Goal: Task Accomplishment & Management: Manage account settings

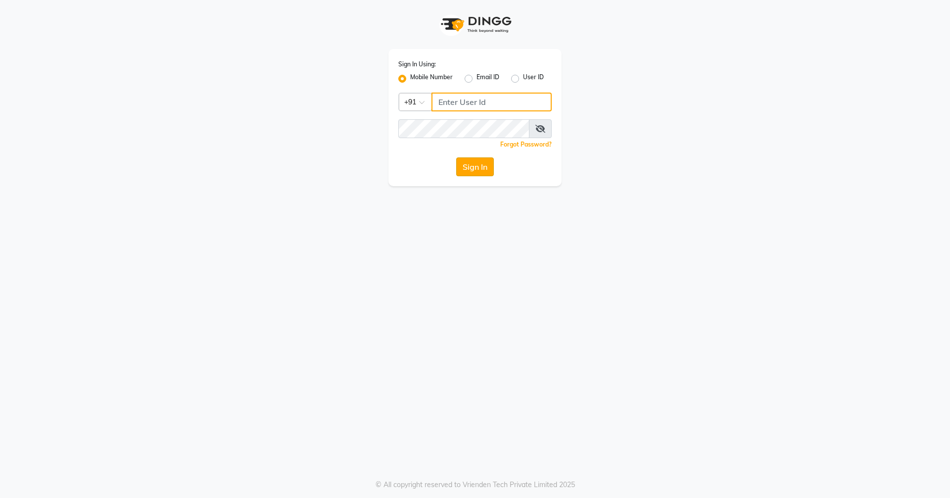
type input "7705006699"
click at [473, 166] on button "Sign In" at bounding box center [475, 166] width 38 height 19
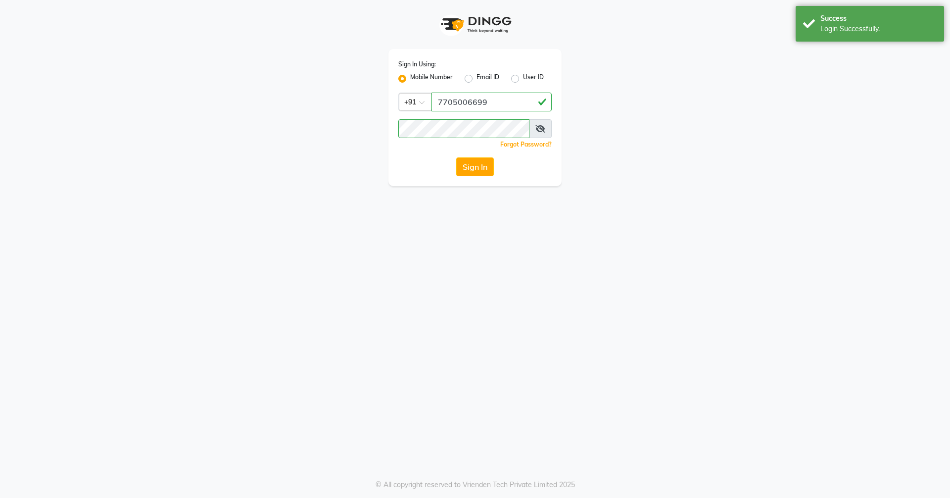
select select "7005"
select select "service"
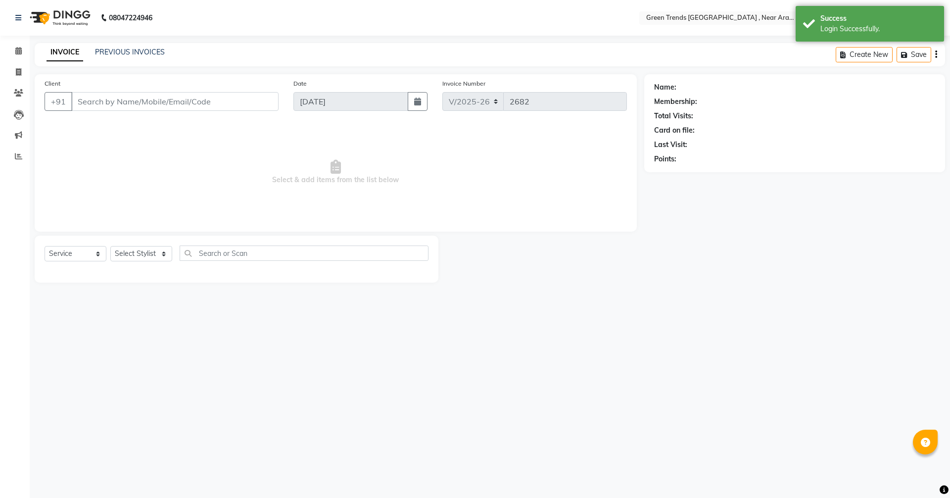
select select "en"
type input "7309011101"
type input "08-06-2025"
select select "82690"
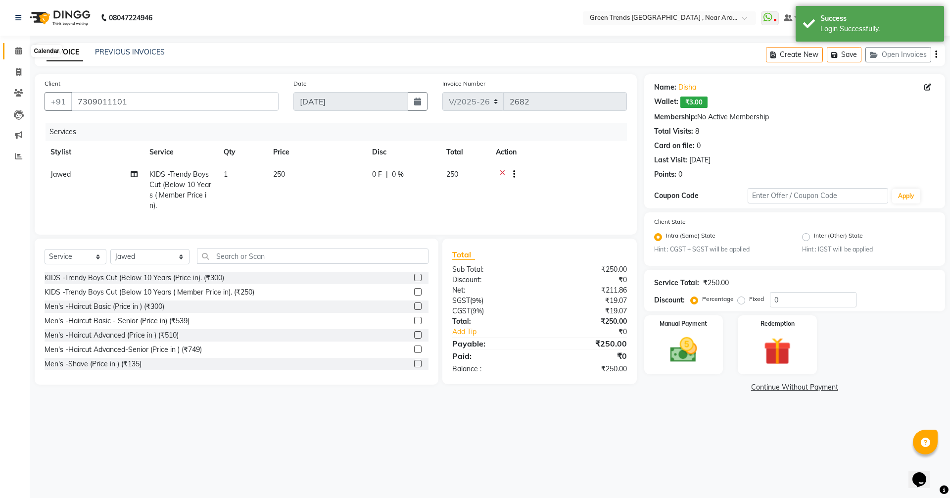
click at [17, 49] on icon at bounding box center [18, 50] width 6 height 7
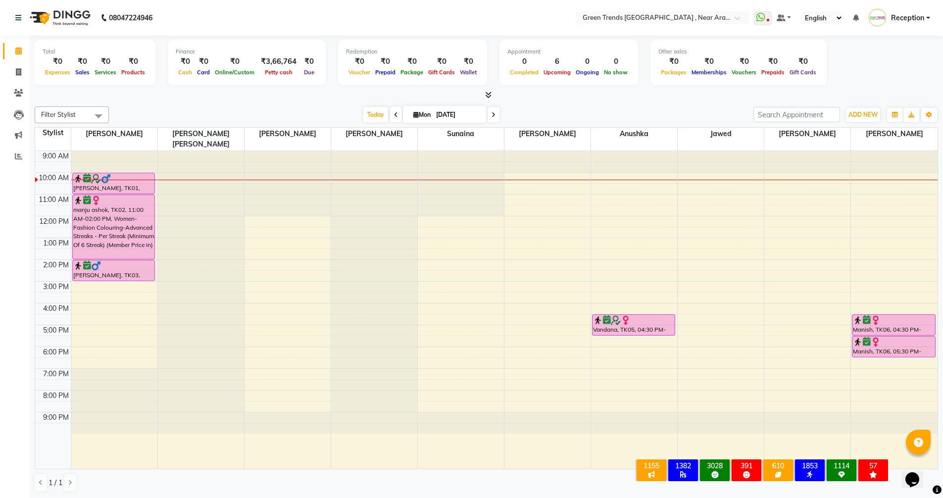
drag, startPoint x: 693, startPoint y: 100, endPoint x: 678, endPoint y: 95, distance: 16.3
click at [678, 95] on div at bounding box center [486, 95] width 903 height 10
drag, startPoint x: 472, startPoint y: 141, endPoint x: 898, endPoint y: 55, distance: 434.5
click at [898, 55] on div "Total ₹0 Expenses ₹0 Sales ₹0 Services ₹0 Products Finance ₹0 Cash ₹0 Card ₹0 O…" at bounding box center [486, 64] width 903 height 48
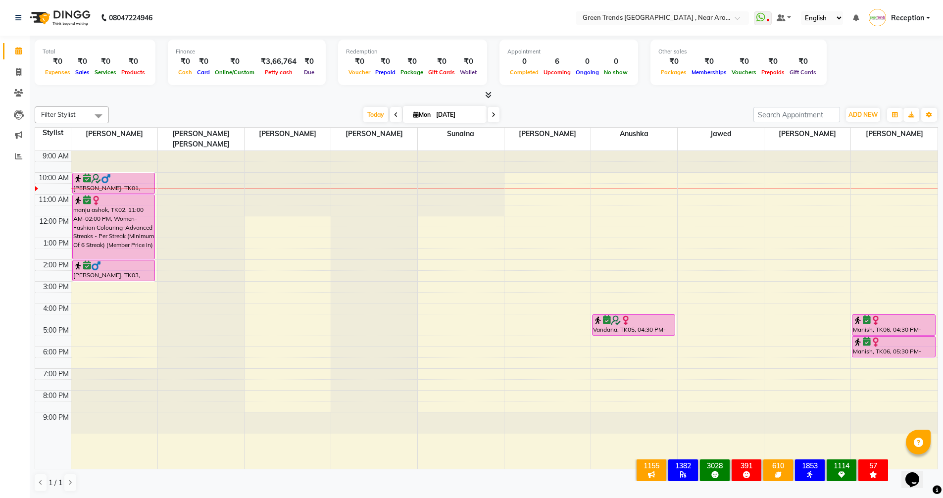
click at [394, 115] on icon at bounding box center [396, 115] width 4 height 6
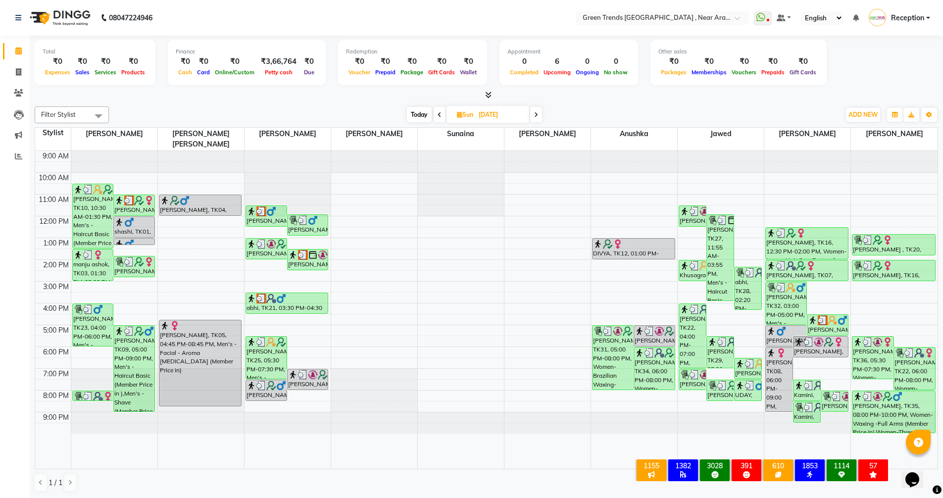
click at [535, 115] on icon at bounding box center [536, 115] width 4 height 6
type input "[DATE]"
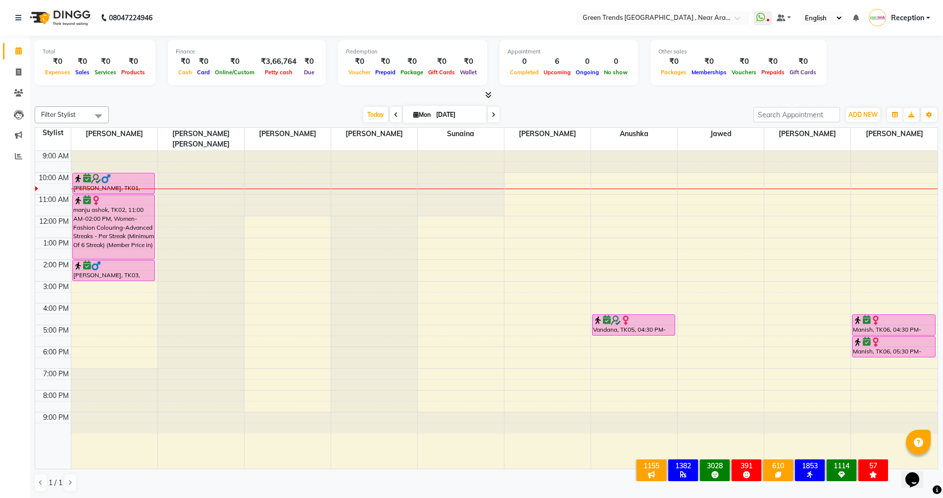
scroll to position [0, 0]
click at [89, 318] on div "9:00 AM 10:00 AM 11:00 AM 12:00 PM 1:00 PM 2:00 PM 3:00 PM 4:00 PM 5:00 PM 6:00…" at bounding box center [486, 309] width 902 height 318
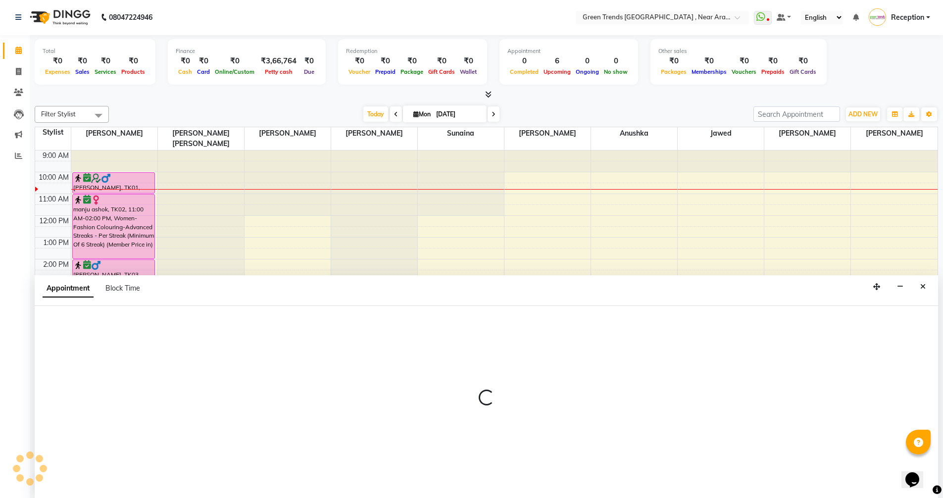
select select "57687"
select select "1020"
select select "tentative"
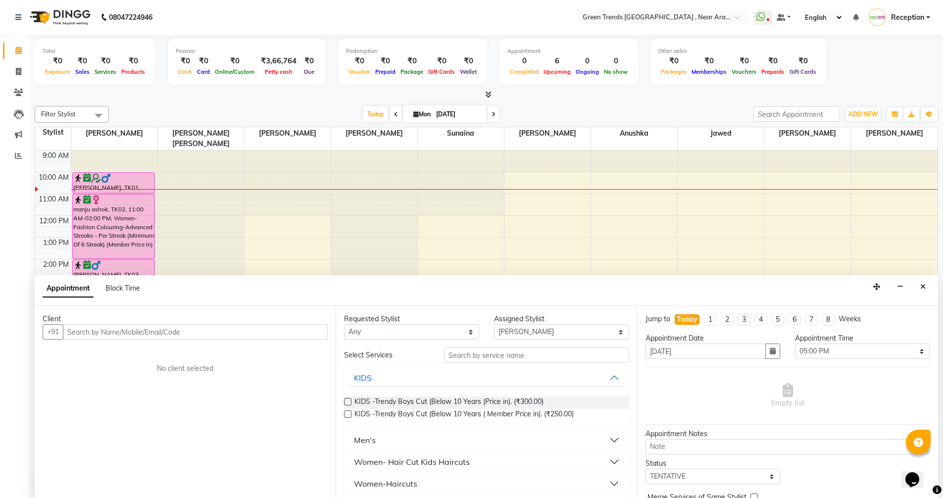
click at [171, 332] on input "text" at bounding box center [195, 331] width 265 height 15
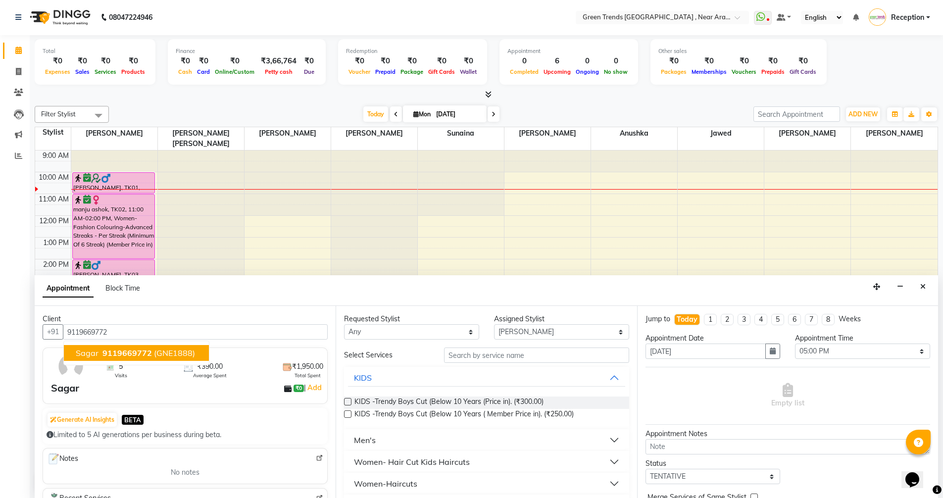
click at [135, 354] on span "9119669772" at bounding box center [126, 353] width 49 height 10
type input "9119669772"
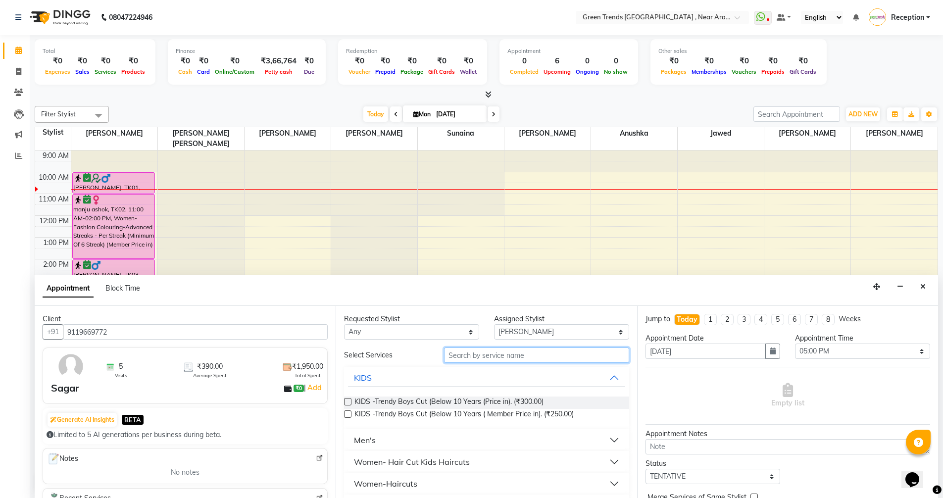
click at [497, 355] on input "text" at bounding box center [536, 354] width 185 height 15
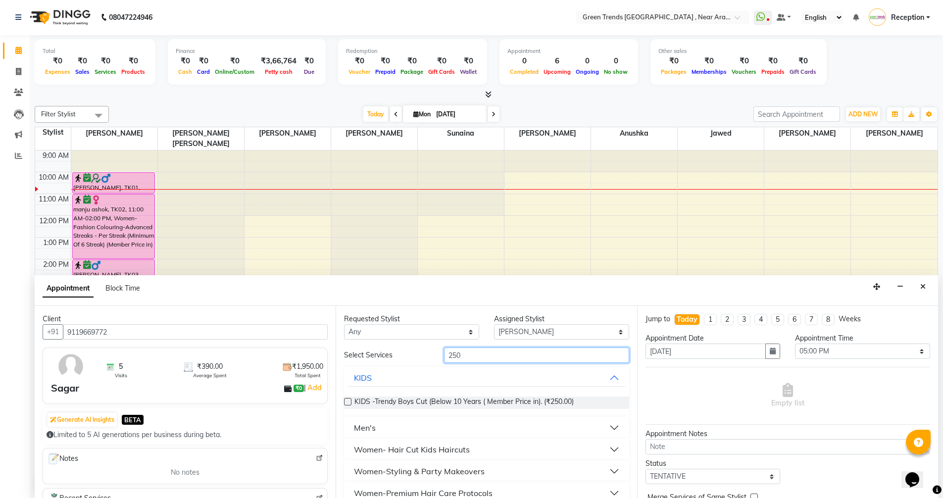
type input "250"
click at [538, 425] on button "Men's" at bounding box center [486, 428] width 277 height 18
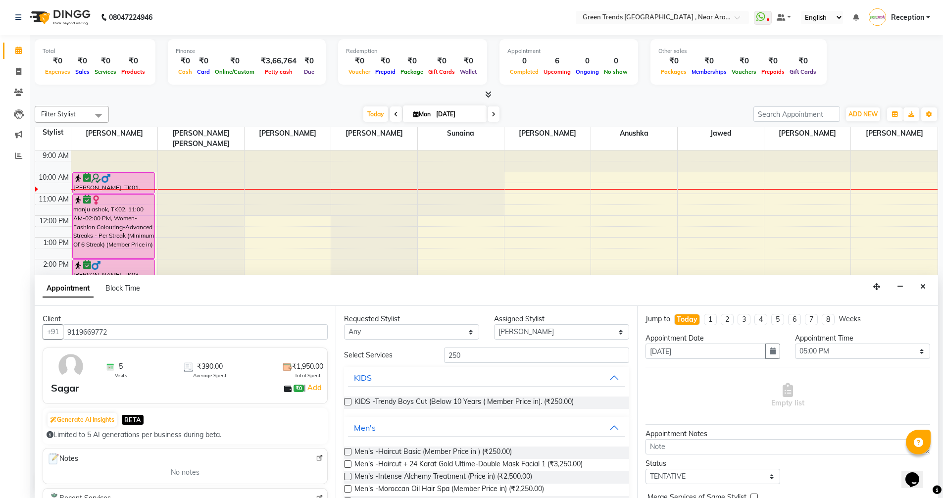
click at [501, 444] on div "Men's -Haircut Basic (Member Price in ) (₹250.00) Men's -Haircut + 24 Karat Gol…" at bounding box center [486, 483] width 284 height 90
click at [501, 449] on span "Men's -Haircut Basic (Member Price in ) (₹250.00)" at bounding box center [432, 452] width 157 height 12
checkbox input "false"
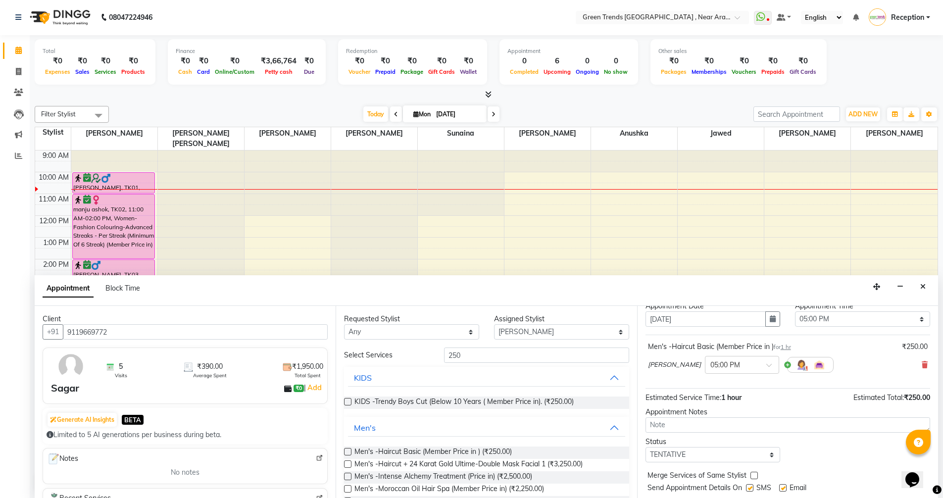
scroll to position [49, 0]
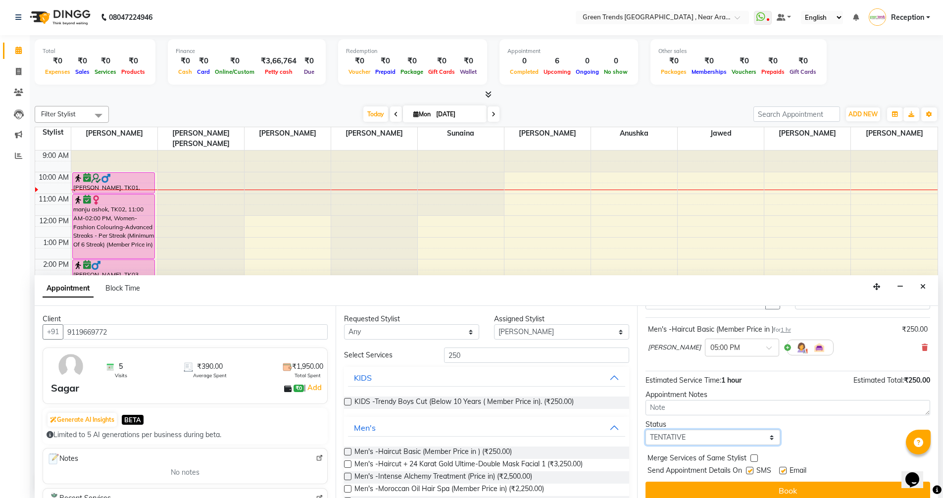
click at [765, 437] on select "Select TENTATIVE CONFIRM CHECK-IN UPCOMING" at bounding box center [712, 436] width 135 height 15
select select "confirm booking"
click at [645, 429] on select "Select TENTATIVE CONFIRM CHECK-IN UPCOMING" at bounding box center [712, 436] width 135 height 15
click at [776, 490] on button "Book" at bounding box center [787, 490] width 284 height 18
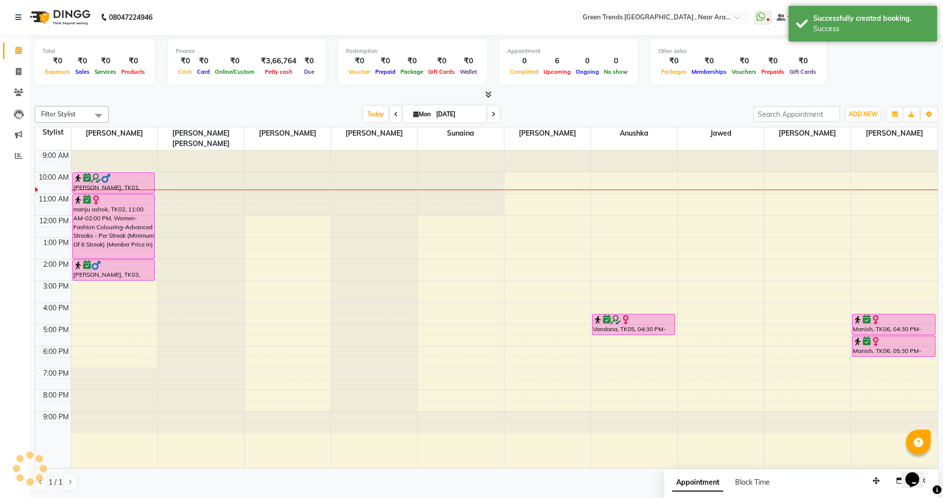
scroll to position [0, 0]
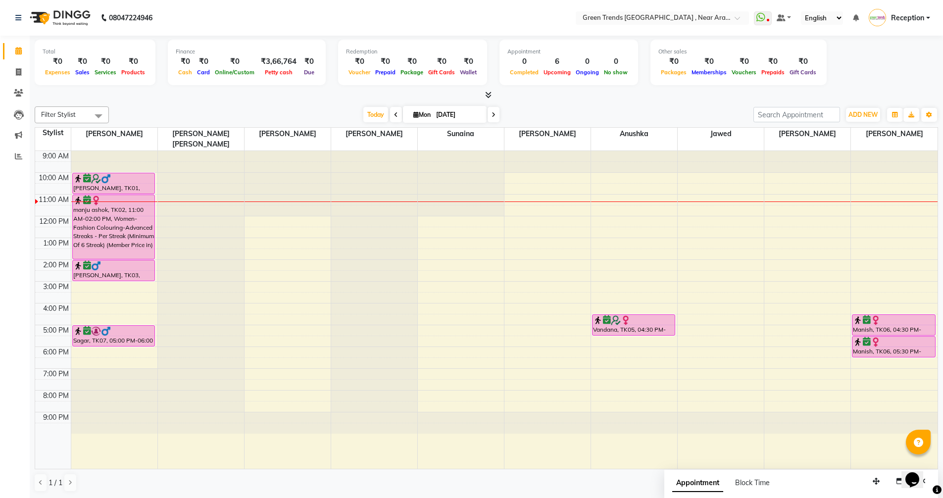
click at [262, 210] on div "9:00 AM 10:00 AM 11:00 AM 12:00 PM 1:00 PM 2:00 PM 3:00 PM 4:00 PM 5:00 PM 6:00…" at bounding box center [486, 310] width 902 height 318
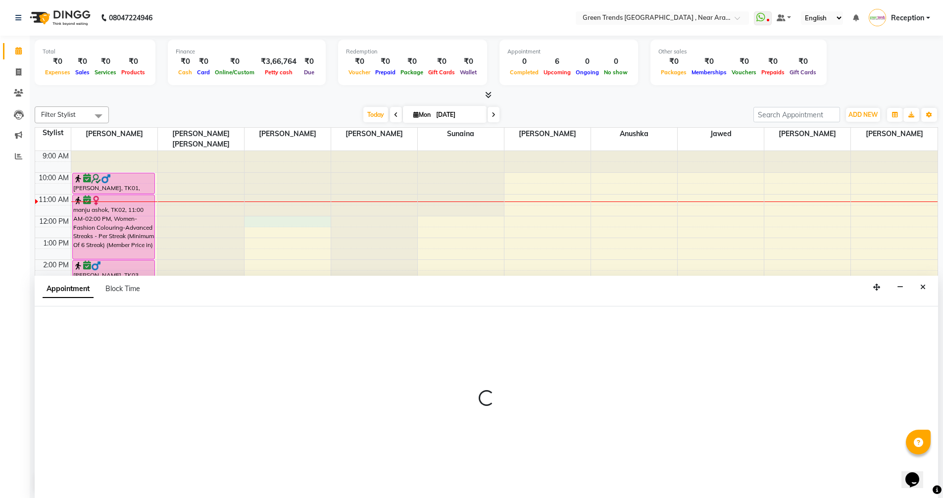
scroll to position [0, 0]
select select "57699"
select select "tentative"
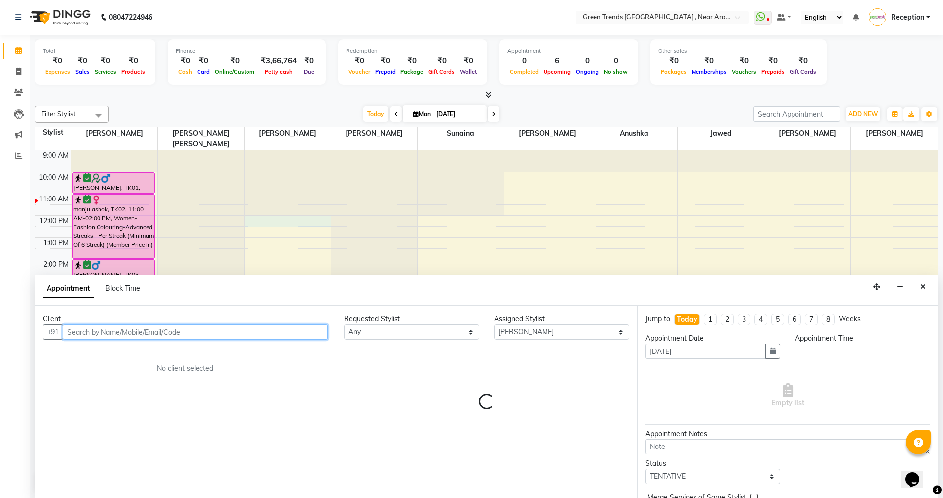
select select "720"
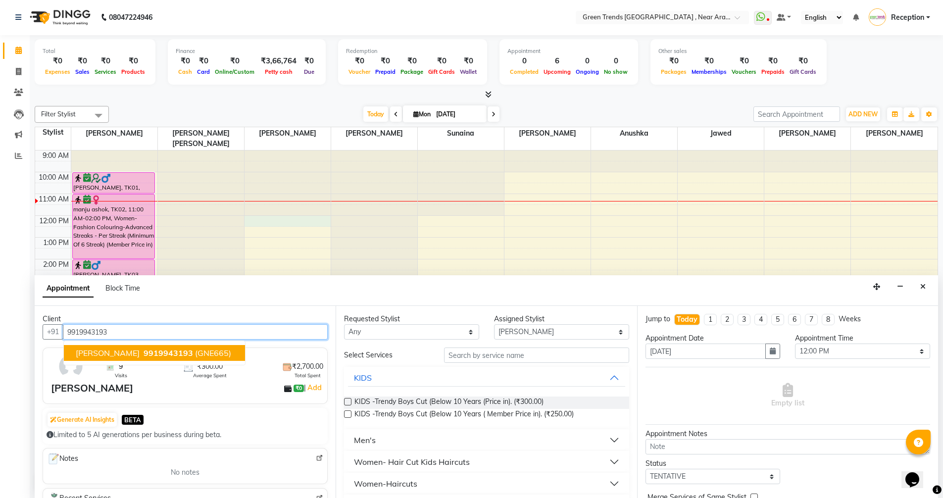
click at [143, 353] on span "9919943193" at bounding box center [167, 353] width 49 height 10
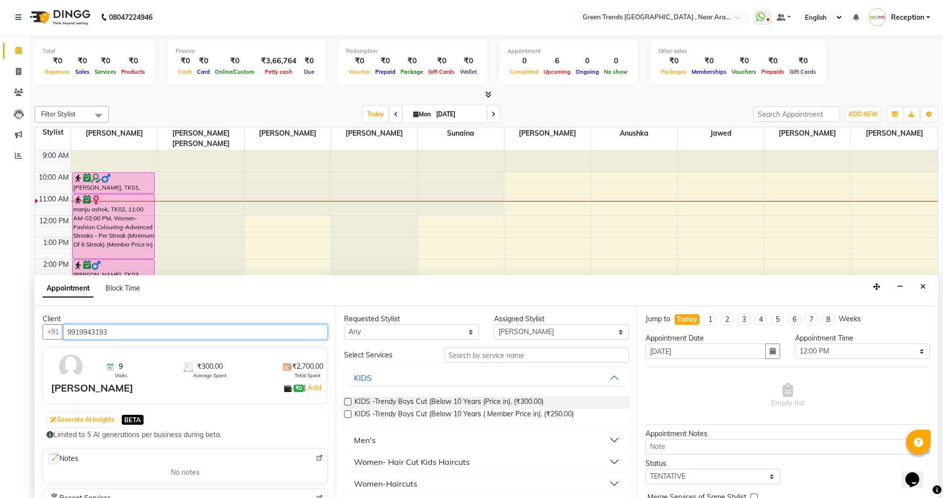
type input "9919943193"
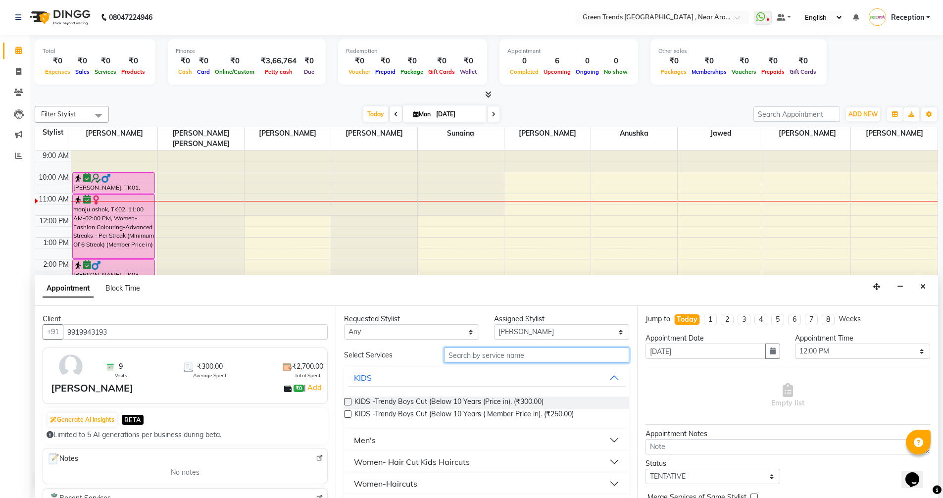
click at [471, 357] on input "text" at bounding box center [536, 354] width 185 height 15
click at [399, 438] on button "Men's" at bounding box center [486, 440] width 277 height 18
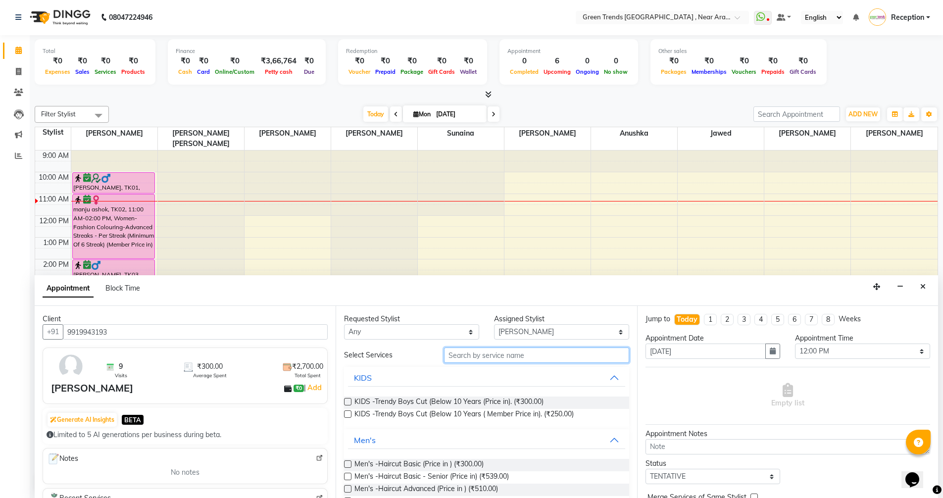
click at [486, 357] on input "text" at bounding box center [536, 354] width 185 height 15
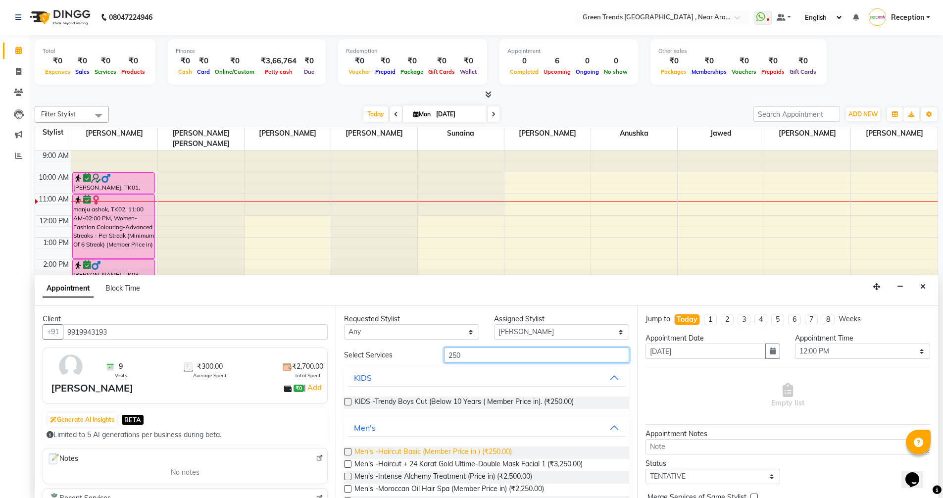
type input "250"
click at [482, 449] on span "Men's -Haircut Basic (Member Price in ) (₹250.00)" at bounding box center [432, 452] width 157 height 12
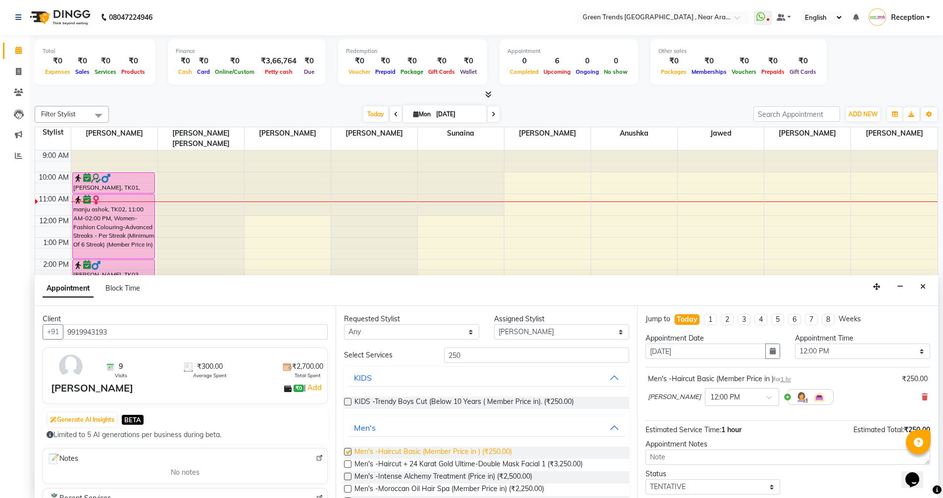
checkbox input "false"
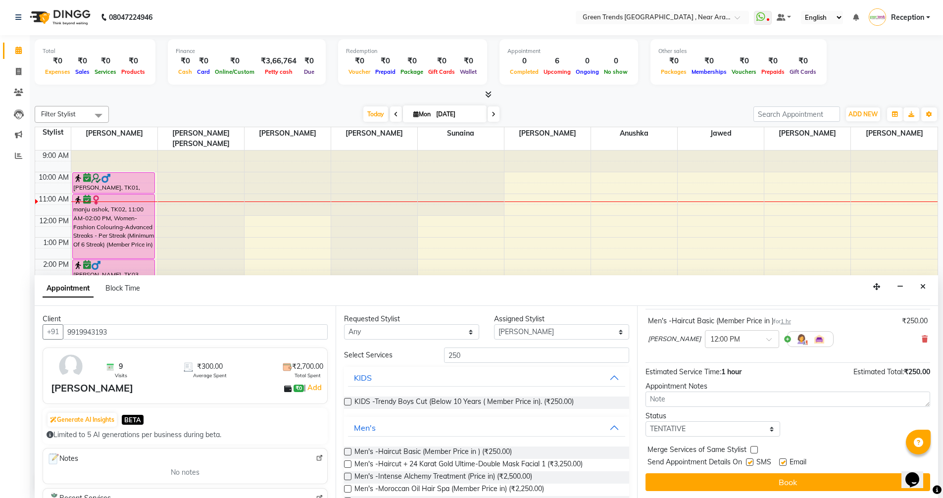
scroll to position [59, 0]
click at [769, 425] on select "Select TENTATIVE CONFIRM CHECK-IN UPCOMING" at bounding box center [712, 427] width 135 height 15
select select "confirm booking"
click at [645, 420] on select "Select TENTATIVE CONFIRM CHECK-IN UPCOMING" at bounding box center [712, 427] width 135 height 15
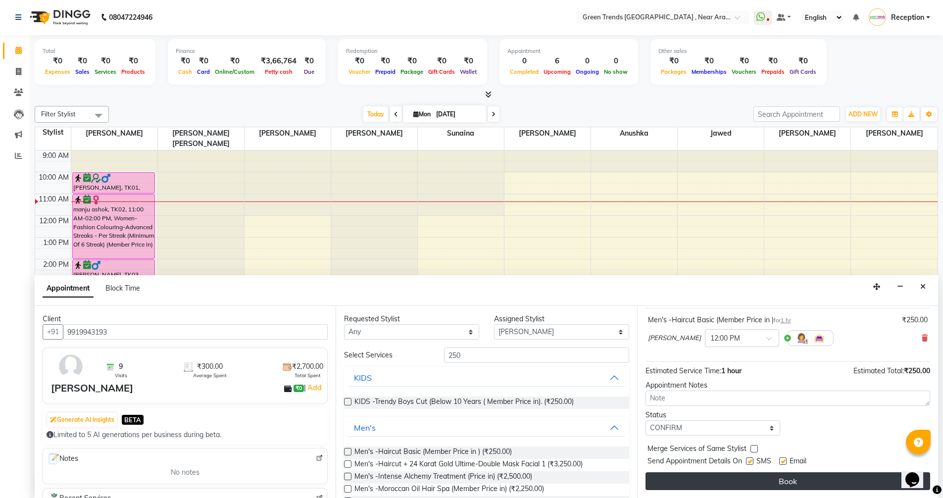
click at [790, 480] on button "Book" at bounding box center [787, 481] width 284 height 18
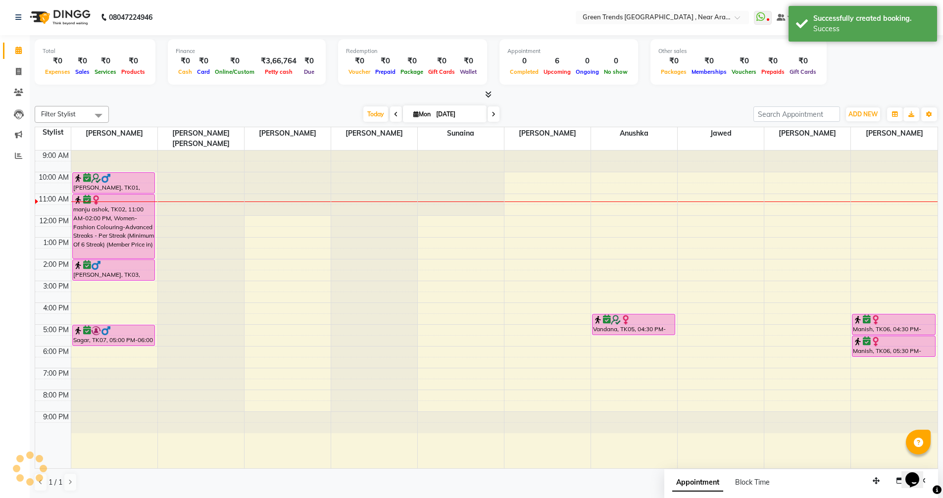
scroll to position [0, 0]
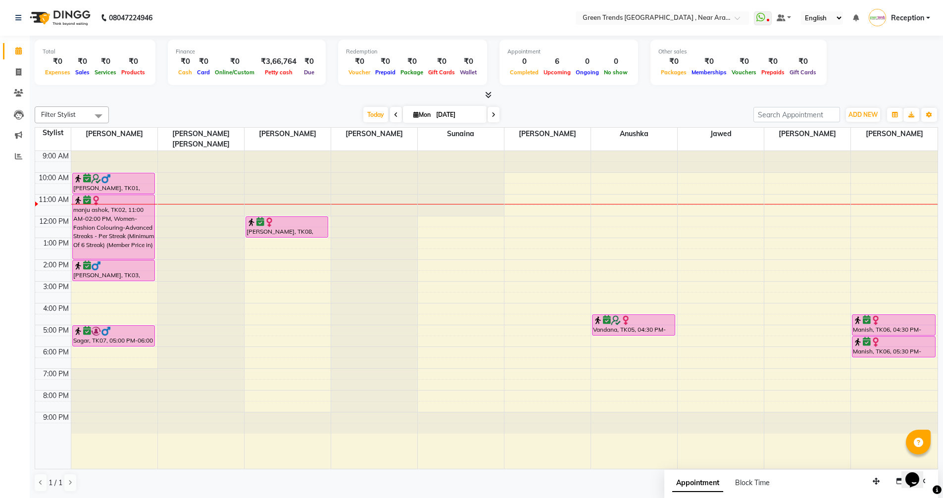
click at [394, 114] on icon at bounding box center [396, 115] width 4 height 6
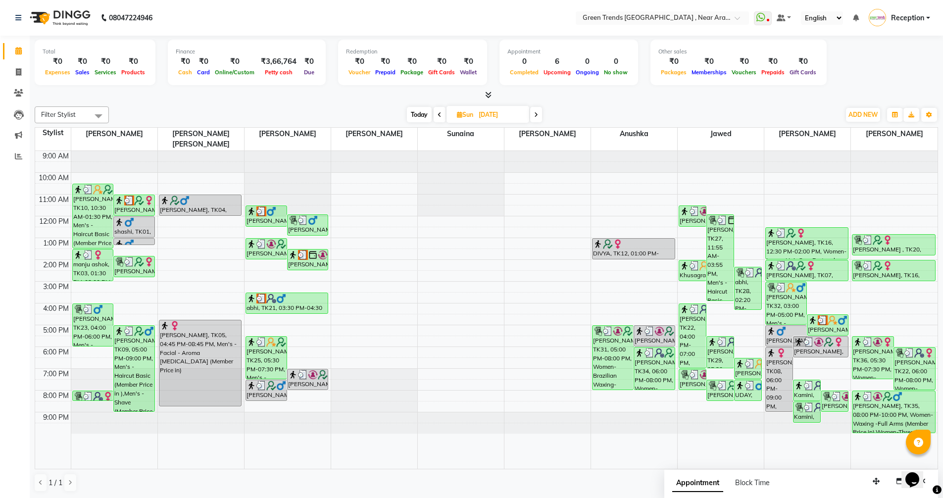
click at [536, 115] on icon at bounding box center [536, 115] width 4 height 6
type input "[DATE]"
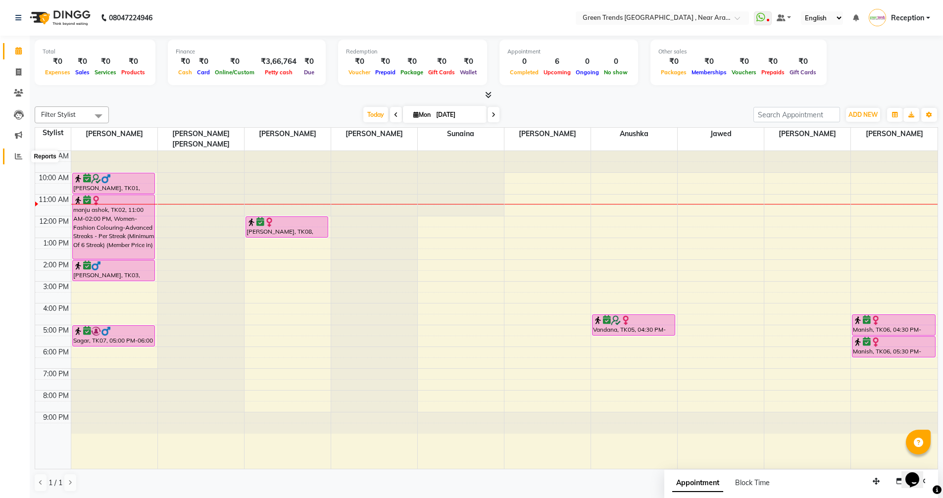
click at [23, 159] on span at bounding box center [18, 156] width 17 height 11
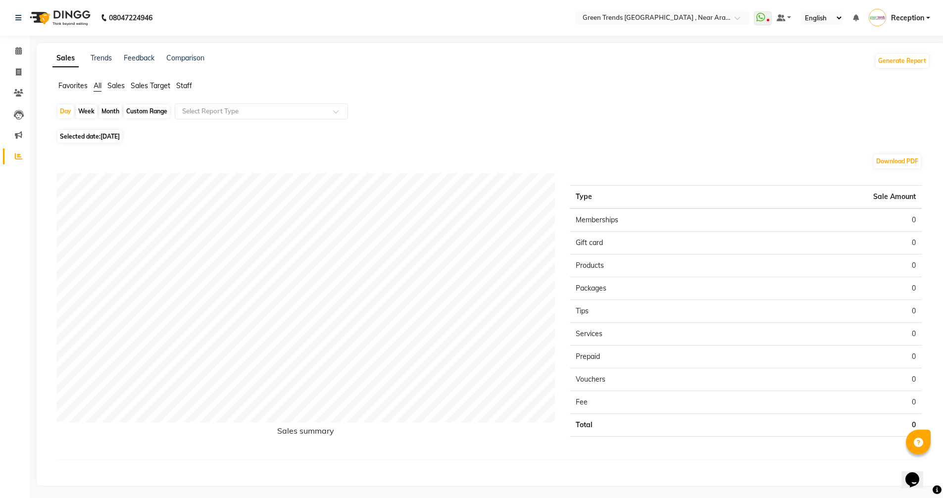
click at [163, 85] on span "Sales Target" at bounding box center [151, 85] width 40 height 9
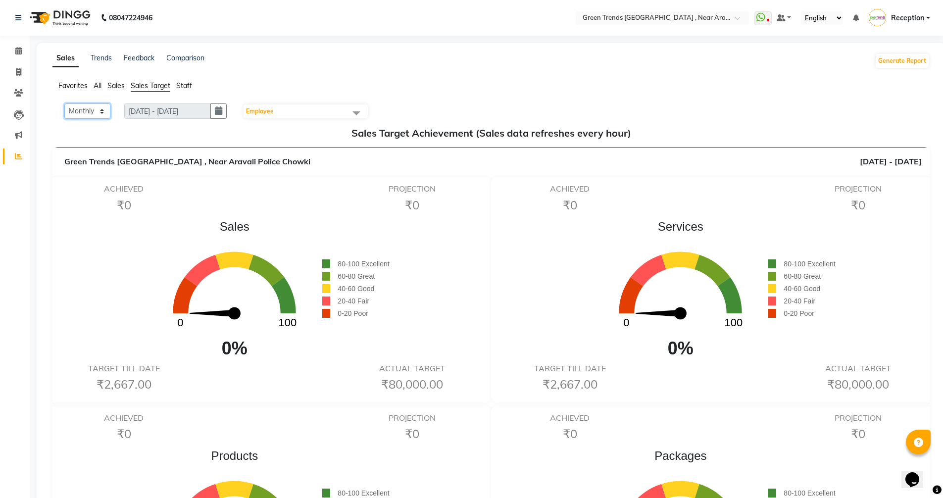
click at [100, 108] on select "Monthly Weekly" at bounding box center [87, 110] width 46 height 15
click at [101, 108] on select "Monthly Weekly" at bounding box center [87, 110] width 46 height 15
click at [102, 113] on select "Monthly Weekly" at bounding box center [87, 110] width 46 height 15
click at [104, 109] on select "Monthly Weekly" at bounding box center [87, 110] width 46 height 15
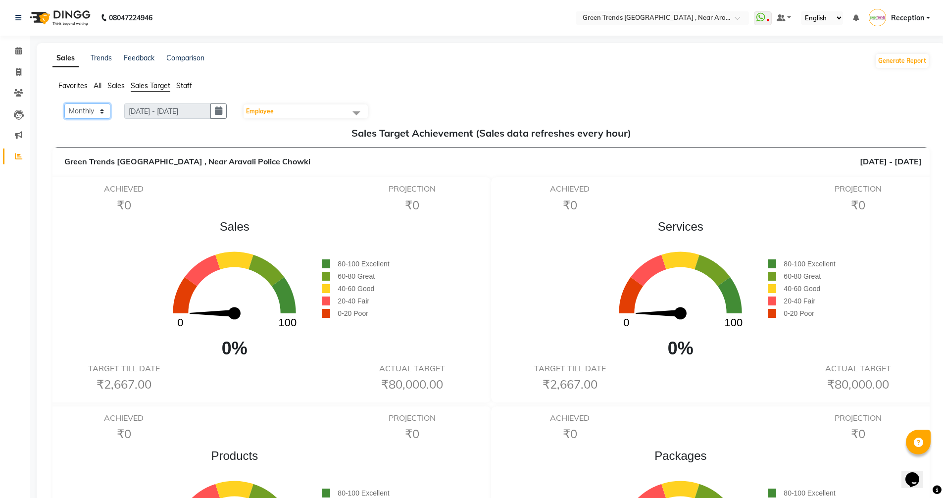
click at [103, 109] on select "Monthly Weekly" at bounding box center [87, 110] width 46 height 15
click at [222, 111] on icon "button" at bounding box center [218, 111] width 7 height 0
select select "9"
select select "2025"
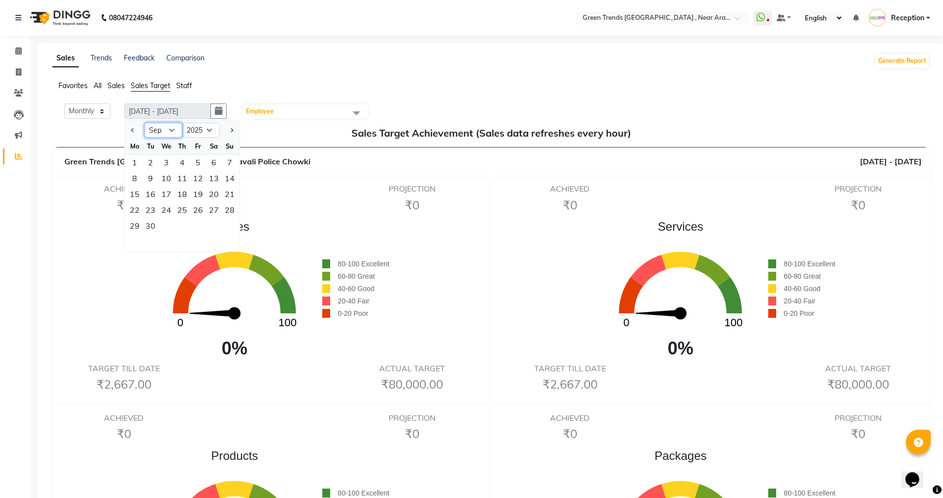
click at [171, 130] on select "Jan Feb Mar Apr May Jun [DATE] Aug Sep Oct Nov Dec" at bounding box center [163, 130] width 38 height 15
select select "8"
click at [145, 123] on select "Jan Feb Mar Apr May Jun [DATE] Aug Sep Oct Nov Dec" at bounding box center [163, 130] width 38 height 15
click at [290, 82] on ul "Favorites All Sales Sales Target Staff" at bounding box center [490, 86] width 877 height 11
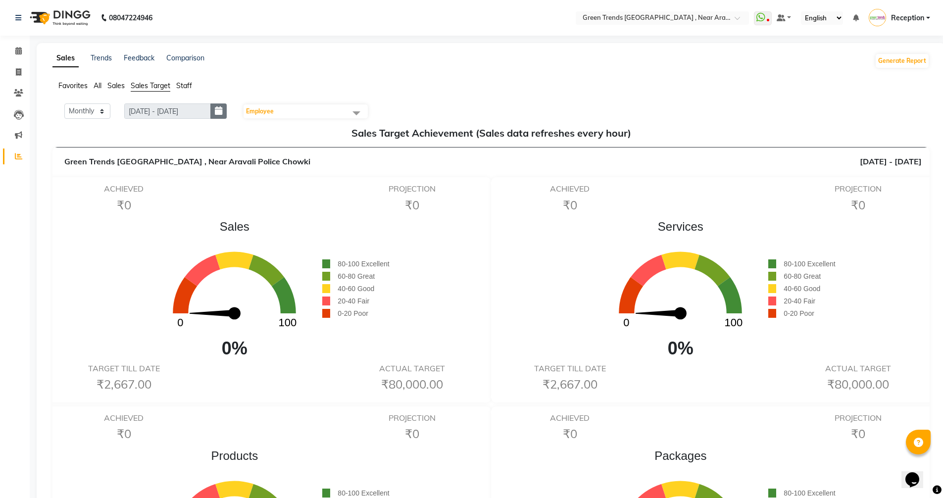
click at [222, 111] on icon "button" at bounding box center [218, 111] width 7 height 0
select select "9"
select select "2025"
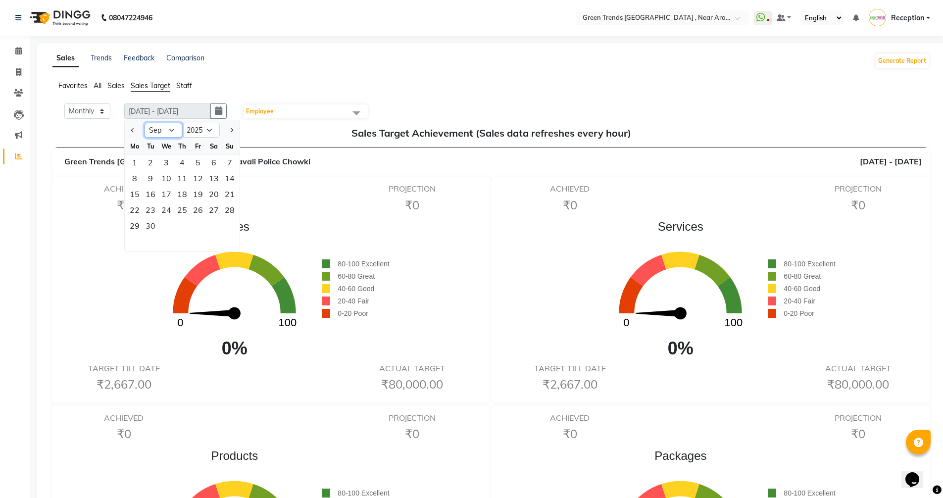
click at [171, 128] on select "Jan Feb Mar Apr May Jun [DATE] Aug Sep Oct Nov Dec" at bounding box center [163, 130] width 38 height 15
select select "8"
click at [145, 123] on select "Jan Feb Mar Apr May Jun [DATE] Aug Sep Oct Nov Dec" at bounding box center [163, 130] width 38 height 15
click at [363, 112] on span at bounding box center [356, 112] width 20 height 19
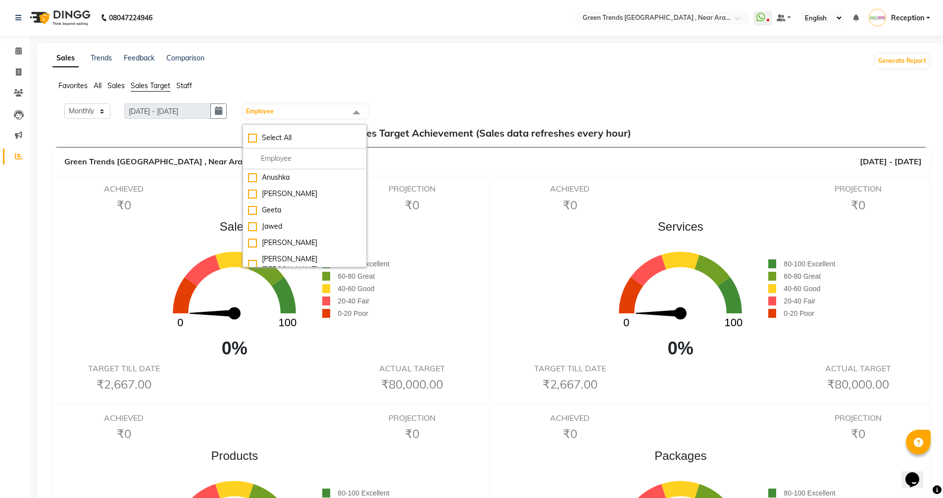
click at [264, 86] on ul "Favorites All Sales Sales Target Staff" at bounding box center [490, 86] width 877 height 11
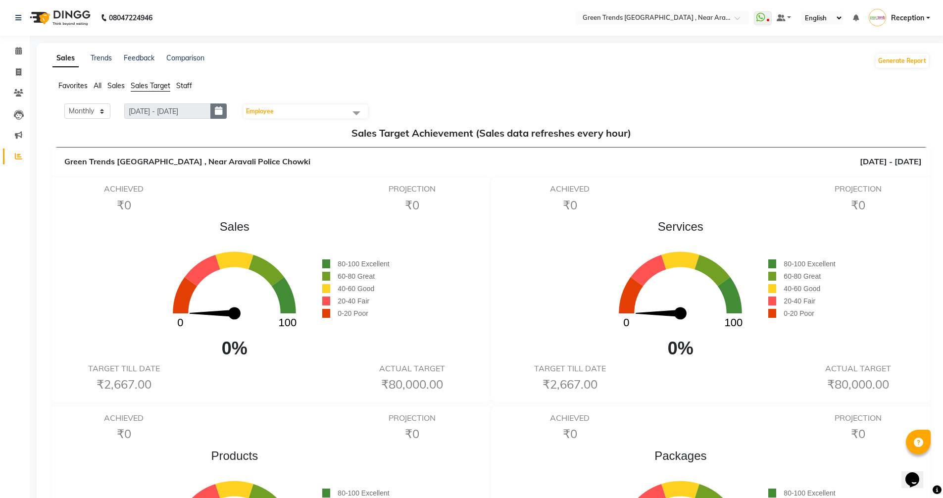
click at [222, 111] on icon "button" at bounding box center [218, 111] width 7 height 0
select select "9"
select select "2025"
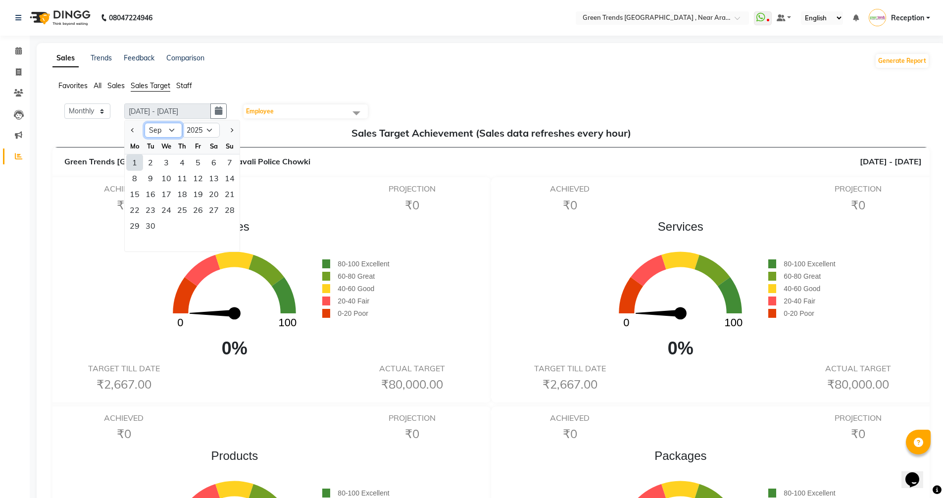
click at [175, 128] on select "Jan Feb Mar Apr May Jun [DATE] Aug Sep Oct Nov Dec" at bounding box center [163, 130] width 38 height 15
select select "8"
click at [145, 123] on select "Jan Feb Mar Apr May Jun [DATE] Aug Sep Oct Nov Dec" at bounding box center [163, 130] width 38 height 15
click at [224, 228] on div "31" at bounding box center [230, 226] width 16 height 16
type input "[DATE] - [DATE]"
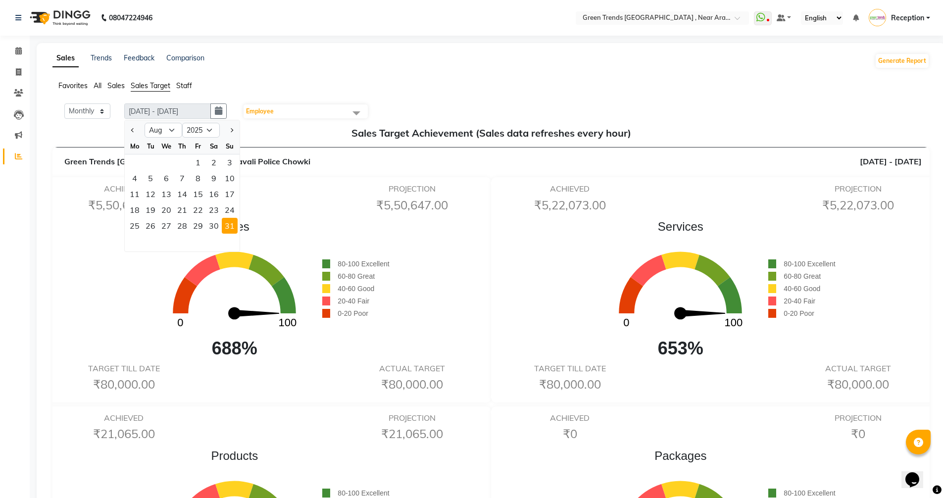
click at [413, 81] on ul "Favorites All Sales Sales Target Staff" at bounding box center [490, 86] width 877 height 11
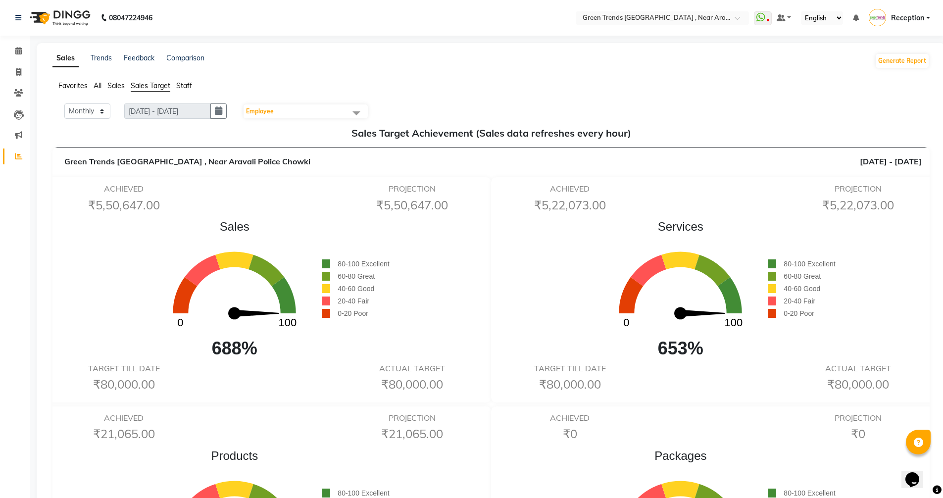
click at [357, 112] on span at bounding box center [356, 112] width 20 height 19
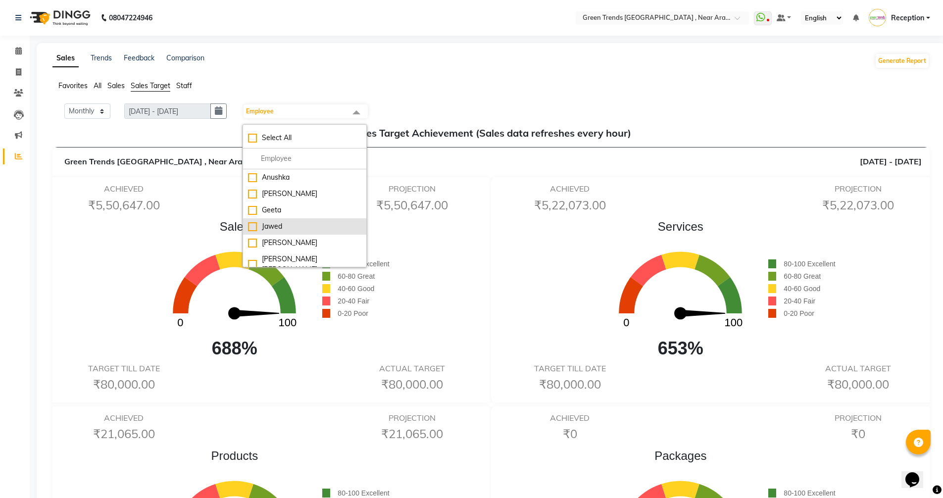
click at [255, 226] on div "Jawed" at bounding box center [304, 226] width 113 height 10
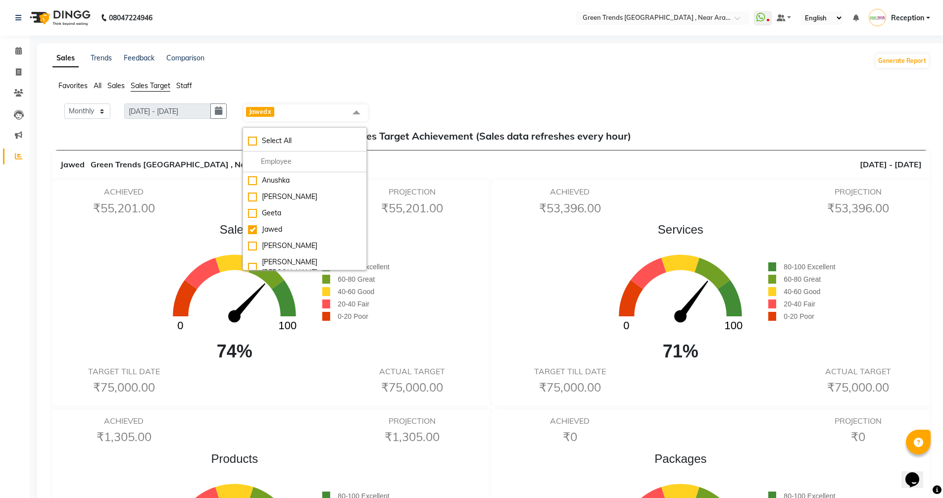
drag, startPoint x: 48, startPoint y: 1, endPoint x: 44, endPoint y: 6, distance: 6.7
drag, startPoint x: 44, startPoint y: 6, endPoint x: 34, endPoint y: 19, distance: 16.2
drag, startPoint x: 34, startPoint y: 19, endPoint x: 431, endPoint y: 73, distance: 401.5
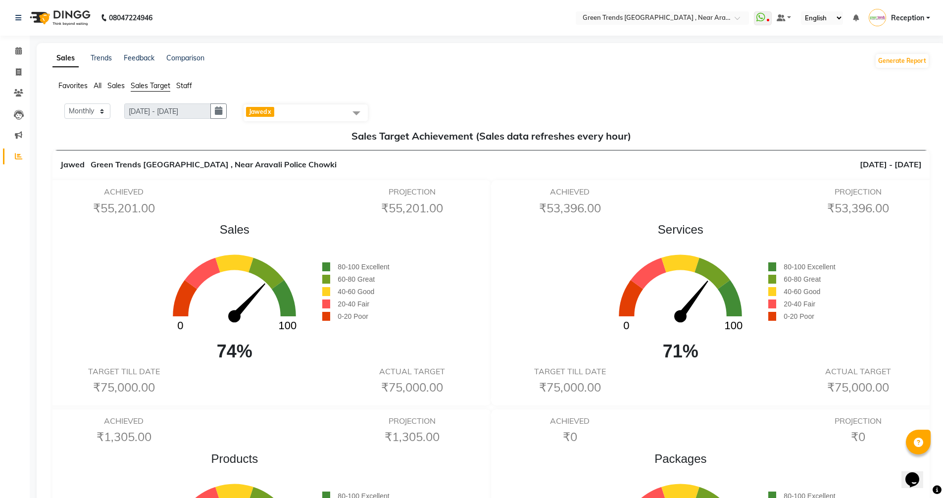
click at [366, 110] on span at bounding box center [356, 112] width 20 height 19
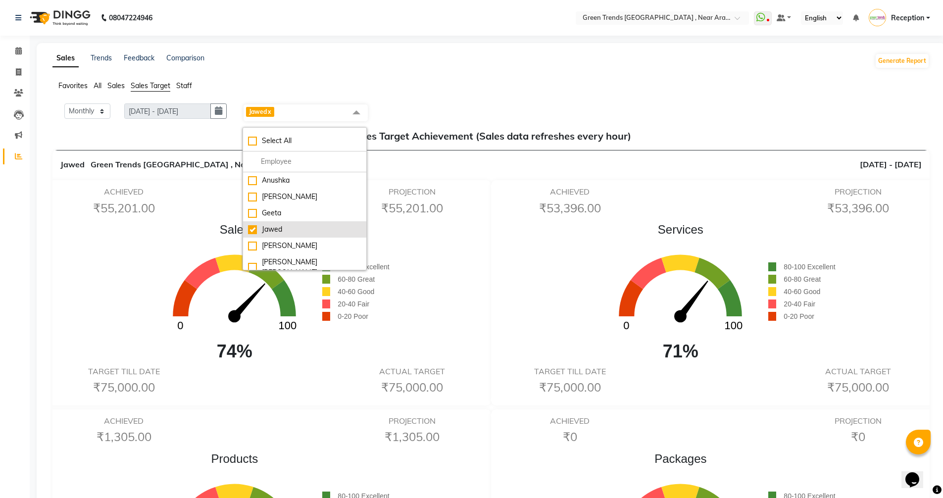
click at [256, 231] on div "Jawed" at bounding box center [304, 229] width 113 height 10
checkbox input "false"
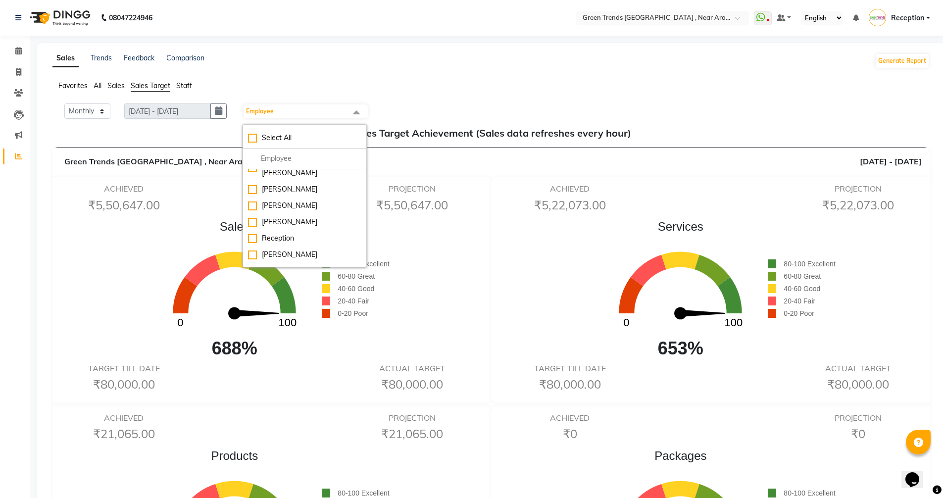
scroll to position [99, 0]
click at [257, 247] on div "[PERSON_NAME]" at bounding box center [304, 252] width 113 height 10
checkbox input "true"
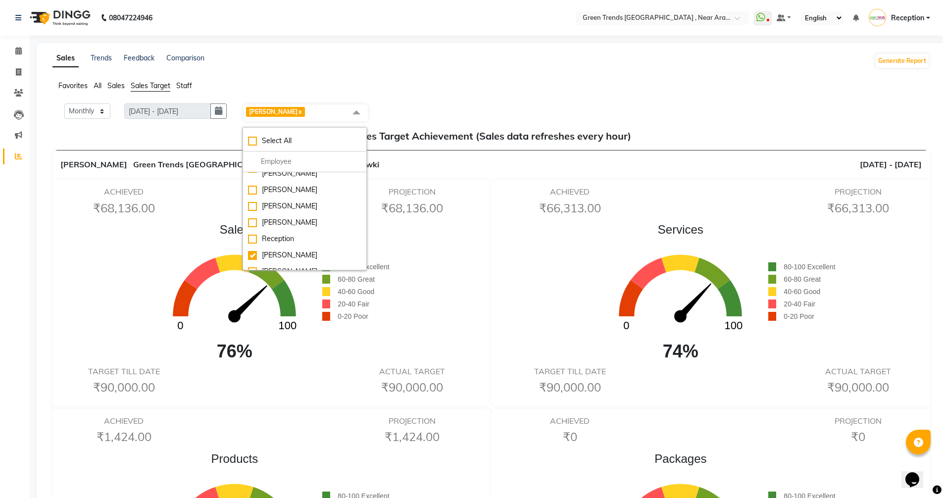
click at [424, 93] on div "Favorites All Sales Sales Target Staff" at bounding box center [491, 90] width 892 height 19
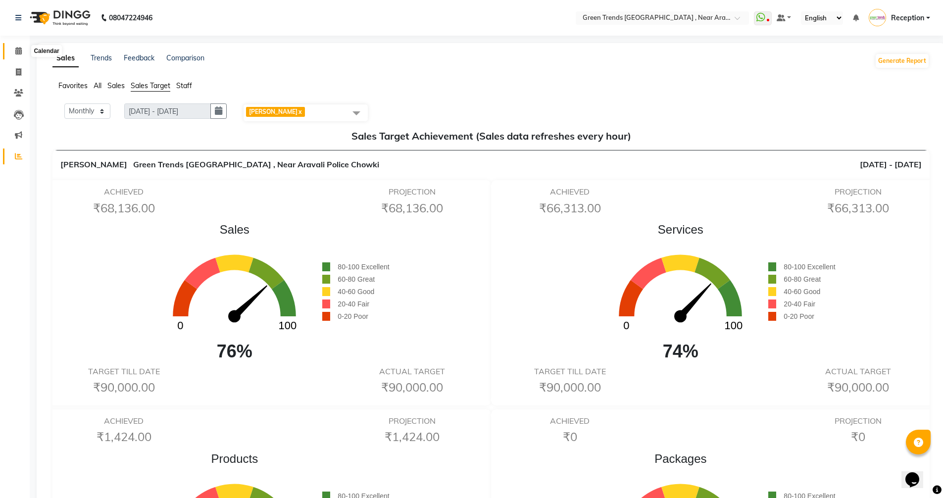
click at [21, 52] on icon at bounding box center [18, 50] width 6 height 7
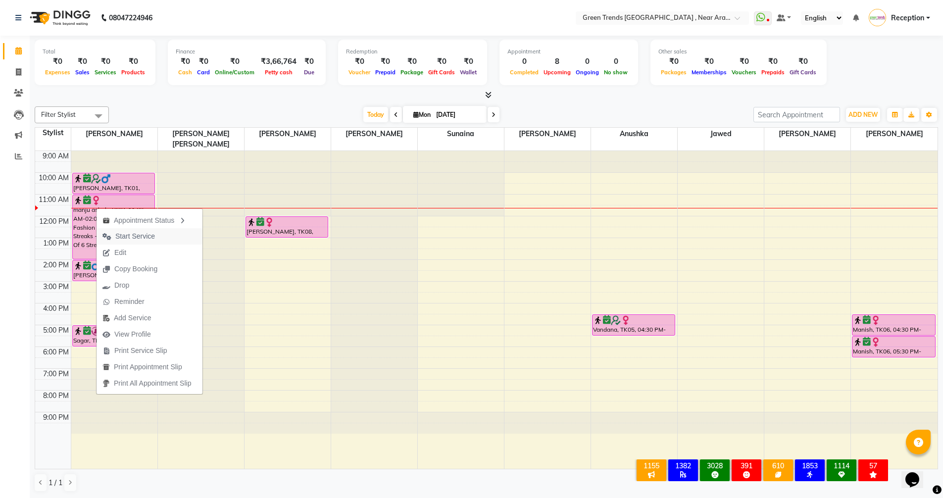
click at [131, 234] on span "Start Service" at bounding box center [135, 236] width 40 height 10
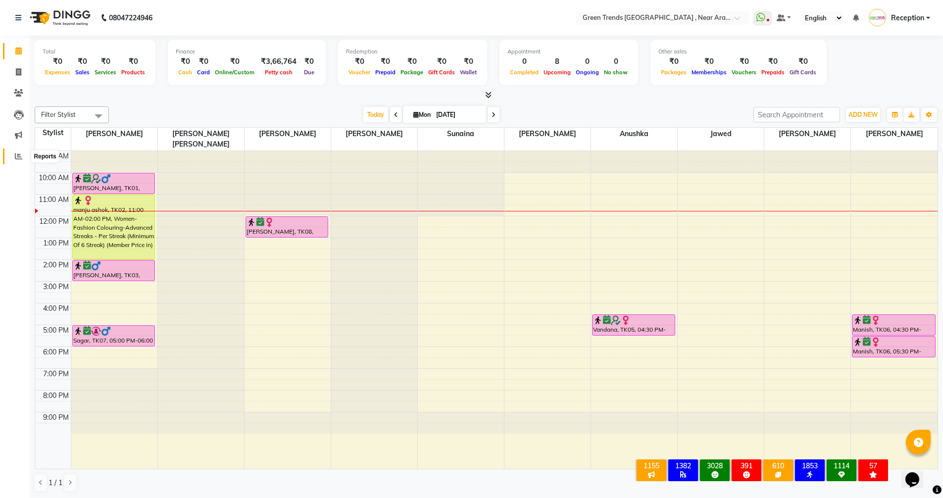
click at [15, 156] on icon at bounding box center [18, 155] width 7 height 7
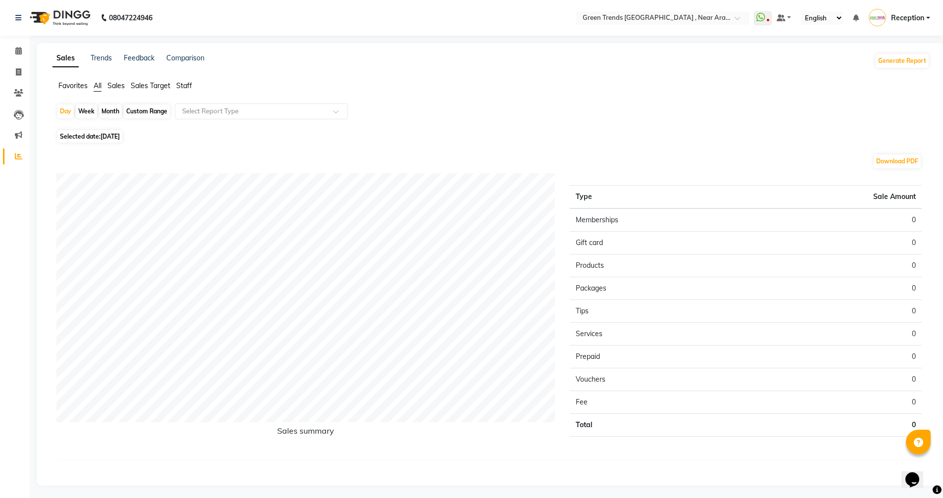
click at [159, 87] on span "Sales Target" at bounding box center [151, 85] width 40 height 9
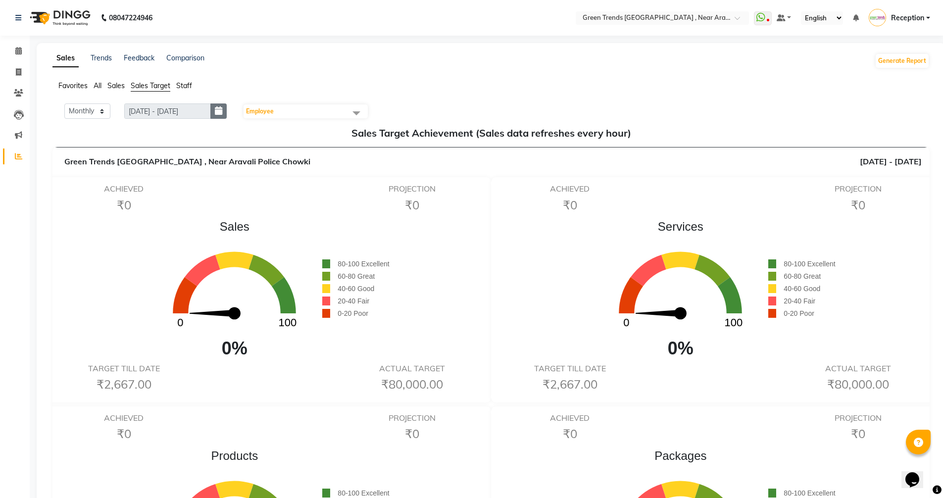
click at [219, 111] on icon "button" at bounding box center [218, 111] width 7 height 0
select select "9"
select select "2025"
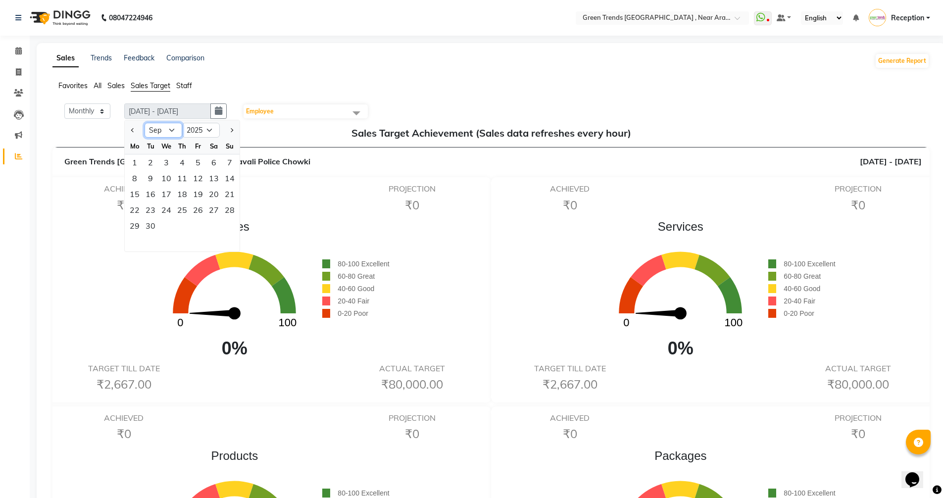
click at [170, 131] on select "Jan Feb Mar Apr May Jun [DATE] Aug Sep Oct Nov Dec" at bounding box center [163, 130] width 38 height 15
select select "8"
click at [145, 123] on select "Jan Feb Mar Apr May Jun [DATE] Aug Sep Oct Nov Dec" at bounding box center [163, 130] width 38 height 15
click at [234, 224] on div "31" at bounding box center [230, 226] width 16 height 16
type input "[DATE] - [DATE]"
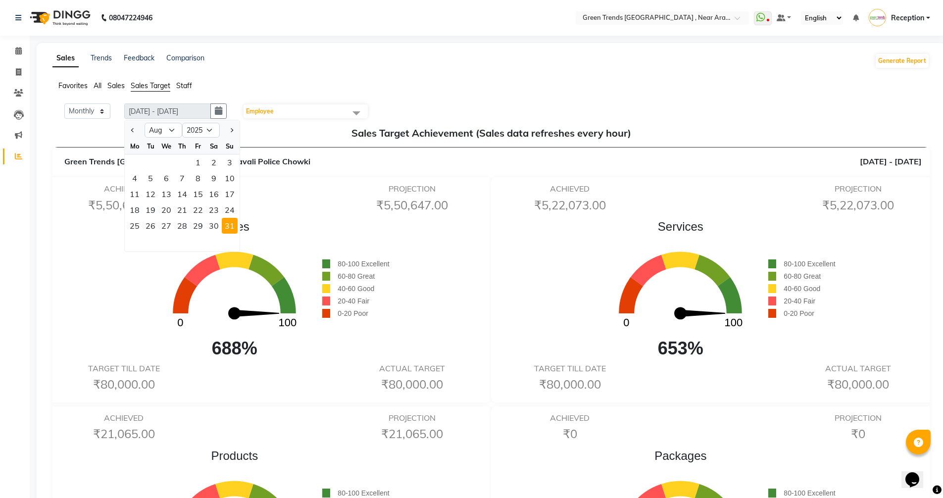
click at [234, 224] on div "31" at bounding box center [230, 226] width 16 height 16
click at [302, 206] on div "ACHIEVED ₹5,50,647.00 PROJECTION ₹5,50,647.00" at bounding box center [268, 200] width 432 height 32
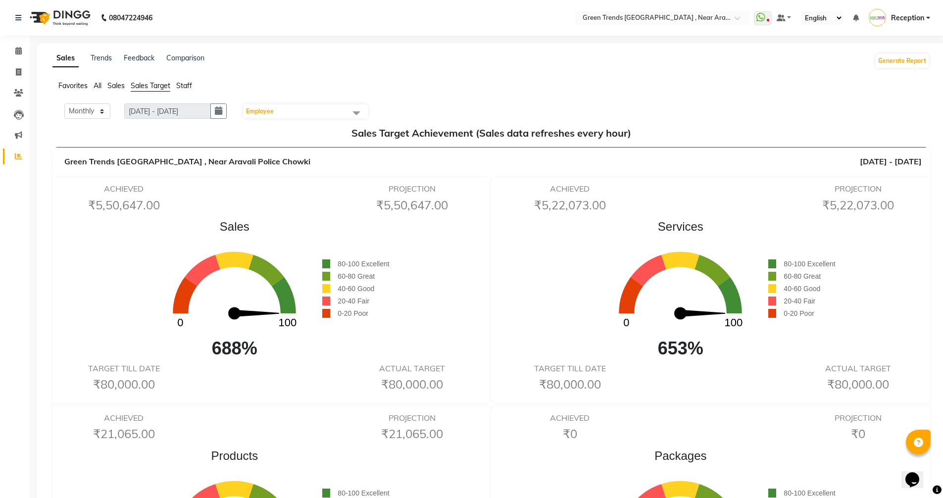
click at [360, 113] on span at bounding box center [356, 112] width 20 height 19
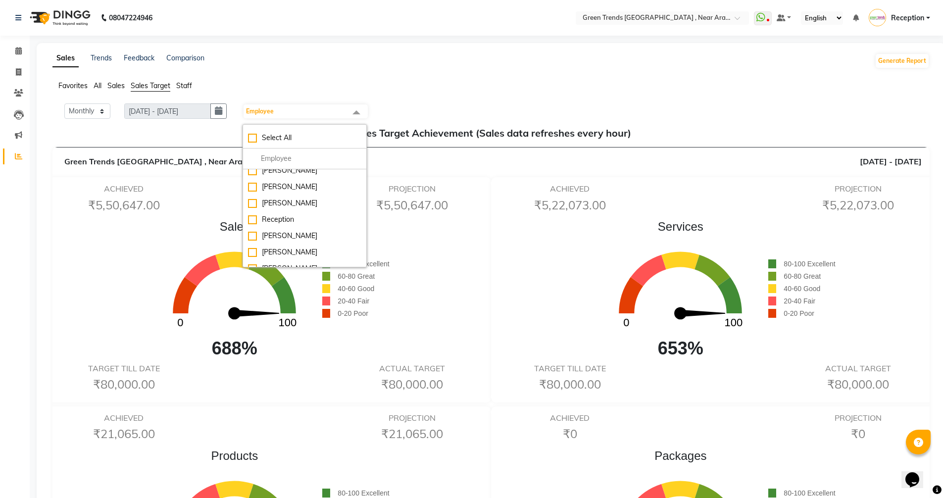
scroll to position [131, 0]
click at [252, 231] on div "[PERSON_NAME]" at bounding box center [304, 236] width 113 height 10
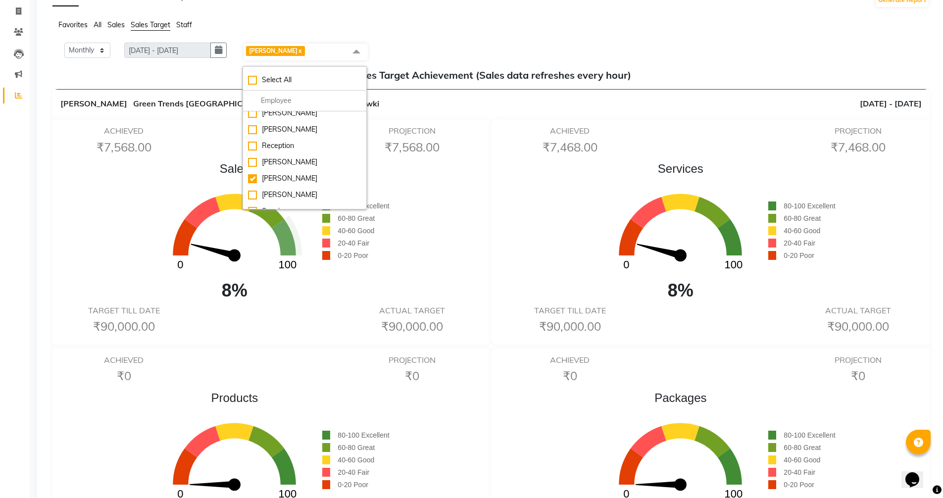
scroll to position [99, 0]
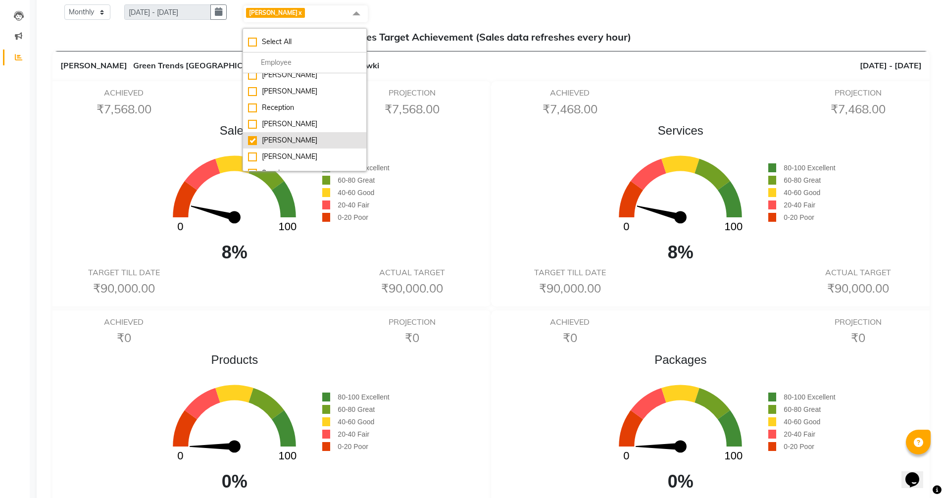
click at [254, 135] on div "[PERSON_NAME]" at bounding box center [304, 140] width 113 height 10
checkbox input "false"
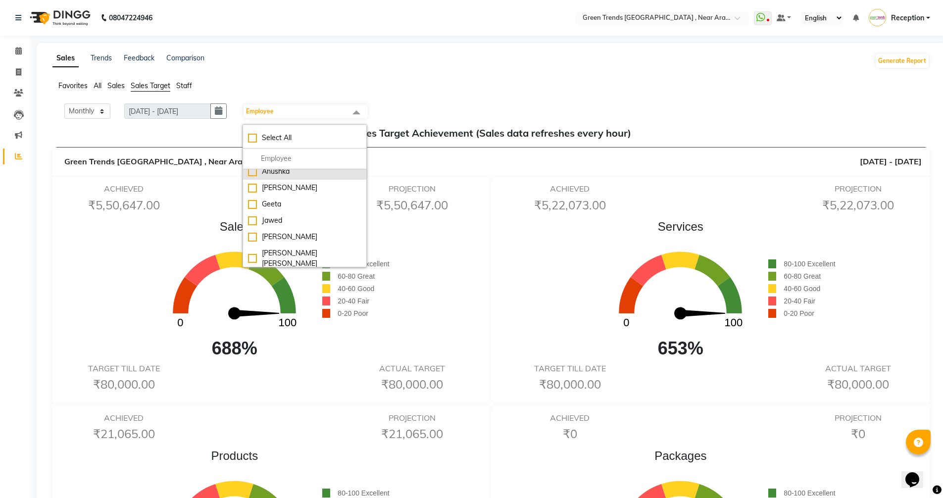
scroll to position [0, 0]
click at [256, 179] on div "Anushka" at bounding box center [304, 177] width 113 height 10
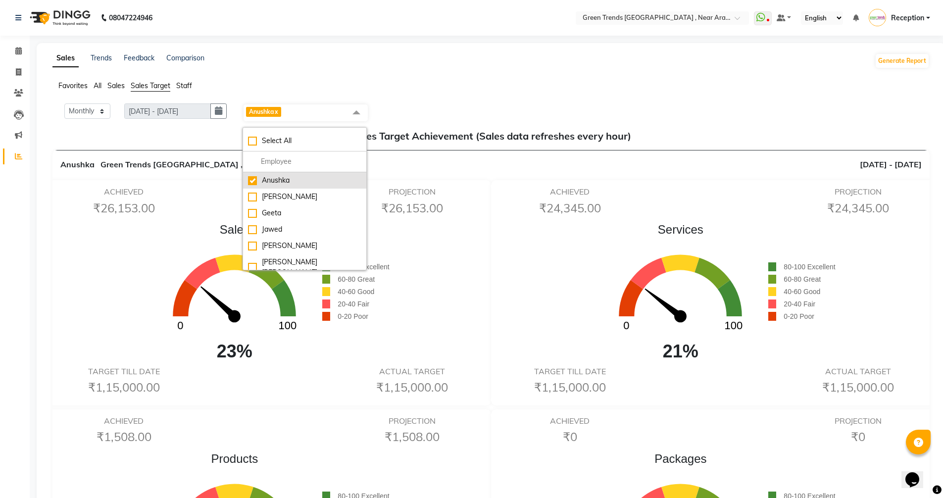
click at [256, 179] on div "Anushka" at bounding box center [304, 180] width 113 height 10
checkbox input "false"
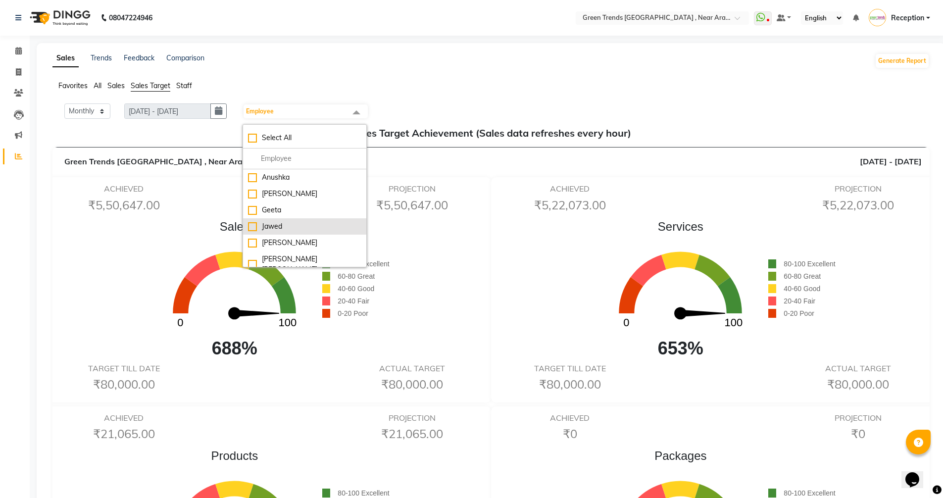
click at [255, 226] on div "Jawed" at bounding box center [304, 226] width 113 height 10
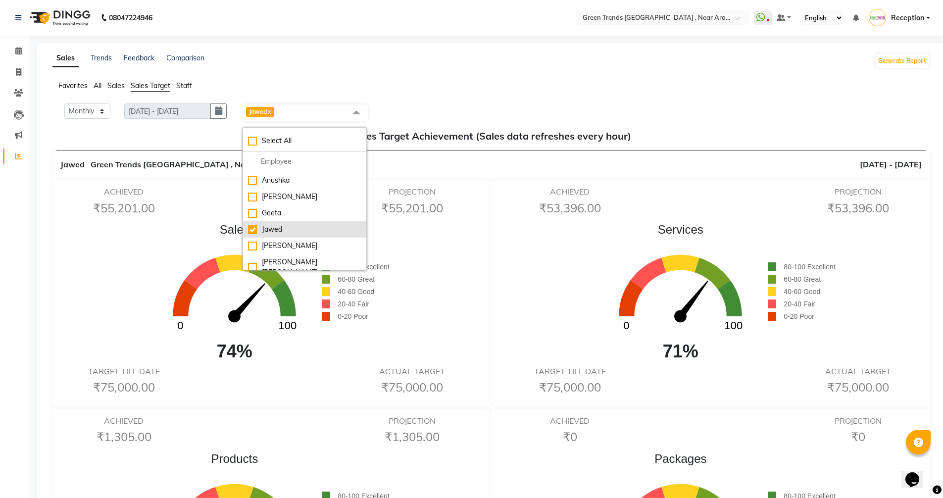
click at [259, 230] on div "Jawed" at bounding box center [304, 229] width 113 height 10
checkbox input "false"
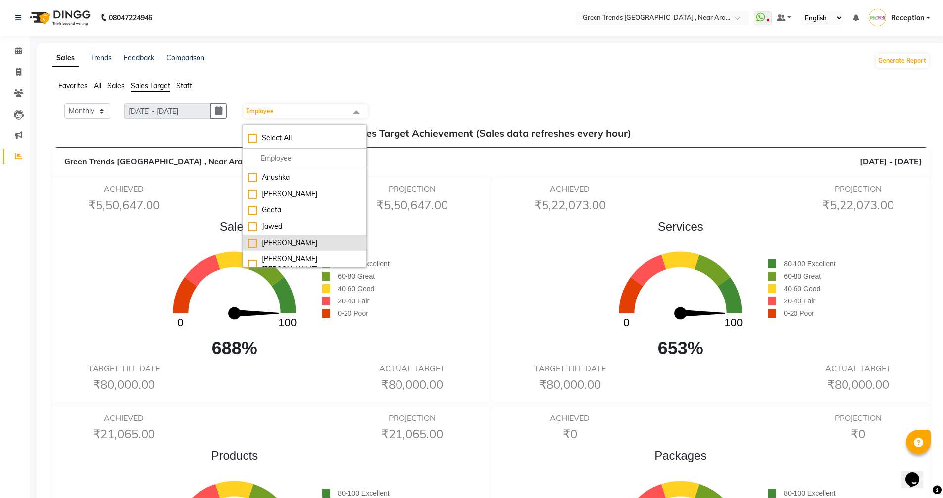
scroll to position [49, 0]
click at [254, 231] on div "[PERSON_NAME]" at bounding box center [304, 236] width 113 height 10
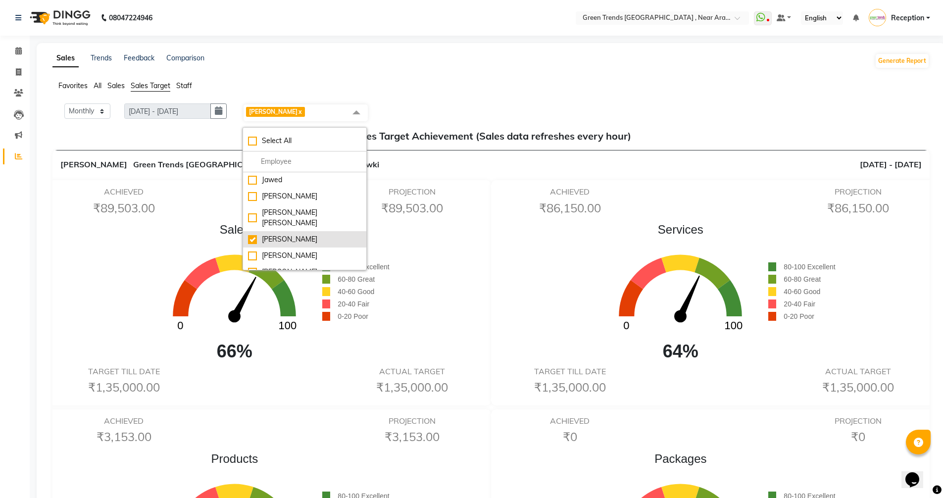
click at [257, 234] on div "[PERSON_NAME]" at bounding box center [304, 239] width 113 height 10
checkbox input "false"
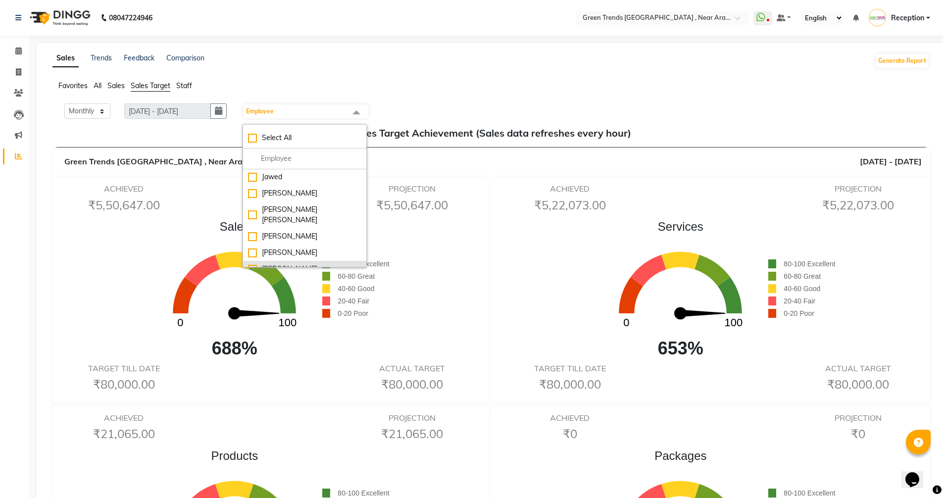
click at [259, 264] on div "[PERSON_NAME]" at bounding box center [304, 269] width 113 height 10
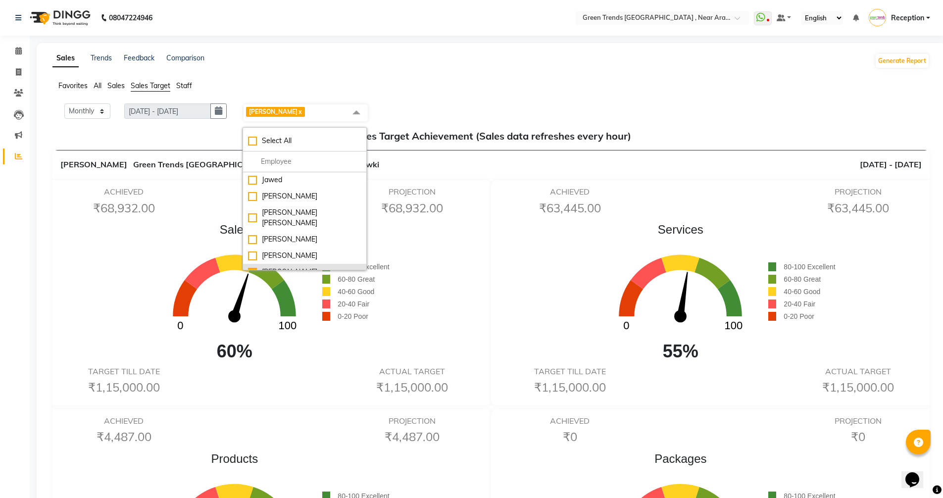
click at [259, 267] on div "[PERSON_NAME]" at bounding box center [304, 272] width 113 height 10
checkbox input "false"
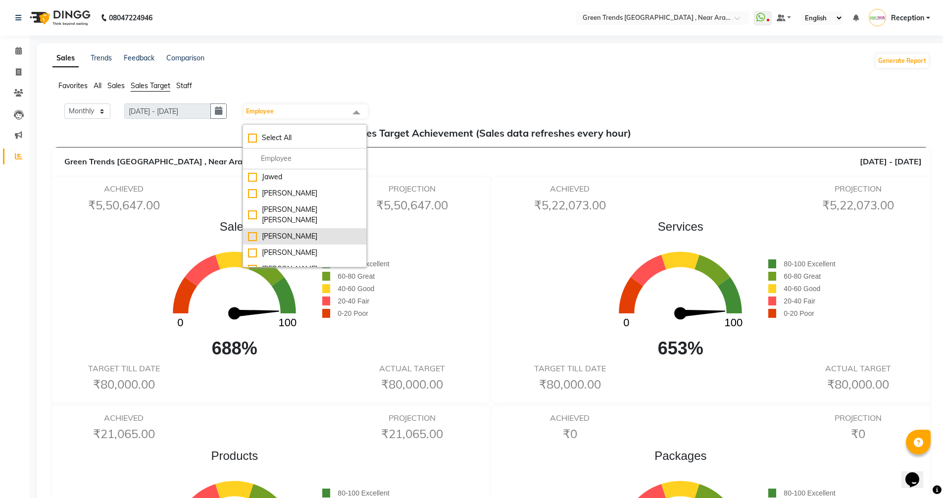
scroll to position [131, 0]
click at [258, 215] on div "[PERSON_NAME]" at bounding box center [304, 220] width 113 height 10
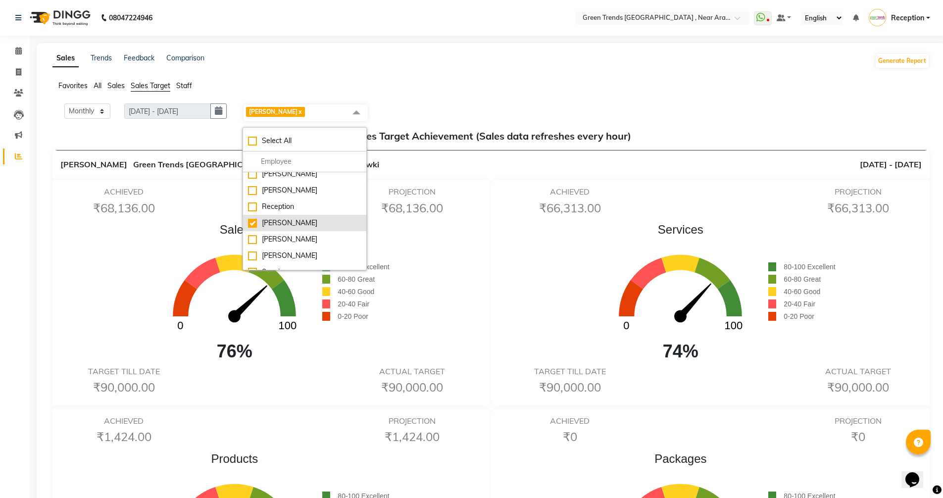
click at [255, 218] on div "[PERSON_NAME]" at bounding box center [304, 223] width 113 height 10
checkbox input "false"
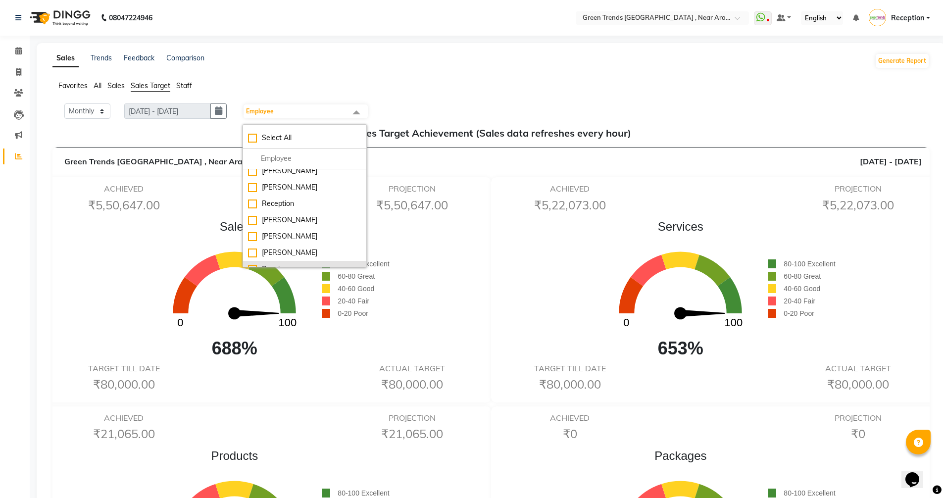
scroll to position [49, 0]
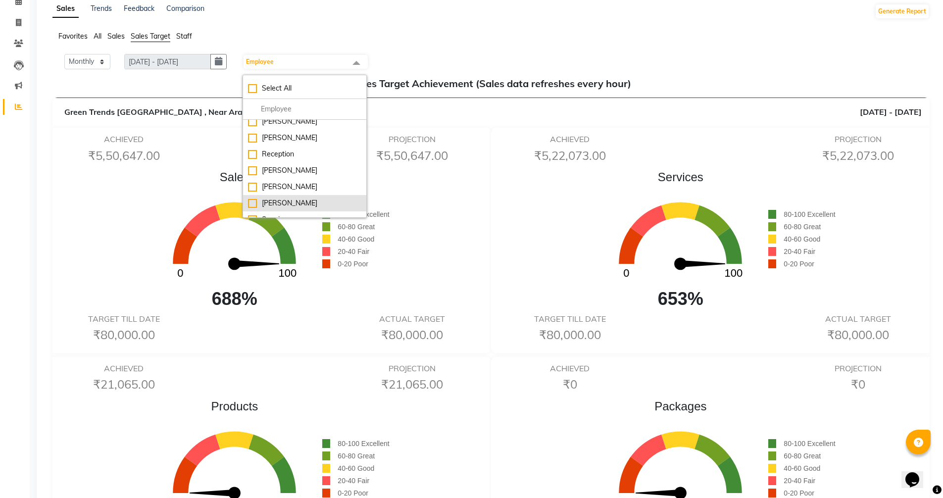
click at [256, 198] on div "[PERSON_NAME]" at bounding box center [304, 203] width 113 height 10
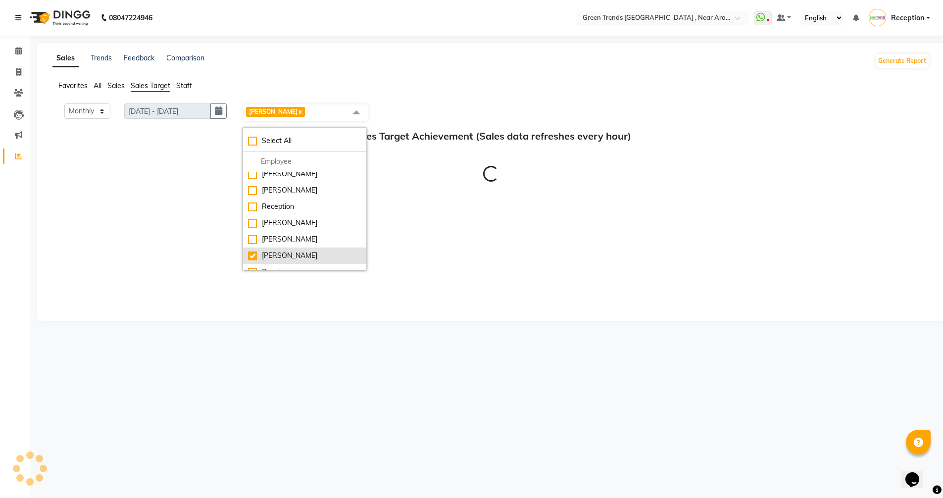
scroll to position [0, 0]
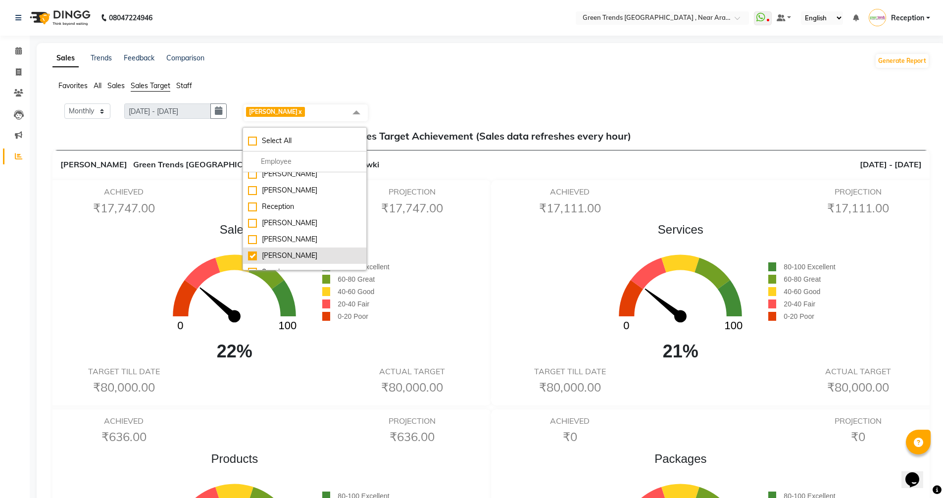
click at [256, 250] on div "[PERSON_NAME]" at bounding box center [304, 255] width 113 height 10
checkbox input "false"
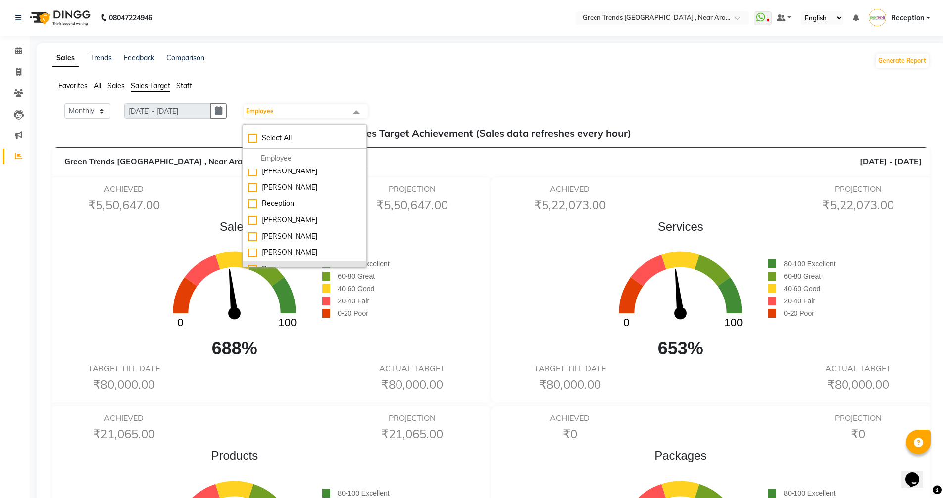
click at [258, 264] on div "Sunaina" at bounding box center [304, 269] width 113 height 10
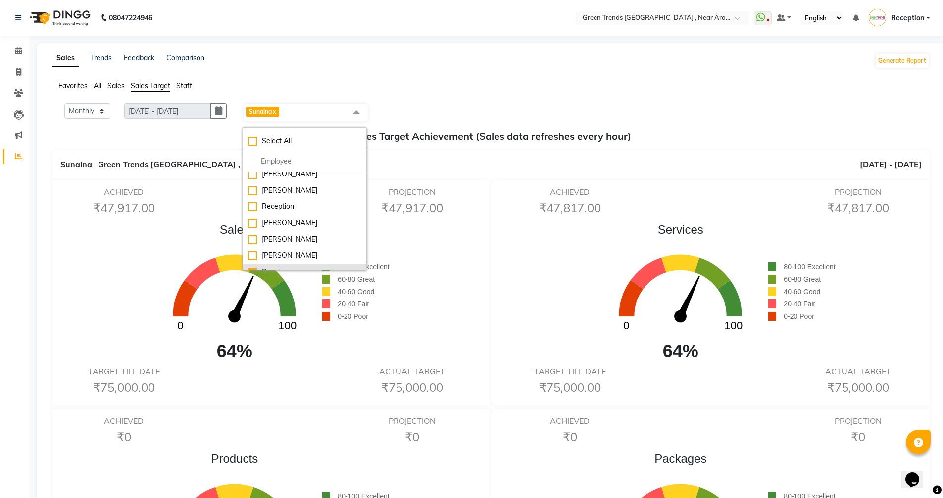
click at [254, 267] on div "Sunaina" at bounding box center [304, 272] width 113 height 10
checkbox input "false"
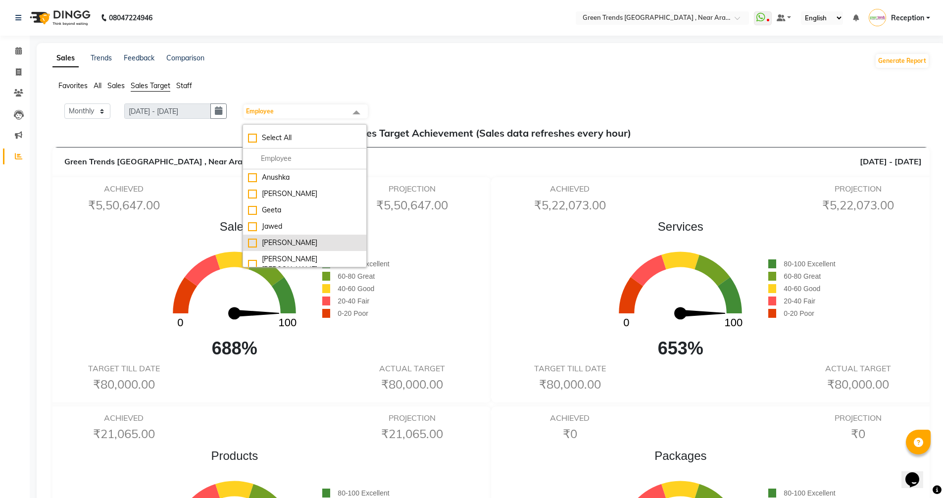
click at [256, 240] on div "[PERSON_NAME]" at bounding box center [304, 242] width 113 height 10
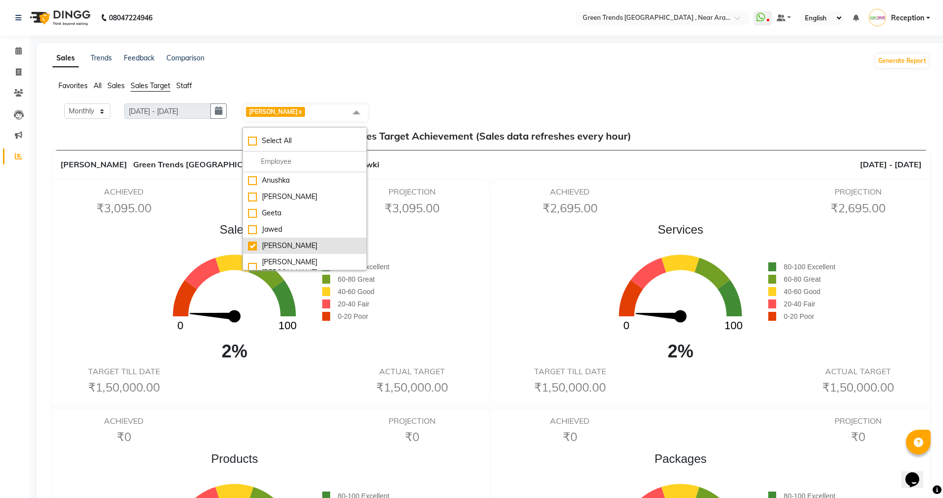
click at [258, 247] on div "[PERSON_NAME]" at bounding box center [304, 245] width 113 height 10
checkbox input "false"
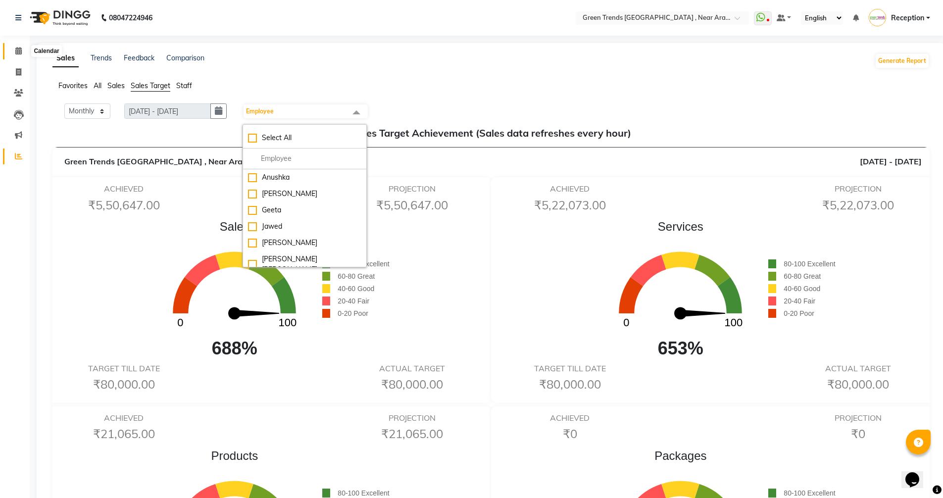
click at [17, 53] on icon at bounding box center [18, 50] width 6 height 7
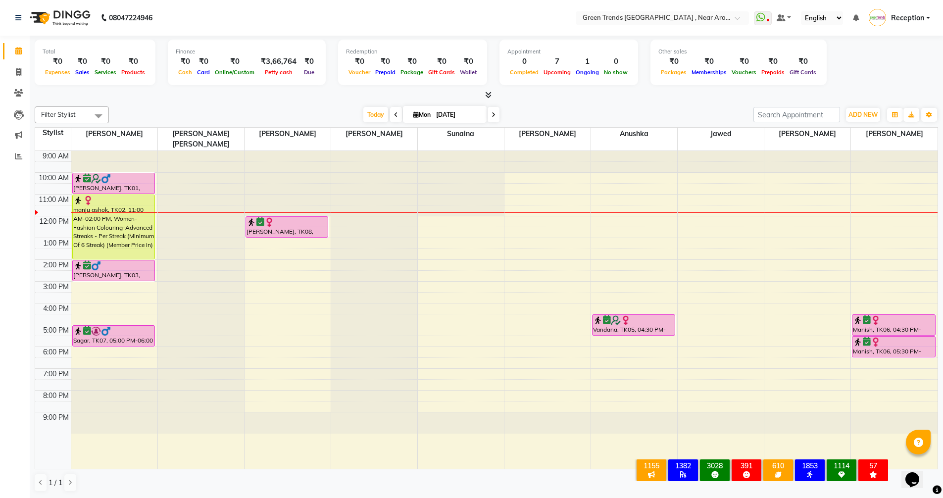
click at [394, 115] on icon at bounding box center [396, 115] width 4 height 6
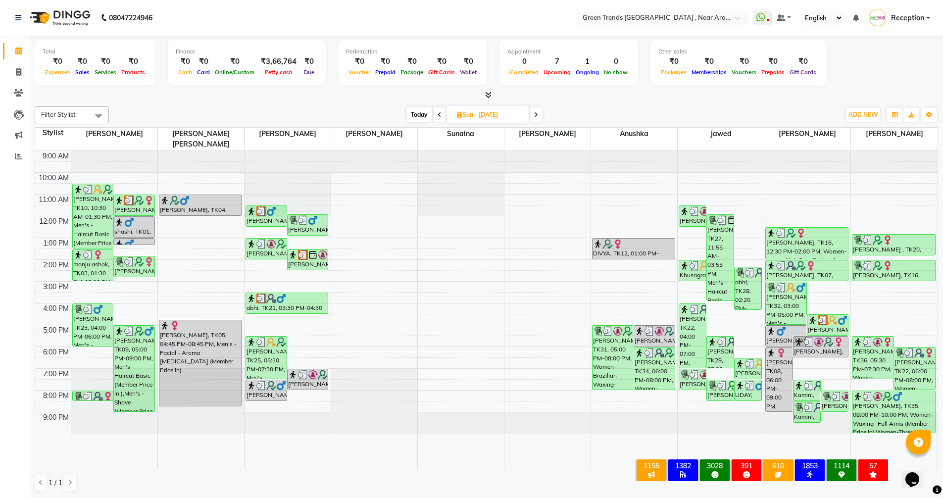
click at [536, 113] on icon at bounding box center [536, 115] width 4 height 6
type input "[DATE]"
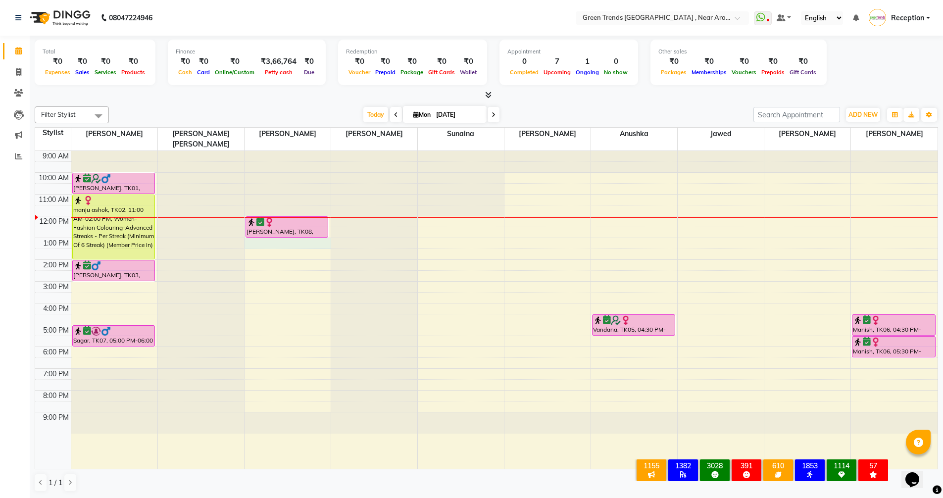
click at [252, 235] on div "9:00 AM 10:00 AM 11:00 AM 12:00 PM 1:00 PM 2:00 PM 3:00 PM 4:00 PM 5:00 PM 6:00…" at bounding box center [486, 310] width 902 height 318
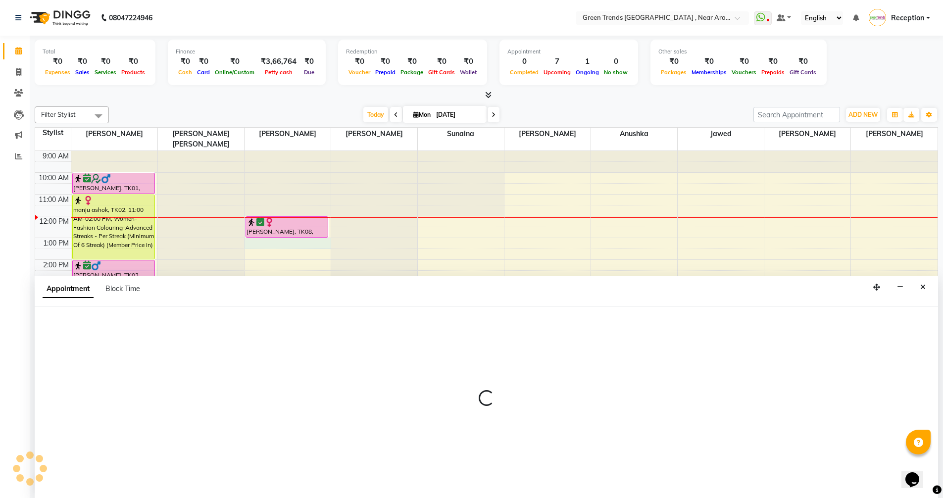
scroll to position [0, 0]
select select "57699"
select select "780"
select select "tentative"
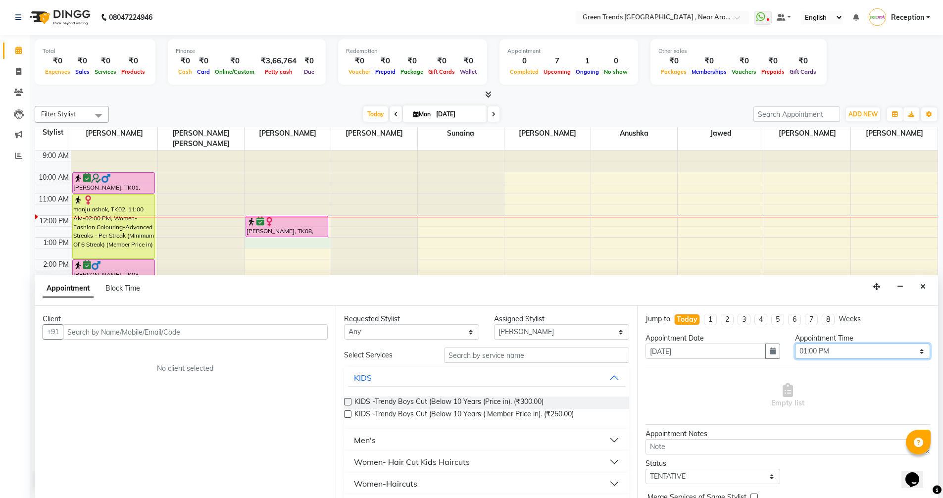
click at [914, 351] on select "Select 10:00 AM 10:05 AM 10:10 AM 10:15 AM 10:20 AM 10:25 AM 10:30 AM 10:35 AM …" at bounding box center [862, 350] width 135 height 15
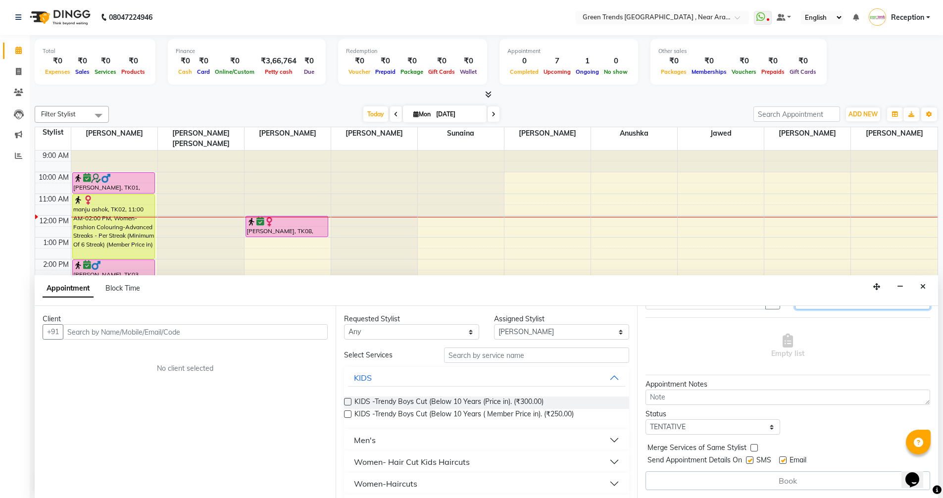
scroll to position [0, 0]
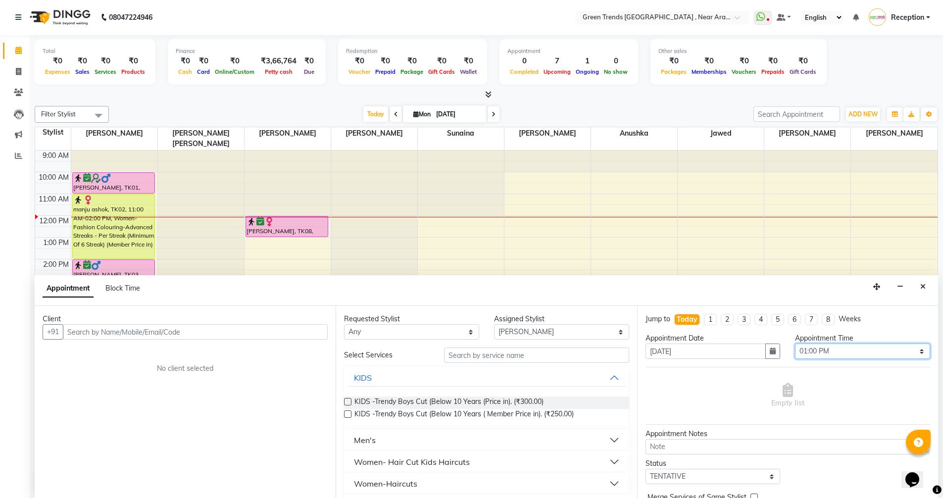
click at [914, 352] on select "Select 10:00 AM 10:05 AM 10:10 AM 10:15 AM 10:20 AM 10:25 AM 10:30 AM 10:35 AM …" at bounding box center [862, 350] width 135 height 15
click at [821, 354] on select "Select 10:00 AM 10:05 AM 10:10 AM 10:15 AM 10:20 AM 10:25 AM 10:30 AM 10:35 AM …" at bounding box center [862, 350] width 135 height 15
click at [808, 347] on select "Select 10:00 AM 10:05 AM 10:10 AM 10:15 AM 10:20 AM 10:25 AM 10:30 AM 10:35 AM …" at bounding box center [862, 350] width 135 height 15
select select "810"
click at [795, 343] on select "Select 10:00 AM 10:05 AM 10:10 AM 10:15 AM 10:20 AM 10:25 AM 10:30 AM 10:35 AM …" at bounding box center [862, 350] width 135 height 15
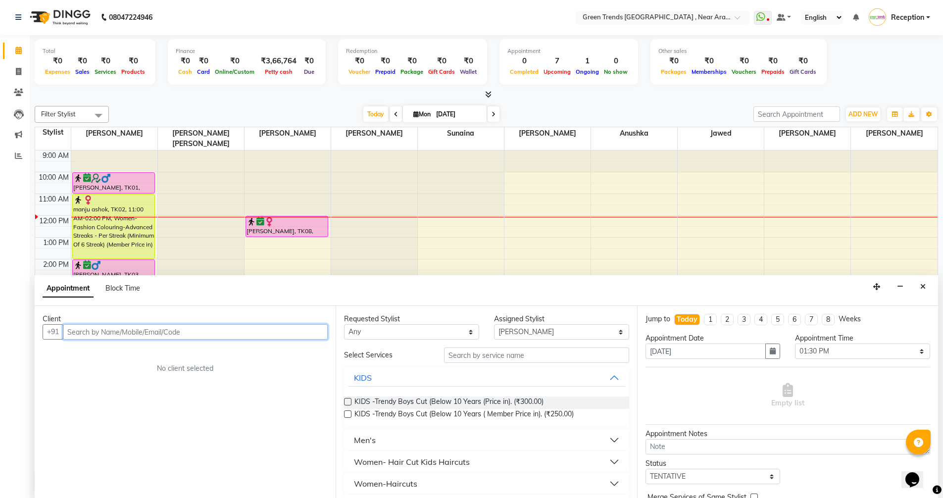
click at [213, 338] on input "text" at bounding box center [195, 331] width 265 height 15
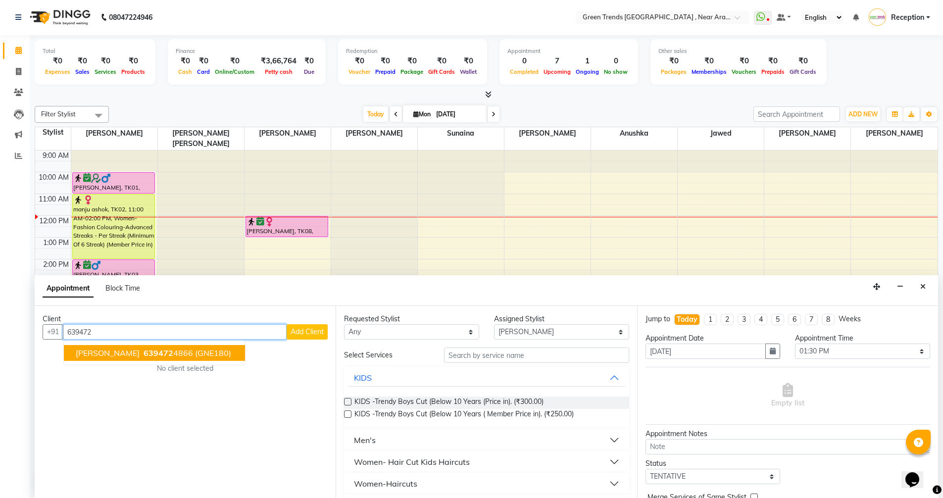
click at [173, 354] on span "639472" at bounding box center [158, 353] width 30 height 10
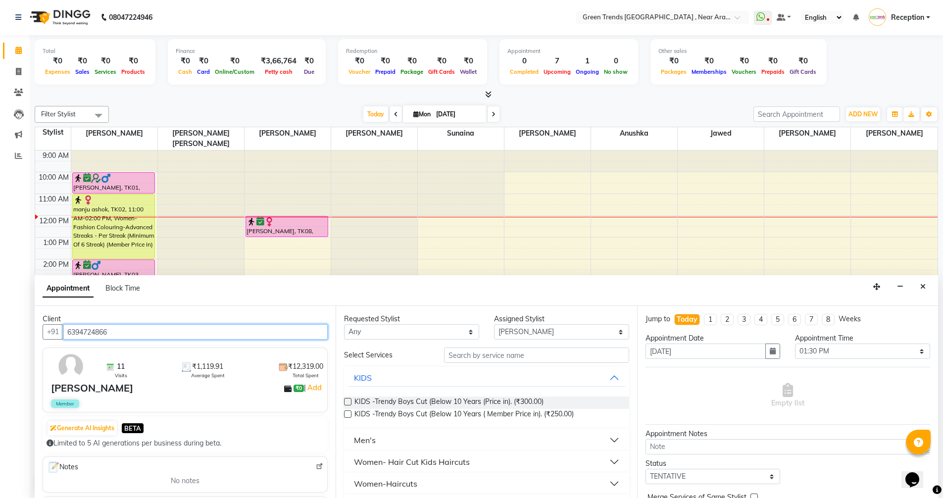
type input "6394724866"
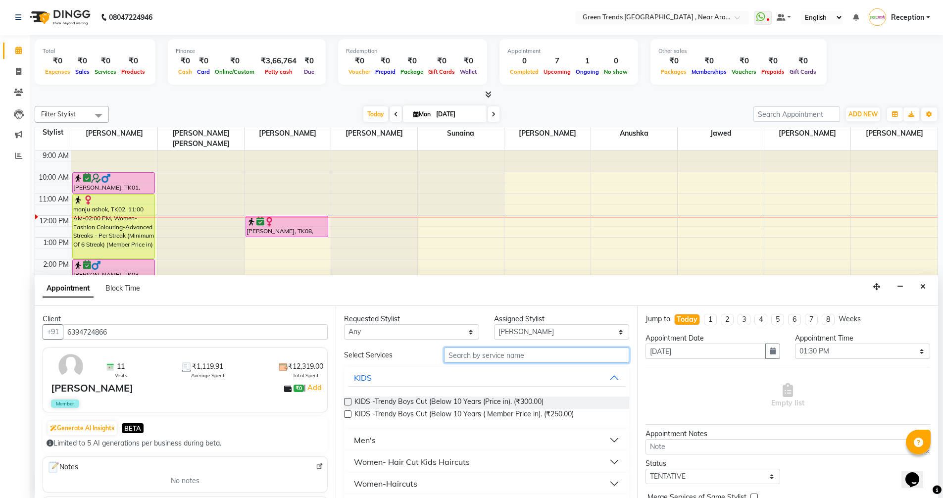
click at [502, 356] on input "text" at bounding box center [536, 354] width 185 height 15
click at [388, 440] on button "Men's" at bounding box center [486, 440] width 277 height 18
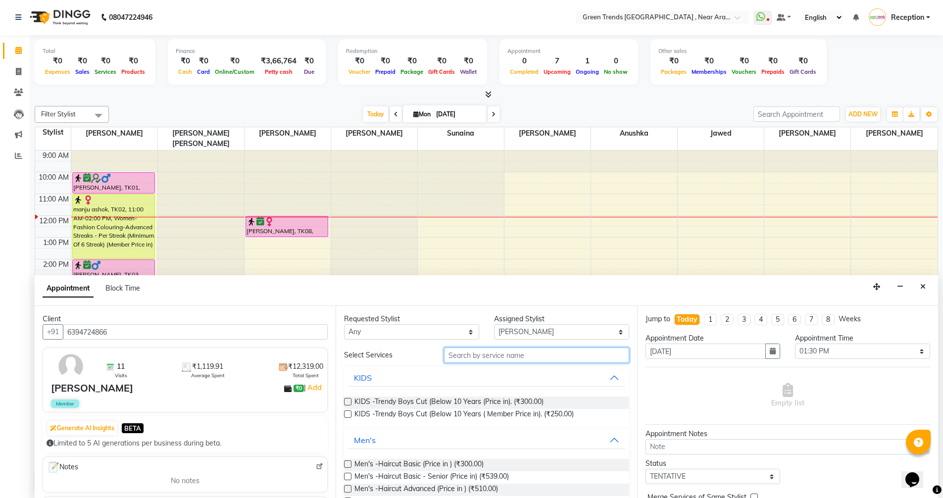
click at [491, 357] on input "text" at bounding box center [536, 354] width 185 height 15
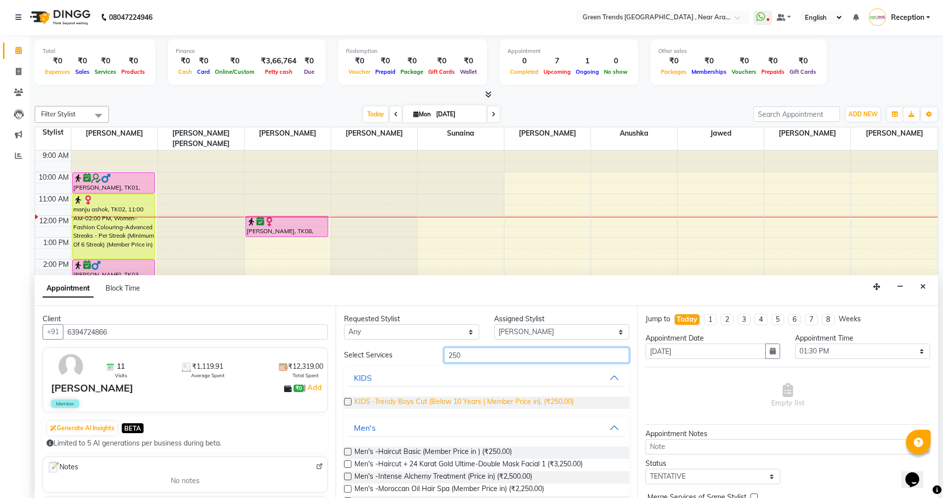
type input "250"
click at [548, 397] on span "KIDS -Trendy Boys Cut (Below 10 Years ( Member Price in). (₹250.00)" at bounding box center [463, 402] width 219 height 12
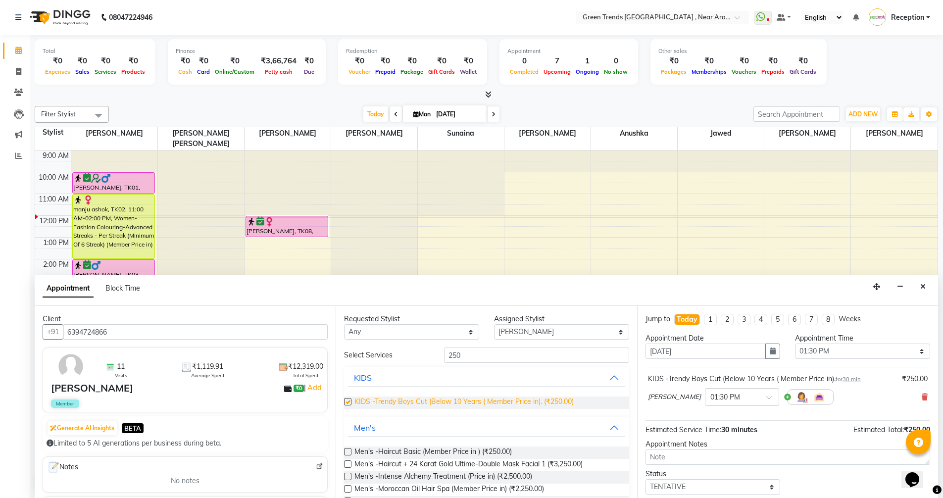
checkbox input "false"
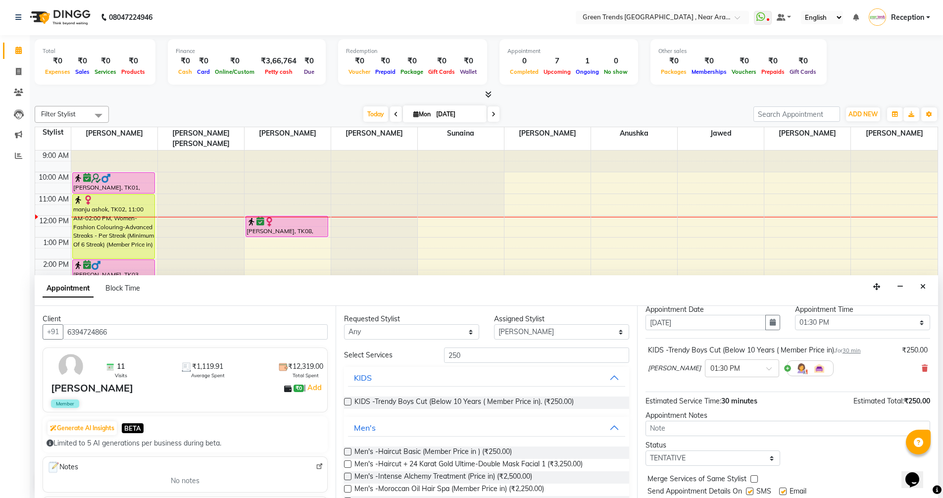
scroll to position [59, 0]
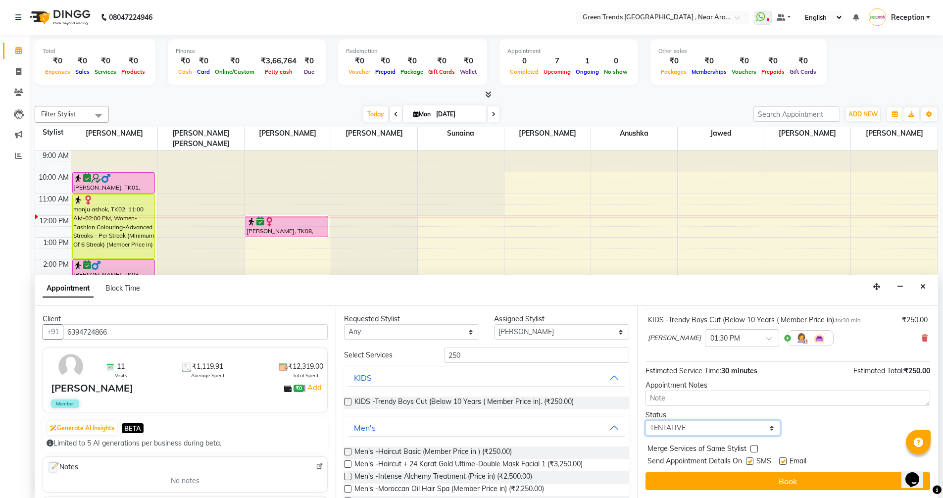
click at [766, 428] on select "Select TENTATIVE CONFIRM CHECK-IN UPCOMING" at bounding box center [712, 427] width 135 height 15
select select "confirm booking"
click at [645, 420] on select "Select TENTATIVE CONFIRM CHECK-IN UPCOMING" at bounding box center [712, 427] width 135 height 15
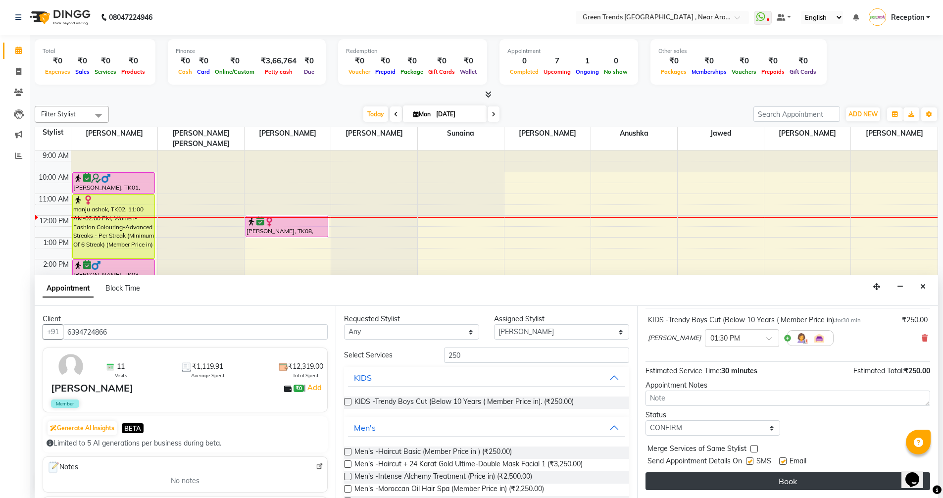
click at [787, 481] on button "Book" at bounding box center [787, 481] width 284 height 18
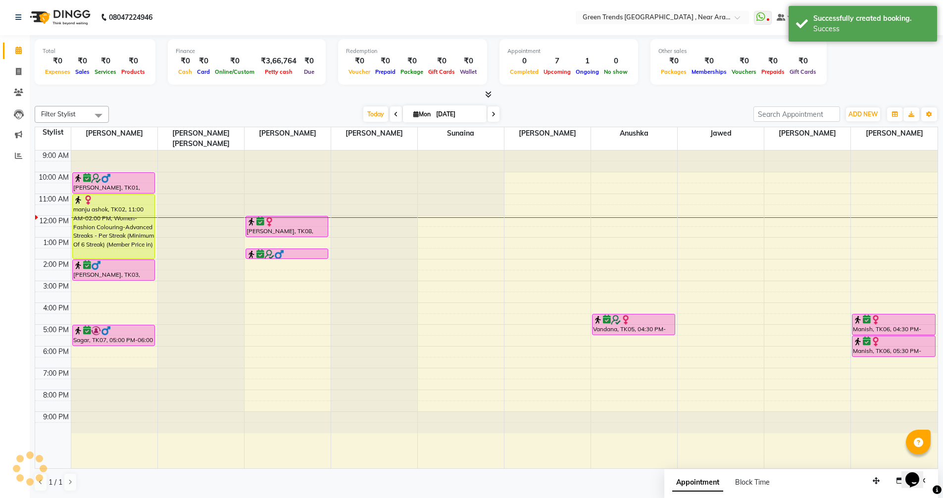
scroll to position [0, 0]
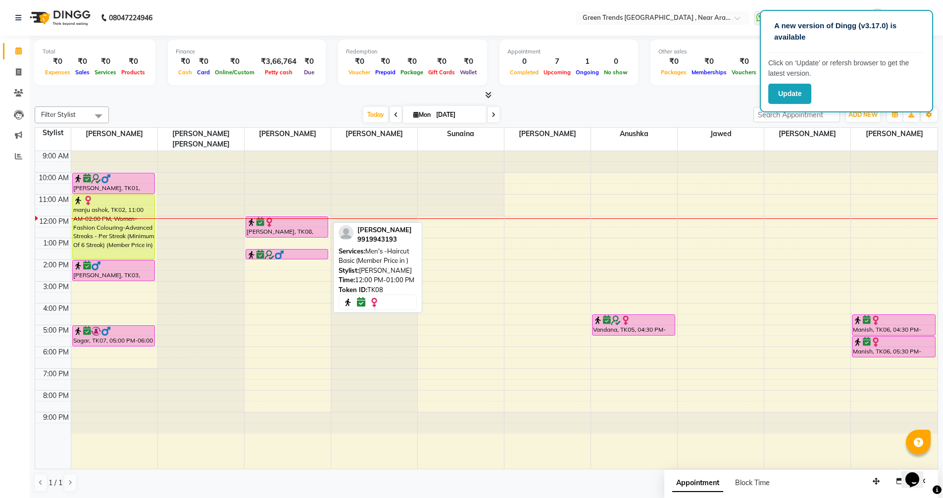
click at [297, 235] on div at bounding box center [287, 237] width 82 height 4
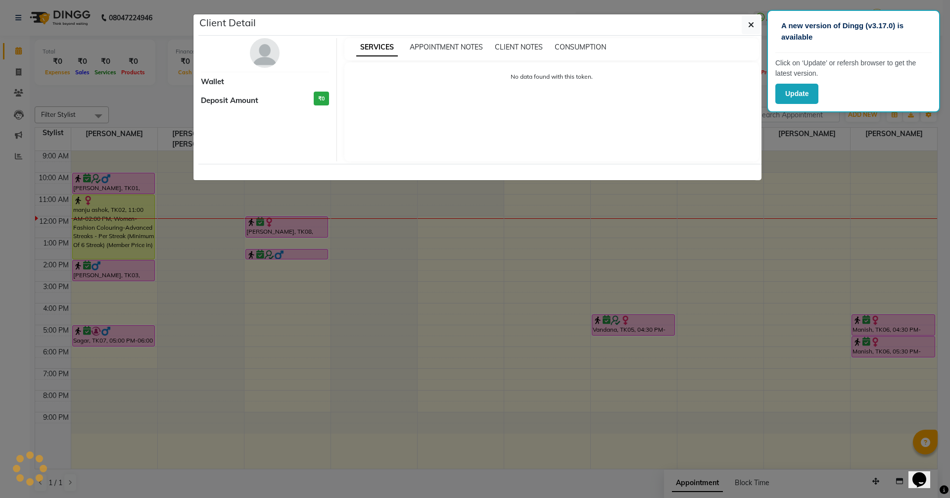
select select "6"
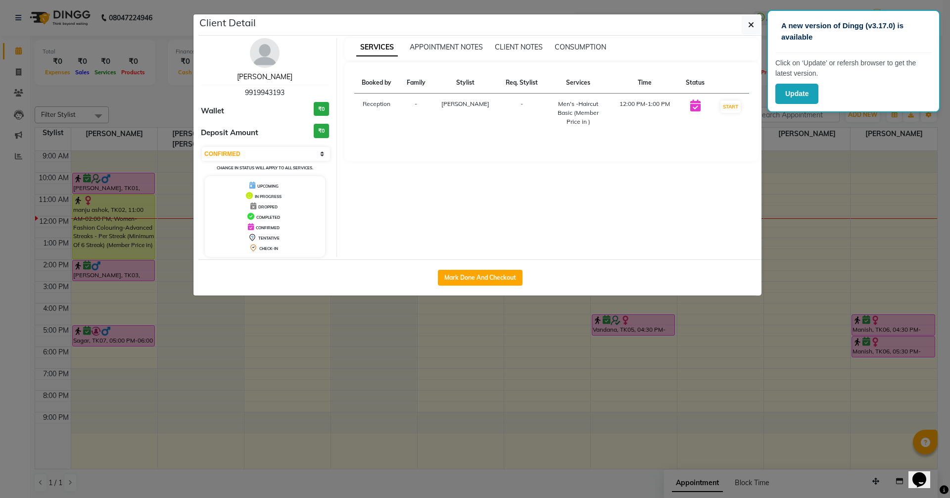
click at [268, 77] on link "[PERSON_NAME]" at bounding box center [264, 76] width 55 height 9
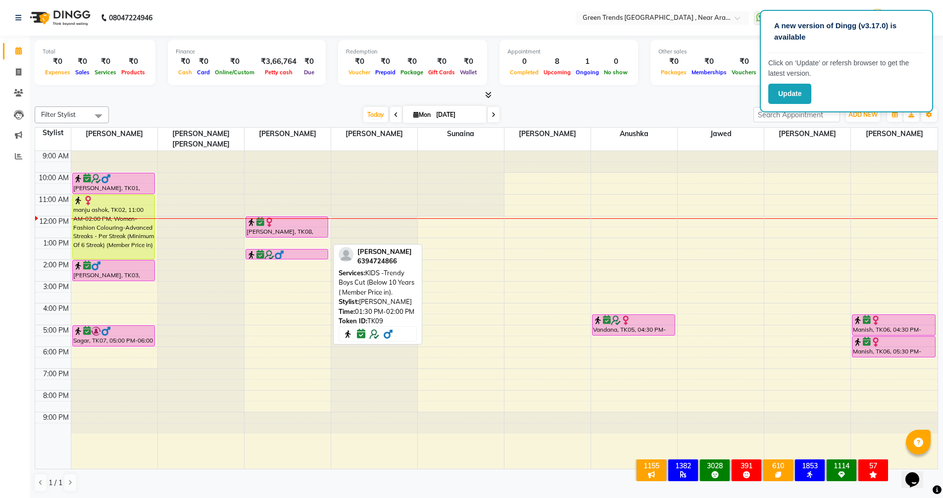
click at [285, 250] on div at bounding box center [286, 255] width 81 height 10
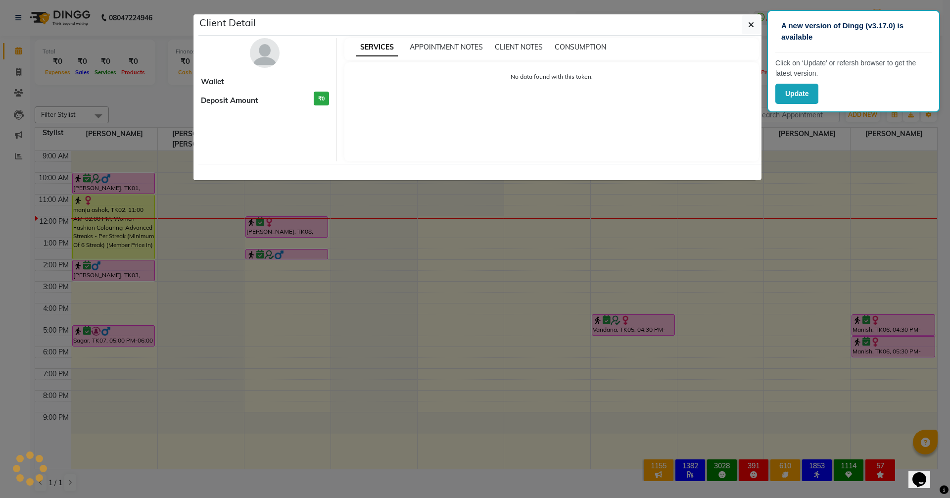
select select "6"
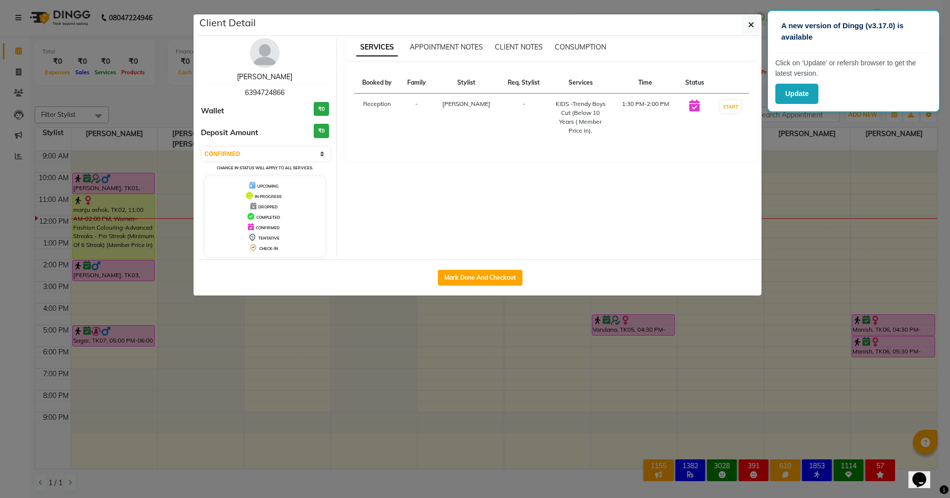
click at [267, 75] on link "[PERSON_NAME]" at bounding box center [264, 76] width 55 height 9
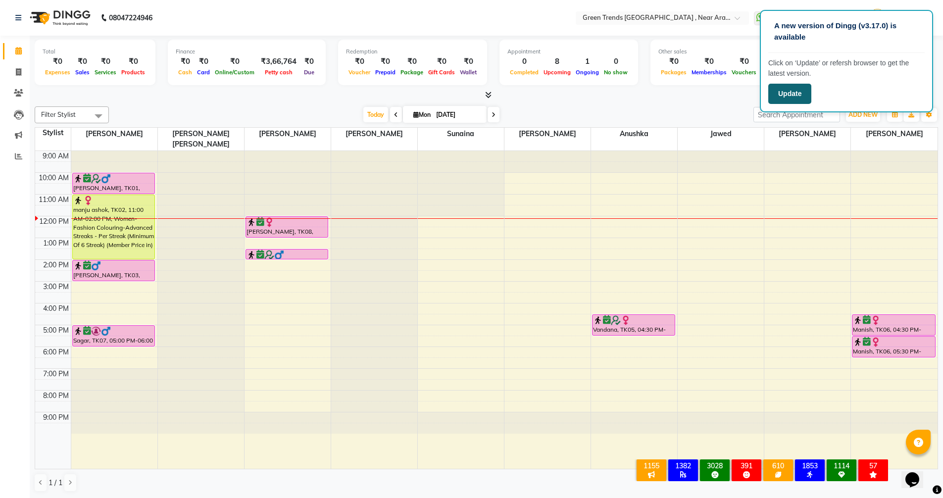
click at [796, 93] on button "Update" at bounding box center [789, 94] width 43 height 20
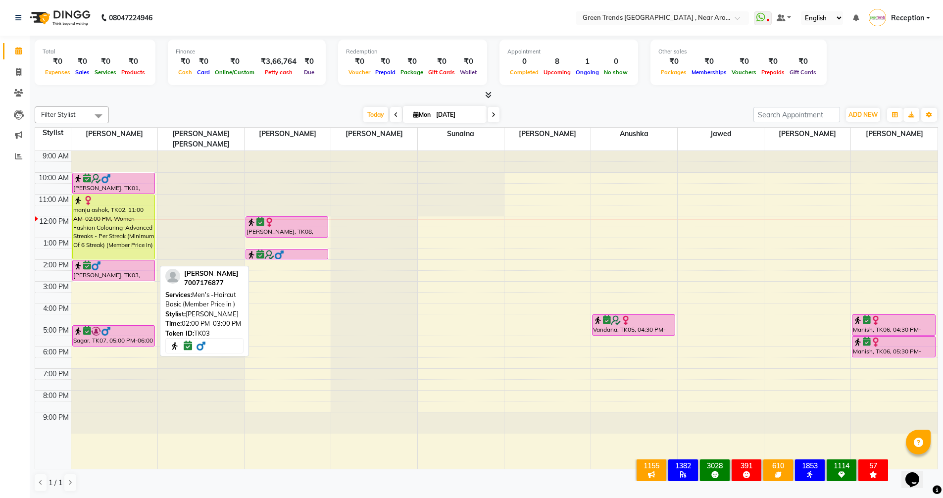
click at [99, 263] on div "[PERSON_NAME], TK03, 02:00 PM-03:00 PM, Men's -Haircut Basic (Member Price in )" at bounding box center [114, 270] width 82 height 20
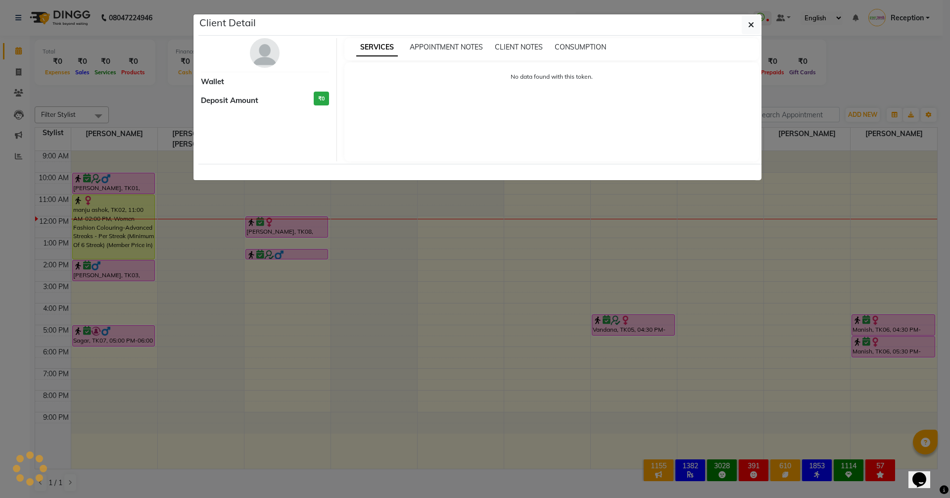
select select "6"
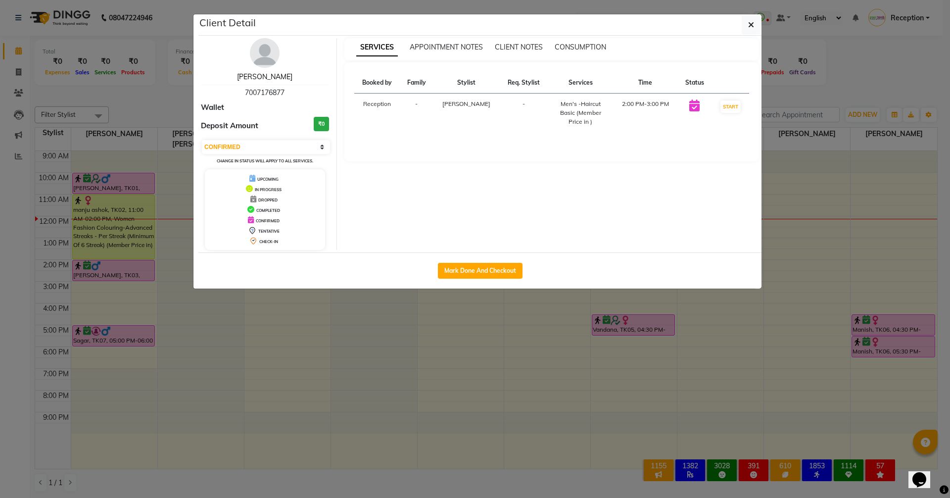
click at [265, 77] on link "[PERSON_NAME]" at bounding box center [264, 76] width 55 height 9
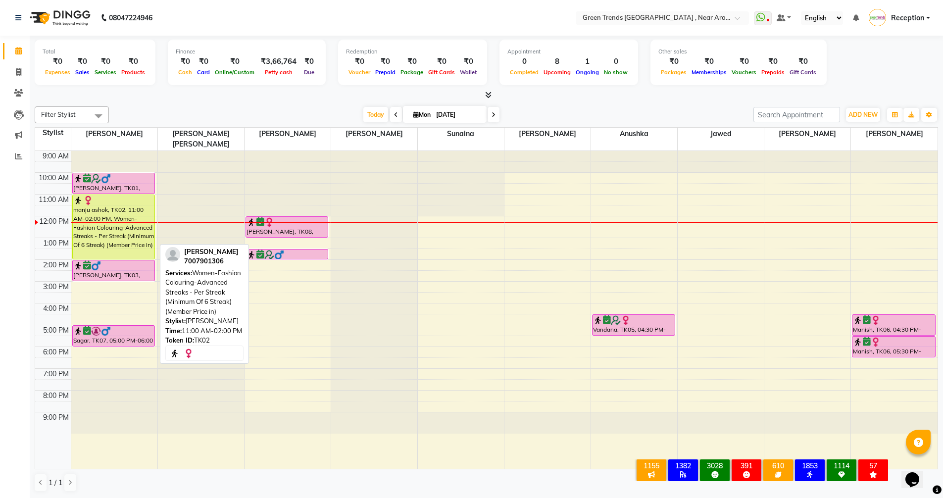
click at [118, 243] on div "manju ashok, TK02, 11:00 AM-02:00 PM, Women-Fashion Colouring-Advanced Streaks …" at bounding box center [114, 227] width 82 height 64
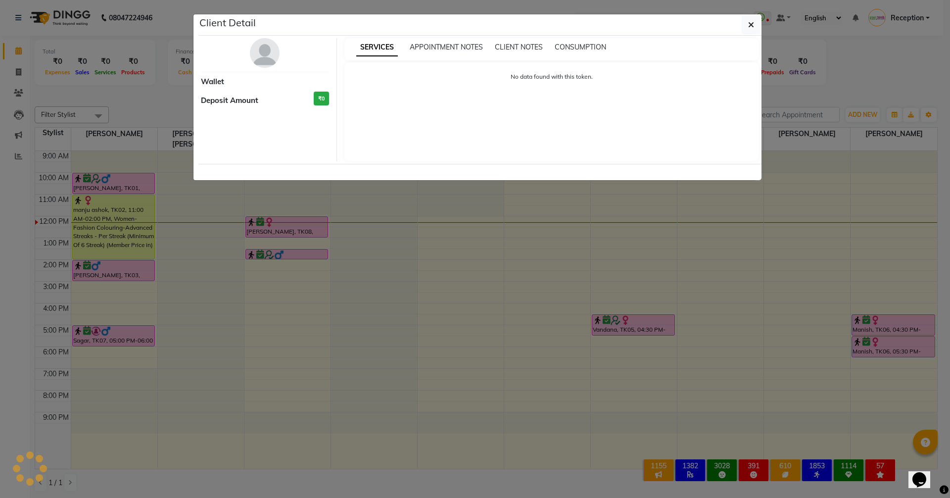
select select "1"
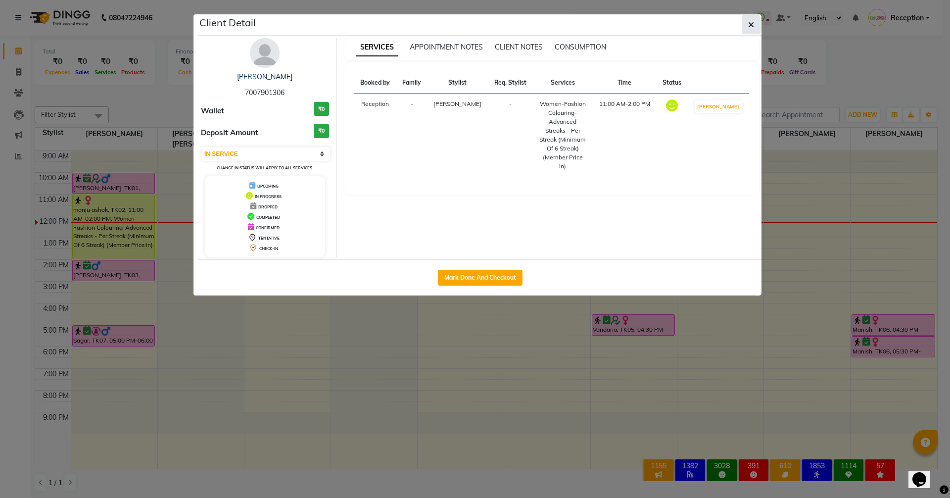
click at [756, 25] on button "button" at bounding box center [751, 24] width 19 height 19
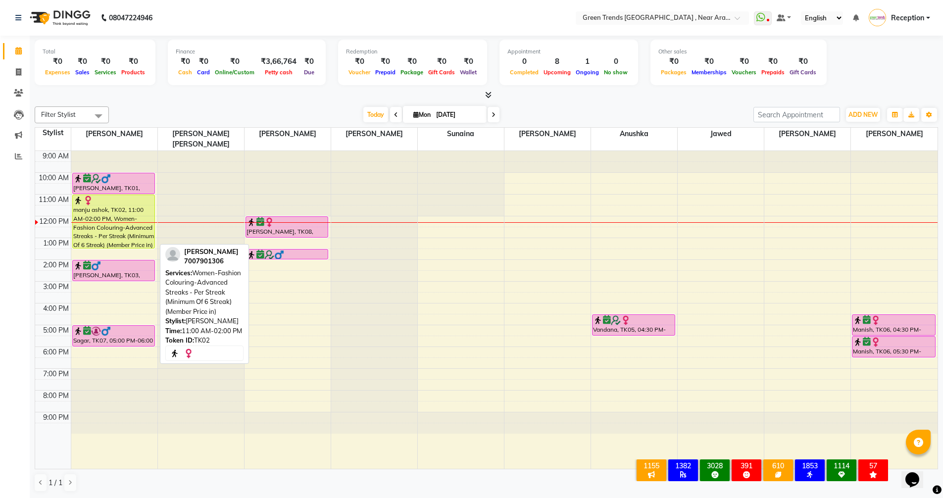
drag, startPoint x: 126, startPoint y: 247, endPoint x: 124, endPoint y: 229, distance: 18.4
click at [124, 229] on div "[PERSON_NAME], TK01, 10:00 AM-11:00 AM, Women-Haircuts-Basic Cut with blast dry…" at bounding box center [114, 310] width 86 height 318
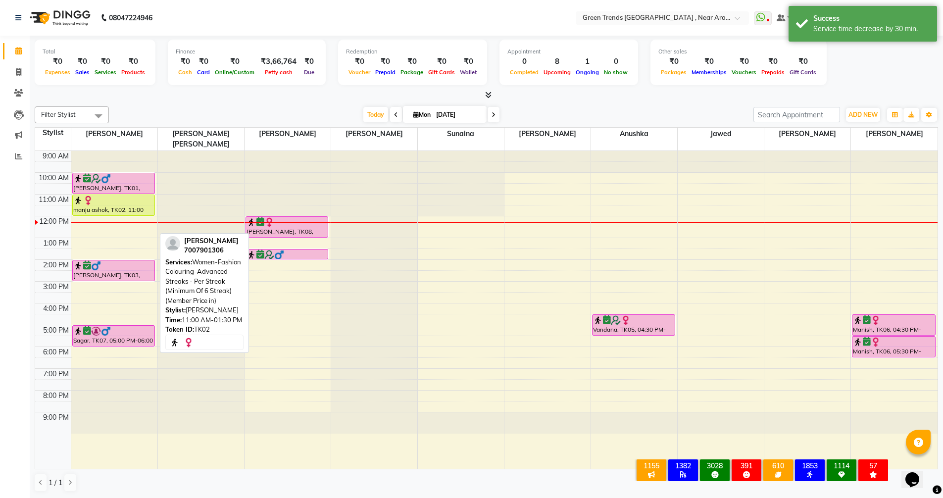
drag, startPoint x: 132, startPoint y: 236, endPoint x: 130, endPoint y: 204, distance: 31.2
click at [130, 204] on div "[PERSON_NAME], TK01, 10:00 AM-11:00 AM, Women-Haircuts-Basic Cut with blast dry…" at bounding box center [114, 310] width 86 height 318
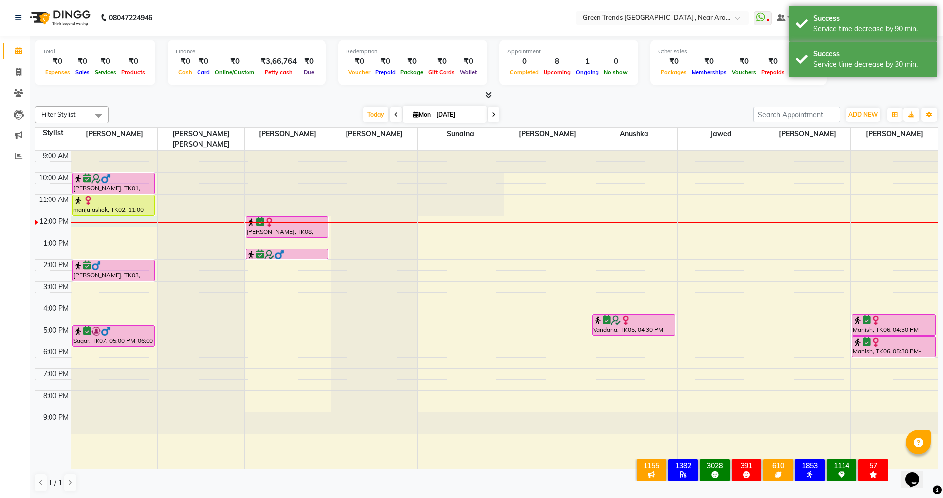
click at [88, 214] on div "9:00 AM 10:00 AM 11:00 AM 12:00 PM 1:00 PM 2:00 PM 3:00 PM 4:00 PM 5:00 PM 6:00…" at bounding box center [486, 310] width 902 height 318
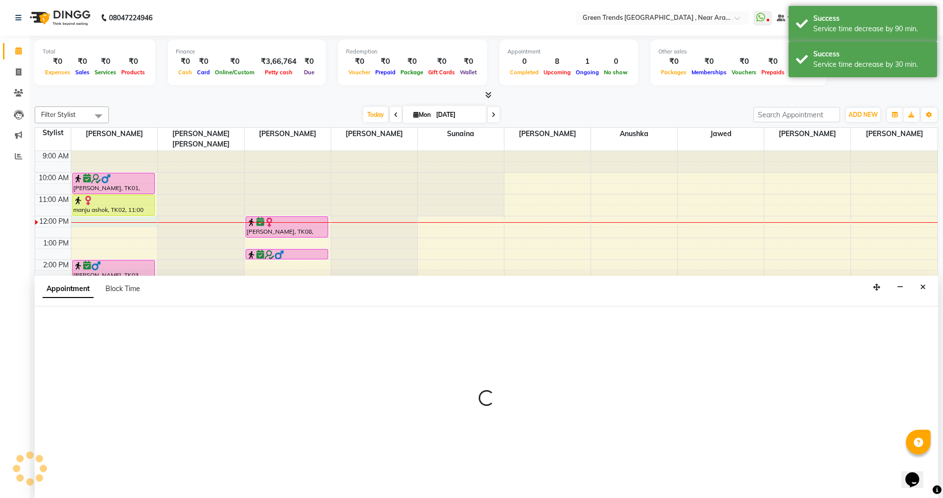
scroll to position [0, 0]
select select "57687"
select select "tentative"
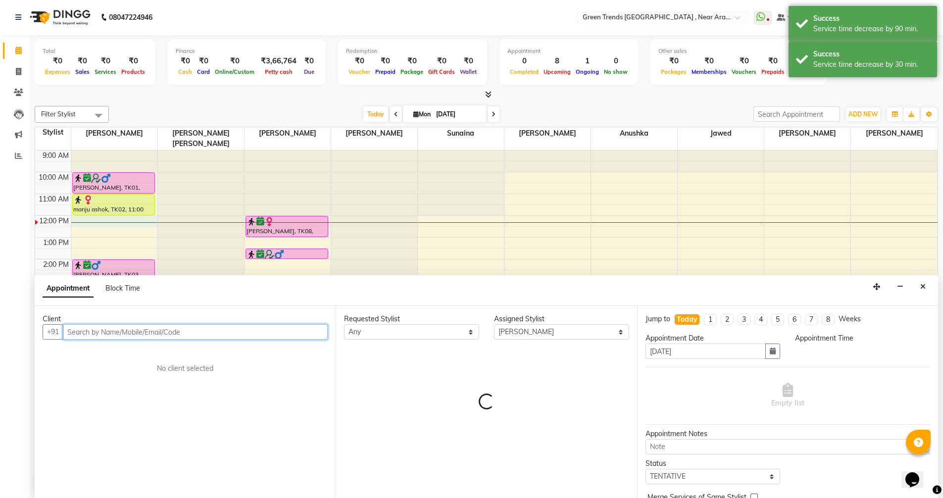
select select "720"
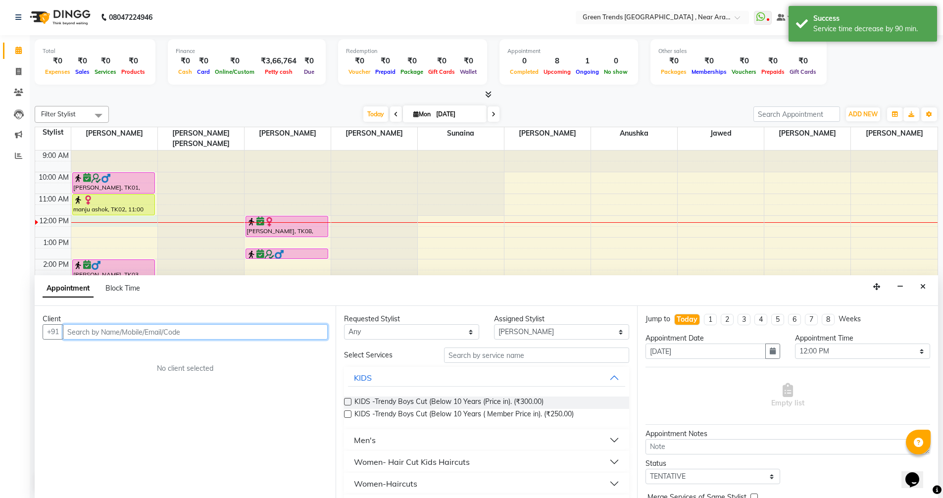
click at [135, 332] on input "text" at bounding box center [195, 331] width 265 height 15
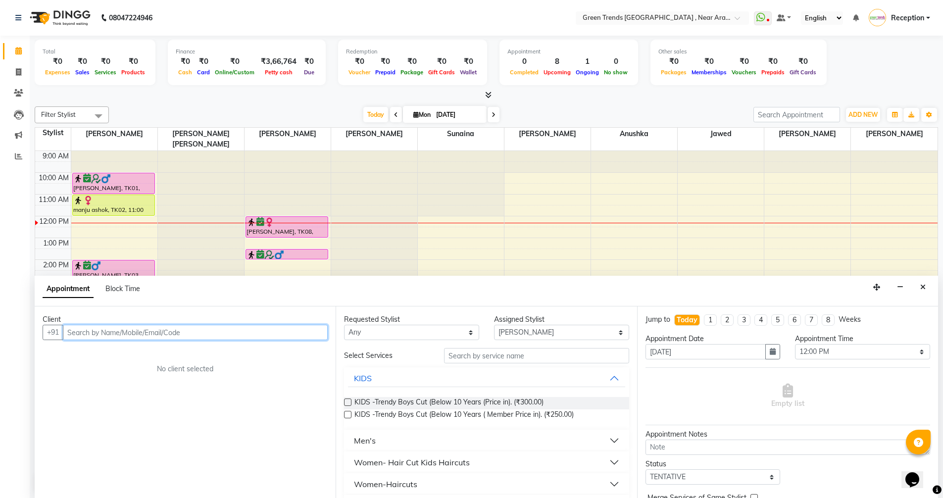
click at [182, 332] on input "text" at bounding box center [195, 332] width 265 height 15
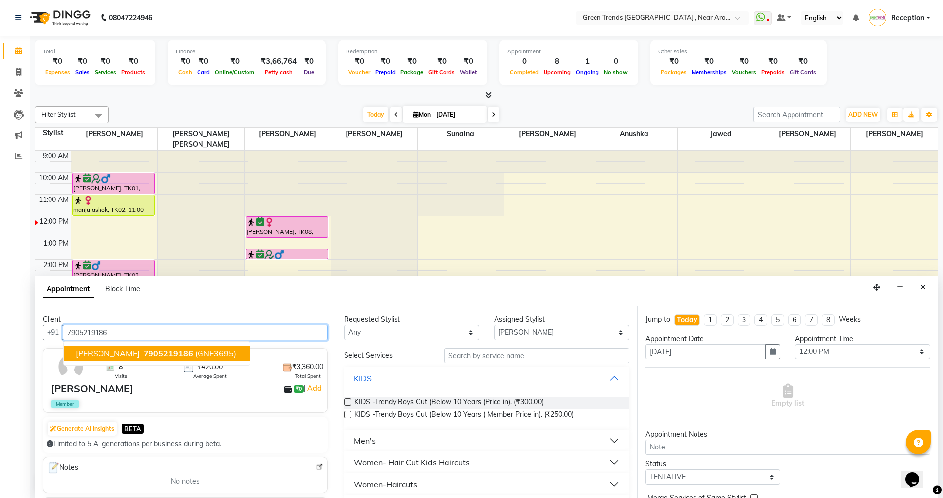
click at [131, 348] on button "[PERSON_NAME] 7905219186 (GNE3695)" at bounding box center [157, 353] width 186 height 16
type input "7905219186"
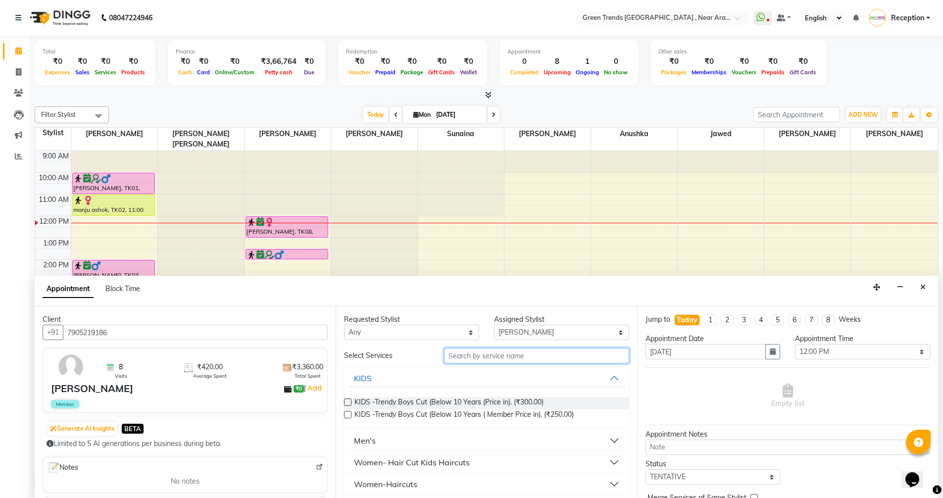
click at [512, 355] on input "text" at bounding box center [536, 355] width 185 height 15
click at [424, 442] on button "Men's" at bounding box center [486, 440] width 277 height 18
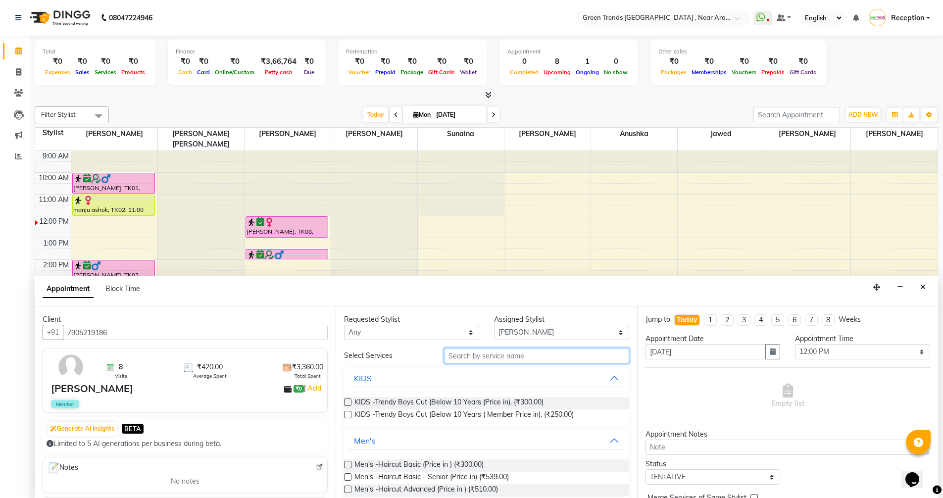
click at [525, 355] on input "text" at bounding box center [536, 355] width 185 height 15
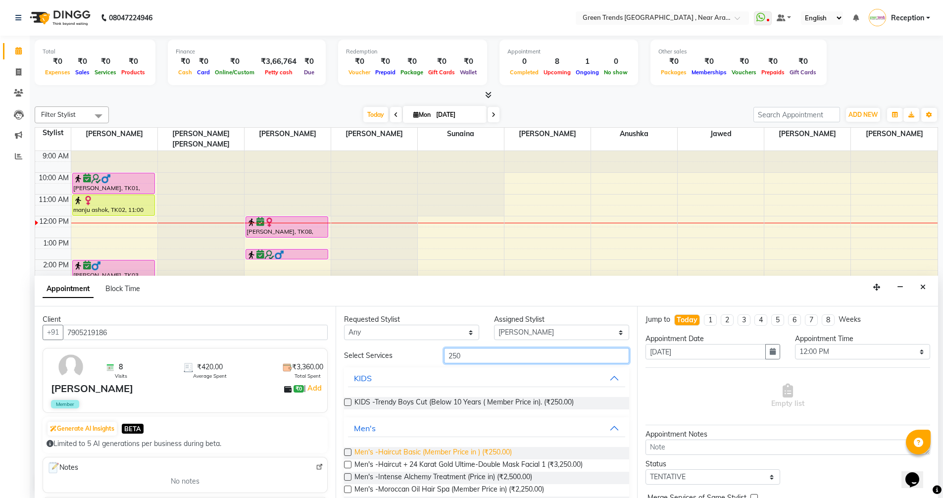
type input "250"
click at [507, 453] on span "Men's -Haircut Basic (Member Price in ) (₹250.00)" at bounding box center [432, 453] width 157 height 12
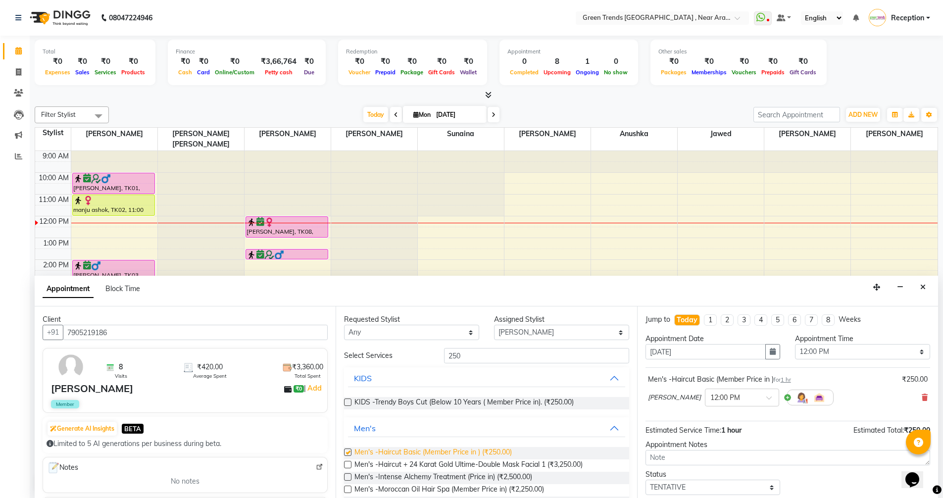
checkbox input "false"
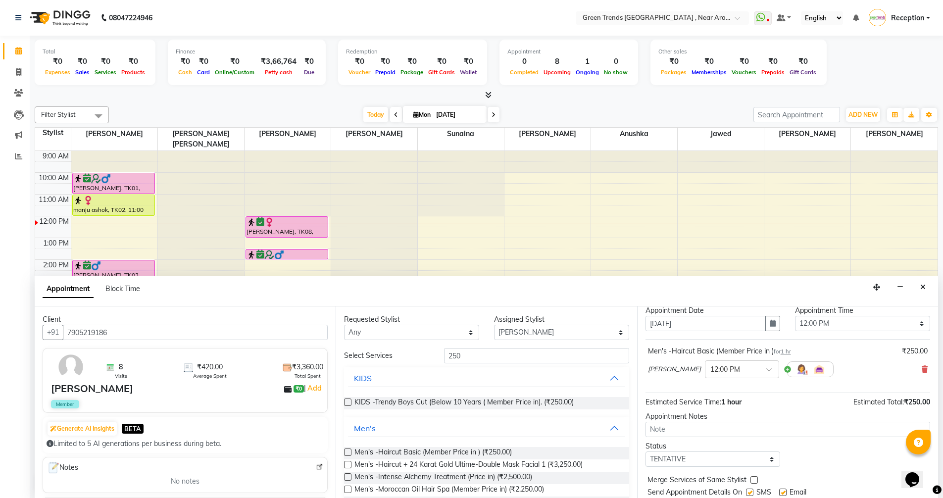
scroll to position [59, 0]
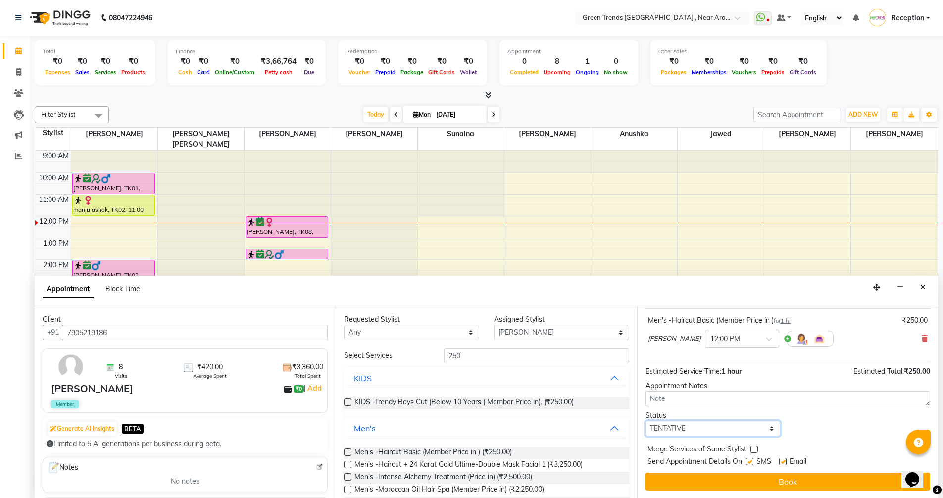
click at [766, 430] on select "Select TENTATIVE CONFIRM CHECK-IN UPCOMING" at bounding box center [712, 428] width 135 height 15
select select "confirm booking"
click at [645, 421] on select "Select TENTATIVE CONFIRM CHECK-IN UPCOMING" at bounding box center [712, 428] width 135 height 15
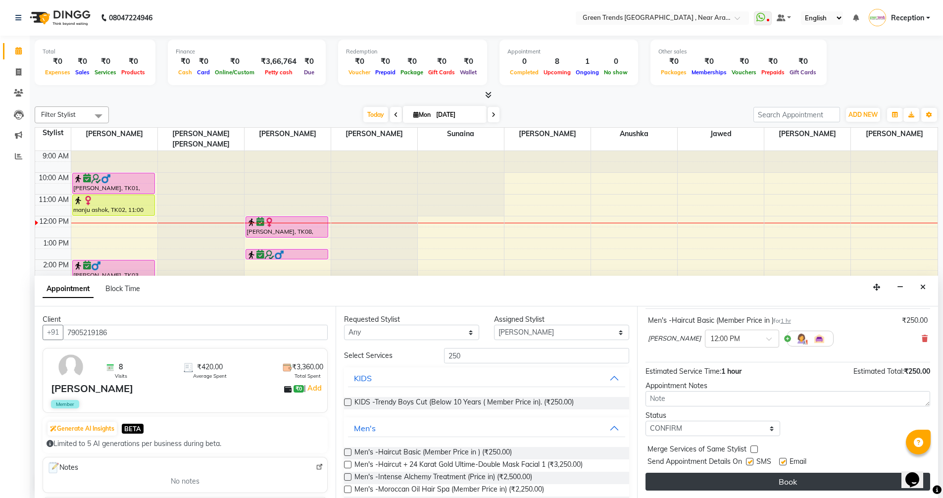
click at [784, 479] on button "Book" at bounding box center [787, 482] width 284 height 18
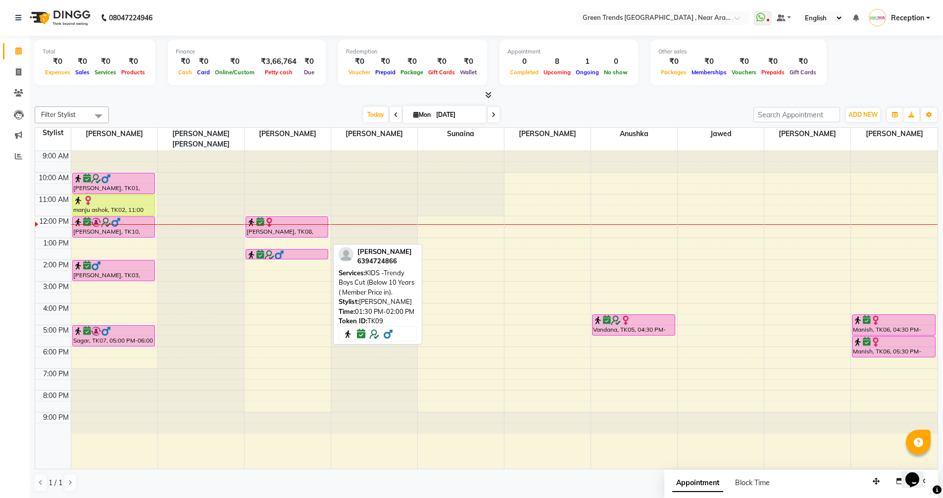
click at [296, 257] on div at bounding box center [287, 259] width 82 height 4
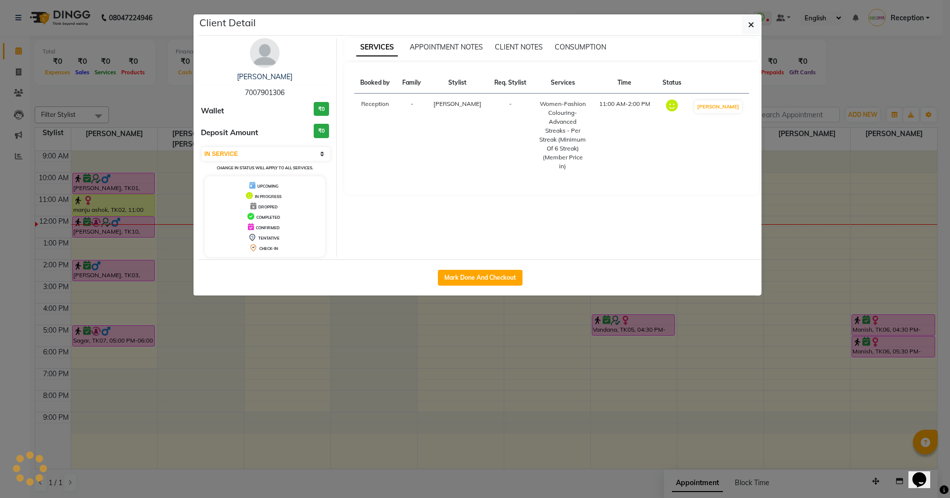
select select "6"
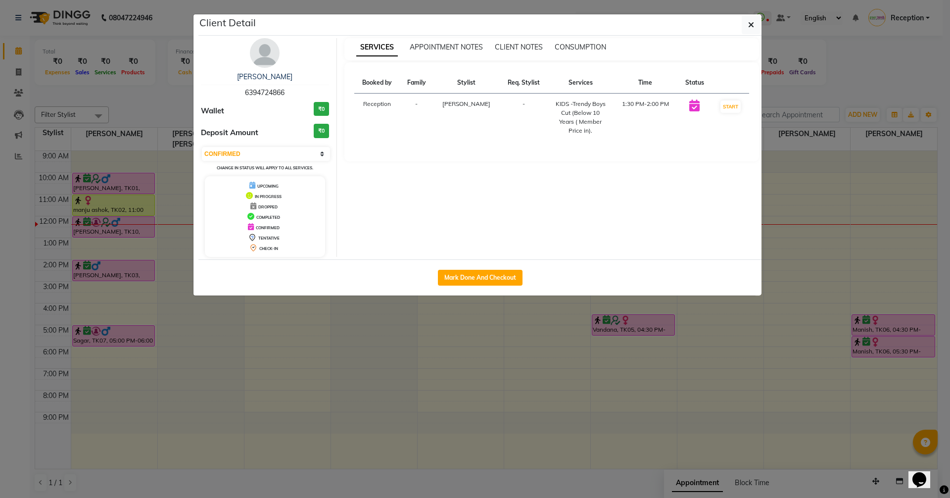
click at [614, 105] on td "1:30 PM-2:00 PM" at bounding box center [645, 118] width 65 height 48
click at [750, 21] on icon "button" at bounding box center [751, 25] width 6 height 8
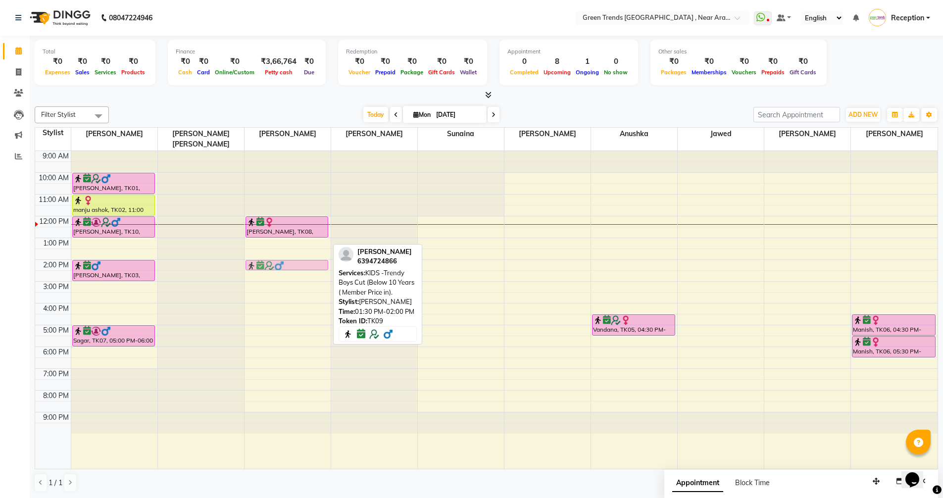
drag, startPoint x: 292, startPoint y: 241, endPoint x: 292, endPoint y: 248, distance: 6.9
click at [292, 248] on div "9:00 AM 10:00 AM 11:00 AM 12:00 PM 1:00 PM 2:00 PM 3:00 PM 4:00 PM 5:00 PM 6:00…" at bounding box center [486, 310] width 902 height 318
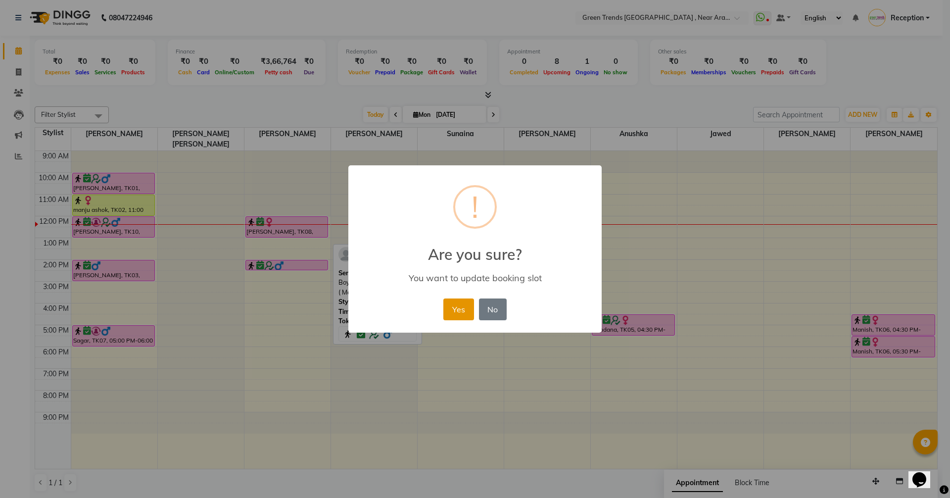
click at [446, 307] on button "Yes" at bounding box center [458, 309] width 30 height 22
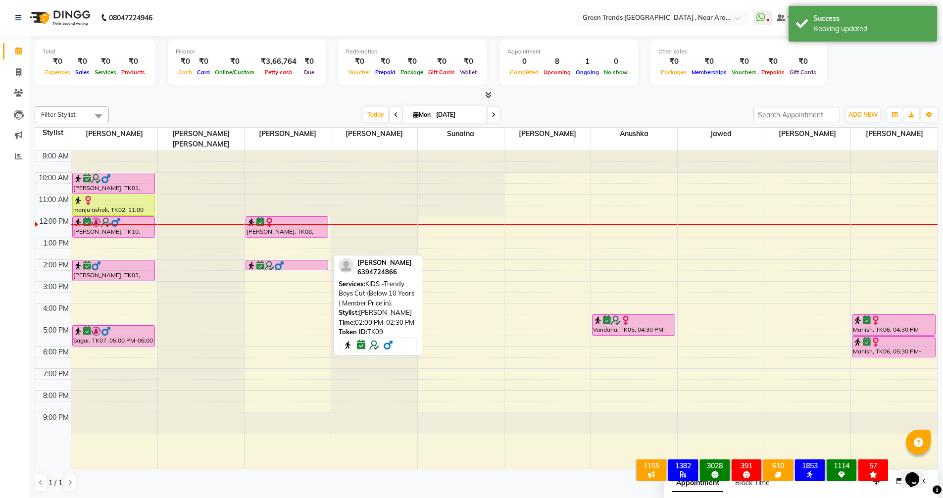
click at [290, 261] on div at bounding box center [286, 266] width 81 height 10
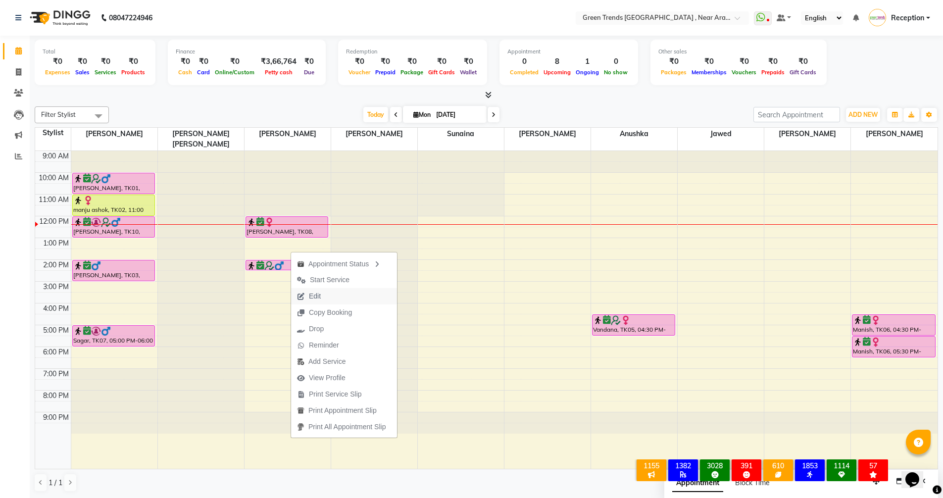
click at [318, 296] on span "Edit" at bounding box center [315, 296] width 12 height 10
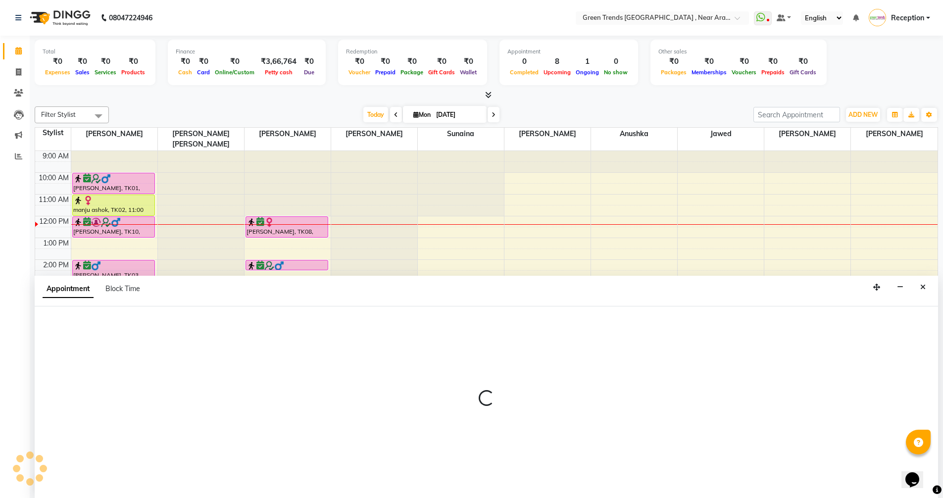
scroll to position [0, 0]
select select "840"
select select "confirm booking"
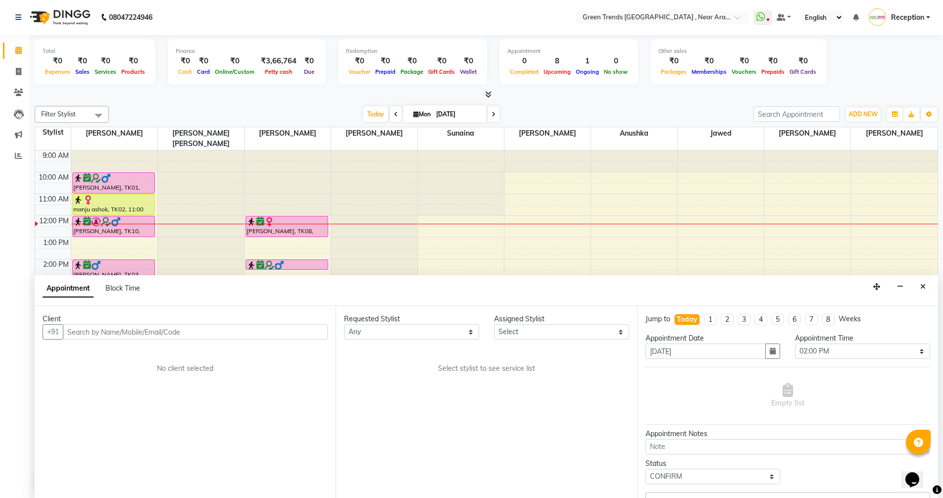
select select "57699"
select select "3509"
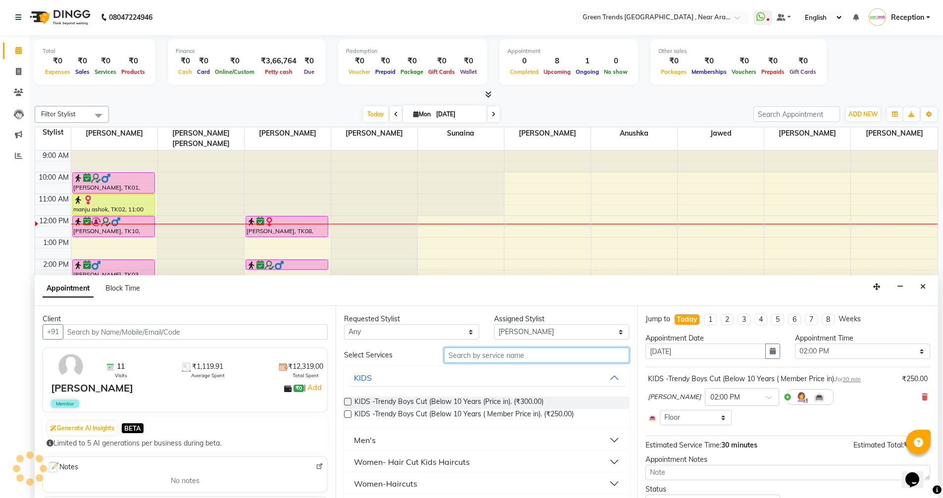
click at [524, 356] on input "text" at bounding box center [536, 354] width 185 height 15
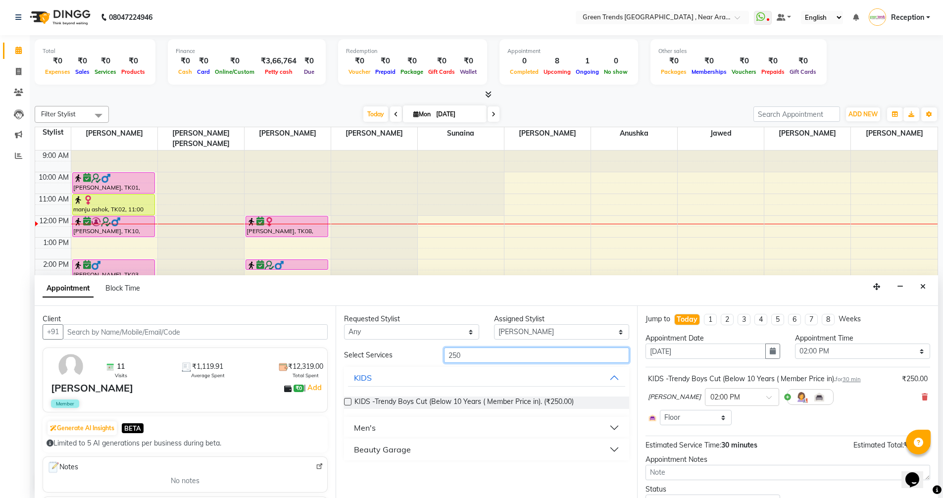
type input "250"
click at [367, 427] on div "Men's" at bounding box center [365, 428] width 22 height 12
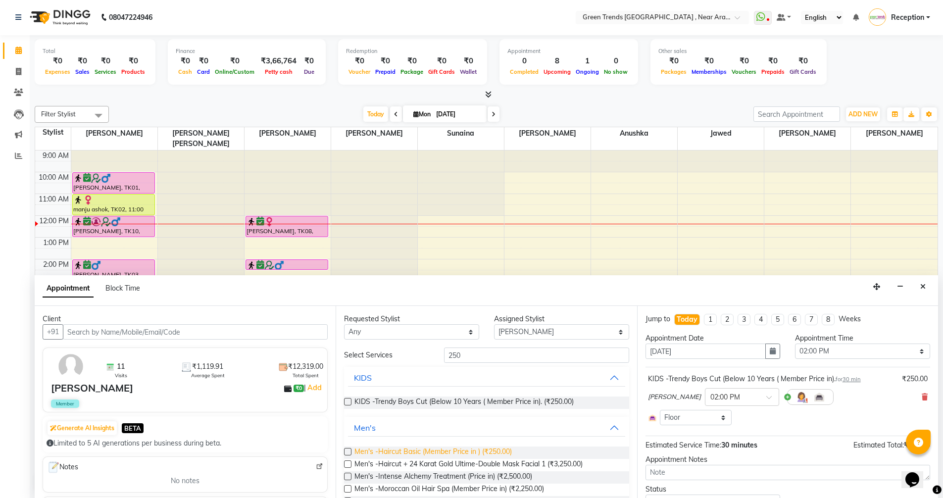
click at [447, 452] on span "Men's -Haircut Basic (Member Price in ) (₹250.00)" at bounding box center [432, 452] width 157 height 12
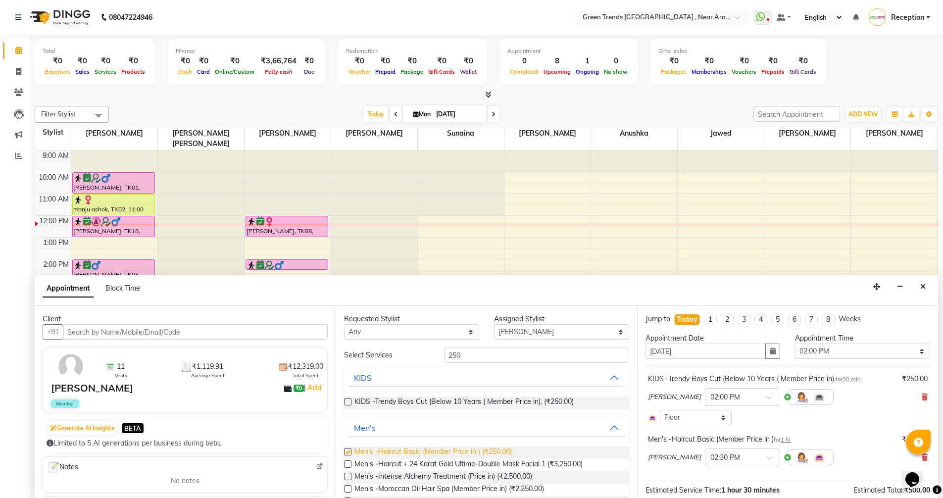
checkbox input "false"
click at [921, 398] on icon at bounding box center [924, 396] width 6 height 7
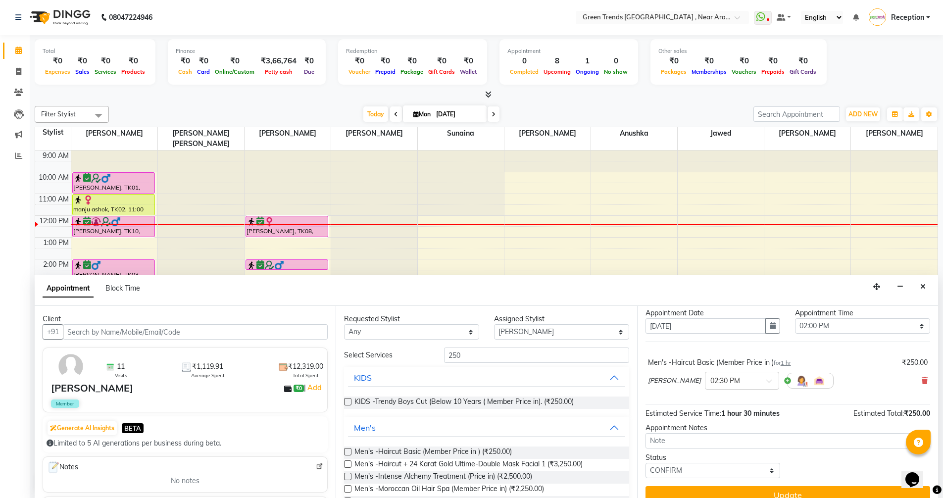
scroll to position [39, 0]
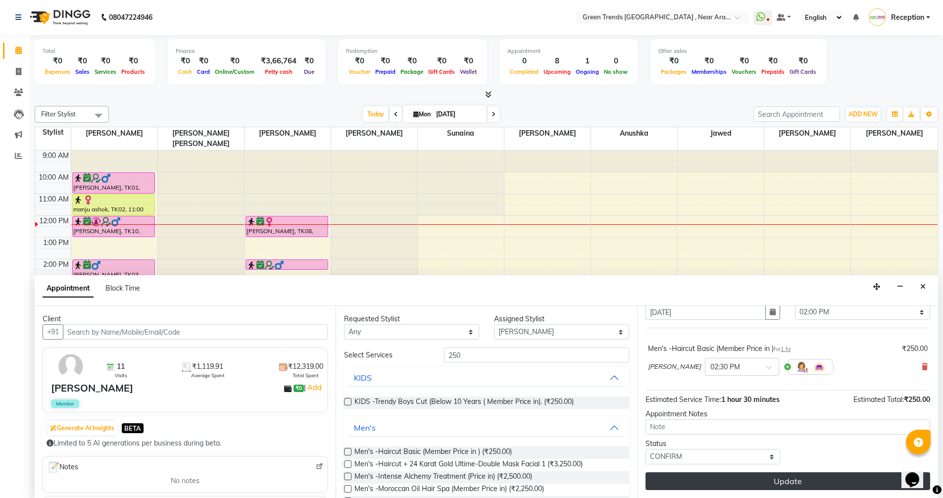
click at [775, 486] on button "Update" at bounding box center [787, 481] width 284 height 18
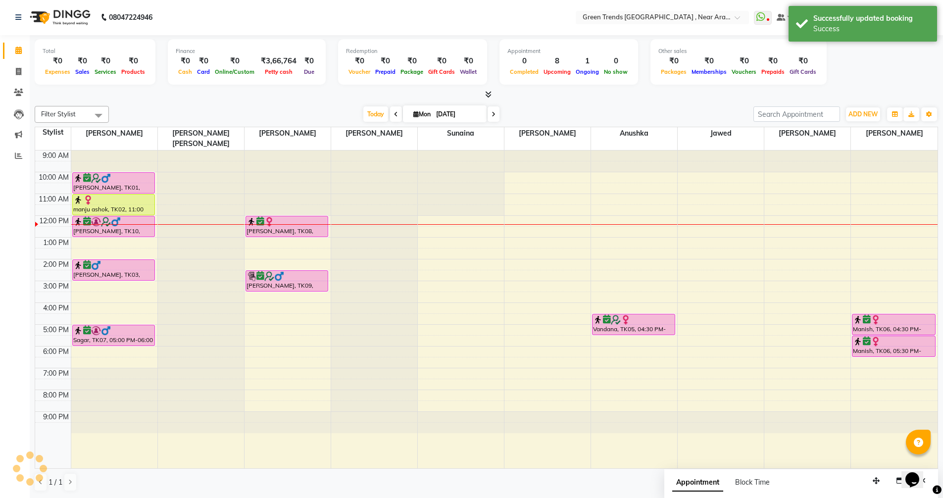
scroll to position [0, 0]
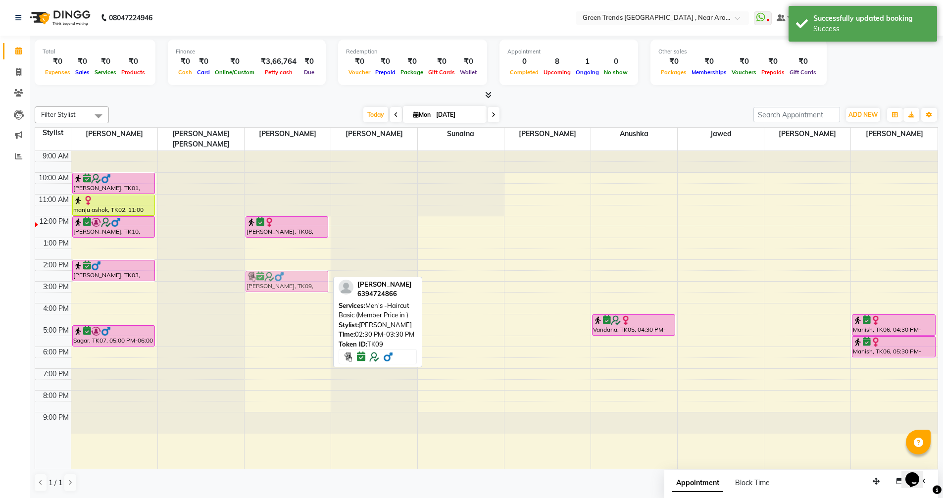
click at [287, 269] on div "[PERSON_NAME], TK08, 12:00 PM-01:00 PM, Men's -Haircut Basic (Member Price in )…" at bounding box center [287, 310] width 86 height 318
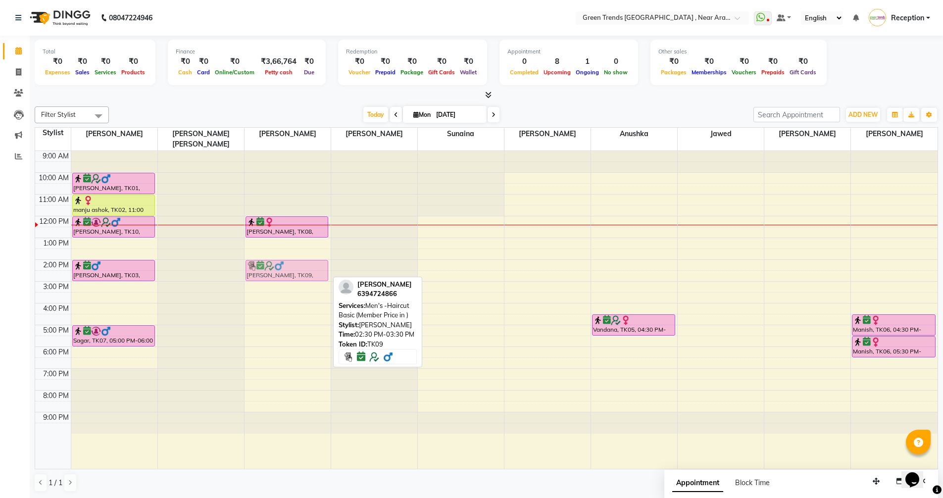
click at [287, 261] on div "[PERSON_NAME], TK08, 12:00 PM-01:00 PM, Men's -Haircut Basic (Member Price in )…" at bounding box center [287, 310] width 86 height 318
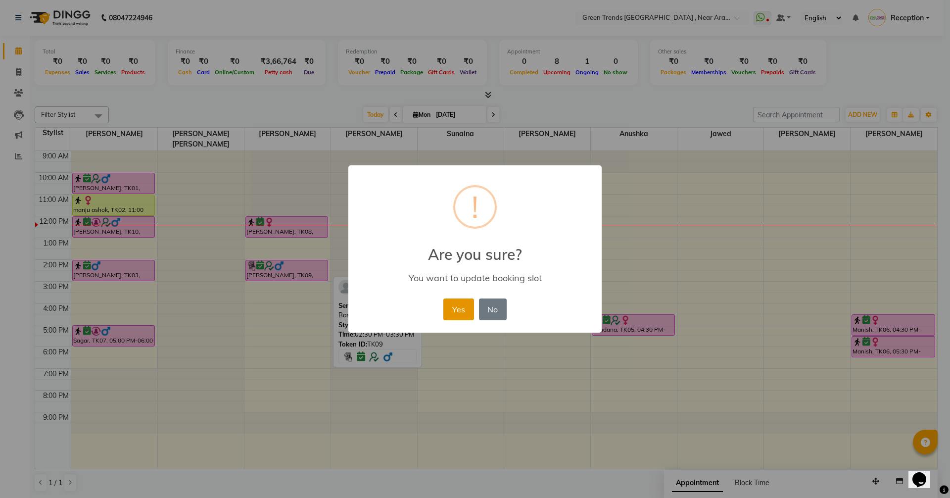
click at [458, 306] on button "Yes" at bounding box center [458, 309] width 30 height 22
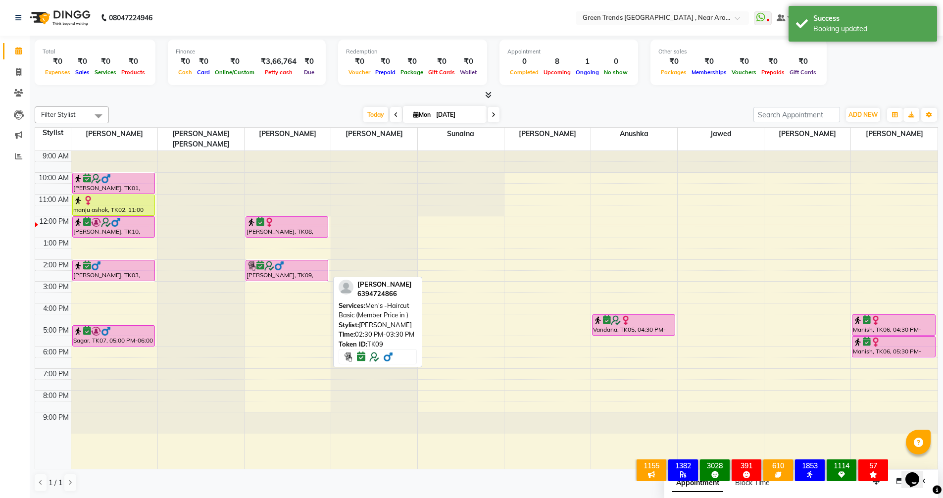
click at [415, 485] on div "1 / 1" at bounding box center [486, 482] width 903 height 19
click at [356, 476] on div "1 / 1" at bounding box center [486, 482] width 903 height 19
click at [644, 104] on div "Filter Stylist Select All [PERSON_NAME] [PERSON_NAME] [PERSON_NAME] [PERSON_NAM…" at bounding box center [486, 298] width 903 height 393
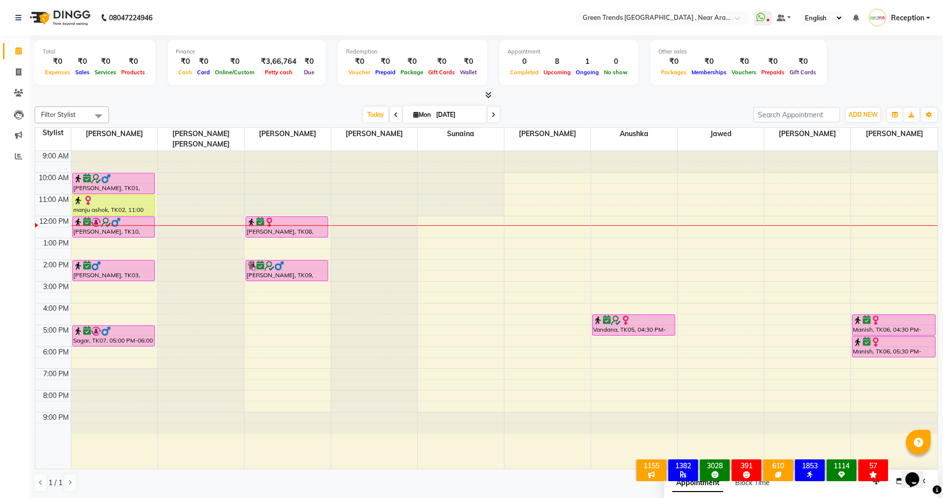
click at [780, 220] on div "9:00 AM 10:00 AM 11:00 AM 12:00 PM 1:00 PM 2:00 PM 3:00 PM 4:00 PM 5:00 PM 6:00…" at bounding box center [486, 310] width 902 height 318
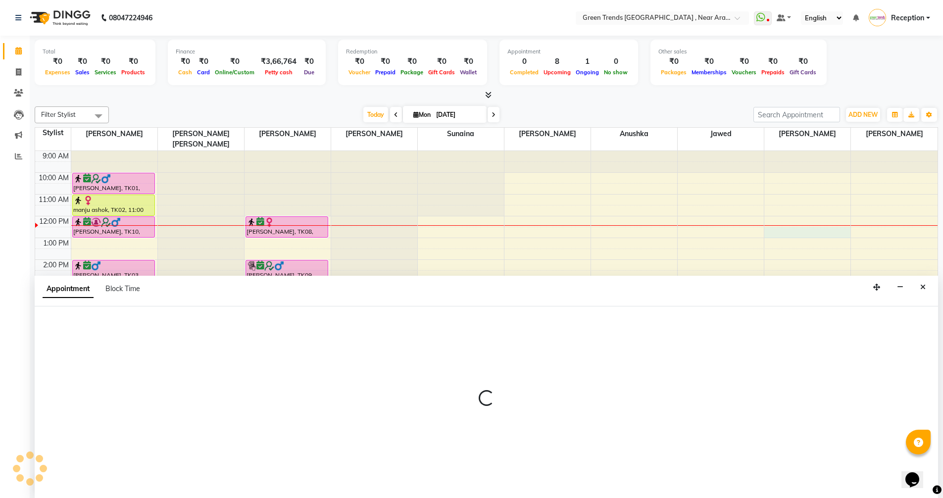
scroll to position [0, 0]
select select "88790"
select select "tentative"
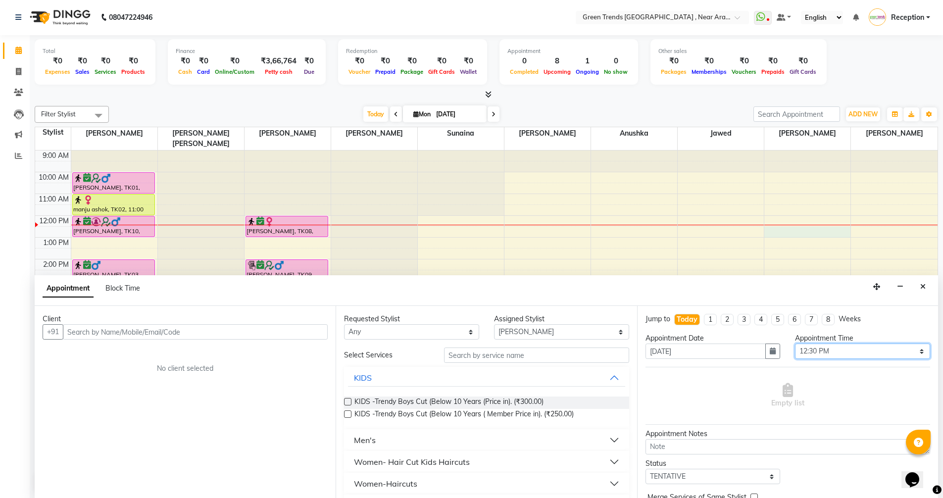
click at [914, 354] on select "Select 10:00 AM 10:05 AM 10:10 AM 10:15 AM 10:20 AM 10:25 AM 10:30 AM 10:35 AM …" at bounding box center [862, 350] width 135 height 15
select select "765"
click at [795, 343] on select "Select 10:00 AM 10:05 AM 10:10 AM 10:15 AM 10:20 AM 10:25 AM 10:30 AM 10:35 AM …" at bounding box center [862, 350] width 135 height 15
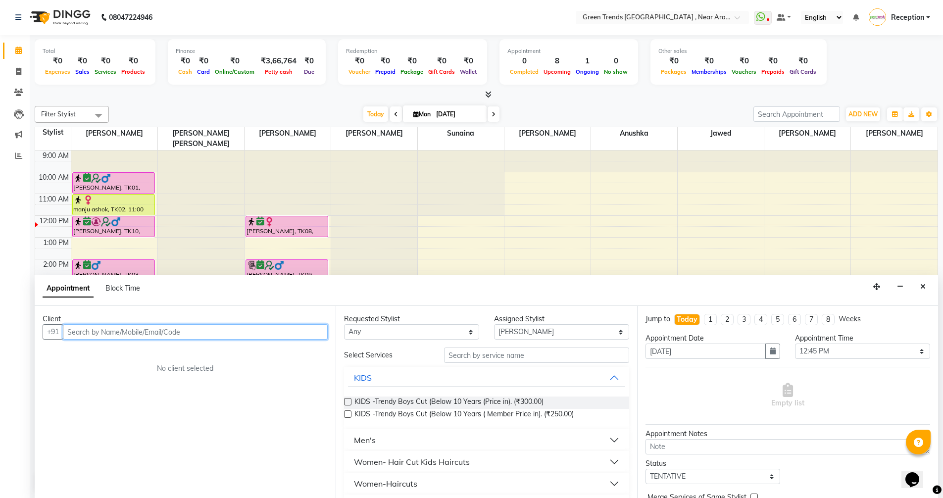
click at [219, 333] on input "text" at bounding box center [195, 331] width 265 height 15
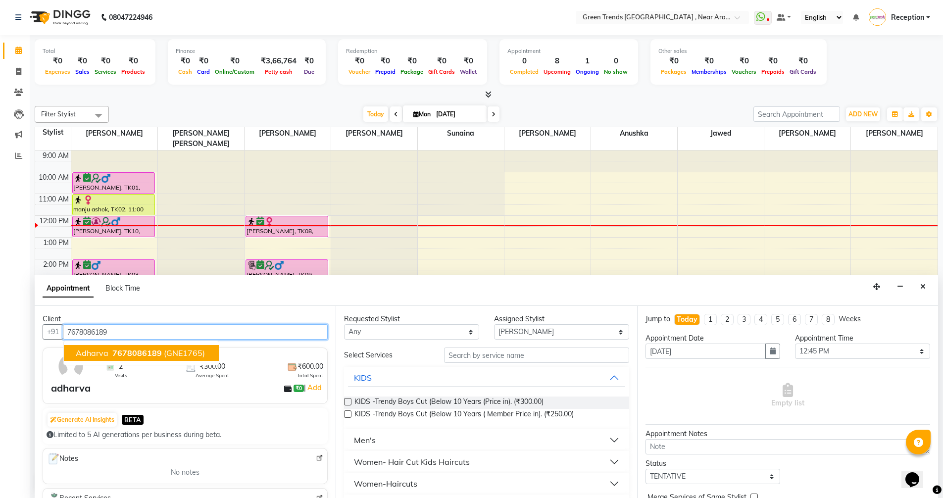
click at [167, 355] on span "(GNE1765)" at bounding box center [184, 353] width 41 height 10
type input "7678086189"
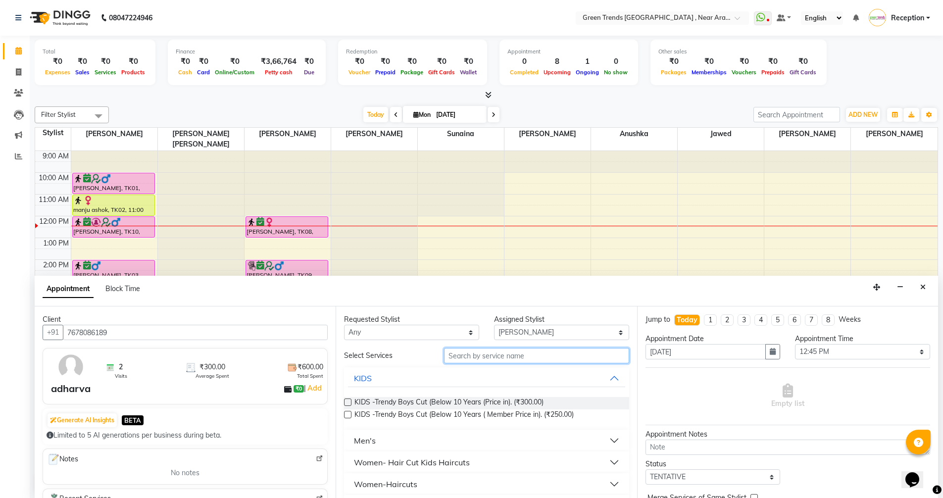
click at [524, 357] on input "text" at bounding box center [536, 355] width 185 height 15
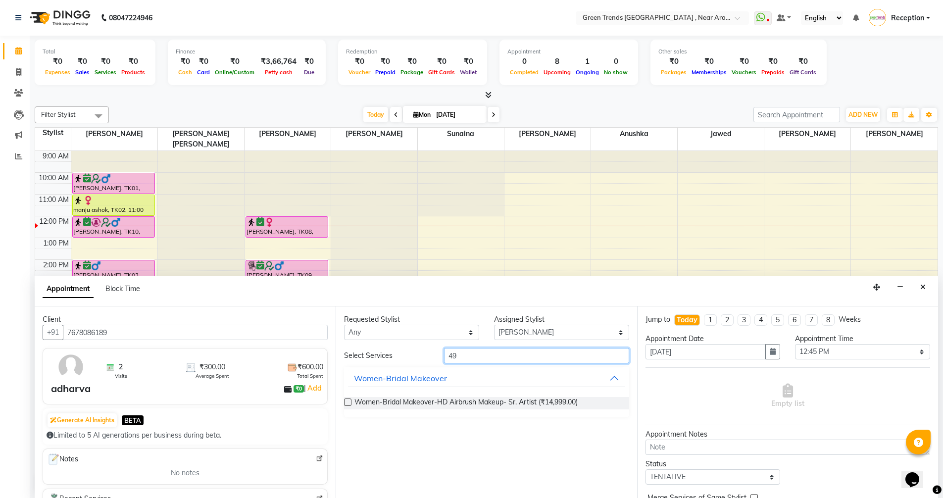
type input "4"
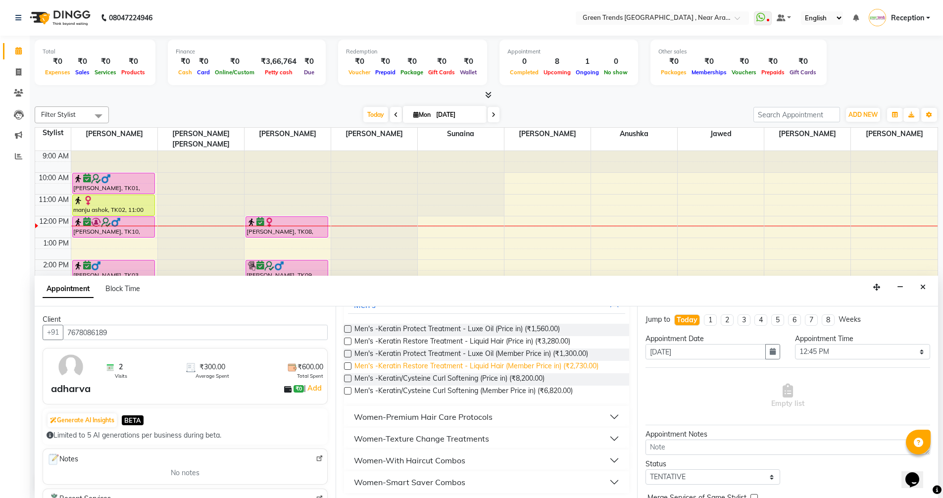
scroll to position [76, 0]
click at [607, 415] on button "Women-Premium Hair Care Protocols" at bounding box center [486, 414] width 277 height 18
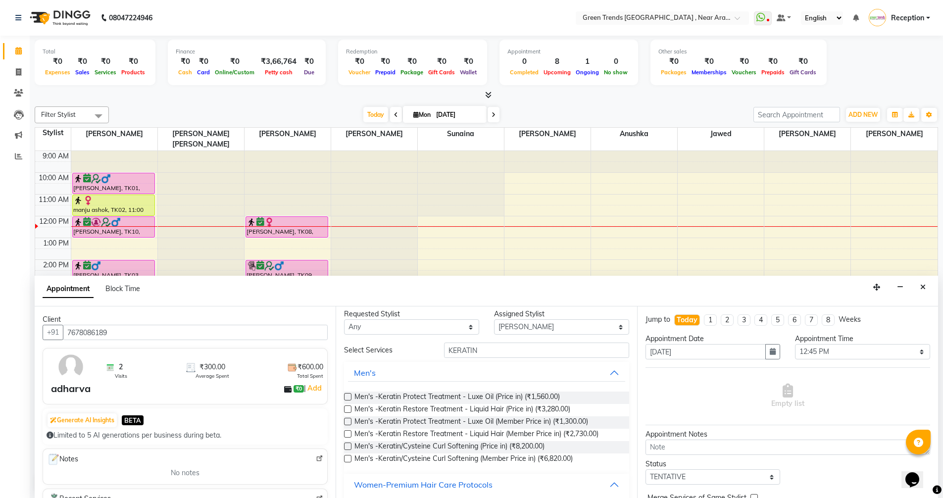
scroll to position [0, 0]
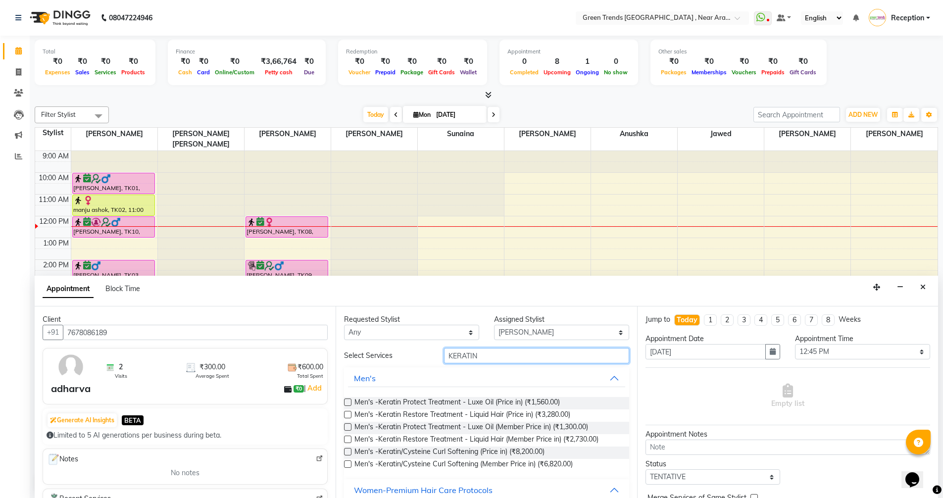
click at [480, 356] on input "KERATIN" at bounding box center [536, 355] width 185 height 15
click at [491, 353] on input "KERATIN" at bounding box center [536, 355] width 185 height 15
click at [497, 354] on input "KERATIN" at bounding box center [536, 355] width 185 height 15
type input "K"
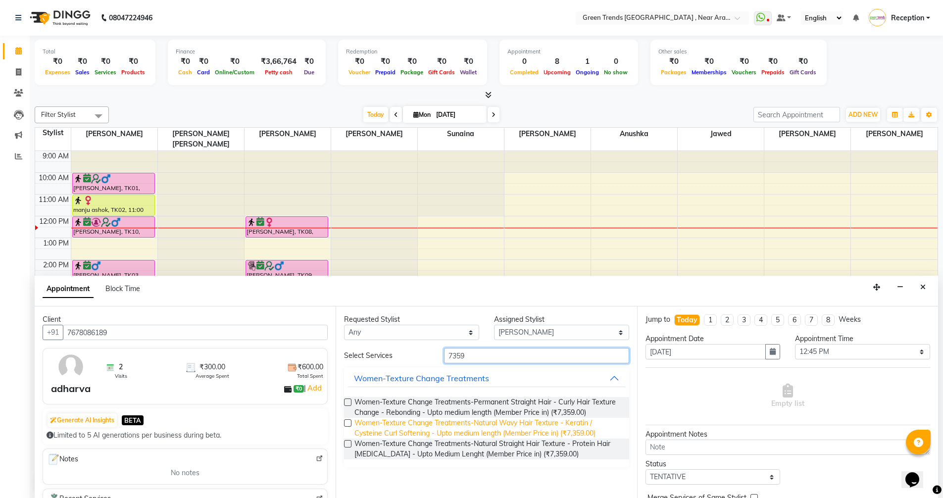
type input "7359"
click at [488, 427] on span "Women-Texture Change Treatments-Natural Wavy Hair Texture - Keratin / Cysteine …" at bounding box center [487, 428] width 266 height 21
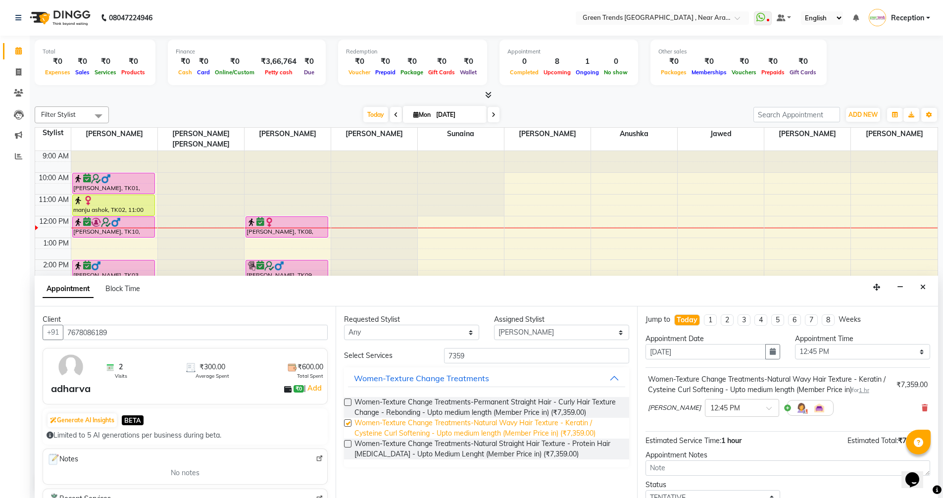
checkbox input "false"
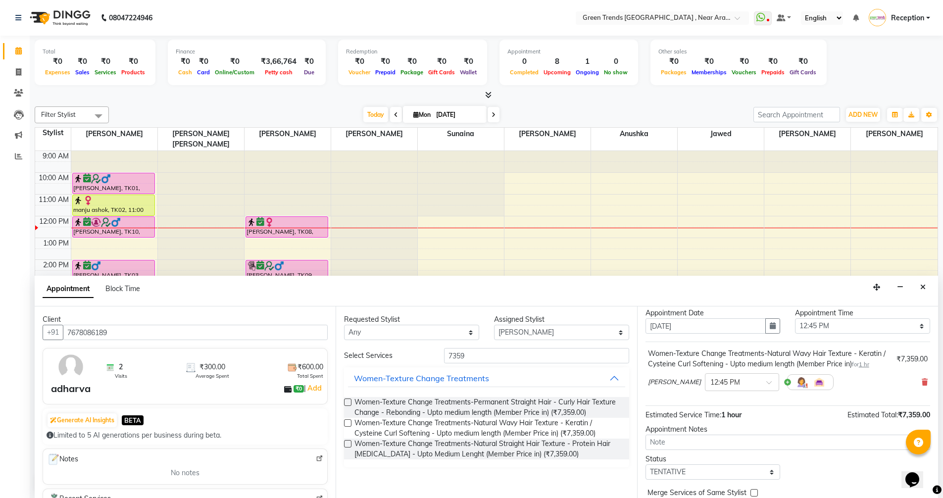
scroll to position [49, 0]
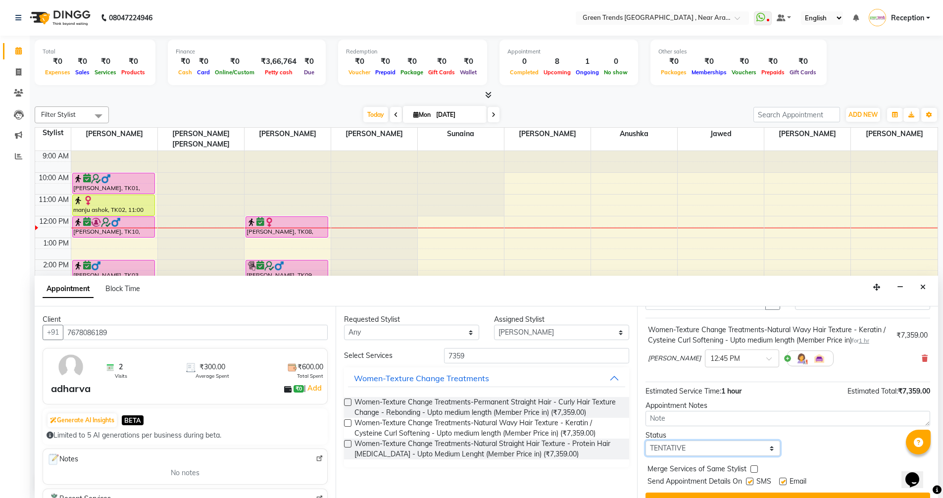
click at [765, 445] on select "Select TENTATIVE CONFIRM CHECK-IN UPCOMING" at bounding box center [712, 447] width 135 height 15
select select "confirm booking"
click at [645, 440] on select "Select TENTATIVE CONFIRM CHECK-IN UPCOMING" at bounding box center [712, 447] width 135 height 15
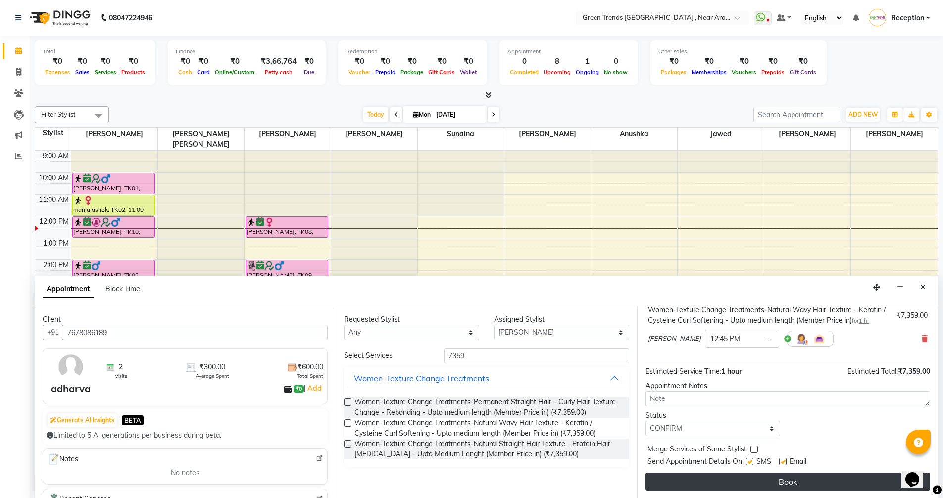
click at [784, 475] on button "Book" at bounding box center [787, 482] width 284 height 18
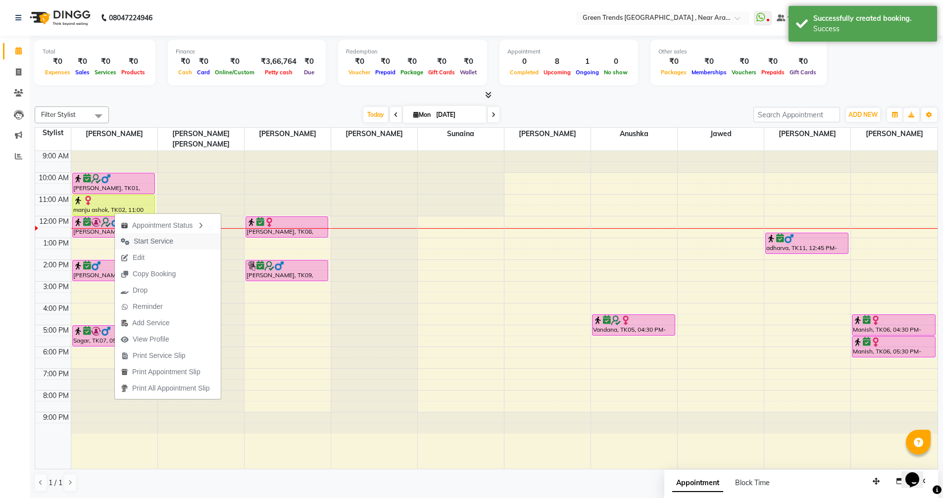
click at [154, 234] on span "Start Service" at bounding box center [147, 241] width 64 height 16
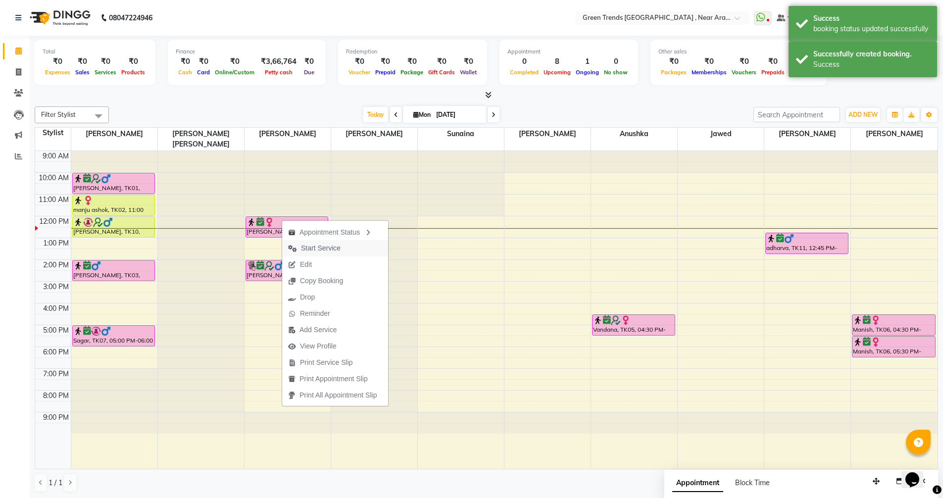
click at [310, 248] on span "Start Service" at bounding box center [321, 248] width 40 height 10
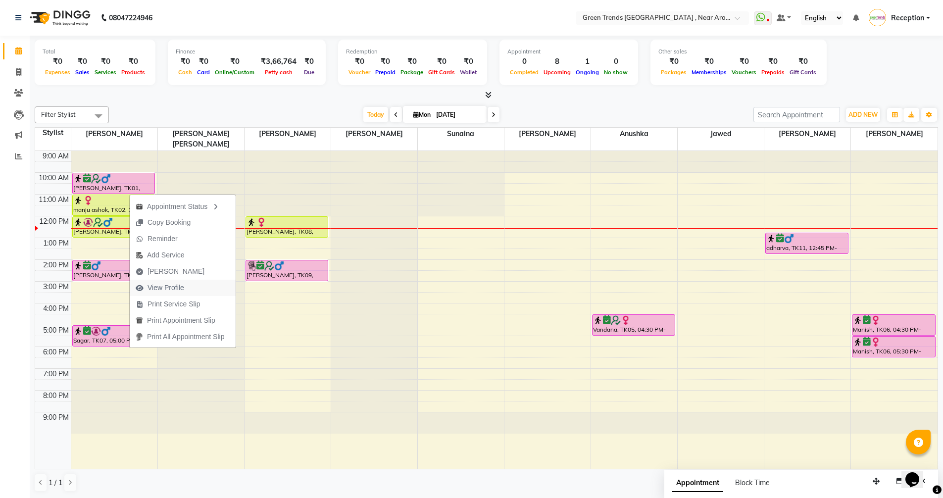
click at [173, 292] on span "View Profile" at bounding box center [165, 288] width 37 height 10
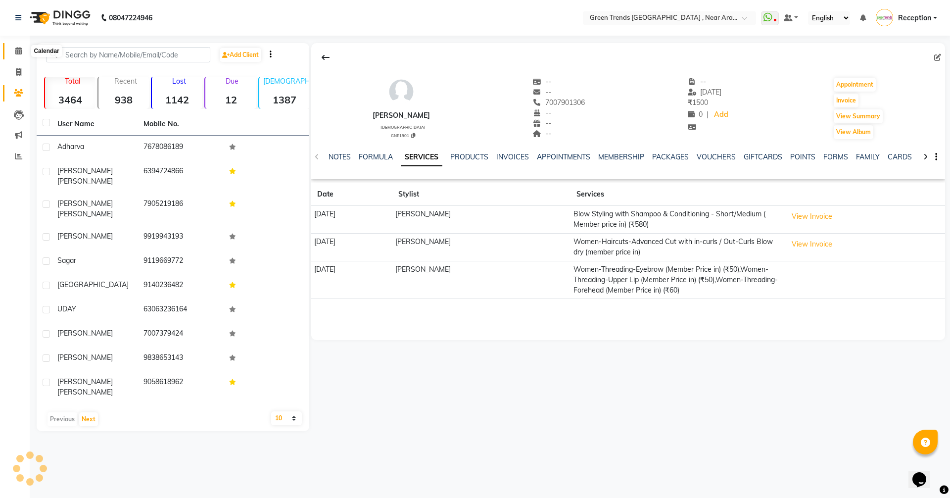
click at [13, 46] on span at bounding box center [18, 51] width 17 height 11
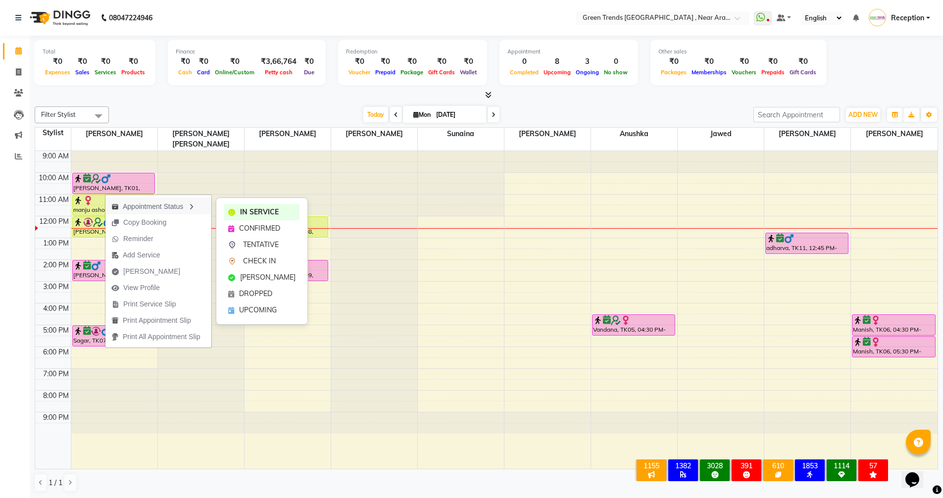
click at [163, 206] on div "Appointment Status" at bounding box center [158, 205] width 106 height 17
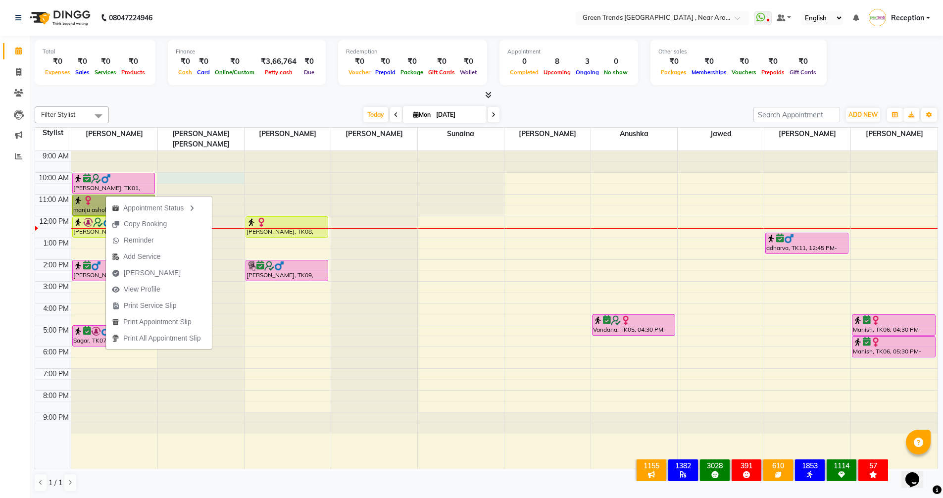
click at [181, 151] on div at bounding box center [201, 151] width 86 height 0
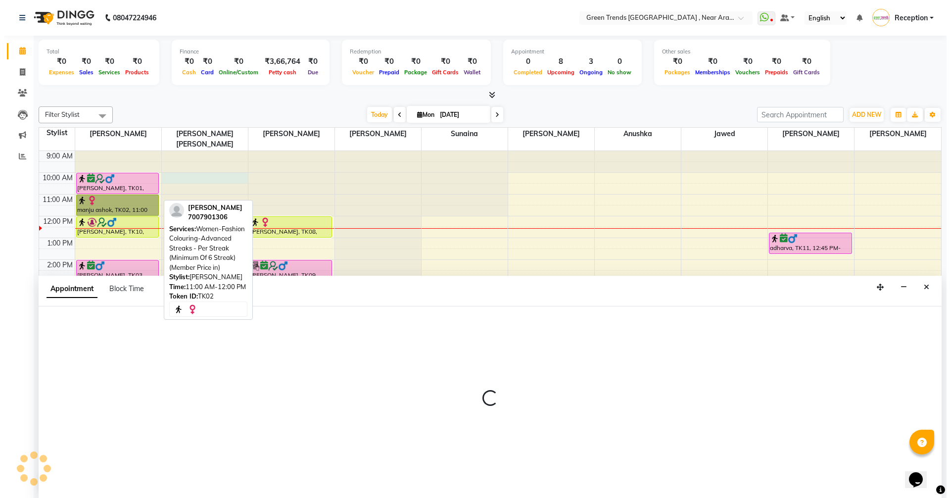
scroll to position [0, 0]
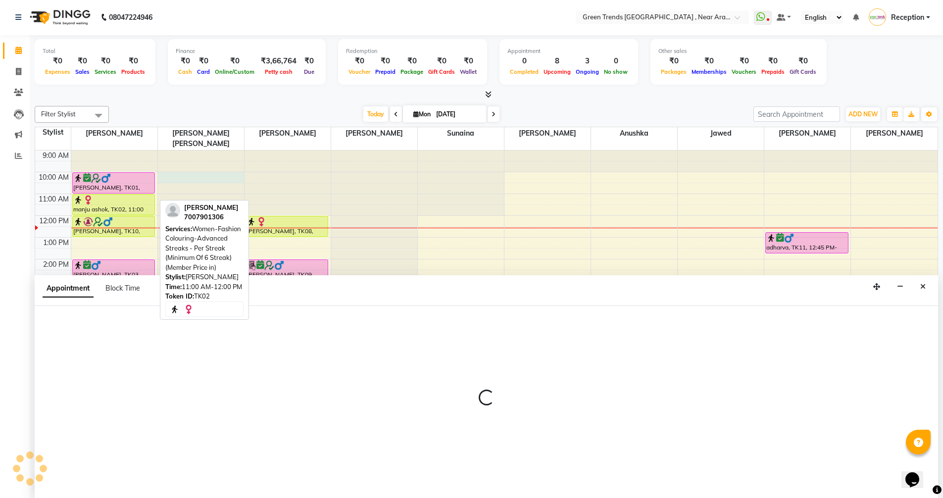
select select "57698"
select select "600"
select select "tentative"
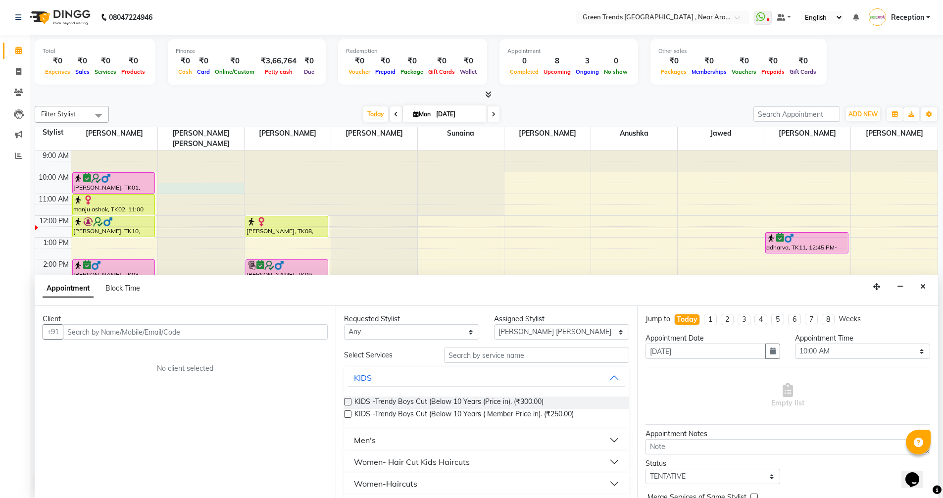
click at [215, 150] on div at bounding box center [201, 150] width 86 height 0
click at [920, 286] on icon "Close" at bounding box center [922, 286] width 5 height 7
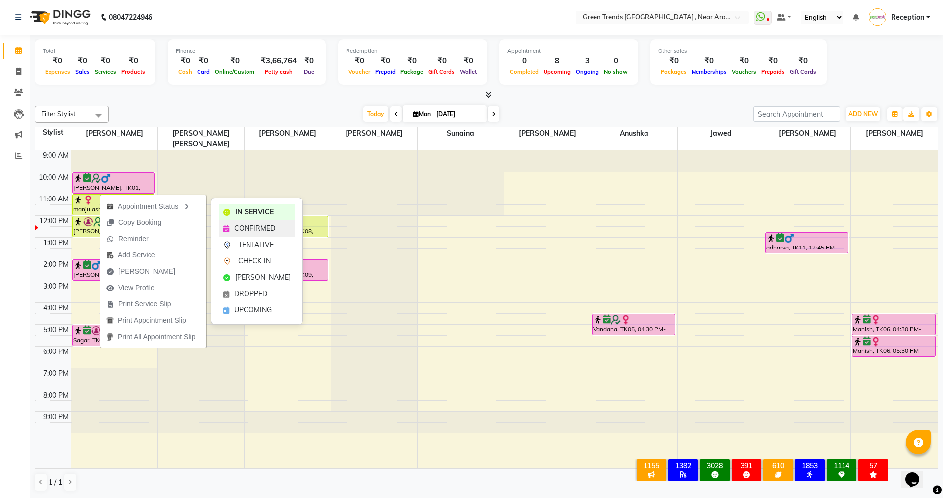
click at [251, 227] on span "CONFIRMED" at bounding box center [254, 228] width 41 height 10
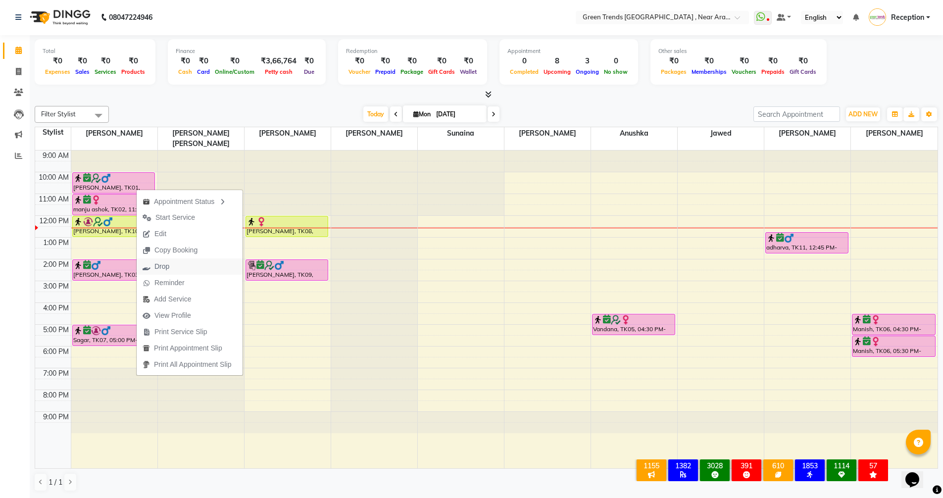
click at [178, 268] on button "Drop" at bounding box center [190, 266] width 106 height 16
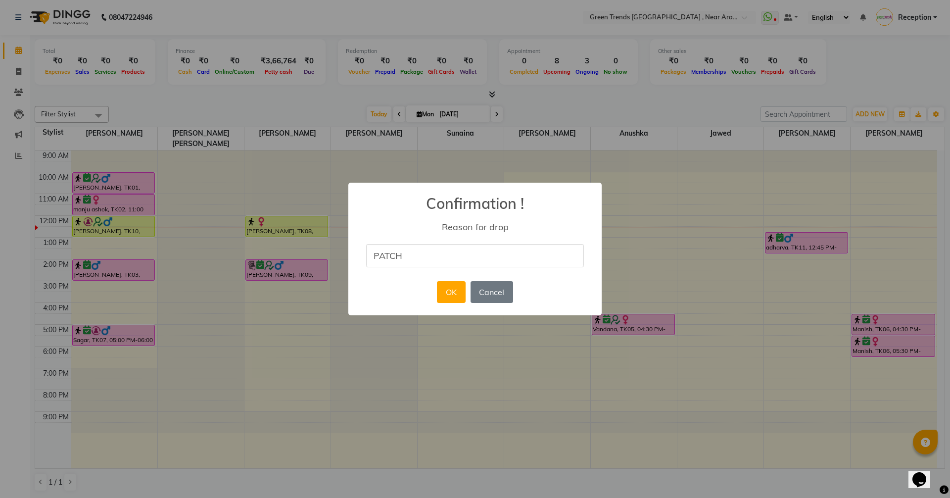
drag, startPoint x: 167, startPoint y: 282, endPoint x: 136, endPoint y: 348, distance: 73.0
drag, startPoint x: 136, startPoint y: 348, endPoint x: 408, endPoint y: 257, distance: 286.9
click at [408, 257] on input "PATCH" at bounding box center [475, 255] width 218 height 23
type input "[MEDICAL_DATA] not match"
click at [447, 286] on button "OK" at bounding box center [451, 292] width 28 height 22
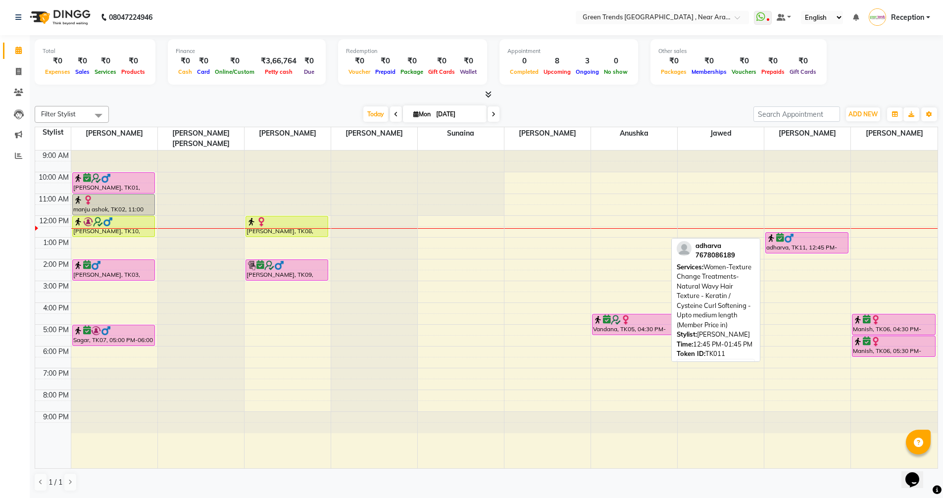
drag, startPoint x: 810, startPoint y: 241, endPoint x: 812, endPoint y: 246, distance: 5.2
click at [812, 246] on div "9:00 AM 10:00 AM 11:00 AM 12:00 PM 1:00 PM 2:00 PM 3:00 PM 4:00 PM 5:00 PM 6:00…" at bounding box center [486, 309] width 902 height 318
drag, startPoint x: 810, startPoint y: 240, endPoint x: 807, endPoint y: 249, distance: 8.8
click at [807, 249] on div "adharva, TK11, 12:45 PM-01:45 PM, Women-Texture Change Treatments-Natural Wavy …" at bounding box center [807, 309] width 86 height 318
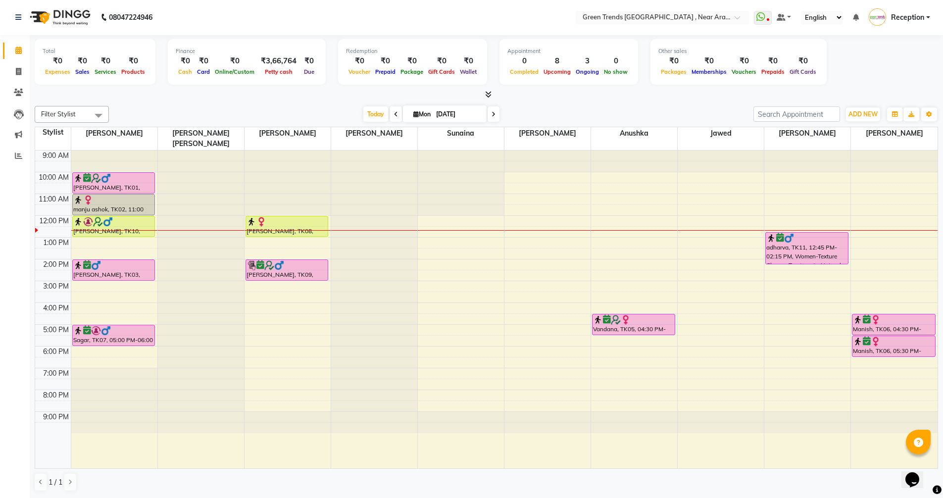
click at [715, 451] on div at bounding box center [720, 309] width 86 height 318
click at [858, 75] on div "Total ₹0 Expenses ₹0 Sales ₹0 Services ₹0 Products Finance ₹0 Cash ₹0 Card ₹0 O…" at bounding box center [486, 63] width 903 height 48
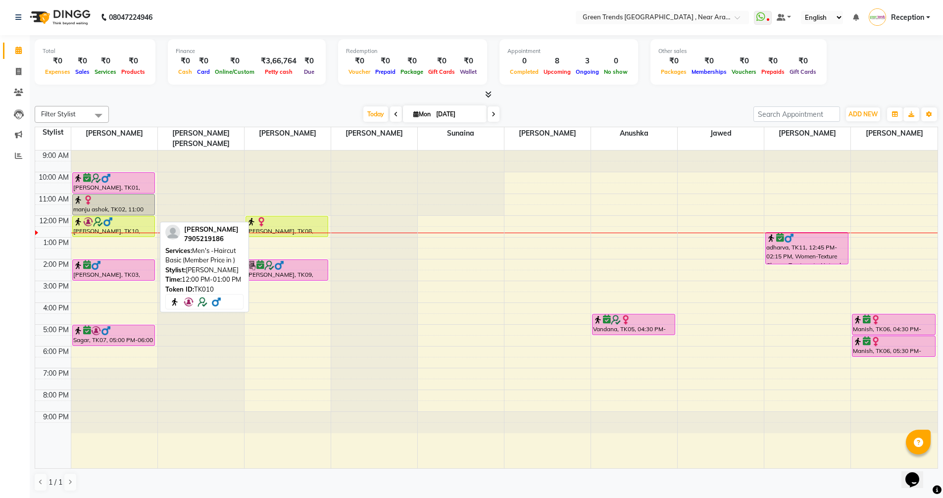
click at [104, 235] on div at bounding box center [114, 237] width 82 height 4
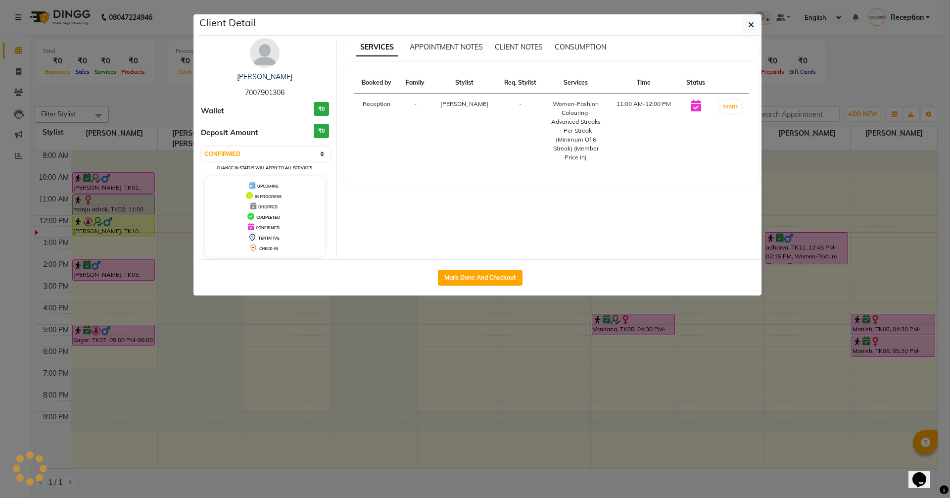
select select "1"
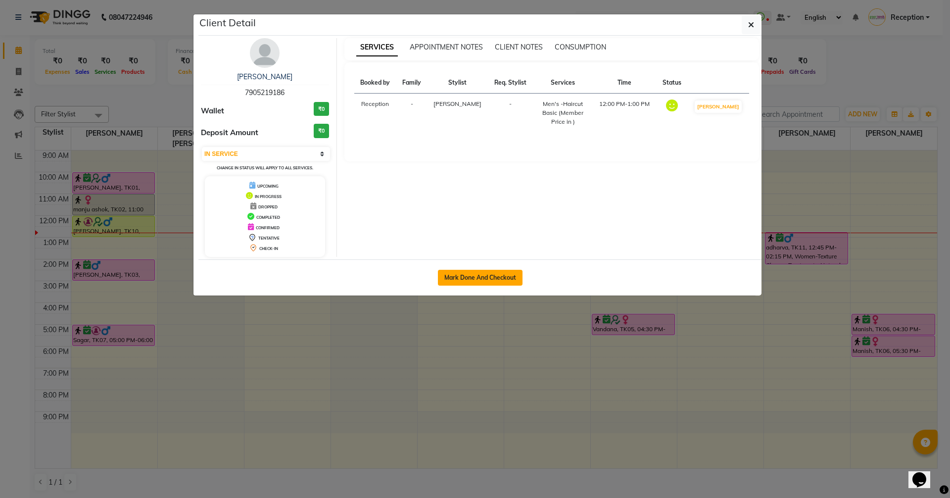
click at [461, 277] on button "Mark Done And Checkout" at bounding box center [480, 278] width 85 height 16
select select "7005"
select select "service"
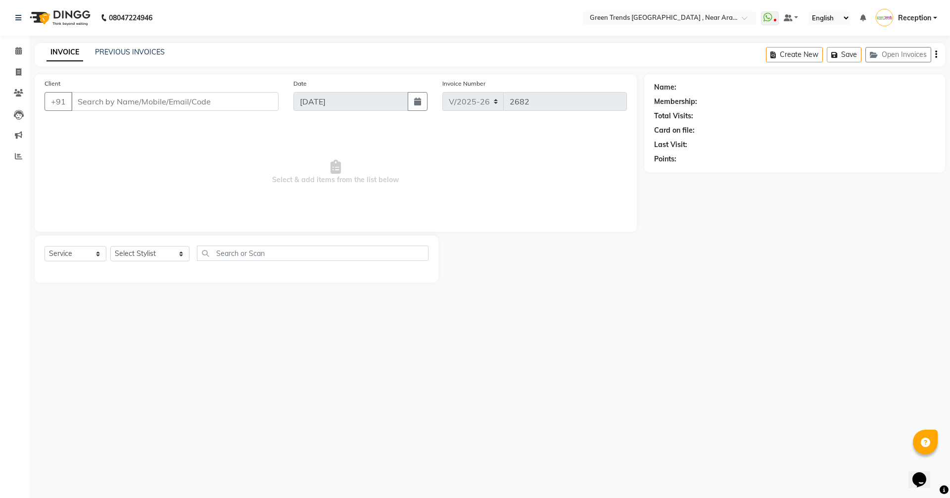
type input "7905219186"
select select "57687"
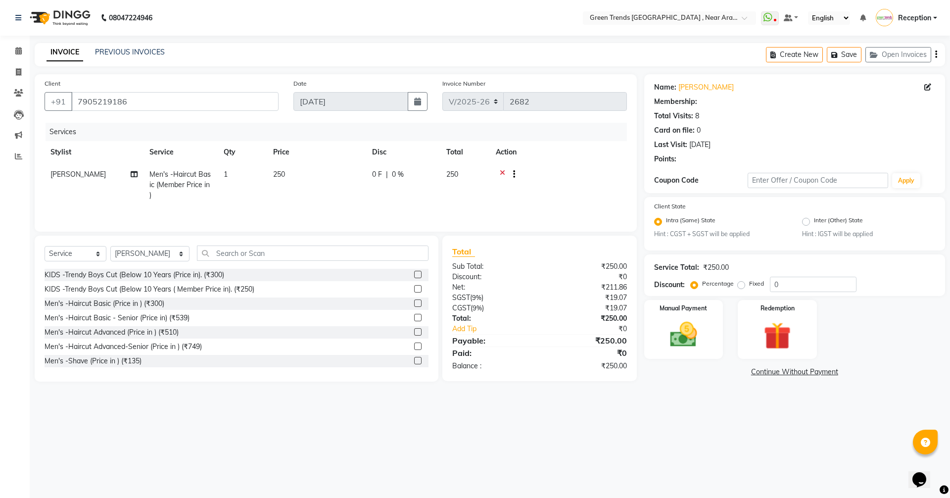
select select "1: Object"
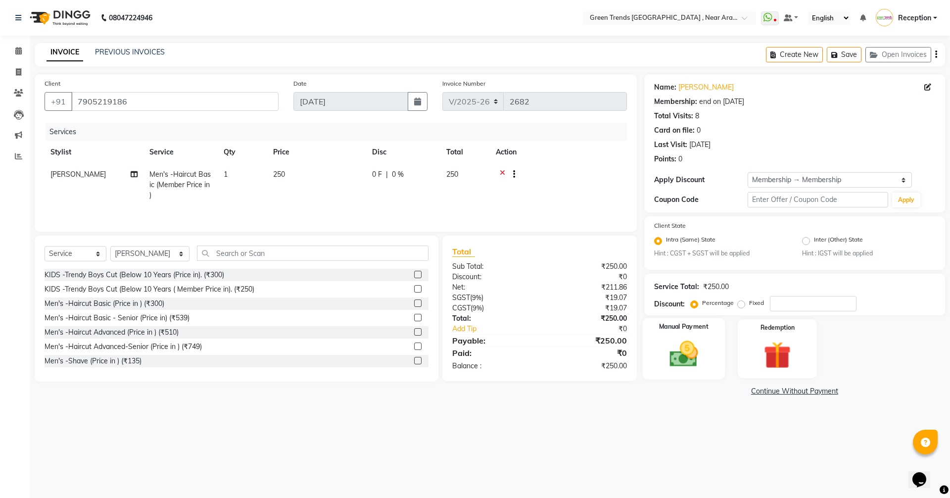
click at [667, 372] on div "Manual Payment" at bounding box center [683, 348] width 82 height 61
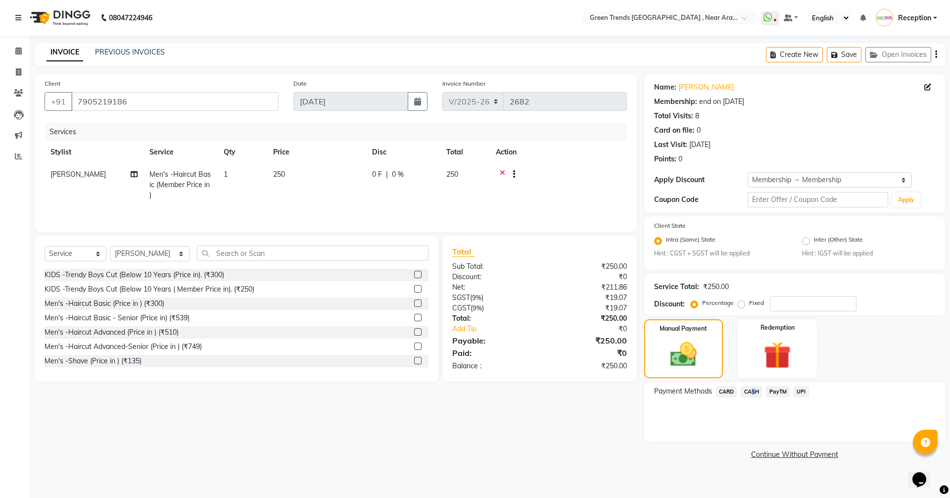
drag, startPoint x: 751, startPoint y: 392, endPoint x: 747, endPoint y: 401, distance: 10.0
click at [748, 398] on div "CASH" at bounding box center [749, 392] width 25 height 13
click at [748, 394] on span "CASH" at bounding box center [751, 391] width 21 height 11
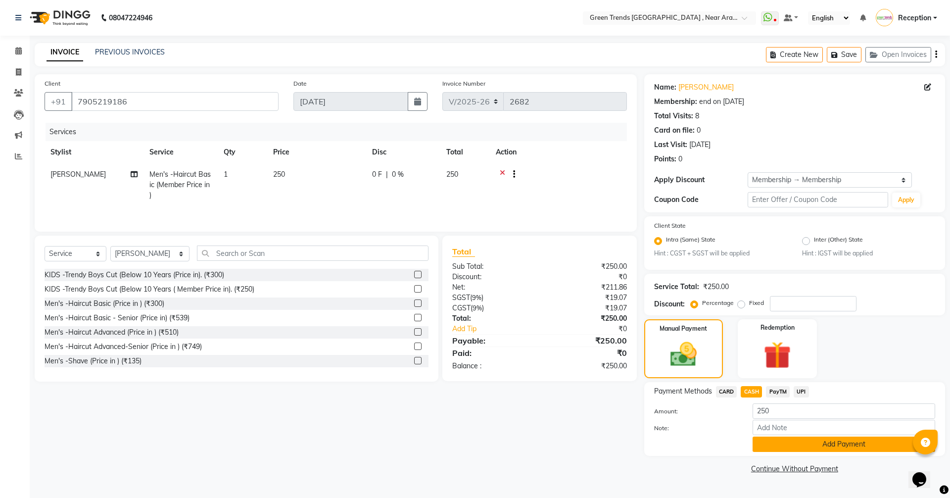
click at [796, 441] on button "Add Payment" at bounding box center [844, 443] width 183 height 15
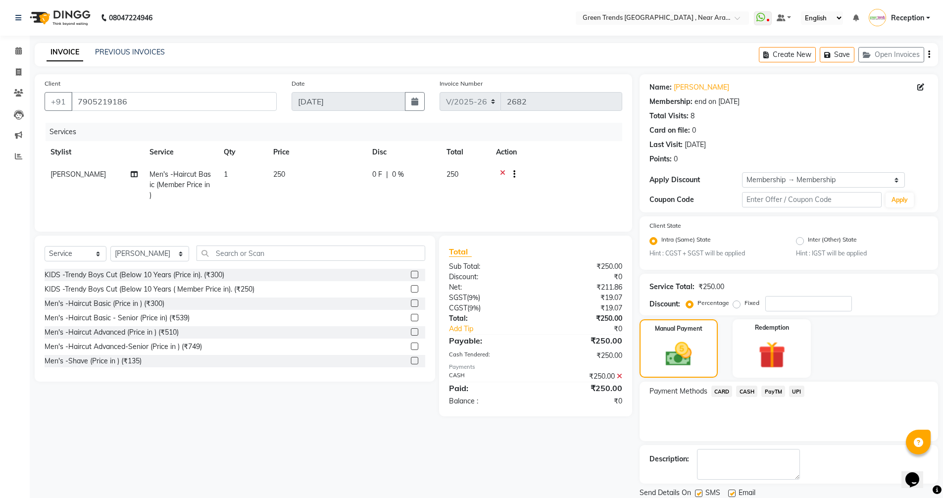
scroll to position [34, 0]
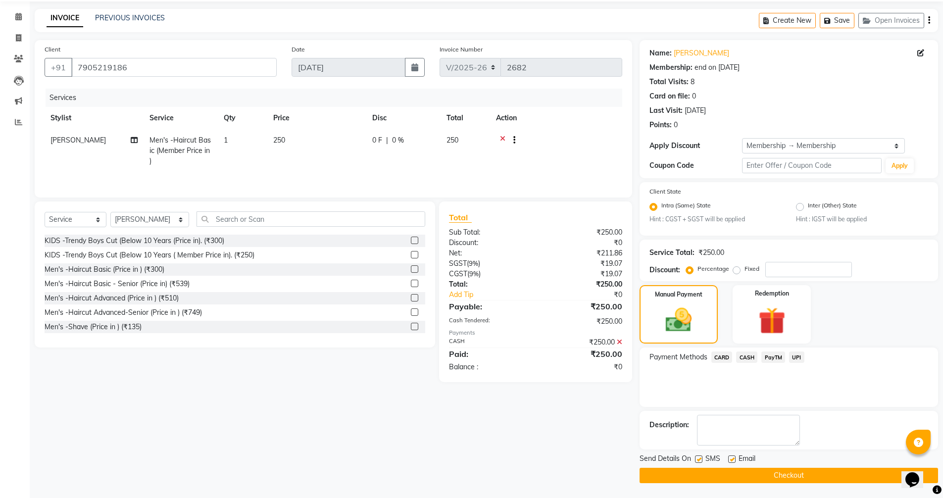
click at [767, 478] on button "Checkout" at bounding box center [788, 475] width 298 height 15
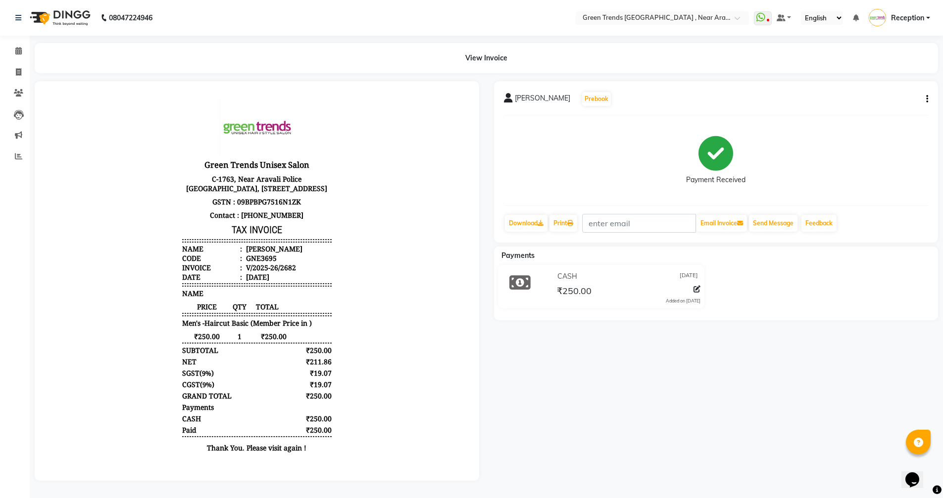
select select "service"
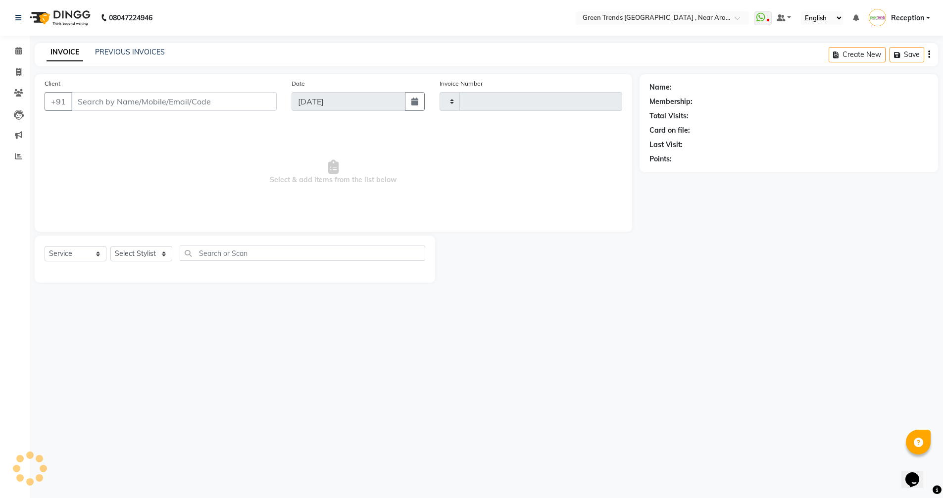
type input "2683"
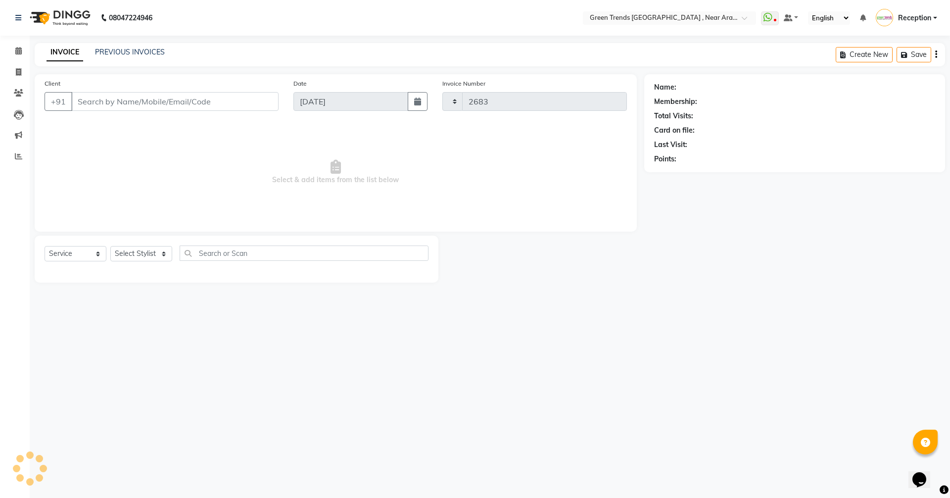
select select "7005"
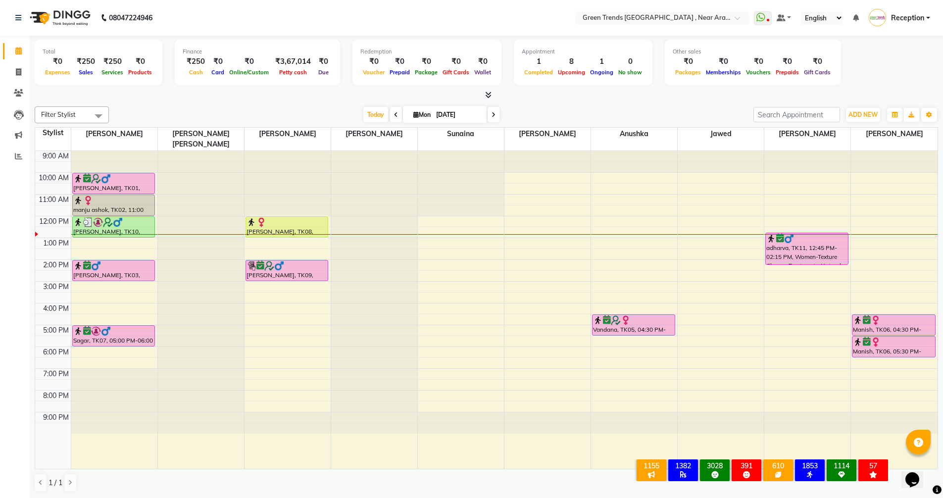
click at [847, 64] on div "Total ₹0 Expenses ₹250 Sales ₹250 Services ₹0 Products Finance ₹250 Cash ₹0 Car…" at bounding box center [486, 64] width 903 height 48
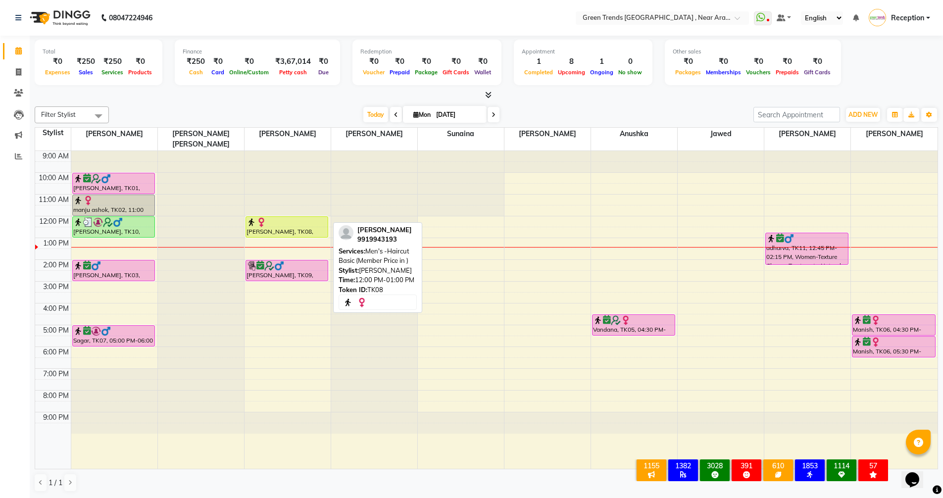
click at [275, 217] on div at bounding box center [286, 222] width 81 height 10
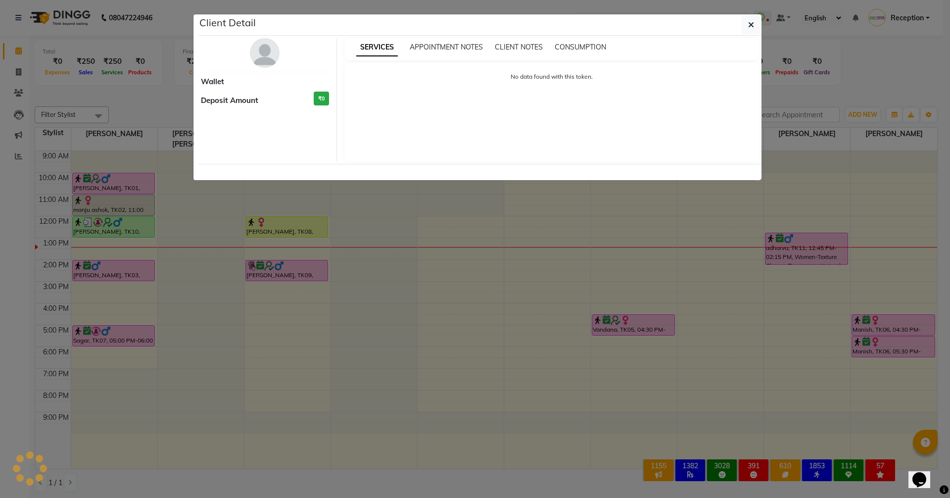
select select "1"
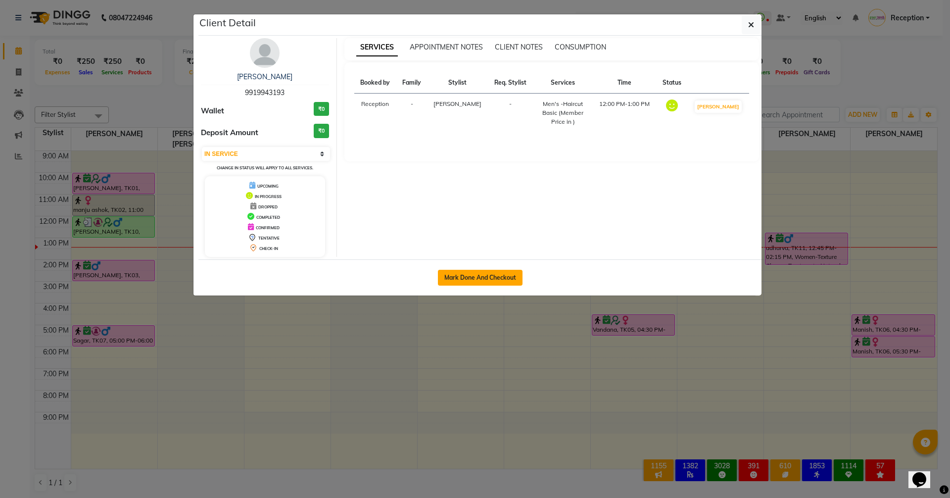
click at [477, 275] on button "Mark Done And Checkout" at bounding box center [480, 278] width 85 height 16
select select "7005"
select select "service"
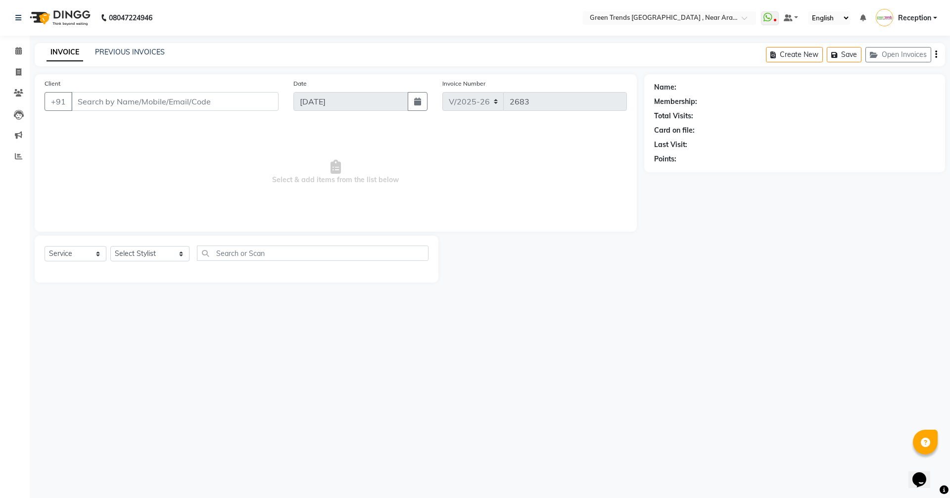
type input "9919943193"
select select "57699"
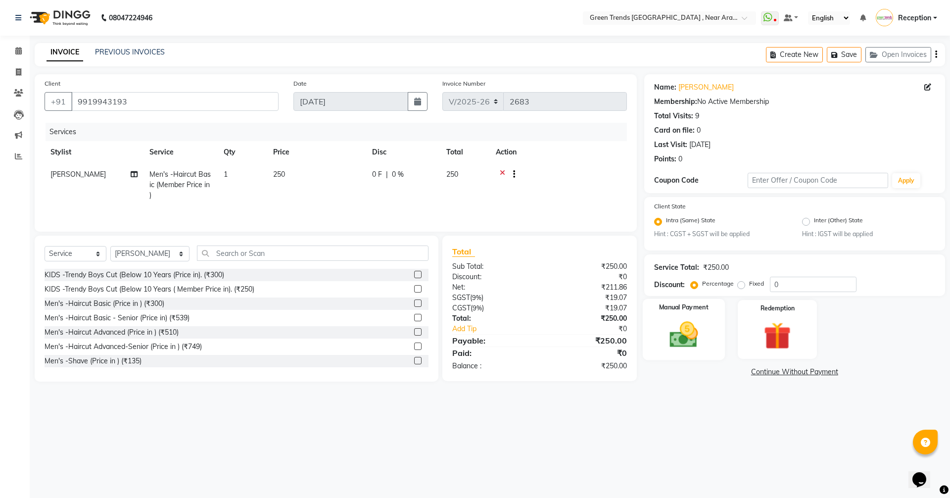
click at [688, 338] on img at bounding box center [684, 335] width 46 height 33
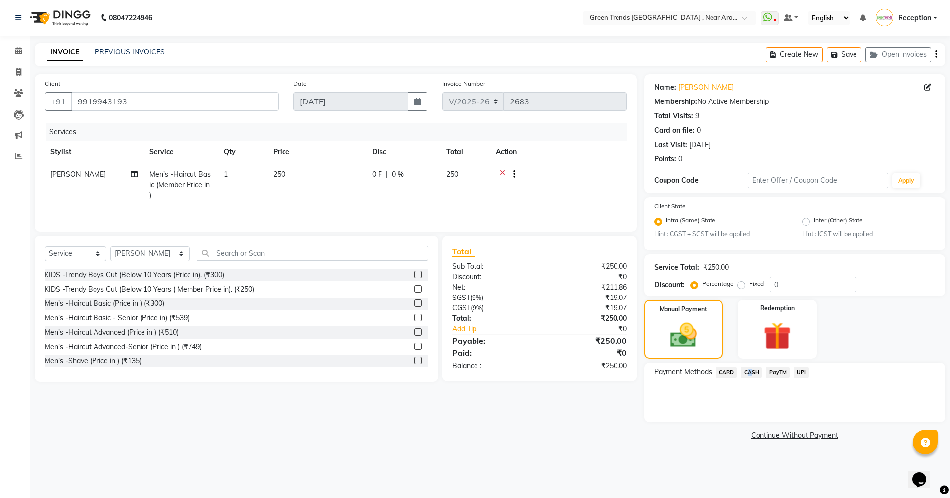
click at [746, 371] on span "CASH" at bounding box center [751, 372] width 21 height 11
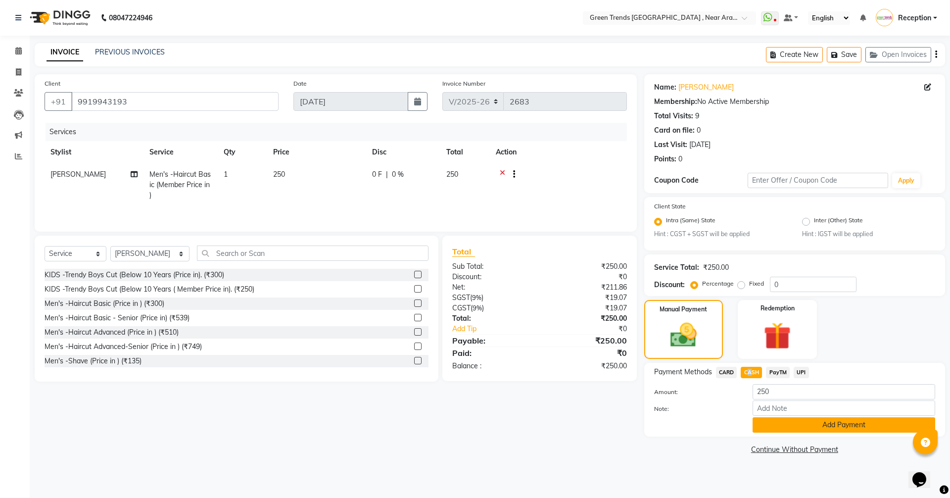
click at [793, 430] on button "Add Payment" at bounding box center [844, 424] width 183 height 15
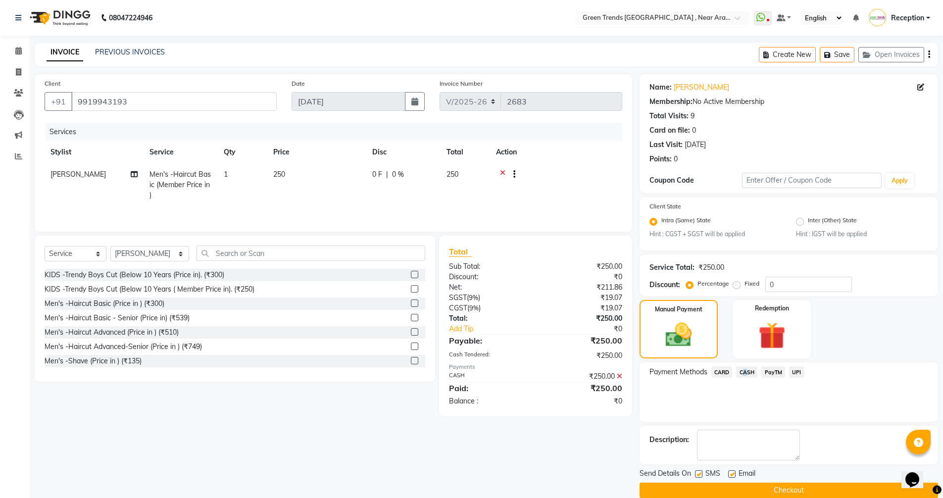
click at [772, 486] on button "Checkout" at bounding box center [788, 489] width 298 height 15
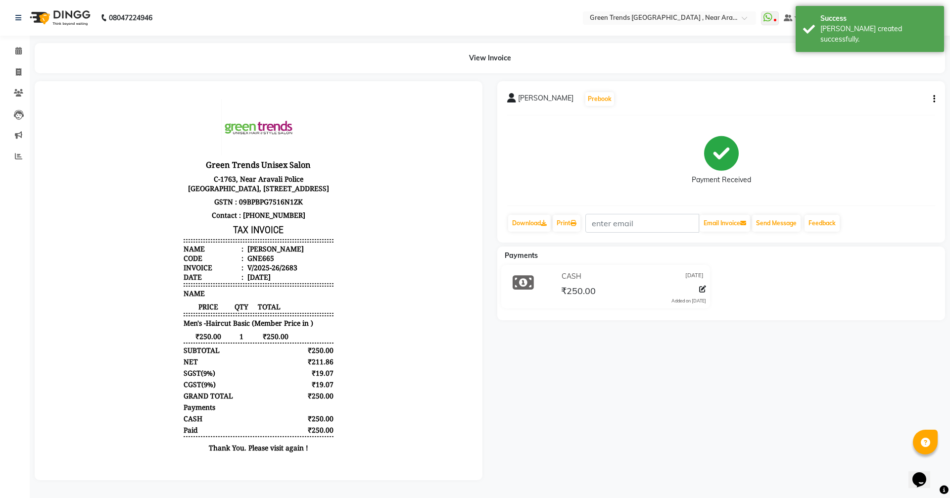
select select "7005"
select select "service"
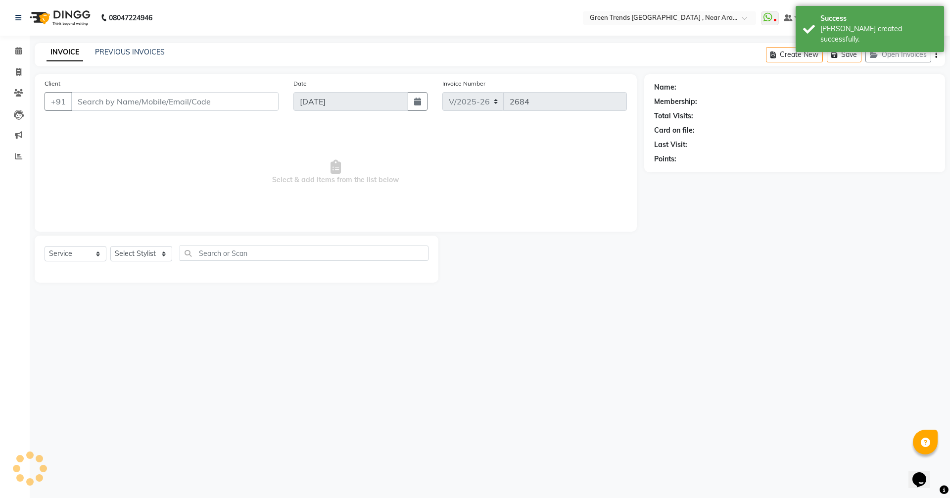
type input "9919943193"
select select "57699"
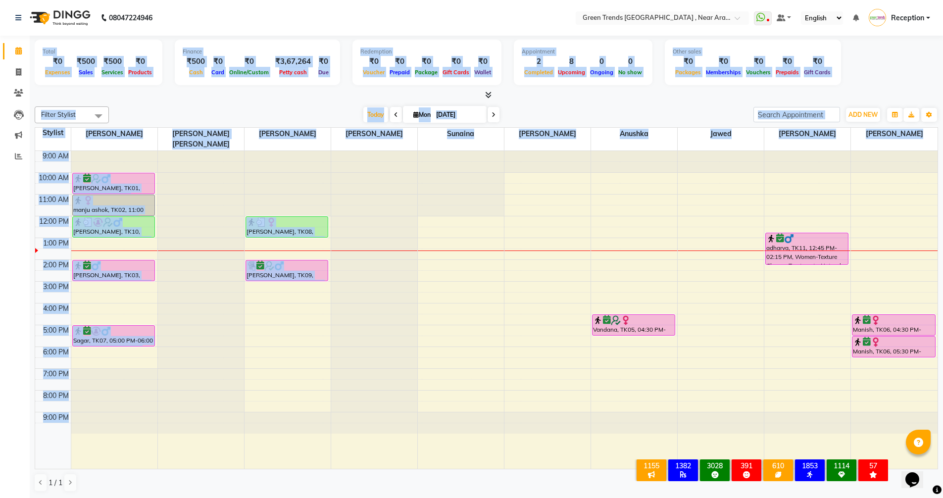
drag, startPoint x: 16, startPoint y: 225, endPoint x: 914, endPoint y: 162, distance: 900.2
click at [726, 162] on app-home "08047224946 Select Location × Green Trends [GEOGRAPHIC_DATA] , [GEOGRAPHIC_DATA…" at bounding box center [471, 249] width 943 height 498
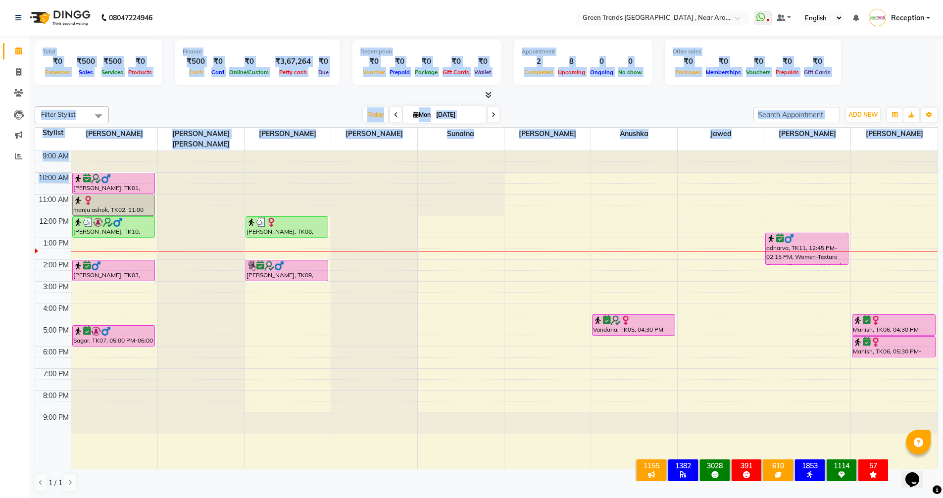
click at [307, 102] on div "Filter Stylist Select All [PERSON_NAME] [PERSON_NAME] [PERSON_NAME] [PERSON_NAM…" at bounding box center [486, 298] width 903 height 393
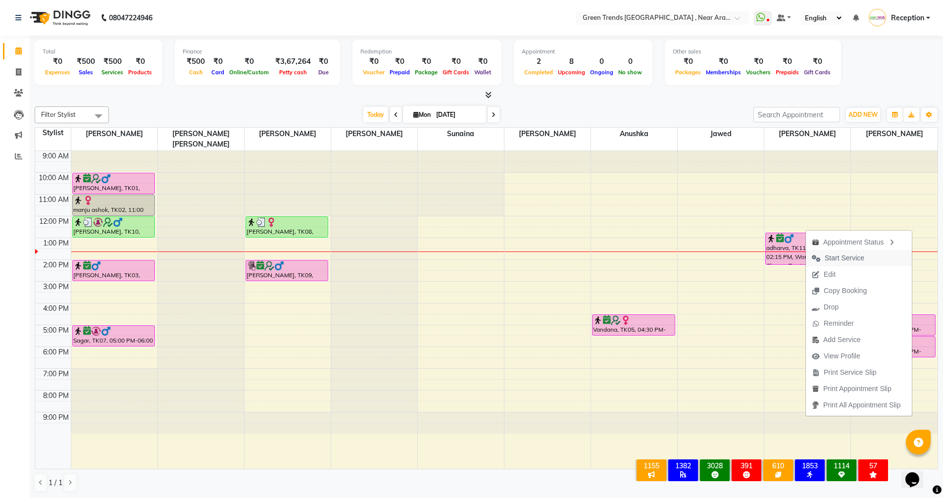
click at [831, 257] on span "Start Service" at bounding box center [844, 258] width 40 height 10
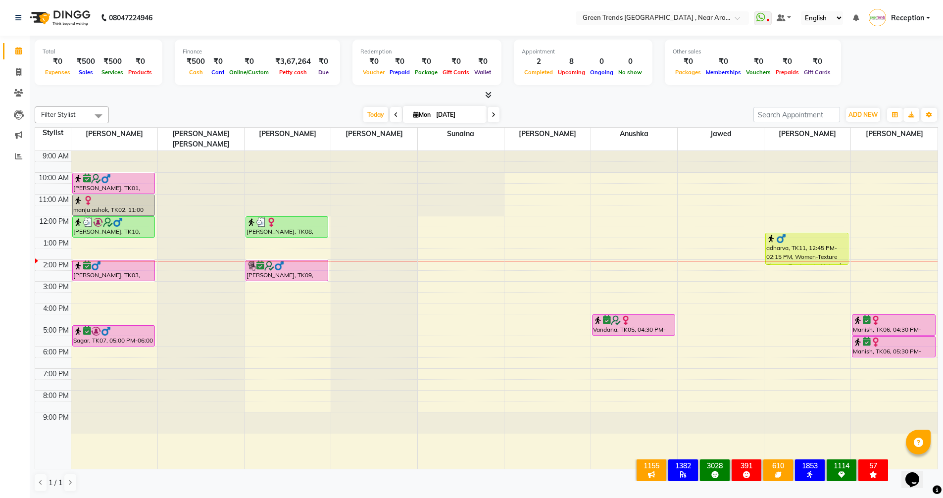
click at [264, 238] on div "9:00 AM 10:00 AM 11:00 AM 12:00 PM 1:00 PM 2:00 PM 3:00 PM 4:00 PM 5:00 PM 6:00…" at bounding box center [486, 310] width 902 height 318
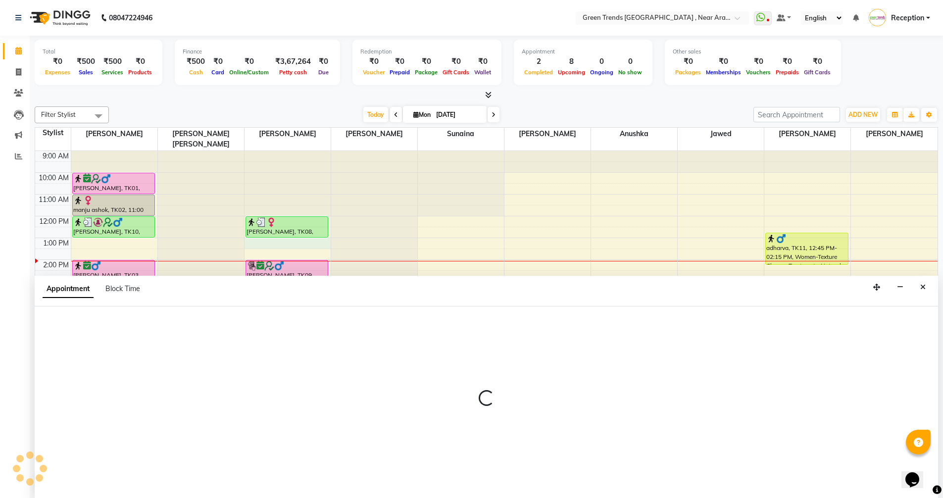
scroll to position [0, 0]
select select "57699"
select select "780"
select select "tentative"
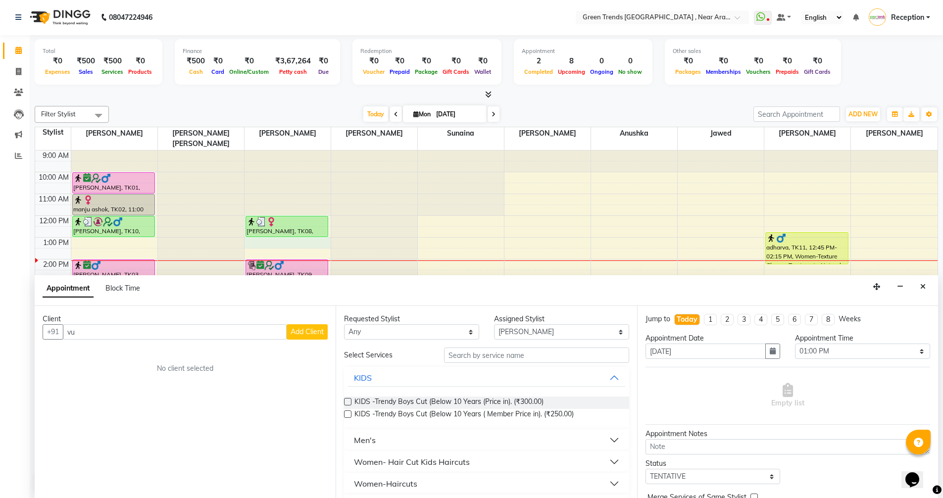
type input "v"
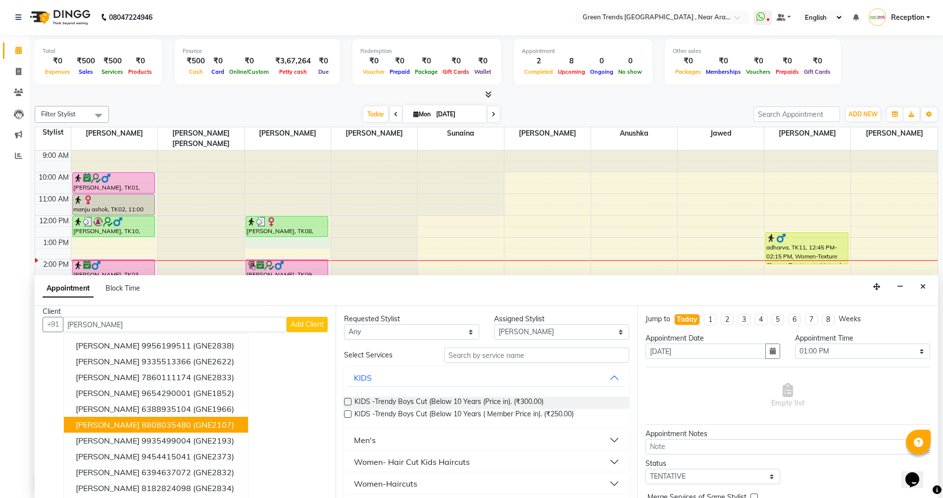
scroll to position [10, 0]
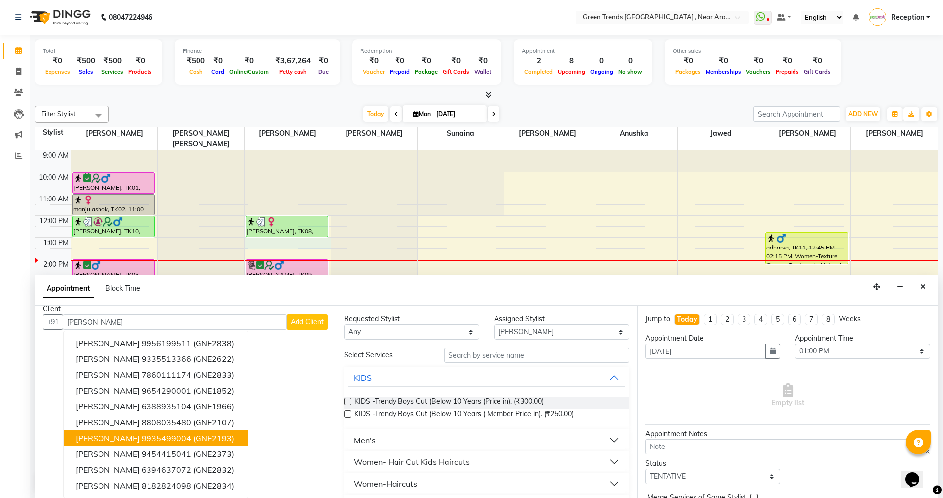
click at [118, 440] on span "[PERSON_NAME]" at bounding box center [108, 438] width 64 height 10
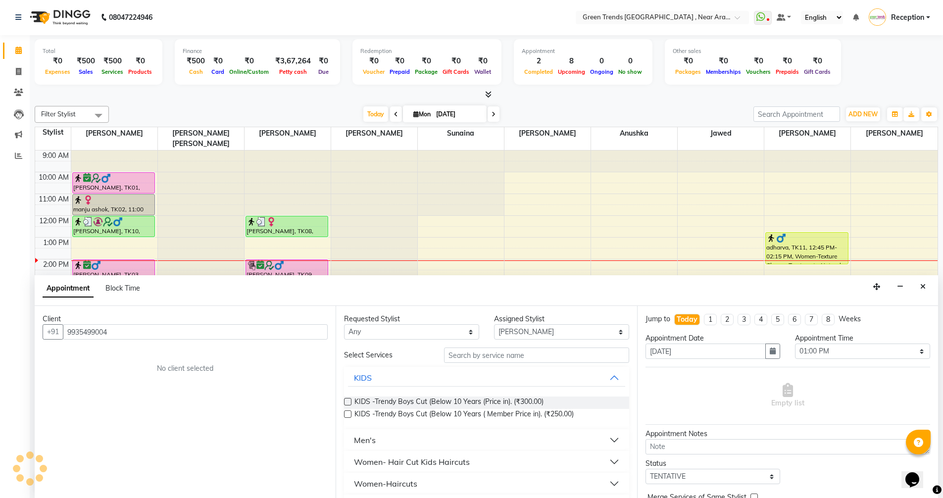
scroll to position [0, 0]
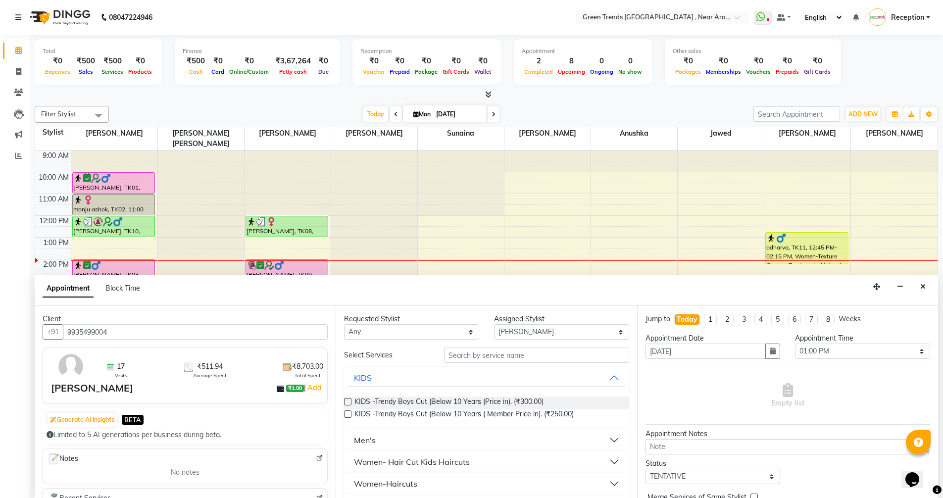
type input "9935499004"
click at [456, 353] on input "text" at bounding box center [536, 354] width 185 height 15
click at [463, 359] on input "text" at bounding box center [536, 354] width 185 height 15
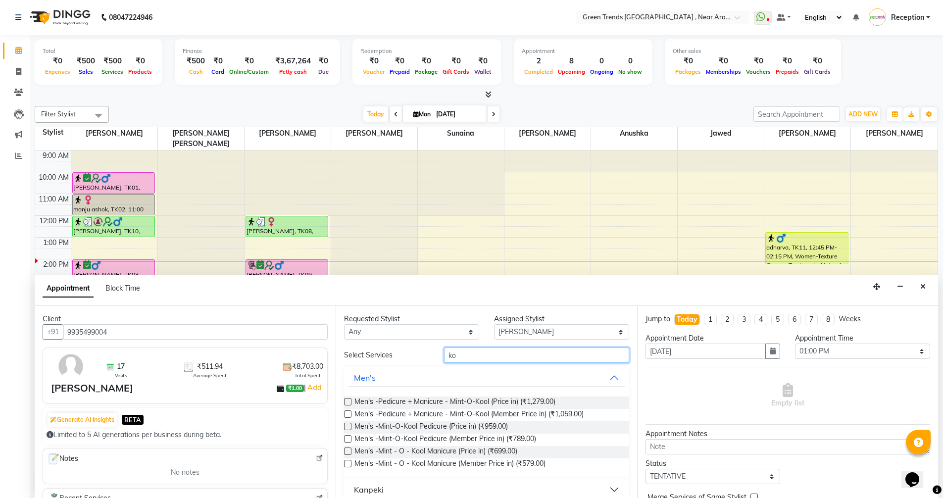
type input "k"
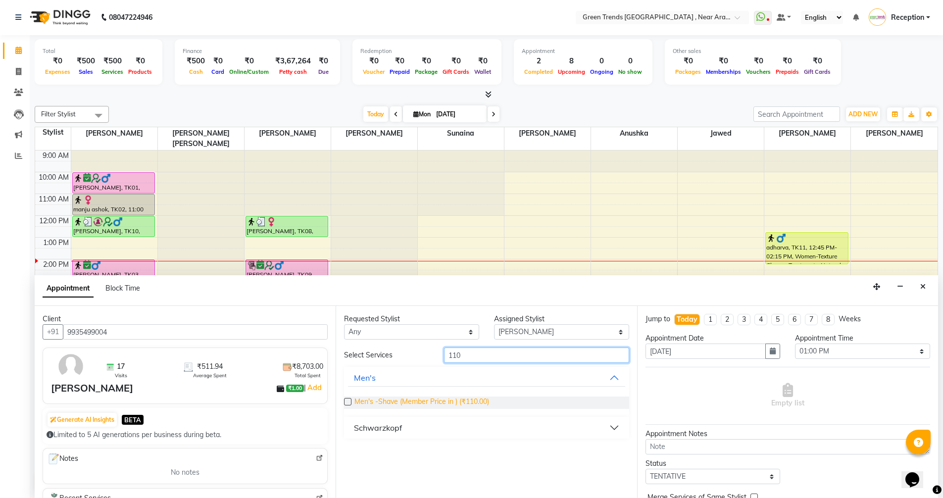
type input "110"
click at [469, 403] on span "Men's -Shave (Member Price in ) (₹110.00)" at bounding box center [421, 402] width 135 height 12
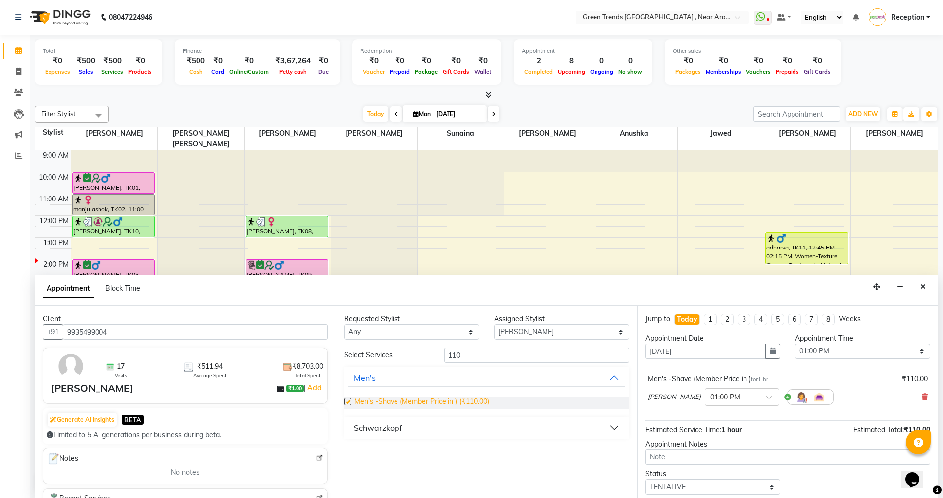
checkbox input "false"
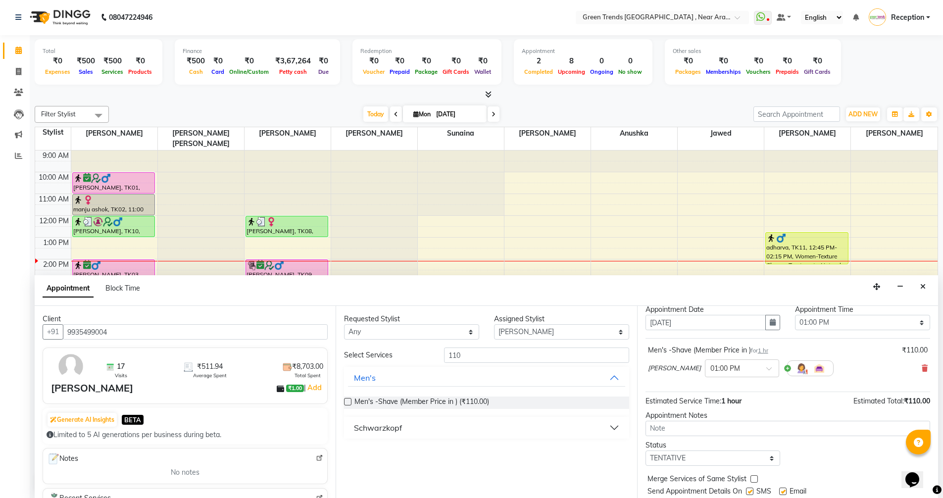
scroll to position [59, 0]
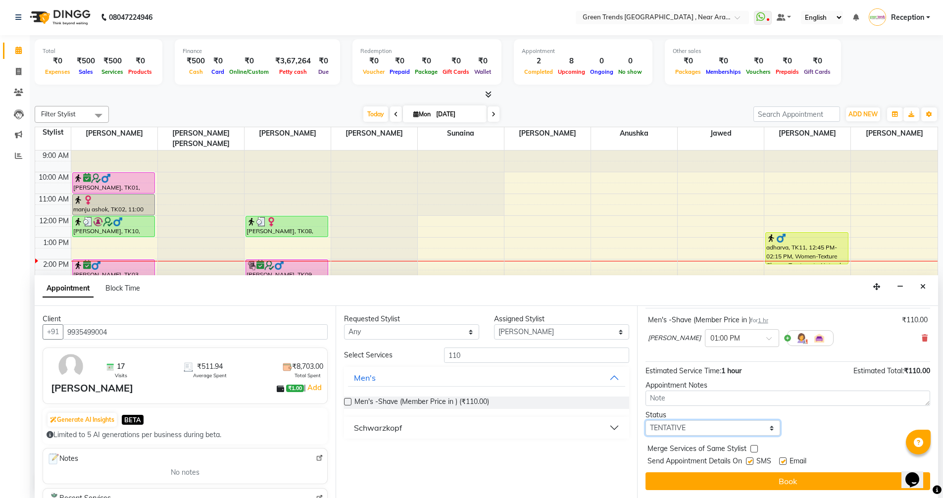
click at [770, 431] on select "Select TENTATIVE CONFIRM CHECK-IN UPCOMING" at bounding box center [712, 427] width 135 height 15
select select "confirm booking"
click at [645, 420] on select "Select TENTATIVE CONFIRM CHECK-IN UPCOMING" at bounding box center [712, 427] width 135 height 15
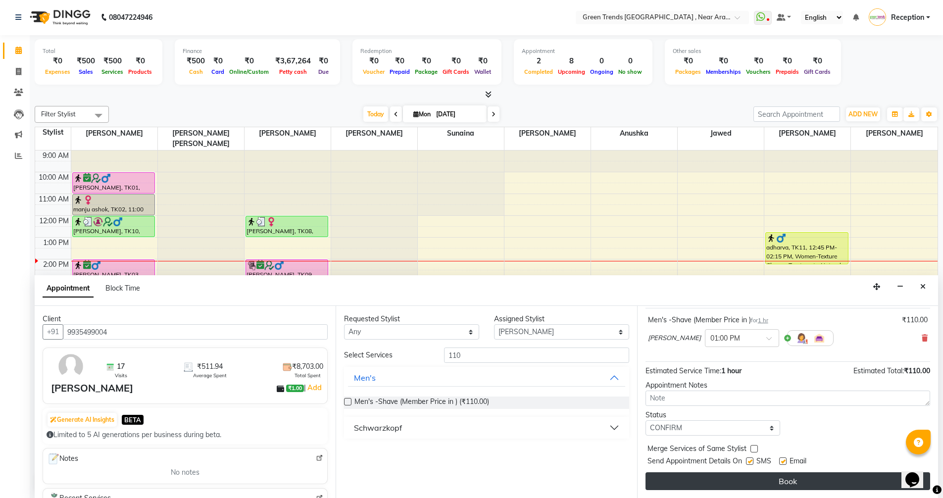
click at [739, 482] on button "Book" at bounding box center [787, 481] width 284 height 18
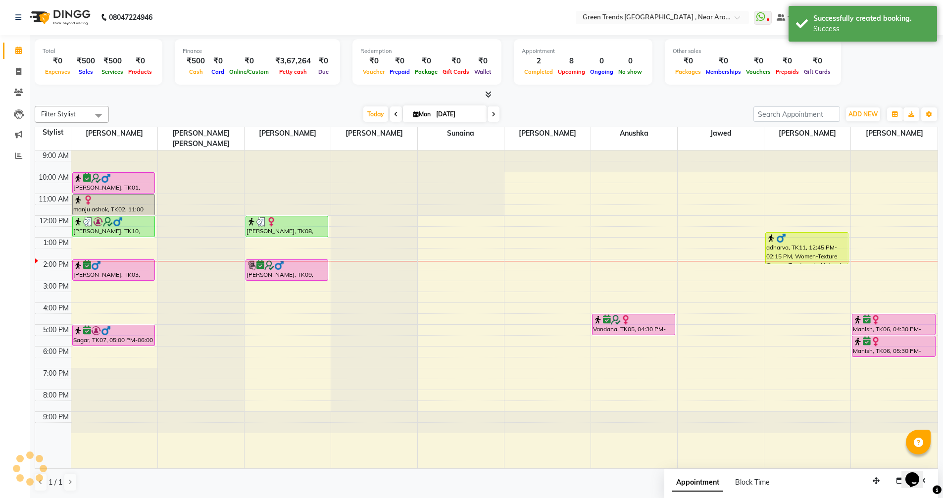
scroll to position [0, 0]
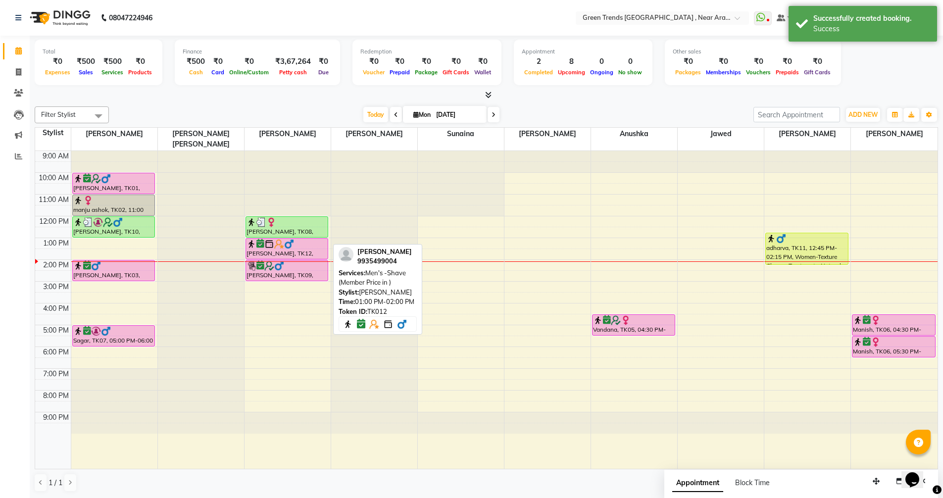
click at [304, 240] on div "[PERSON_NAME], TK12, 01:00 PM-02:00 PM, Men's -Shave (Member Price in )" at bounding box center [287, 248] width 82 height 20
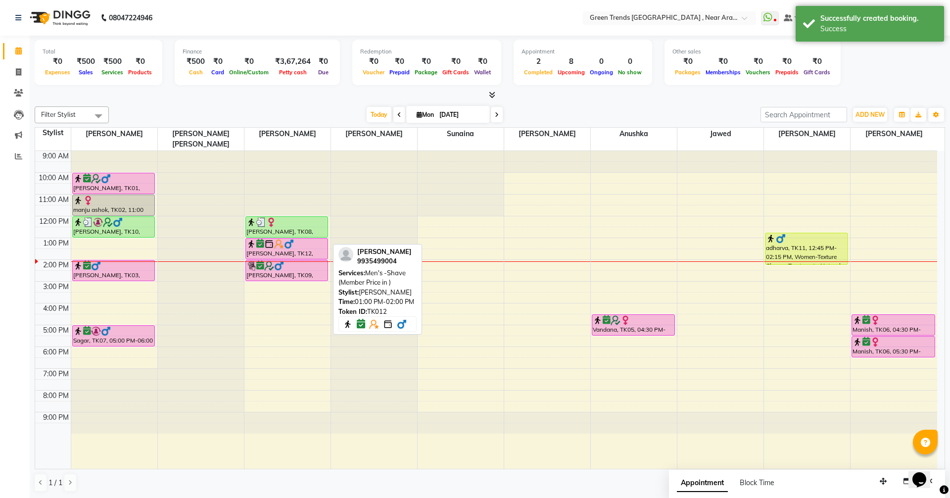
select select "6"
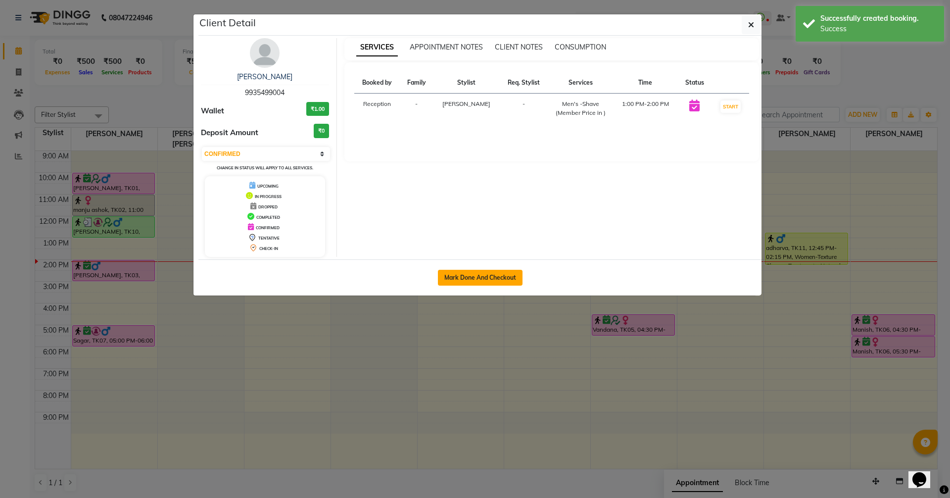
click at [473, 272] on button "Mark Done And Checkout" at bounding box center [480, 278] width 85 height 16
select select "service"
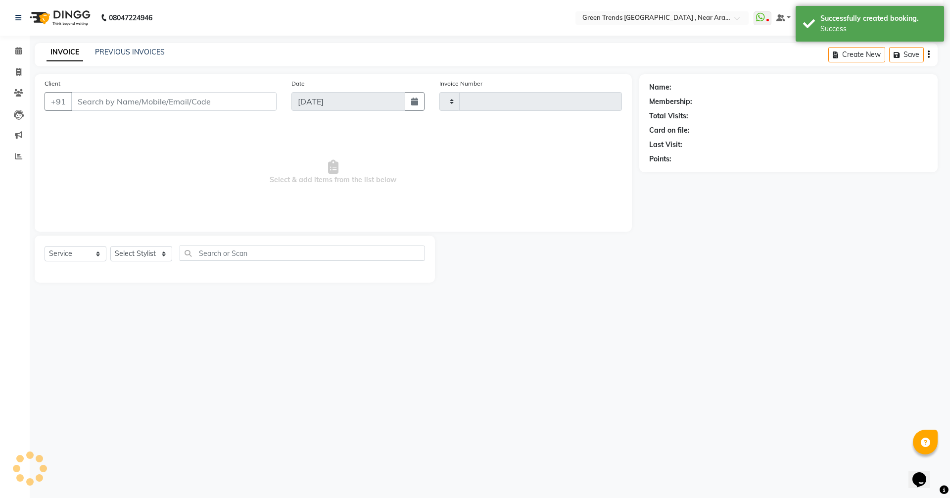
type input "2684"
select select "7005"
type input "9935499004"
select select "57699"
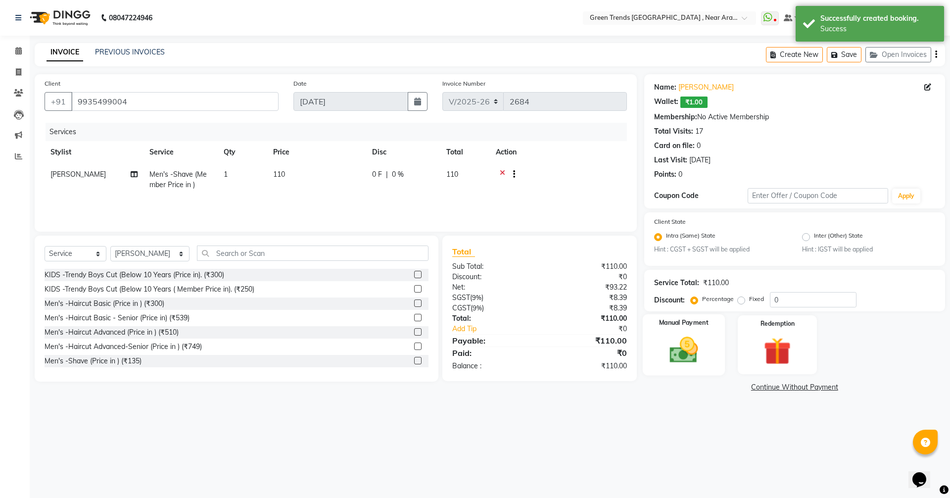
click at [672, 347] on img at bounding box center [684, 350] width 46 height 33
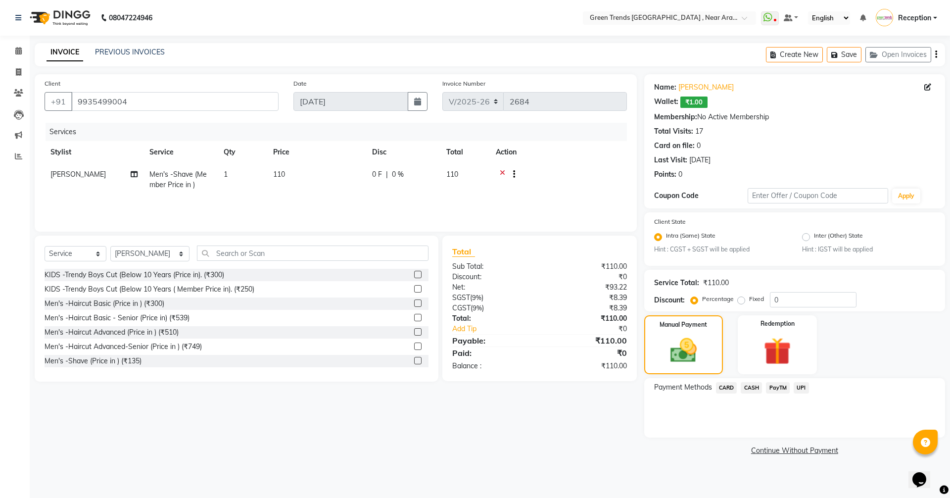
click at [803, 386] on span "UPI" at bounding box center [801, 387] width 15 height 11
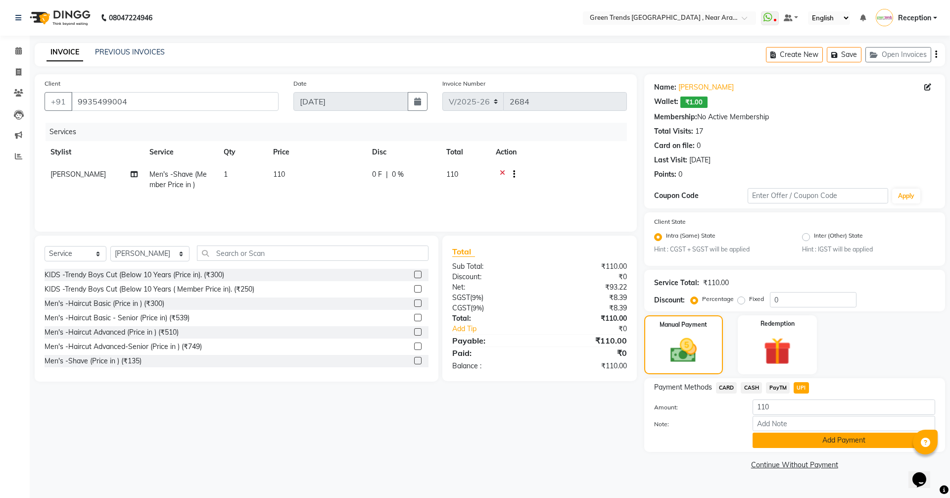
click at [825, 442] on button "Add Payment" at bounding box center [844, 439] width 183 height 15
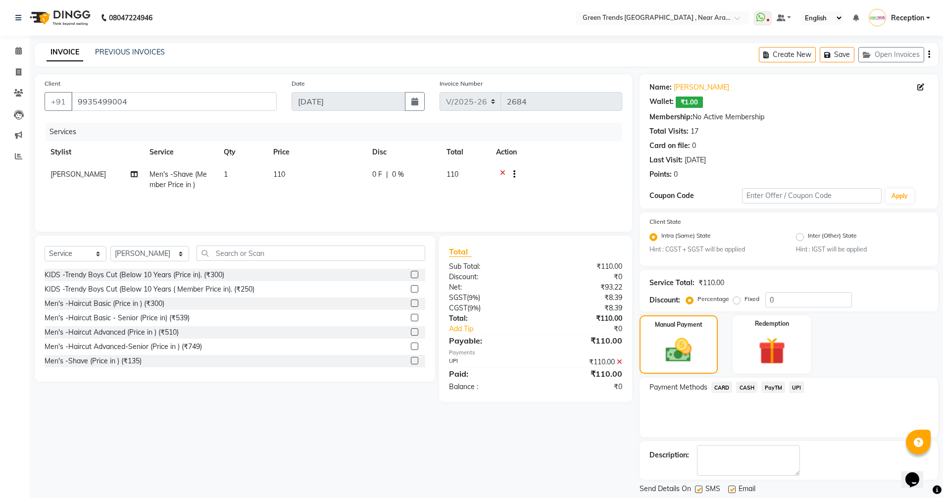
scroll to position [30, 0]
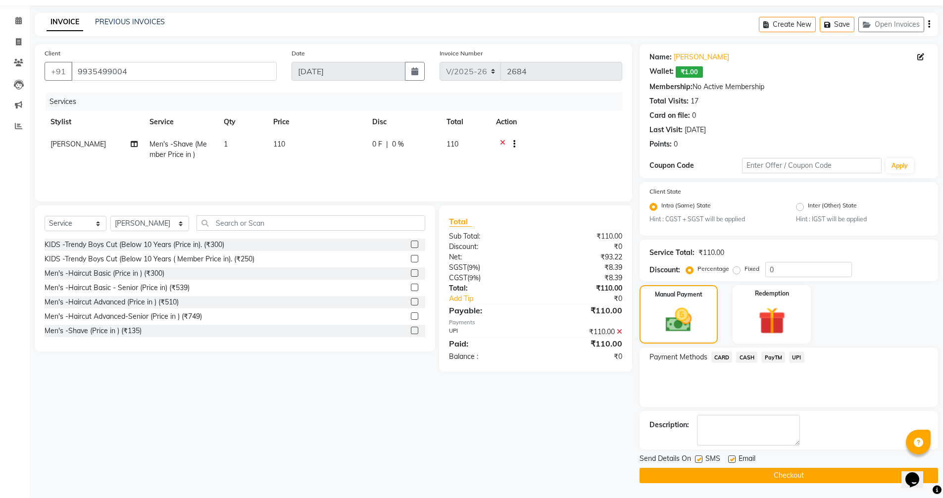
click at [786, 469] on button "Checkout" at bounding box center [788, 475] width 298 height 15
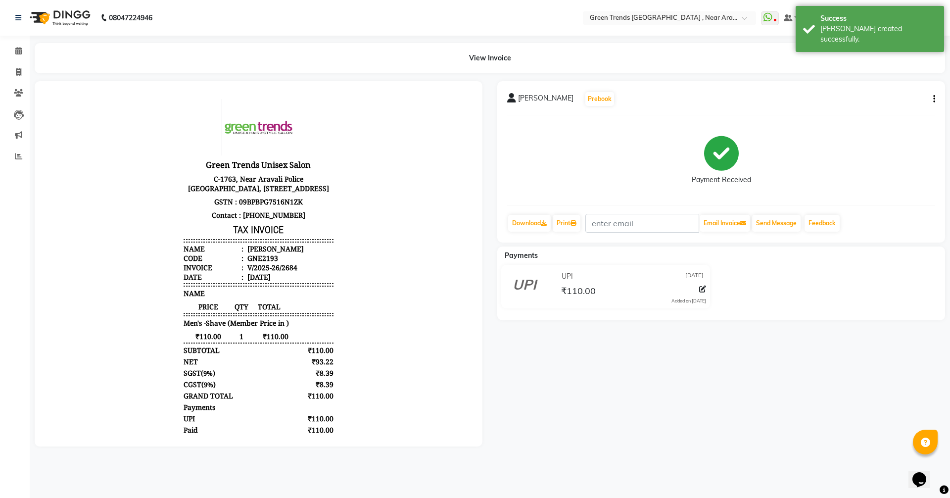
select select "service"
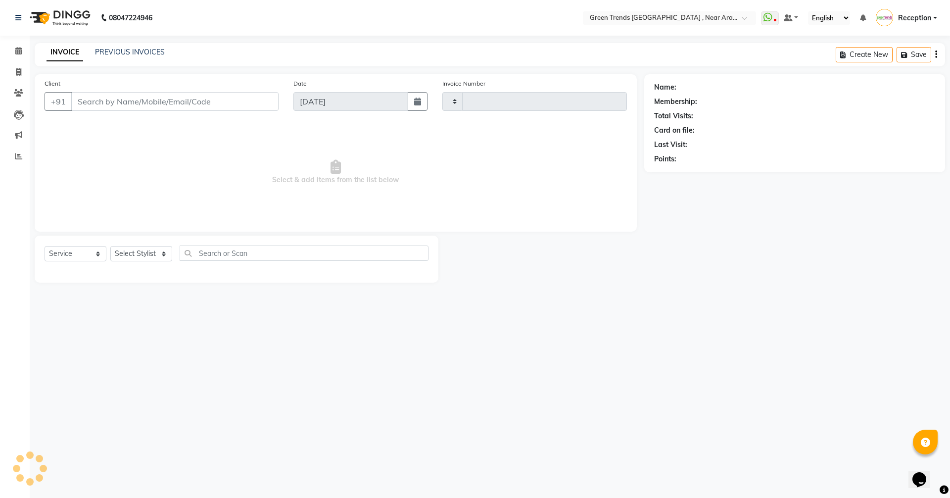
type input "2685"
select select "7005"
type input "9935499004"
select select "57699"
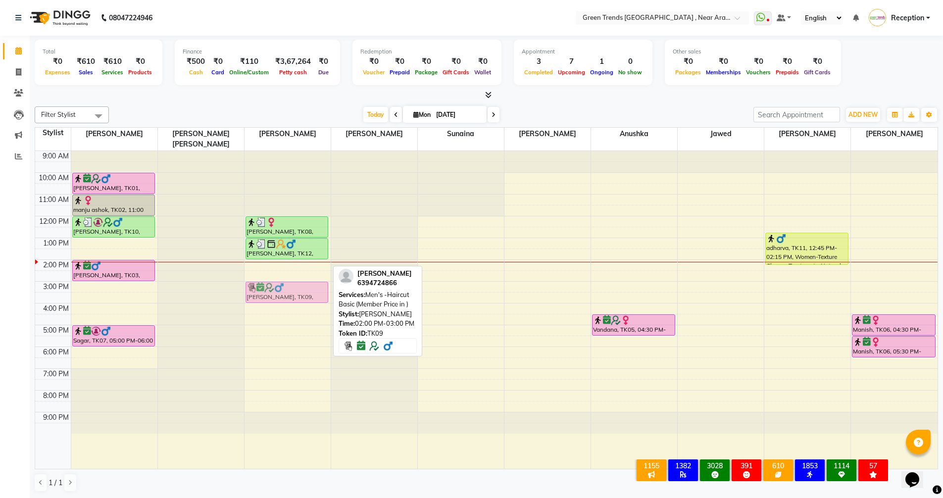
drag, startPoint x: 273, startPoint y: 264, endPoint x: 282, endPoint y: 284, distance: 21.7
click at [282, 284] on div "[PERSON_NAME], TK08, 12:00 PM-01:00 PM, Men's -Haircut Basic (Member Price in )…" at bounding box center [287, 310] width 86 height 318
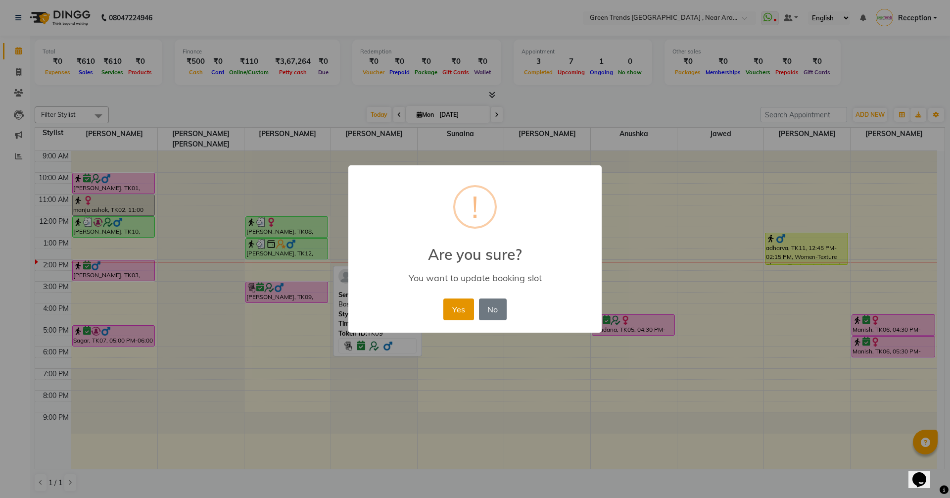
click at [460, 304] on button "Yes" at bounding box center [458, 309] width 30 height 22
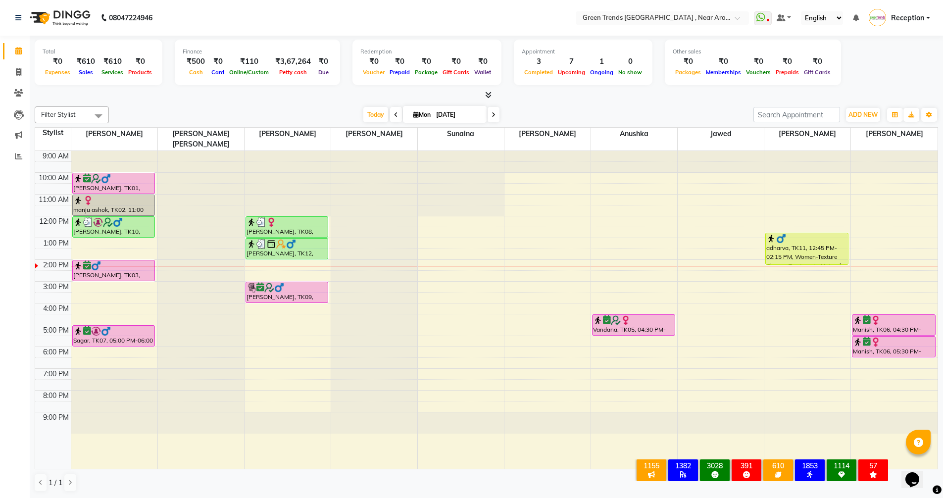
click at [781, 330] on div "9:00 AM 10:00 AM 11:00 AM 12:00 PM 1:00 PM 2:00 PM 3:00 PM 4:00 PM 5:00 PM 6:00…" at bounding box center [486, 310] width 902 height 318
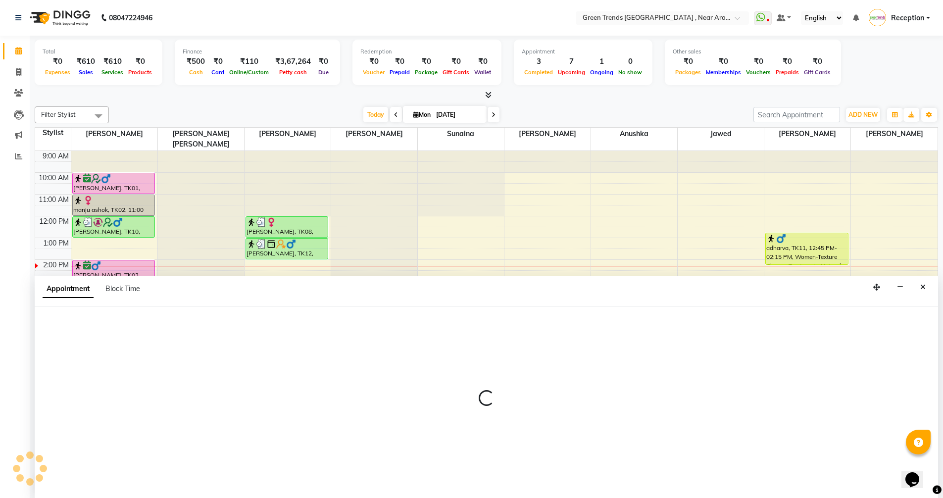
scroll to position [0, 0]
select select "88790"
select select "1050"
select select "tentative"
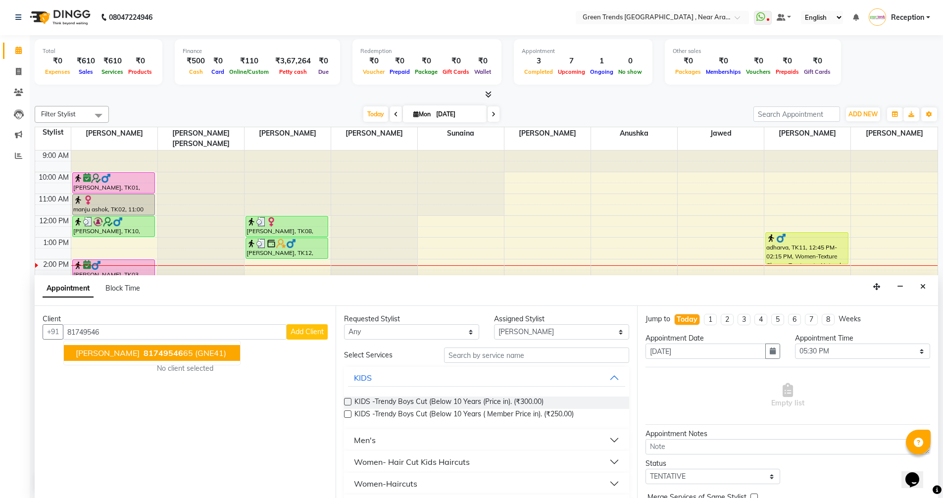
click at [154, 358] on button "[PERSON_NAME] 81749546 65 (GNE41)" at bounding box center [152, 353] width 176 height 16
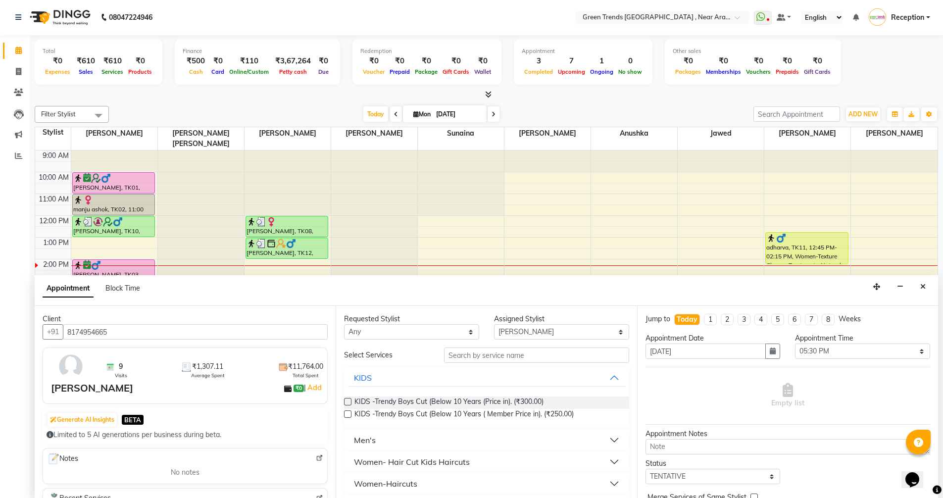
type input "8174954665"
click at [525, 361] on input "text" at bounding box center [536, 354] width 185 height 15
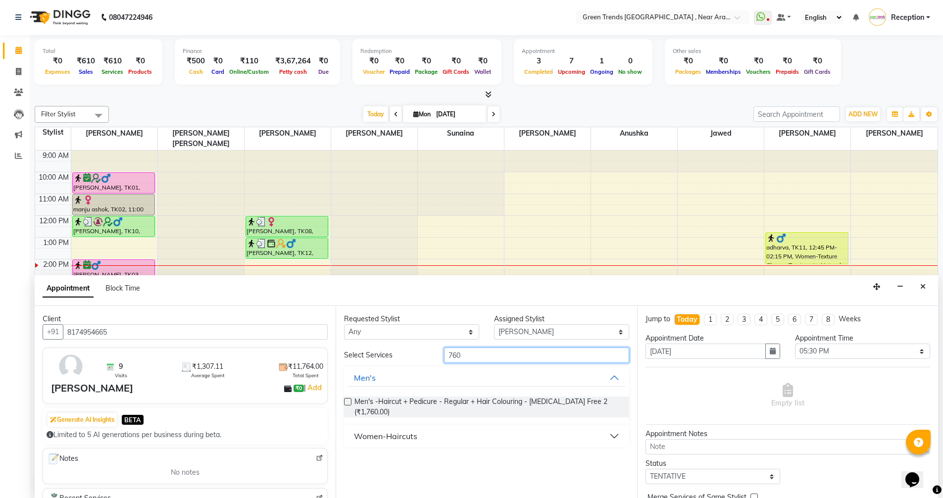
type input "760"
click at [403, 430] on div "Women-Haircuts" at bounding box center [385, 436] width 63 height 12
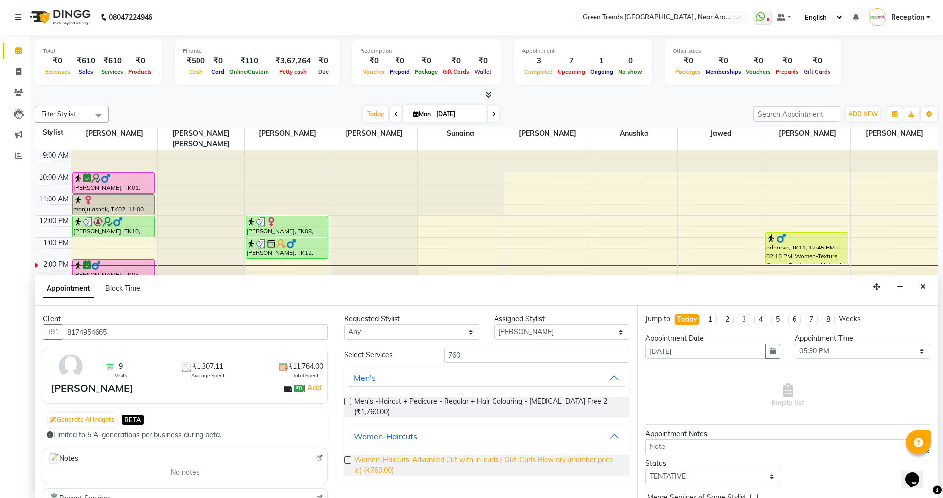
click at [405, 456] on span "Women-Haircuts-Advanced Cut with in-curls / Out-Curls Blow dry (member price in…" at bounding box center [487, 465] width 266 height 21
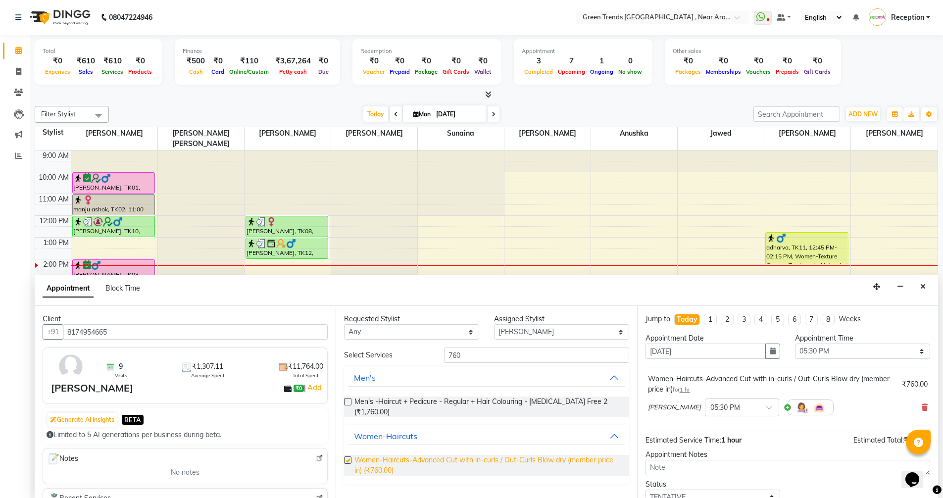
checkbox input "false"
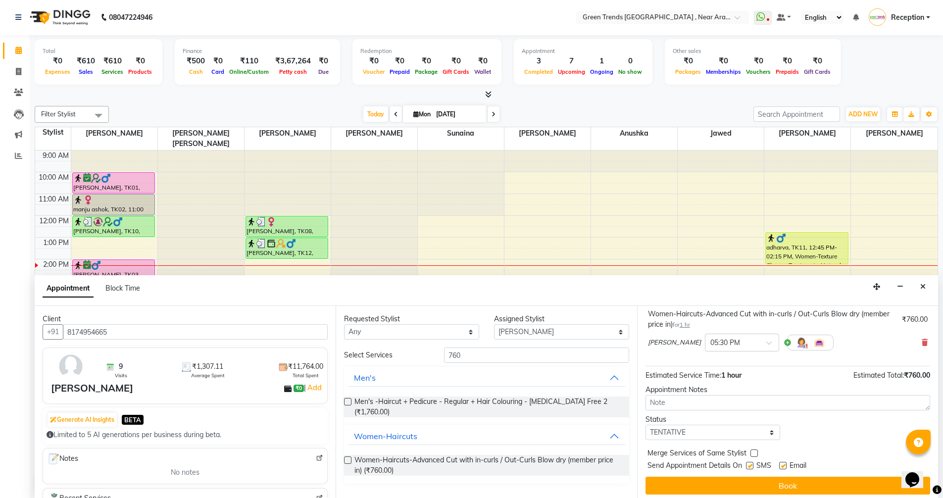
scroll to position [69, 0]
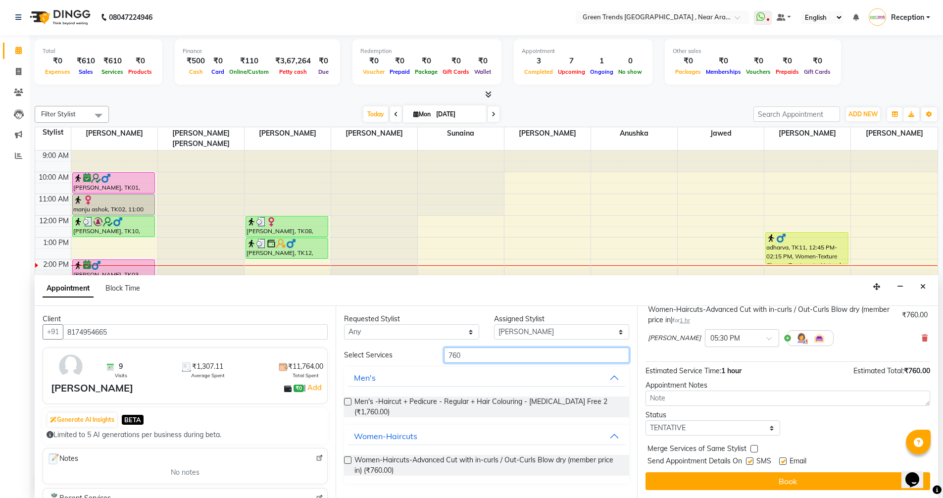
click at [472, 350] on input "760" at bounding box center [536, 354] width 185 height 15
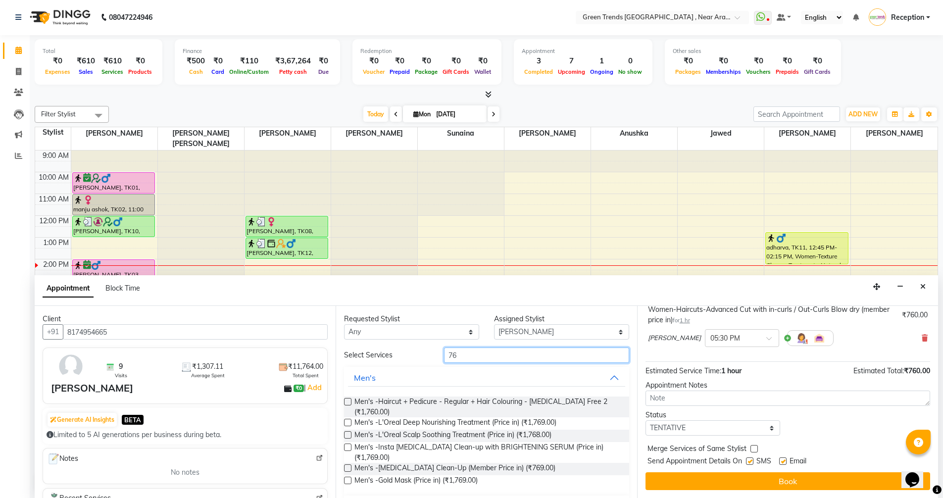
type input "7"
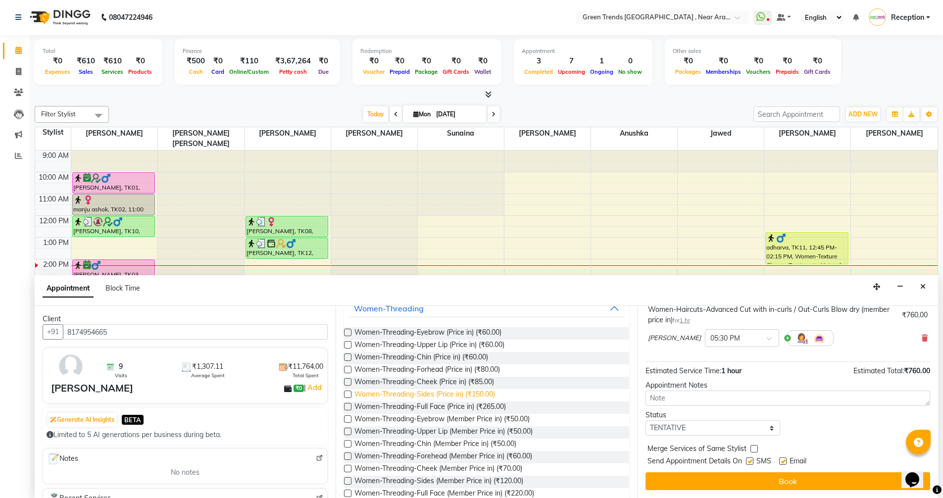
scroll to position [88, 0]
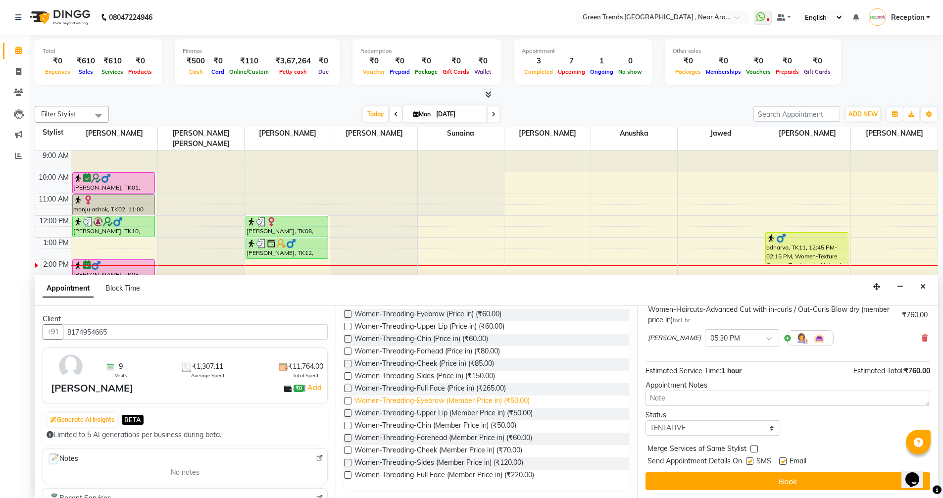
type input "thread"
click at [436, 396] on span "Women-Threading-Eyebrow (Member Price in) (₹50.00)" at bounding box center [441, 401] width 175 height 12
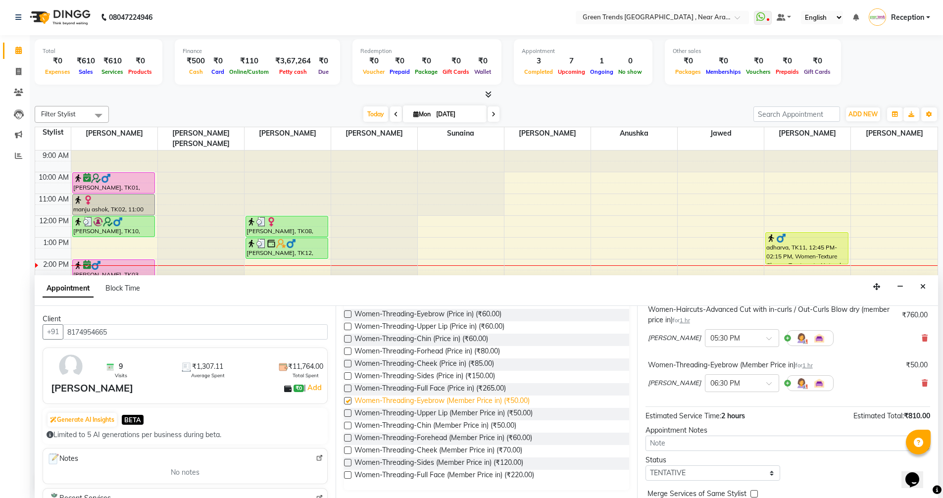
checkbox input "false"
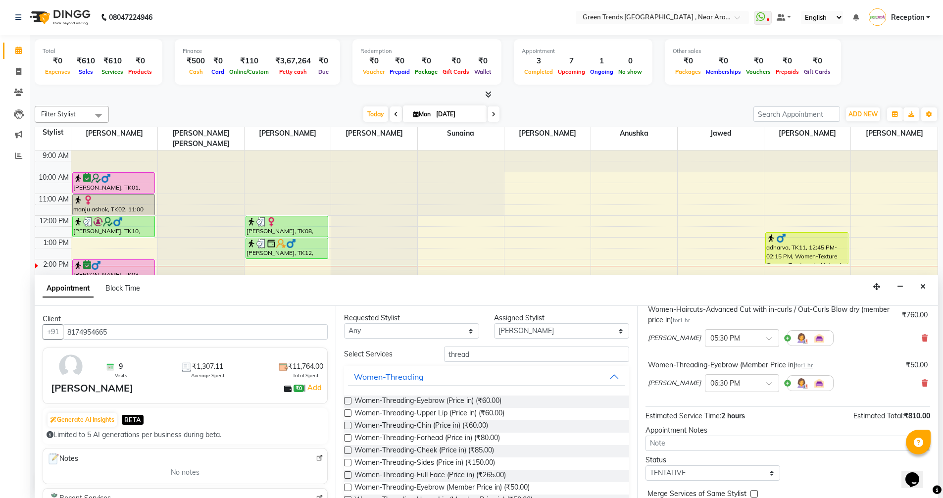
scroll to position [0, 0]
click at [612, 333] on select "Select [PERSON_NAME] [PERSON_NAME] [PERSON_NAME]. [PERSON_NAME] [PERSON_NAME] S…" at bounding box center [561, 331] width 135 height 15
select select "89092"
click at [494, 324] on select "Select [PERSON_NAME] [PERSON_NAME] [PERSON_NAME]. [PERSON_NAME] [PERSON_NAME] S…" at bounding box center [561, 331] width 135 height 15
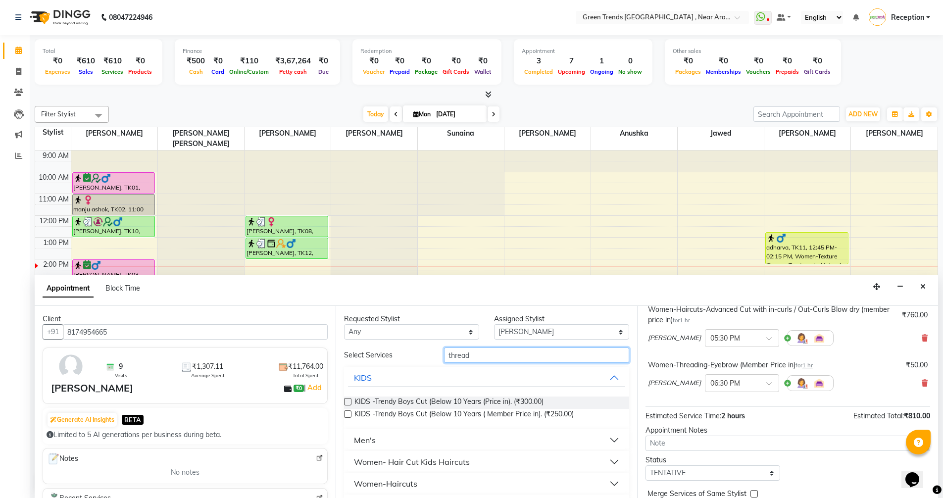
click at [482, 357] on input "thread" at bounding box center [536, 354] width 185 height 15
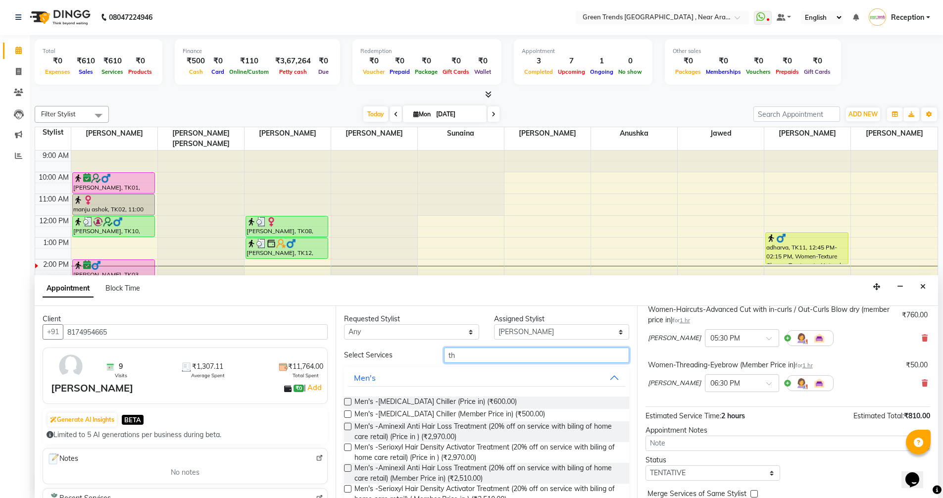
type input "t"
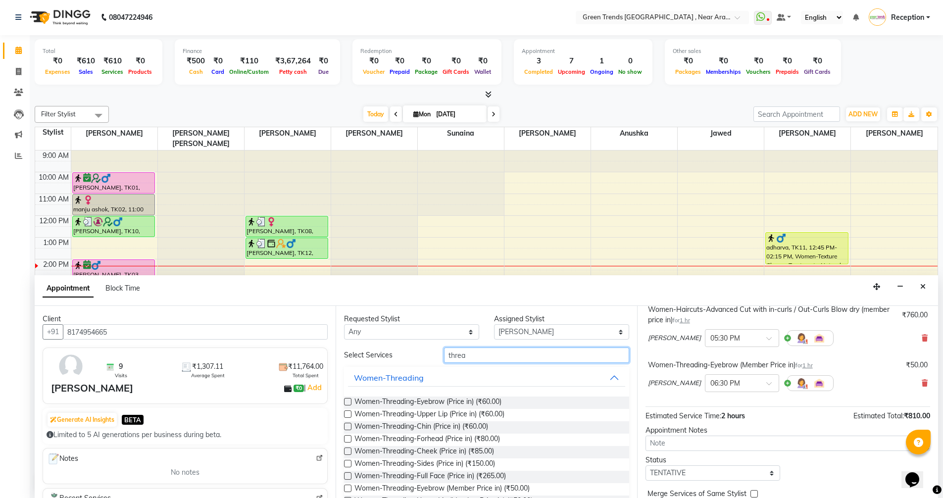
type input "thread"
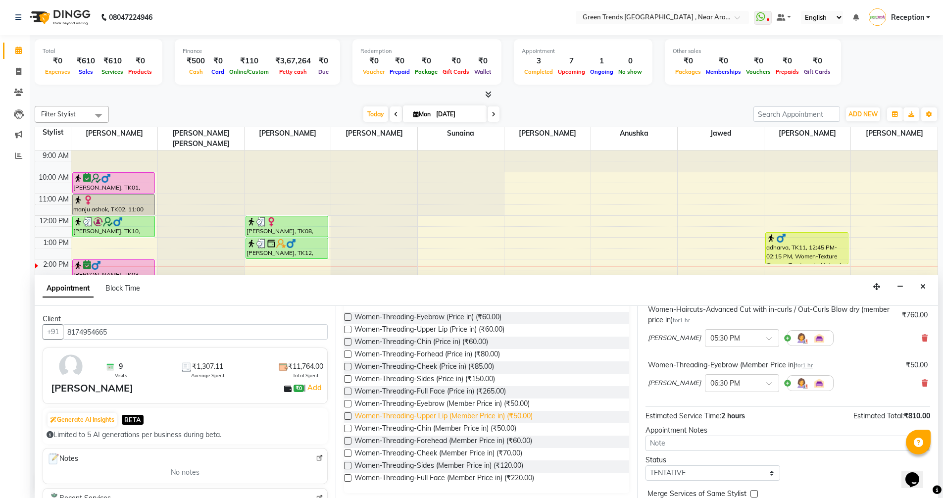
scroll to position [88, 0]
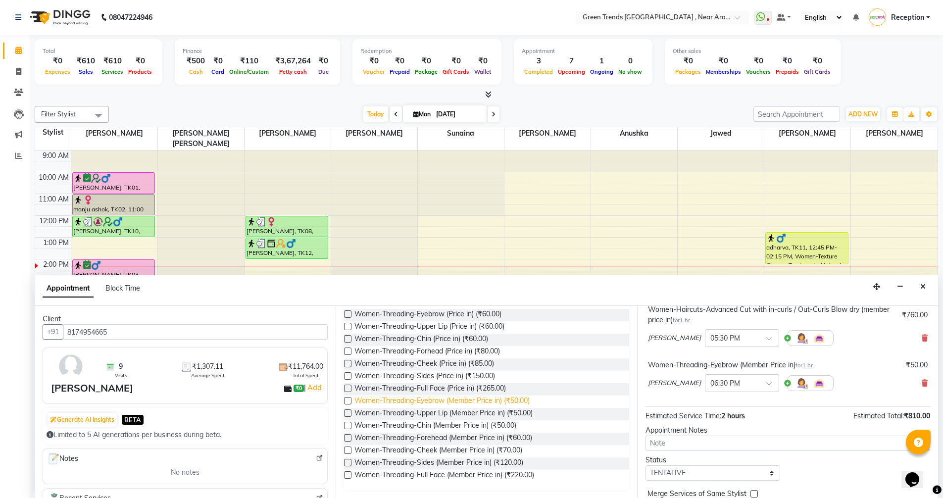
click at [452, 402] on span "Women-Threading-Eyebrow (Member Price in) (₹50.00)" at bounding box center [441, 401] width 175 height 12
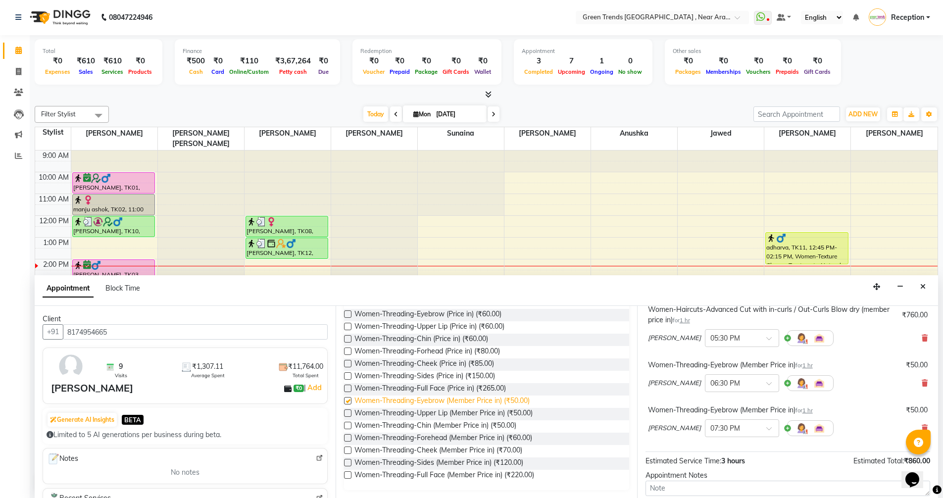
checkbox input "false"
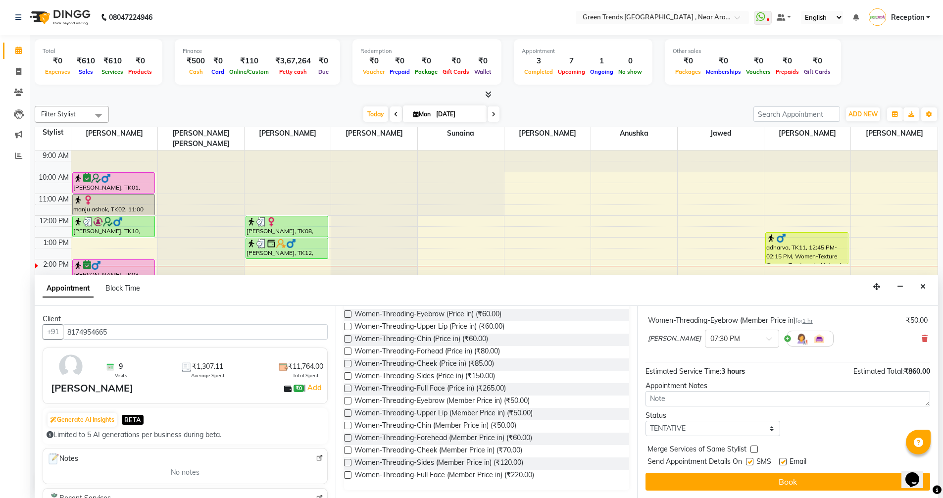
scroll to position [159, 0]
click at [768, 430] on select "Select TENTATIVE CONFIRM CHECK-IN UPCOMING" at bounding box center [712, 427] width 135 height 15
select select "confirm booking"
click at [645, 420] on select "Select TENTATIVE CONFIRM CHECK-IN UPCOMING" at bounding box center [712, 427] width 135 height 15
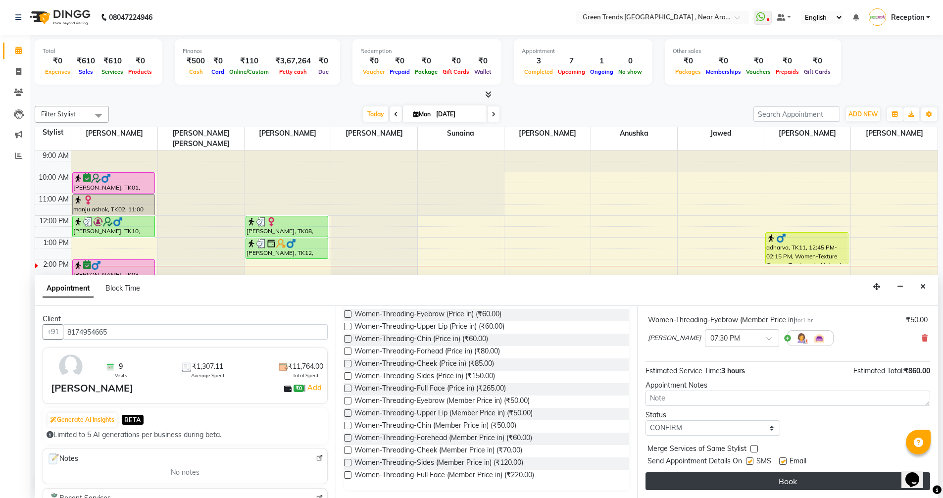
click at [751, 478] on button "Book" at bounding box center [787, 481] width 284 height 18
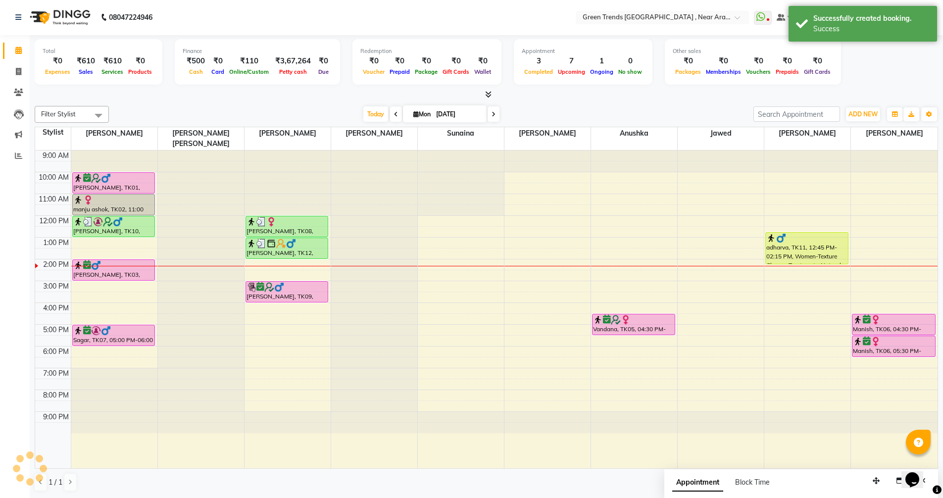
scroll to position [0, 0]
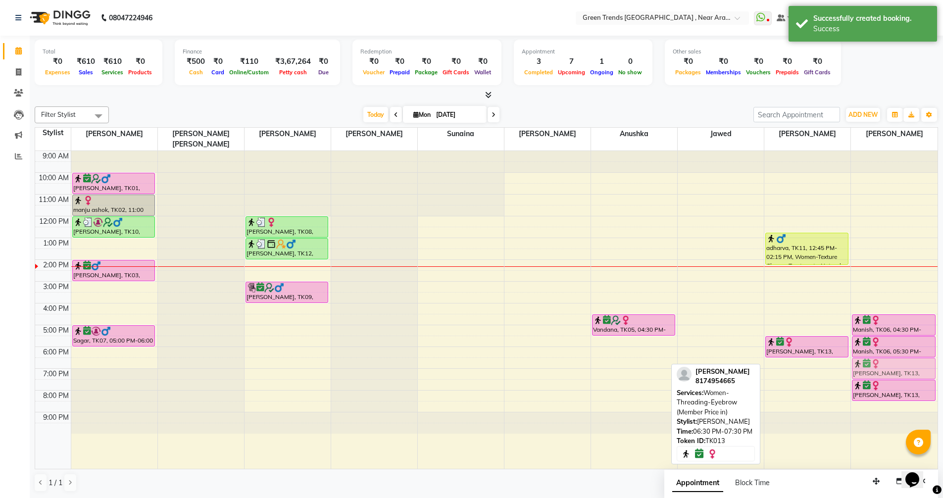
drag, startPoint x: 809, startPoint y: 357, endPoint x: 883, endPoint y: 359, distance: 73.7
click at [883, 358] on tr "[PERSON_NAME], TK01, 10:00 AM-11:00 AM, Women-Haircuts-Basic Cut with blast dry…" at bounding box center [486, 310] width 902 height 318
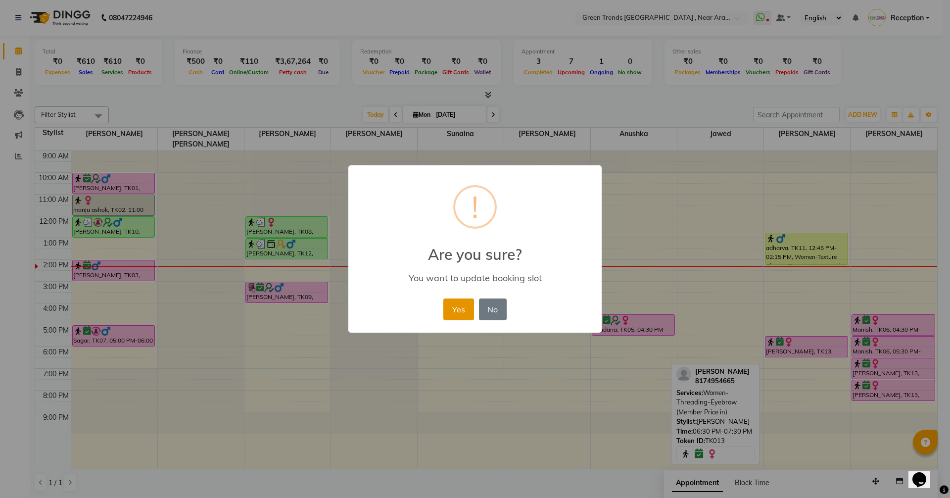
click at [463, 309] on button "Yes" at bounding box center [458, 309] width 30 height 22
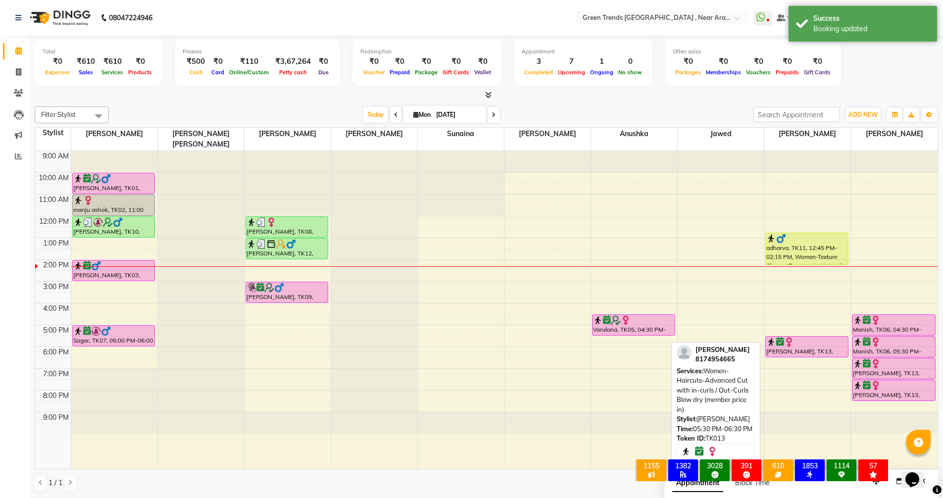
click at [792, 337] on img at bounding box center [789, 342] width 10 height 10
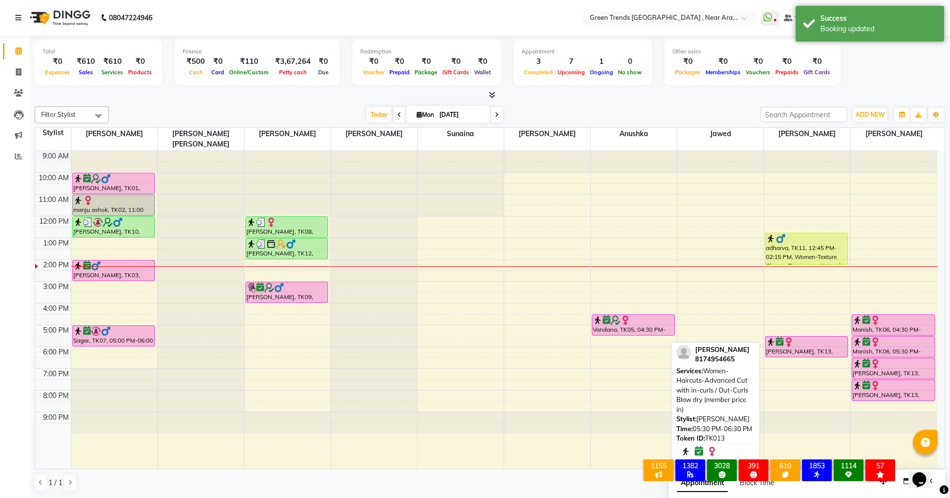
select select "6"
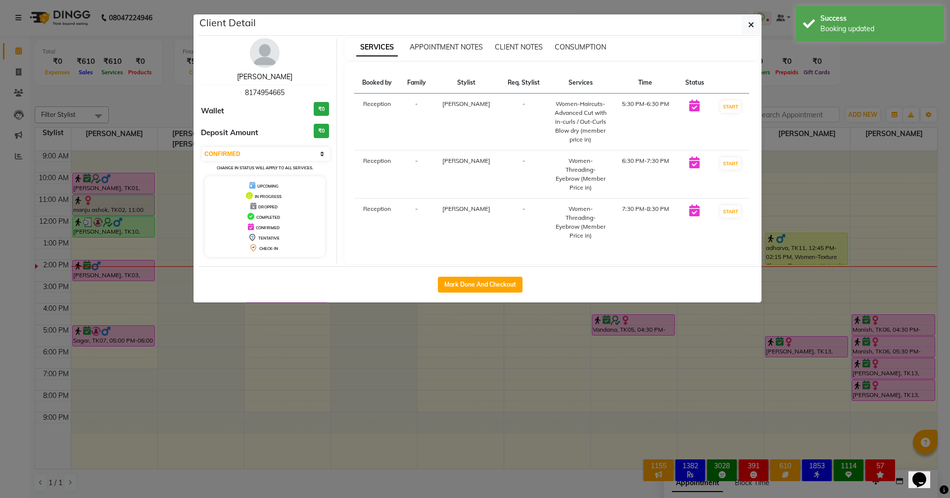
click at [269, 77] on link "[PERSON_NAME]" at bounding box center [264, 76] width 55 height 9
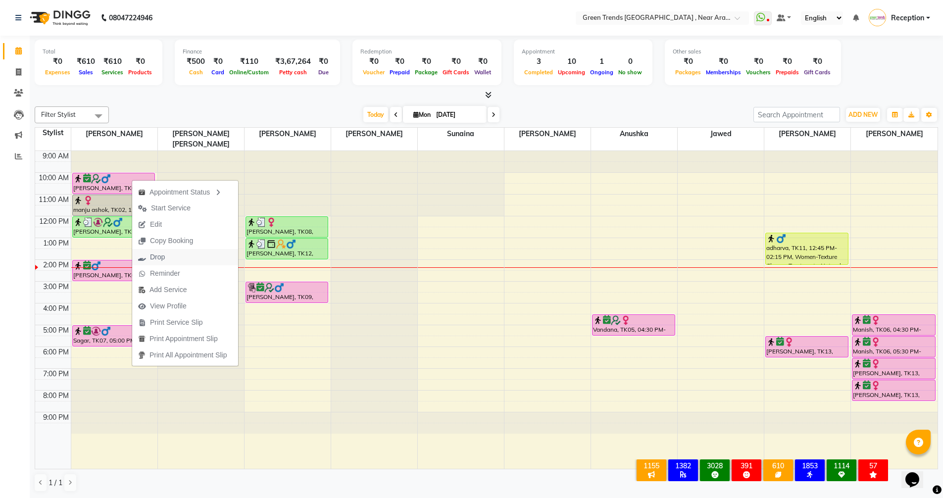
click at [155, 254] on span "Drop" at bounding box center [157, 257] width 15 height 10
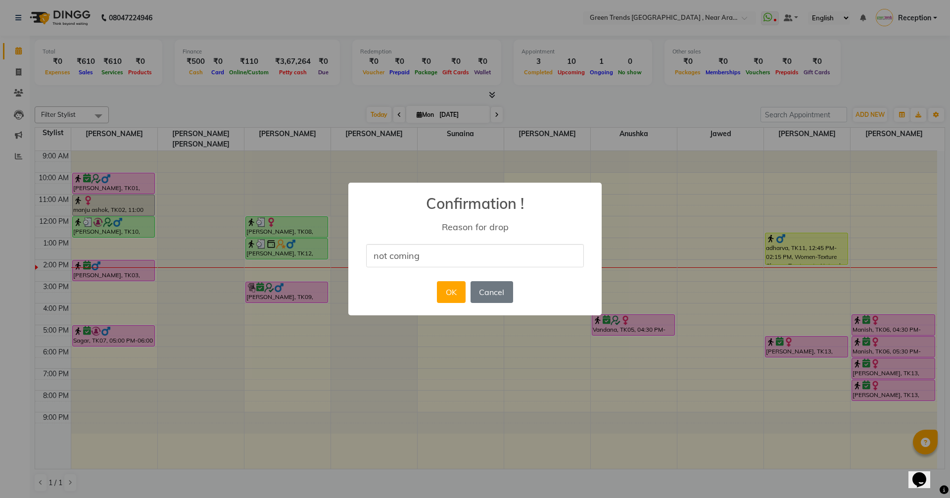
type input "NOT COMING"
click at [472, 290] on button "Cancel" at bounding box center [492, 292] width 43 height 22
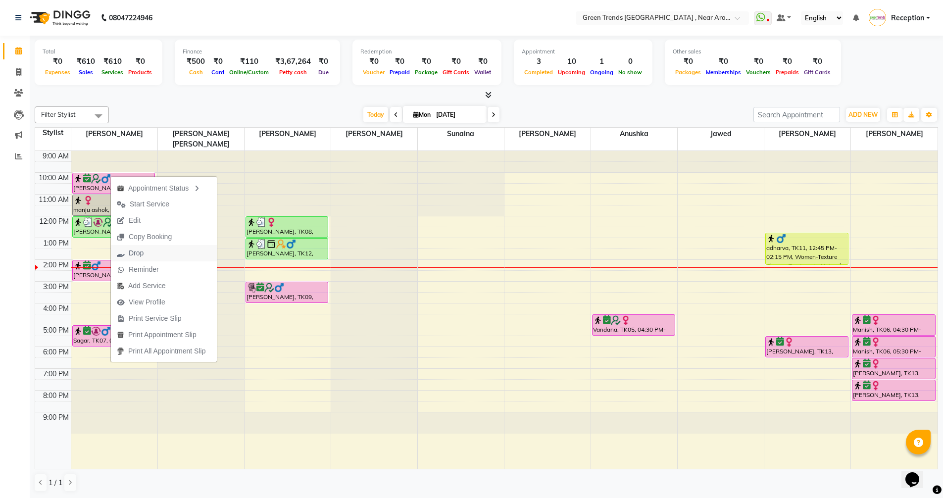
click at [124, 255] on icon "button" at bounding box center [121, 253] width 8 height 7
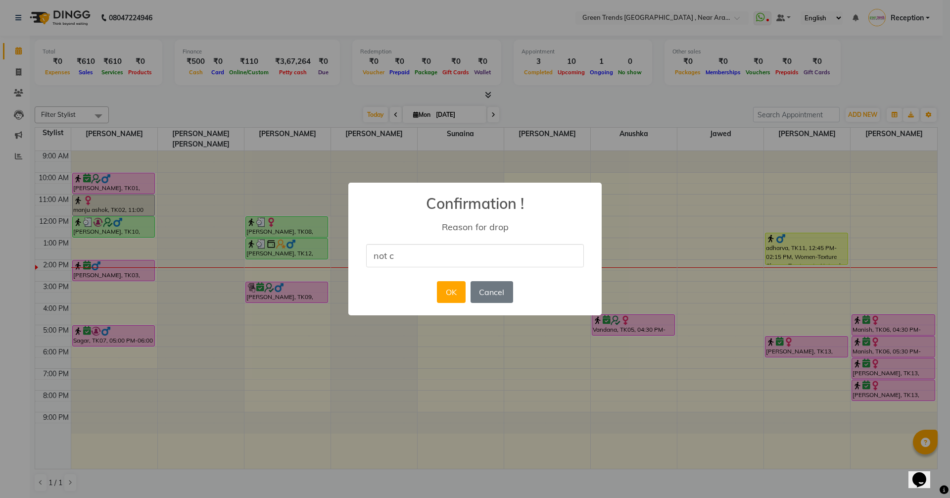
type input "NOT COMING"
click at [447, 296] on button "OK" at bounding box center [451, 292] width 28 height 22
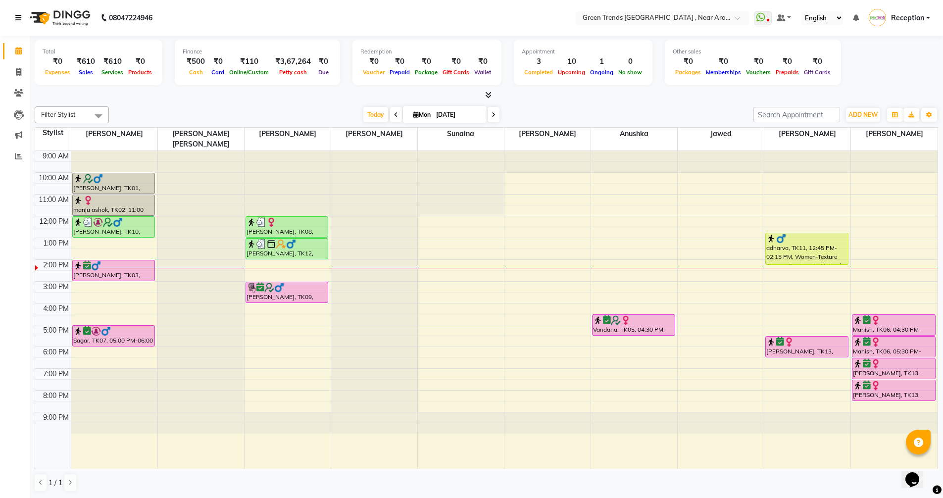
click at [18, 18] on icon at bounding box center [18, 17] width 6 height 7
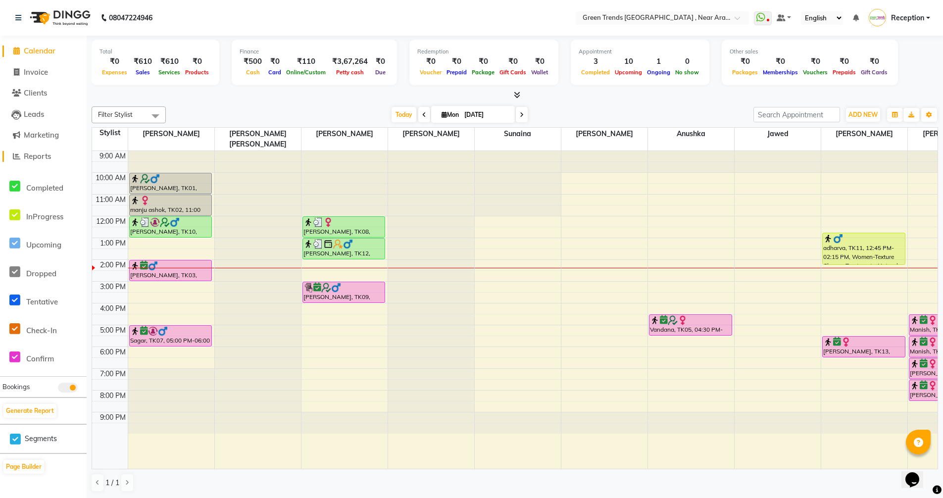
click at [39, 156] on span "Reports" at bounding box center [37, 155] width 27 height 9
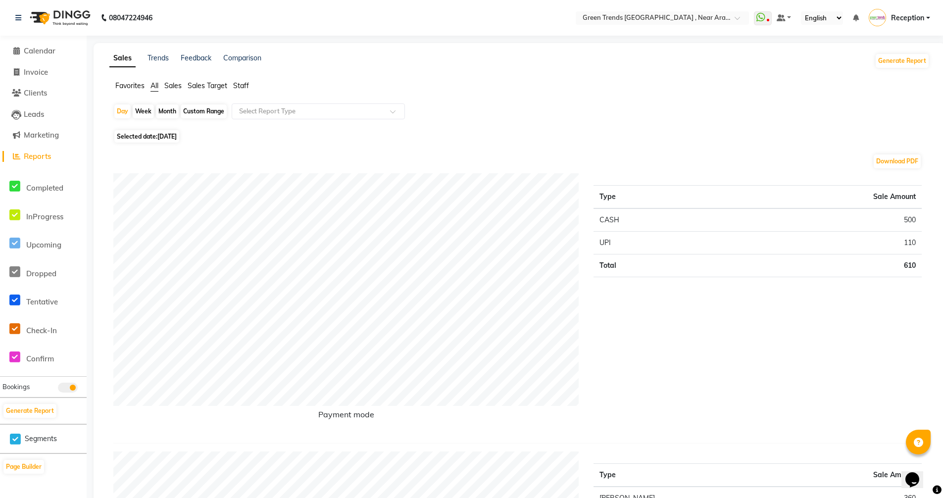
click at [220, 82] on span "Sales Target" at bounding box center [208, 85] width 40 height 9
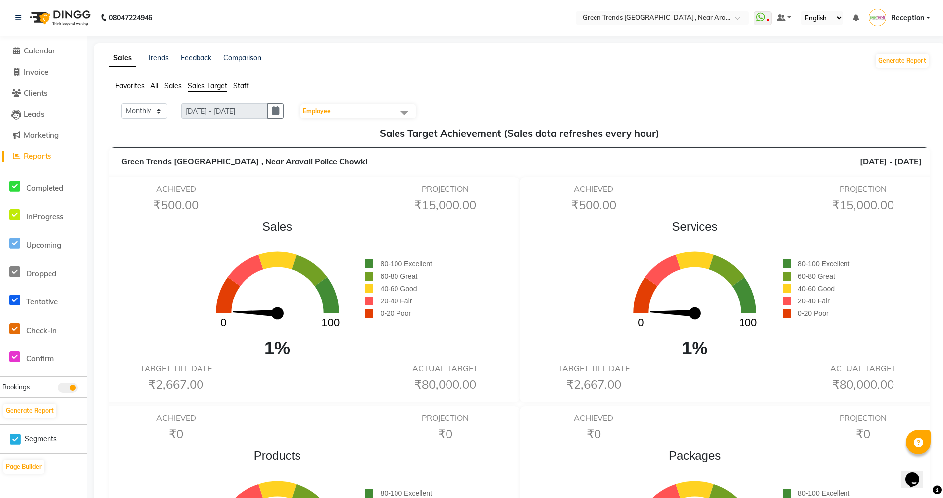
click at [405, 116] on span at bounding box center [404, 112] width 20 height 19
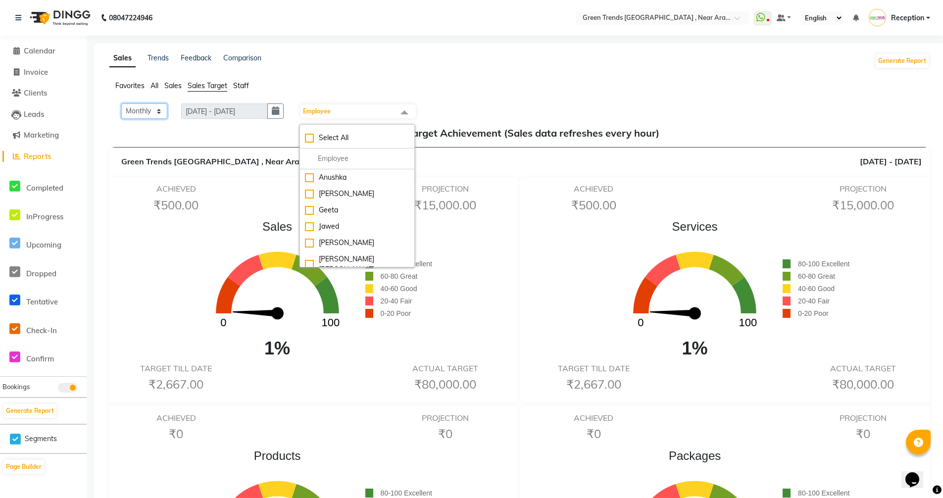
click at [157, 112] on select "Monthly Weekly" at bounding box center [144, 110] width 46 height 15
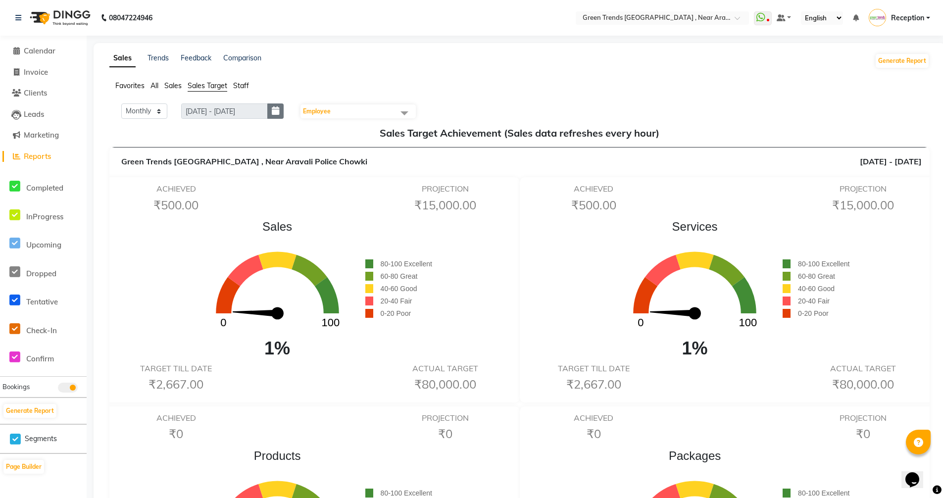
click at [279, 111] on icon "button" at bounding box center [275, 111] width 7 height 0
select select "9"
select select "2025"
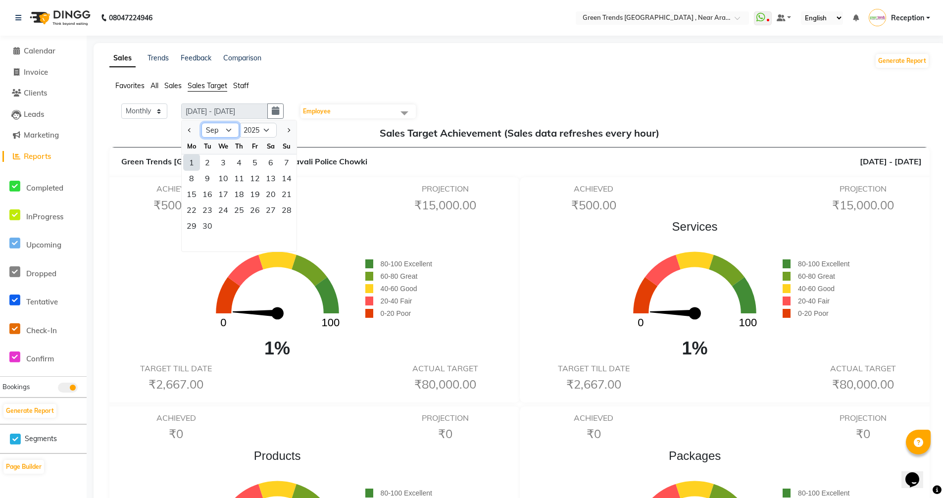
click at [229, 133] on select "Jan Feb Mar Apr May Jun [DATE] Aug Sep Oct Nov Dec" at bounding box center [220, 130] width 38 height 15
select select "8"
click at [202, 123] on select "Jan Feb Mar Apr May Jun [DATE] Aug Sep Oct Nov Dec" at bounding box center [220, 130] width 38 height 15
click at [255, 164] on div "1" at bounding box center [255, 162] width 16 height 16
type input "[DATE] - [DATE]"
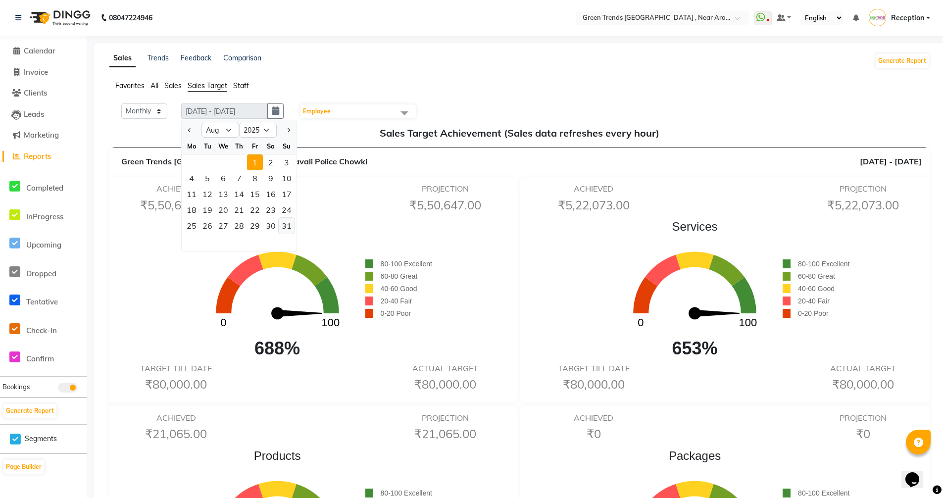
click at [288, 225] on div "31" at bounding box center [287, 226] width 16 height 16
click at [259, 161] on div "1" at bounding box center [255, 162] width 16 height 16
click at [380, 112] on span "Employee" at bounding box center [357, 111] width 115 height 14
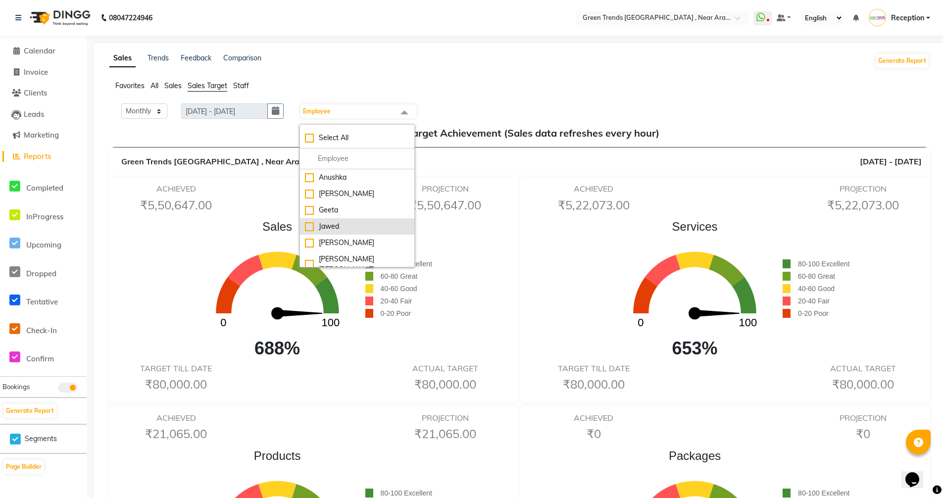
click at [340, 230] on div "Jawed" at bounding box center [357, 226] width 104 height 10
checkbox input "true"
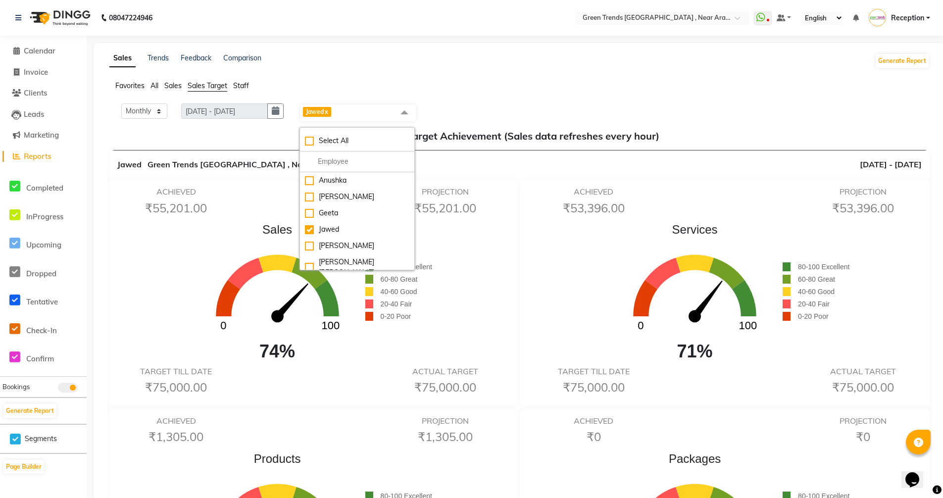
click at [446, 114] on div "Monthly Weekly [DATE] - [DATE] [DATE] Jawed x Select All [PERSON_NAME] [PERSON_…" at bounding box center [519, 112] width 812 height 19
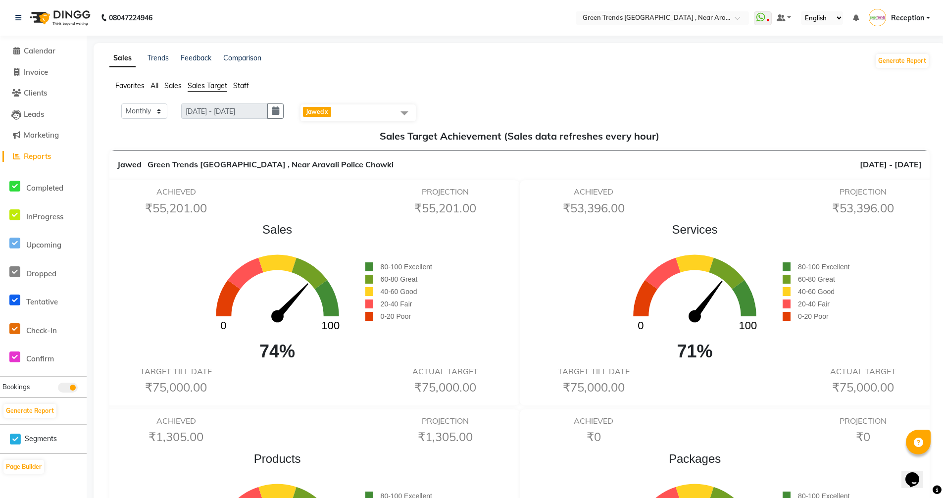
click at [328, 114] on link "x" at bounding box center [326, 111] width 4 height 7
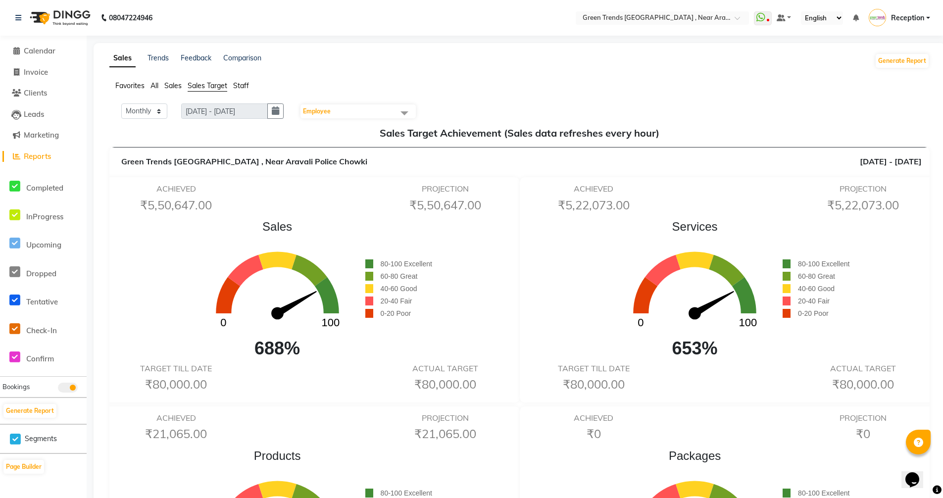
click at [405, 112] on span at bounding box center [404, 112] width 20 height 19
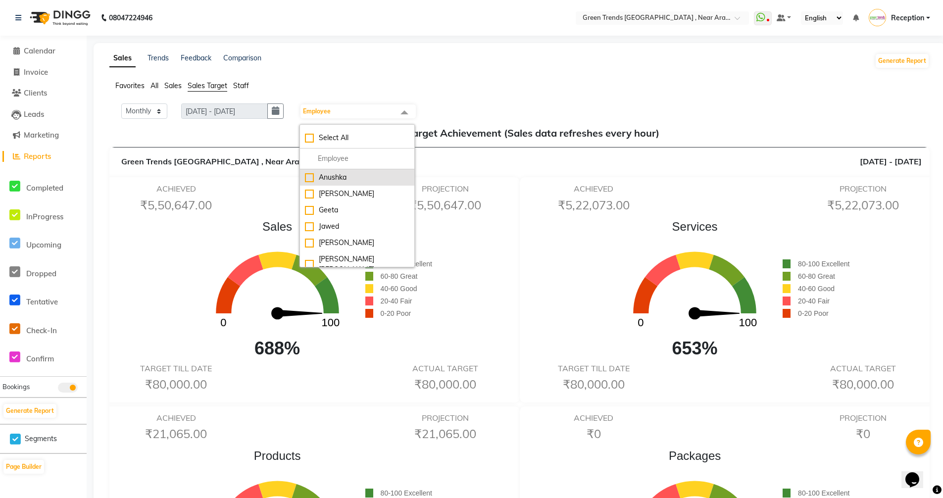
click at [348, 181] on div "Anushka" at bounding box center [357, 177] width 104 height 10
checkbox input "true"
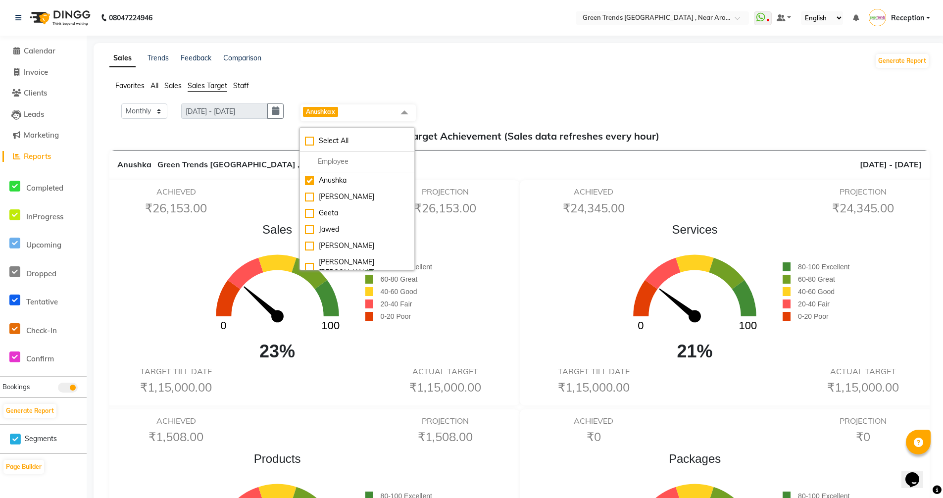
click at [335, 112] on link "x" at bounding box center [333, 111] width 4 height 7
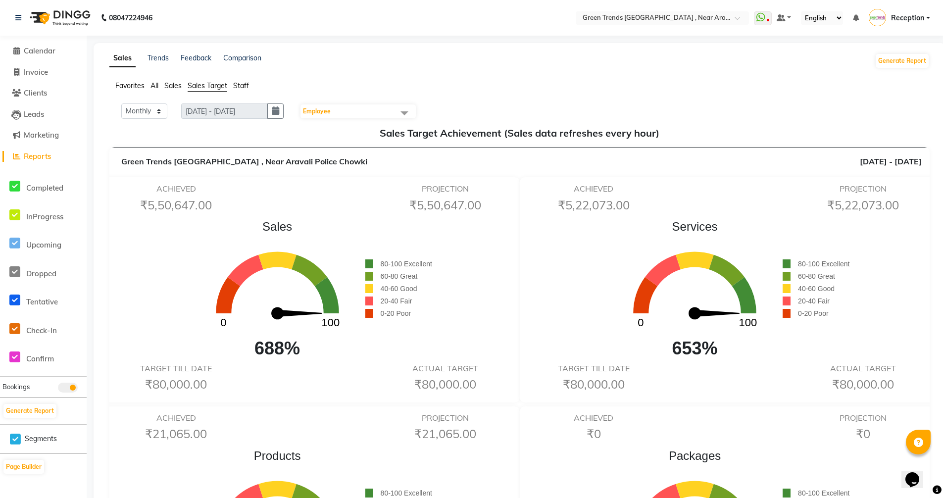
click at [405, 115] on span at bounding box center [404, 112] width 20 height 19
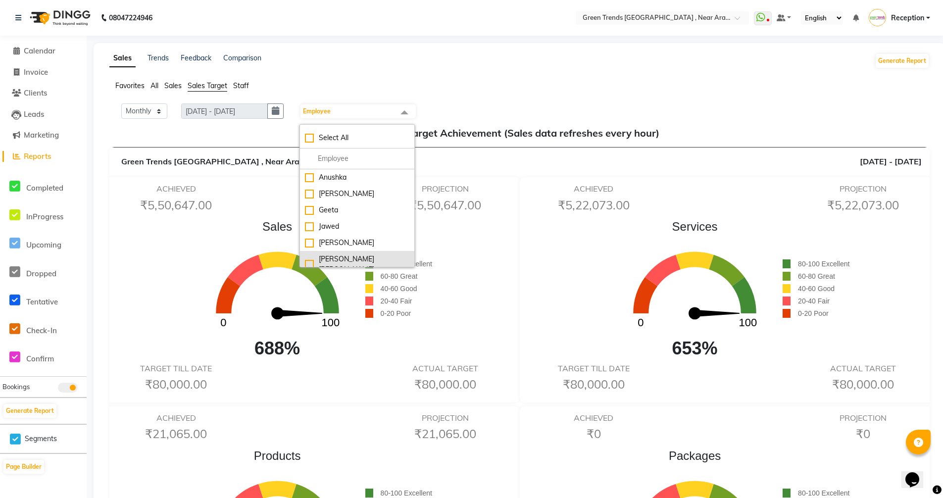
click at [348, 255] on div "[PERSON_NAME] [PERSON_NAME]" at bounding box center [357, 264] width 104 height 21
checkbox input "true"
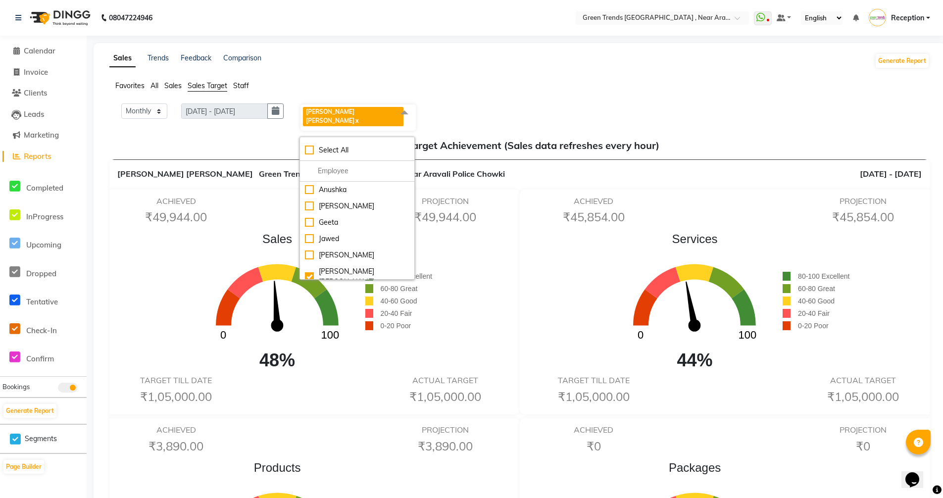
click at [354, 117] on link "x" at bounding box center [356, 120] width 4 height 7
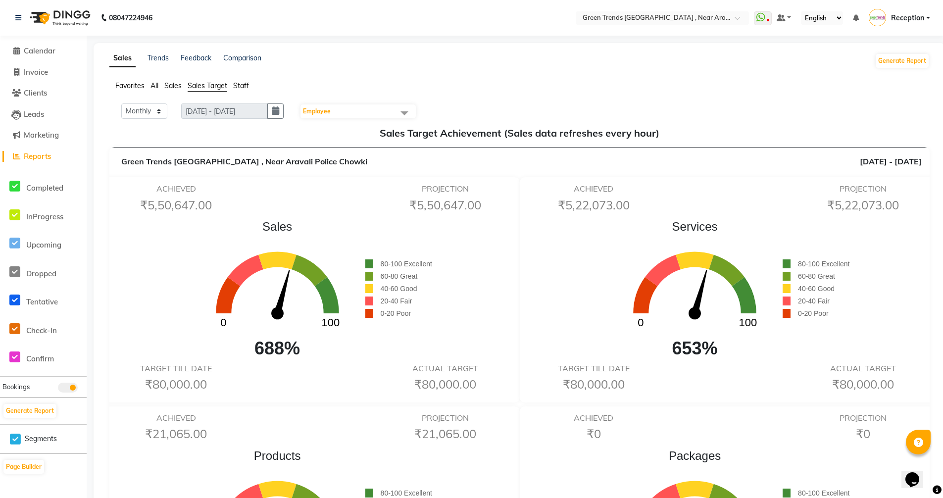
click at [406, 111] on span at bounding box center [404, 112] width 20 height 19
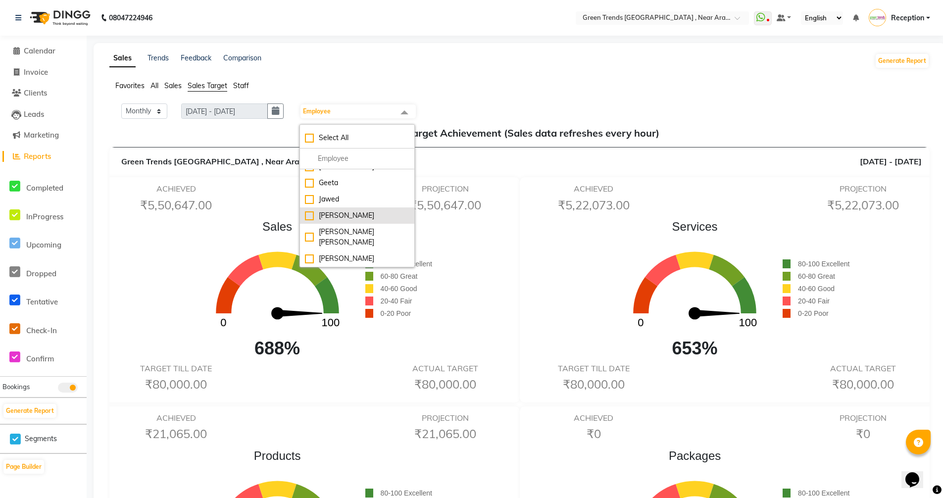
scroll to position [49, 0]
click at [369, 231] on div "[PERSON_NAME]" at bounding box center [357, 236] width 104 height 10
checkbox input "true"
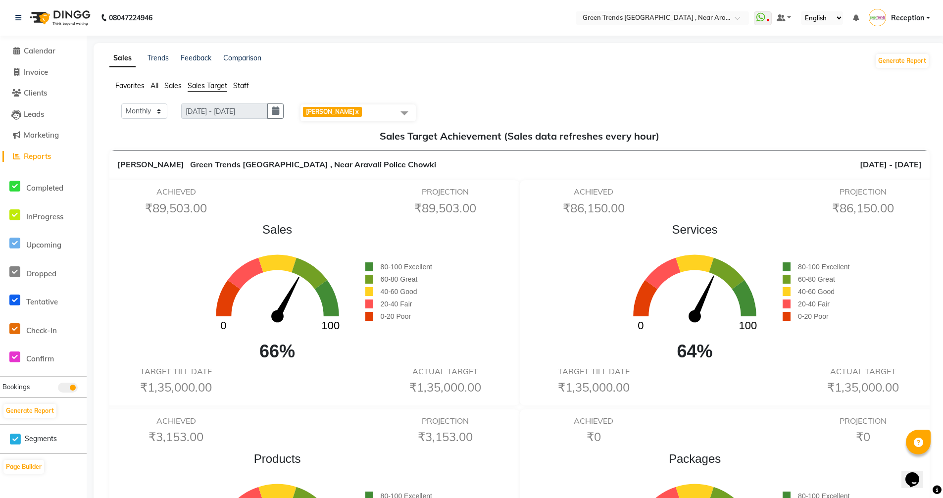
click at [405, 115] on span at bounding box center [404, 112] width 20 height 19
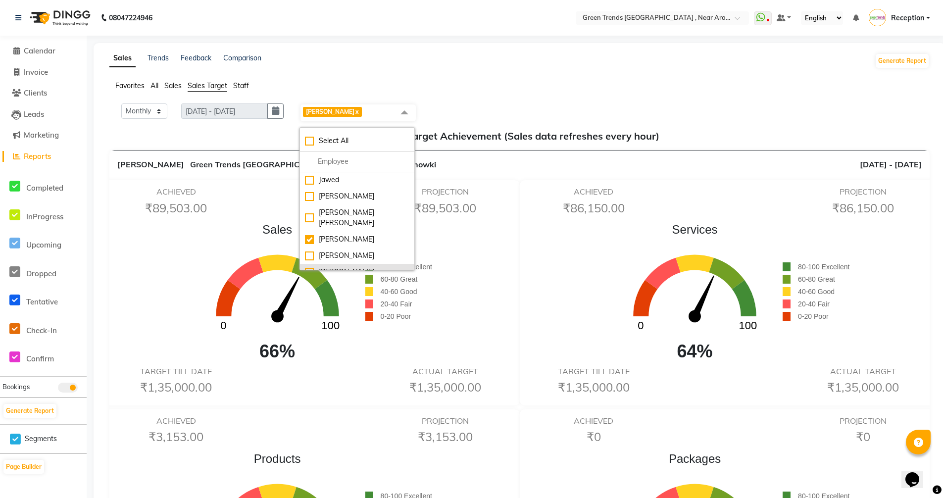
click at [345, 267] on div "[PERSON_NAME]" at bounding box center [357, 272] width 104 height 10
checkbox input "true"
click at [354, 114] on link "x" at bounding box center [356, 111] width 4 height 7
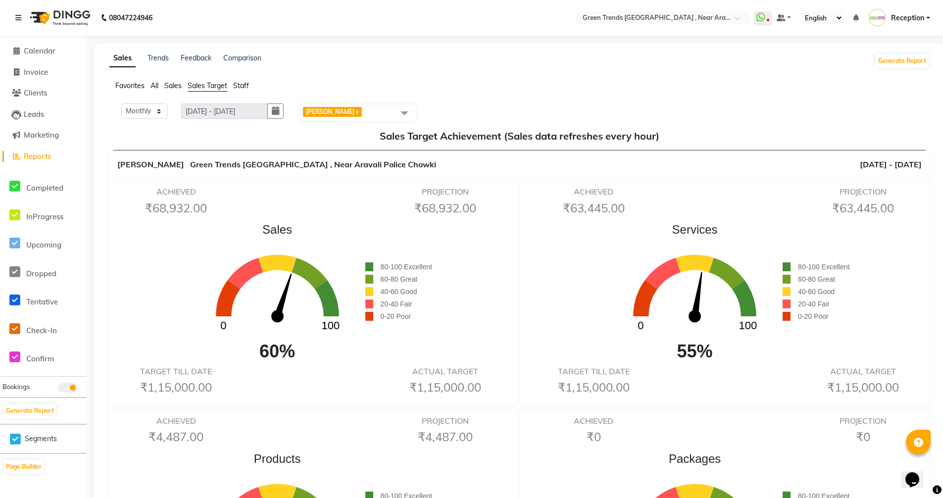
click at [388, 116] on span "[PERSON_NAME] x" at bounding box center [357, 112] width 115 height 17
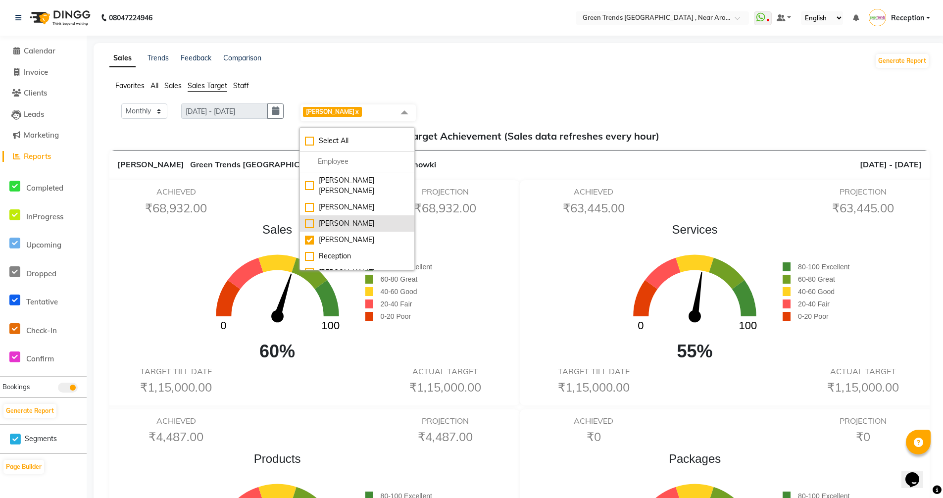
scroll to position [99, 0]
click at [356, 247] on li "[PERSON_NAME]" at bounding box center [357, 255] width 114 height 16
checkbox input "true"
click at [354, 110] on link "x" at bounding box center [356, 111] width 4 height 7
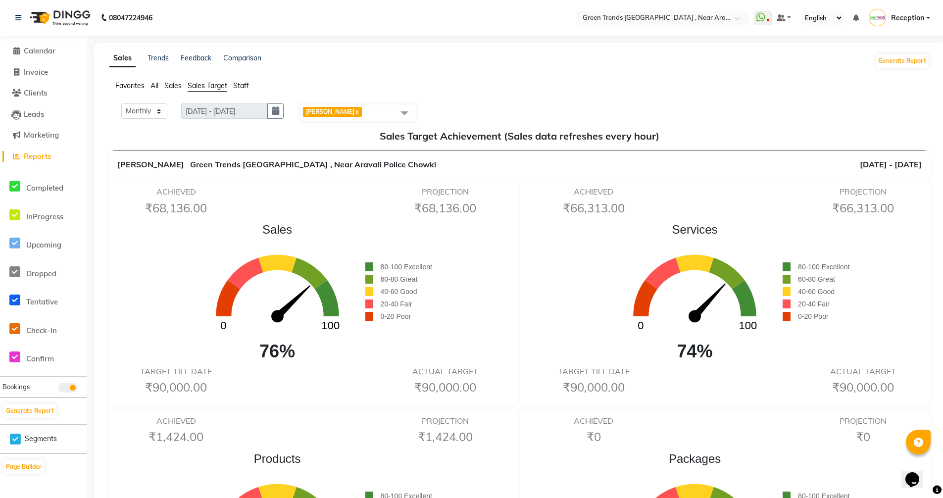
click at [410, 112] on span at bounding box center [404, 112] width 20 height 19
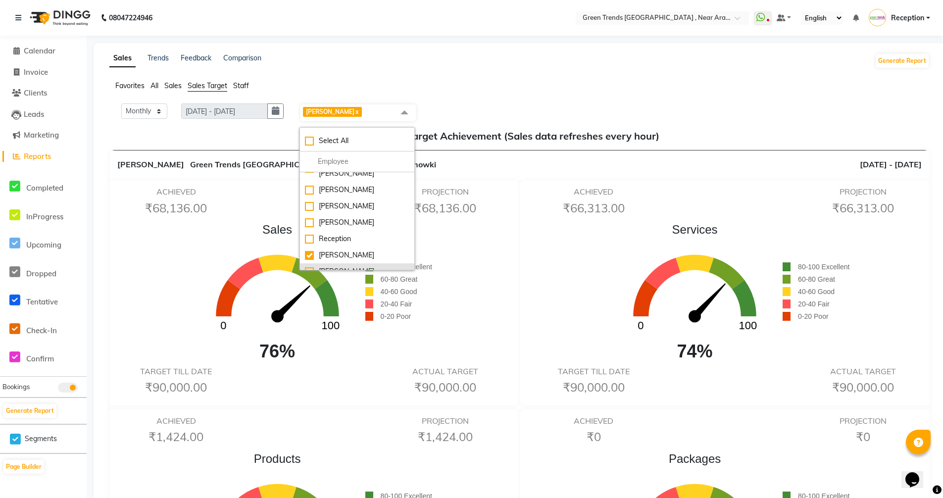
click at [349, 266] on div "[PERSON_NAME]" at bounding box center [357, 271] width 104 height 10
click at [328, 110] on span "[PERSON_NAME]" at bounding box center [332, 112] width 59 height 10
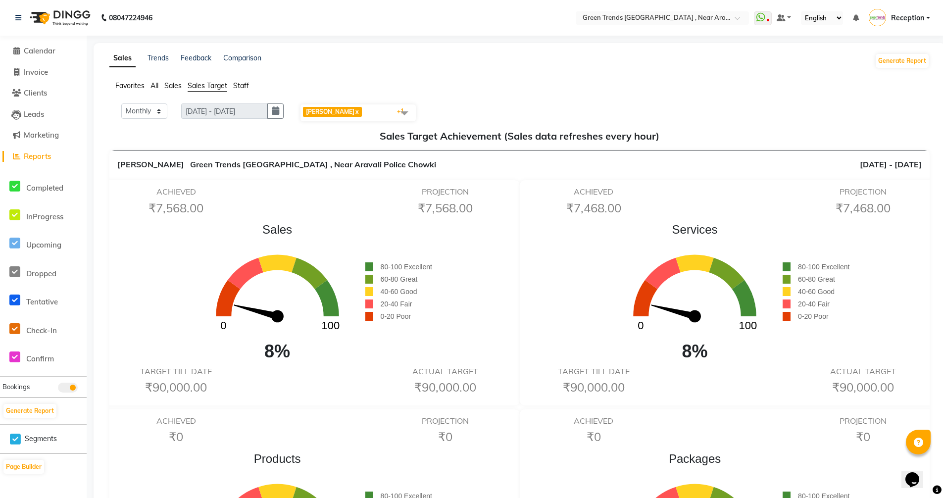
click at [327, 110] on span "[PERSON_NAME]" at bounding box center [332, 112] width 59 height 10
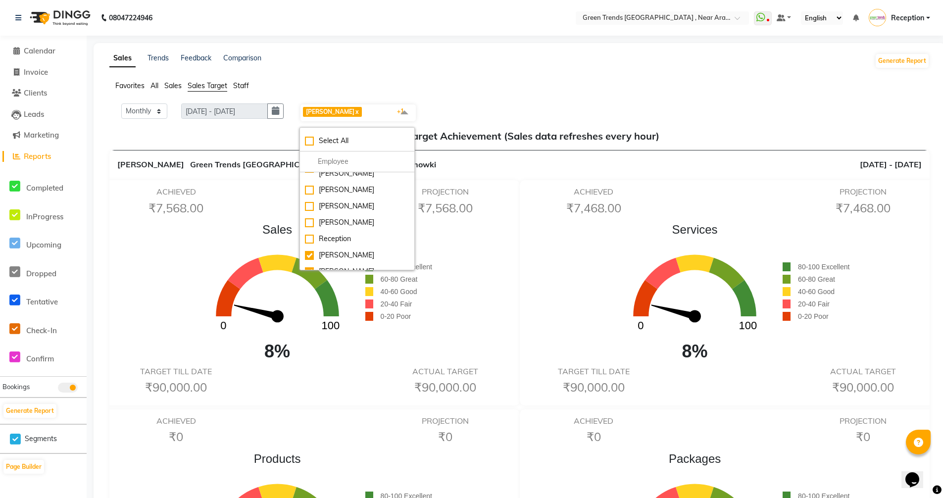
click at [327, 110] on span "[PERSON_NAME]" at bounding box center [332, 112] width 59 height 10
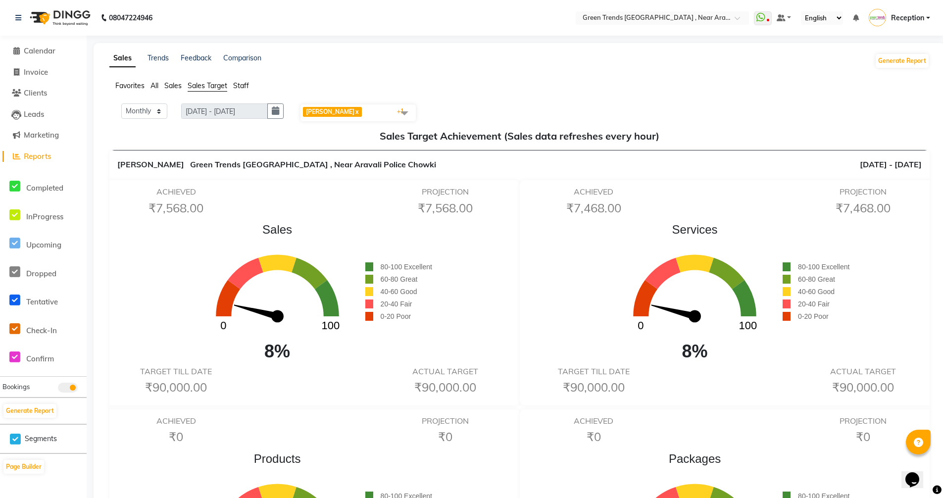
click at [327, 110] on span "[PERSON_NAME]" at bounding box center [332, 112] width 59 height 10
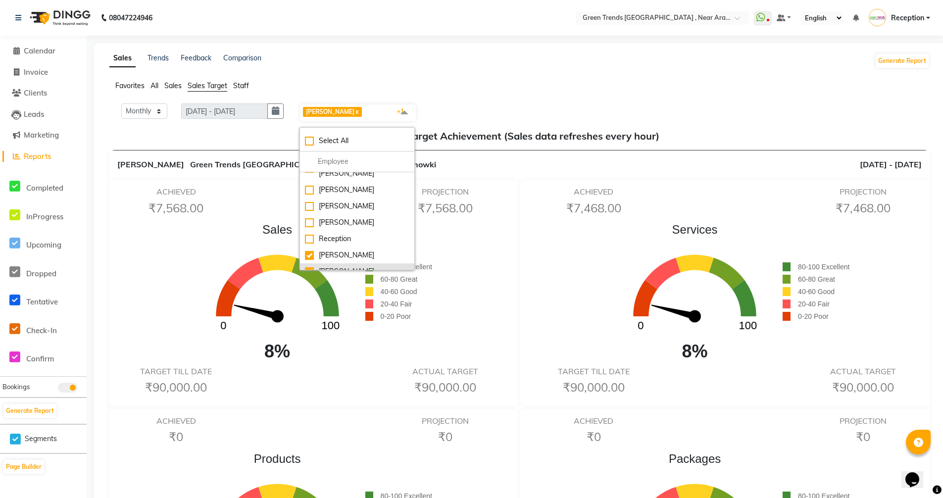
click at [331, 266] on div "[PERSON_NAME]" at bounding box center [357, 271] width 104 height 10
click at [354, 113] on link "x" at bounding box center [356, 111] width 4 height 7
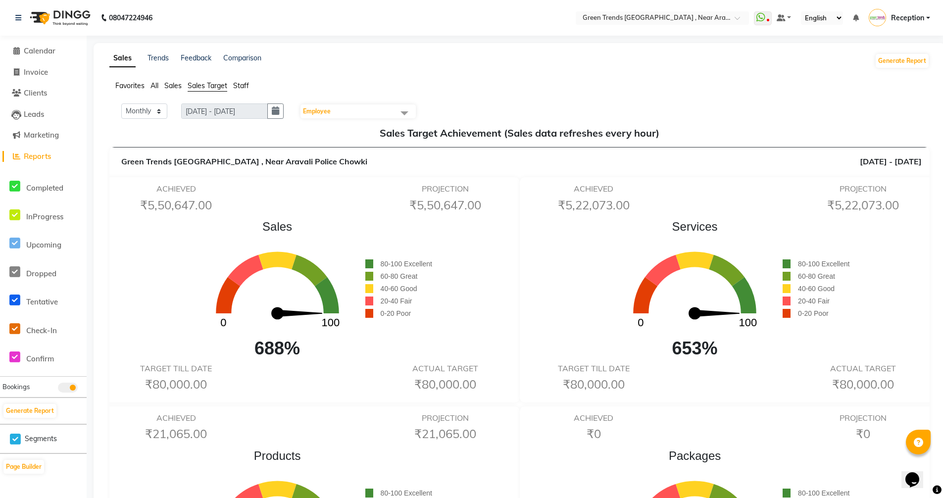
click at [378, 112] on span "Employee" at bounding box center [357, 111] width 115 height 14
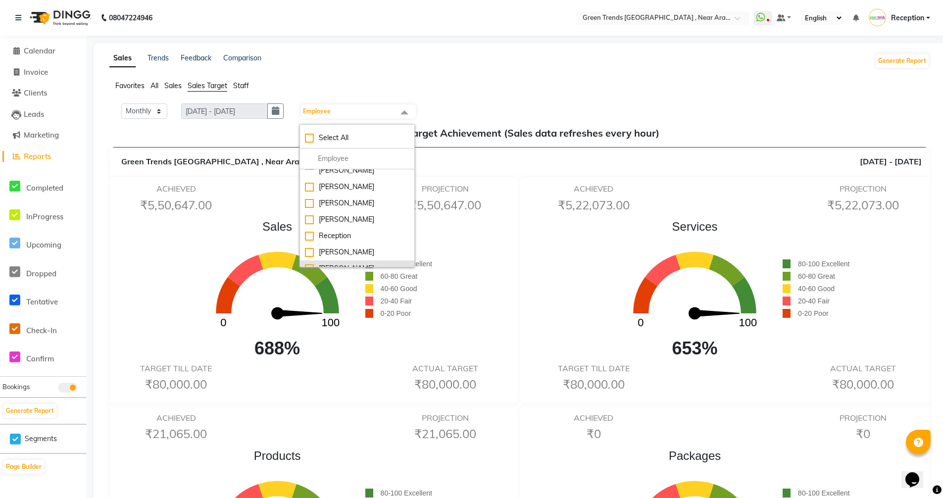
click at [332, 263] on div "[PERSON_NAME]" at bounding box center [357, 268] width 104 height 10
checkbox input "true"
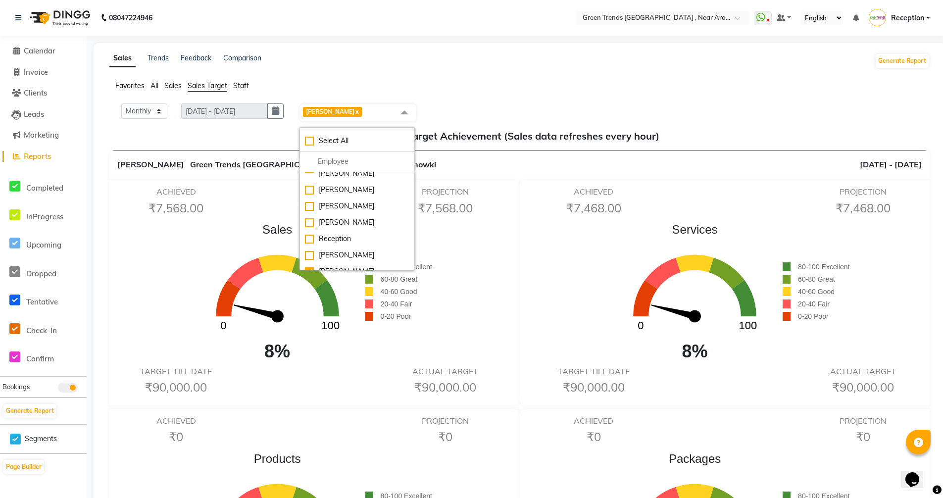
click at [241, 218] on div "ACHIEVED ₹7,568.00" at bounding box center [176, 203] width 135 height 32
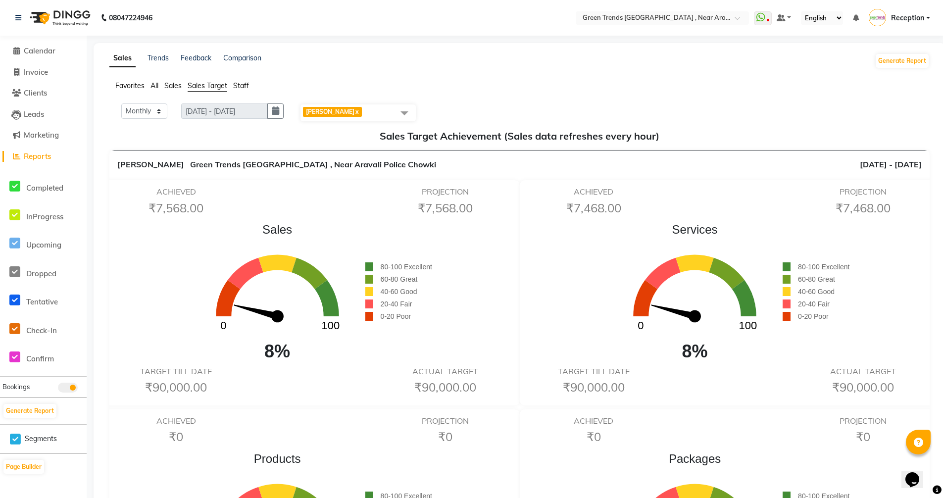
click at [405, 111] on span at bounding box center [404, 112] width 20 height 19
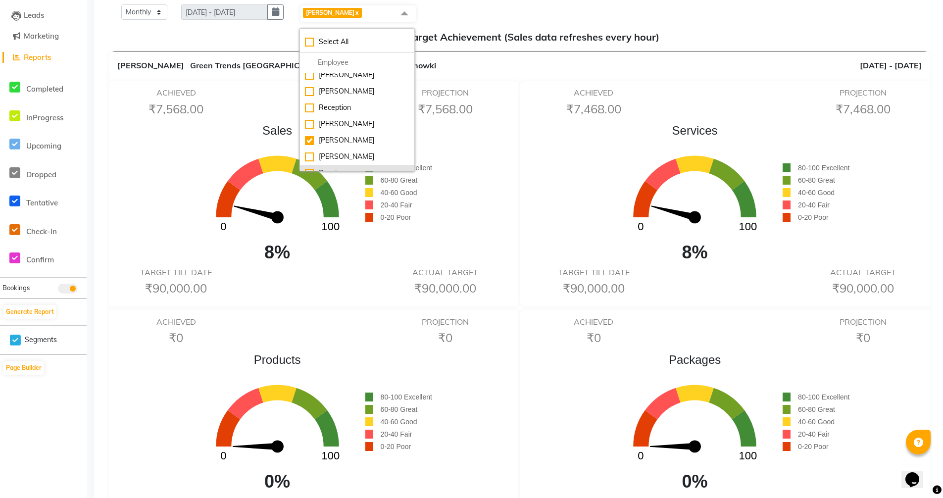
click at [354, 168] on div "Sunaina" at bounding box center [357, 173] width 104 height 10
checkbox input "true"
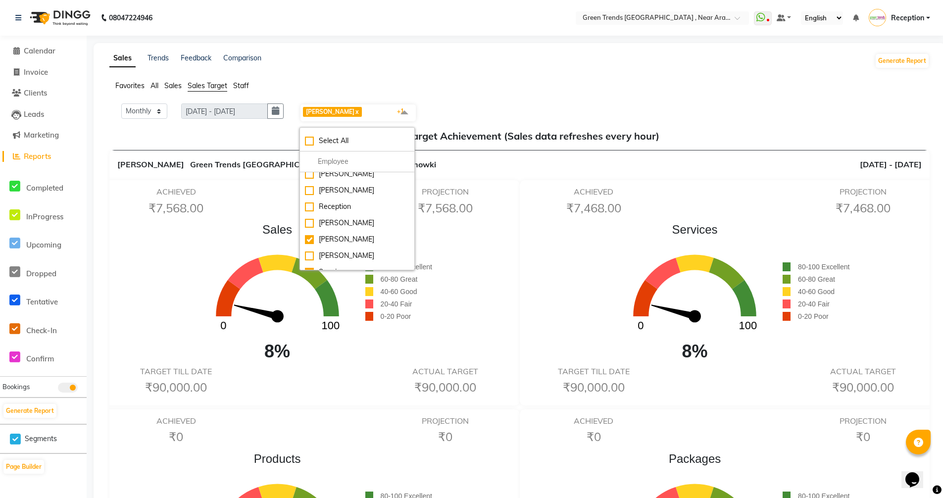
click at [354, 112] on link "x" at bounding box center [356, 111] width 4 height 7
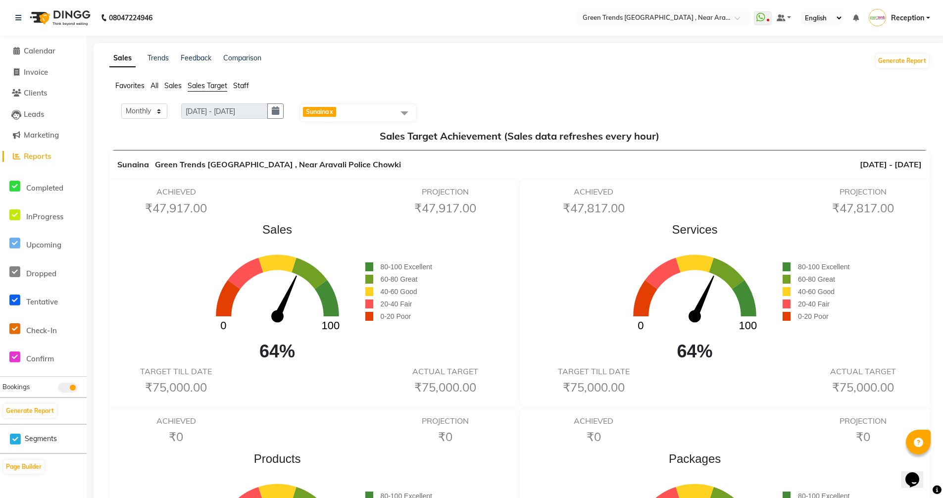
click at [333, 110] on link "x" at bounding box center [331, 111] width 4 height 7
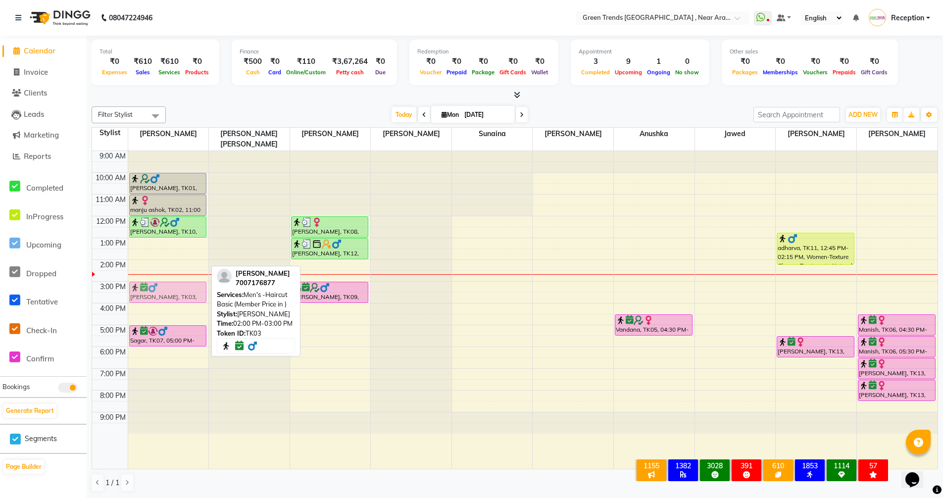
drag, startPoint x: 150, startPoint y: 255, endPoint x: 153, endPoint y: 280, distance: 25.4
click at [153, 280] on div "[PERSON_NAME], TK01, 10:00 AM-11:00 AM, Women-Haircuts-Basic Cut with blast dry…" at bounding box center [168, 310] width 81 height 318
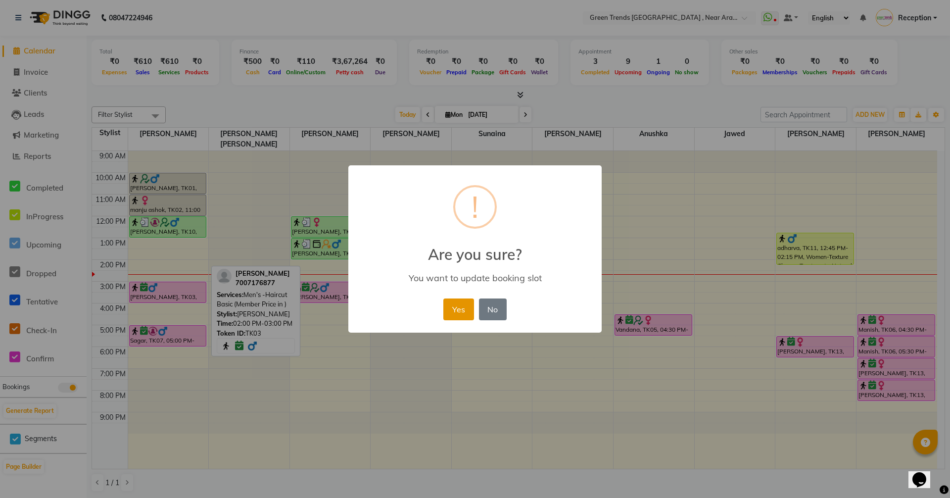
click at [461, 311] on button "Yes" at bounding box center [458, 309] width 30 height 22
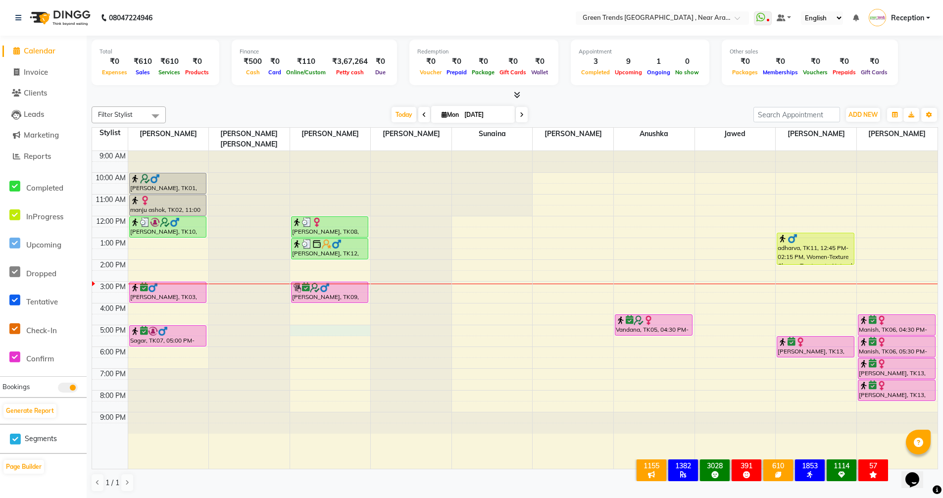
click at [297, 319] on div "9:00 AM 10:00 AM 11:00 AM 12:00 PM 1:00 PM 2:00 PM 3:00 PM 4:00 PM 5:00 PM 6:00…" at bounding box center [514, 310] width 845 height 318
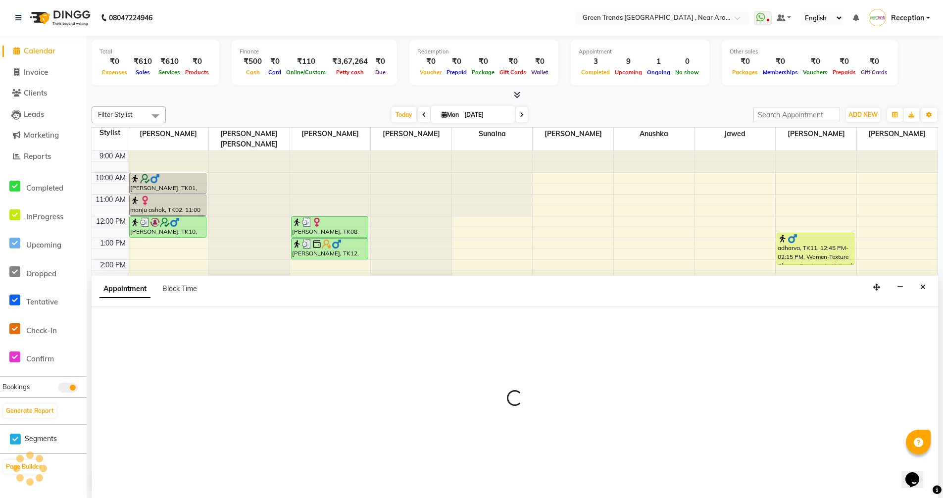
scroll to position [0, 0]
select select "57699"
select select "1020"
select select "tentative"
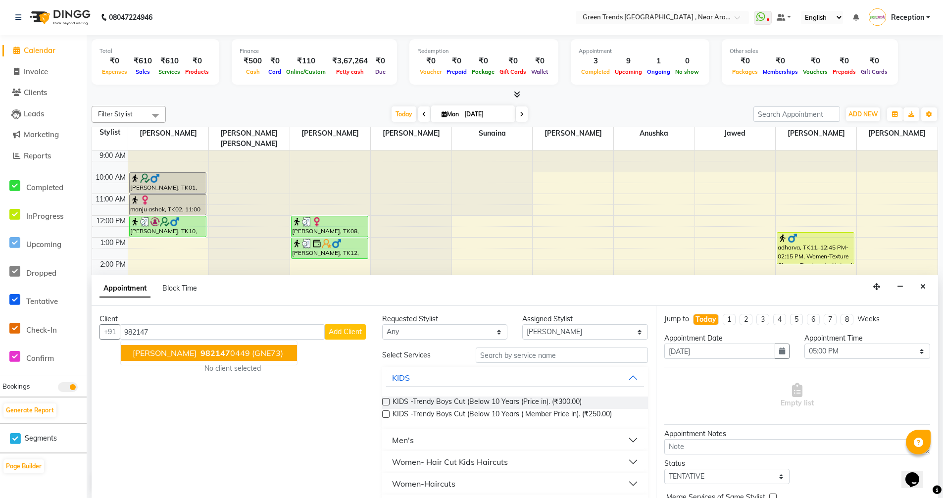
click at [265, 351] on span "(GNE73)" at bounding box center [267, 353] width 31 height 10
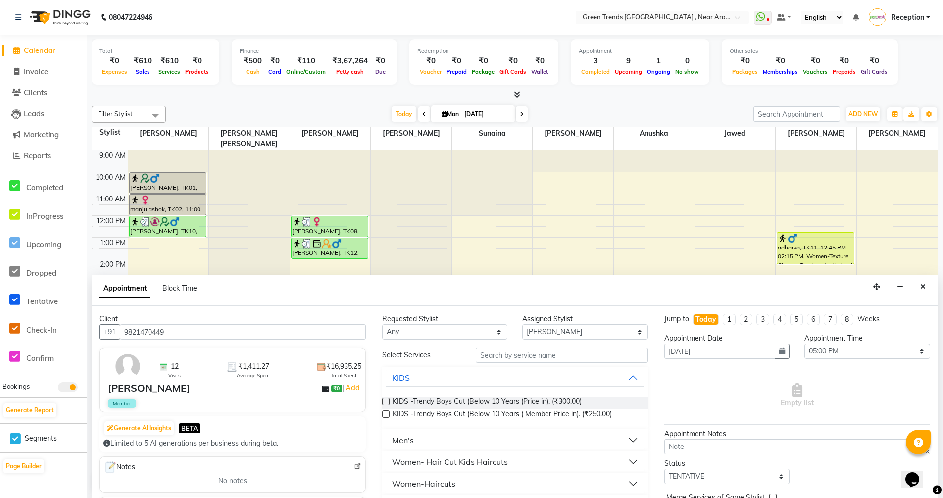
type input "9821470449"
click at [541, 356] on input "text" at bounding box center [561, 354] width 172 height 15
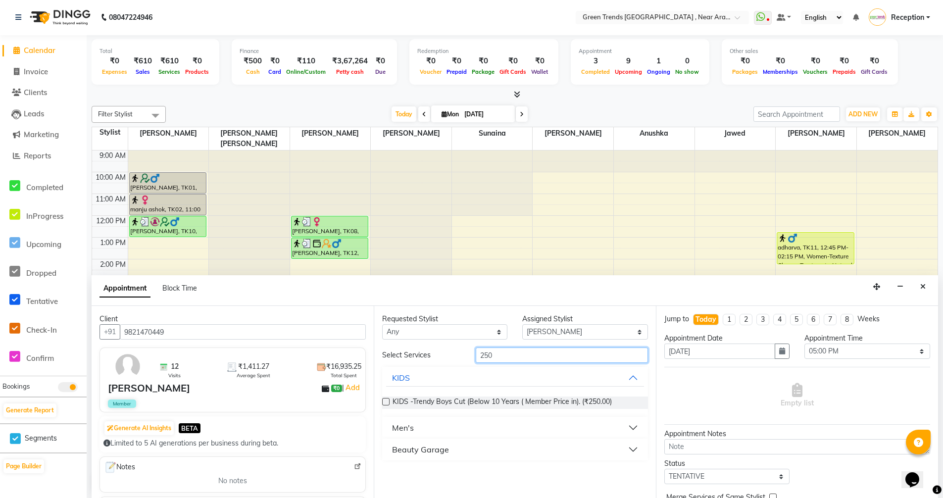
type input "250"
click at [407, 431] on div "Men's" at bounding box center [403, 428] width 22 height 12
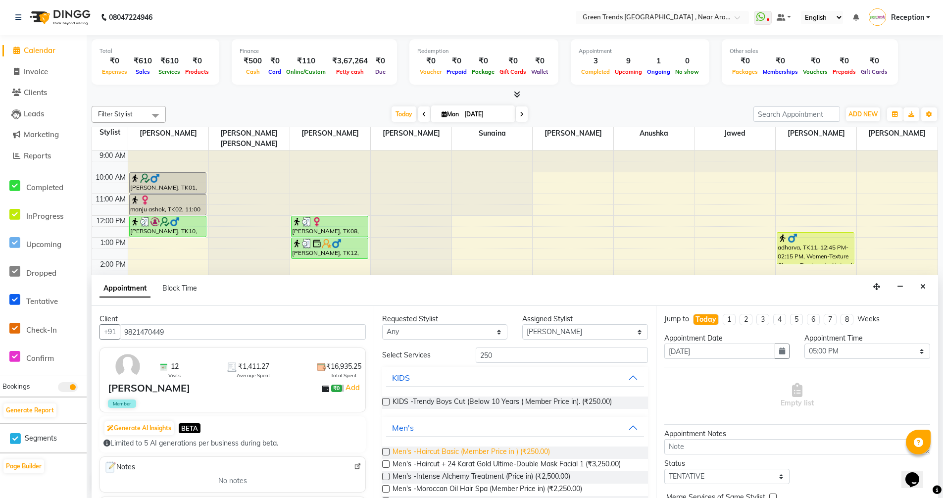
click at [393, 451] on span "Men's -Haircut Basic (Member Price in ) (₹250.00)" at bounding box center [470, 452] width 157 height 12
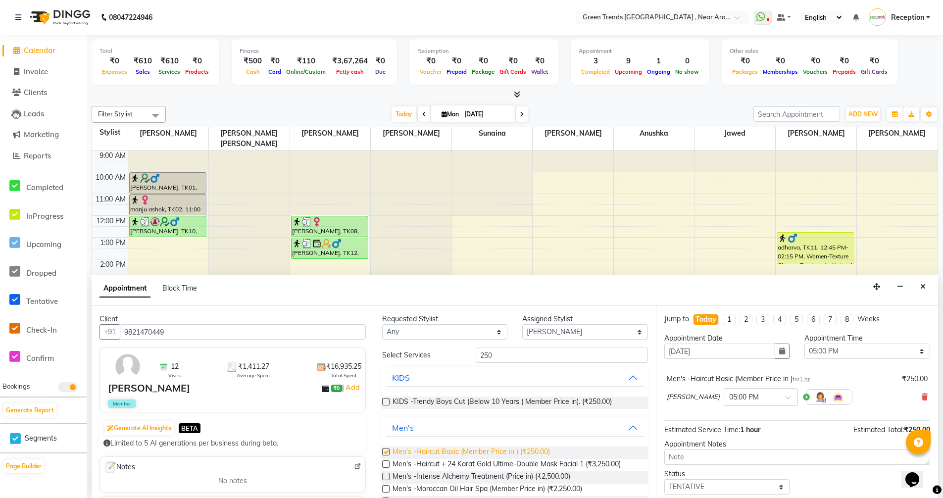
checkbox input "false"
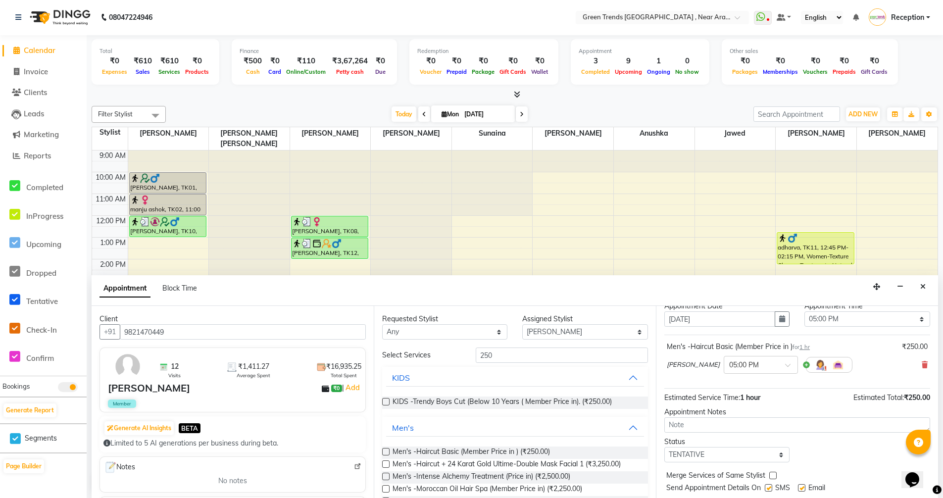
scroll to position [49, 0]
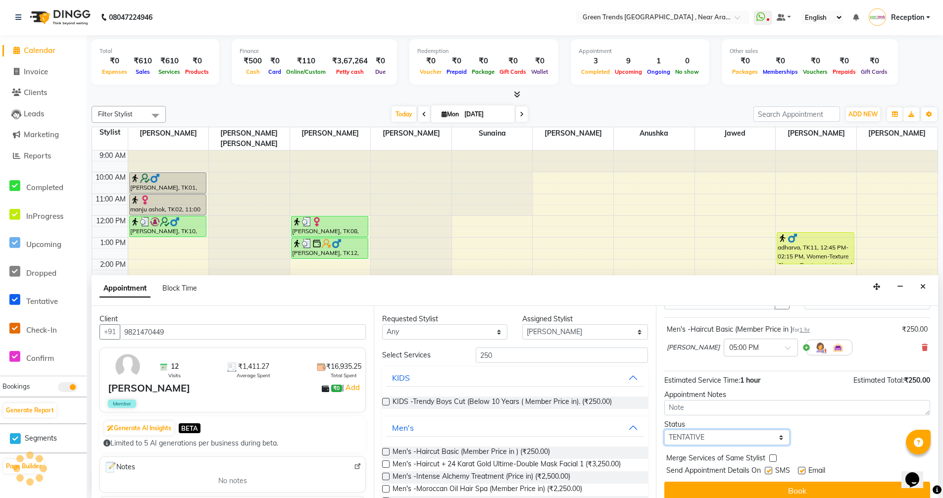
click at [778, 438] on select "Select TENTATIVE CONFIRM CHECK-IN UPCOMING" at bounding box center [726, 436] width 125 height 15
select select "confirm booking"
click at [664, 429] on select "Select TENTATIVE CONFIRM CHECK-IN UPCOMING" at bounding box center [726, 436] width 125 height 15
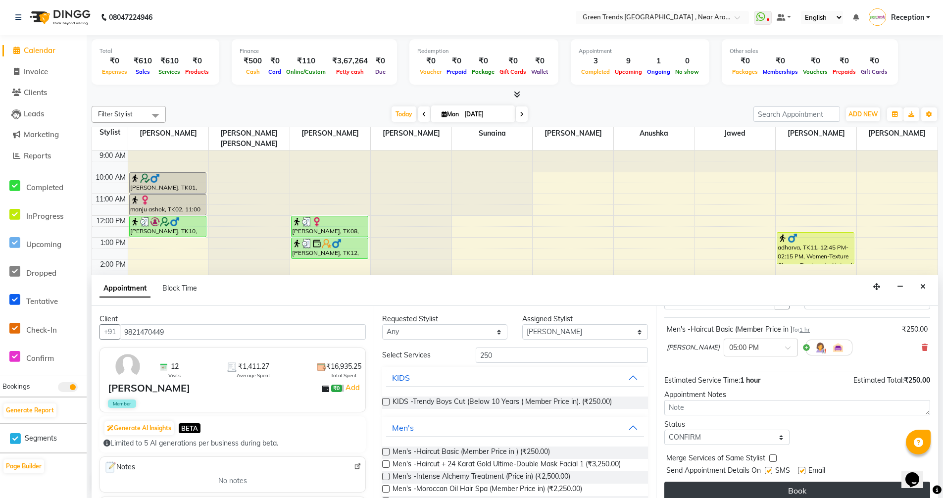
click at [702, 489] on button "Book" at bounding box center [797, 490] width 266 height 18
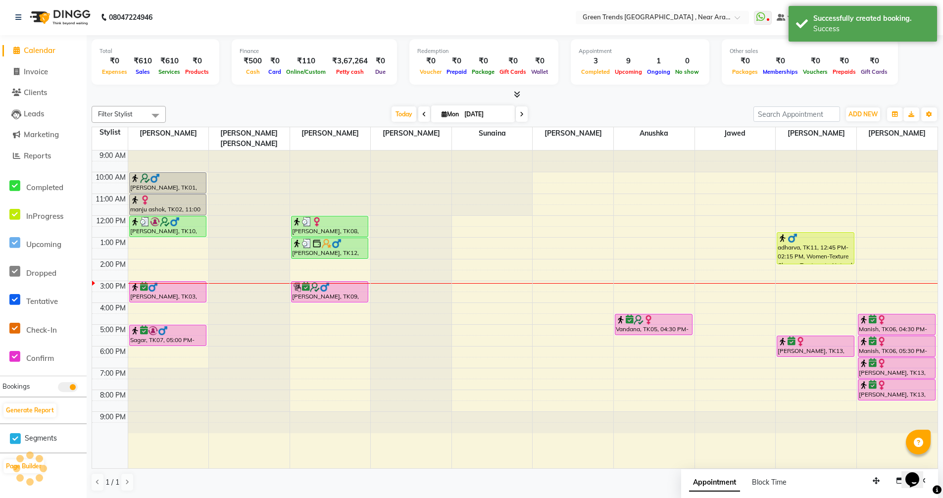
scroll to position [0, 0]
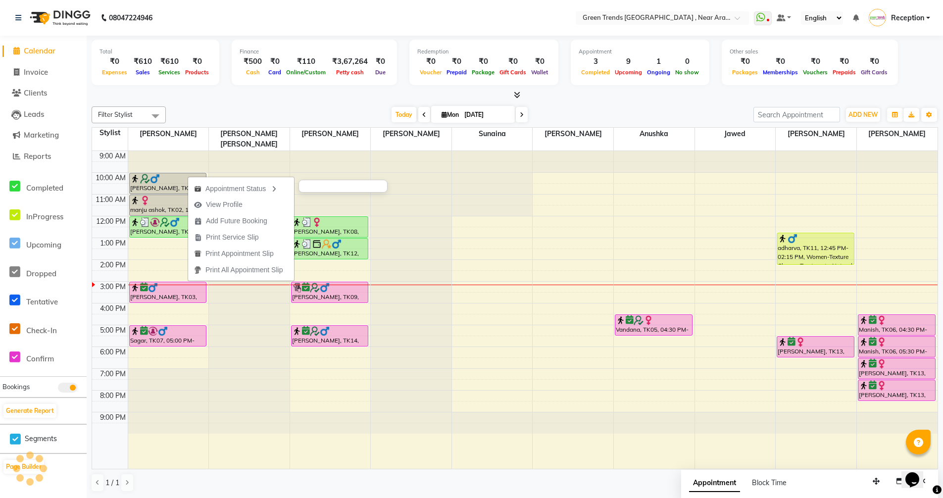
click at [239, 185] on div "Appointment Status" at bounding box center [241, 188] width 106 height 17
click at [241, 204] on span "View Profile" at bounding box center [214, 203] width 60 height 16
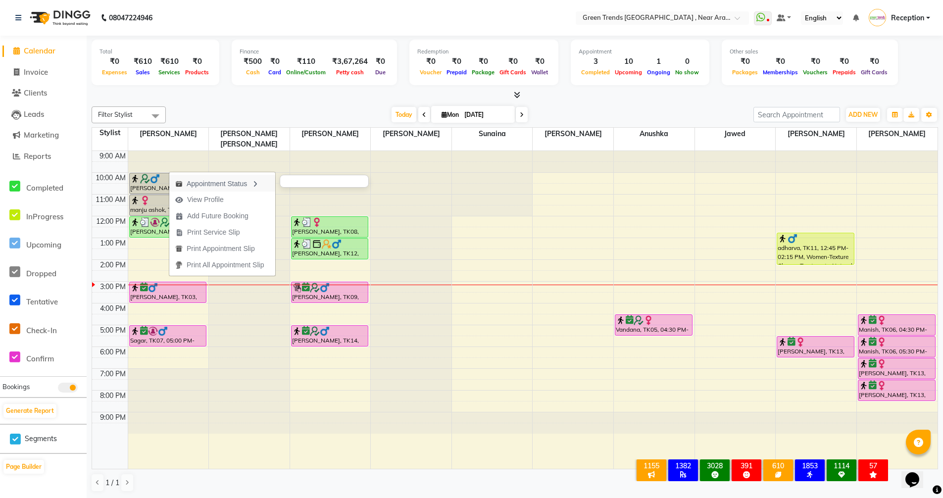
click at [192, 181] on div "Appointment Status" at bounding box center [222, 183] width 106 height 17
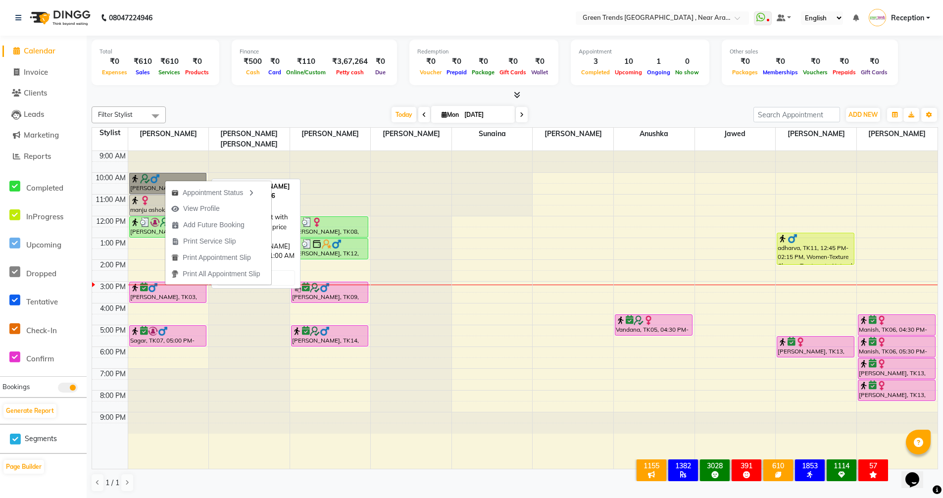
click at [163, 173] on link "[PERSON_NAME], TK01, 10:00 AM-11:00 AM, Women-Haircuts-Basic Cut with blast dry…" at bounding box center [168, 183] width 78 height 21
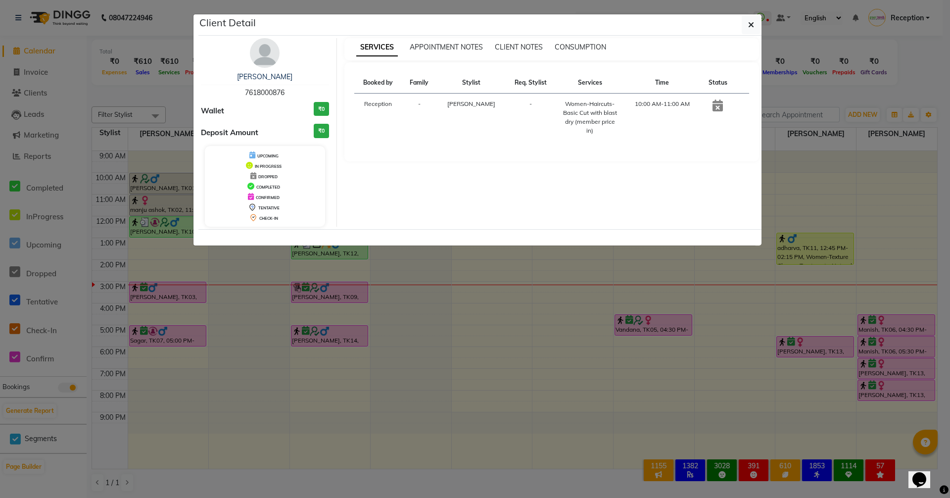
drag, startPoint x: 245, startPoint y: 92, endPoint x: 294, endPoint y: 93, distance: 48.5
click at [294, 93] on div "[PERSON_NAME] 7618000876" at bounding box center [265, 85] width 128 height 26
copy span "7618000876"
click at [747, 19] on button "button" at bounding box center [751, 24] width 19 height 19
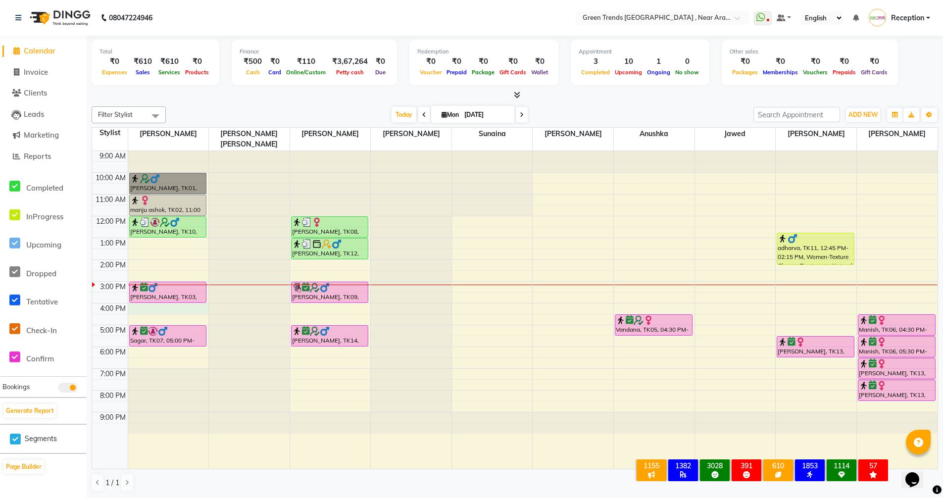
click at [162, 297] on div "9:00 AM 10:00 AM 11:00 AM 12:00 PM 1:00 PM 2:00 PM 3:00 PM 4:00 PM 5:00 PM 6:00…" at bounding box center [514, 310] width 845 height 318
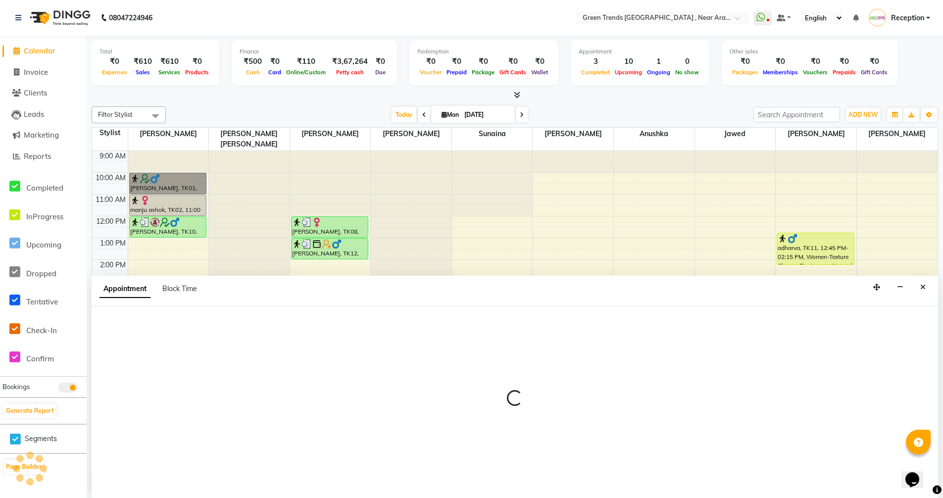
scroll to position [0, 0]
select select "57687"
select select "tentative"
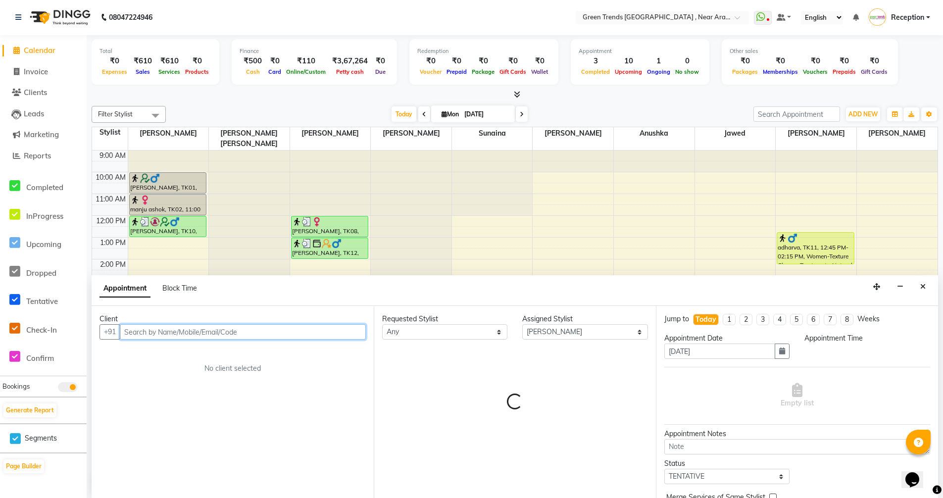
select select "960"
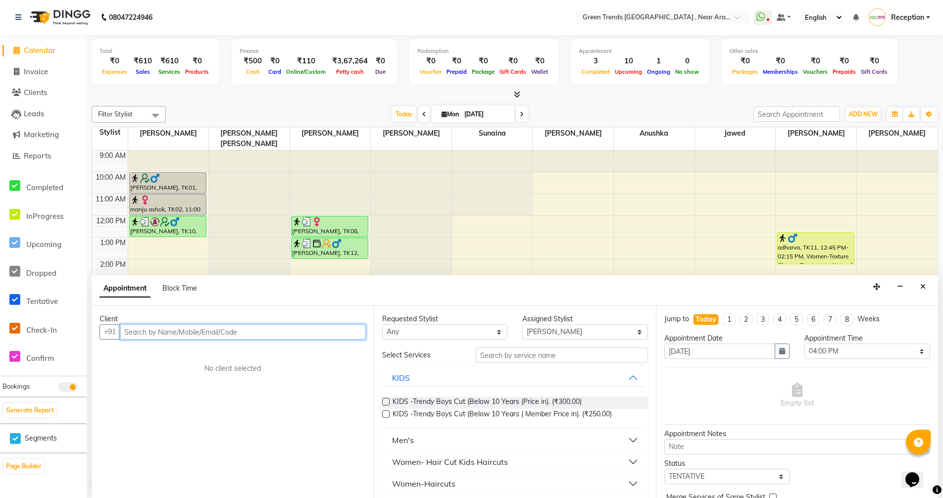
paste input "7618000876"
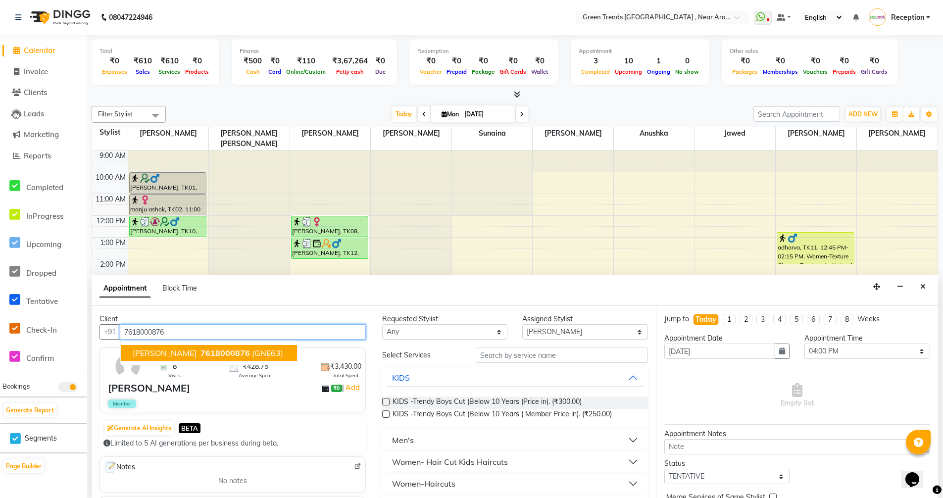
type input "7618000876"
click at [530, 355] on input "text" at bounding box center [561, 354] width 172 height 15
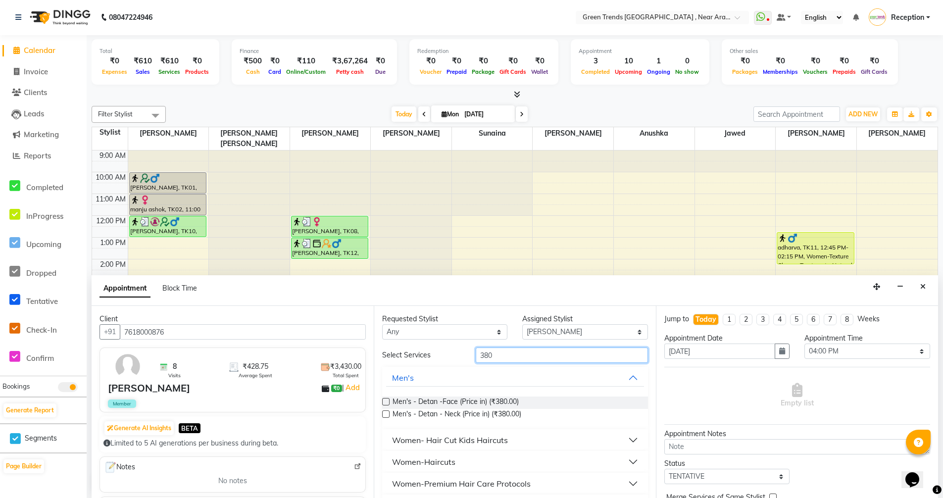
type input "380"
click at [430, 437] on div "Women- Hair Cut Kids Haircuts" at bounding box center [450, 440] width 116 height 12
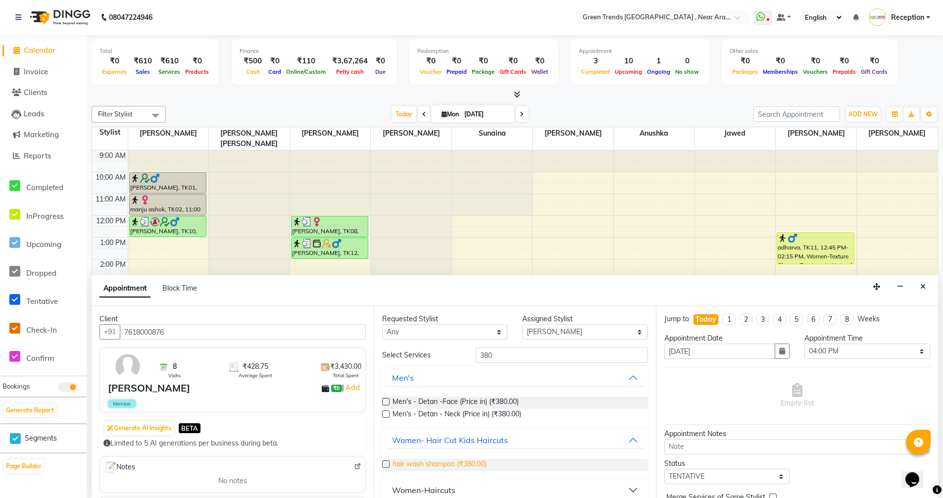
click at [436, 461] on span "hair wash shampoo (₹380.00)" at bounding box center [439, 465] width 94 height 12
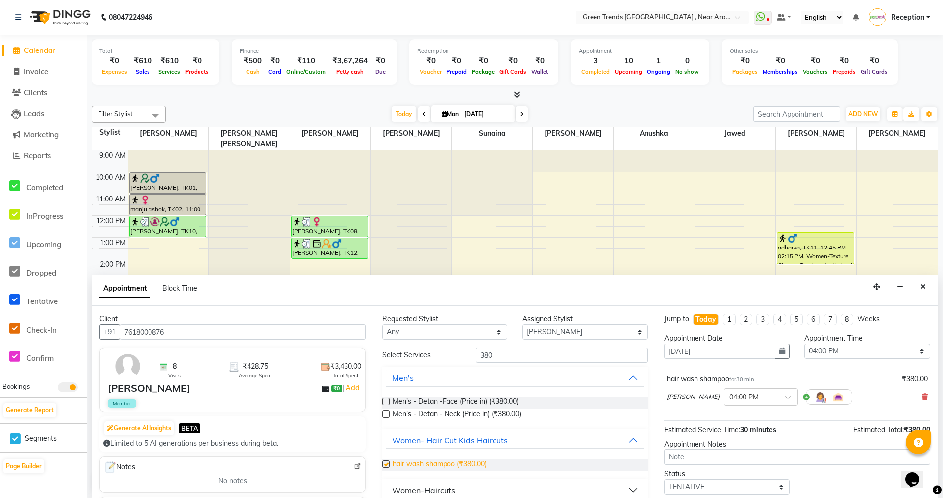
checkbox input "false"
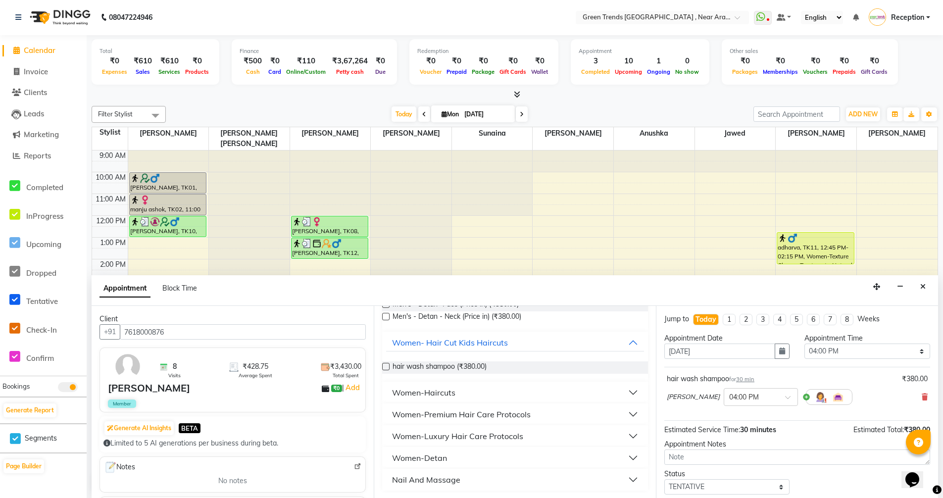
scroll to position [98, 0]
click at [441, 398] on button "Women-Haircuts" at bounding box center [515, 392] width 258 height 18
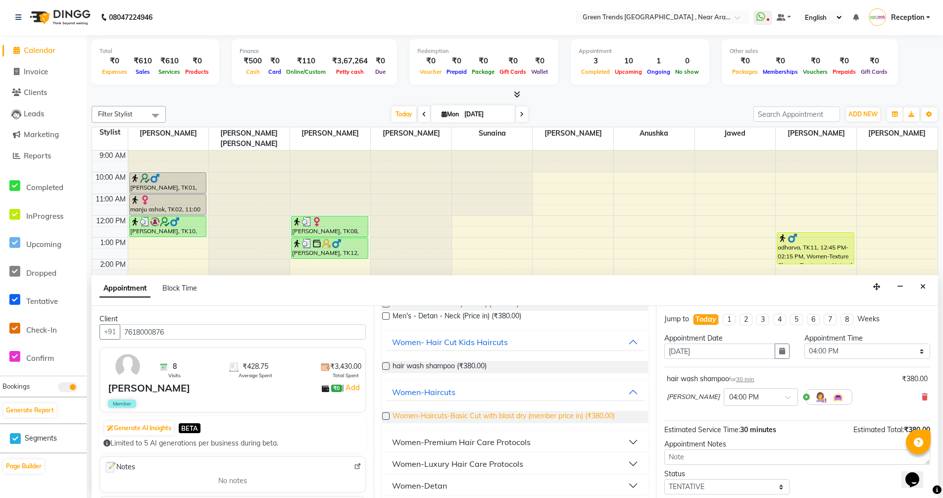
click at [437, 418] on span "Women-Haircuts-Basic Cut with blast dry (member price in) (₹380.00)" at bounding box center [503, 417] width 222 height 12
checkbox input "false"
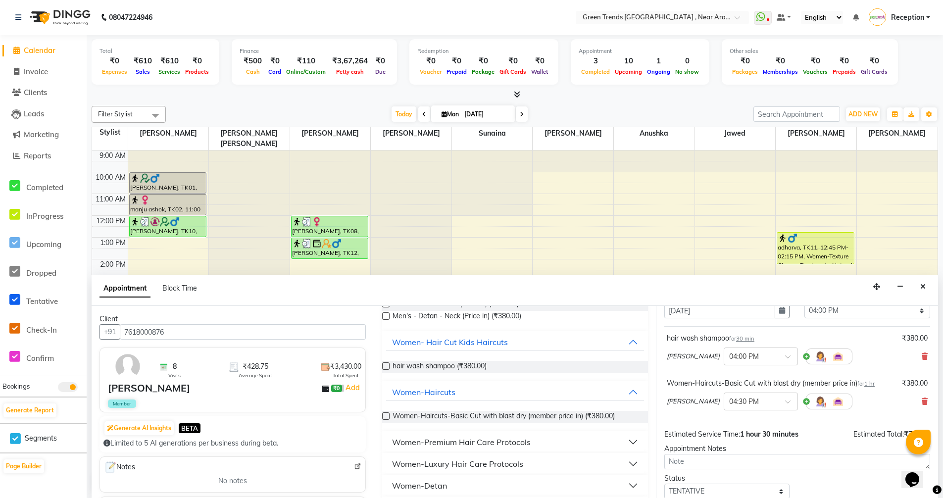
scroll to position [104, 0]
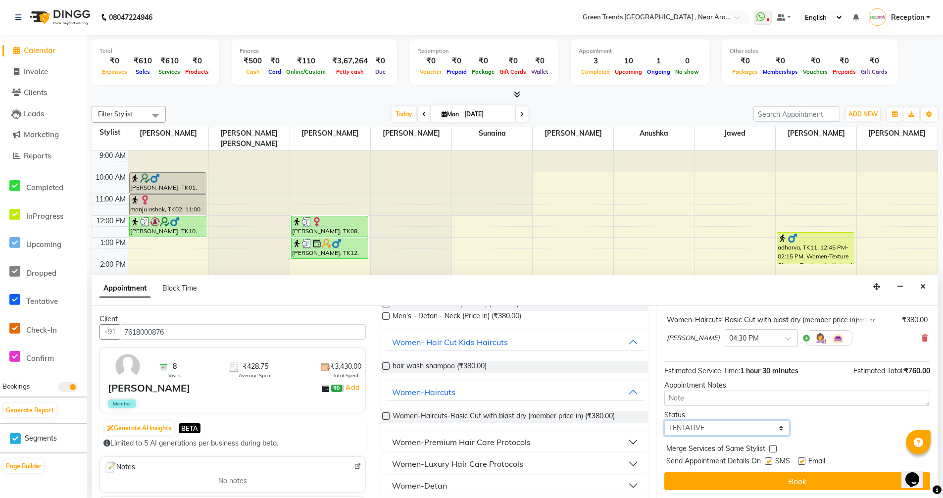
click at [777, 428] on select "Select TENTATIVE CONFIRM CHECK-IN UPCOMING" at bounding box center [726, 427] width 125 height 15
select select "confirm booking"
click at [664, 420] on select "Select TENTATIVE CONFIRM CHECK-IN UPCOMING" at bounding box center [726, 427] width 125 height 15
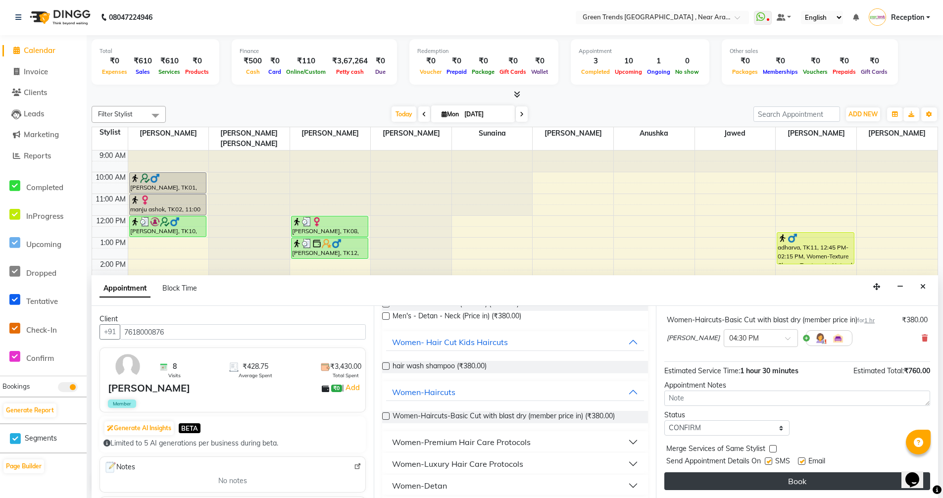
click at [778, 482] on button "Book" at bounding box center [797, 481] width 266 height 18
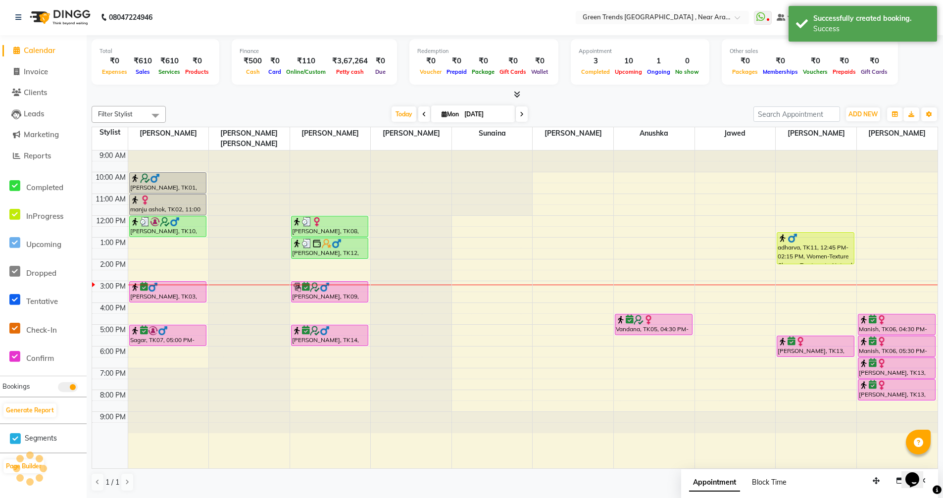
scroll to position [0, 0]
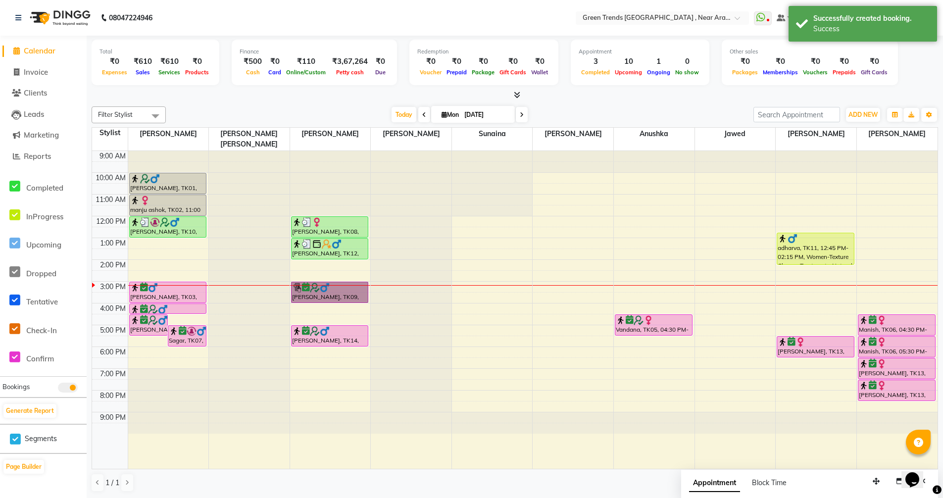
click at [459, 206] on div "9:00 AM 10:00 AM 11:00 AM 12:00 PM 1:00 PM 2:00 PM 3:00 PM 4:00 PM 5:00 PM 6:00…" at bounding box center [514, 310] width 845 height 318
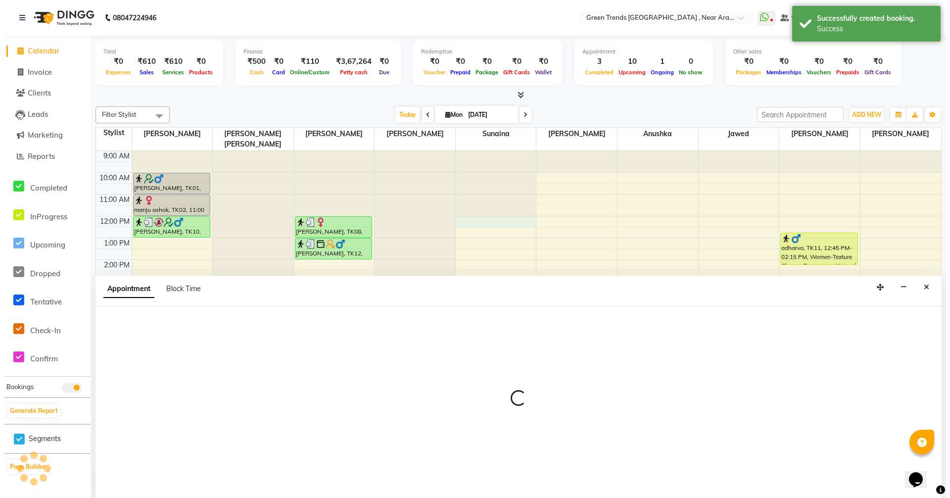
scroll to position [0, 0]
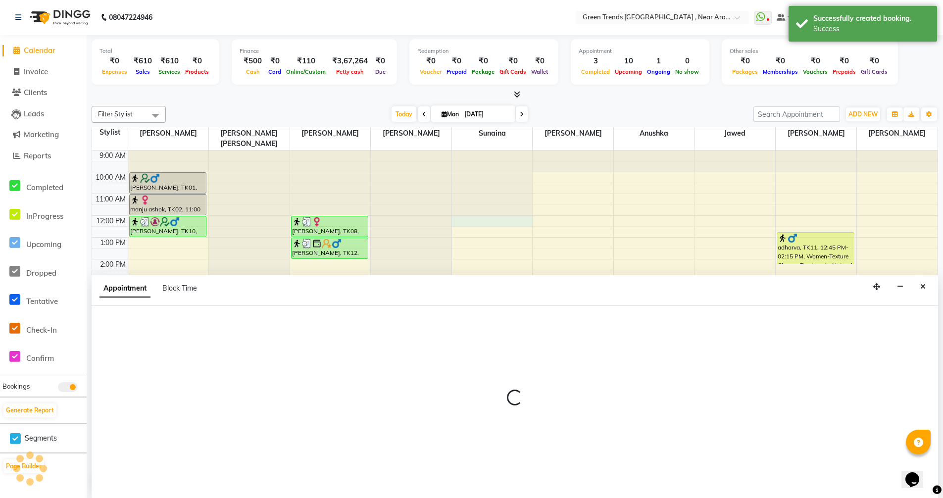
select select "66622"
select select "720"
select select "tentative"
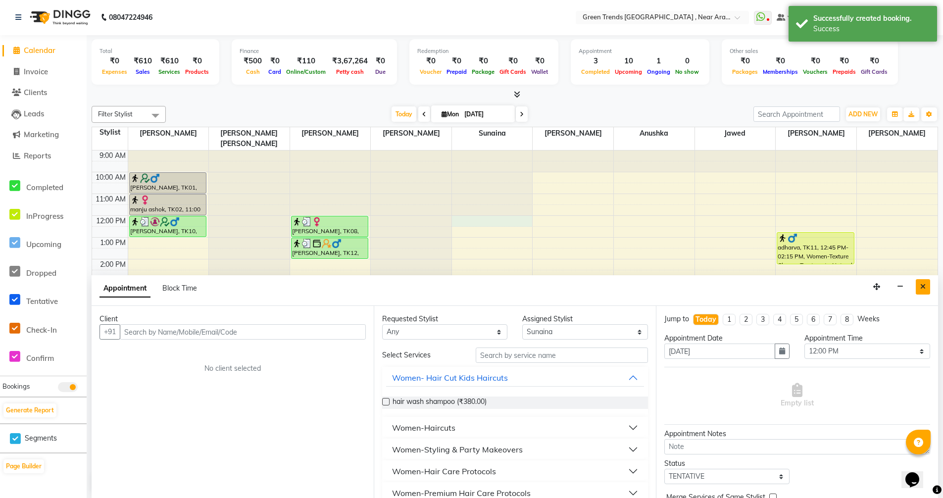
click at [925, 286] on icon "Close" at bounding box center [922, 286] width 5 height 7
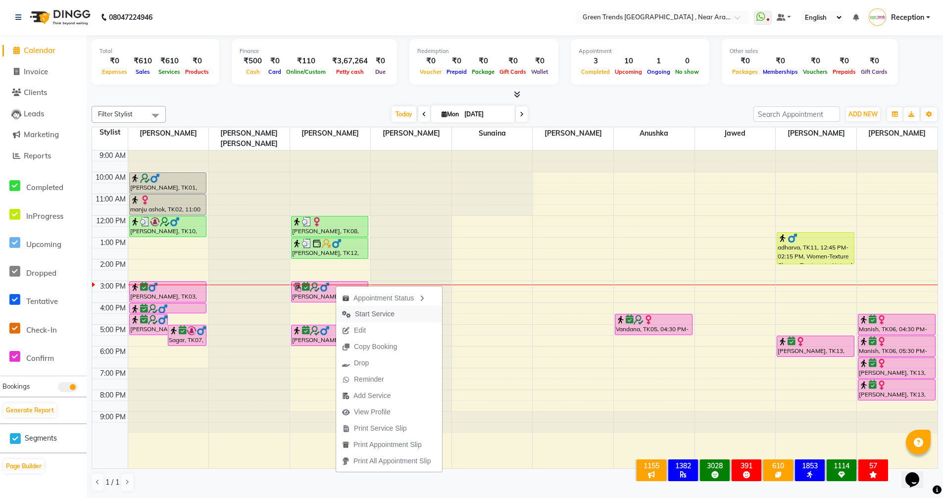
click at [357, 310] on span "Start Service" at bounding box center [375, 314] width 40 height 10
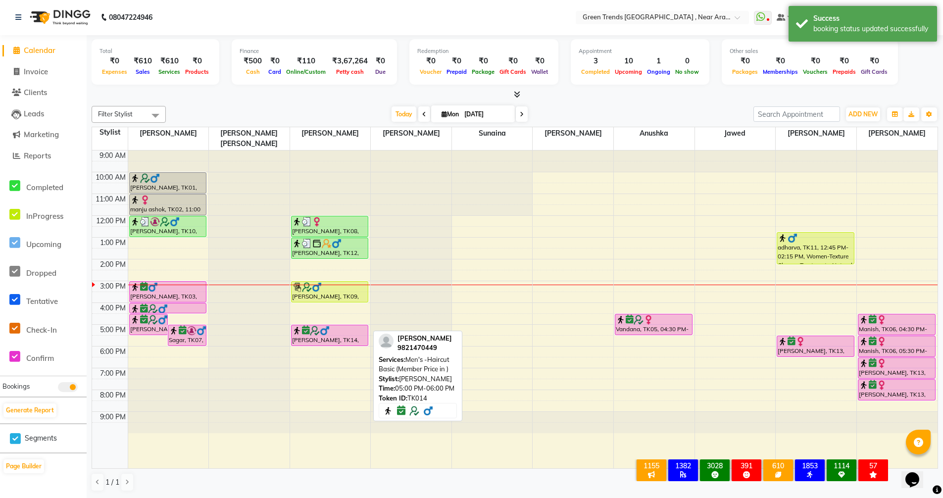
click at [342, 327] on div "[PERSON_NAME], TK14, 05:00 PM-06:00 PM, Men's -Haircut Basic (Member Price in )" at bounding box center [329, 335] width 77 height 20
select select "6"
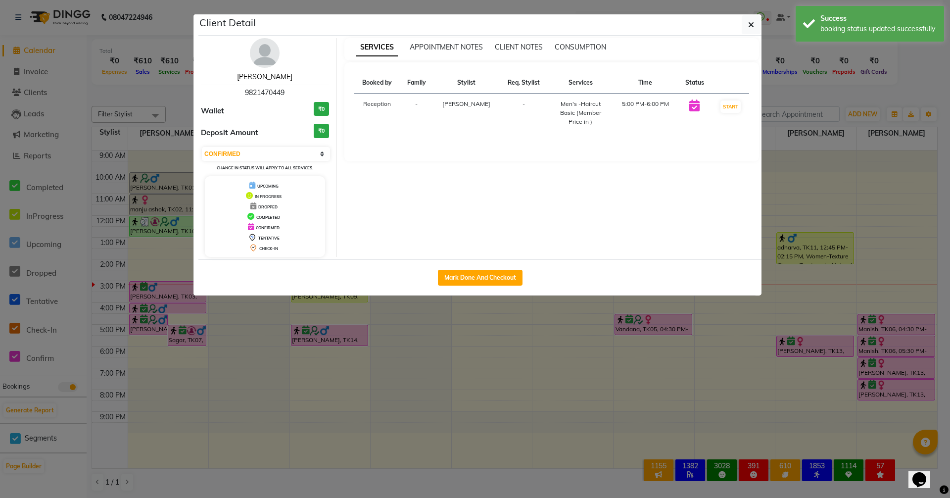
click at [278, 78] on link "[PERSON_NAME]" at bounding box center [264, 76] width 55 height 9
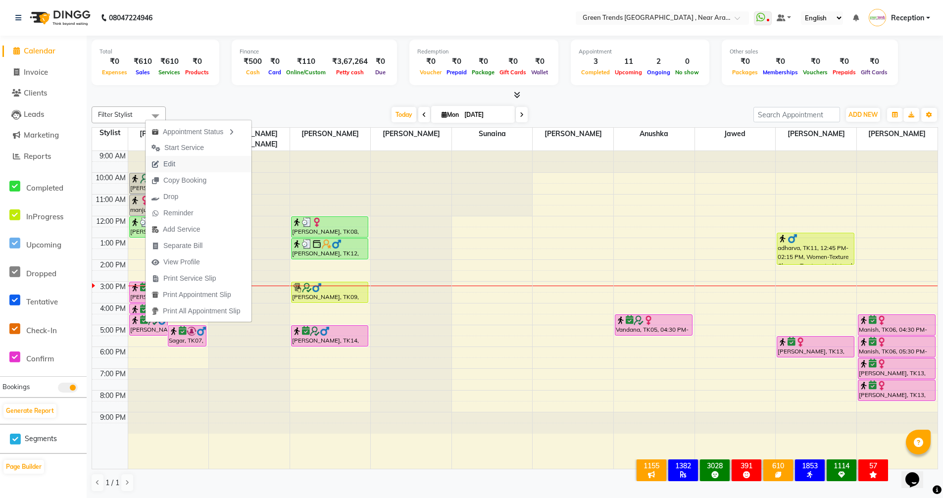
click at [177, 164] on span "Edit" at bounding box center [163, 164] width 36 height 16
select select "tentative"
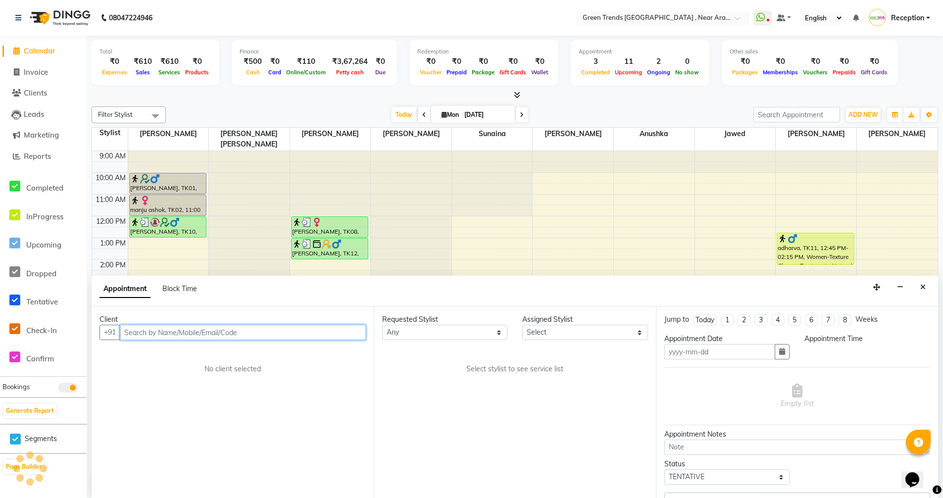
type input "[DATE]"
select select "confirm booking"
select select "960"
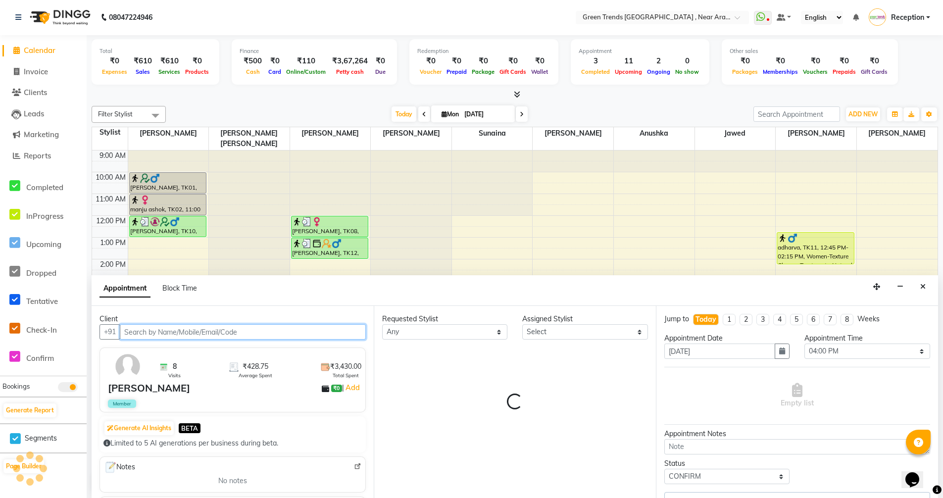
select select "57687"
select select "4240"
select select "3509"
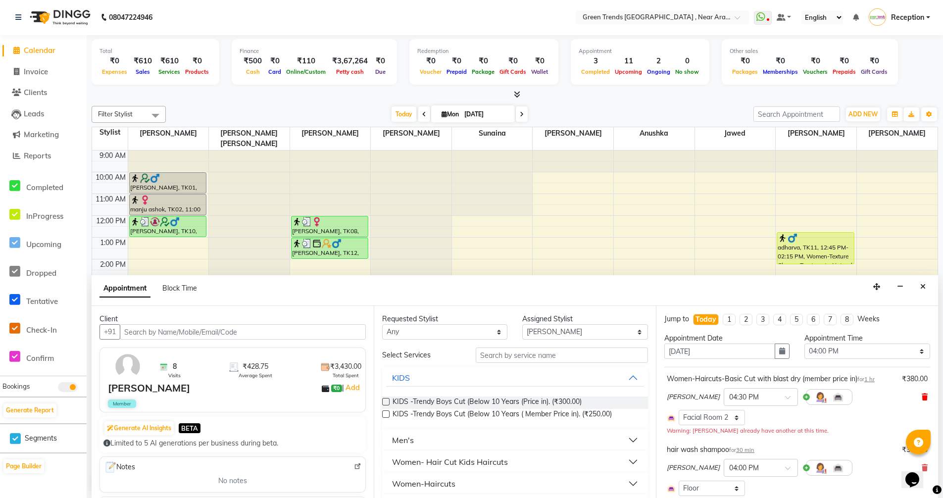
click at [921, 394] on icon at bounding box center [924, 396] width 6 height 7
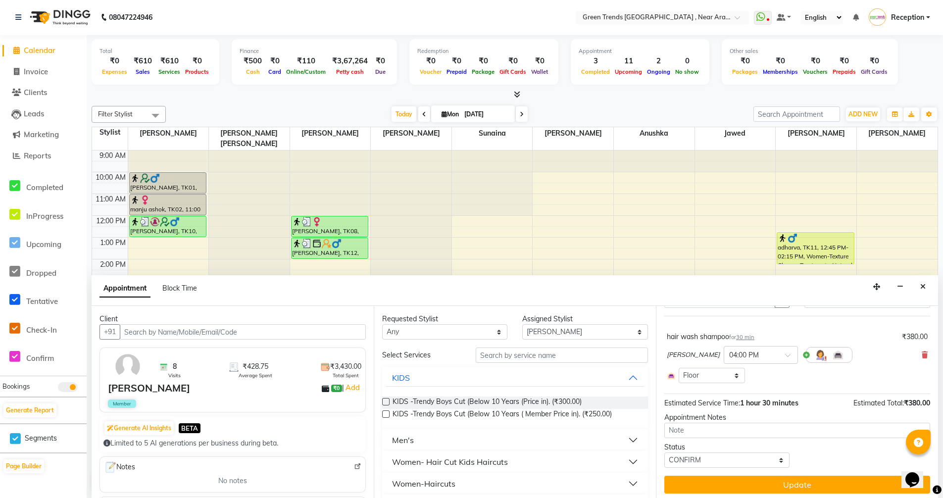
scroll to position [54, 0]
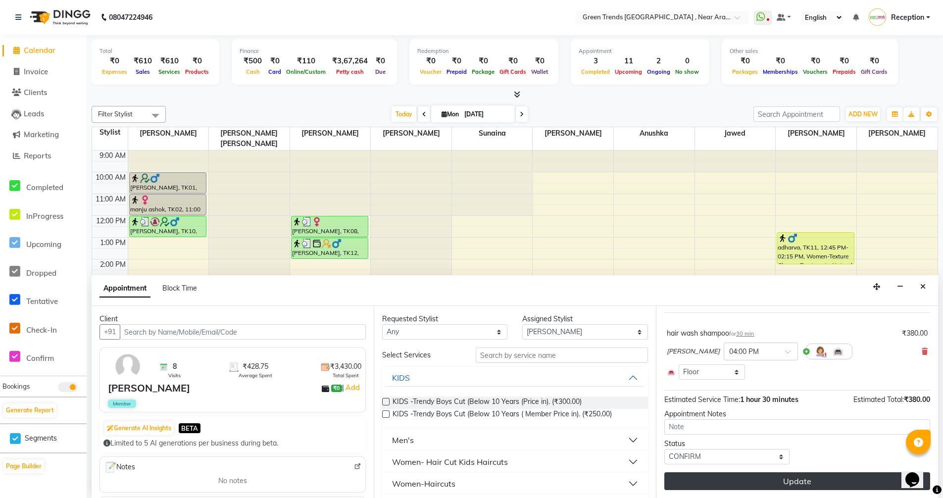
click at [797, 482] on button "Update" at bounding box center [797, 481] width 266 height 18
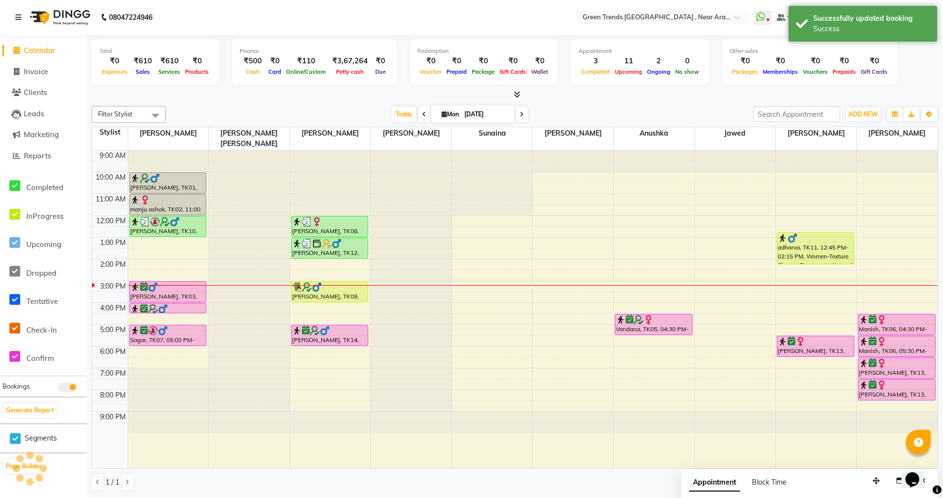
scroll to position [0, 0]
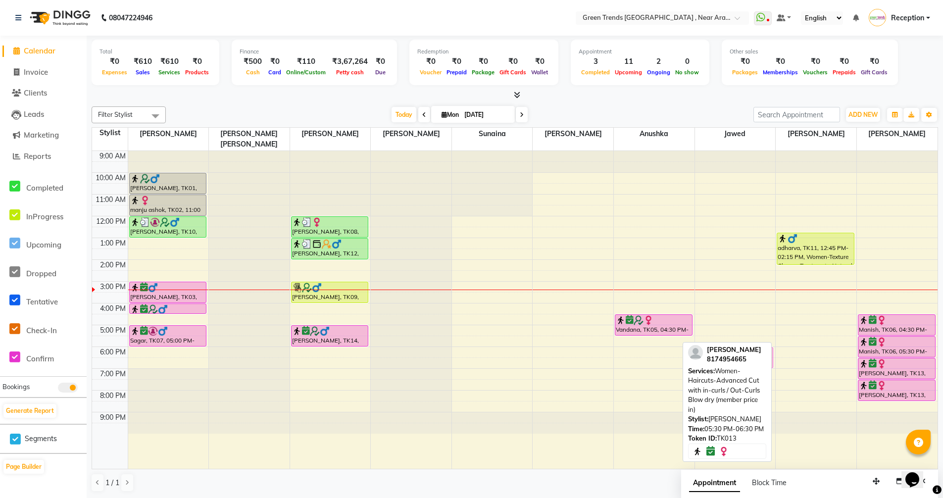
drag, startPoint x: 800, startPoint y: 341, endPoint x: 747, endPoint y: 353, distance: 54.7
click at [747, 353] on div "Filter Stylist Select All [PERSON_NAME] [PERSON_NAME] [PERSON_NAME] [PERSON_NAM…" at bounding box center [515, 298] width 846 height 393
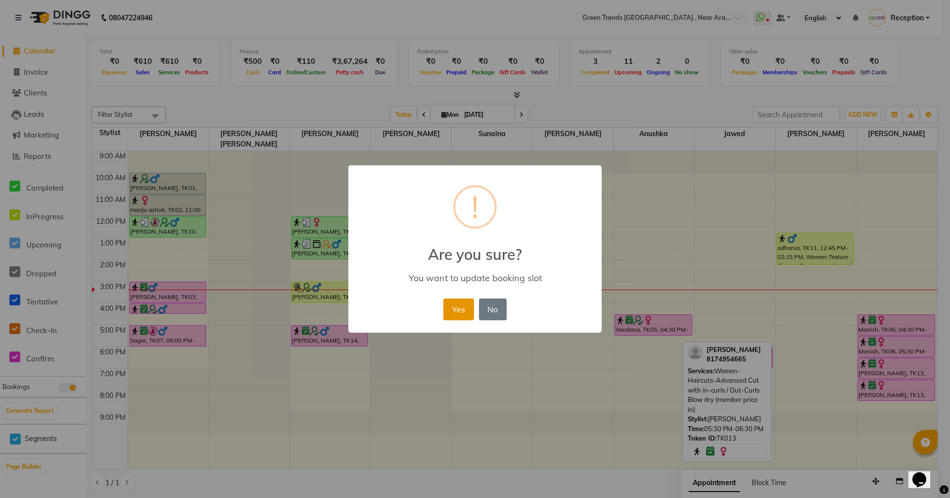
click at [470, 308] on button "Yes" at bounding box center [458, 309] width 30 height 22
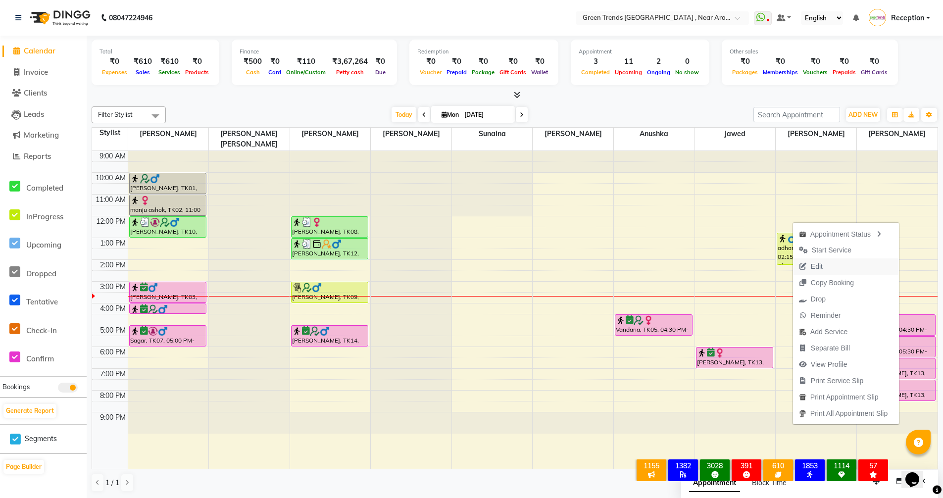
click at [817, 269] on span "Edit" at bounding box center [816, 266] width 12 height 10
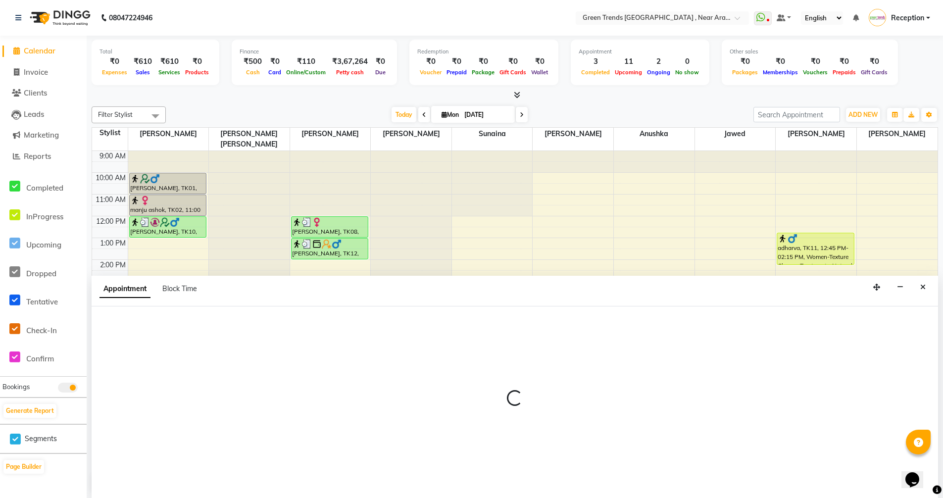
scroll to position [0, 0]
select select "990"
select select "confirm booking"
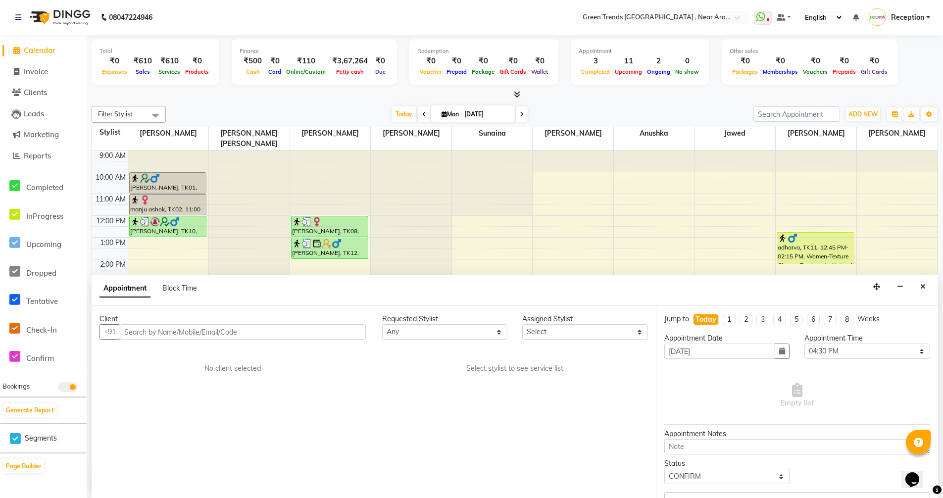
select select "89092"
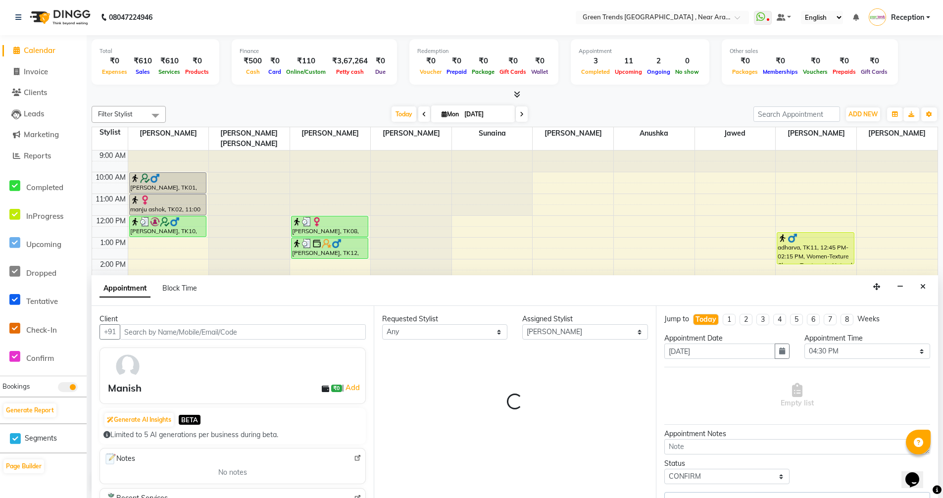
select select "4237"
select select "4239"
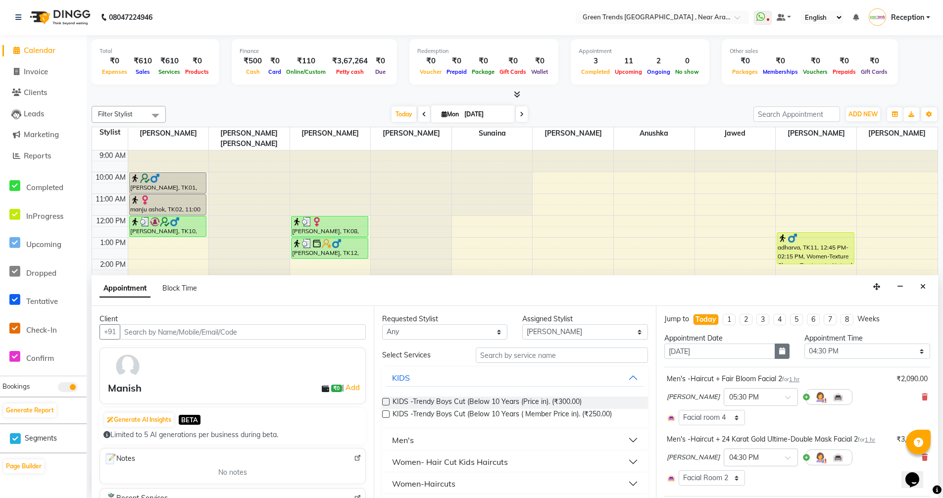
click at [779, 352] on icon "button" at bounding box center [782, 350] width 6 height 7
click at [687, 407] on div "2" at bounding box center [690, 402] width 16 height 16
type input "02-09-2025"
select select "990"
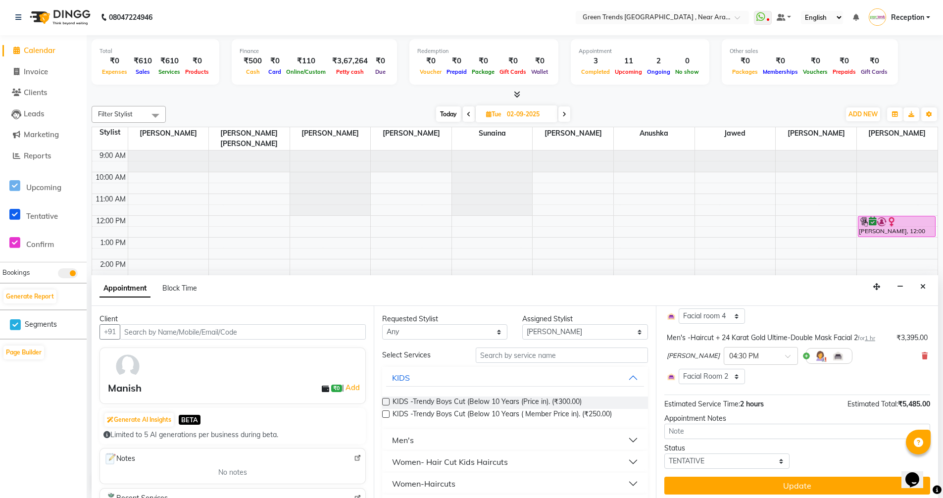
scroll to position [106, 0]
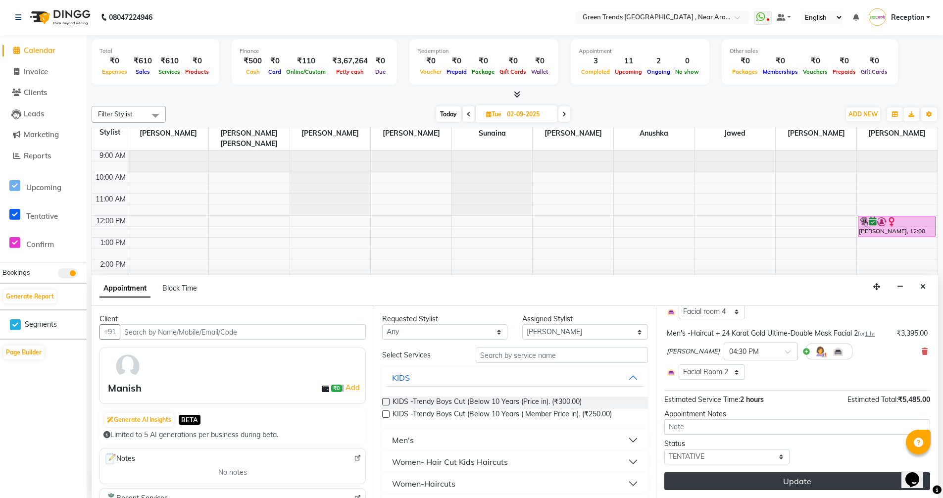
click at [821, 474] on button "Update" at bounding box center [797, 481] width 266 height 18
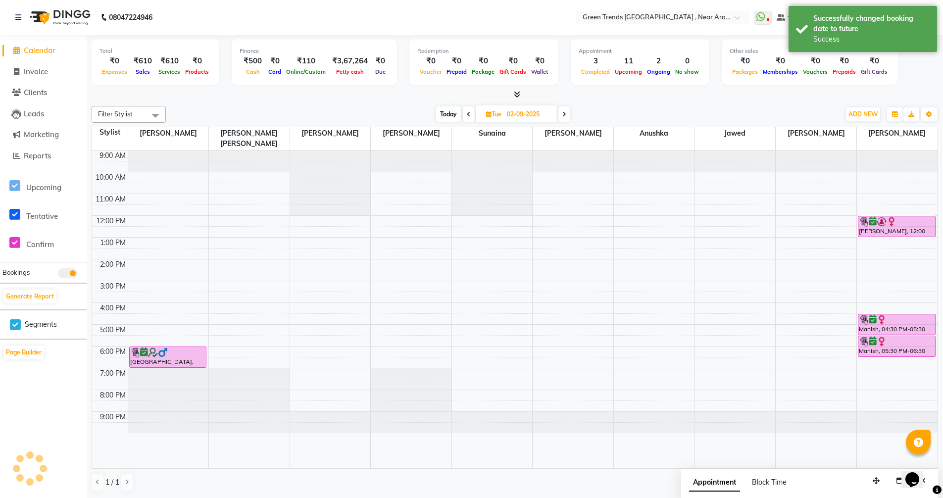
scroll to position [0, 0]
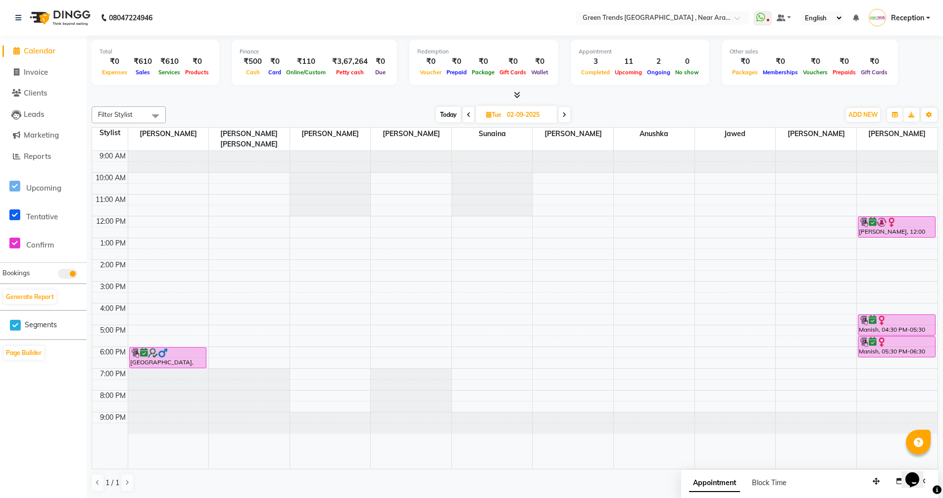
click at [468, 119] on span at bounding box center [469, 114] width 12 height 15
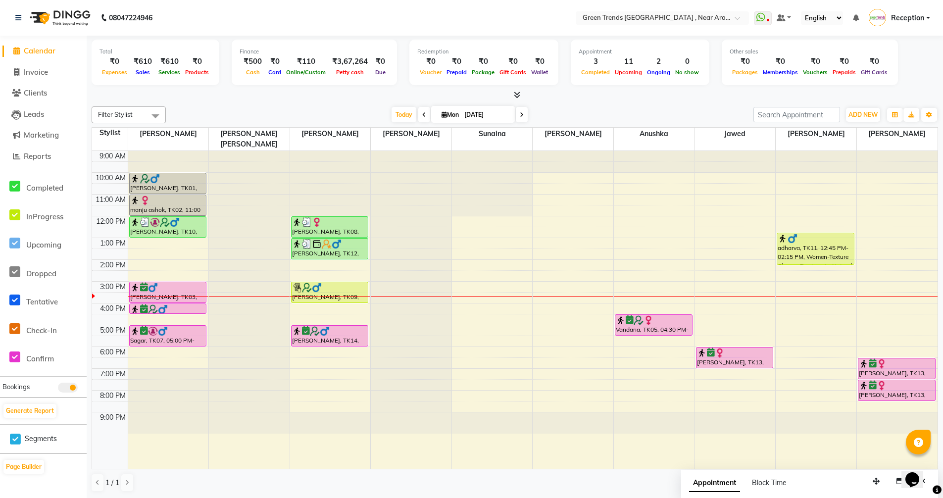
click at [522, 113] on span at bounding box center [522, 114] width 12 height 15
type input "02-09-2025"
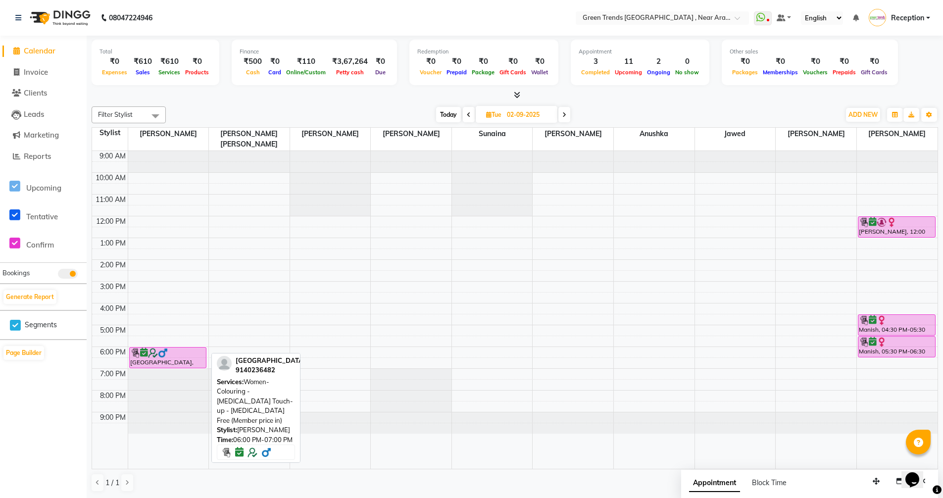
click at [142, 347] on div "[GEOGRAPHIC_DATA], 06:00 PM-07:00 PM, Women-Colouring - [MEDICAL_DATA] Touch-up…" at bounding box center [168, 357] width 77 height 20
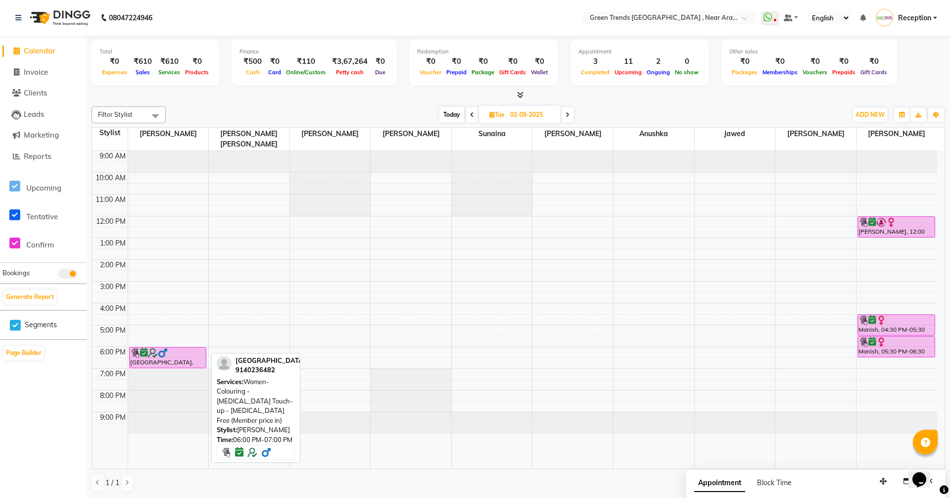
select select "6"
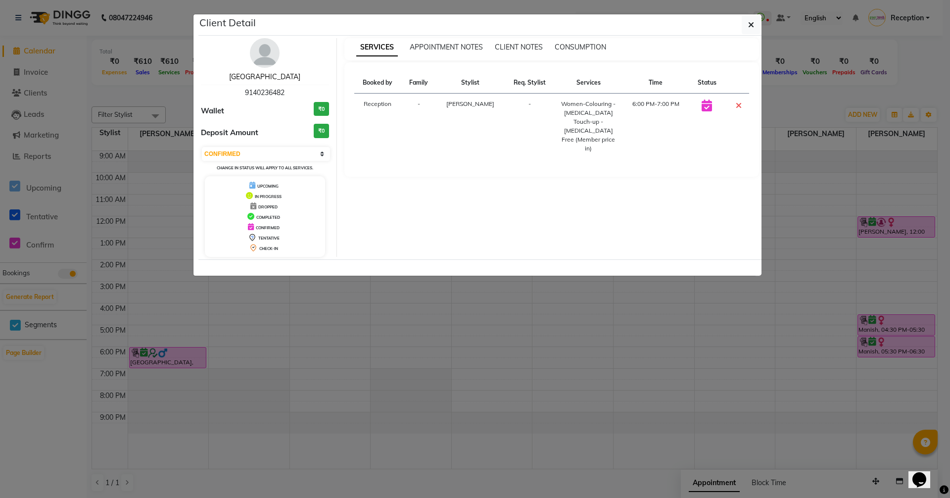
click at [260, 75] on link "[GEOGRAPHIC_DATA]" at bounding box center [264, 76] width 71 height 9
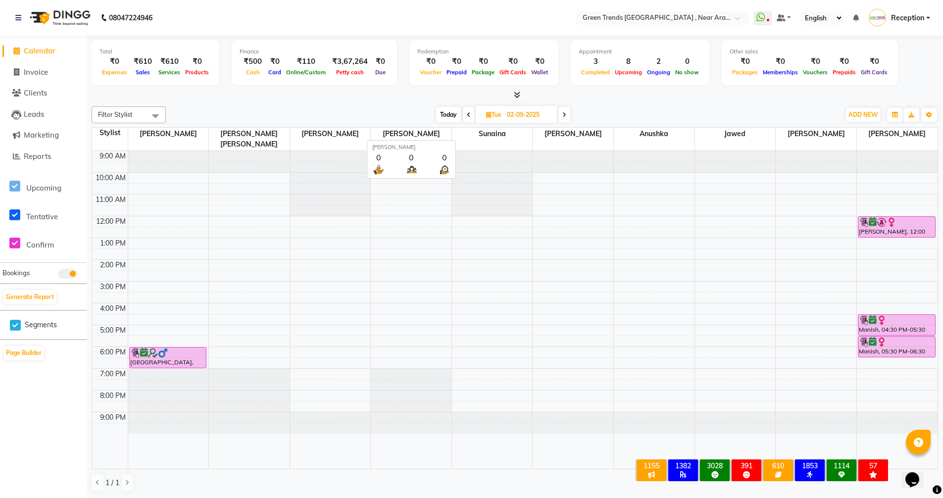
click at [428, 131] on span "[PERSON_NAME]" at bounding box center [411, 134] width 81 height 12
click at [445, 118] on span "Today" at bounding box center [448, 114] width 25 height 15
type input "[DATE]"
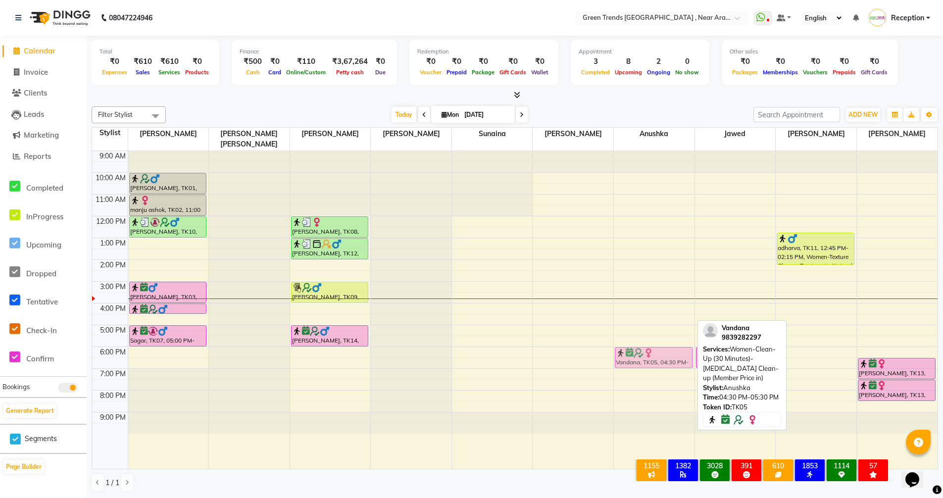
drag, startPoint x: 637, startPoint y: 310, endPoint x: 640, endPoint y: 339, distance: 29.3
click at [640, 339] on div "Vandana, TK05, 04:30 PM-05:30 PM, Women-Clean-Up (30 Minutes)- [MEDICAL_DATA] C…" at bounding box center [654, 310] width 81 height 318
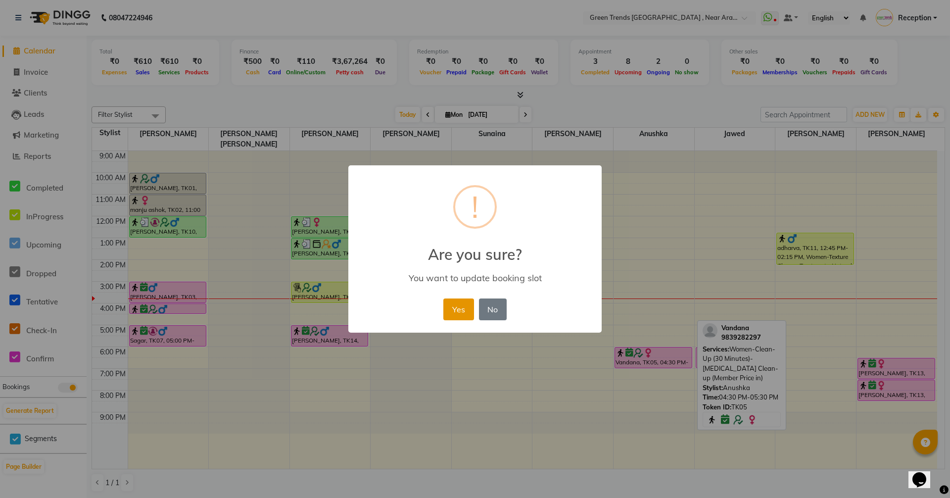
click at [460, 317] on button "Yes" at bounding box center [458, 309] width 30 height 22
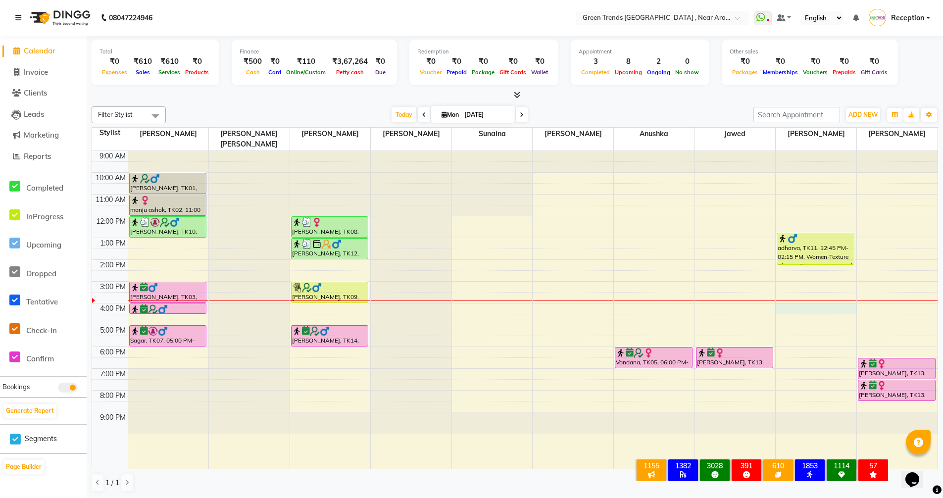
click at [809, 301] on div "9:00 AM 10:00 AM 11:00 AM 12:00 PM 1:00 PM 2:00 PM 3:00 PM 4:00 PM 5:00 PM 6:00…" at bounding box center [514, 310] width 845 height 318
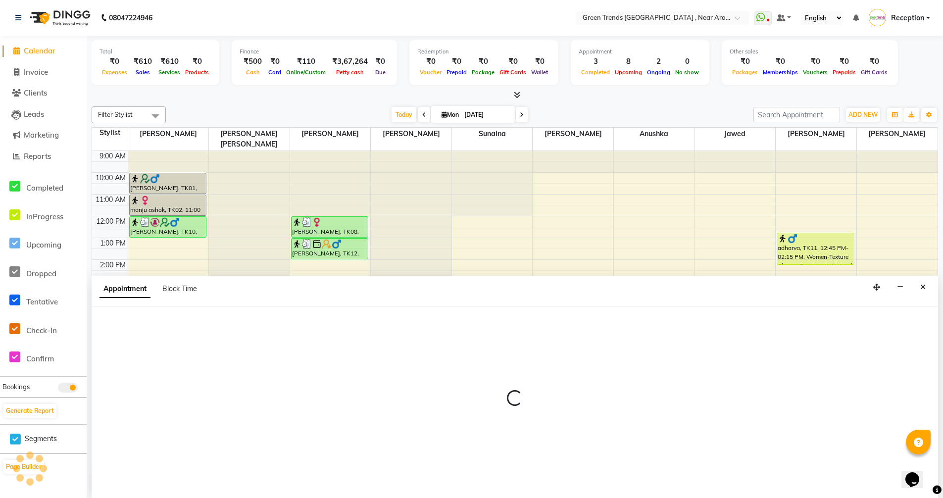
scroll to position [0, 0]
select select "88790"
select select "960"
select select "tentative"
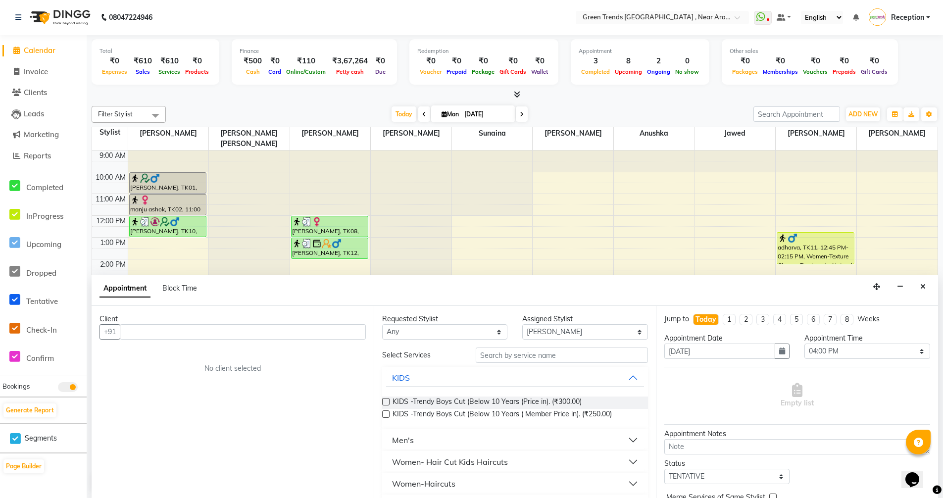
click at [575, 104] on div "Filter Stylist Select All [PERSON_NAME] [PERSON_NAME] [PERSON_NAME] [PERSON_NAM…" at bounding box center [515, 298] width 846 height 393
click at [165, 336] on input "text" at bounding box center [243, 331] width 246 height 15
type input "7752991870"
click at [348, 334] on span "Add Client" at bounding box center [345, 331] width 33 height 9
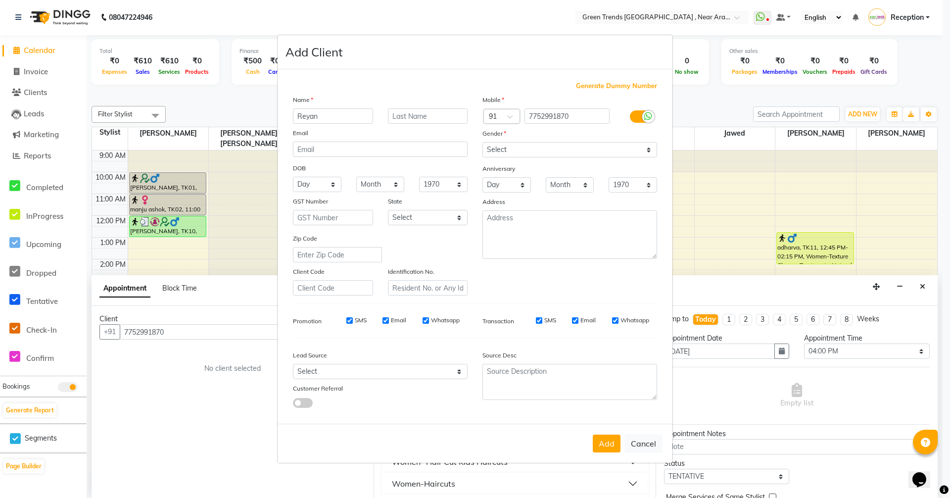
type input "Reyan"
click at [648, 147] on select "Select [DEMOGRAPHIC_DATA] [DEMOGRAPHIC_DATA] Other Prefer Not To Say" at bounding box center [569, 149] width 175 height 15
select select "[DEMOGRAPHIC_DATA]"
click at [482, 142] on select "Select [DEMOGRAPHIC_DATA] [DEMOGRAPHIC_DATA] Other Prefer Not To Say" at bounding box center [569, 149] width 175 height 15
click at [605, 446] on button "Add" at bounding box center [607, 443] width 28 height 18
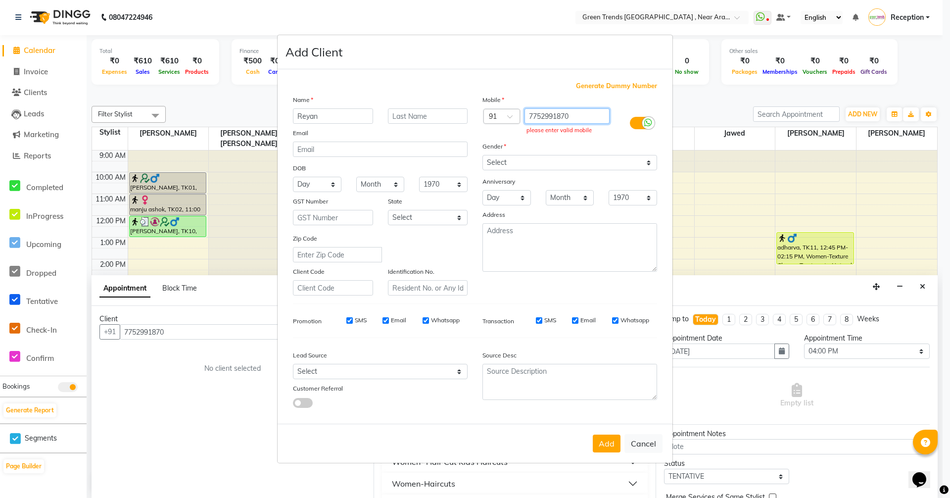
click at [584, 113] on input "7752991870" at bounding box center [567, 115] width 86 height 15
click at [592, 460] on div "Add Cancel" at bounding box center [475, 443] width 395 height 39
click at [638, 441] on button "Cancel" at bounding box center [643, 443] width 38 height 19
select select
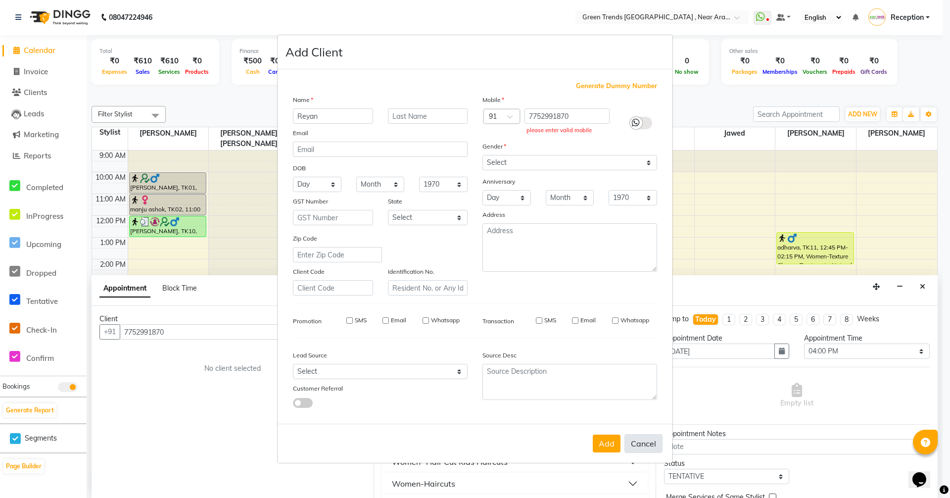
select select
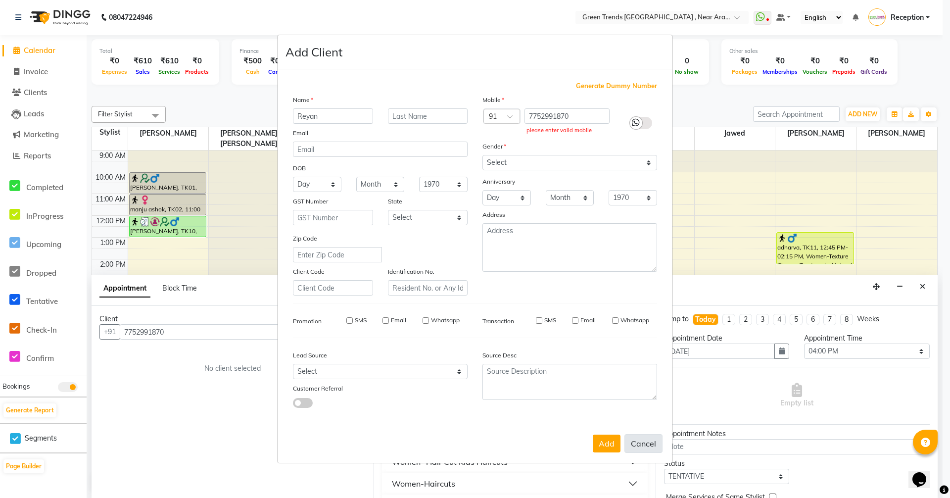
checkbox input "false"
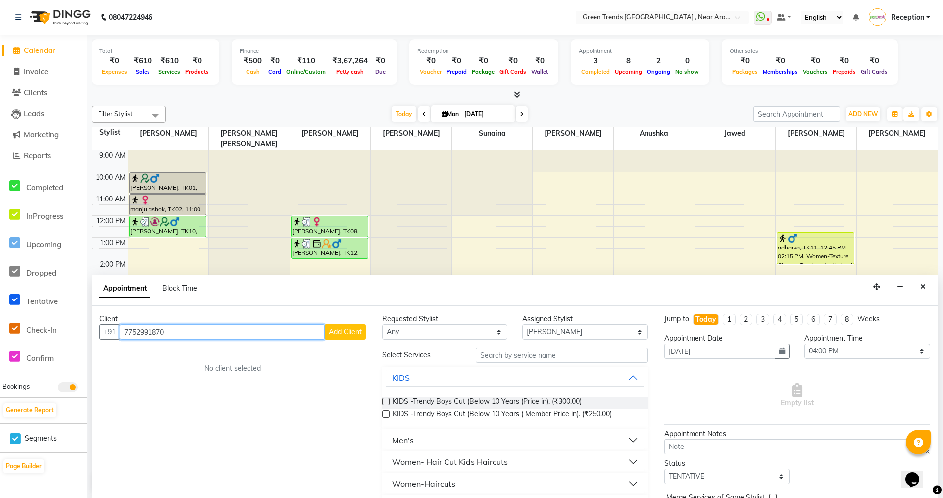
click at [189, 338] on input "7752991870" at bounding box center [222, 331] width 205 height 15
click at [216, 335] on input "7752991870" at bounding box center [222, 331] width 205 height 15
click at [339, 334] on span "Add Client" at bounding box center [345, 331] width 33 height 9
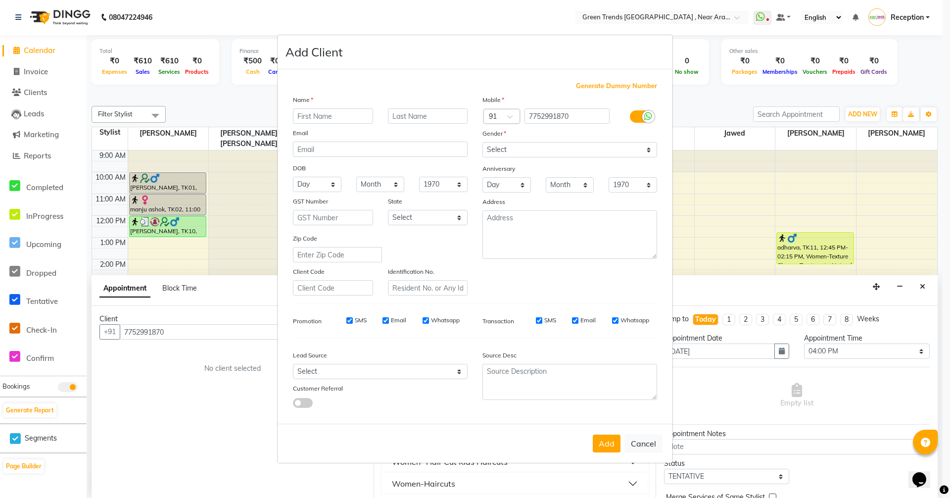
click at [237, 312] on ngb-modal-window "Add Client Generate Dummy Number Name Email DOB Day 01 02 03 04 05 06 07 08 09 …" at bounding box center [475, 249] width 950 height 498
click at [645, 444] on button "Cancel" at bounding box center [643, 443] width 38 height 19
select select
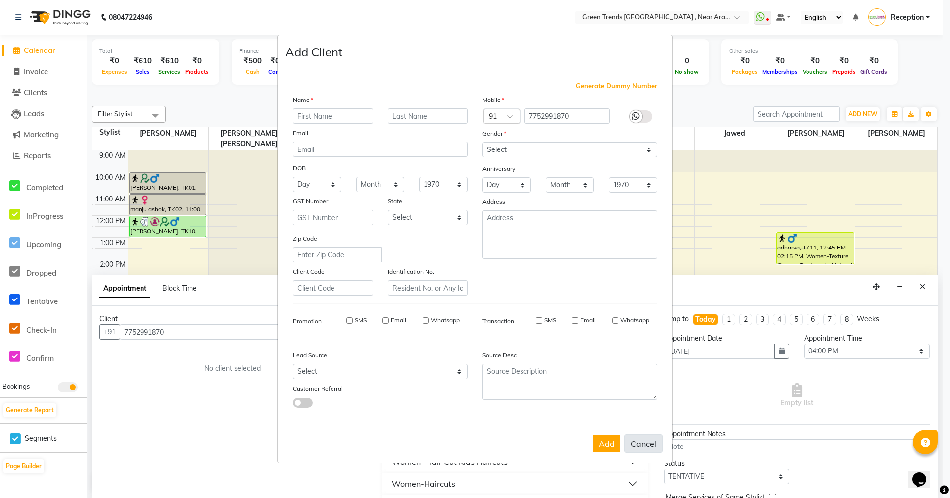
select select
checkbox input "false"
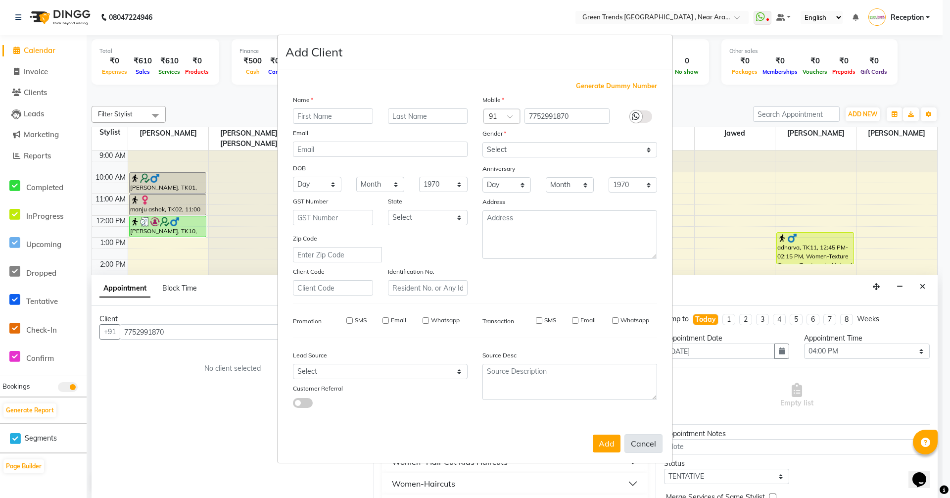
checkbox input "false"
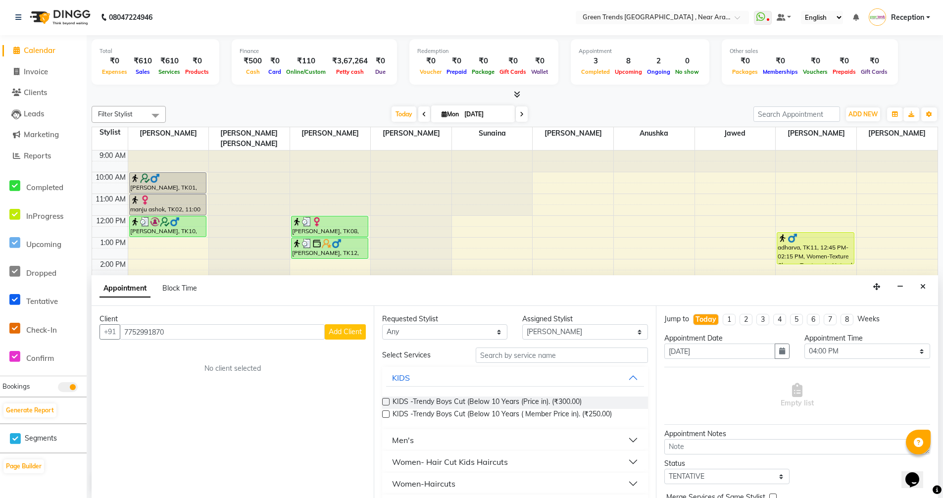
click at [325, 324] on button "Add Client" at bounding box center [345, 331] width 41 height 15
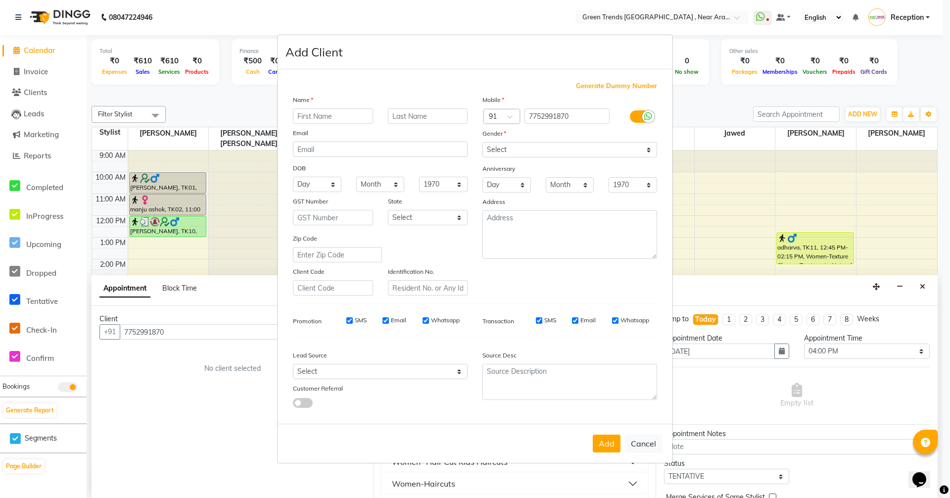
click at [313, 119] on input "text" at bounding box center [333, 115] width 80 height 15
type input "Reyan"
click at [647, 151] on select "Select [DEMOGRAPHIC_DATA] [DEMOGRAPHIC_DATA] Other Prefer Not To Say" at bounding box center [569, 149] width 175 height 15
click at [482, 142] on select "Select [DEMOGRAPHIC_DATA] [DEMOGRAPHIC_DATA] Other Prefer Not To Say" at bounding box center [569, 149] width 175 height 15
click at [601, 439] on button "Add" at bounding box center [607, 443] width 28 height 18
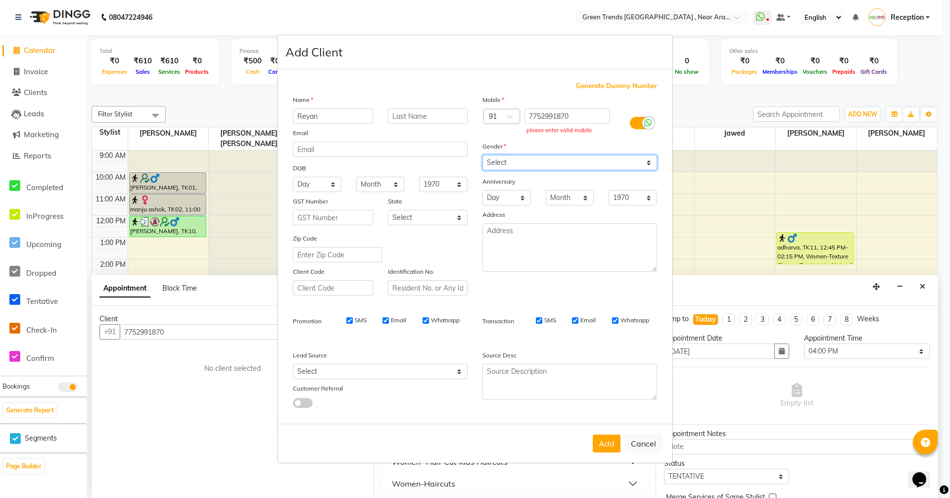
click at [647, 165] on select "Select [DEMOGRAPHIC_DATA] [DEMOGRAPHIC_DATA] Other Prefer Not To Say" at bounding box center [569, 162] width 175 height 15
select select "[DEMOGRAPHIC_DATA]"
click at [482, 155] on select "Select [DEMOGRAPHIC_DATA] [DEMOGRAPHIC_DATA] Other Prefer Not To Say" at bounding box center [569, 162] width 175 height 15
click at [529, 115] on input "7752991870" at bounding box center [567, 115] width 86 height 15
click at [635, 120] on label at bounding box center [641, 123] width 22 height 12
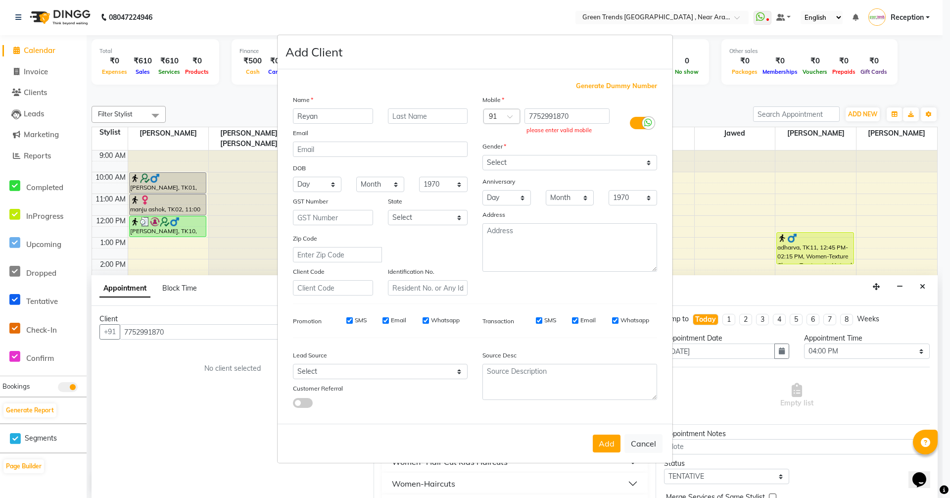
click at [0, 0] on input "checkbox" at bounding box center [0, 0] width 0 height 0
click at [609, 445] on button "Add" at bounding box center [607, 443] width 28 height 18
click at [633, 121] on icon at bounding box center [636, 122] width 8 height 9
click at [0, 0] on input "checkbox" at bounding box center [0, 0] width 0 height 0
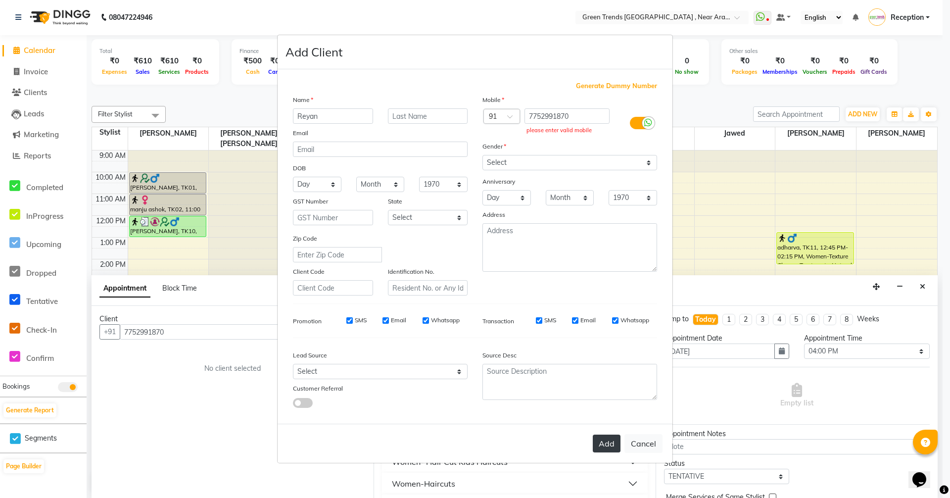
click at [610, 446] on button "Add" at bounding box center [607, 443] width 28 height 18
click at [607, 441] on button "Add" at bounding box center [607, 443] width 28 height 18
click at [612, 452] on button "Add" at bounding box center [607, 443] width 28 height 18
click at [607, 444] on button "Add" at bounding box center [607, 443] width 28 height 18
click at [646, 444] on button "Cancel" at bounding box center [643, 443] width 38 height 19
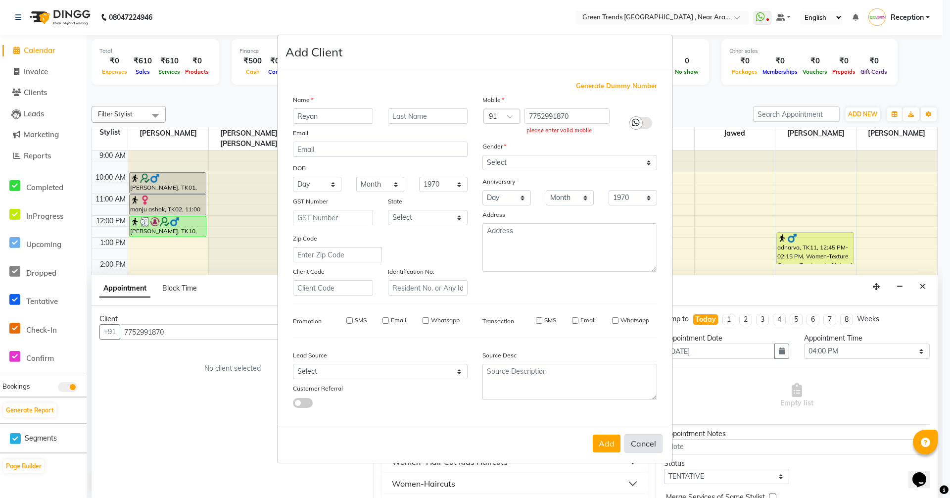
select select
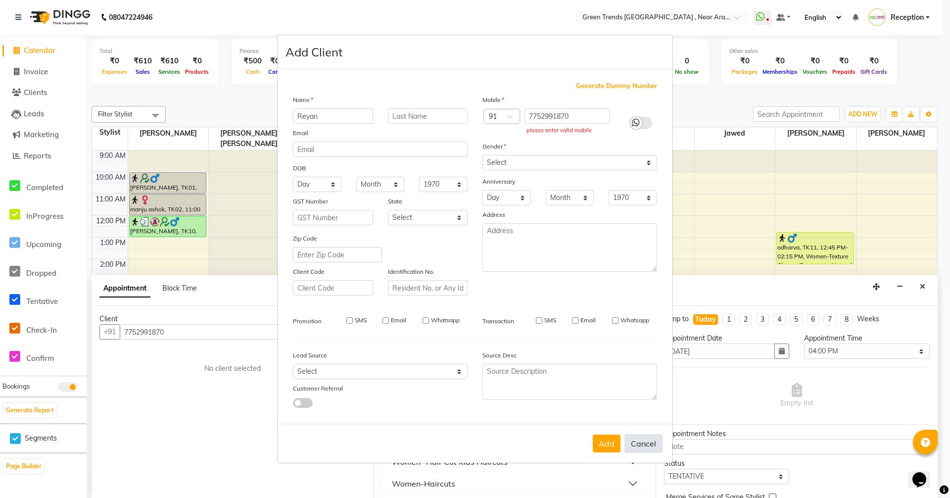
select select
checkbox input "false"
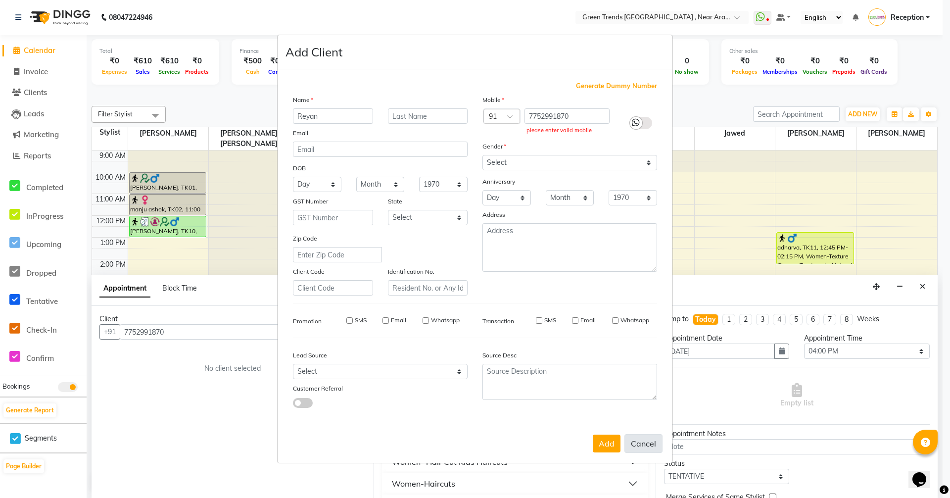
checkbox input "false"
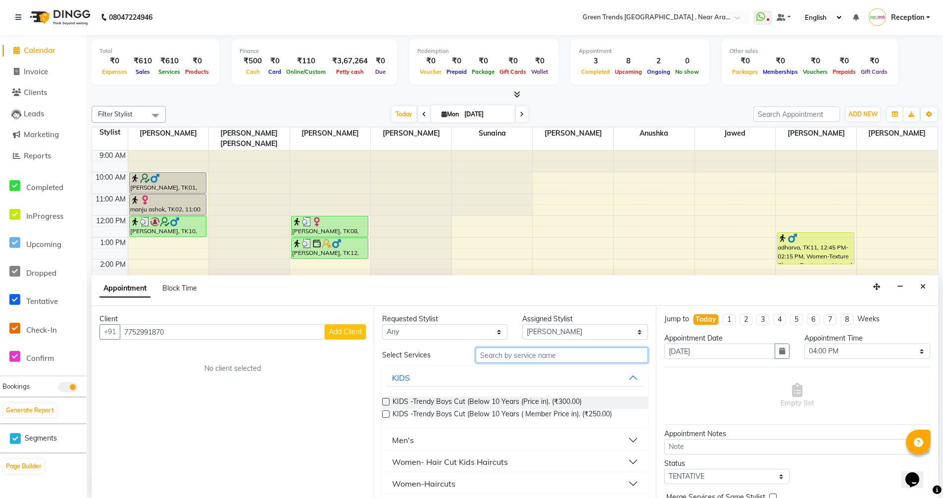
click at [550, 355] on input "text" at bounding box center [561, 354] width 172 height 15
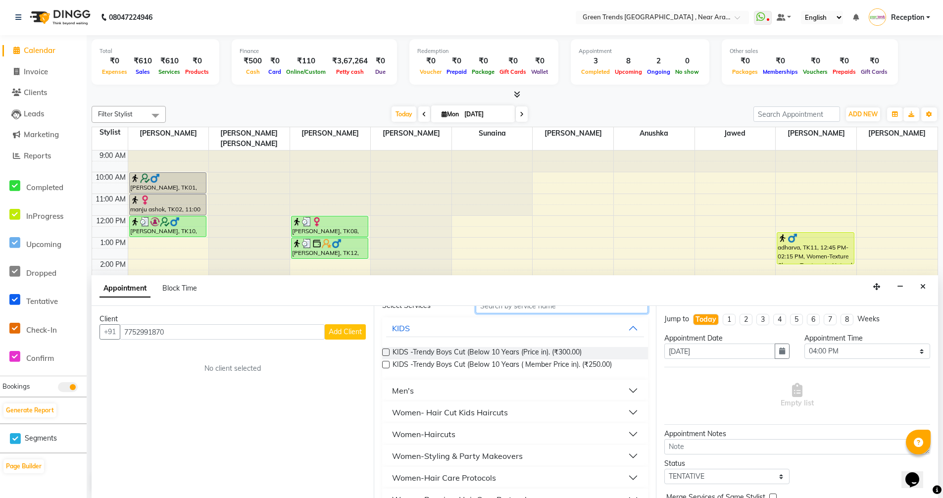
scroll to position [0, 0]
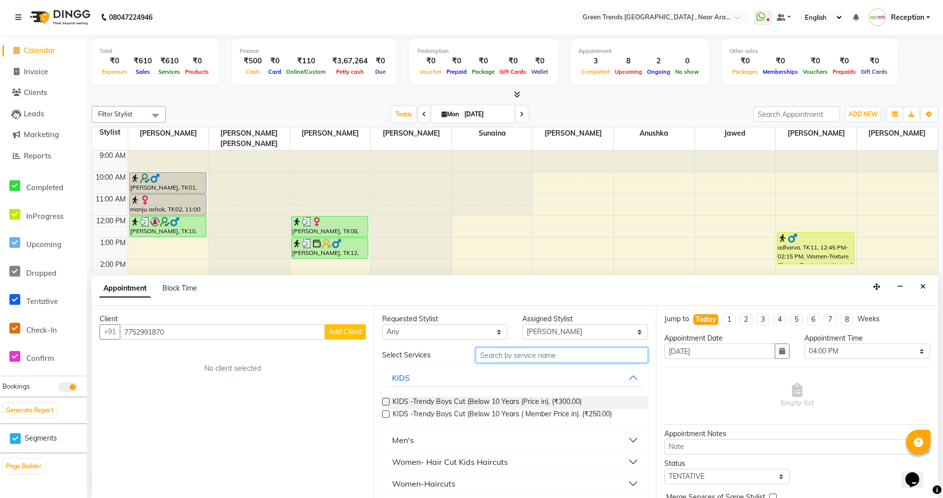
click at [539, 356] on input "text" at bounding box center [561, 354] width 172 height 15
click at [509, 356] on input "text" at bounding box center [561, 354] width 172 height 15
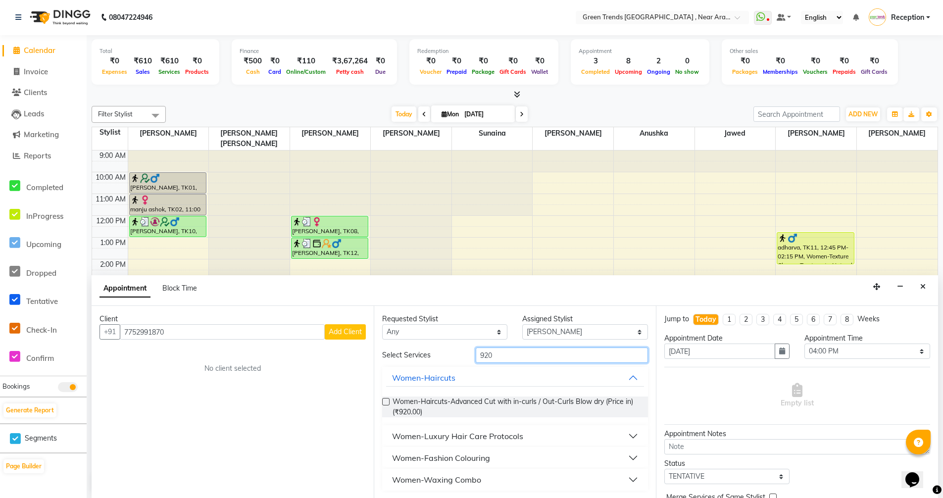
type input "920"
click at [501, 395] on div "Women-Haircuts-Advanced Cut with in-curls / Out-Curls Blow dry (Price in) (₹920…" at bounding box center [515, 406] width 266 height 37
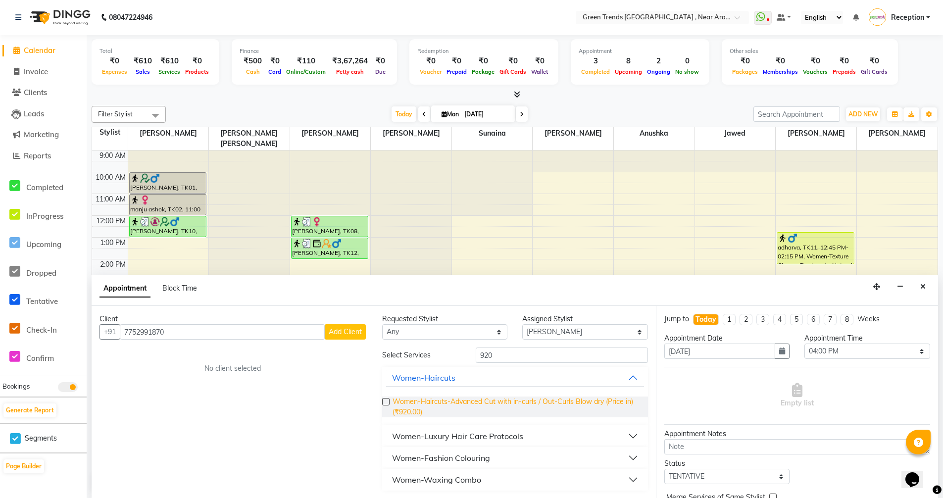
click at [501, 410] on span "Women-Haircuts-Advanced Cut with in-curls / Out-Curls Blow dry (Price in) (₹920…" at bounding box center [515, 406] width 247 height 21
checkbox input "false"
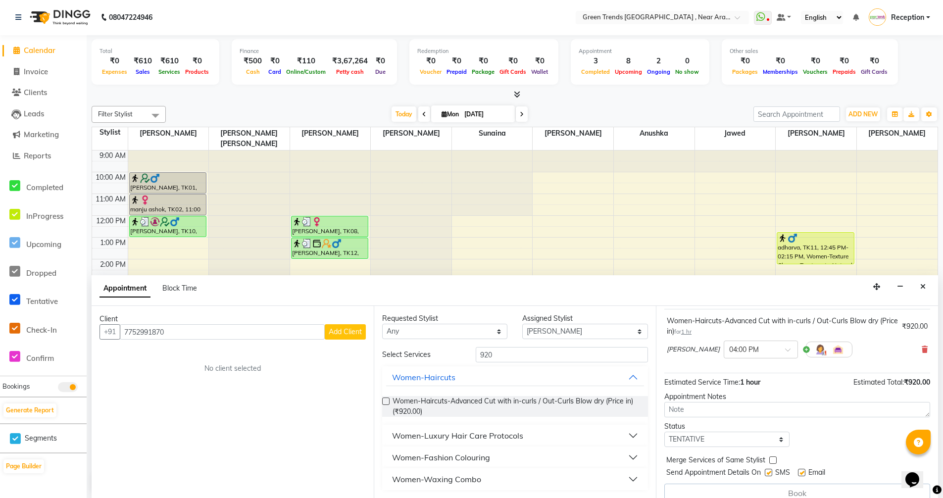
scroll to position [70, 0]
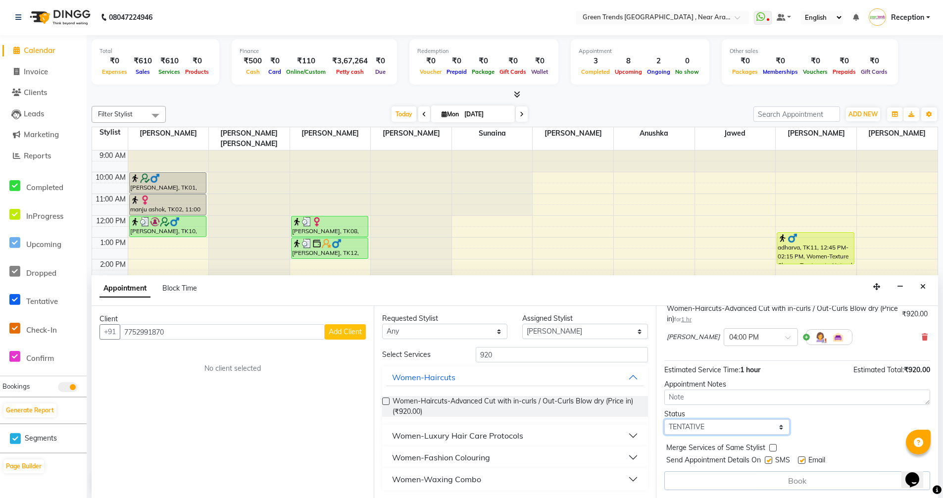
click at [777, 426] on select "Select TENTATIVE CONFIRM CHECK-IN UPCOMING" at bounding box center [726, 426] width 125 height 15
select select "confirm booking"
click at [664, 419] on select "Select TENTATIVE CONFIRM CHECK-IN UPCOMING" at bounding box center [726, 426] width 125 height 15
click at [340, 328] on span "Add Client" at bounding box center [345, 331] width 33 height 9
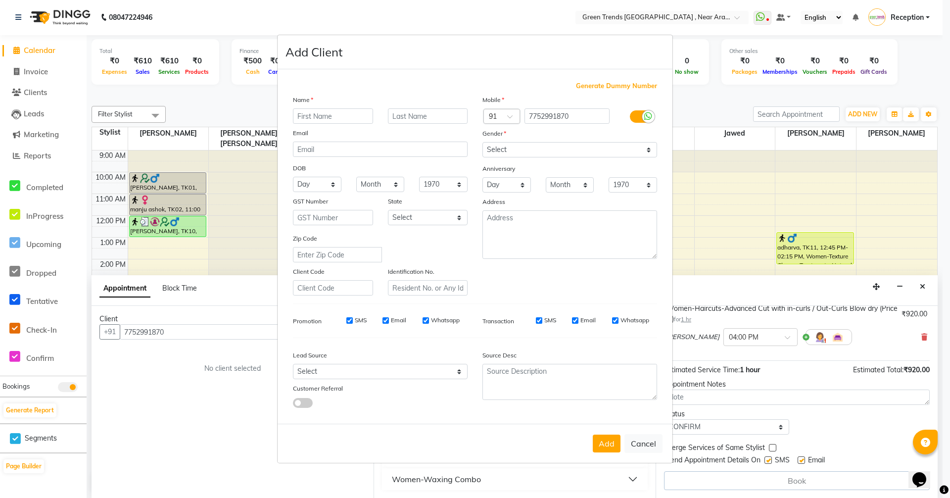
click at [318, 117] on input "text" at bounding box center [333, 115] width 80 height 15
type input "Reyan"
click at [607, 442] on button "Add" at bounding box center [607, 443] width 28 height 18
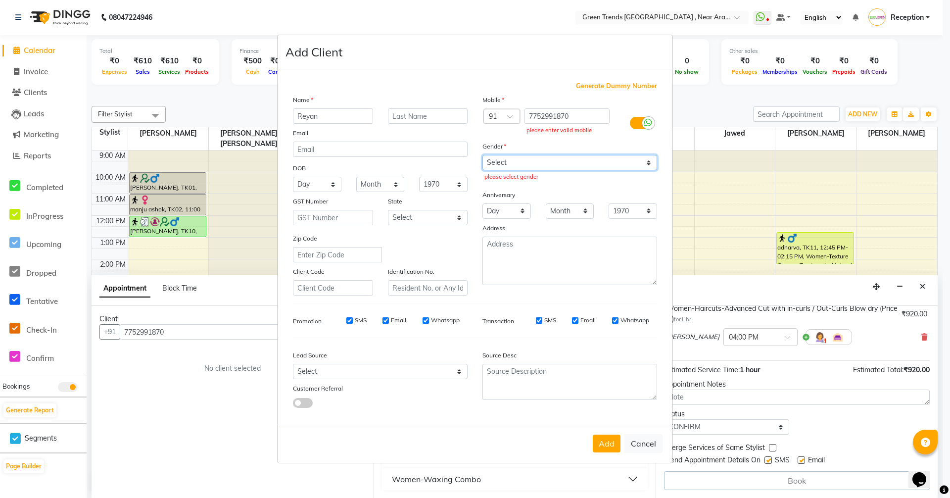
click at [648, 162] on select "Select [DEMOGRAPHIC_DATA] [DEMOGRAPHIC_DATA] Other Prefer Not To Say" at bounding box center [569, 162] width 175 height 15
select select "[DEMOGRAPHIC_DATA]"
click at [482, 155] on select "Select [DEMOGRAPHIC_DATA] [DEMOGRAPHIC_DATA] Other Prefer Not To Say" at bounding box center [569, 162] width 175 height 15
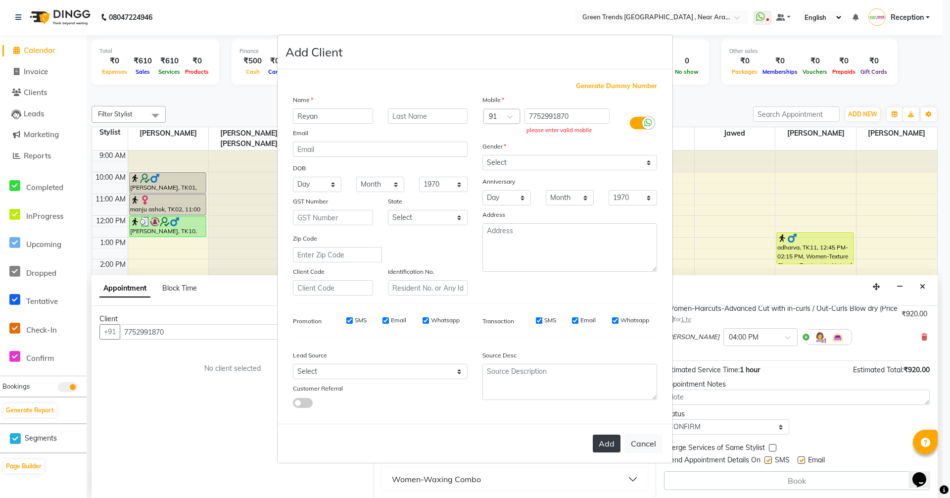
click at [610, 445] on button "Add" at bounding box center [607, 443] width 28 height 18
click at [636, 437] on button "Cancel" at bounding box center [643, 443] width 38 height 19
select select
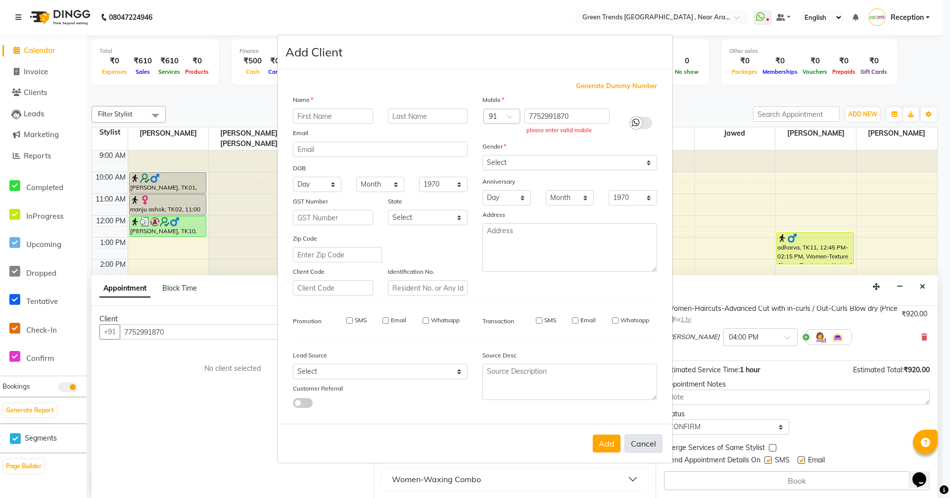
select select
checkbox input "false"
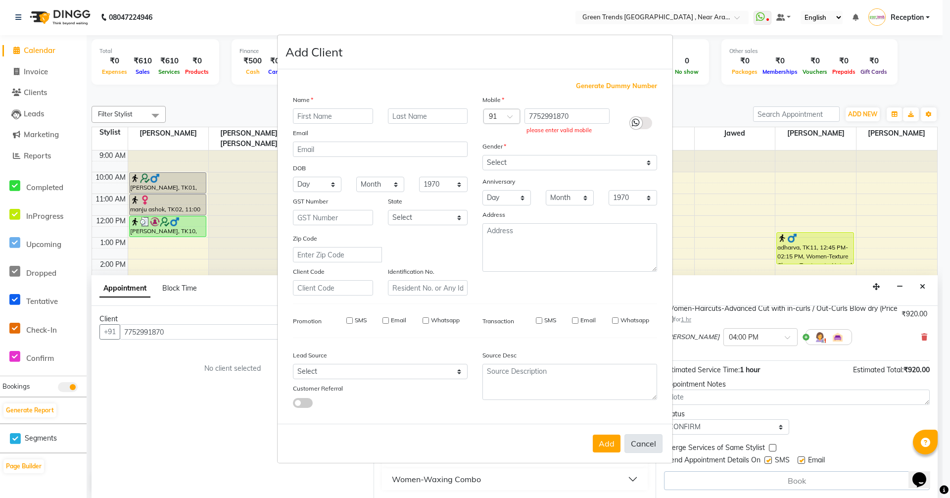
checkbox input "false"
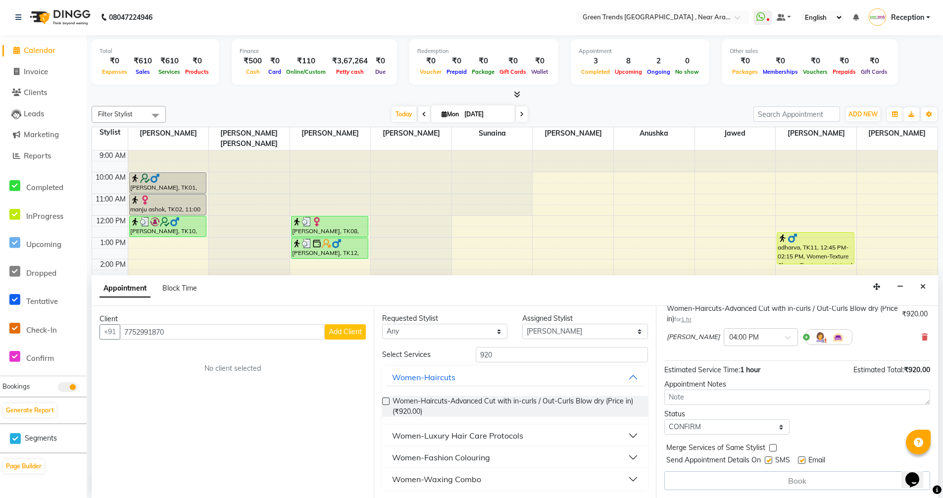
click at [797, 482] on div "Book" at bounding box center [797, 480] width 266 height 19
click at [632, 329] on select "Select [PERSON_NAME] [PERSON_NAME] [PERSON_NAME]. [PERSON_NAME] [PERSON_NAME] S…" at bounding box center [584, 331] width 125 height 15
select select "82690"
click at [522, 324] on select "Select [PERSON_NAME] [PERSON_NAME] [PERSON_NAME]. [PERSON_NAME] [PERSON_NAME] S…" at bounding box center [584, 331] width 125 height 15
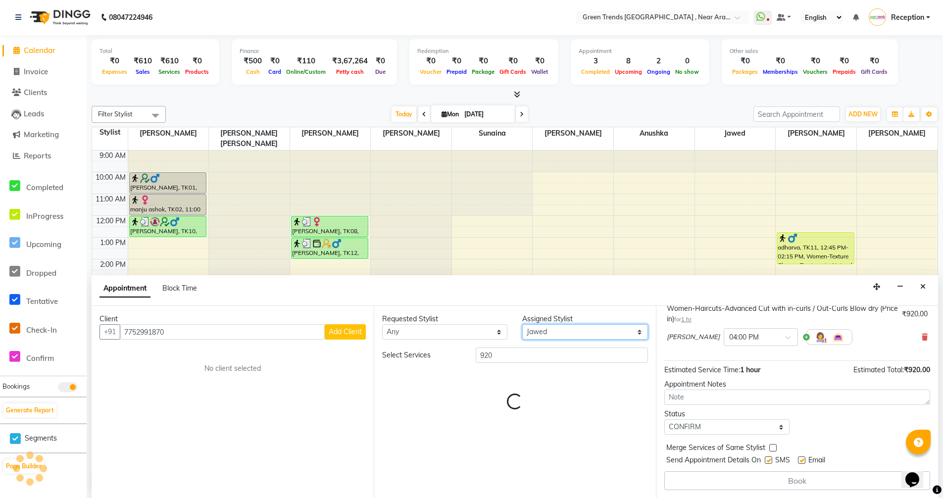
scroll to position [0, 0]
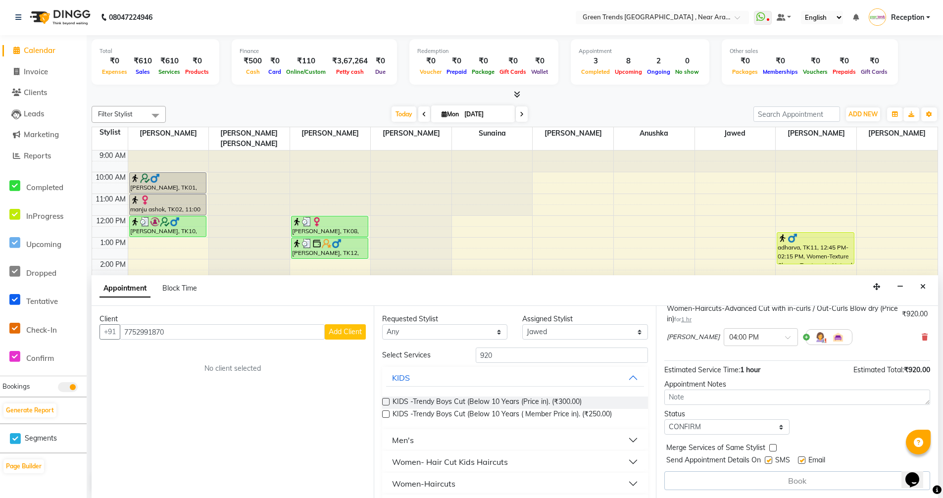
click at [338, 334] on span "Add Client" at bounding box center [345, 331] width 33 height 9
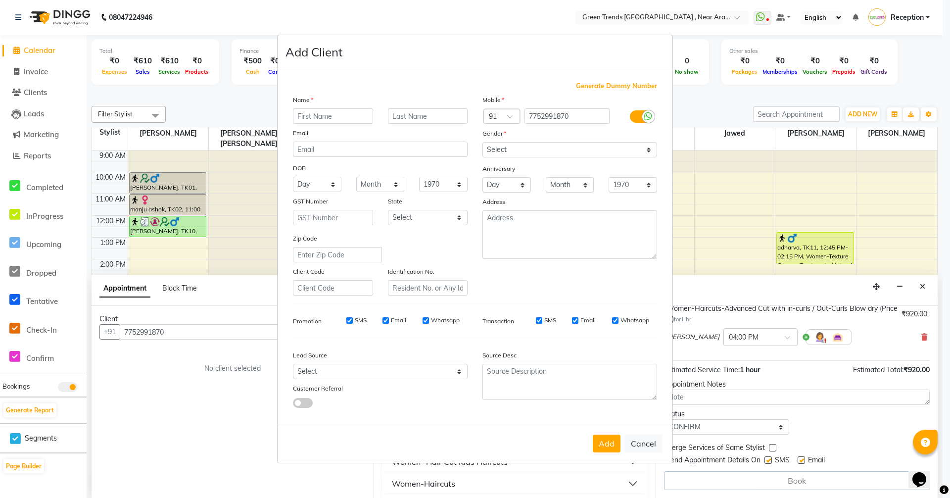
click at [193, 329] on ngb-modal-window "Add Client Generate Dummy Number Name Email DOB Day 01 02 03 04 05 06 07 08 09 …" at bounding box center [475, 249] width 950 height 498
click at [128, 329] on ngb-modal-window "Add Client Generate Dummy Number Name Email DOB Day 01 02 03 04 05 06 07 08 09 …" at bounding box center [475, 249] width 950 height 498
click at [652, 446] on button "Cancel" at bounding box center [643, 443] width 38 height 19
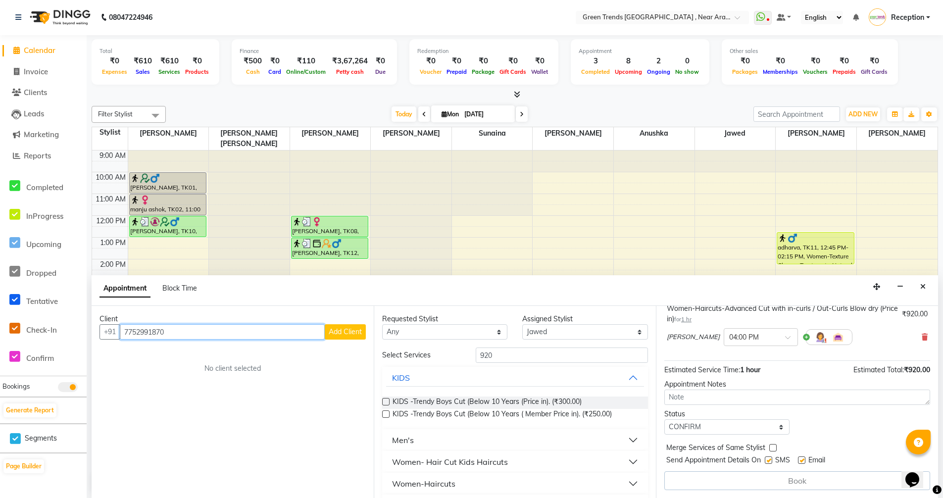
click at [126, 330] on input "7752991870" at bounding box center [222, 331] width 205 height 15
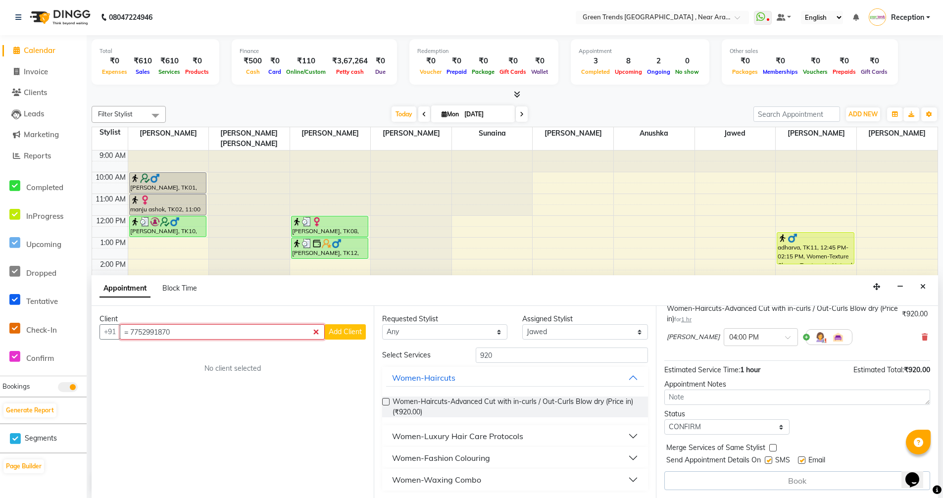
click at [128, 329] on input "= 7752991870" at bounding box center [222, 331] width 205 height 15
click at [131, 331] on input "[PHONE_NUMBER]" at bounding box center [222, 331] width 205 height 15
click at [131, 331] on input "+ 7752991870" at bounding box center [222, 331] width 205 height 15
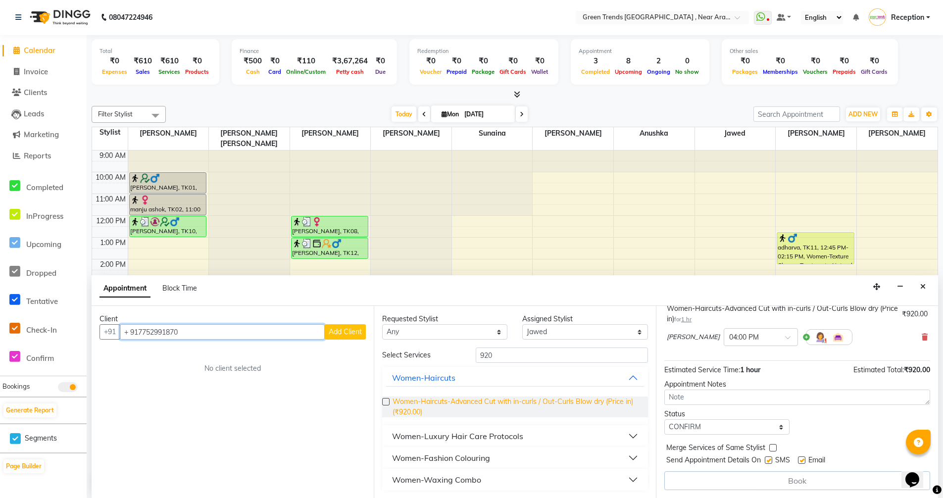
scroll to position [0, 0]
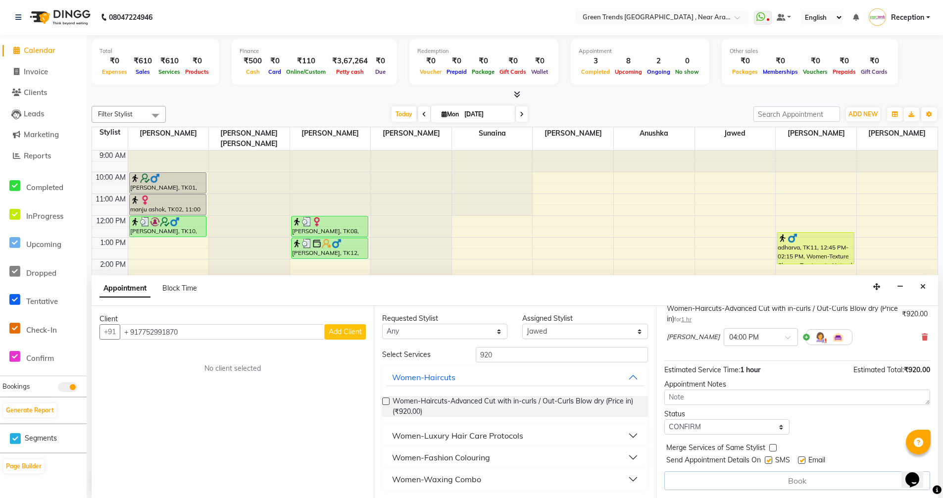
click at [352, 337] on button "Add Client" at bounding box center [345, 331] width 41 height 15
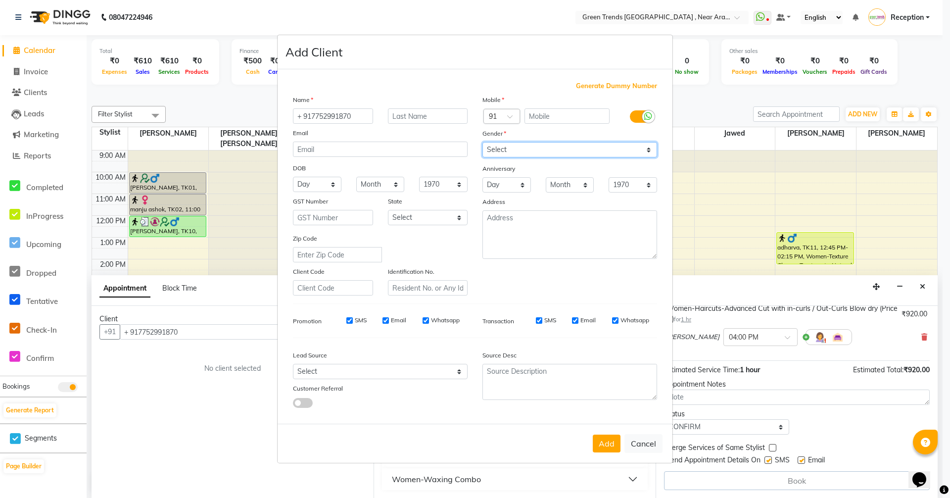
click at [649, 148] on select "Select [DEMOGRAPHIC_DATA] [DEMOGRAPHIC_DATA] Other Prefer Not To Say" at bounding box center [569, 149] width 175 height 15
click at [482, 142] on select "Select [DEMOGRAPHIC_DATA] [DEMOGRAPHIC_DATA] Other Prefer Not To Say" at bounding box center [569, 149] width 175 height 15
click at [603, 443] on button "Add" at bounding box center [607, 443] width 28 height 18
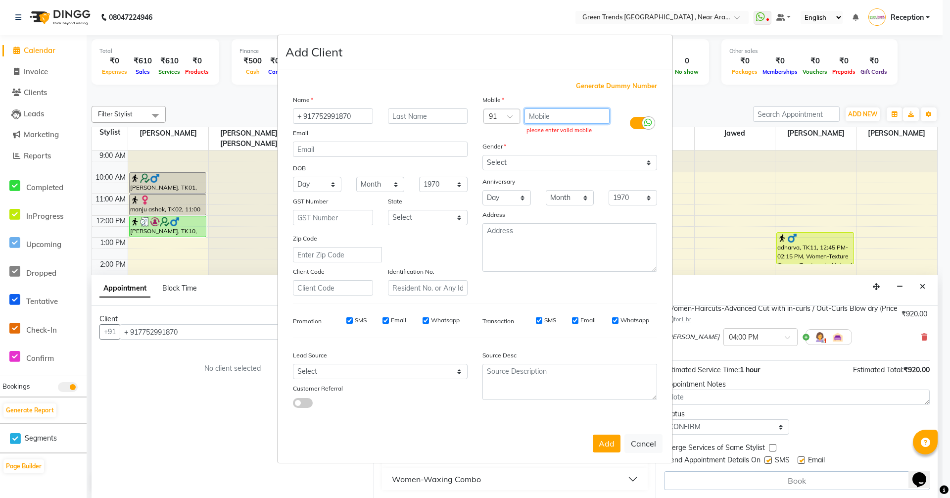
click at [545, 116] on input "text" at bounding box center [567, 115] width 86 height 15
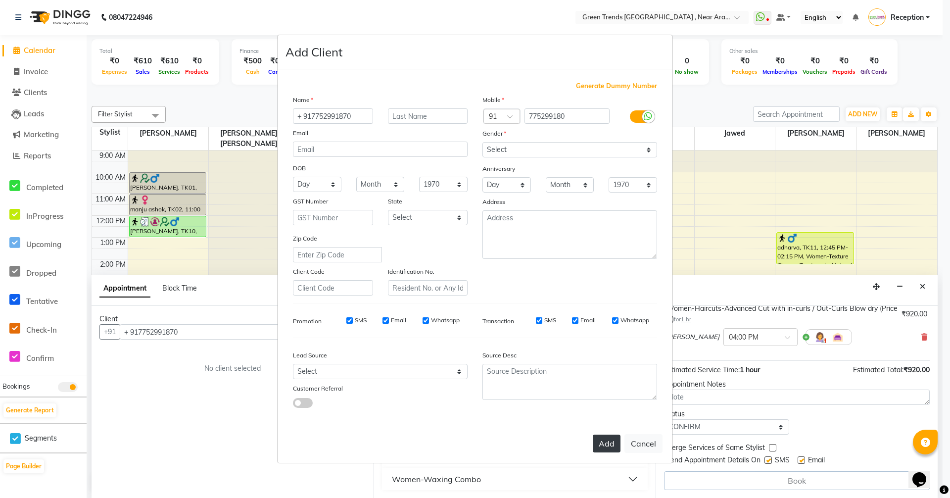
click at [606, 446] on button "Add" at bounding box center [607, 443] width 28 height 18
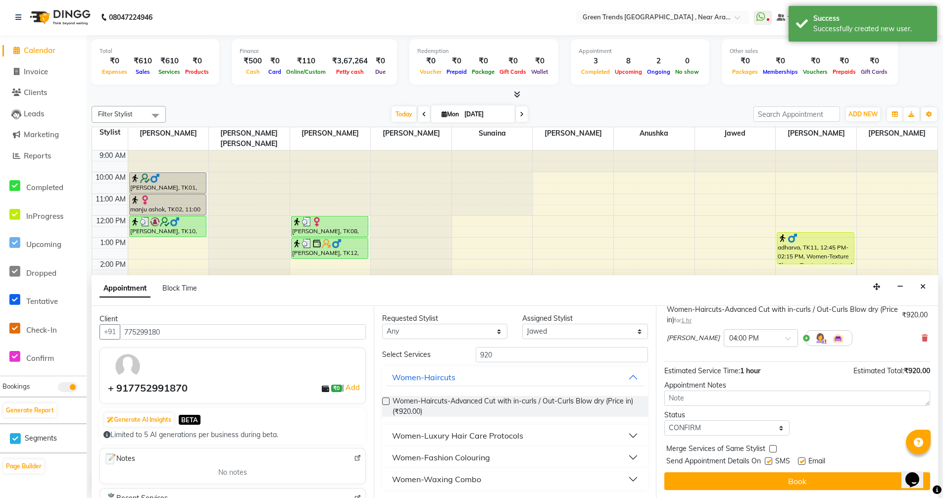
scroll to position [69, 0]
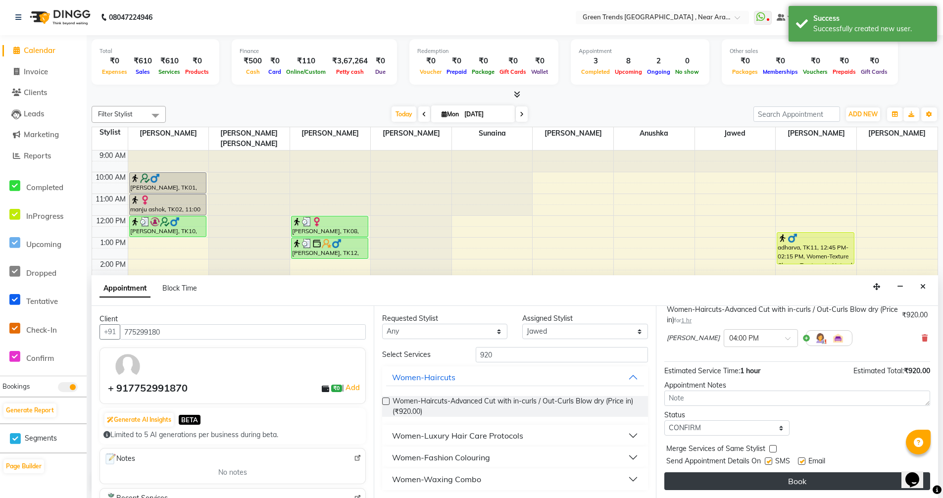
click at [795, 481] on button "Book" at bounding box center [797, 481] width 266 height 18
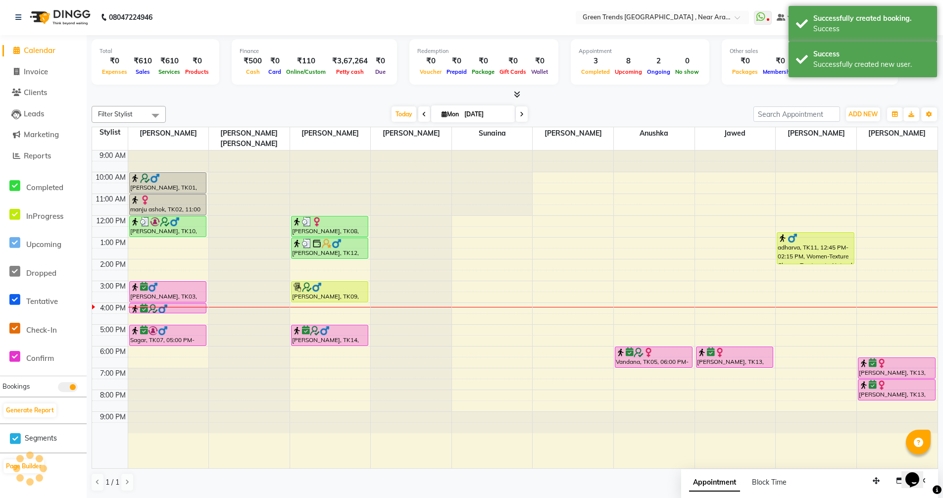
scroll to position [0, 0]
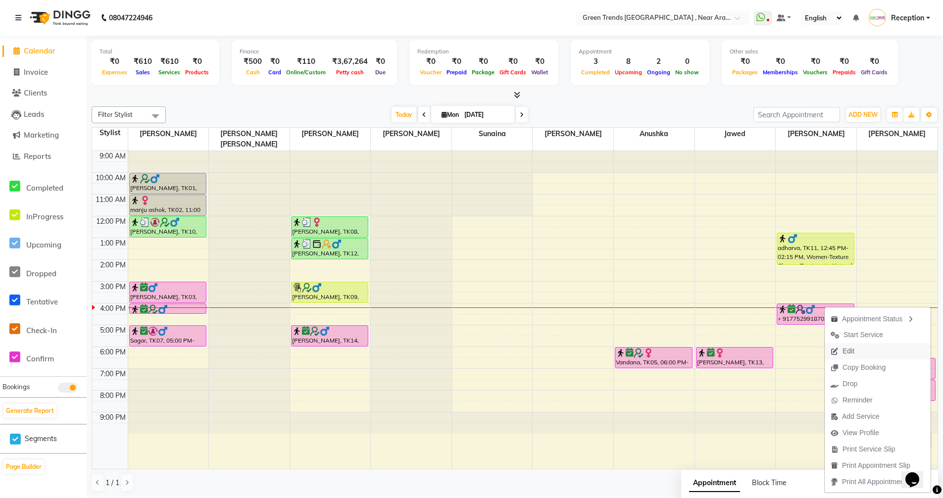
click at [846, 344] on span "Edit" at bounding box center [842, 351] width 36 height 16
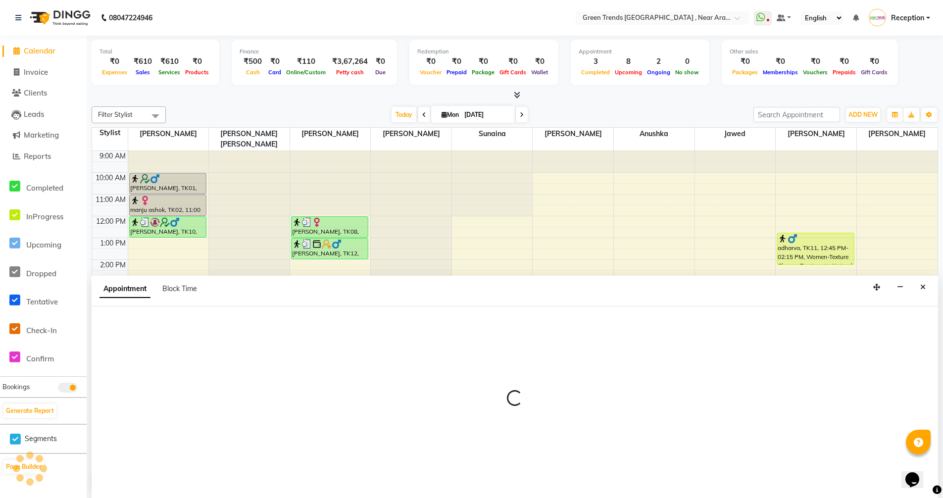
scroll to position [0, 0]
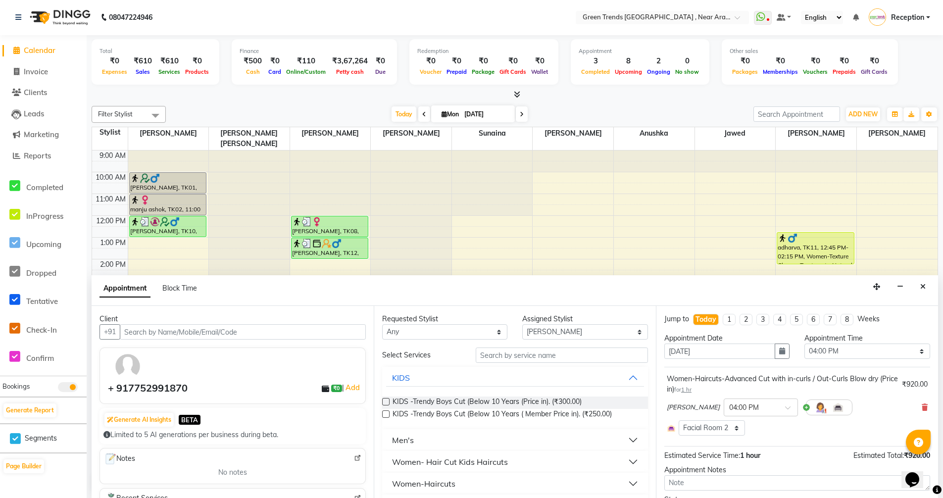
click at [131, 369] on img at bounding box center [127, 366] width 29 height 29
drag, startPoint x: 131, startPoint y: 369, endPoint x: 249, endPoint y: 387, distance: 119.6
click at [249, 387] on div "+ 917752991870 ₹0 | Add" at bounding box center [234, 387] width 253 height 15
click at [120, 389] on div "+ 917752991870" at bounding box center [148, 387] width 80 height 15
click at [124, 364] on img at bounding box center [127, 366] width 29 height 29
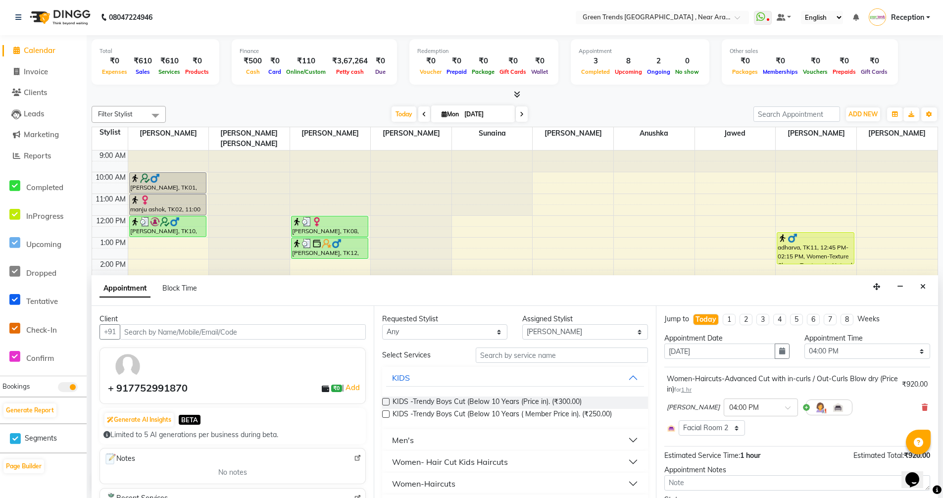
drag, startPoint x: 124, startPoint y: 364, endPoint x: 243, endPoint y: 376, distance: 119.8
click at [243, 376] on div at bounding box center [237, 366] width 263 height 29
click at [346, 386] on link "Add" at bounding box center [352, 387] width 17 height 12
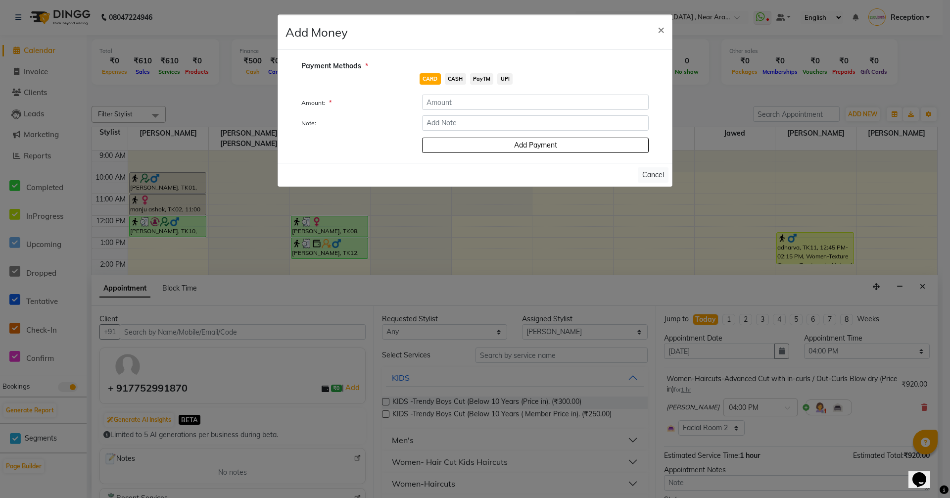
click at [289, 385] on ngb-modal-window "Add Money × Payment Methods * CARD CASH PayTM UPI Amount: * Note: Add Payment C…" at bounding box center [475, 249] width 950 height 498
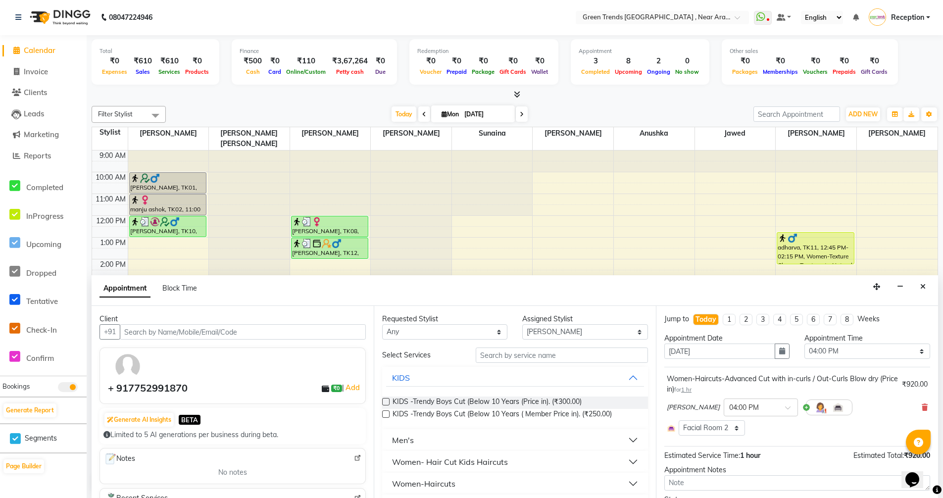
click at [405, 150] on div at bounding box center [411, 150] width 81 height 0
click at [925, 287] on icon "Close" at bounding box center [922, 286] width 5 height 7
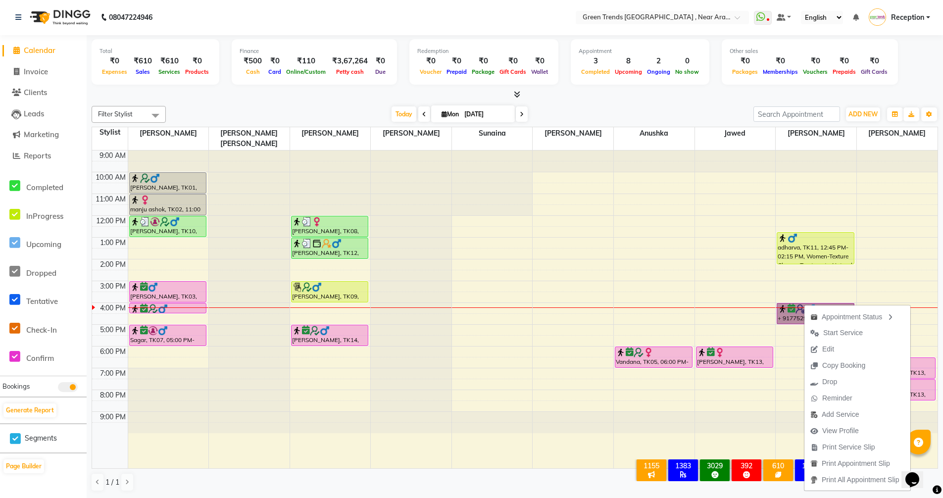
click at [752, 301] on div "9:00 AM 10:00 AM 11:00 AM 12:00 PM 1:00 PM 2:00 PM 3:00 PM 4:00 PM 5:00 PM 6:00…" at bounding box center [514, 309] width 845 height 318
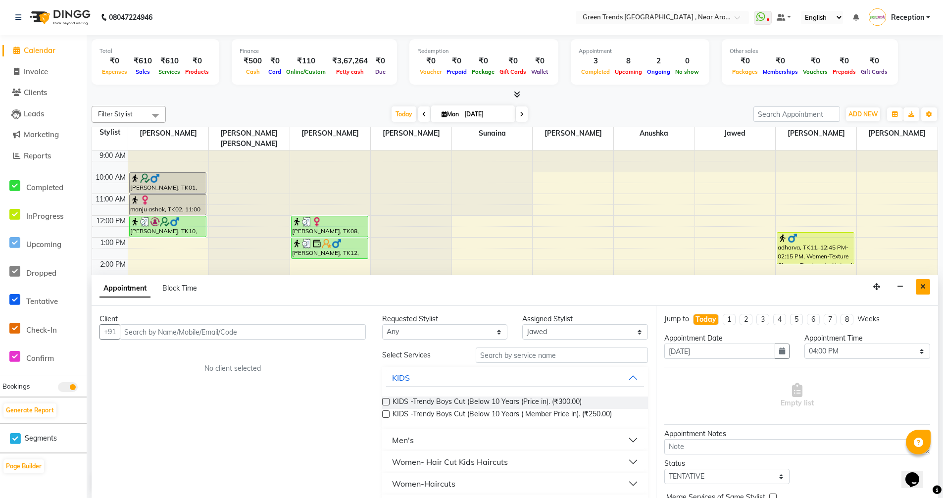
click at [925, 293] on button "Close" at bounding box center [922, 286] width 14 height 15
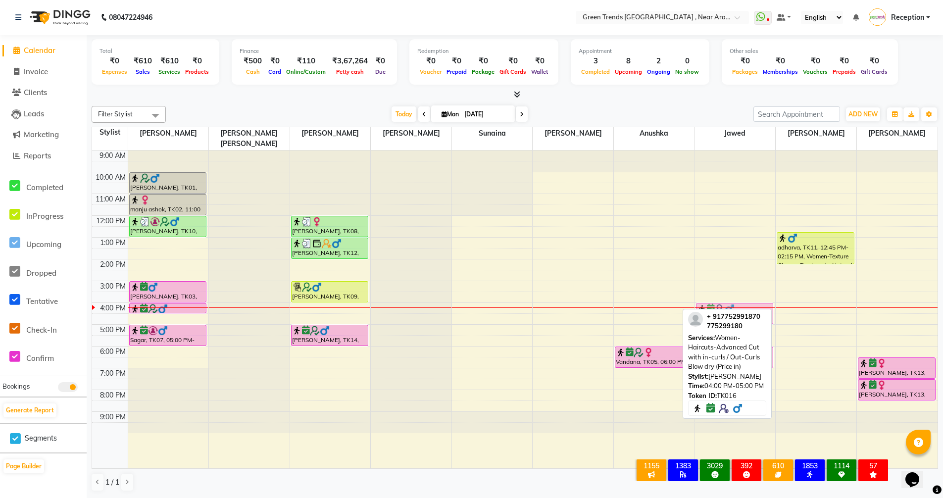
drag, startPoint x: 822, startPoint y: 304, endPoint x: 765, endPoint y: 303, distance: 57.4
click at [765, 303] on tr "[PERSON_NAME], TK01, 10:00 AM-11:00 AM, Women-Haircuts-Basic Cut with blast dry…" at bounding box center [514, 309] width 845 height 318
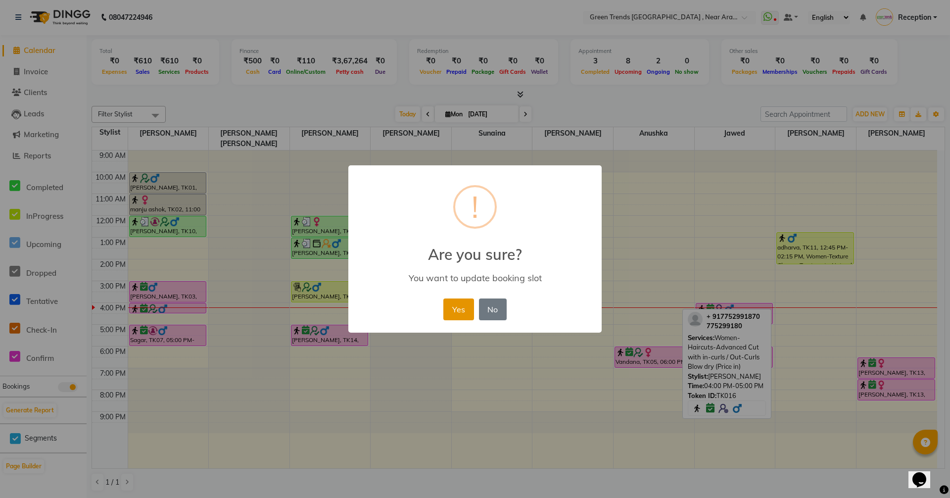
click at [461, 314] on button "Yes" at bounding box center [458, 309] width 30 height 22
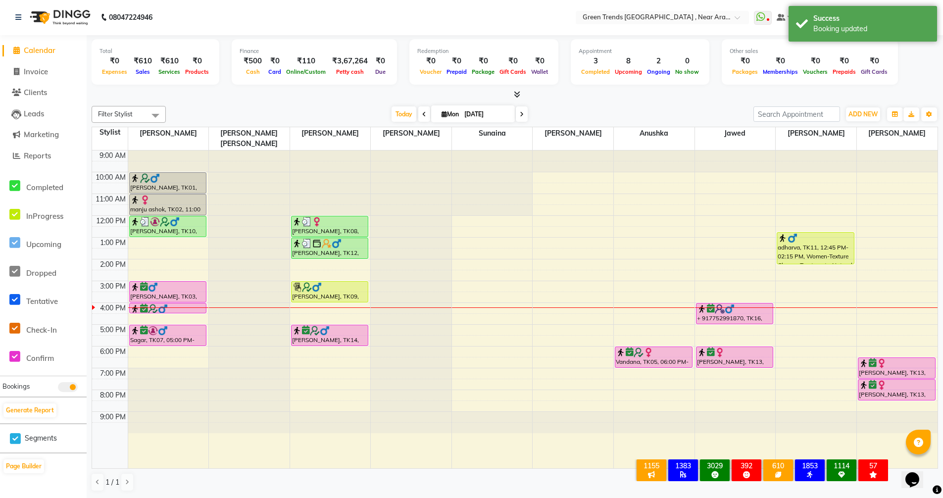
click at [648, 258] on div "9:00 AM 10:00 AM 11:00 AM 12:00 PM 1:00 PM 2:00 PM 3:00 PM 4:00 PM 5:00 PM 6:00…" at bounding box center [514, 309] width 845 height 318
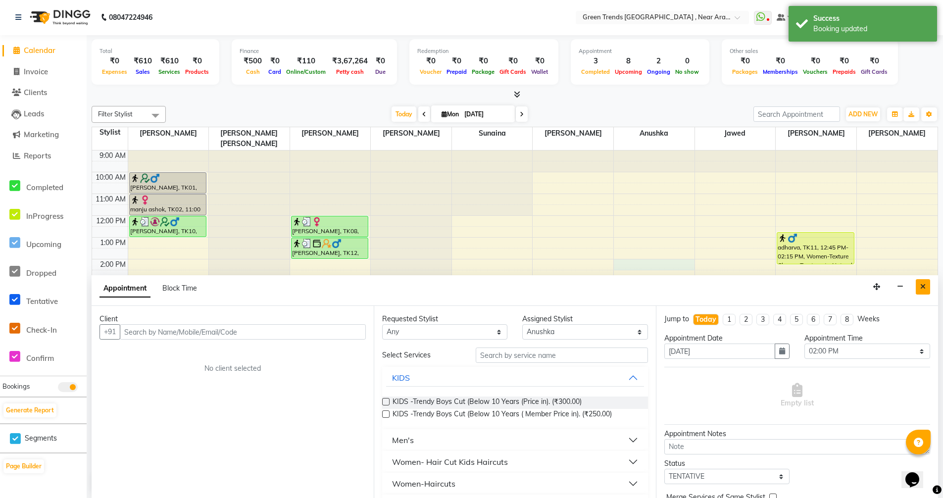
click at [922, 284] on icon "Close" at bounding box center [922, 286] width 5 height 7
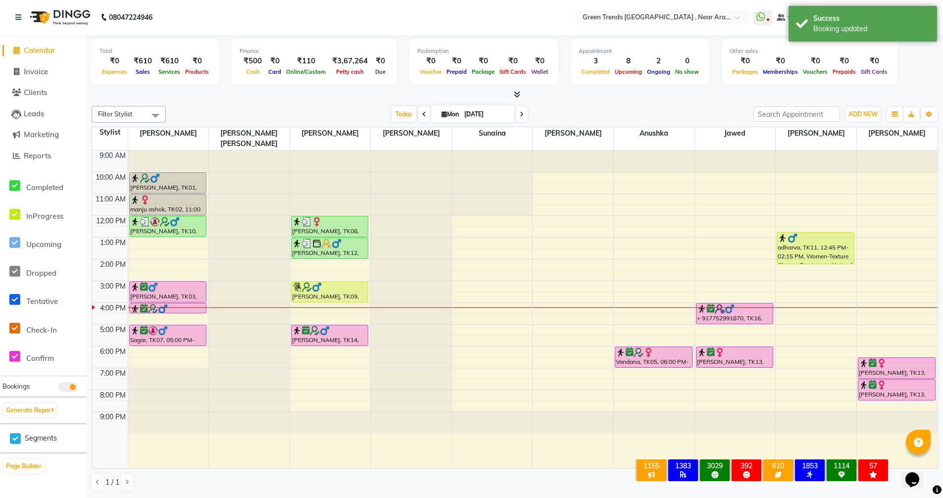
drag, startPoint x: 593, startPoint y: 484, endPoint x: 556, endPoint y: 481, distance: 37.2
drag, startPoint x: 556, startPoint y: 481, endPoint x: 481, endPoint y: 480, distance: 74.7
click at [481, 480] on div "1 / 1" at bounding box center [515, 482] width 846 height 19
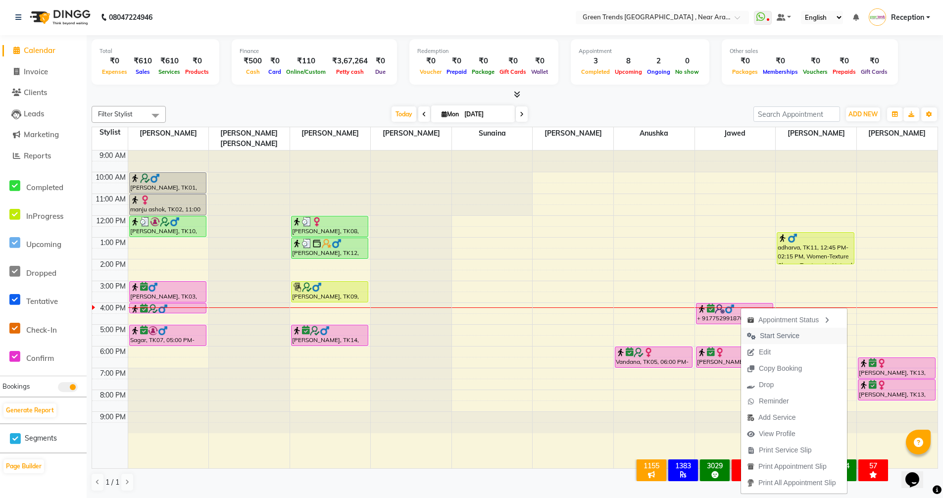
click at [781, 334] on span "Start Service" at bounding box center [779, 336] width 40 height 10
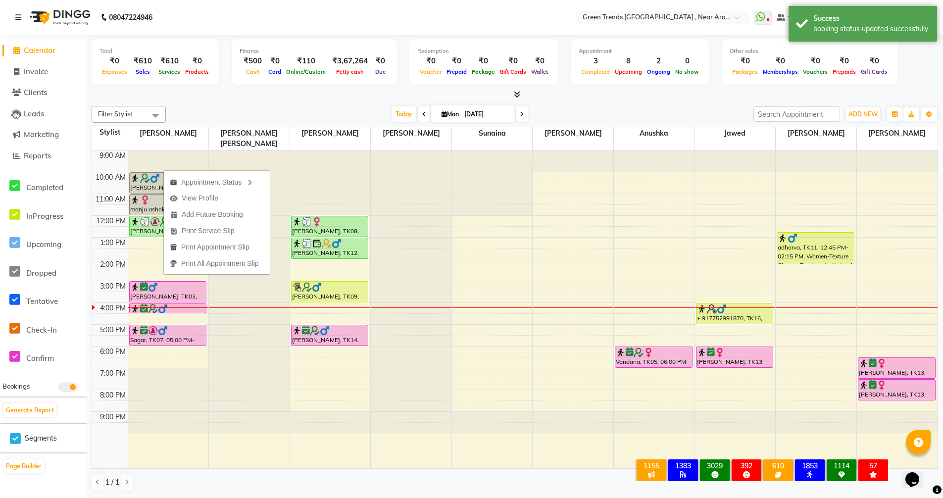
click at [238, 479] on div "1 / 1" at bounding box center [515, 482] width 846 height 19
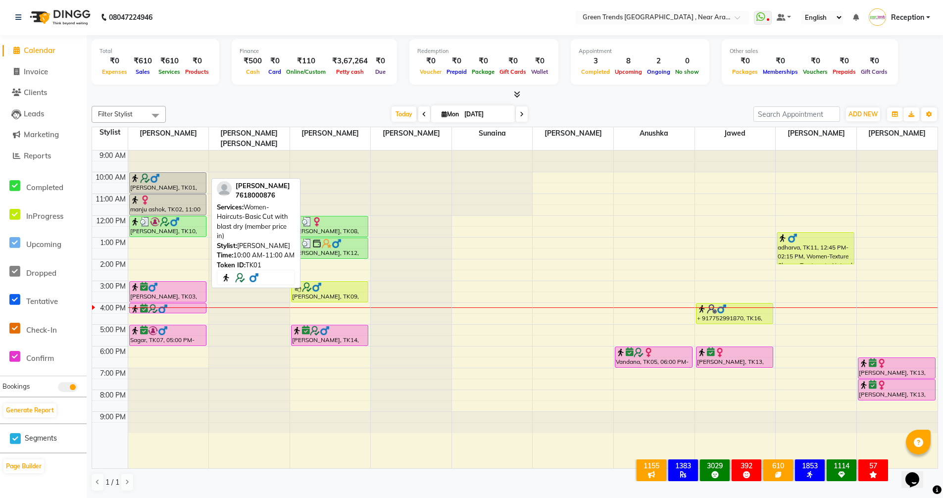
click at [159, 173] on div "[PERSON_NAME], TK01, 10:00 AM-11:00 AM, Women-Haircuts-Basic Cut with blast dry…" at bounding box center [168, 183] width 77 height 20
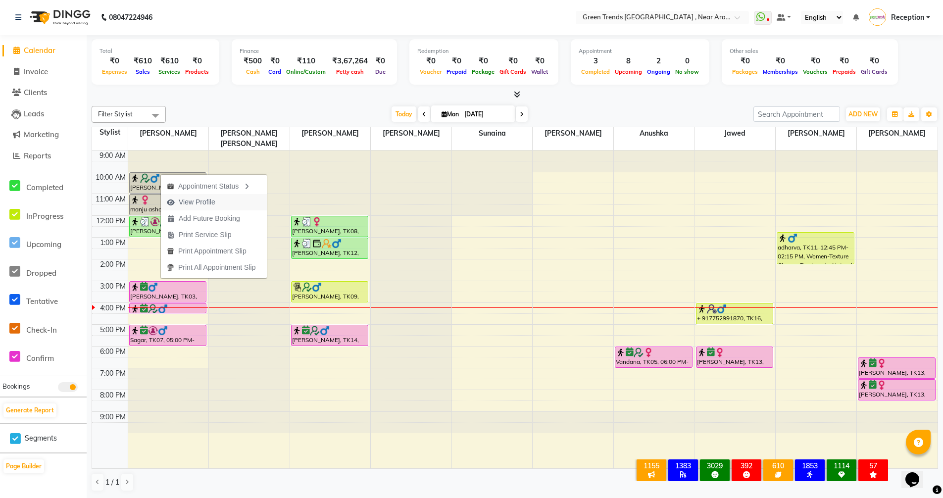
click at [193, 199] on span "View Profile" at bounding box center [197, 202] width 37 height 10
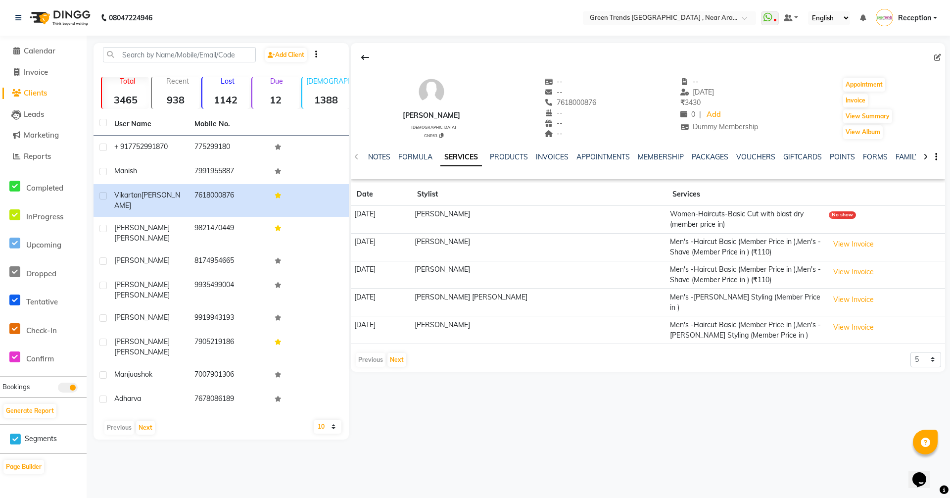
click at [829, 214] on div "No show" at bounding box center [842, 214] width 27 height 7
click at [50, 49] on span "Calendar" at bounding box center [40, 50] width 32 height 9
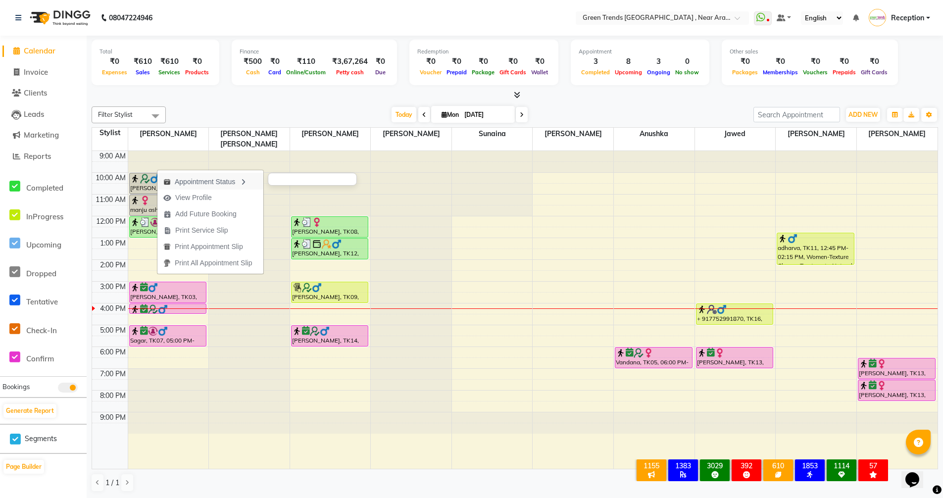
click at [184, 182] on div "Appointment Status" at bounding box center [210, 181] width 106 height 17
click at [261, 182] on icon "button" at bounding box center [257, 182] width 8 height 7
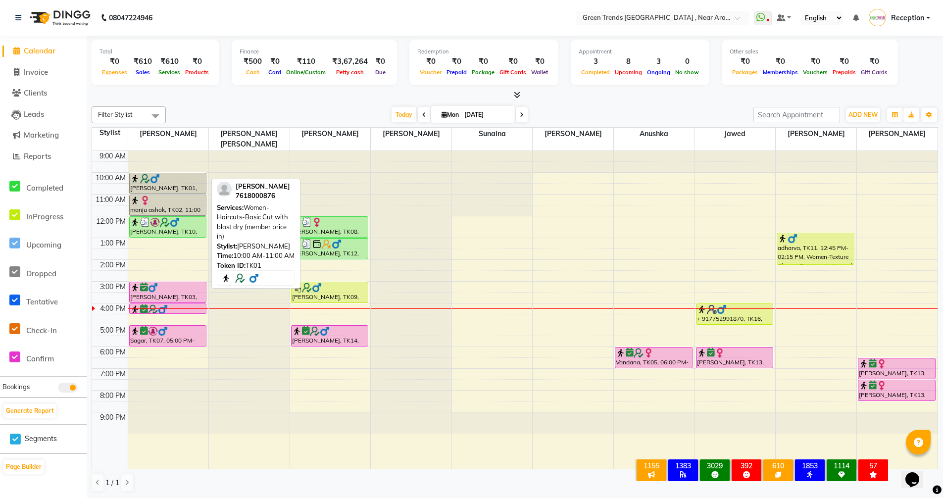
click at [167, 174] on div "[PERSON_NAME], TK01, 10:00 AM-11:00 AM, Women-Haircuts-Basic Cut with blast dry…" at bounding box center [168, 183] width 77 height 20
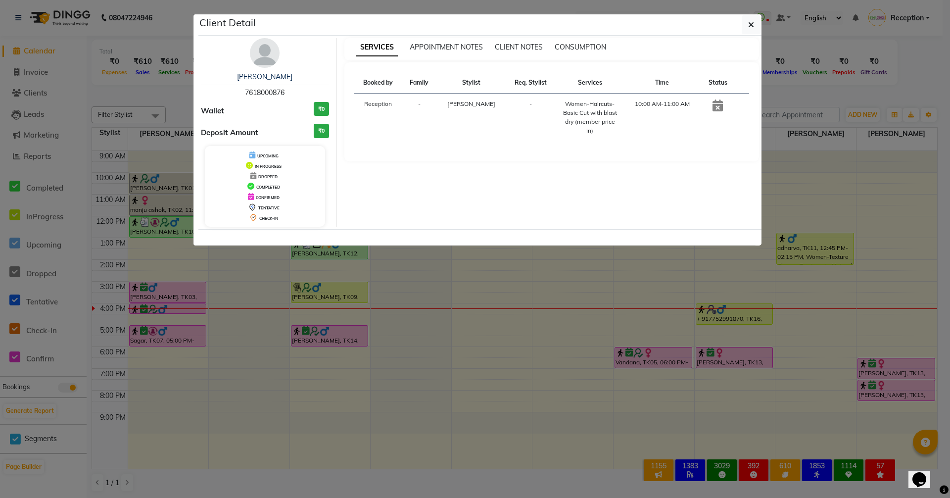
drag, startPoint x: 240, startPoint y: 94, endPoint x: 290, endPoint y: 97, distance: 50.1
click at [290, 97] on div "[PERSON_NAME] 7618000876" at bounding box center [265, 85] width 128 height 26
drag, startPoint x: 280, startPoint y: 98, endPoint x: 474, endPoint y: 167, distance: 206.4
click at [474, 167] on div "SERVICES APPOINTMENT NOTES CLIENT NOTES CONSUMPTION Booked by Family Stylist Re…" at bounding box center [552, 132] width 430 height 189
drag, startPoint x: 235, startPoint y: 89, endPoint x: 308, endPoint y: 103, distance: 74.6
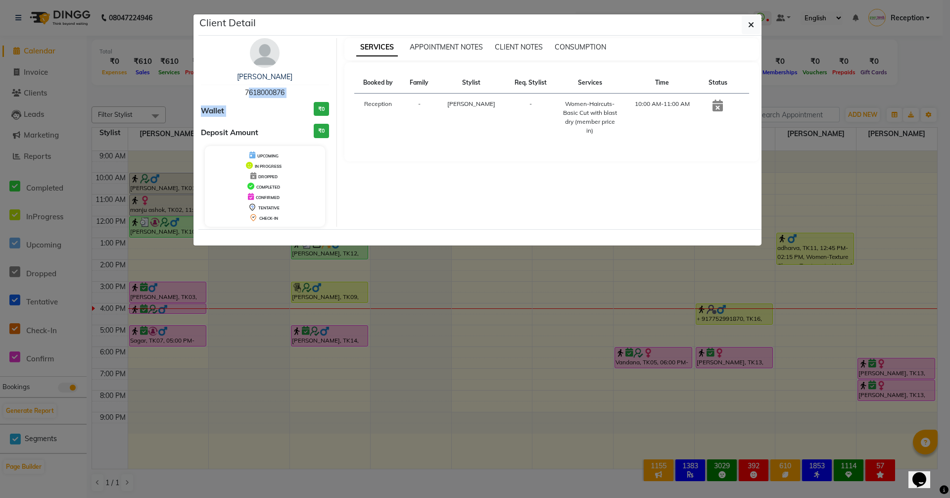
click at [308, 103] on div "[PERSON_NAME] 7618000876 Wallet ₹0 Deposit Amount ₹0 UPCOMING IN PROGRESS DROPP…" at bounding box center [264, 132] width 143 height 189
click at [374, 135] on div "Booked by Family Stylist Req. Stylist Services Time Status Reception - [PERSON_…" at bounding box center [551, 110] width 395 height 77
drag, startPoint x: 241, startPoint y: 89, endPoint x: 292, endPoint y: 97, distance: 51.6
click at [292, 97] on div "[PERSON_NAME] 7618000876" at bounding box center [265, 85] width 128 height 26
copy span "7618000876"
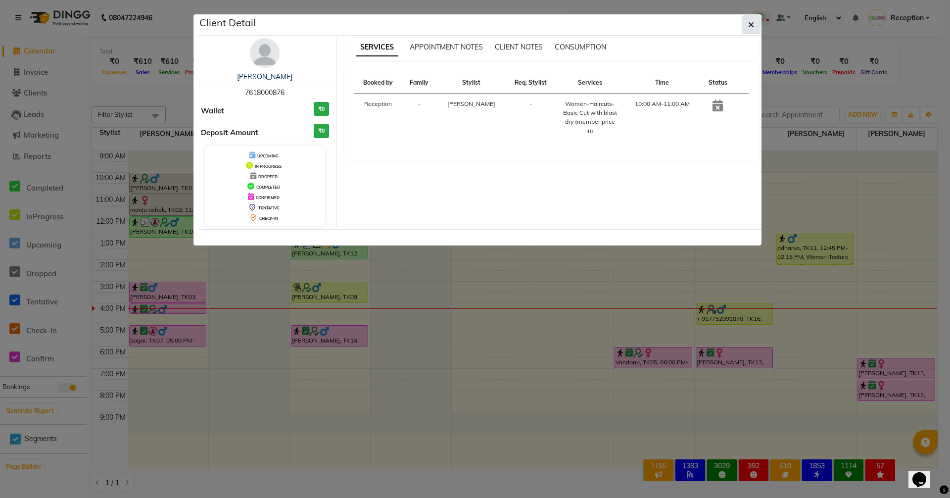
click at [751, 23] on icon "button" at bounding box center [751, 25] width 6 height 8
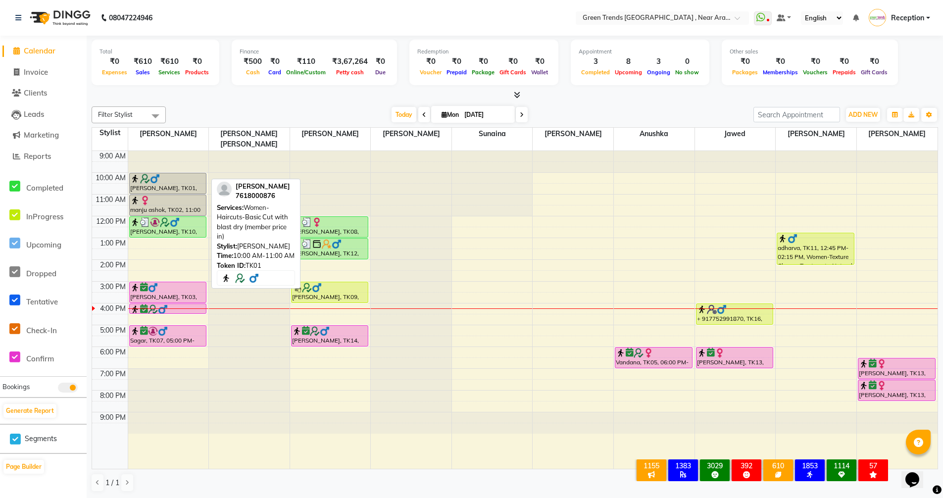
drag, startPoint x: 163, startPoint y: 169, endPoint x: 161, endPoint y: 183, distance: 14.0
click at [161, 183] on link "[PERSON_NAME], TK01, 10:00 AM-11:00 AM, Women-Haircuts-Basic Cut with blast dry…" at bounding box center [168, 183] width 78 height 21
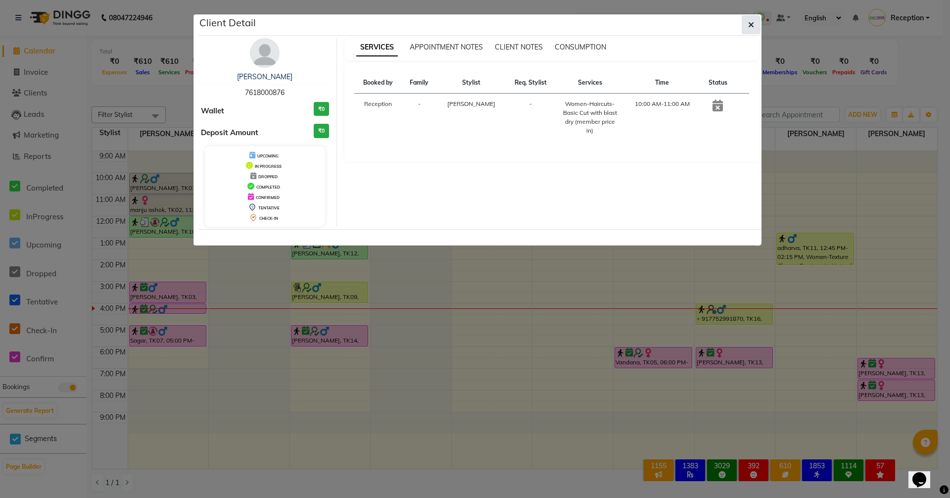
click at [752, 23] on icon "button" at bounding box center [751, 25] width 6 height 8
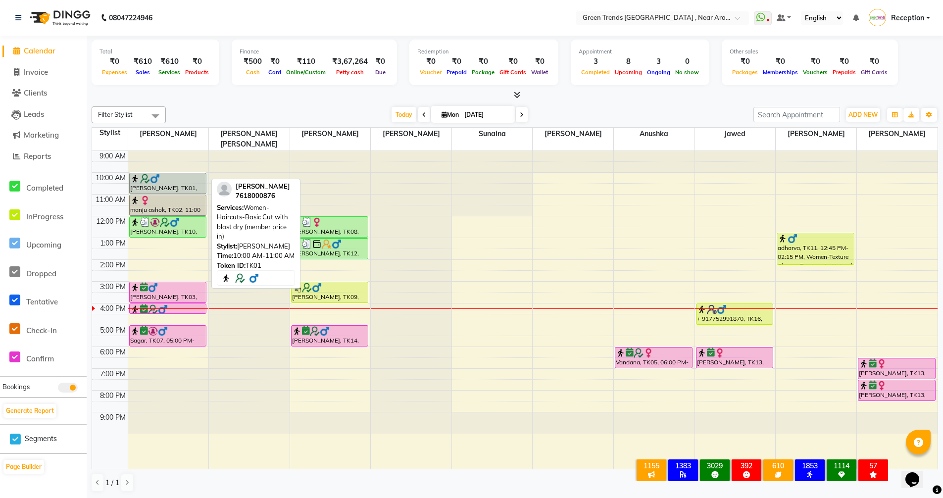
drag, startPoint x: 128, startPoint y: 171, endPoint x: 199, endPoint y: 181, distance: 71.9
click at [199, 181] on div "9:00 AM 10:00 AM 11:00 AM 12:00 PM 1:00 PM 2:00 PM 3:00 PM 4:00 PM 5:00 PM 6:00…" at bounding box center [514, 310] width 845 height 318
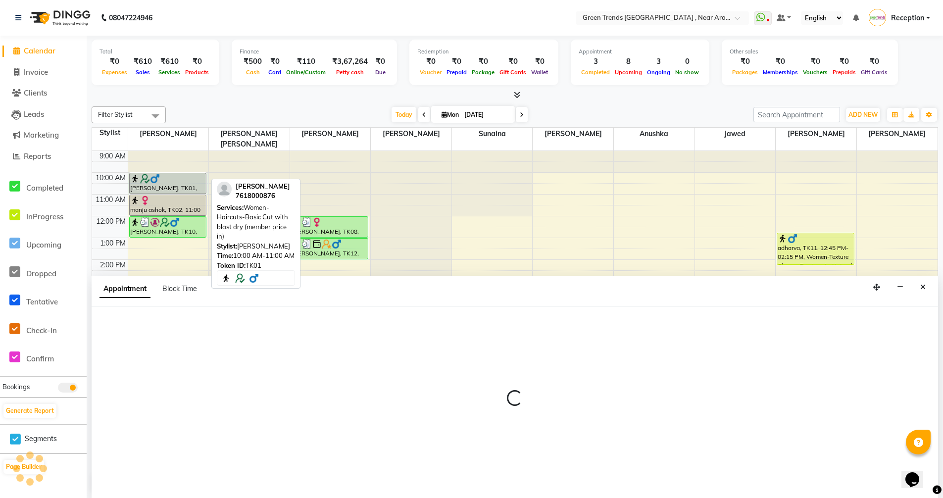
scroll to position [0, 0]
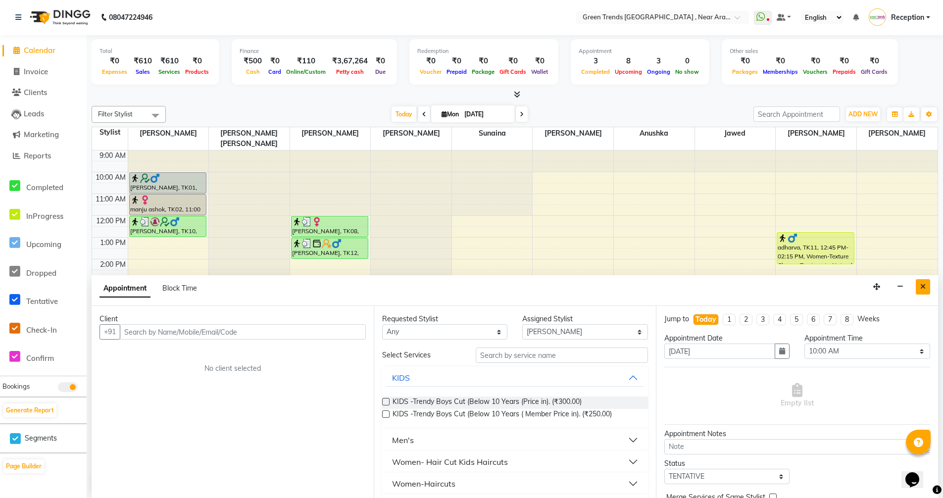
click at [919, 284] on button "Close" at bounding box center [922, 286] width 14 height 15
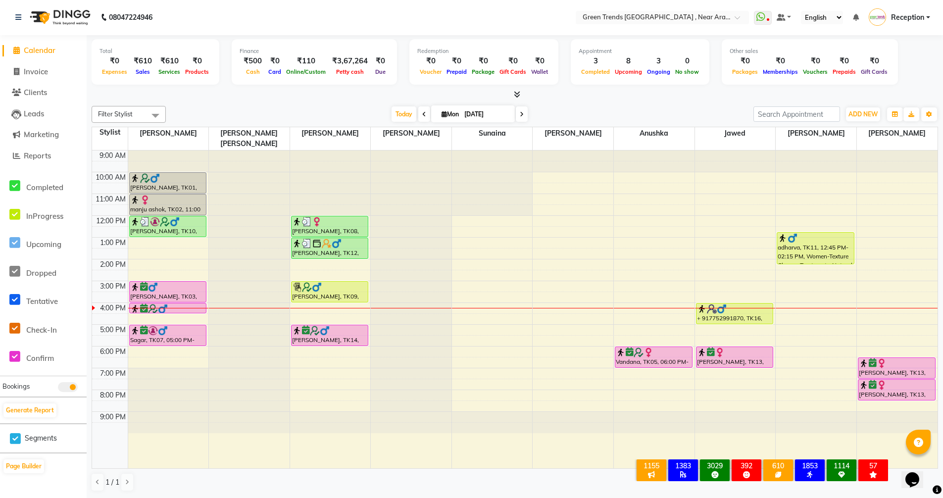
drag, startPoint x: 173, startPoint y: 167, endPoint x: 168, endPoint y: 346, distance: 179.2
click at [168, 346] on div "9:00 AM 10:00 AM 11:00 AM 12:00 PM 1:00 PM 2:00 PM 3:00 PM 4:00 PM 5:00 PM 6:00…" at bounding box center [514, 309] width 845 height 318
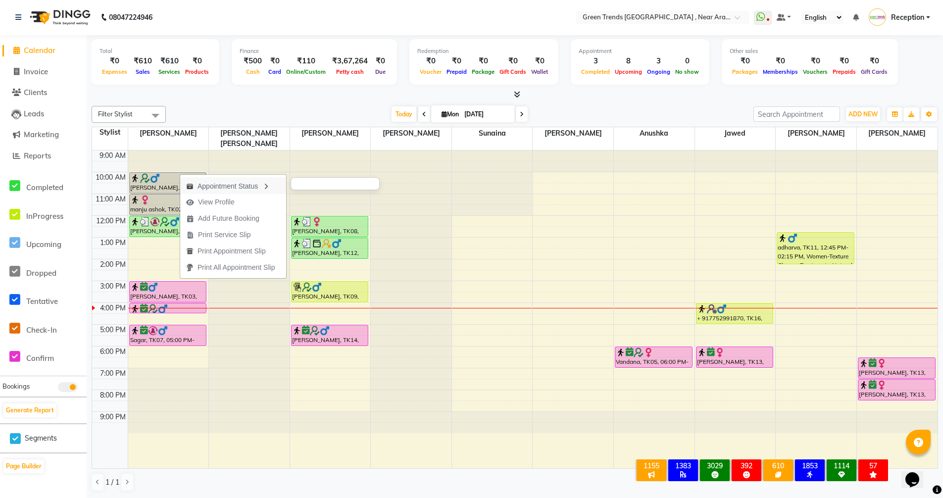
click at [222, 183] on div "Appointment Status" at bounding box center [233, 185] width 106 height 17
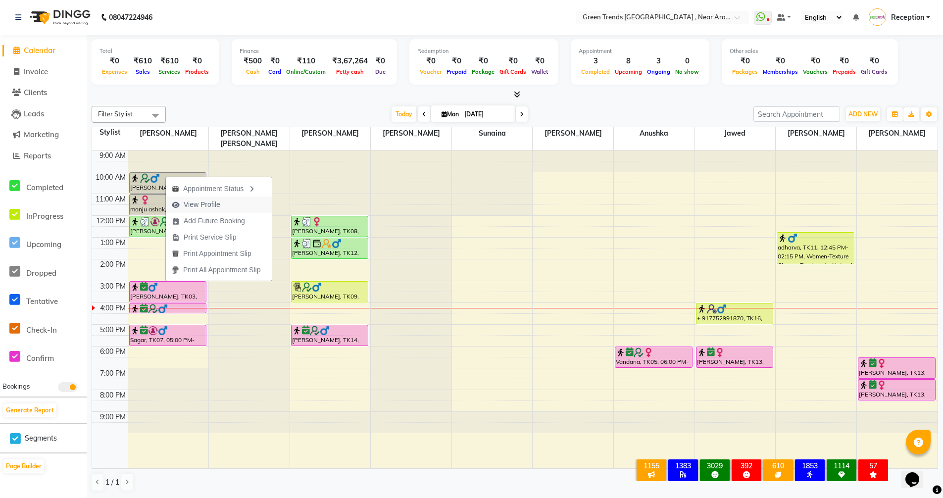
click at [196, 205] on span "View Profile" at bounding box center [202, 204] width 37 height 10
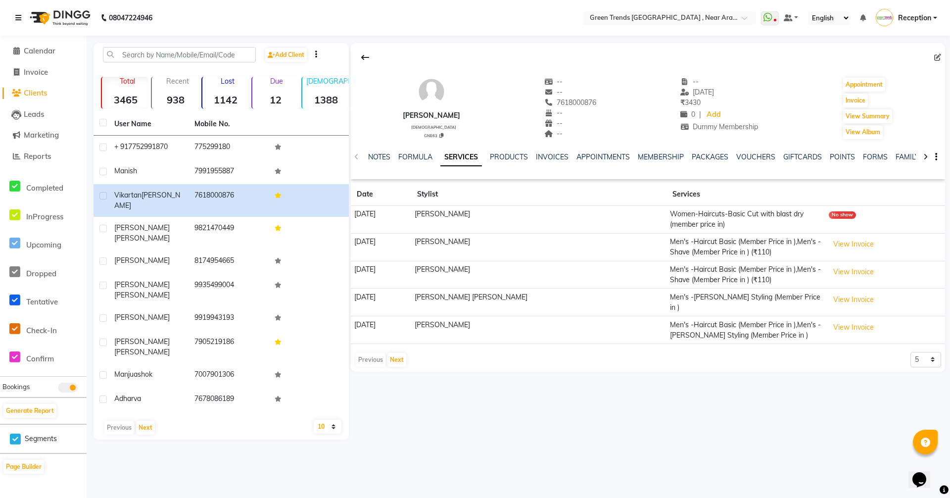
click at [19, 13] on link at bounding box center [20, 18] width 10 height 28
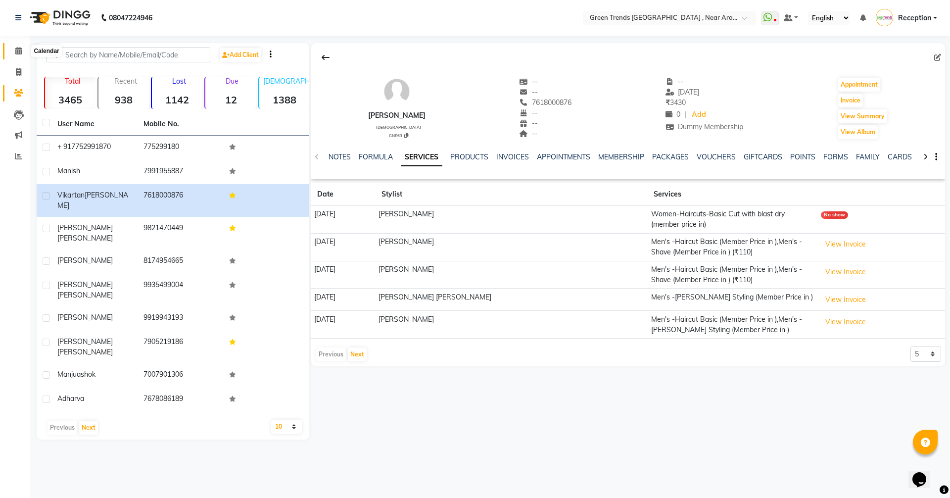
click at [15, 50] on icon at bounding box center [18, 50] width 6 height 7
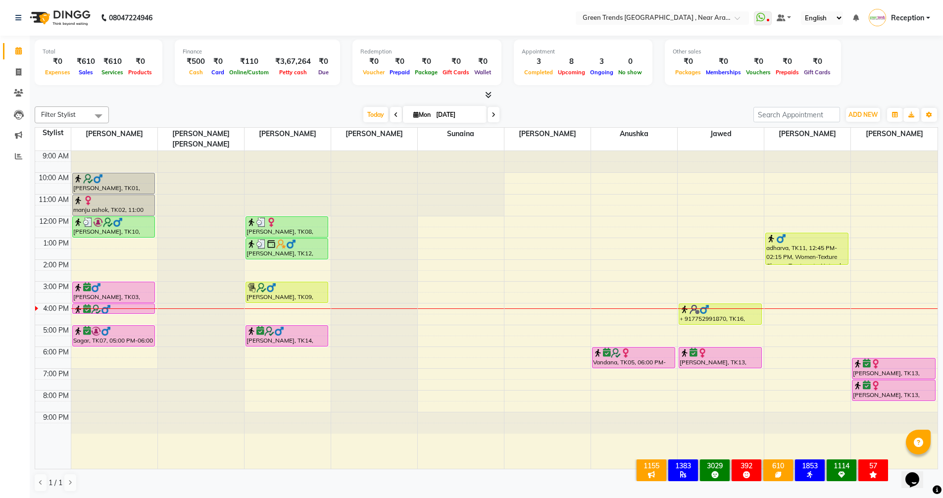
drag, startPoint x: 111, startPoint y: 171, endPoint x: 92, endPoint y: 343, distance: 173.2
click at [92, 343] on div "9:00 AM 10:00 AM 11:00 AM 12:00 PM 1:00 PM 2:00 PM 3:00 PM 4:00 PM 5:00 PM 6:00…" at bounding box center [486, 310] width 902 height 318
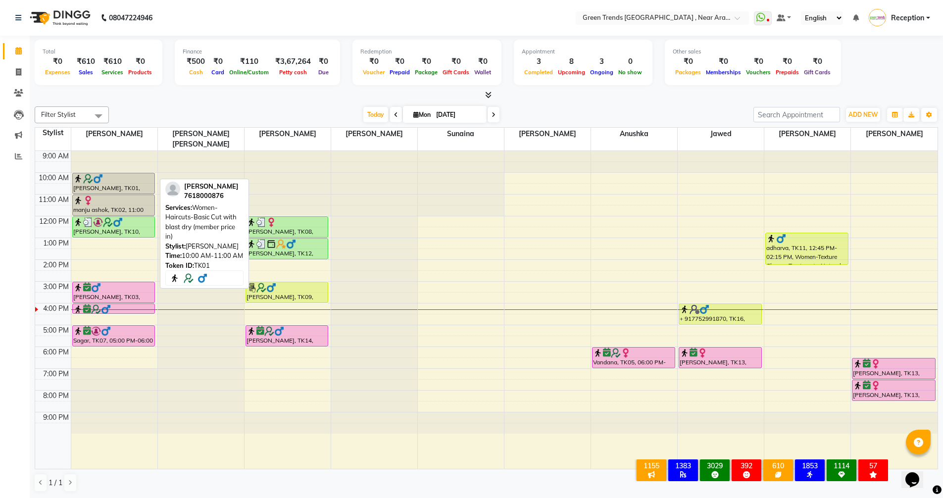
click at [108, 174] on div at bounding box center [113, 179] width 81 height 10
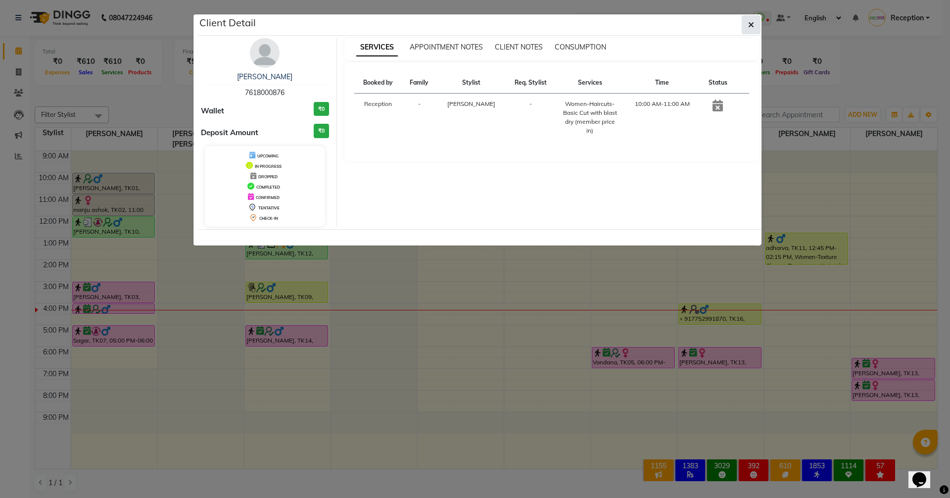
click at [751, 27] on icon "button" at bounding box center [751, 25] width 6 height 8
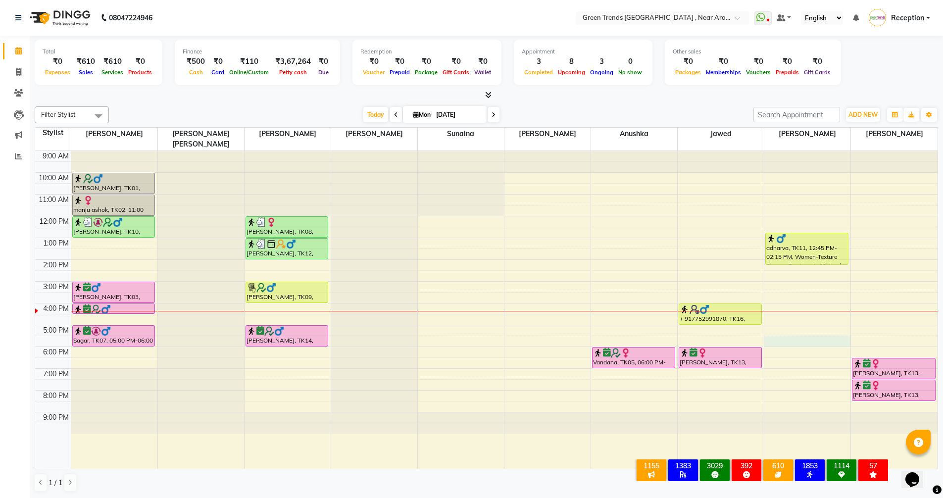
click at [771, 331] on div "9:00 AM 10:00 AM 11:00 AM 12:00 PM 1:00 PM 2:00 PM 3:00 PM 4:00 PM 5:00 PM 6:00…" at bounding box center [486, 310] width 902 height 318
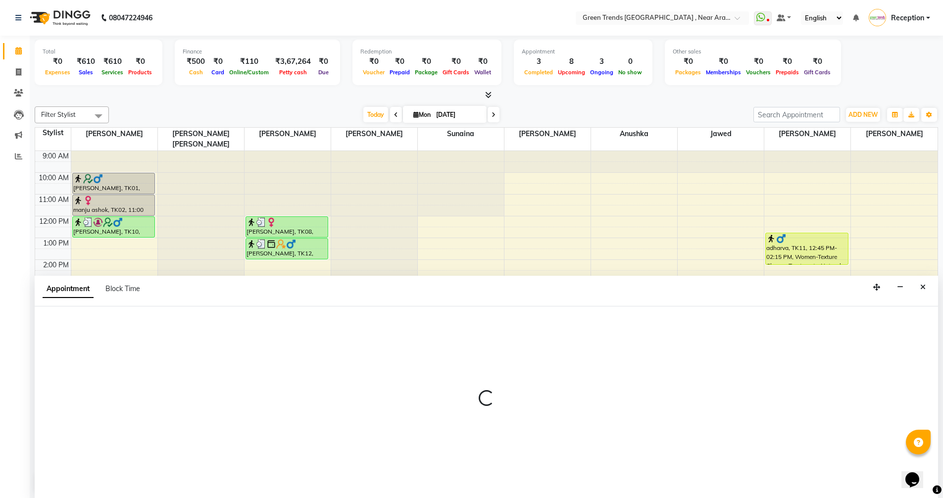
scroll to position [0, 0]
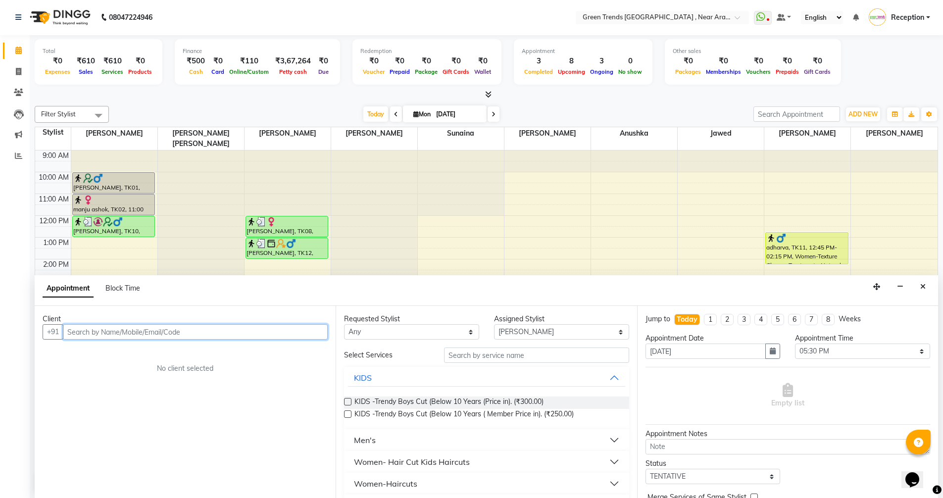
click at [177, 329] on input "text" at bounding box center [195, 331] width 265 height 15
click at [304, 333] on span "Add Client" at bounding box center [306, 331] width 33 height 9
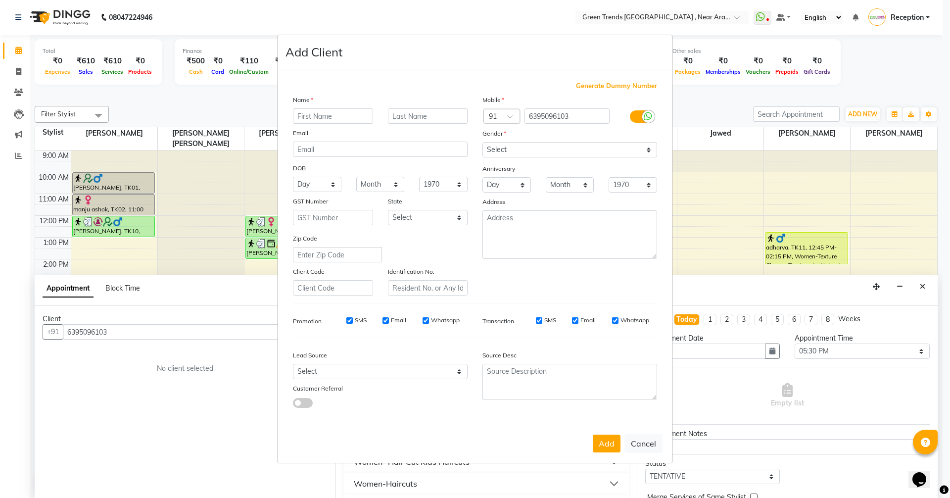
click at [338, 118] on input "text" at bounding box center [333, 115] width 80 height 15
click at [649, 147] on select "Select [DEMOGRAPHIC_DATA] [DEMOGRAPHIC_DATA] Other Prefer Not To Say" at bounding box center [569, 149] width 175 height 15
click at [482, 142] on select "Select [DEMOGRAPHIC_DATA] [DEMOGRAPHIC_DATA] Other Prefer Not To Say" at bounding box center [569, 149] width 175 height 15
click at [611, 437] on button "Add" at bounding box center [607, 443] width 28 height 18
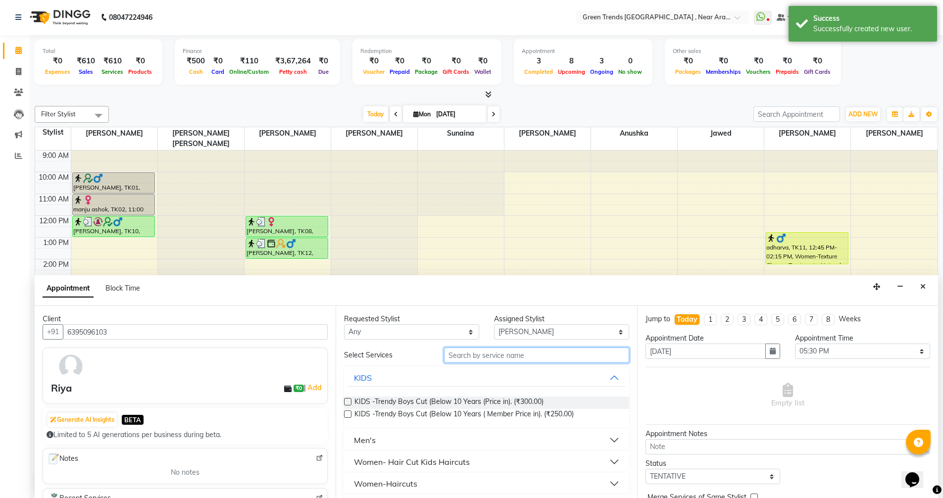
click at [530, 358] on input "text" at bounding box center [536, 354] width 185 height 15
click at [414, 480] on div "Women-Haircuts" at bounding box center [385, 483] width 63 height 12
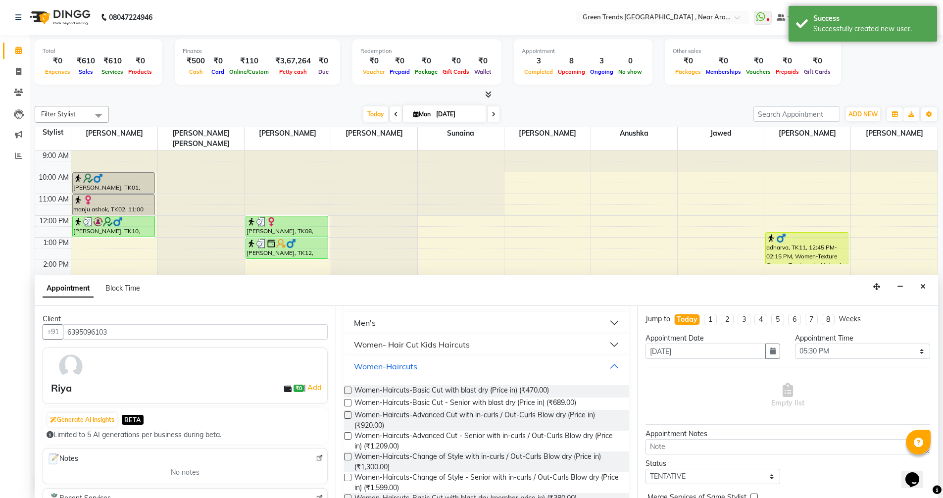
scroll to position [148, 0]
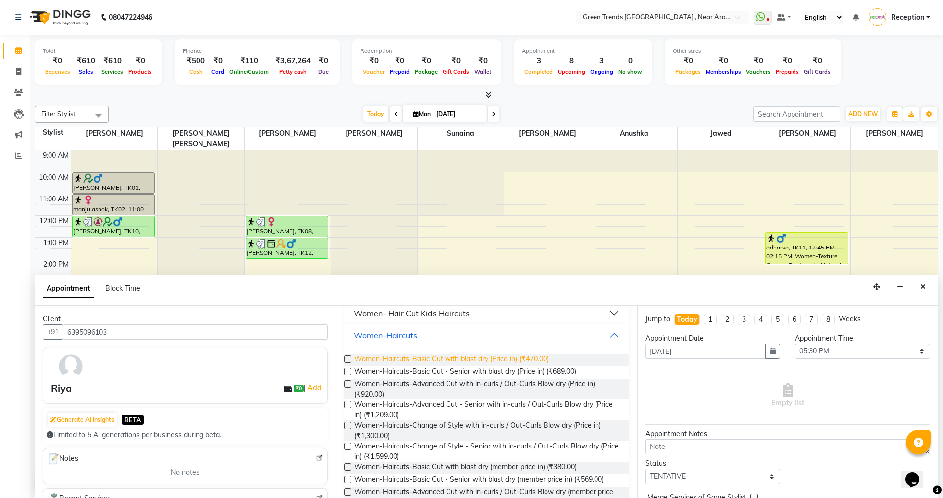
click at [472, 362] on span "Women-Haircuts-Basic Cut with blast dry (Price in) (₹470.00)" at bounding box center [451, 360] width 194 height 12
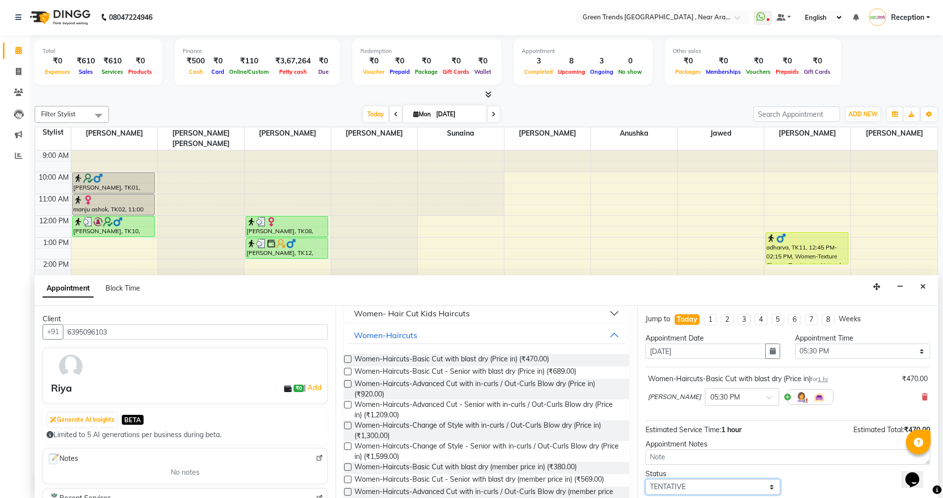
click at [765, 487] on select "Select TENTATIVE CONFIRM CHECK-IN UPCOMING" at bounding box center [712, 486] width 135 height 15
click at [645, 479] on select "Select TENTATIVE CONFIRM CHECK-IN UPCOMING" at bounding box center [712, 486] width 135 height 15
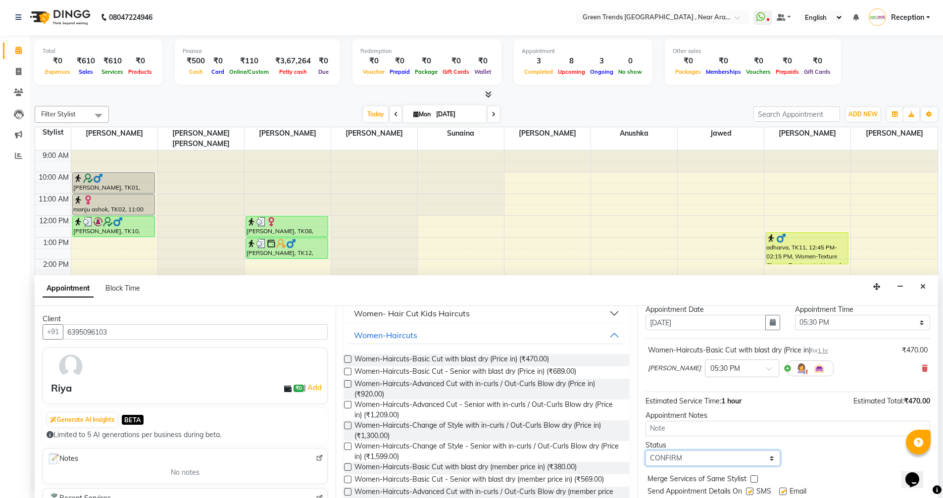
scroll to position [59, 0]
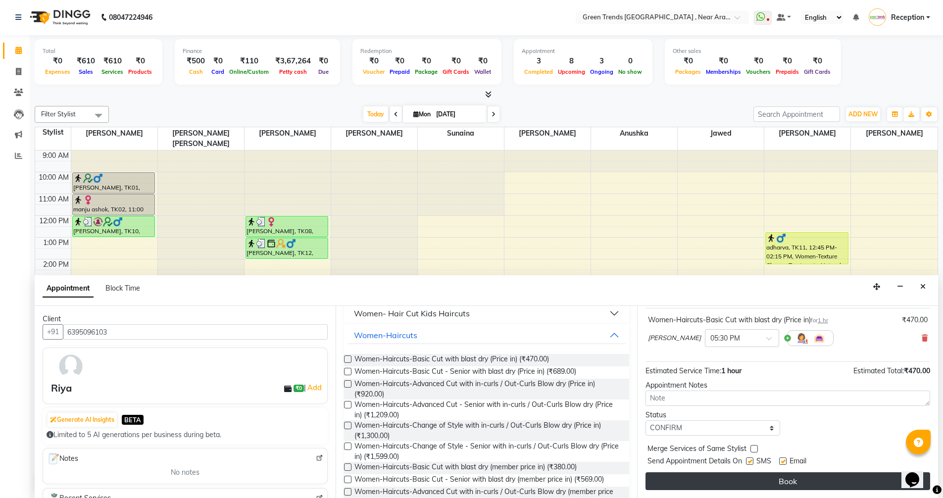
click at [771, 478] on button "Book" at bounding box center [787, 481] width 284 height 18
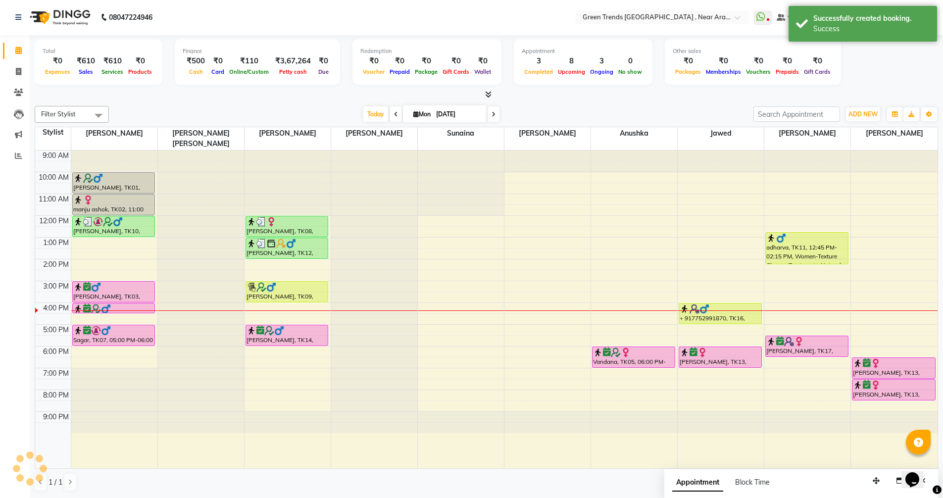
scroll to position [0, 0]
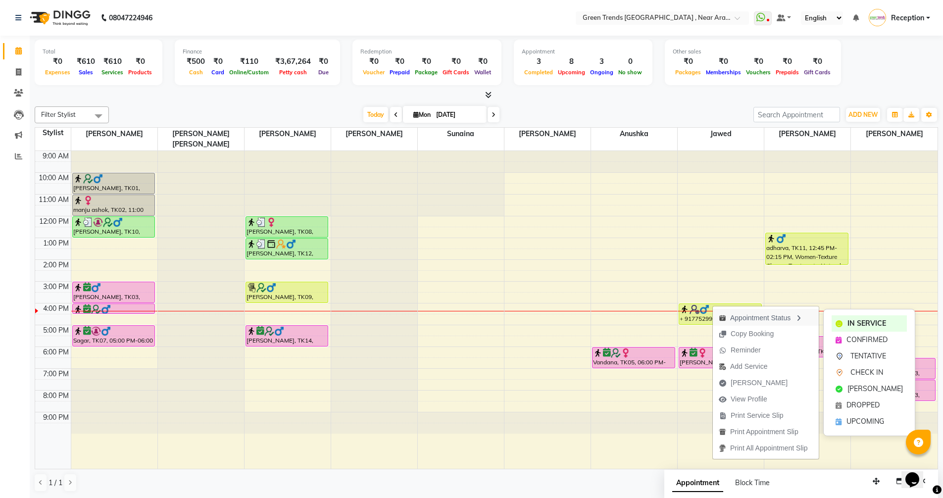
click at [750, 319] on div "Appointment Status" at bounding box center [765, 317] width 106 height 17
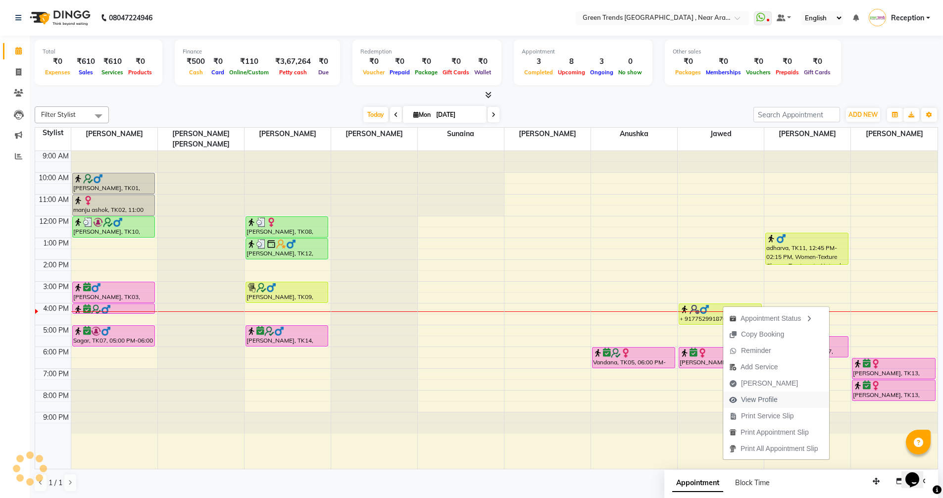
click at [757, 400] on span "View Profile" at bounding box center [759, 399] width 37 height 10
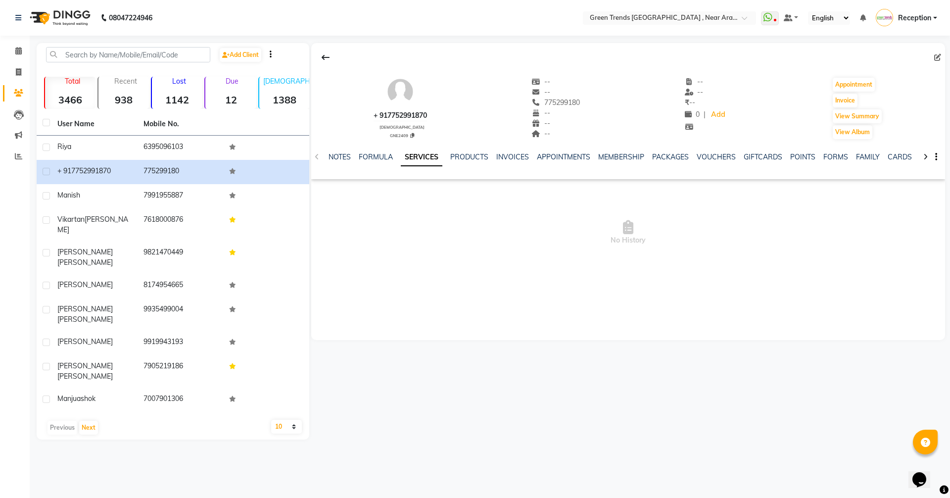
click at [427, 117] on div "+ 917752991870" at bounding box center [400, 115] width 53 height 10
click at [413, 114] on div "+ 917752991870" at bounding box center [400, 115] width 53 height 10
click at [402, 91] on img at bounding box center [400, 92] width 30 height 30
click at [936, 157] on icon "button" at bounding box center [936, 157] width 2 height 0
click at [582, 384] on div "+ 917752991870 [DEMOGRAPHIC_DATA] GNE2409 -- -- 775299180 -- -- -- -- -- ₹ -- 0…" at bounding box center [627, 241] width 636 height 396
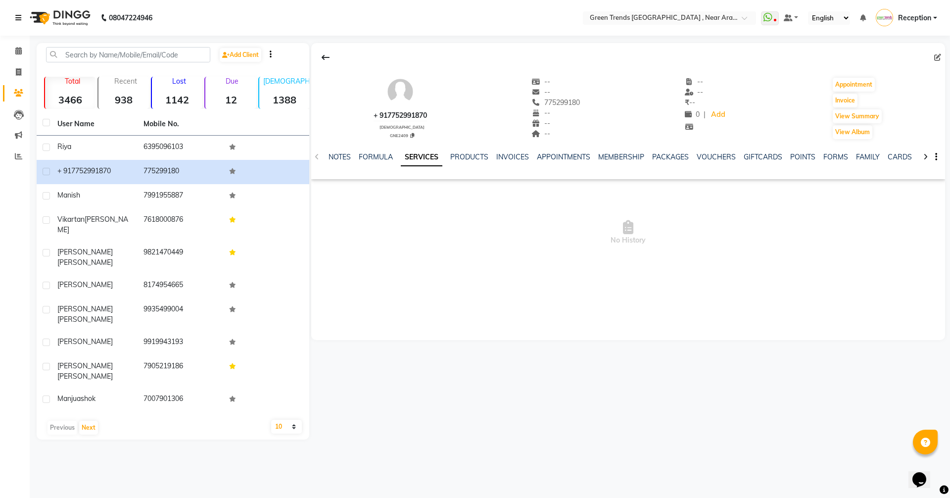
click at [19, 14] on icon at bounding box center [18, 17] width 6 height 7
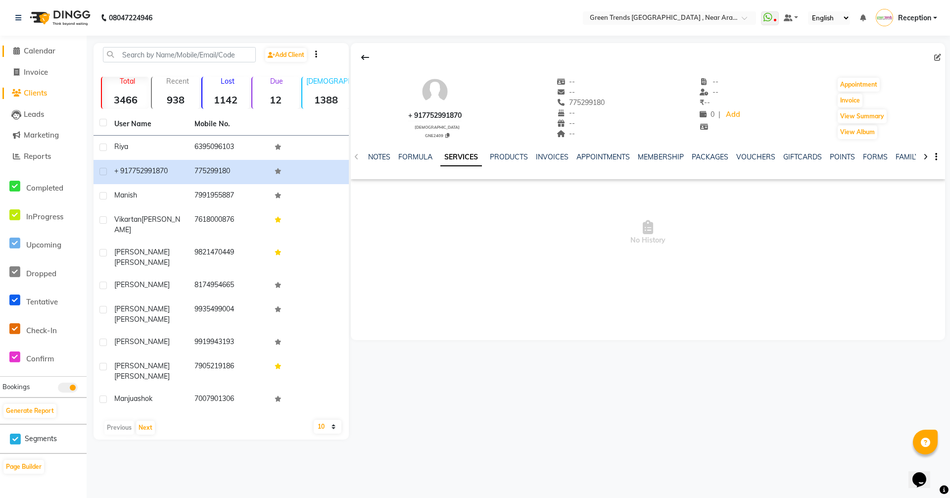
click at [35, 56] on link "Calendar" at bounding box center [43, 51] width 82 height 11
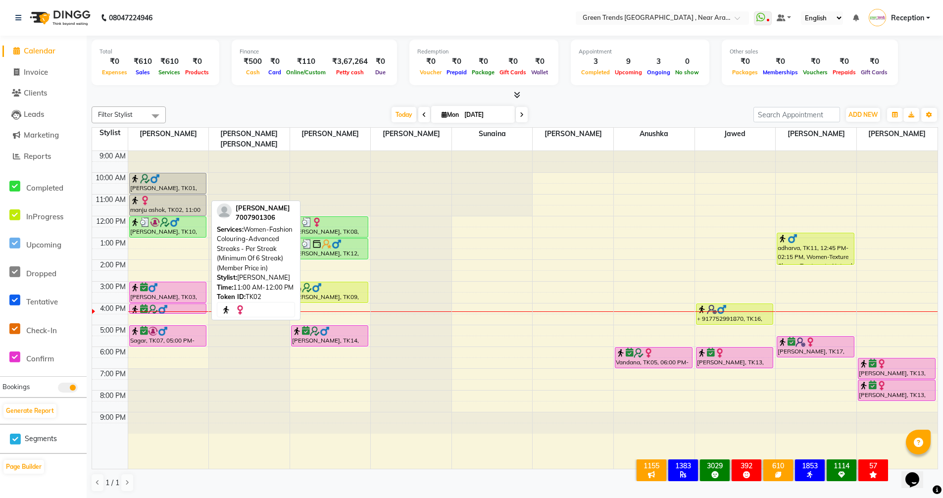
click at [159, 195] on div at bounding box center [168, 200] width 76 height 10
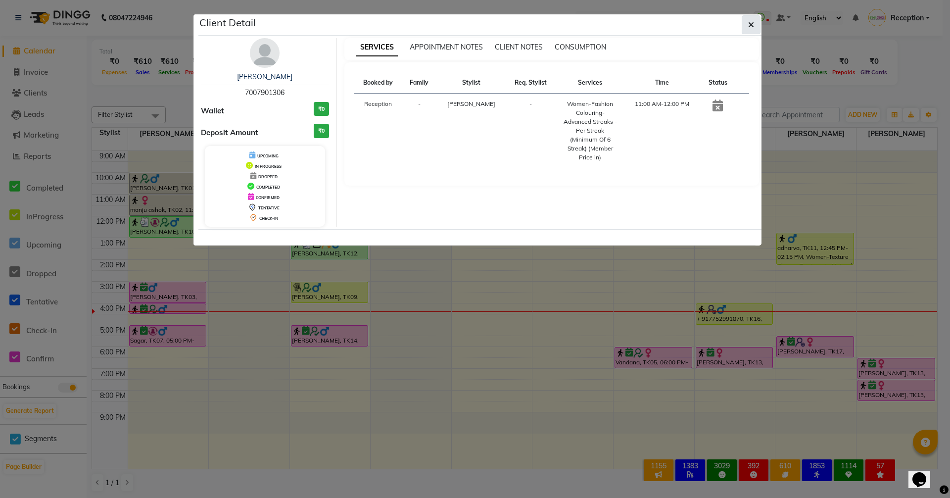
click at [752, 20] on span "button" at bounding box center [751, 25] width 6 height 10
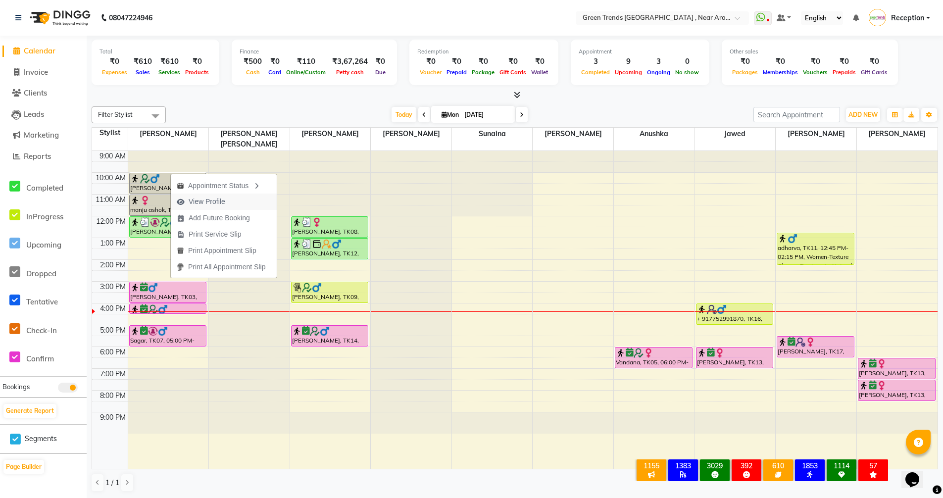
click at [204, 200] on span "View Profile" at bounding box center [207, 201] width 37 height 10
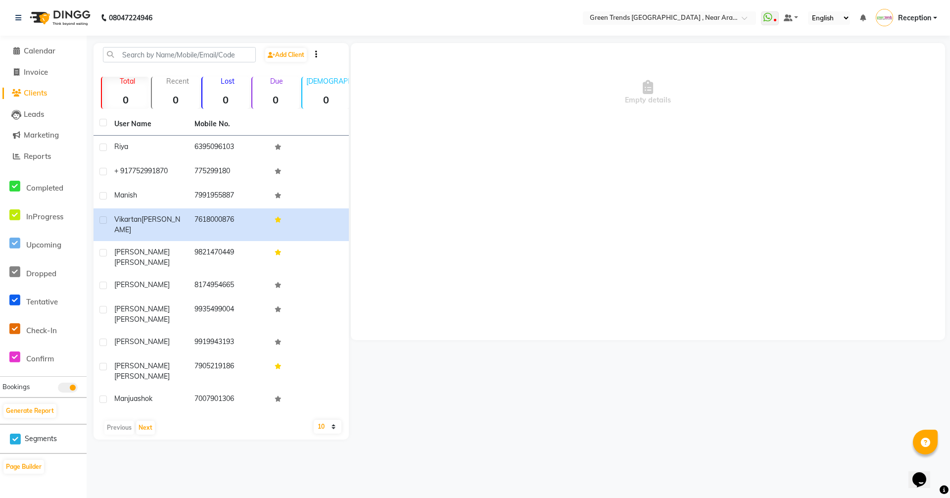
click at [45, 43] on li "Calendar" at bounding box center [43, 51] width 87 height 21
click at [43, 51] on span "Calendar" at bounding box center [40, 50] width 32 height 9
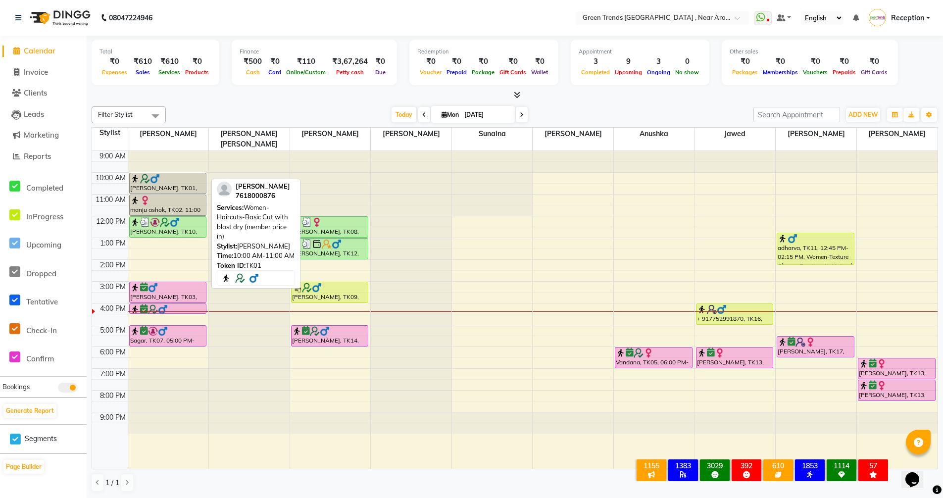
click at [156, 174] on img at bounding box center [155, 179] width 10 height 10
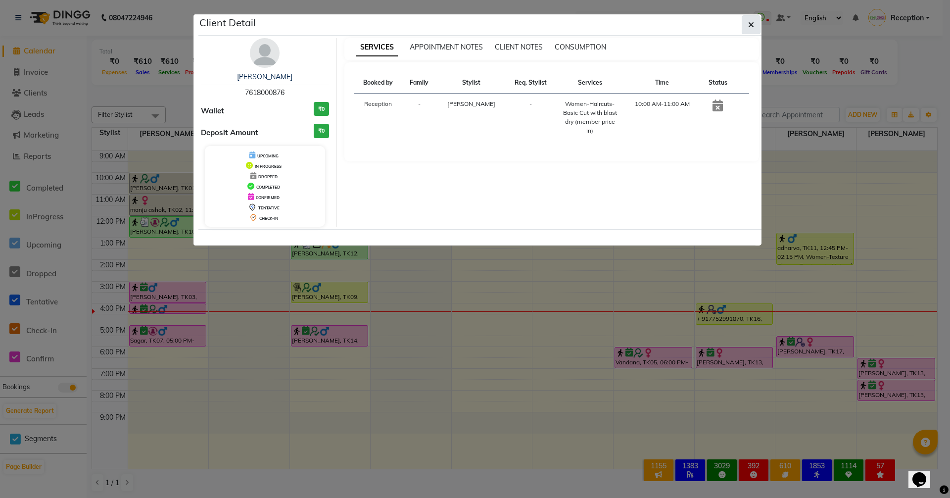
click at [749, 22] on icon "button" at bounding box center [751, 25] width 6 height 8
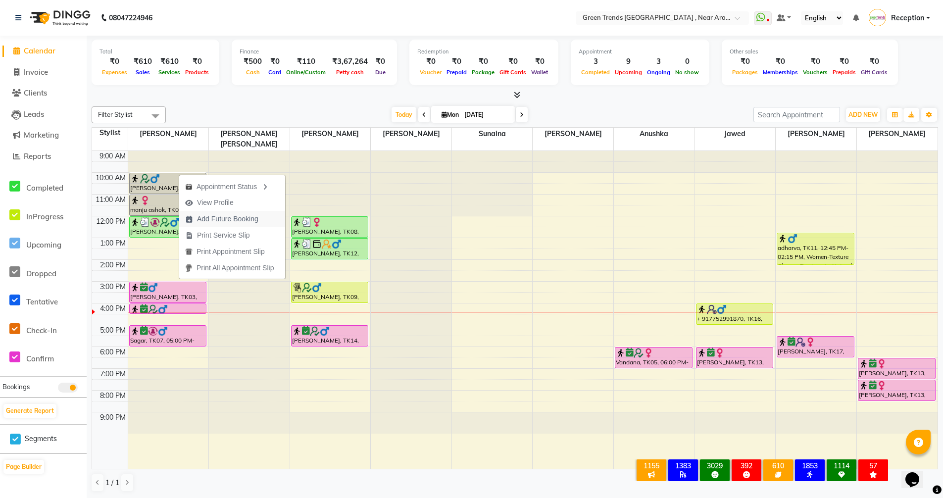
click at [221, 217] on span "Add Future Booking" at bounding box center [227, 219] width 61 height 10
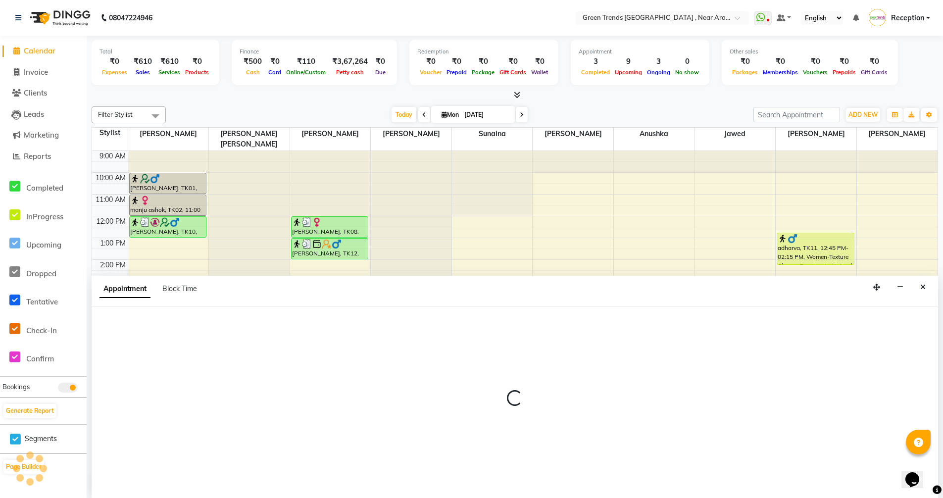
scroll to position [0, 0]
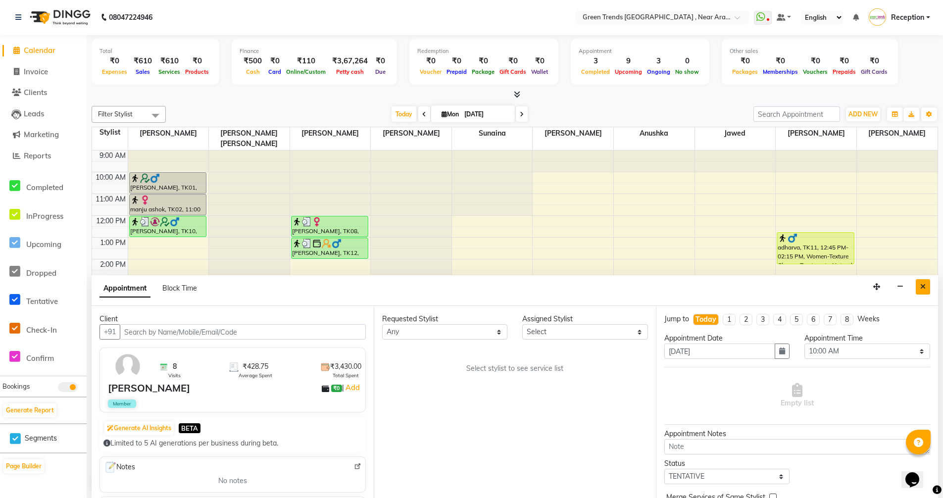
click at [927, 284] on button "Close" at bounding box center [922, 286] width 14 height 15
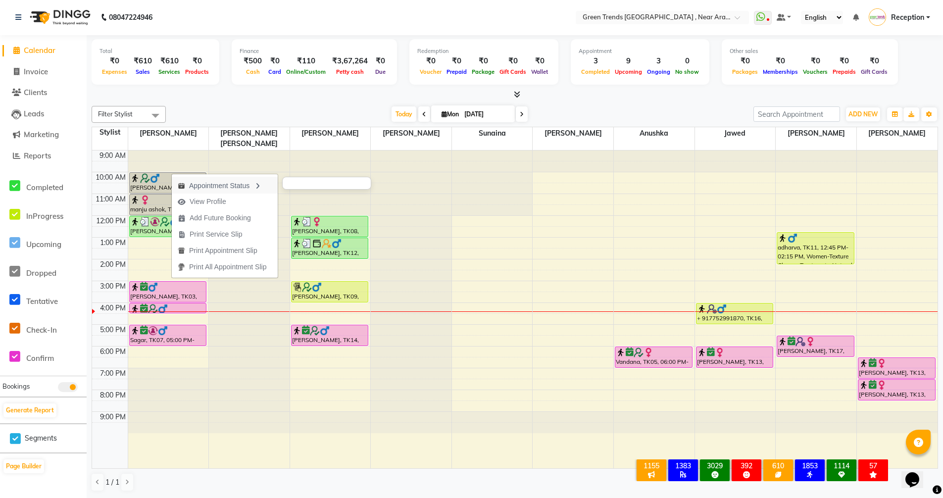
click at [261, 184] on icon "button" at bounding box center [257, 186] width 8 height 7
click at [193, 197] on span "View Profile" at bounding box center [209, 198] width 37 height 10
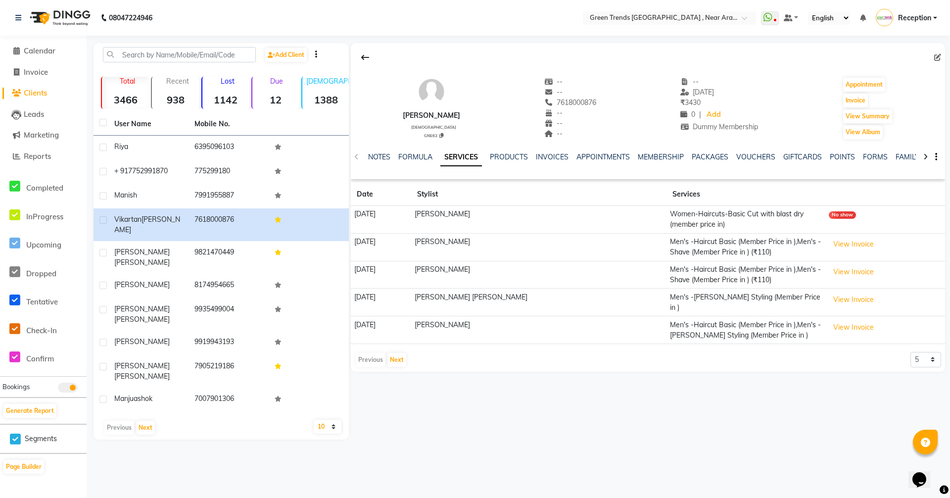
click at [540, 408] on main "Add Client Total 3466 Recent 938 Lost 1142 Due 12 [DEMOGRAPHIC_DATA] 1388 [DEMO…" at bounding box center [518, 248] width 863 height 411
click at [42, 54] on span "Calendar" at bounding box center [40, 50] width 32 height 9
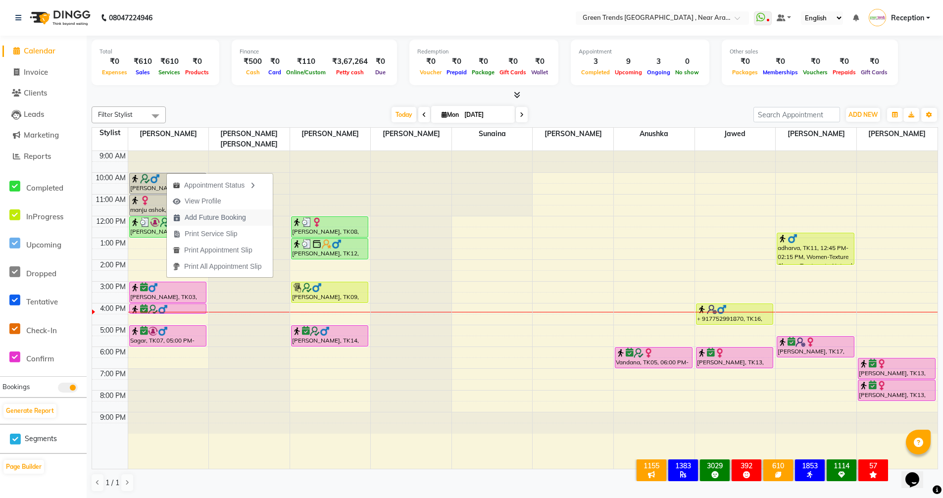
click at [204, 216] on span "Add Future Booking" at bounding box center [215, 217] width 61 height 10
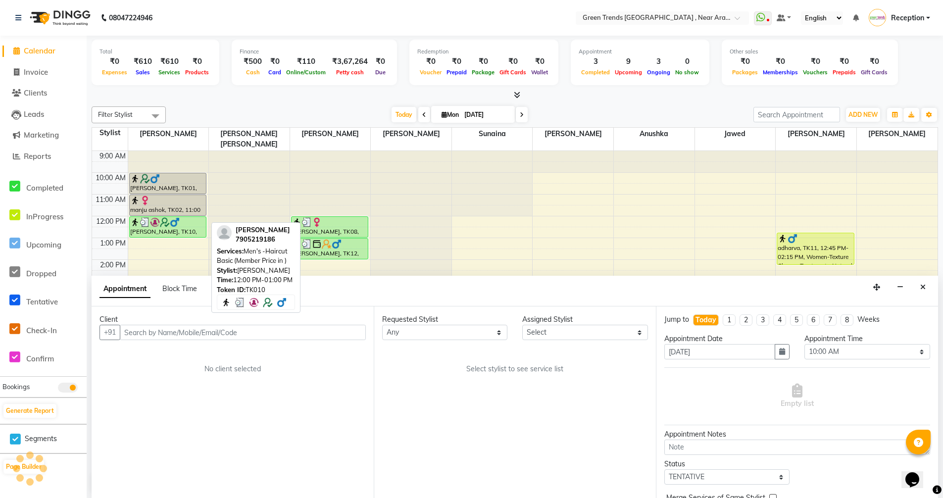
scroll to position [0, 0]
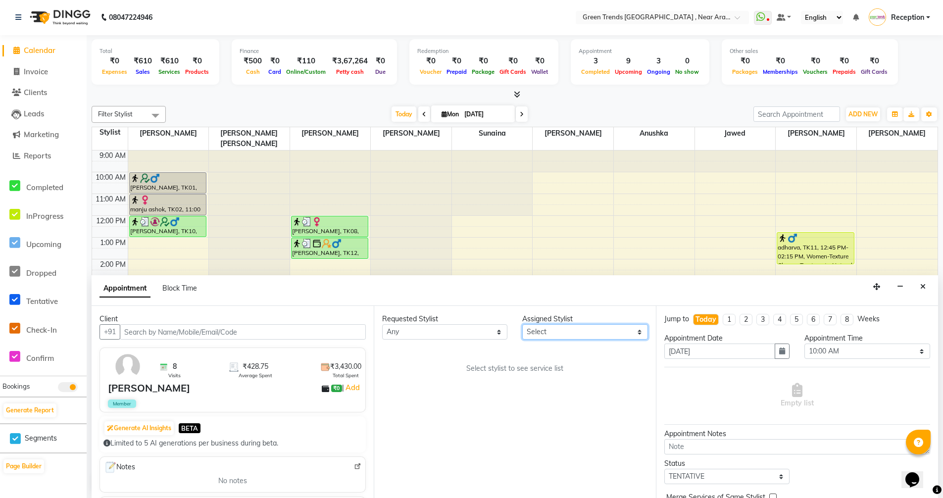
click at [639, 329] on select "Select [PERSON_NAME] [PERSON_NAME] [PERSON_NAME]. [PERSON_NAME] [PERSON_NAME] S…" at bounding box center [584, 331] width 125 height 15
click at [522, 324] on select "Select [PERSON_NAME] [PERSON_NAME] [PERSON_NAME]. [PERSON_NAME] [PERSON_NAME] S…" at bounding box center [584, 331] width 125 height 15
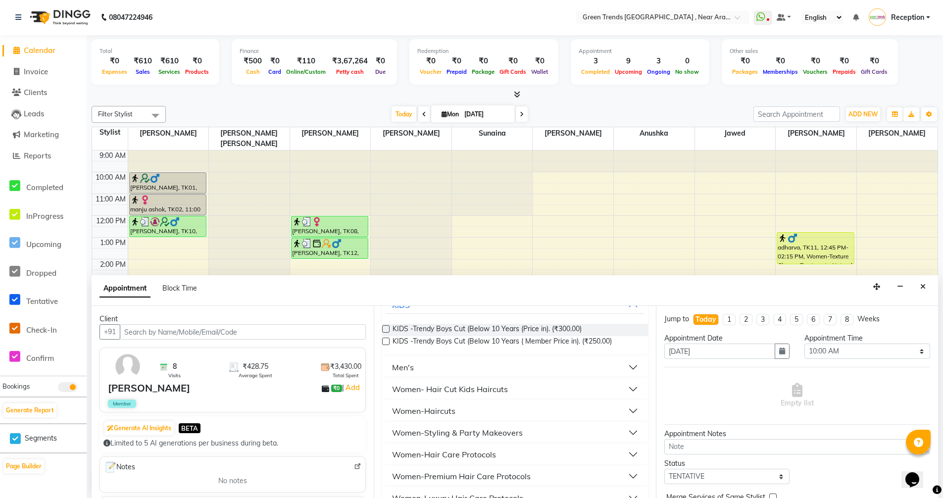
scroll to position [99, 0]
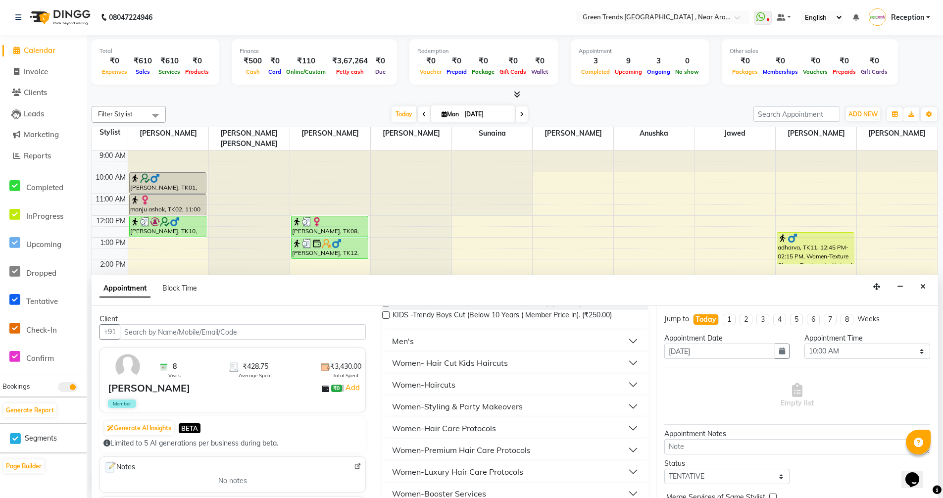
click at [454, 388] on div "Women-Haircuts" at bounding box center [423, 384] width 63 height 12
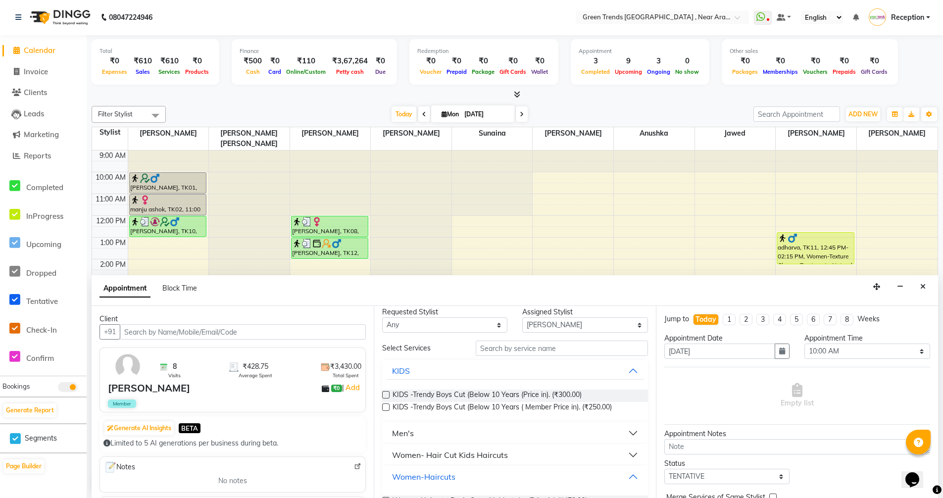
scroll to position [0, 0]
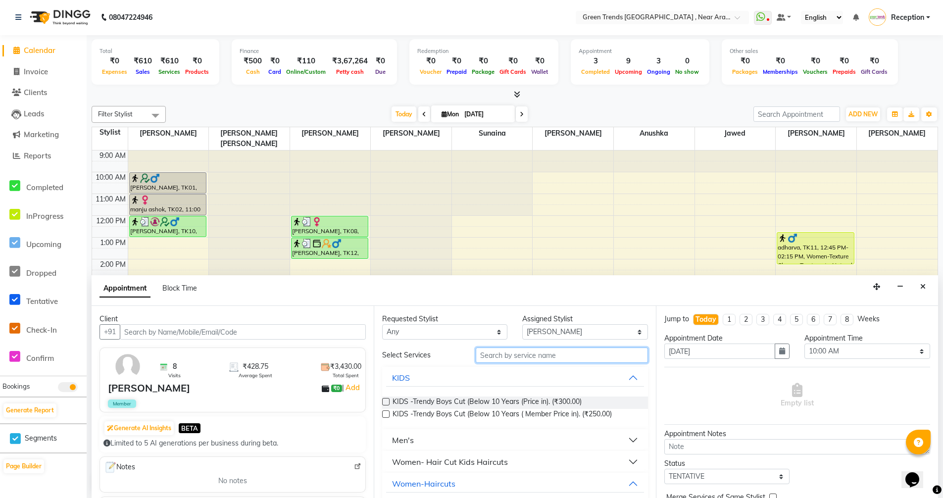
click at [517, 357] on input "text" at bounding box center [561, 354] width 172 height 15
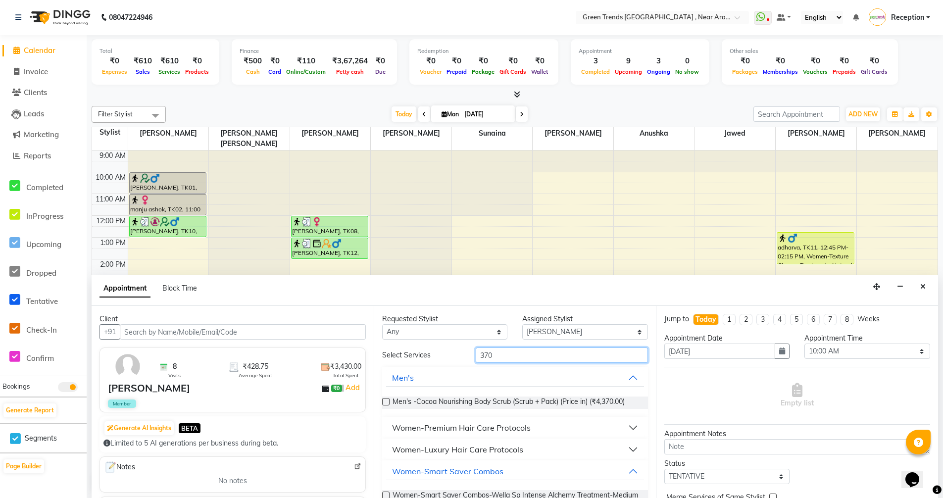
click at [607, 360] on input "370" at bounding box center [561, 354] width 172 height 15
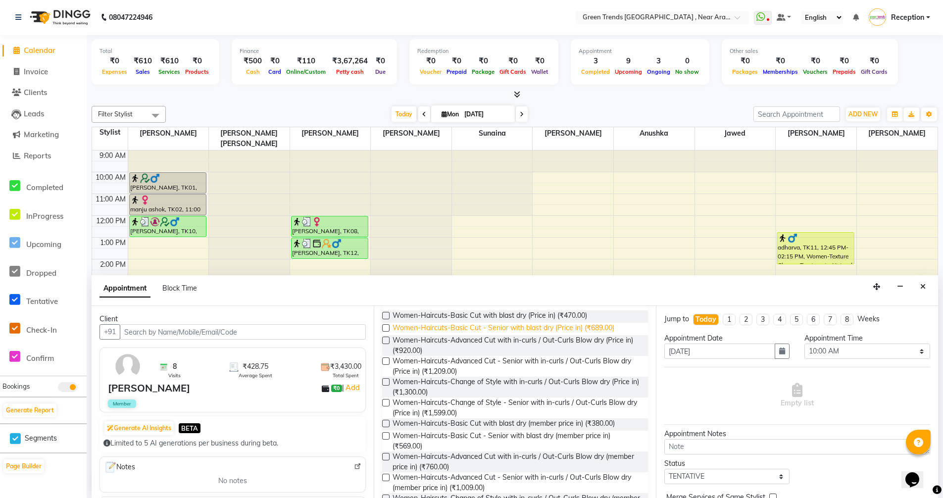
scroll to position [198, 0]
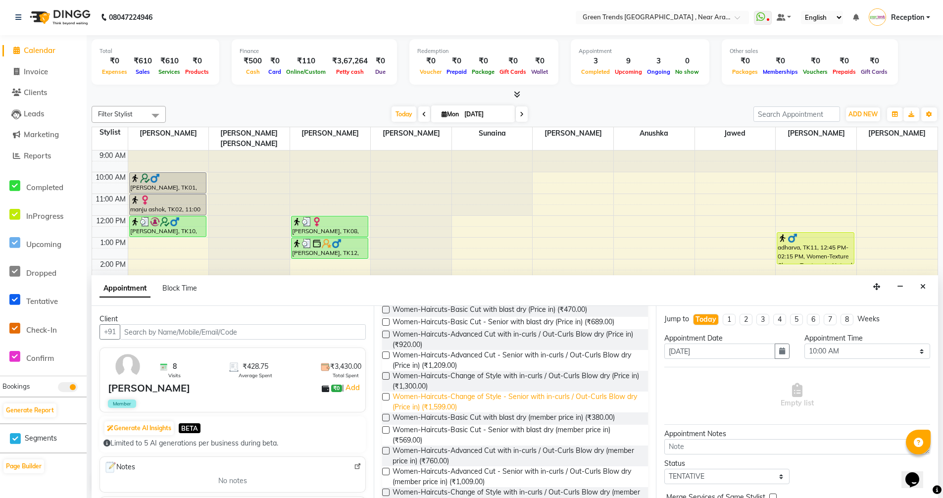
click at [521, 409] on span "Women-Haircuts-Change of Style - Senior with in-curls / Out-Curls Blow dry (Pri…" at bounding box center [515, 401] width 247 height 21
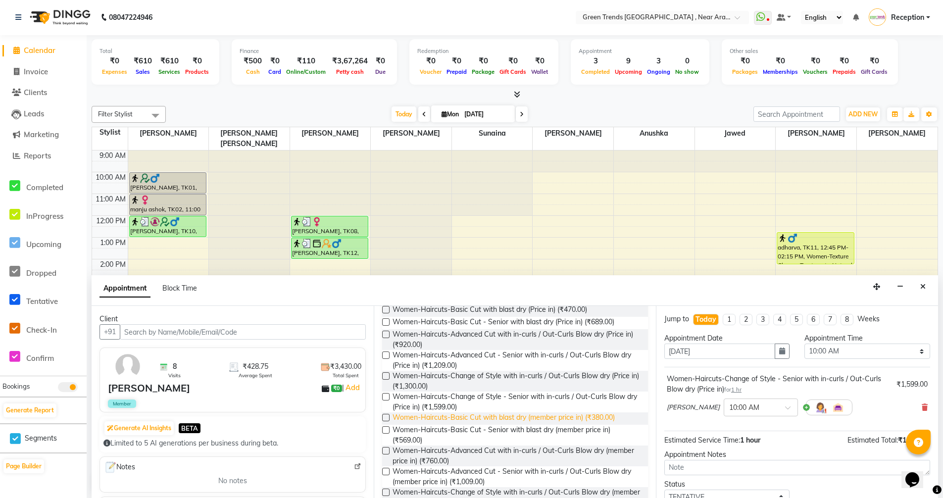
click at [521, 419] on span "Women-Haircuts-Basic Cut with blast dry (member price in) (₹380.00)" at bounding box center [503, 418] width 222 height 12
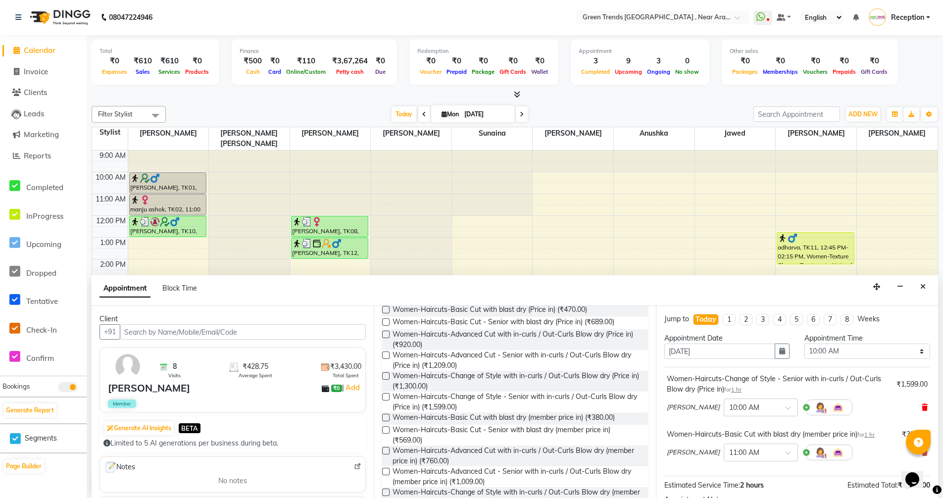
click at [921, 405] on icon at bounding box center [924, 407] width 6 height 7
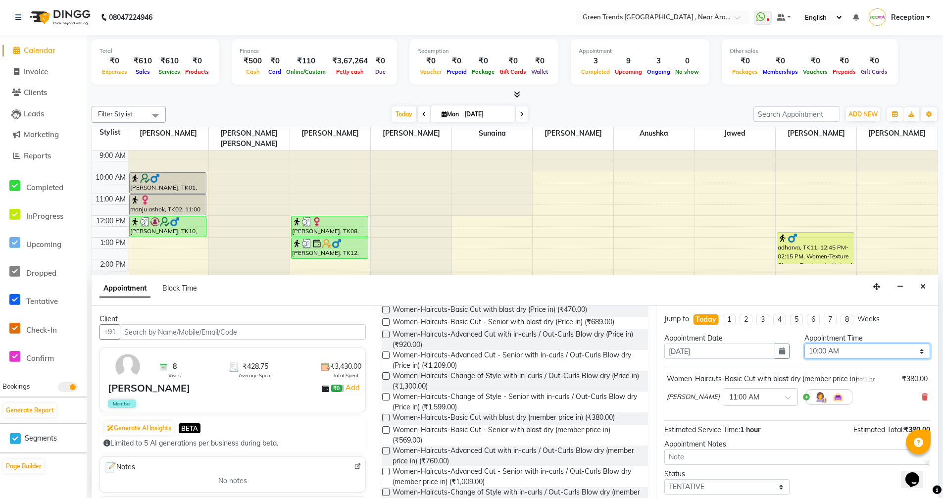
click at [915, 353] on select "Select 10:00 AM 10:05 AM 10:10 AM 10:15 AM 10:20 AM 10:25 AM 10:30 AM 10:35 AM …" at bounding box center [866, 350] width 125 height 15
click at [804, 343] on select "Select 10:00 AM 10:05 AM 10:10 AM 10:15 AM 10:20 AM 10:25 AM 10:30 AM 10:35 AM …" at bounding box center [866, 350] width 125 height 15
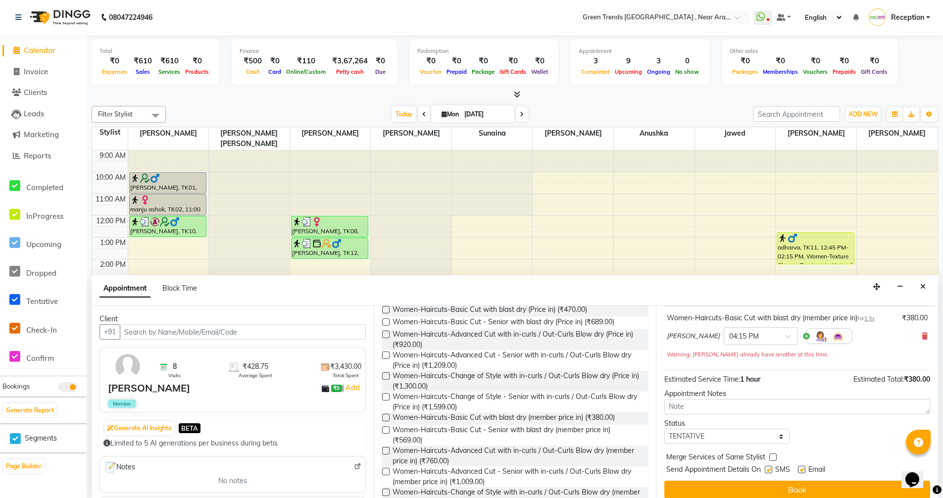
scroll to position [69, 0]
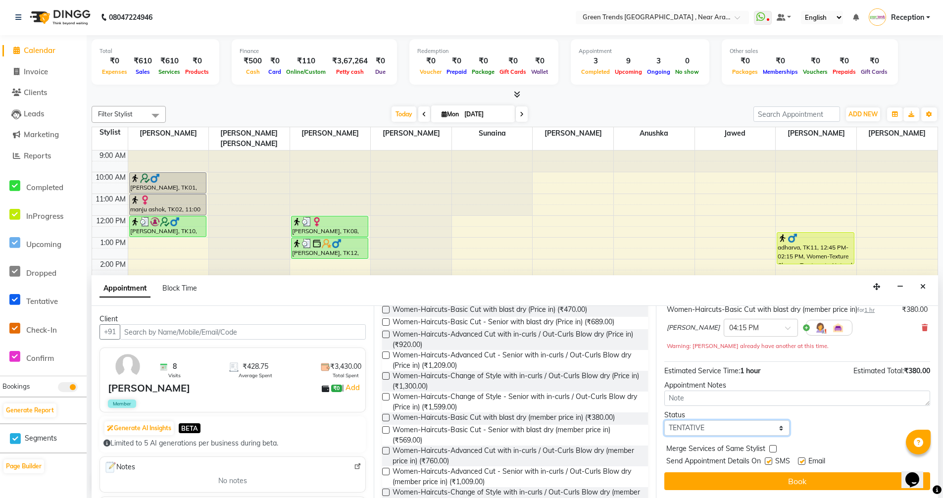
click at [776, 426] on select "Select TENTATIVE CONFIRM CHECK-IN UPCOMING" at bounding box center [726, 427] width 125 height 15
click at [664, 420] on select "Select TENTATIVE CONFIRM CHECK-IN UPCOMING" at bounding box center [726, 427] width 125 height 15
click at [792, 481] on button "Book" at bounding box center [797, 481] width 266 height 18
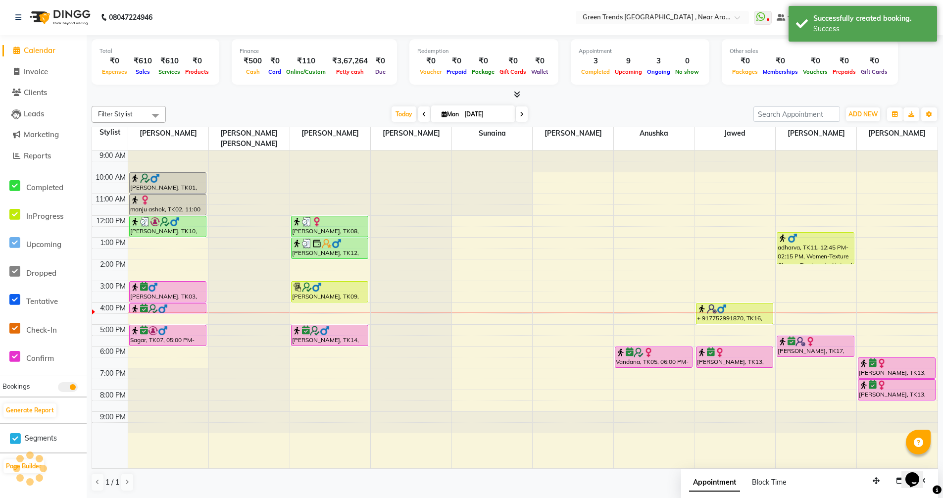
scroll to position [0, 0]
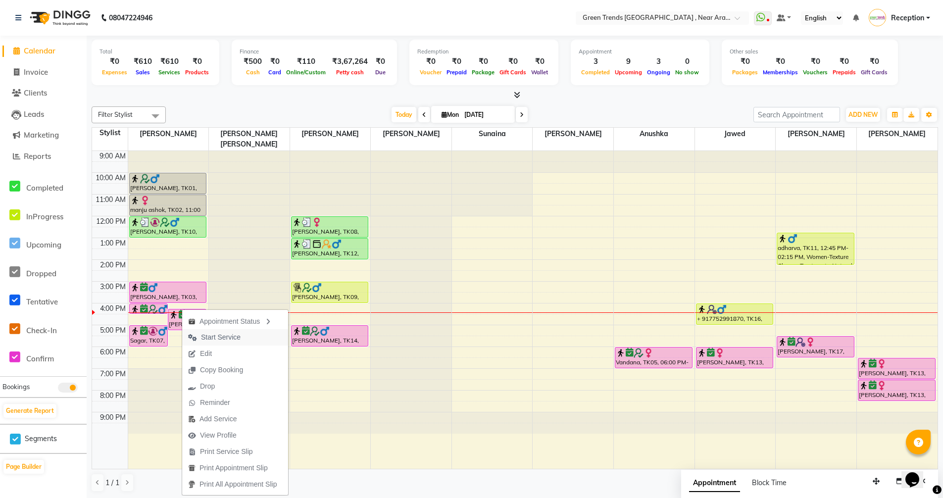
click at [218, 339] on span "Start Service" at bounding box center [221, 337] width 40 height 10
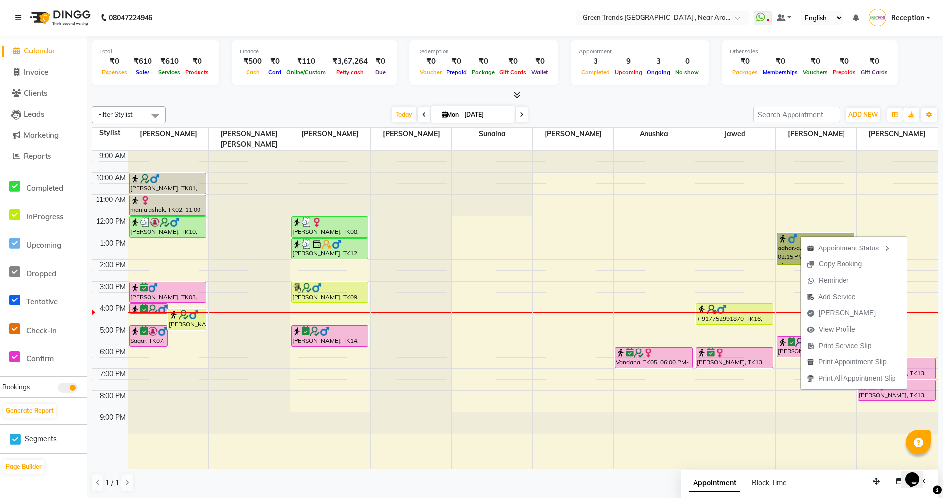
click at [638, 241] on div "9:00 AM 10:00 AM 11:00 AM 12:00 PM 1:00 PM 2:00 PM 3:00 PM 4:00 PM 5:00 PM 6:00…" at bounding box center [514, 310] width 845 height 318
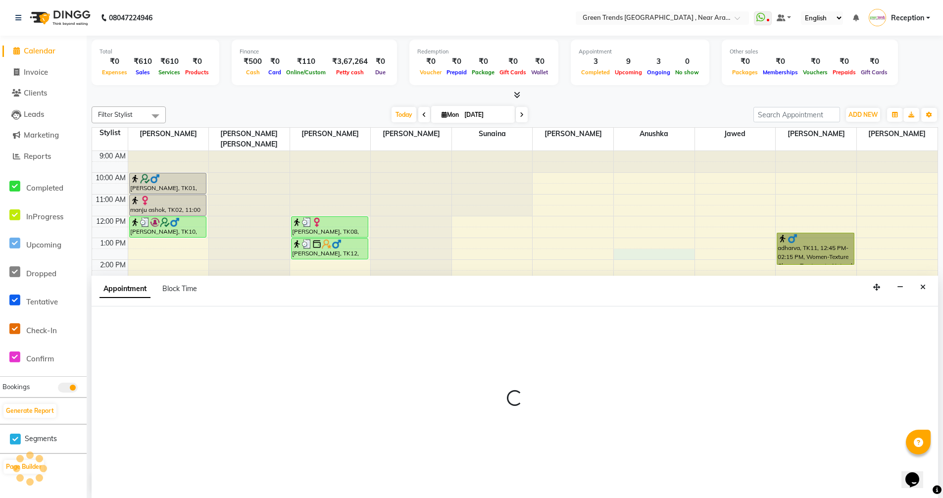
scroll to position [0, 0]
click at [920, 287] on icon "Close" at bounding box center [922, 286] width 5 height 7
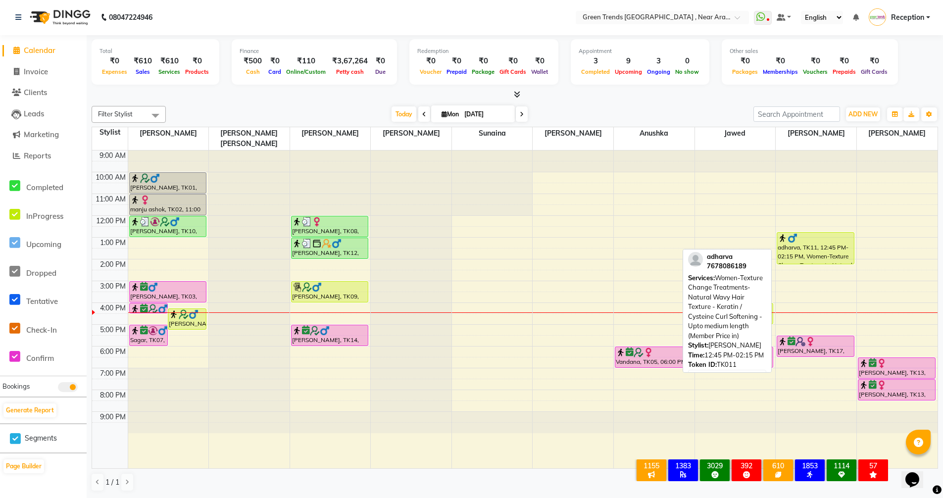
click at [818, 245] on div "adharva, TK11, 12:45 PM-02:15 PM, Women-Texture Change Treatments-Natural Wavy …" at bounding box center [815, 248] width 77 height 31
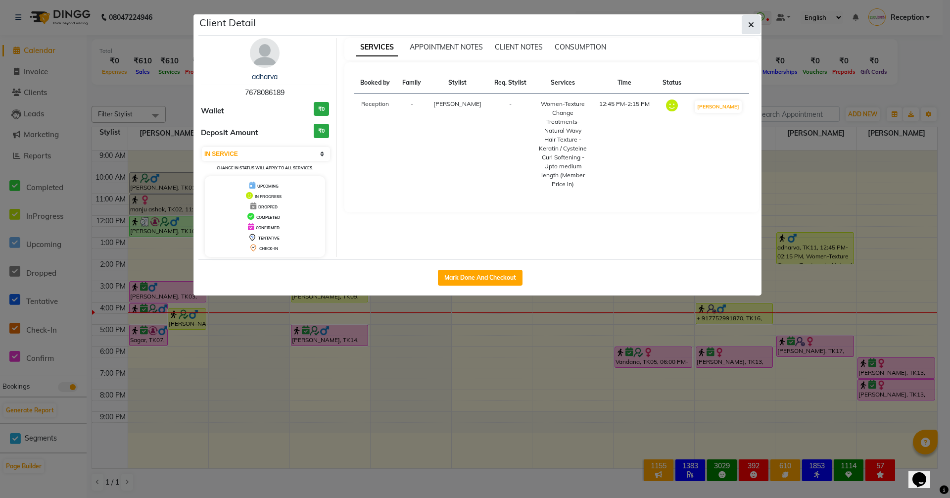
click at [750, 25] on icon "button" at bounding box center [751, 25] width 6 height 8
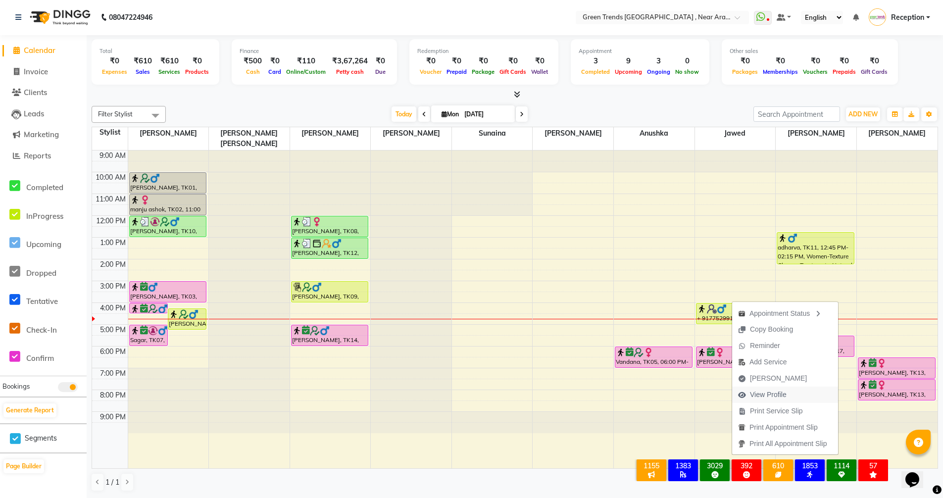
click at [775, 395] on span "View Profile" at bounding box center [768, 394] width 37 height 10
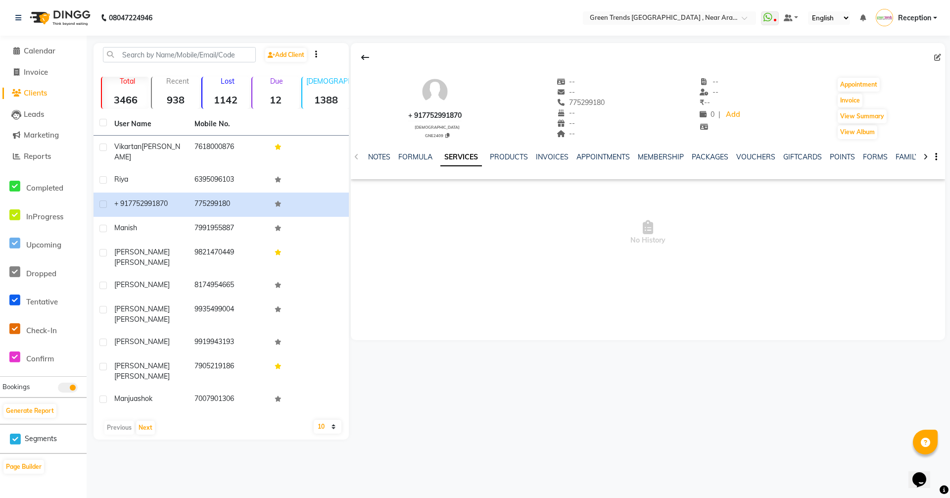
click at [436, 92] on img at bounding box center [435, 92] width 30 height 30
click at [435, 121] on div "+ 917752991870 [DEMOGRAPHIC_DATA] GNE2409" at bounding box center [434, 108] width 53 height 63
click at [436, 135] on div "GNE2409" at bounding box center [436, 135] width 49 height 7
click at [448, 135] on icon at bounding box center [447, 135] width 4 height 5
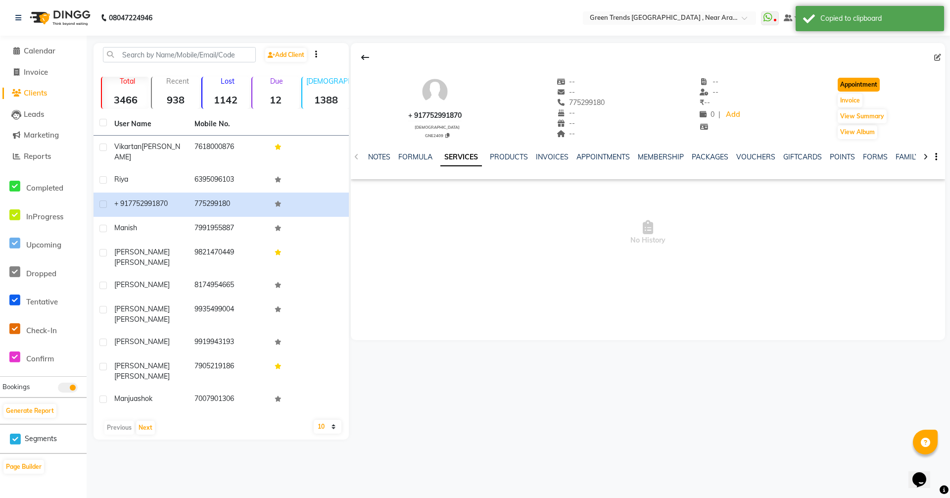
click at [851, 86] on button "Appointment" at bounding box center [859, 85] width 42 height 14
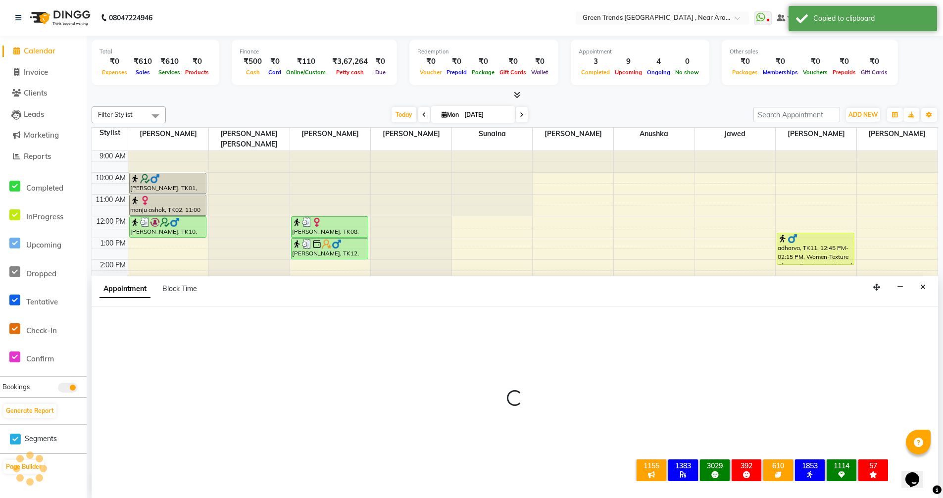
scroll to position [0, 0]
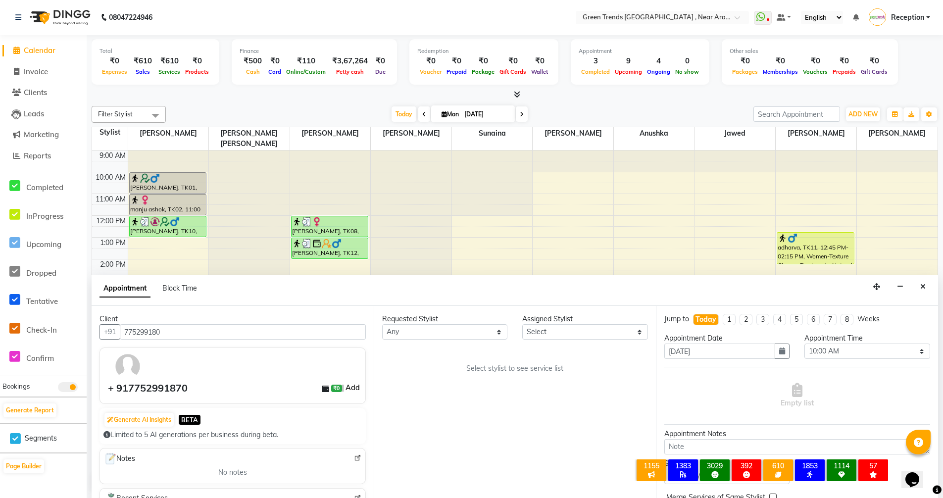
click at [347, 389] on link "Add" at bounding box center [352, 387] width 17 height 12
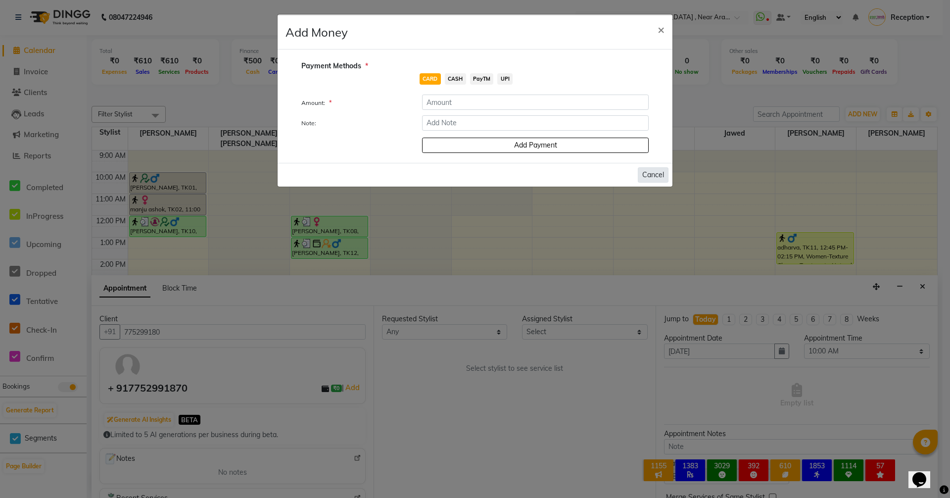
click at [657, 172] on button "Cancel" at bounding box center [653, 174] width 31 height 15
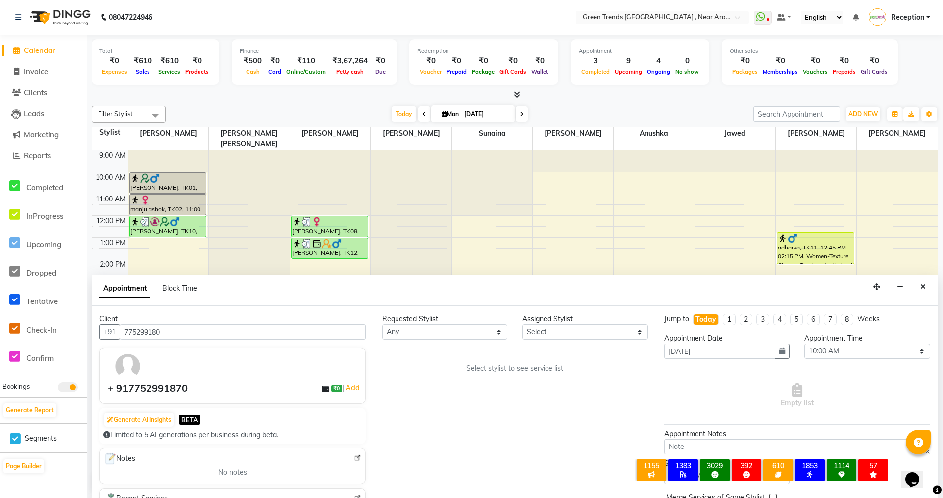
click at [127, 388] on div "+ 917752991870" at bounding box center [148, 387] width 80 height 15
click at [128, 364] on img at bounding box center [127, 366] width 29 height 29
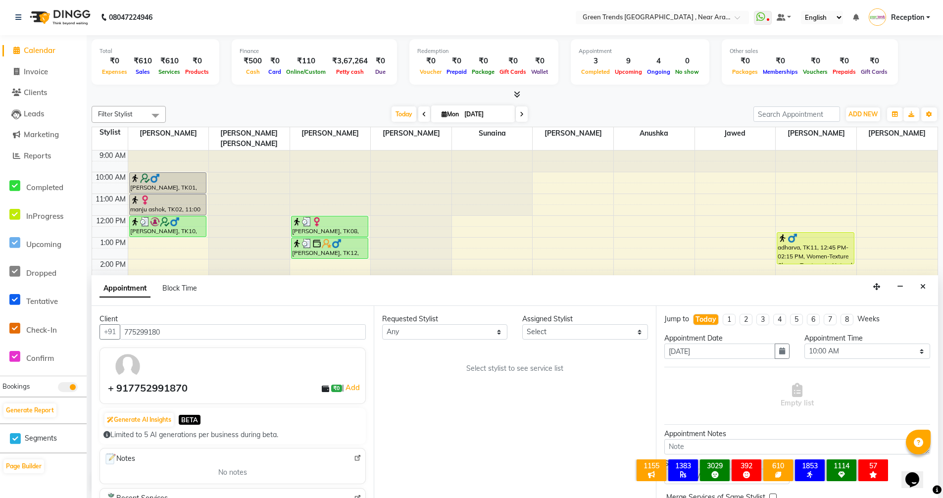
click at [128, 364] on img at bounding box center [127, 366] width 29 height 29
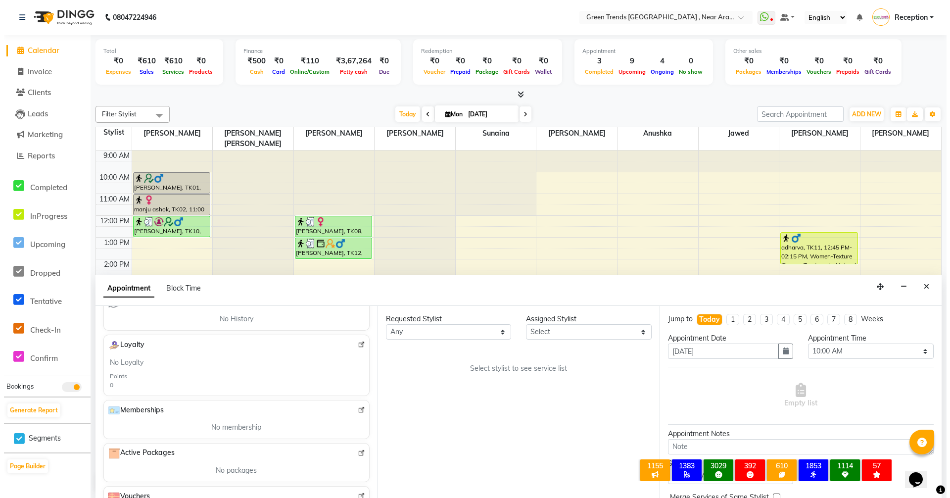
scroll to position [232, 0]
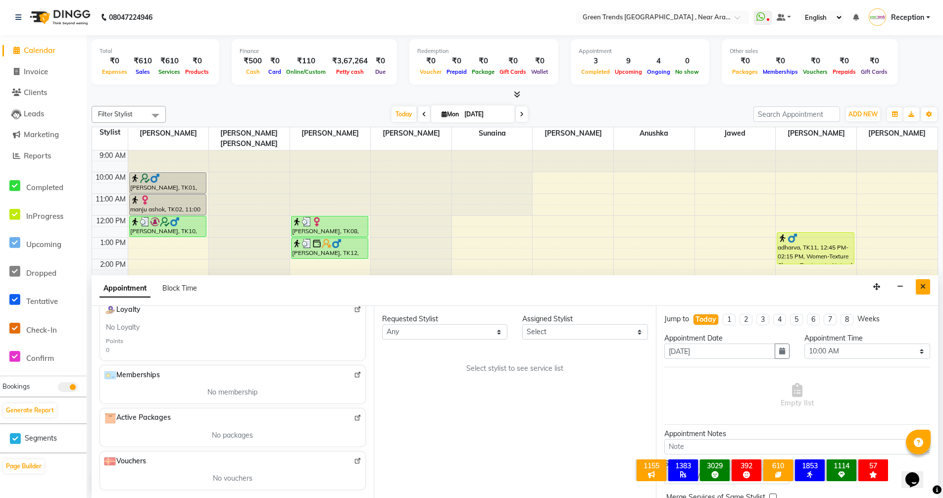
click at [917, 284] on button "Close" at bounding box center [922, 286] width 14 height 15
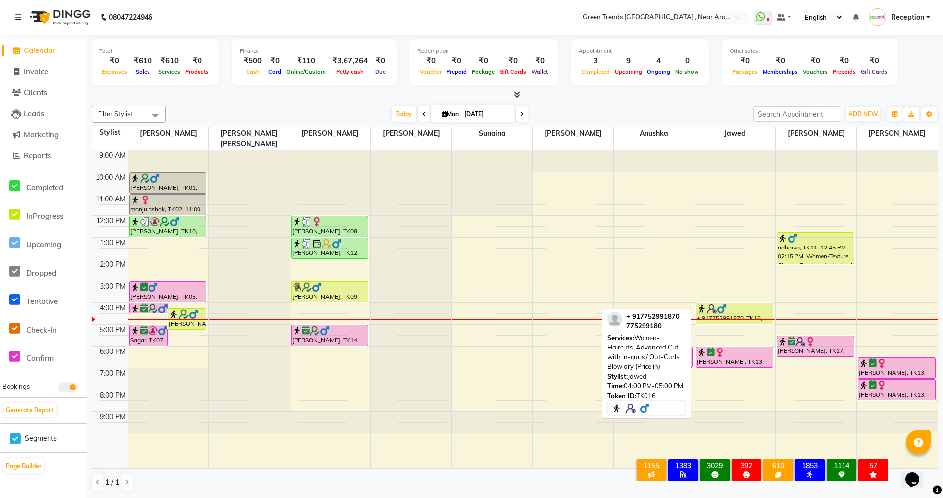
click at [709, 304] on img at bounding box center [712, 309] width 10 height 10
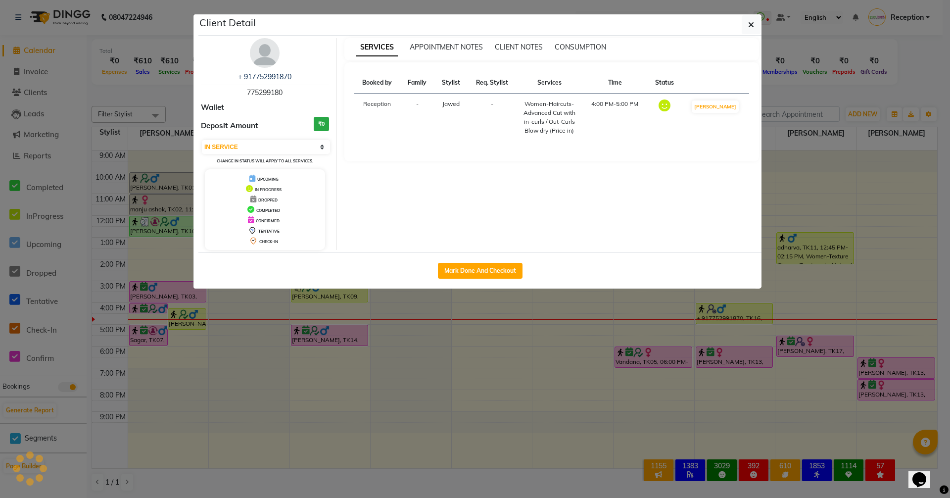
click at [261, 52] on img at bounding box center [265, 53] width 30 height 30
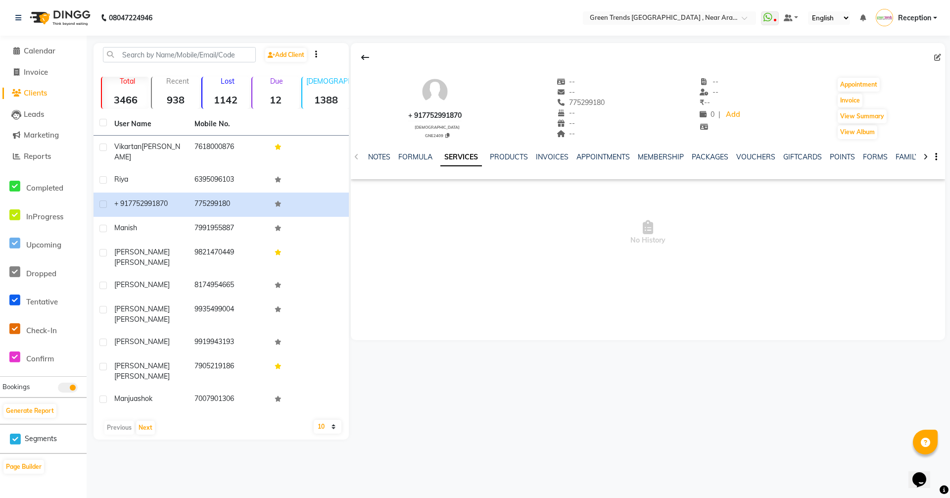
click at [430, 95] on img at bounding box center [435, 92] width 30 height 30
click at [288, 57] on link "Add Client" at bounding box center [286, 55] width 42 height 14
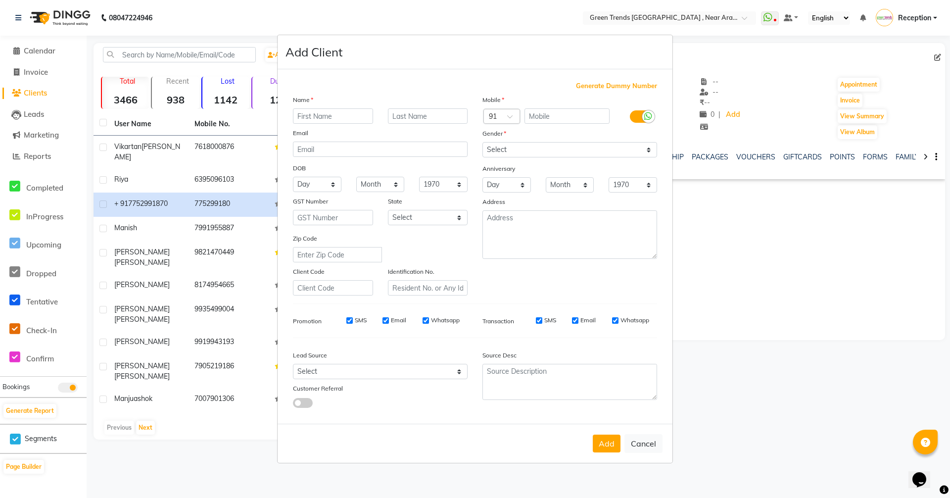
click at [733, 415] on ngb-modal-window "Add Client Generate Dummy Number Name Email DOB Day 01 02 03 04 05 06 07 08 09 …" at bounding box center [475, 249] width 950 height 498
click at [641, 446] on button "Cancel" at bounding box center [643, 443] width 38 height 19
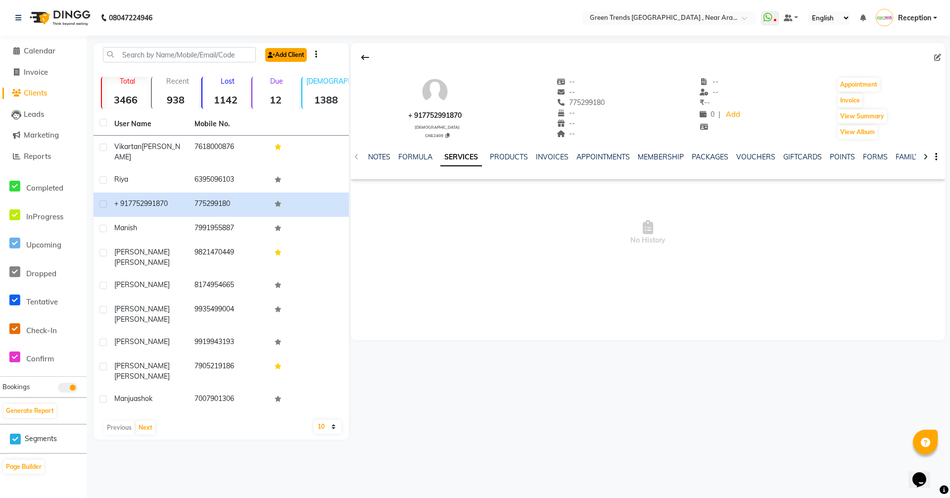
click at [282, 55] on link "Add Client" at bounding box center [286, 55] width 42 height 14
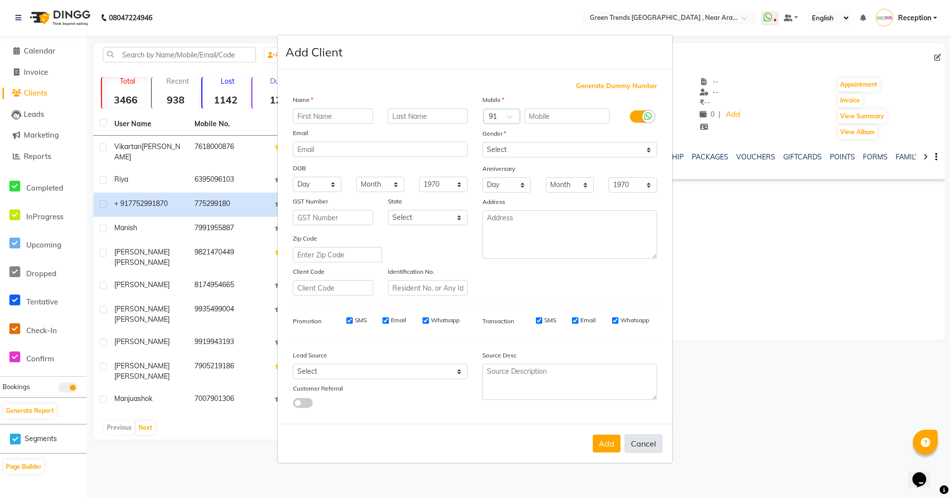
click at [645, 444] on button "Cancel" at bounding box center [643, 443] width 38 height 19
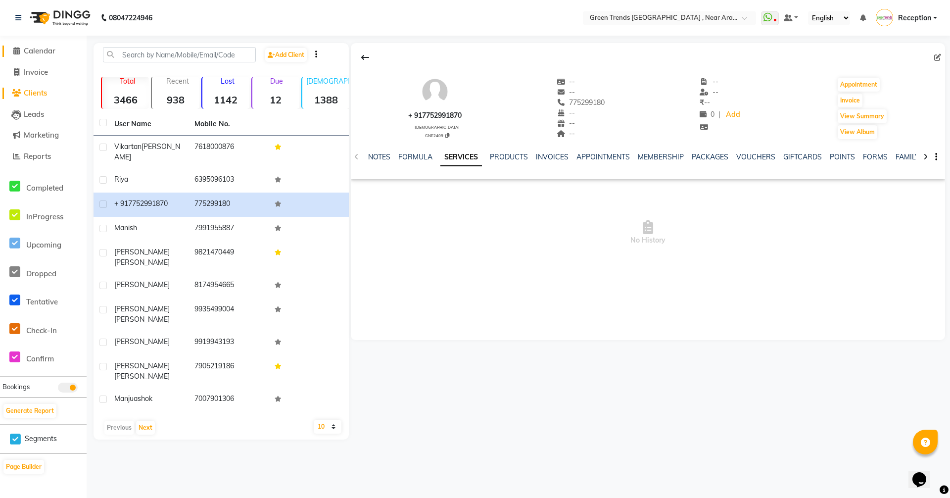
click at [38, 48] on li "Calendar" at bounding box center [43, 51] width 87 height 21
click at [40, 53] on span "Calendar" at bounding box center [40, 50] width 32 height 9
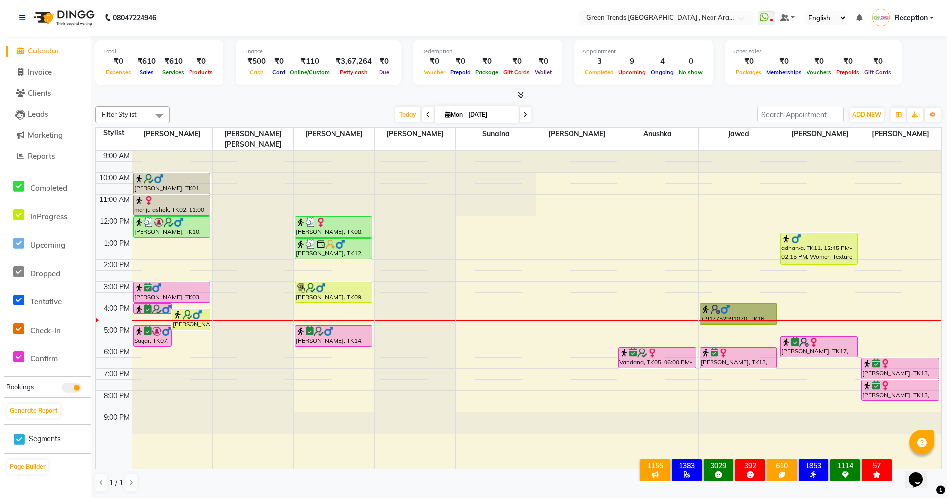
scroll to position [0, 0]
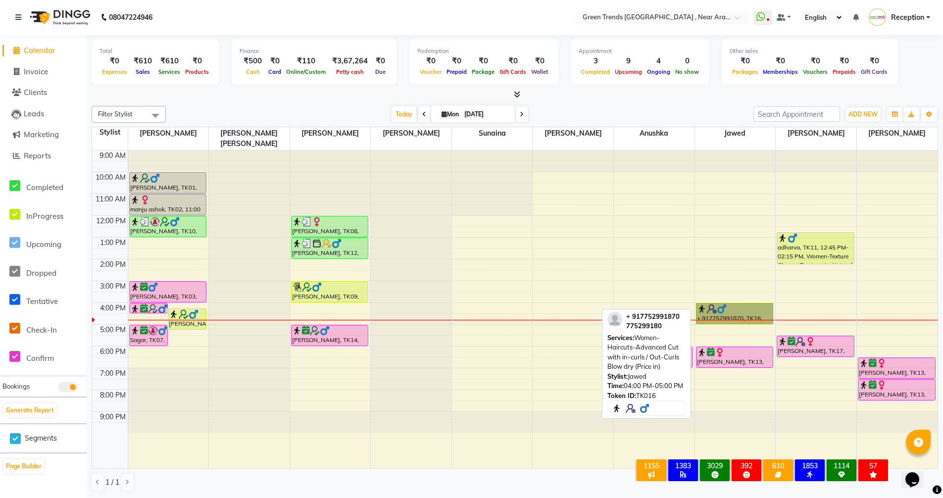
click at [737, 303] on link "+ 917752991870, TK16, 04:00 PM-05:00 PM, Women-Haircuts-Advanced Cut with in-cu…" at bounding box center [735, 313] width 78 height 21
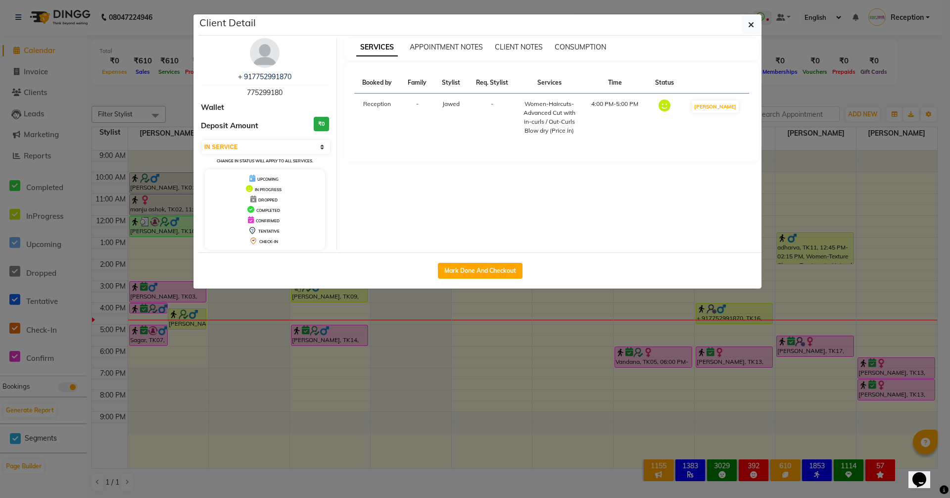
click at [264, 66] on img at bounding box center [265, 53] width 30 height 30
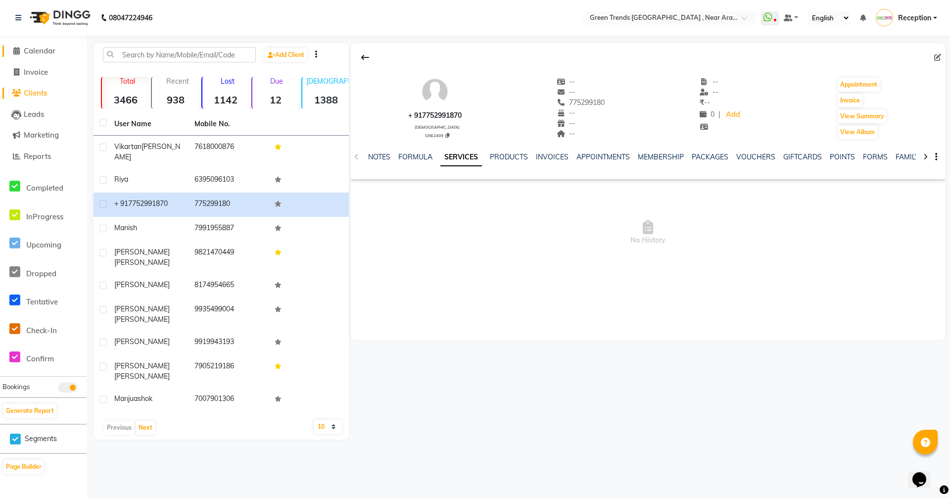
click at [46, 47] on span "Calendar" at bounding box center [40, 50] width 32 height 9
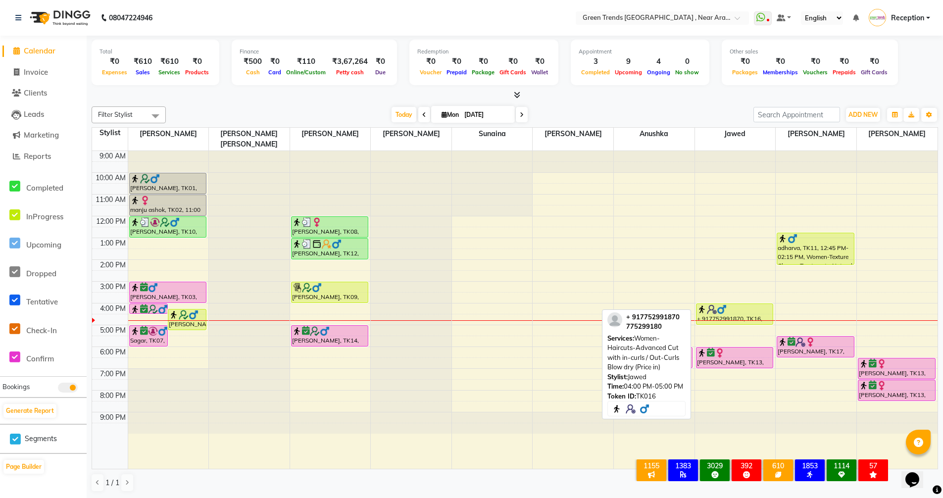
click at [727, 308] on div "+ 917752991870, TK16, 04:00 PM-05:00 PM, Women-Haircuts-Advanced Cut with in-cu…" at bounding box center [734, 314] width 77 height 20
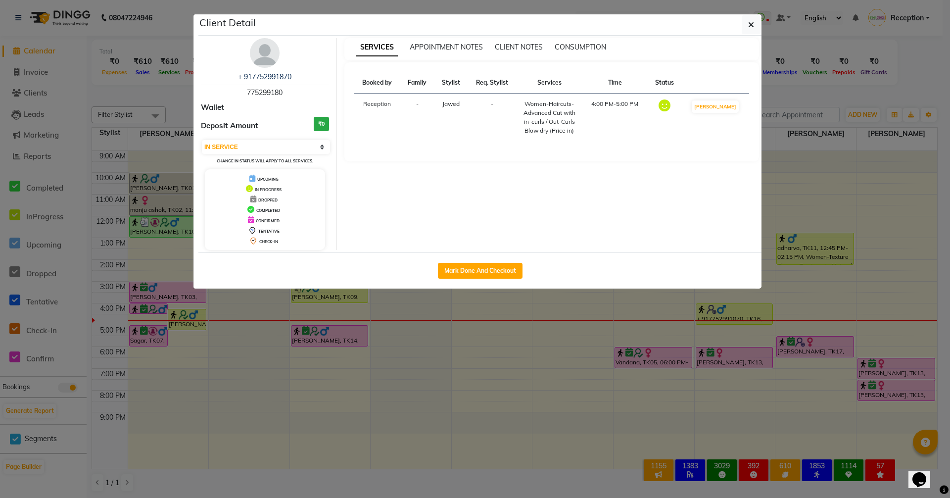
click at [257, 92] on span "775299180" at bounding box center [265, 92] width 36 height 9
click at [284, 89] on div "+ 917752991870 775299180" at bounding box center [265, 85] width 128 height 26
click at [257, 89] on span "775299180" at bounding box center [265, 92] width 36 height 9
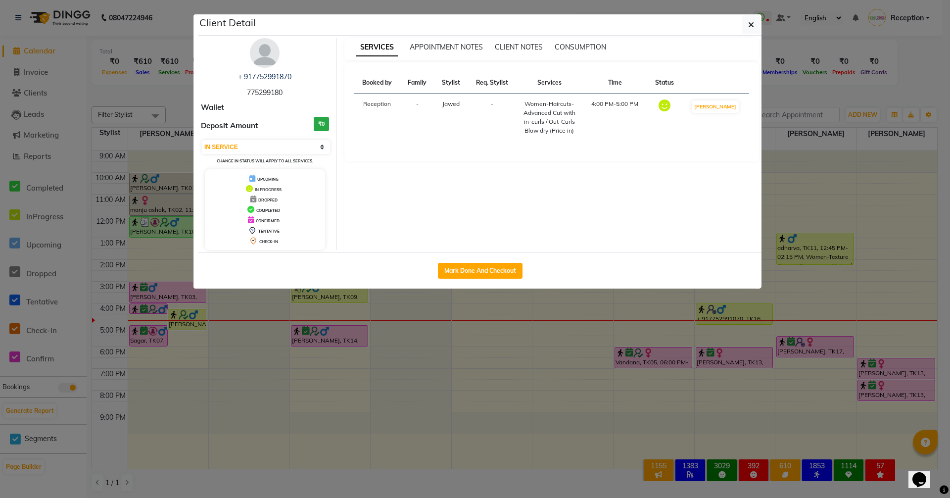
click at [410, 154] on div "Booked by Family Stylist Req. Stylist Services Time Status Reception - Jawed - …" at bounding box center [551, 111] width 415 height 99
click at [257, 57] on img at bounding box center [265, 53] width 30 height 30
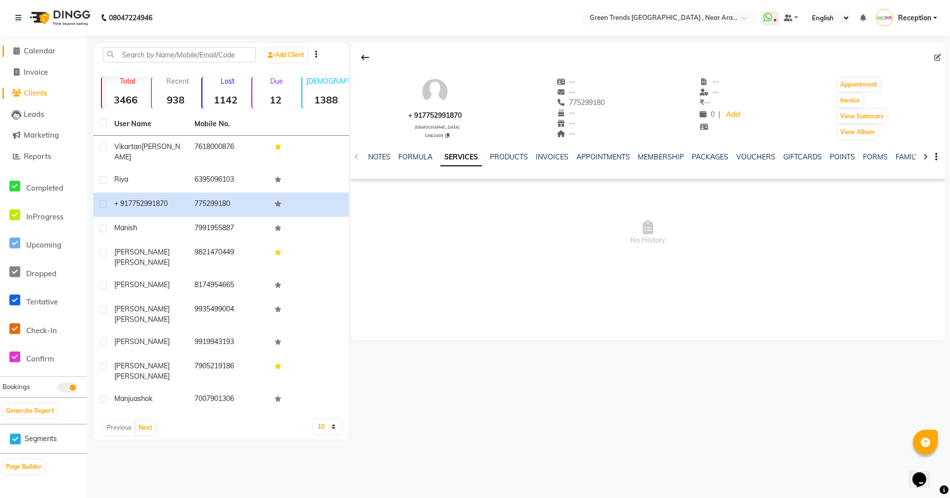
click at [48, 48] on span "Calendar" at bounding box center [40, 50] width 32 height 9
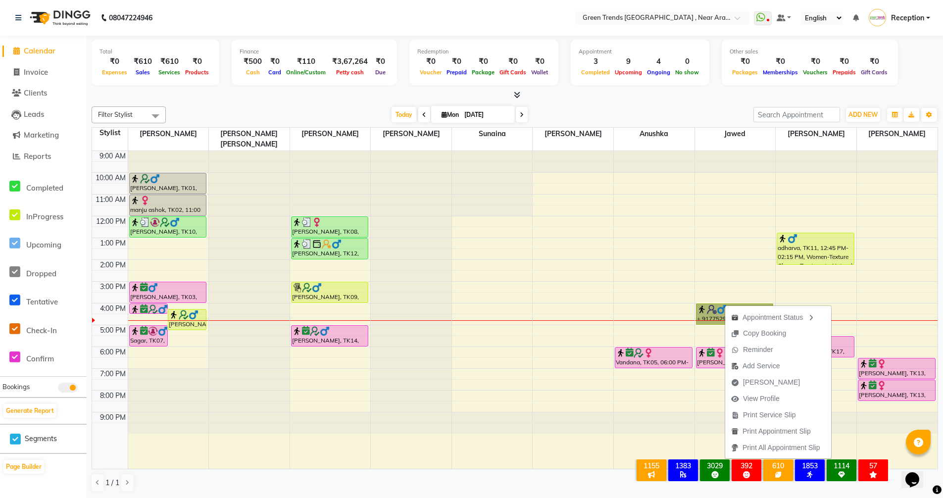
click at [650, 419] on div at bounding box center [654, 422] width 81 height 21
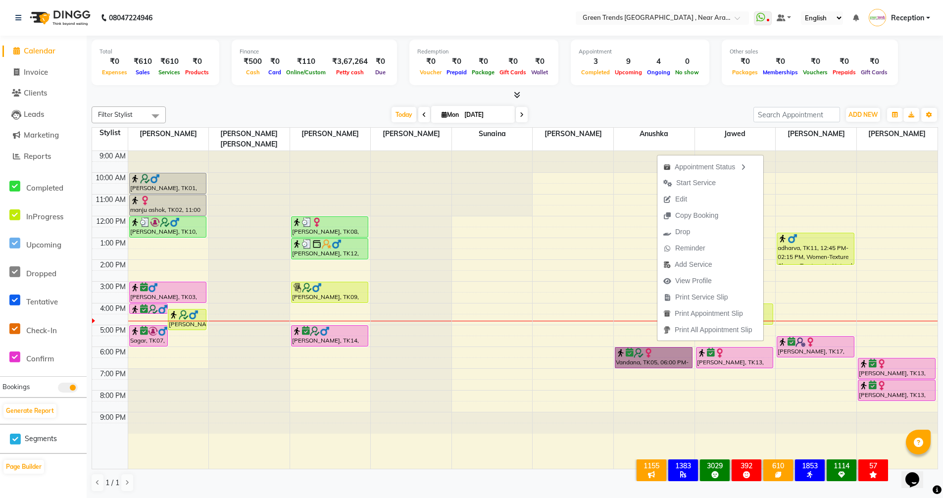
click at [723, 426] on div at bounding box center [735, 310] width 81 height 318
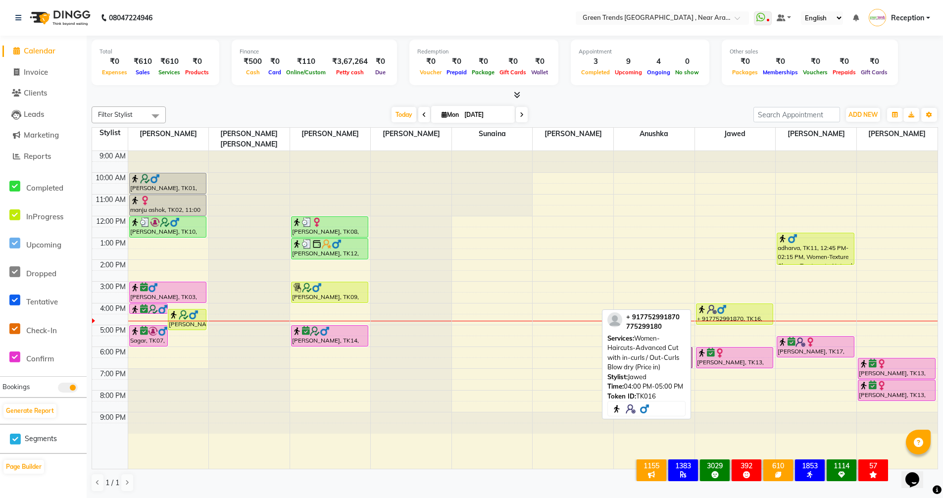
click at [735, 304] on div at bounding box center [735, 309] width 76 height 10
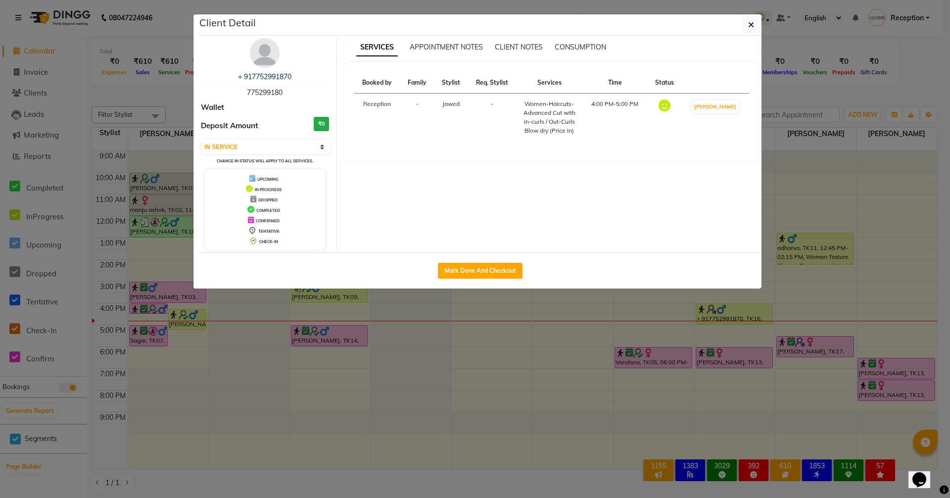
click at [271, 92] on span "775299180" at bounding box center [265, 92] width 36 height 9
click at [747, 27] on button "button" at bounding box center [751, 24] width 19 height 19
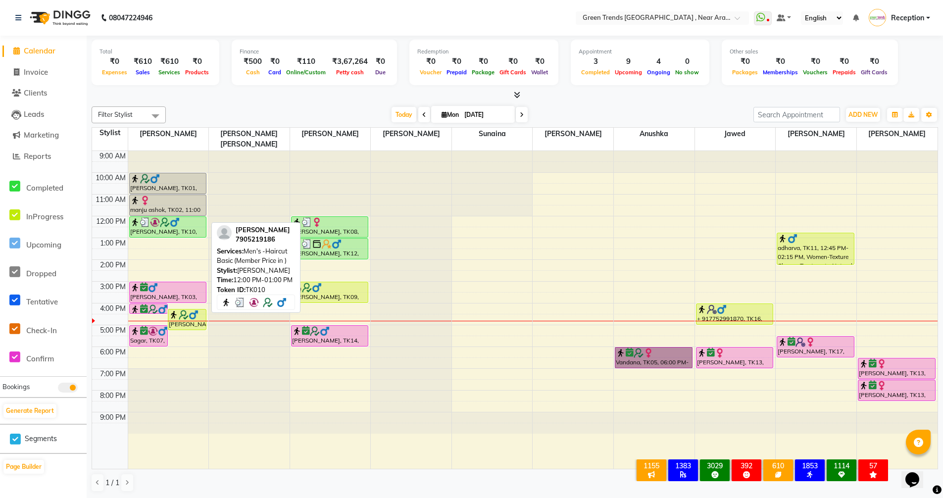
click at [185, 221] on div "[PERSON_NAME], TK10, 12:00 PM-01:00 PM, Men's -Haircut Basic (Member Price in )" at bounding box center [168, 227] width 77 height 20
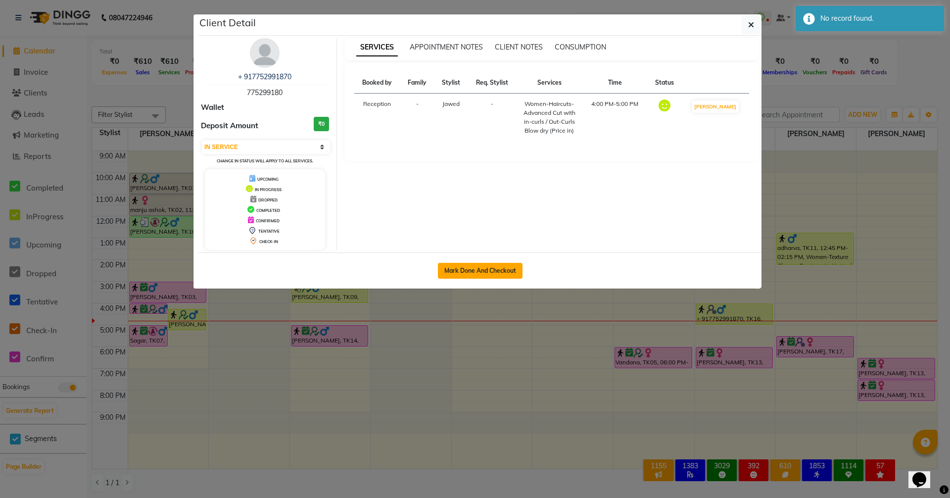
click at [484, 268] on button "Mark Done And Checkout" at bounding box center [480, 271] width 85 height 16
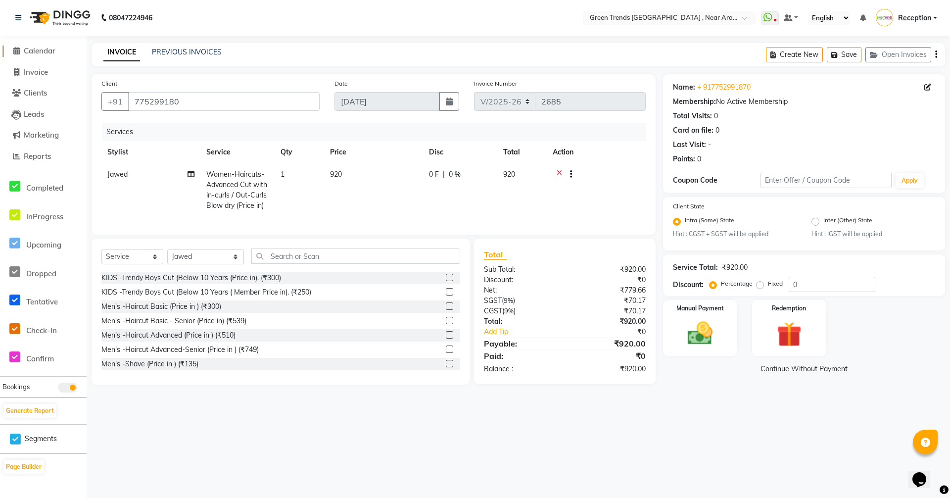
click at [41, 50] on span "Calendar" at bounding box center [40, 50] width 32 height 9
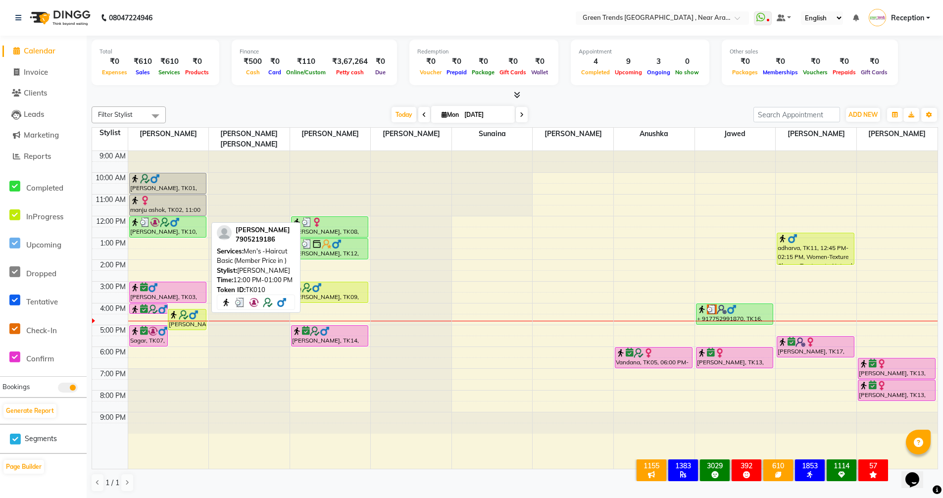
click at [155, 217] on img at bounding box center [155, 222] width 10 height 10
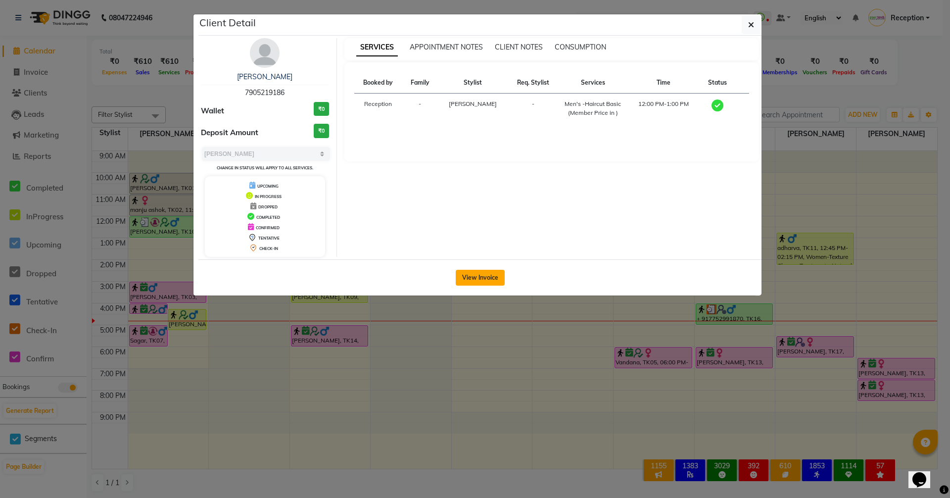
click at [475, 272] on button "View Invoice" at bounding box center [480, 278] width 49 height 16
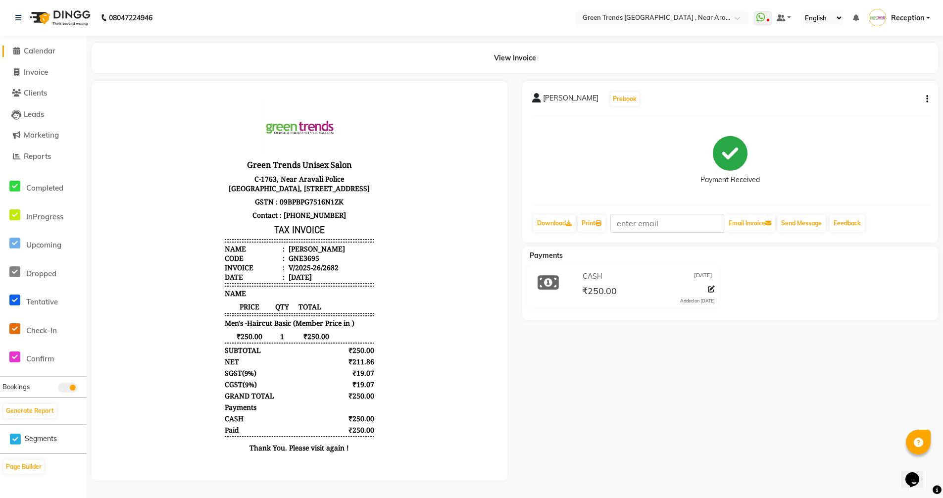
click at [40, 48] on span "Calendar" at bounding box center [40, 50] width 32 height 9
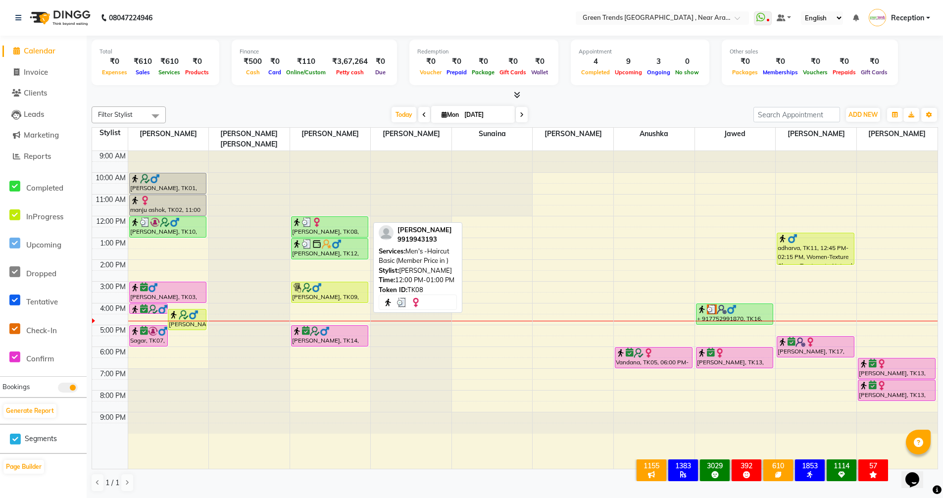
click at [336, 217] on div at bounding box center [330, 222] width 76 height 10
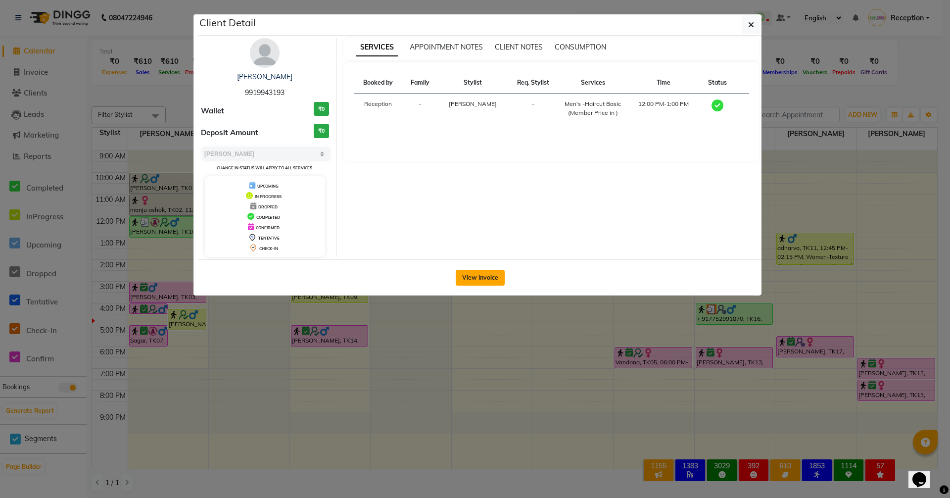
click at [467, 278] on button "View Invoice" at bounding box center [480, 278] width 49 height 16
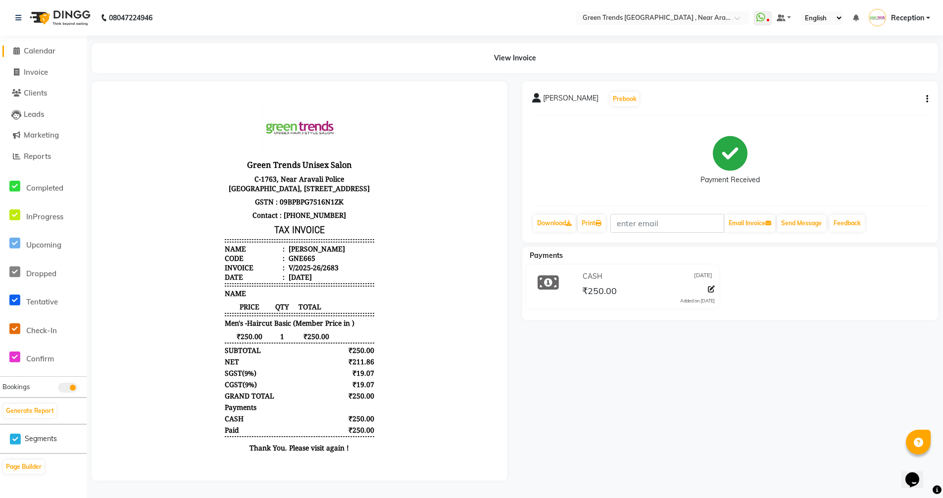
click at [44, 53] on span "Calendar" at bounding box center [40, 50] width 32 height 9
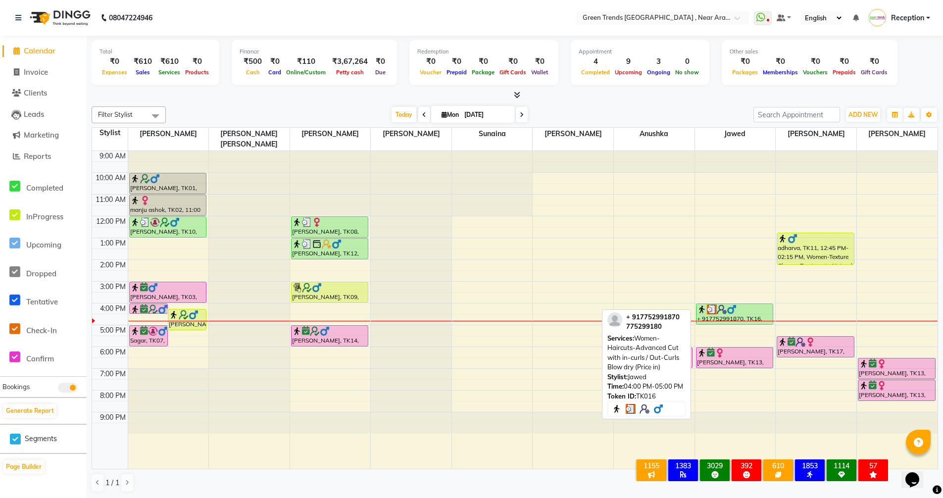
click at [732, 304] on img at bounding box center [731, 309] width 10 height 10
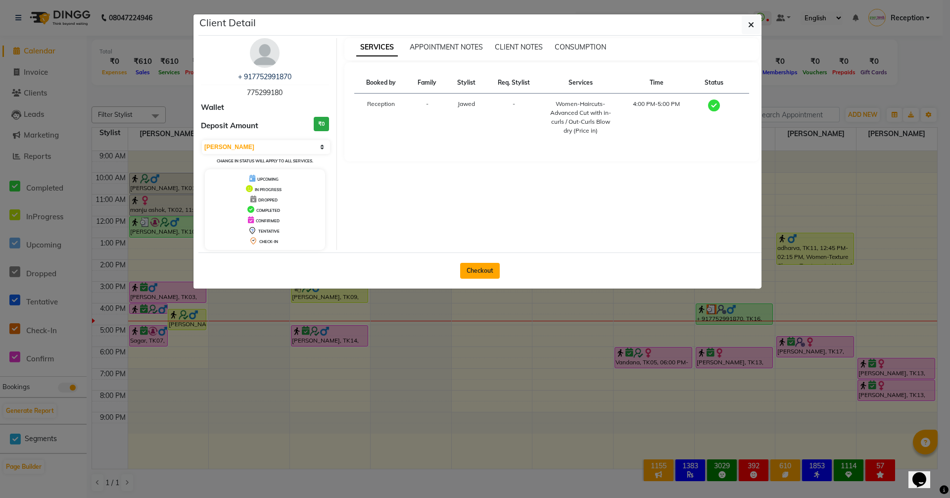
click at [483, 274] on button "Checkout" at bounding box center [480, 271] width 40 height 16
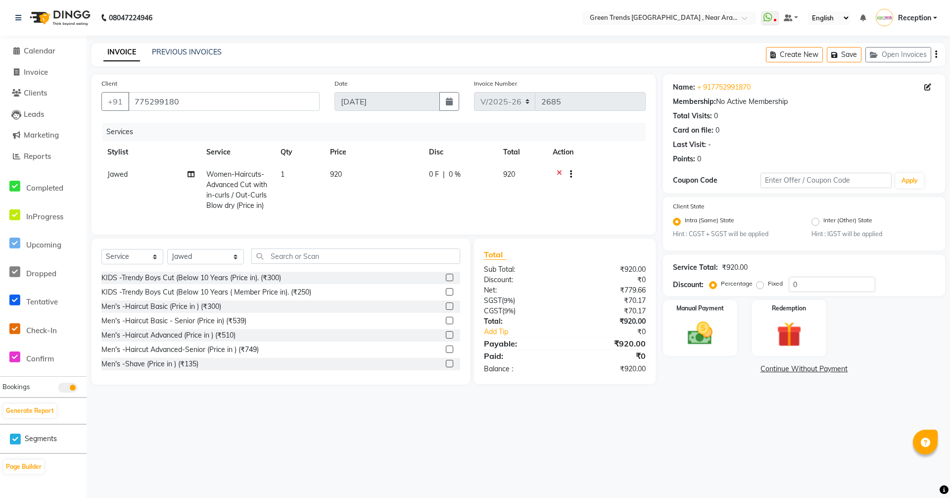
select select "7005"
select select "service"
select select "82690"
click at [691, 329] on img at bounding box center [700, 334] width 43 height 30
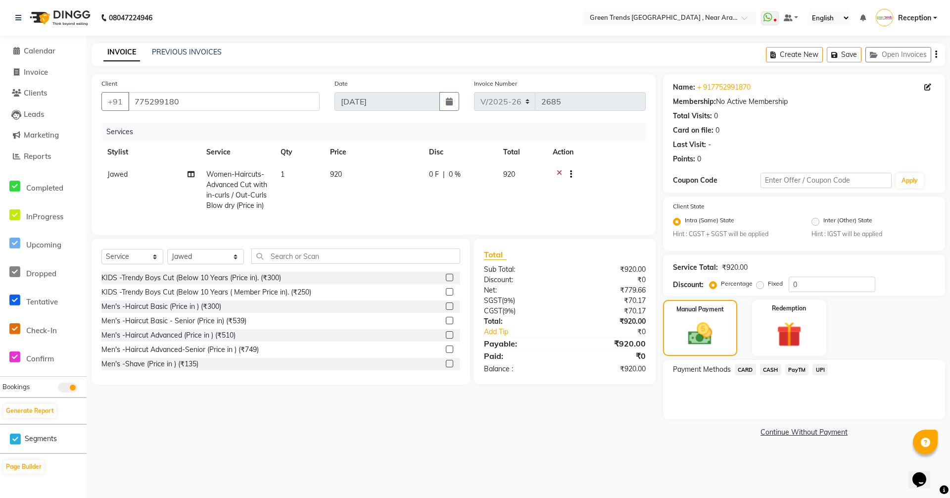
click at [821, 371] on span "UPI" at bounding box center [819, 369] width 15 height 11
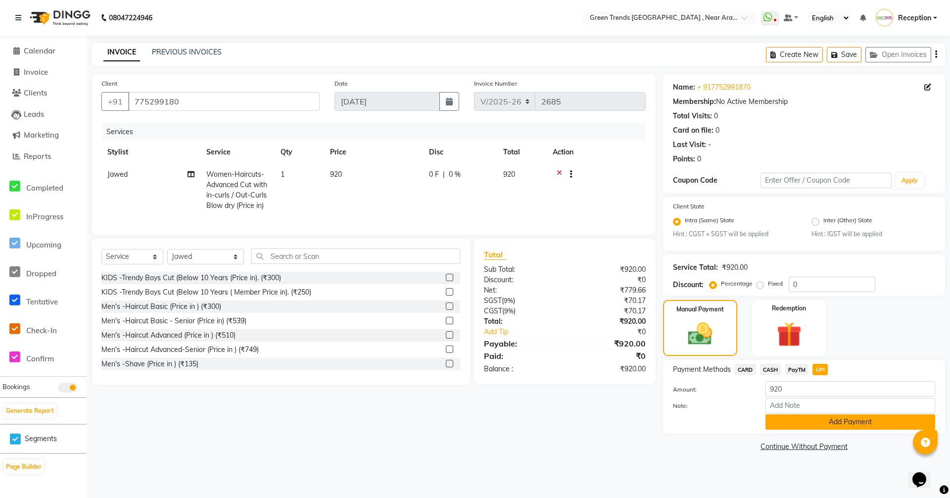
click at [850, 419] on button "Add Payment" at bounding box center [850, 421] width 170 height 15
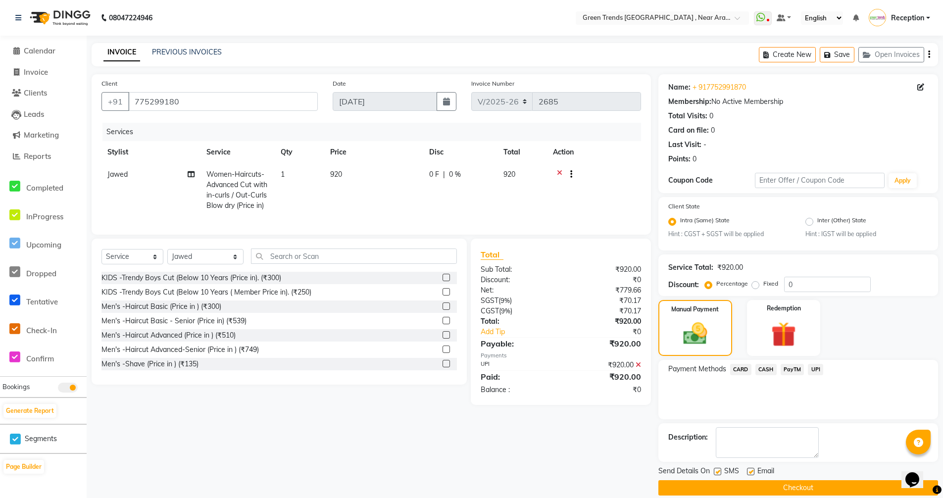
scroll to position [12, 0]
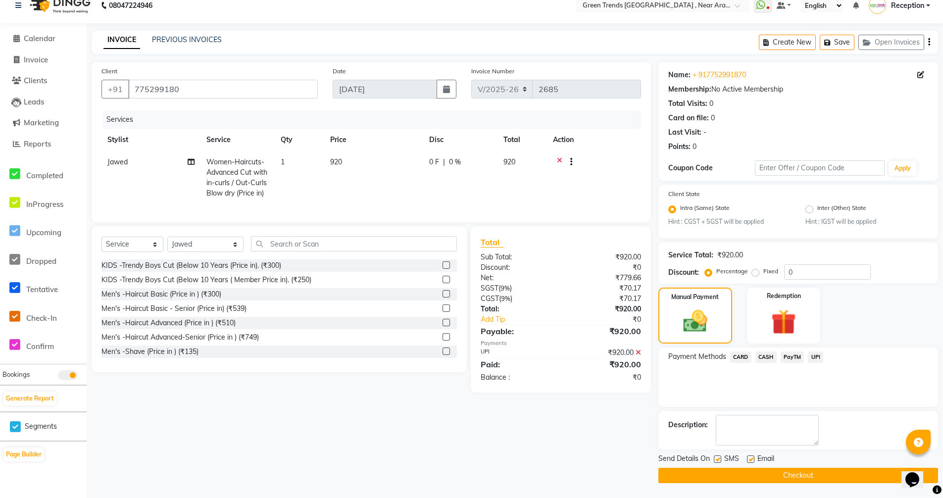
click at [799, 480] on button "Checkout" at bounding box center [798, 475] width 280 height 15
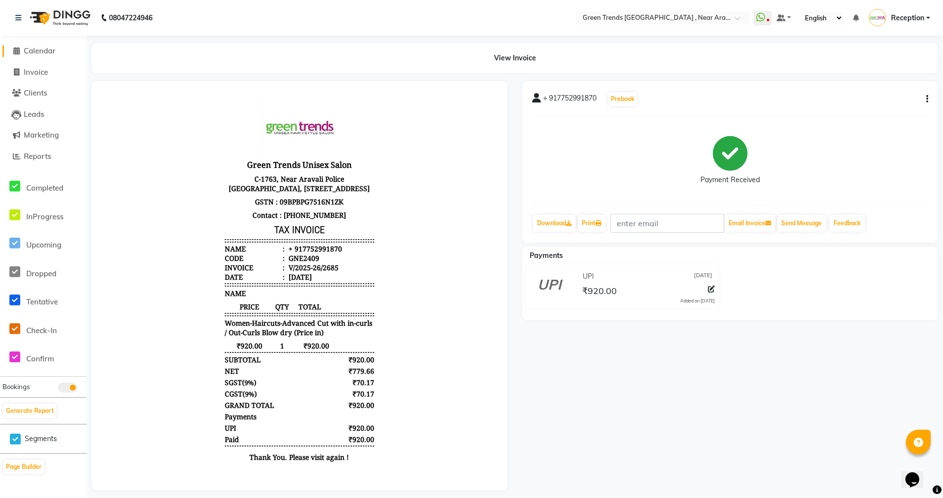
click at [40, 50] on span "Calendar" at bounding box center [40, 50] width 32 height 9
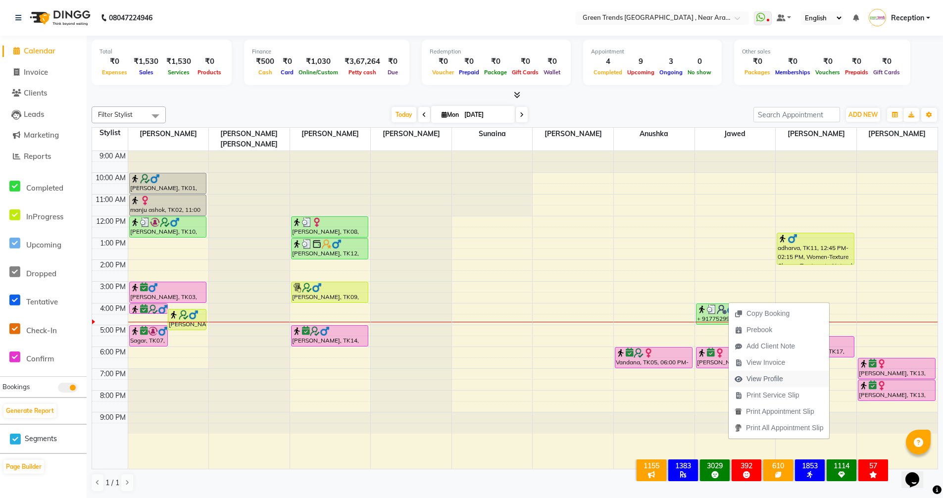
click at [769, 378] on span "View Profile" at bounding box center [764, 379] width 37 height 10
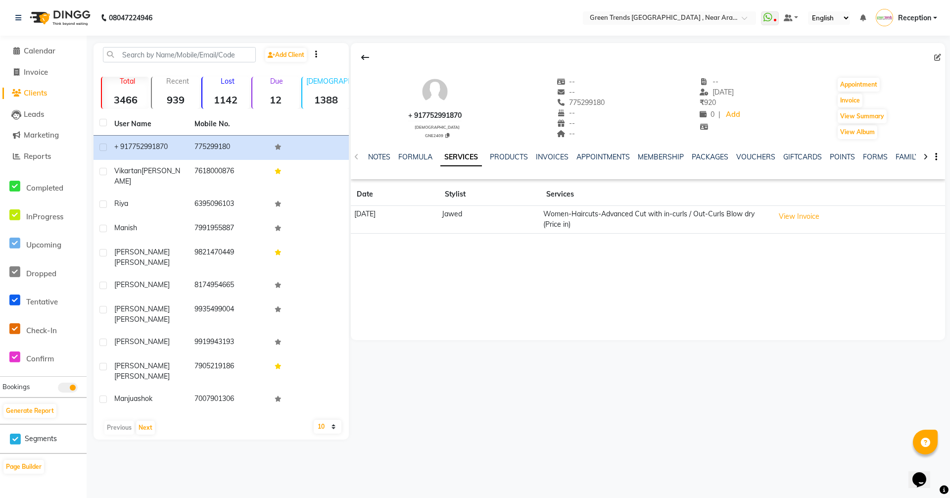
click at [434, 123] on div "+ 917752991870 [DEMOGRAPHIC_DATA] GNE2409" at bounding box center [434, 108] width 53 height 63
click at [438, 101] on img at bounding box center [435, 92] width 30 height 30
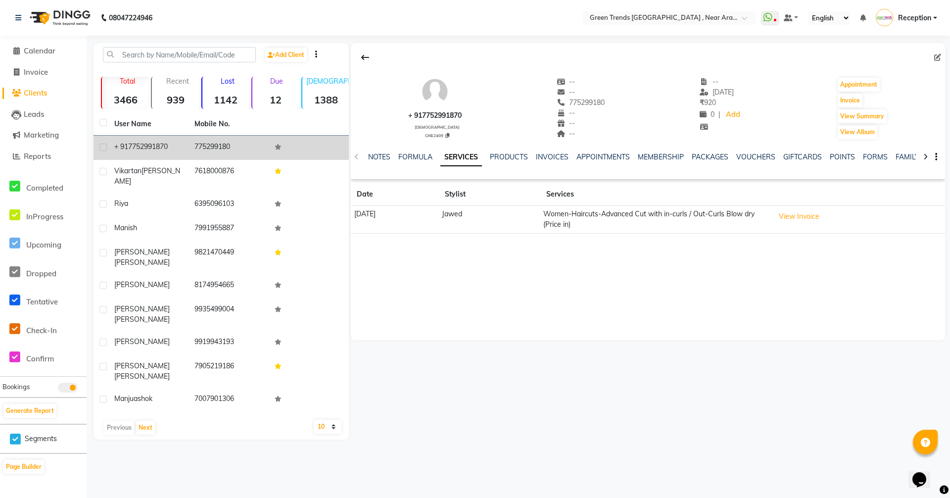
click at [106, 145] on label at bounding box center [102, 146] width 7 height 7
click at [106, 145] on input "checkbox" at bounding box center [102, 147] width 6 height 6
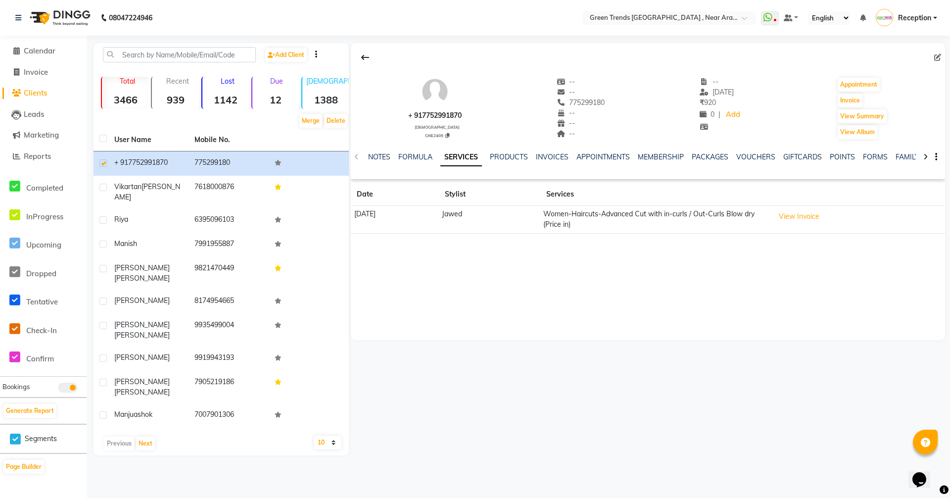
click at [456, 386] on div "+ 917752991870 male GNE2409 -- -- 775299180 -- -- -- -- 01-09-2025 ₹ 920 0 | Ad…" at bounding box center [647, 249] width 596 height 412
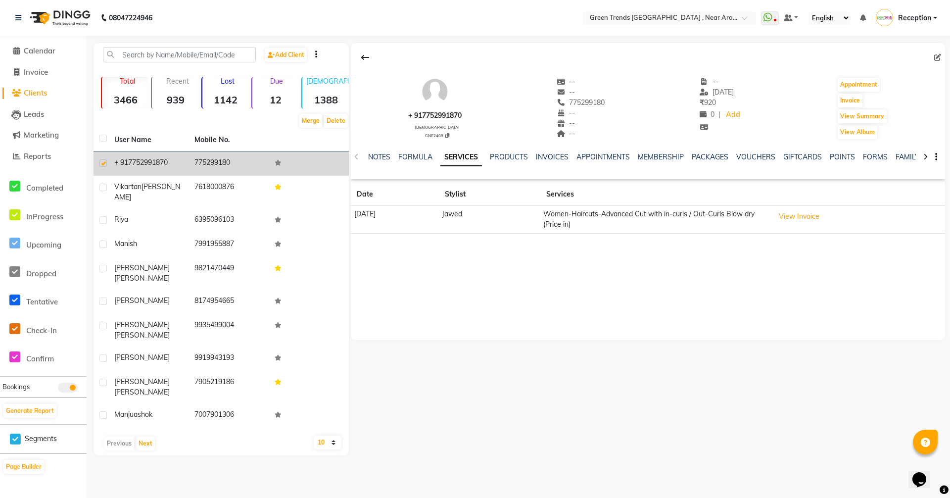
click at [105, 163] on label at bounding box center [102, 162] width 7 height 7
click at [105, 163] on input "checkbox" at bounding box center [102, 163] width 6 height 6
checkbox input "false"
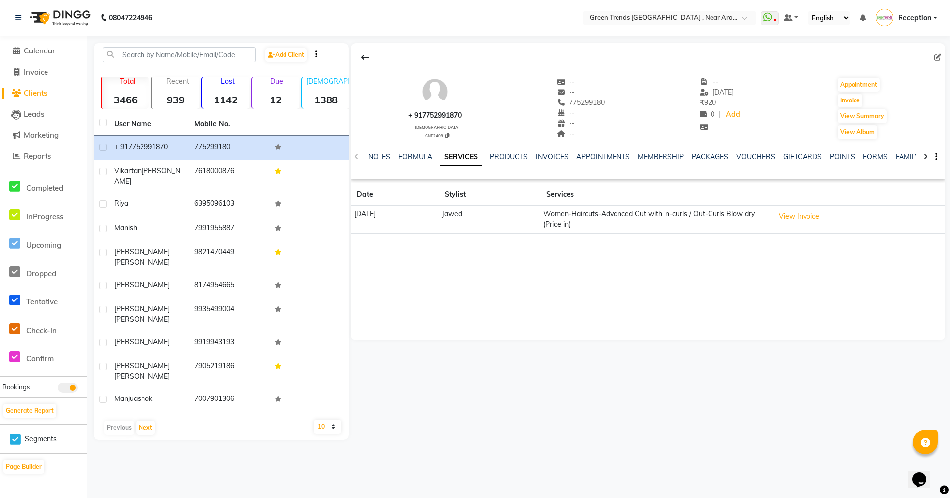
click at [528, 416] on main "Add Client Total 3466 Recent 939 Lost 1142 Due 12 Male 1388 Female 1136 Member …" at bounding box center [518, 248] width 863 height 411
click at [38, 50] on span "Calendar" at bounding box center [40, 50] width 32 height 9
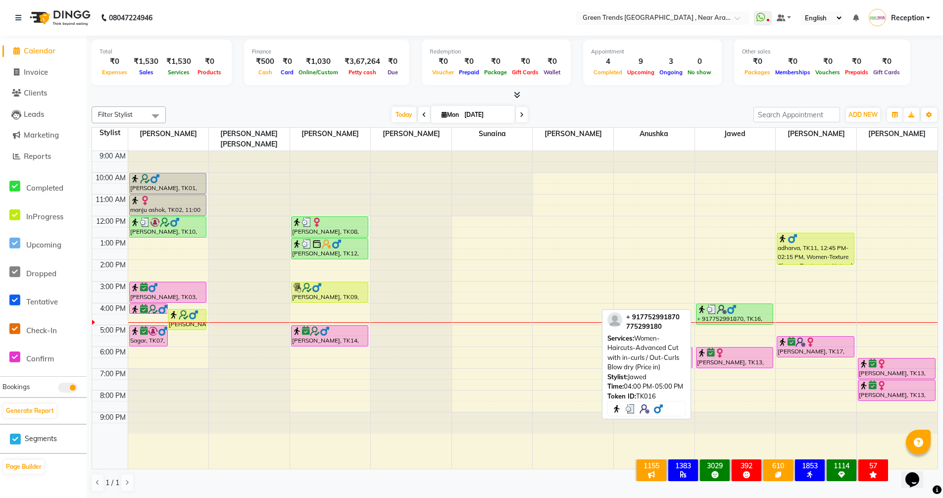
click at [732, 305] on div "+ 917752991870, TK16, 04:00 PM-05:00 PM, Women-Haircuts-Advanced Cut with in-cu…" at bounding box center [734, 314] width 77 height 20
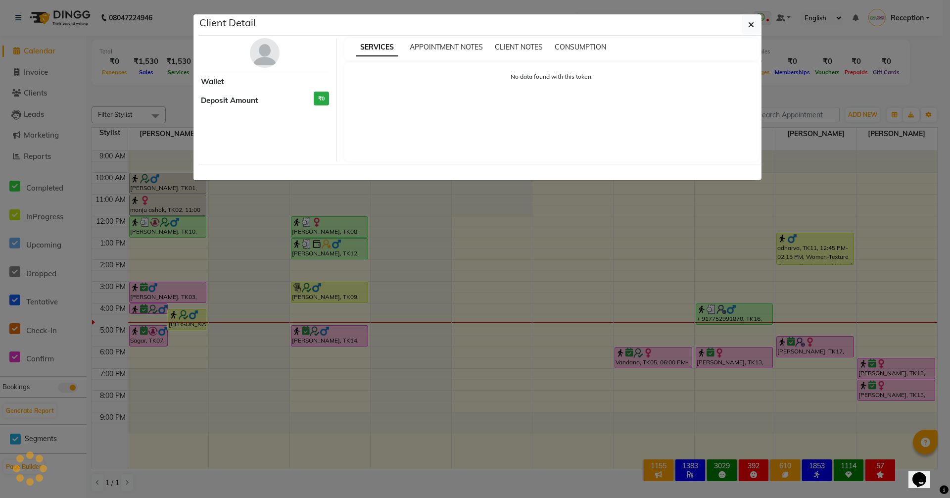
select select "3"
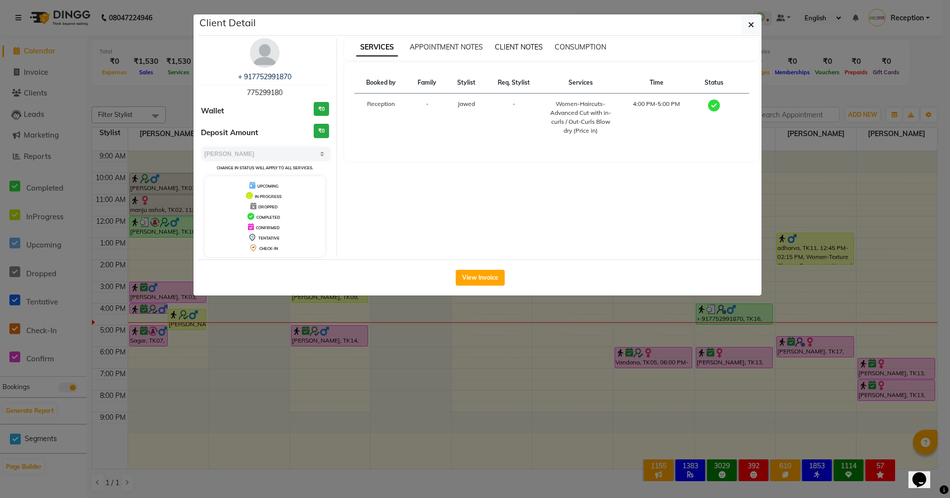
click at [525, 50] on span "CLIENT NOTES" at bounding box center [519, 47] width 48 height 9
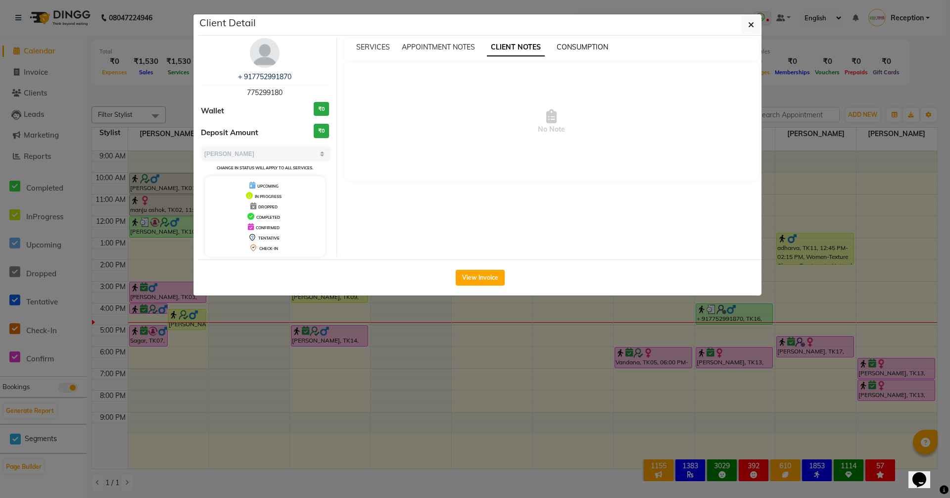
click at [576, 47] on span "CONSUMPTION" at bounding box center [582, 47] width 51 height 9
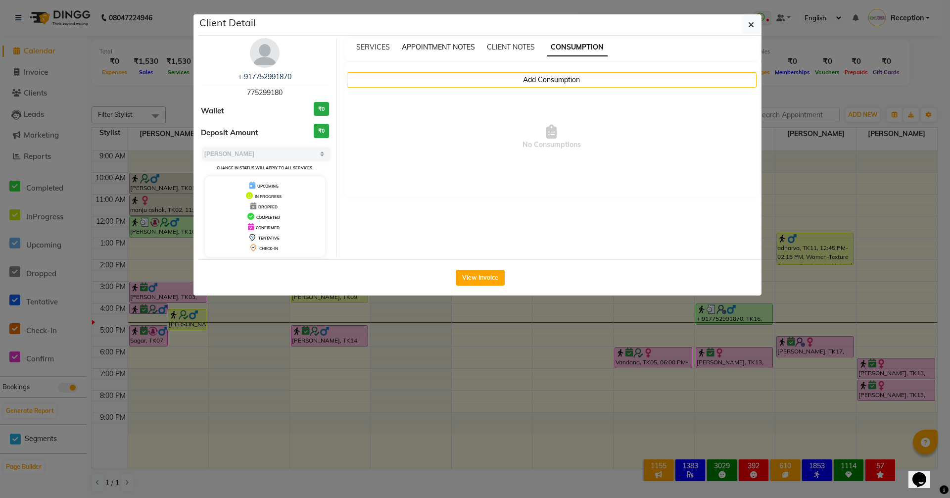
click at [432, 49] on span "APPOINTMENT NOTES" at bounding box center [438, 47] width 73 height 9
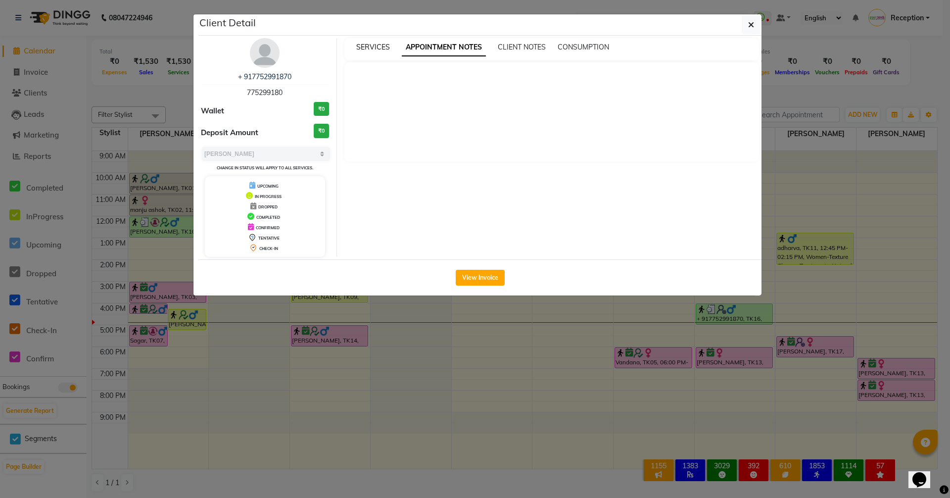
click at [374, 45] on span "SERVICES" at bounding box center [373, 47] width 34 height 9
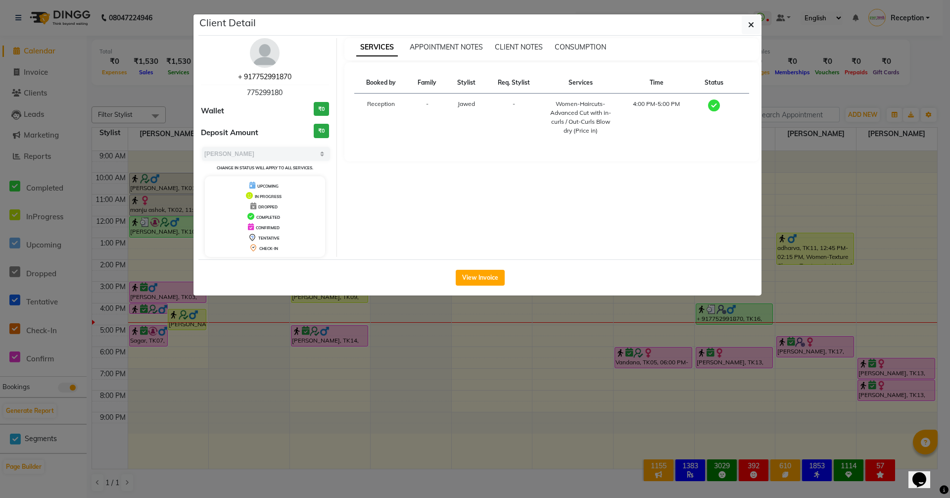
click at [274, 79] on link "+ 917752991870" at bounding box center [264, 76] width 53 height 9
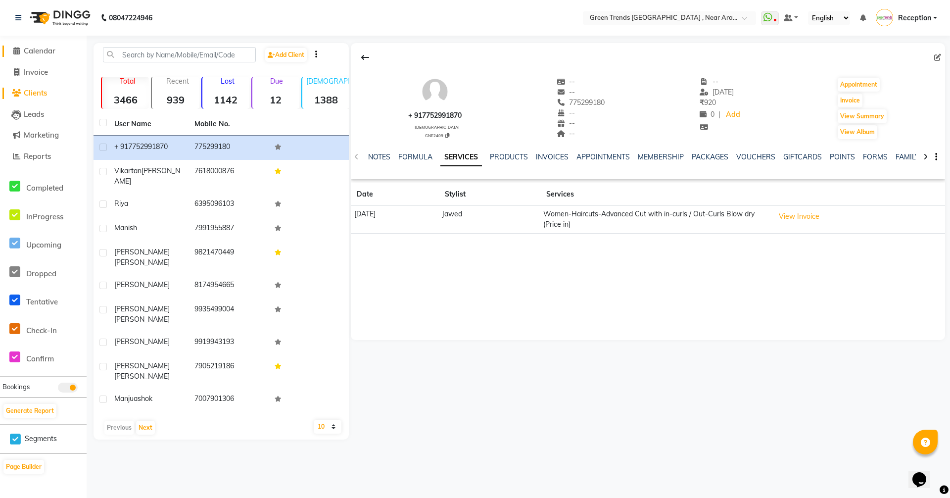
click at [49, 50] on span "Calendar" at bounding box center [40, 50] width 32 height 9
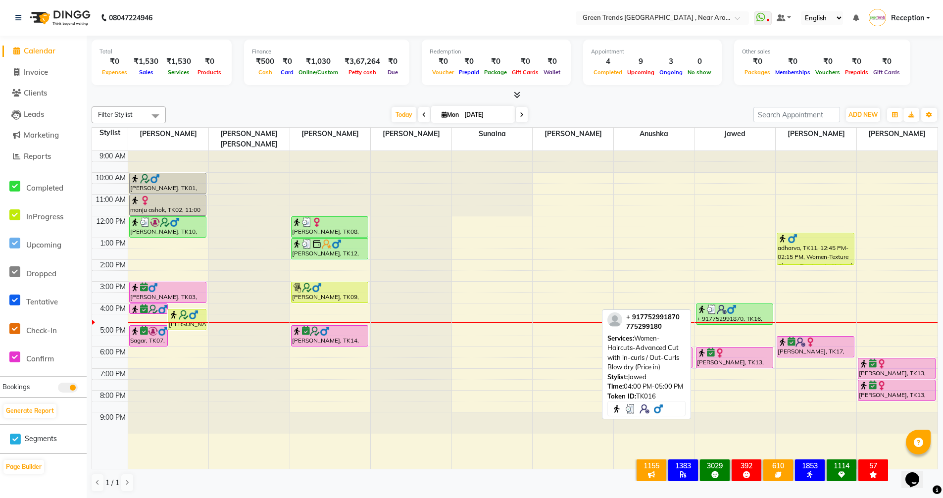
click at [730, 304] on img at bounding box center [731, 309] width 10 height 10
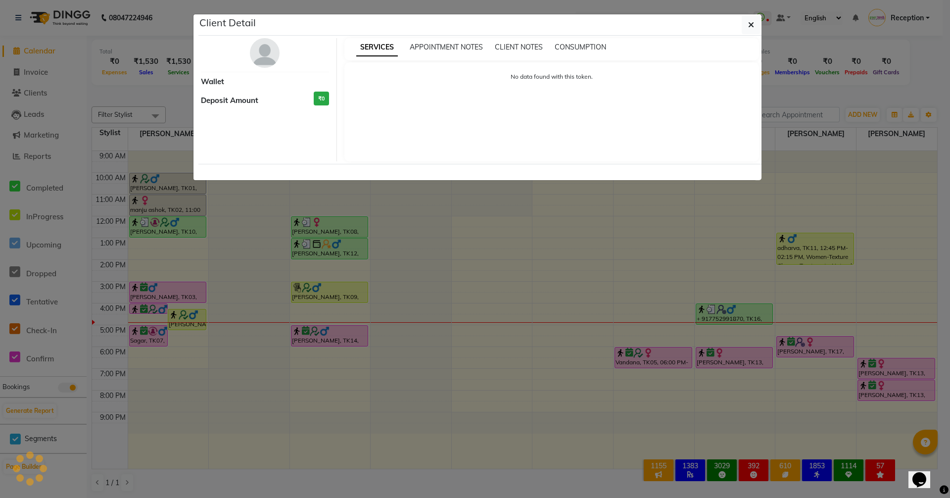
select select "3"
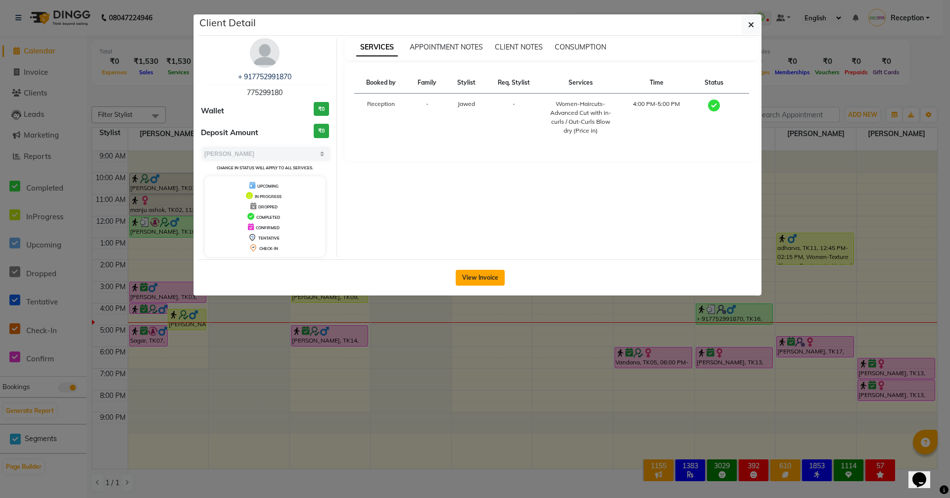
click at [474, 275] on button "View Invoice" at bounding box center [480, 278] width 49 height 16
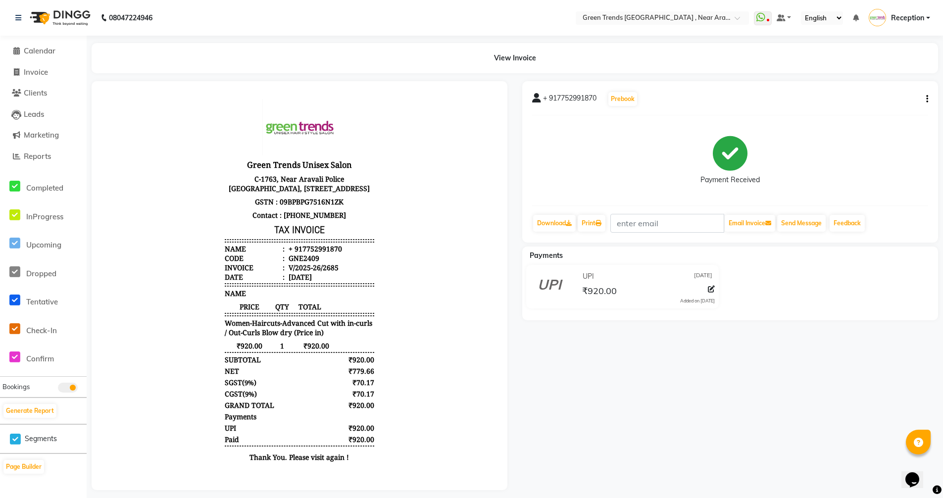
click at [533, 97] on icon at bounding box center [536, 98] width 9 height 10
click at [570, 97] on span "+ 917752991870" at bounding box center [569, 100] width 53 height 14
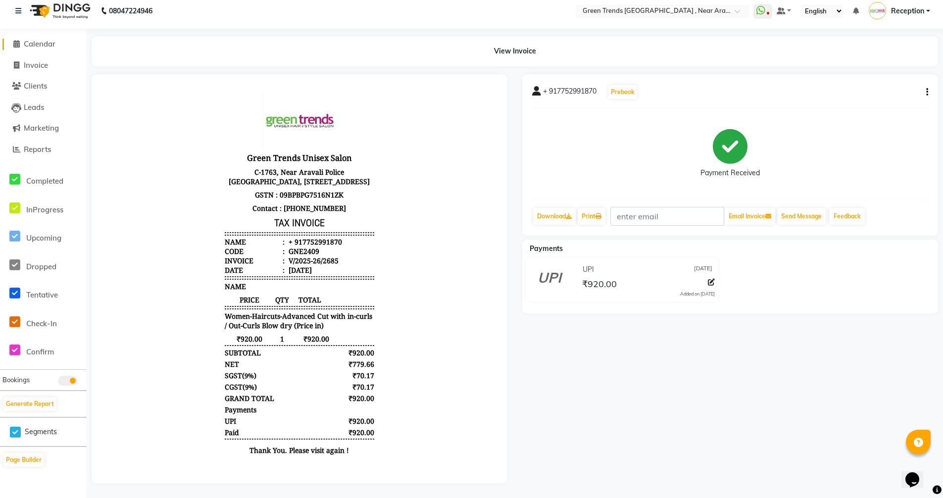
click at [34, 41] on span "Calendar" at bounding box center [40, 43] width 32 height 9
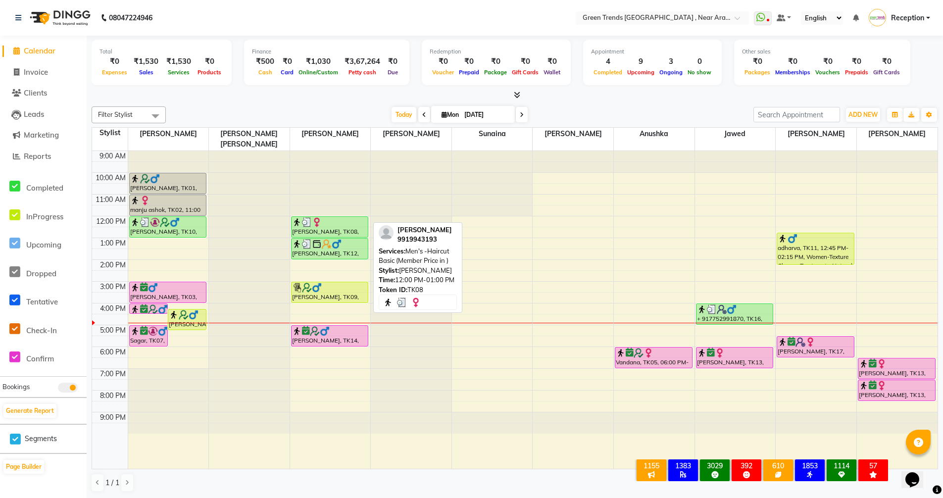
click at [304, 217] on img at bounding box center [307, 222] width 10 height 10
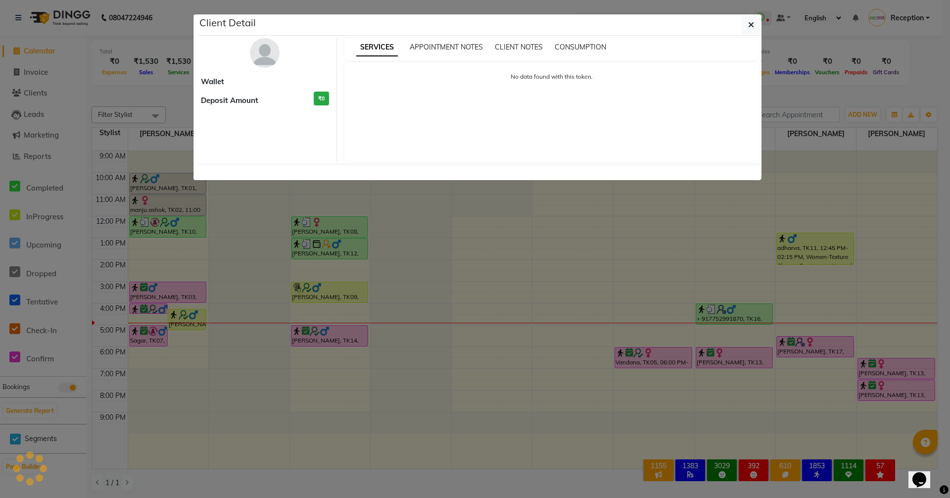
select select "3"
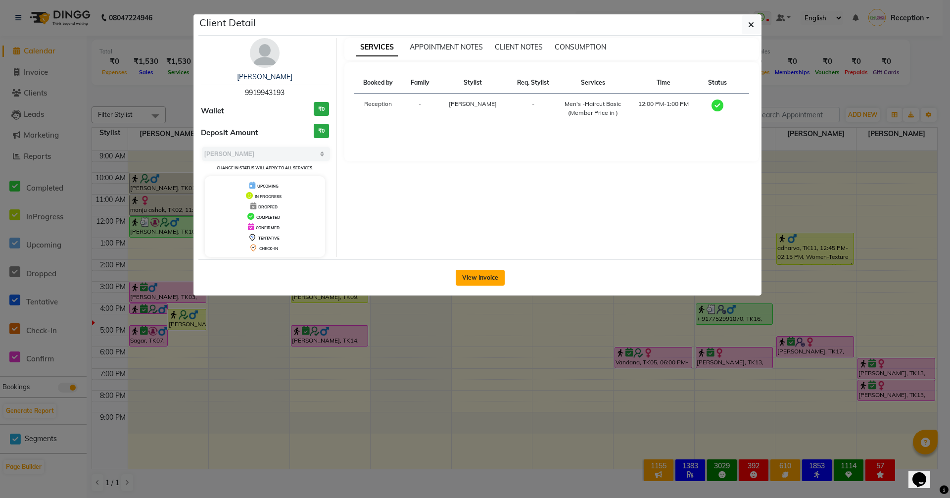
click at [484, 274] on button "View Invoice" at bounding box center [480, 278] width 49 height 16
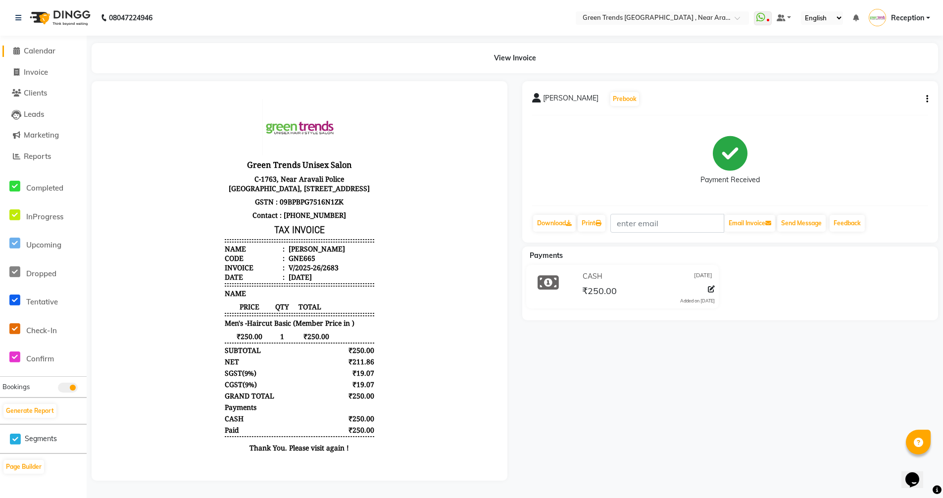
click at [41, 52] on span "Calendar" at bounding box center [40, 50] width 32 height 9
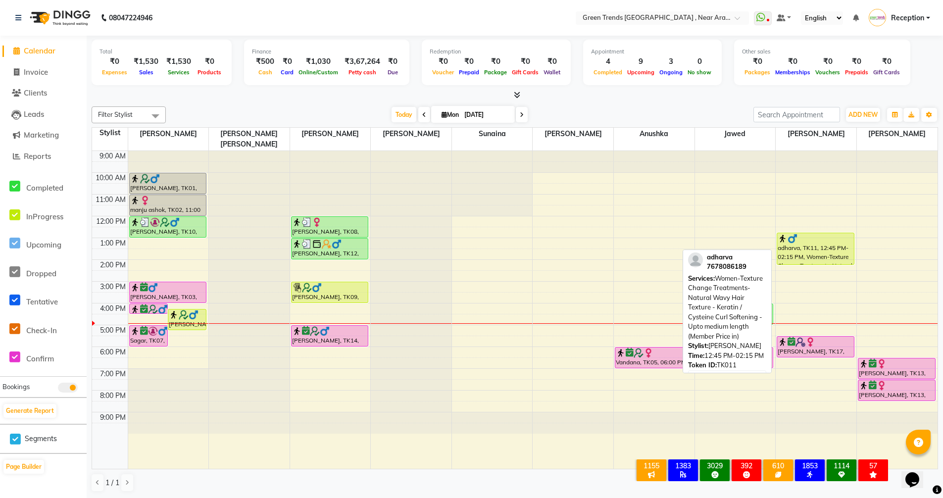
click at [800, 246] on div "adharva, TK11, 12:45 PM-02:15 PM, Women-Texture Change Treatments-Natural Wavy …" at bounding box center [815, 248] width 77 height 31
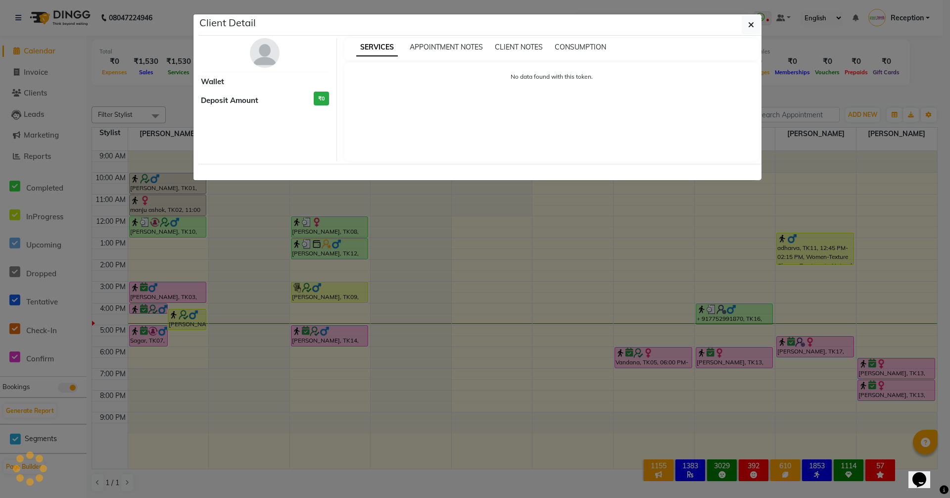
select select "1"
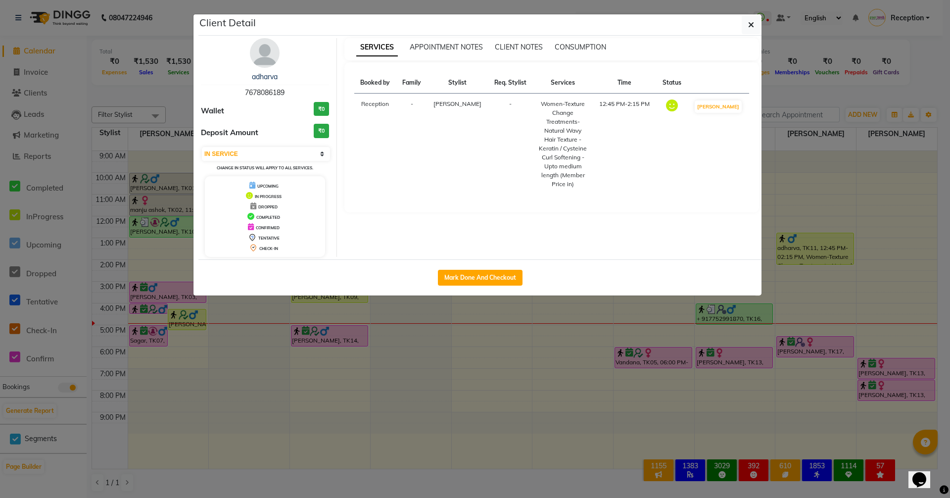
click at [438, 484] on ngb-modal-window "Client Detail adharva 7678086189 Wallet ₹0 Deposit Amount ₹0 Select IN SERVICE …" at bounding box center [475, 249] width 950 height 498
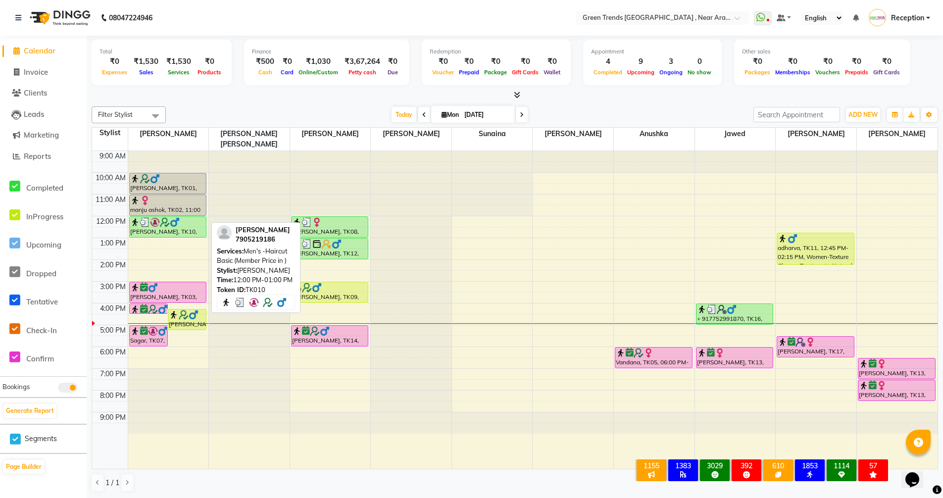
click at [178, 217] on img at bounding box center [175, 222] width 10 height 10
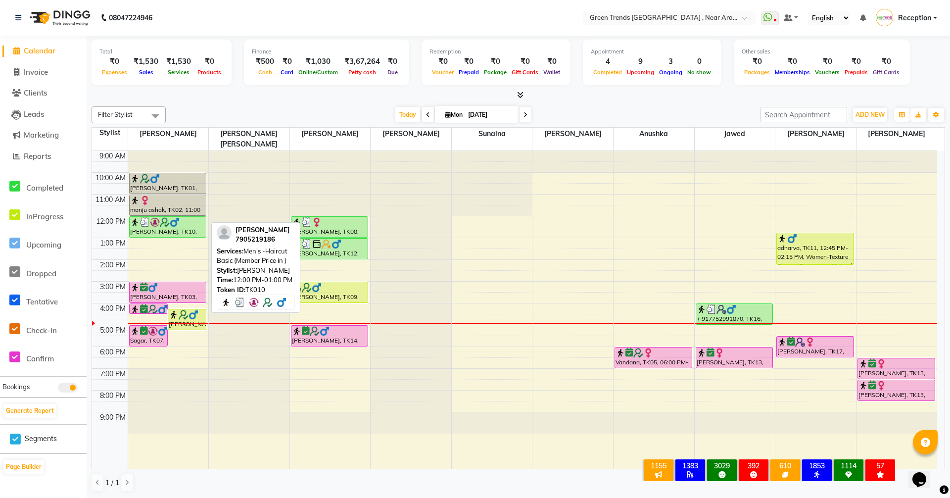
select select "3"
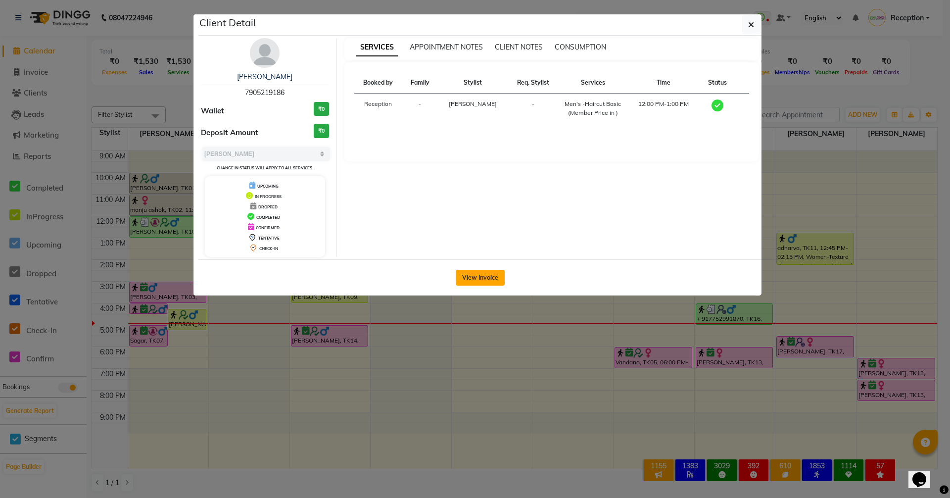
click at [479, 279] on button "View Invoice" at bounding box center [480, 278] width 49 height 16
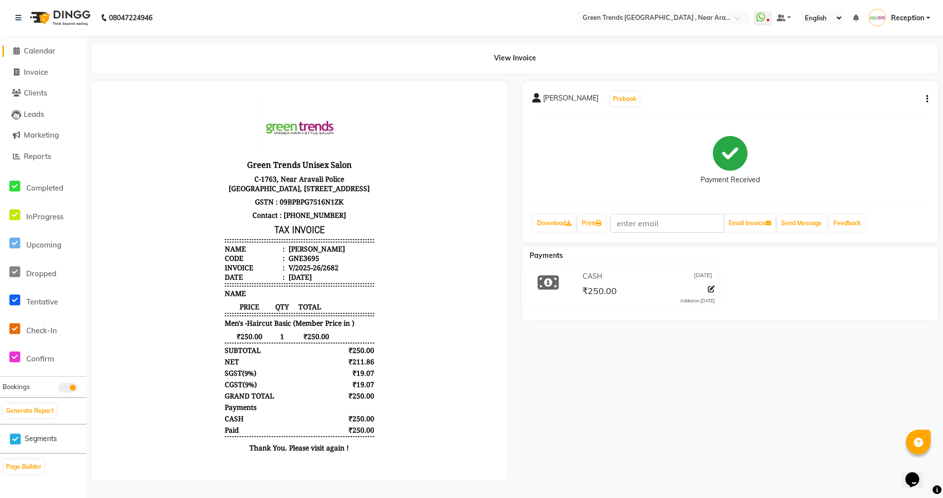
click at [44, 48] on span "Calendar" at bounding box center [40, 50] width 32 height 9
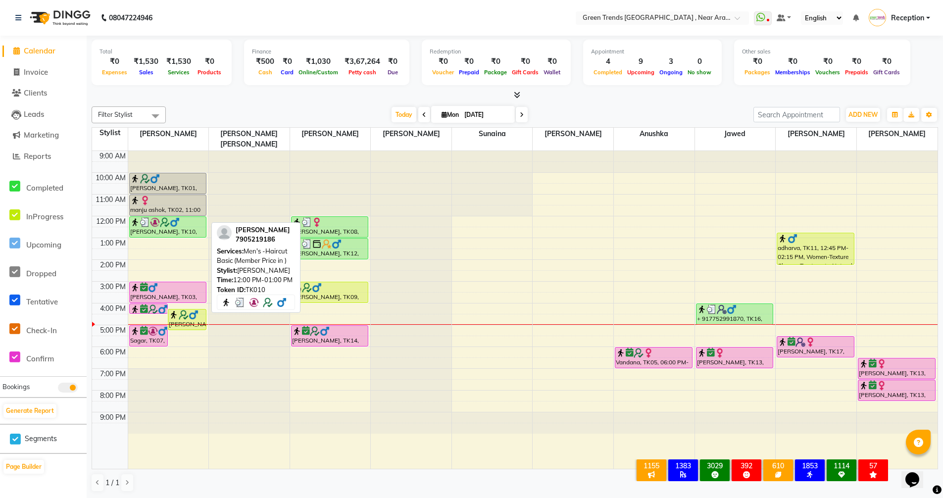
click at [142, 220] on div "[PERSON_NAME], TK10, 12:00 PM-01:00 PM, Men's -Haircut Basic (Member Price in )" at bounding box center [168, 227] width 77 height 20
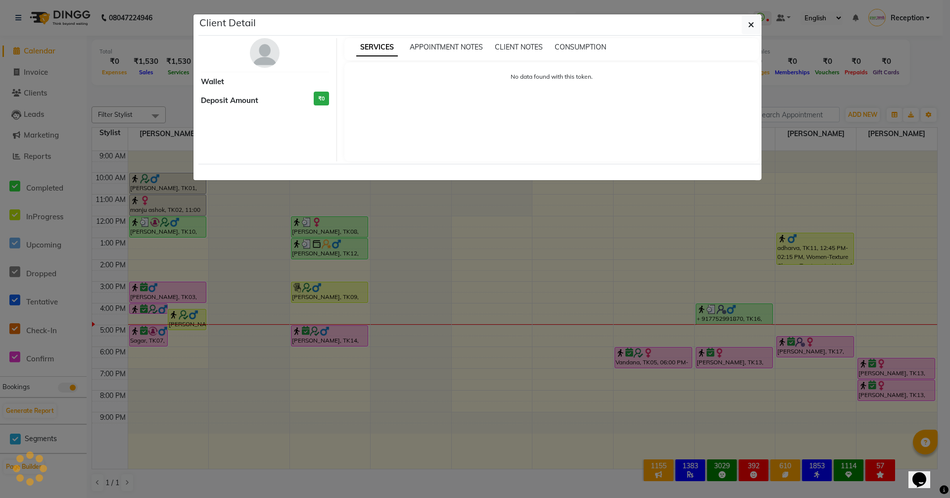
select select "3"
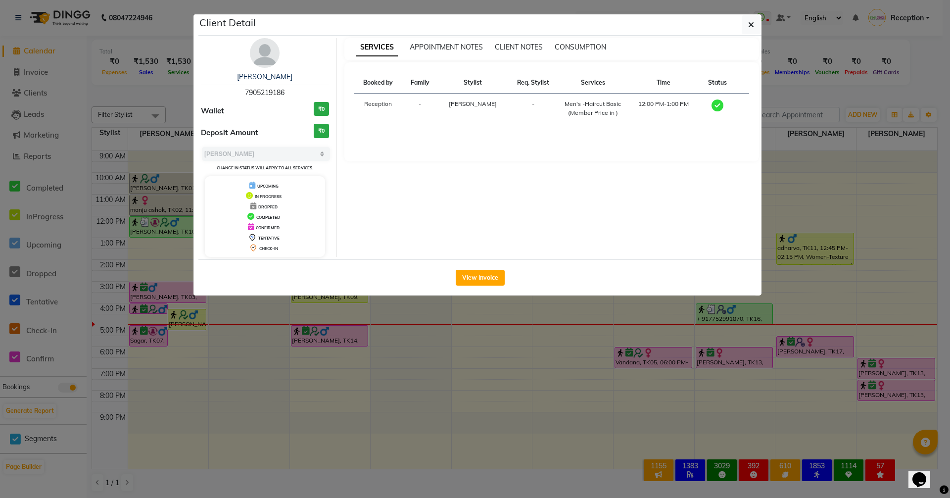
click at [478, 287] on div "View Invoice" at bounding box center [479, 277] width 563 height 36
click at [480, 282] on button "View Invoice" at bounding box center [480, 278] width 49 height 16
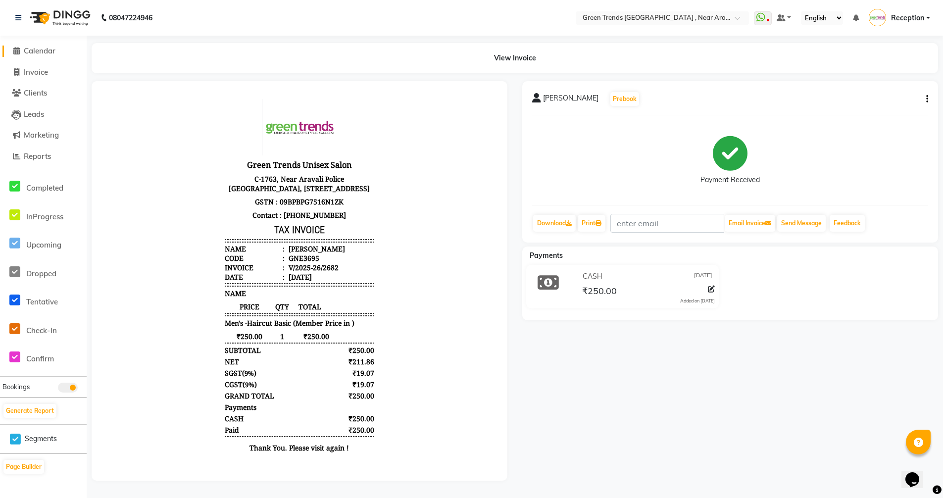
click at [50, 51] on span "Calendar" at bounding box center [40, 50] width 32 height 9
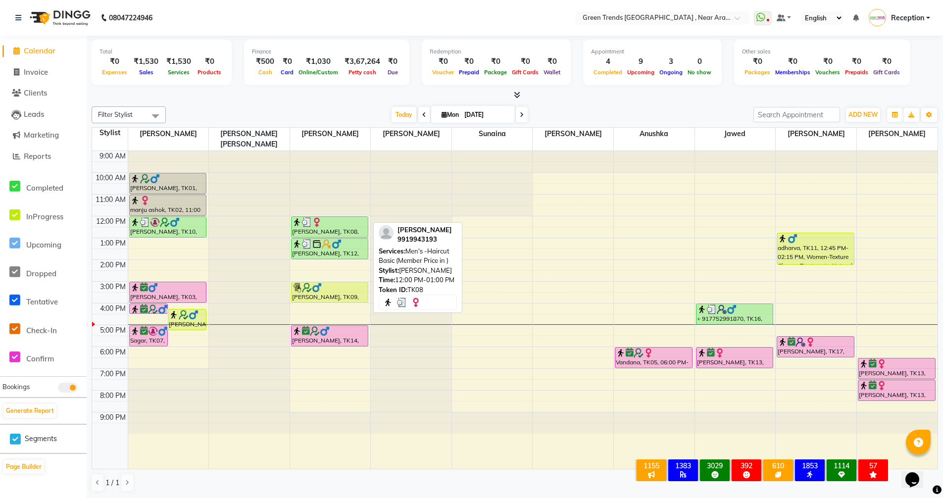
click at [323, 222] on div "[PERSON_NAME], TK08, 12:00 PM-01:00 PM, Men's -Haircut Basic (Member Price in )" at bounding box center [329, 227] width 77 height 20
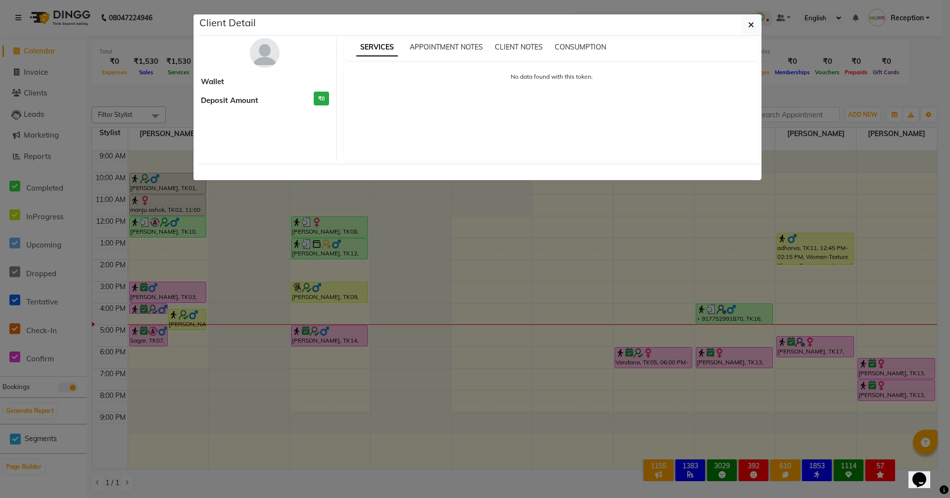
select select "3"
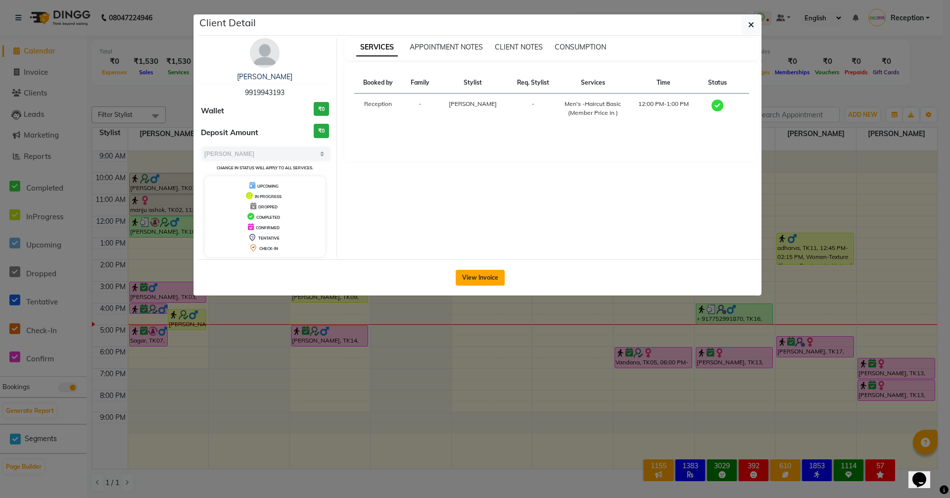
click at [474, 273] on button "View Invoice" at bounding box center [480, 278] width 49 height 16
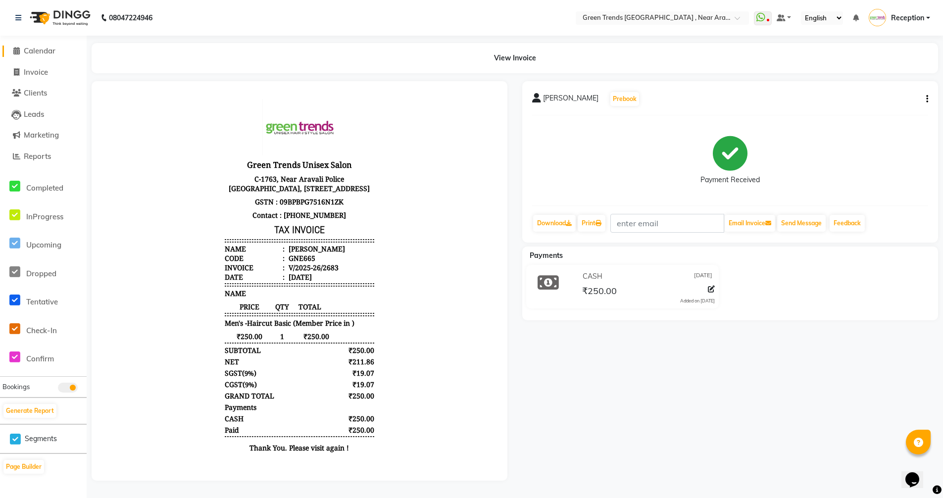
click at [49, 47] on span "Calendar" at bounding box center [40, 50] width 32 height 9
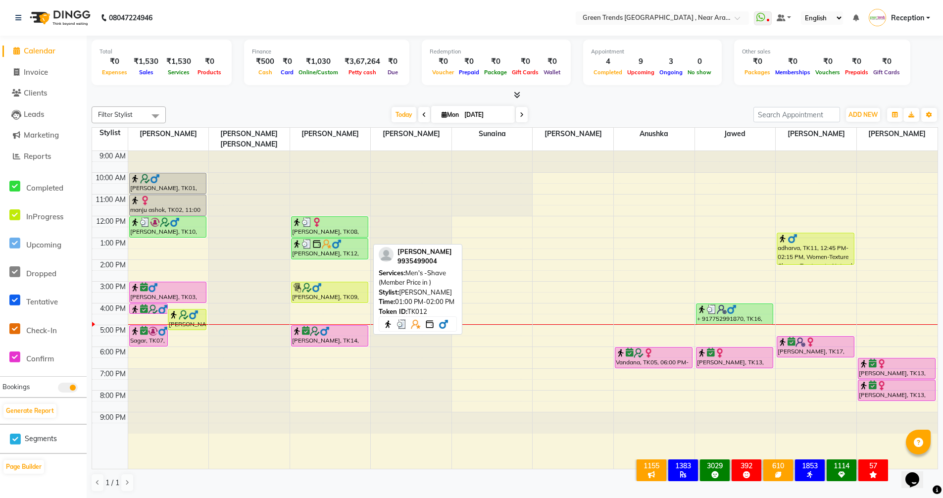
click at [353, 239] on div at bounding box center [330, 244] width 76 height 10
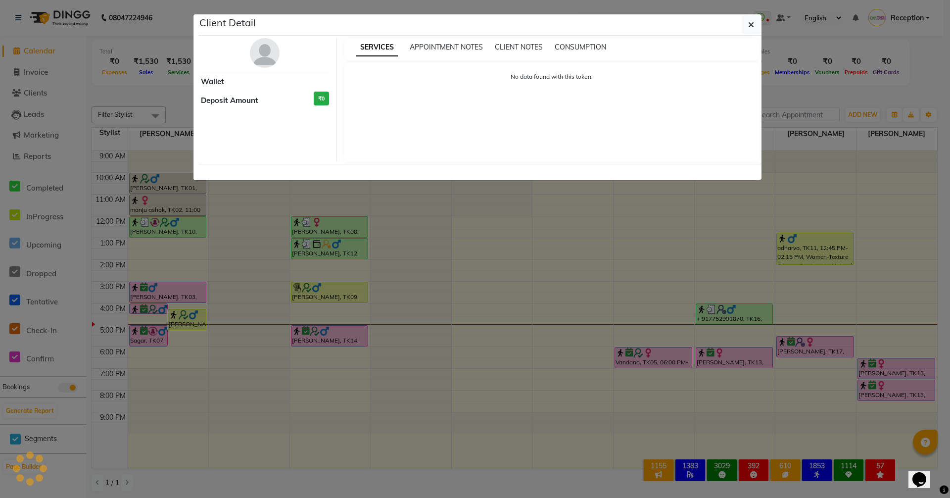
select select "3"
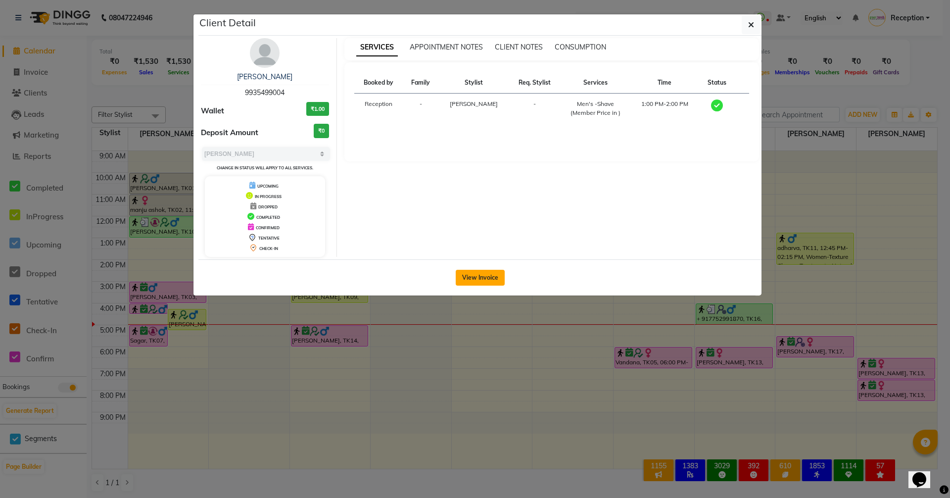
click at [485, 276] on button "View Invoice" at bounding box center [480, 278] width 49 height 16
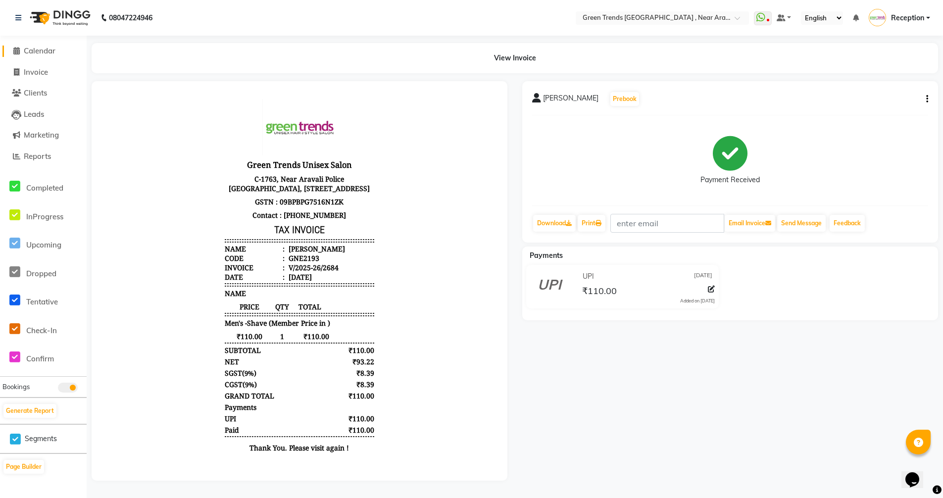
click at [40, 51] on span "Calendar" at bounding box center [40, 50] width 32 height 9
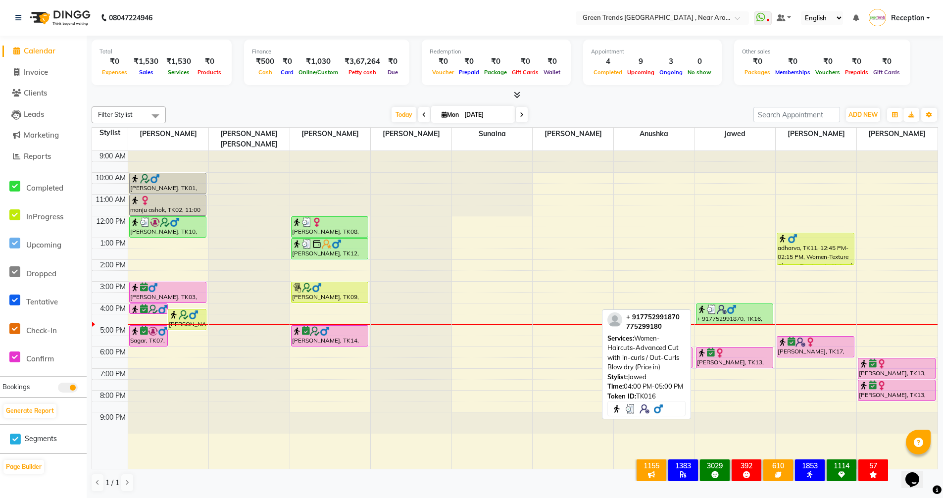
click at [732, 307] on div "+ 917752991870, TK16, 04:00 PM-05:00 PM, Women-Haircuts-Advanced Cut with in-cu…" at bounding box center [734, 314] width 77 height 20
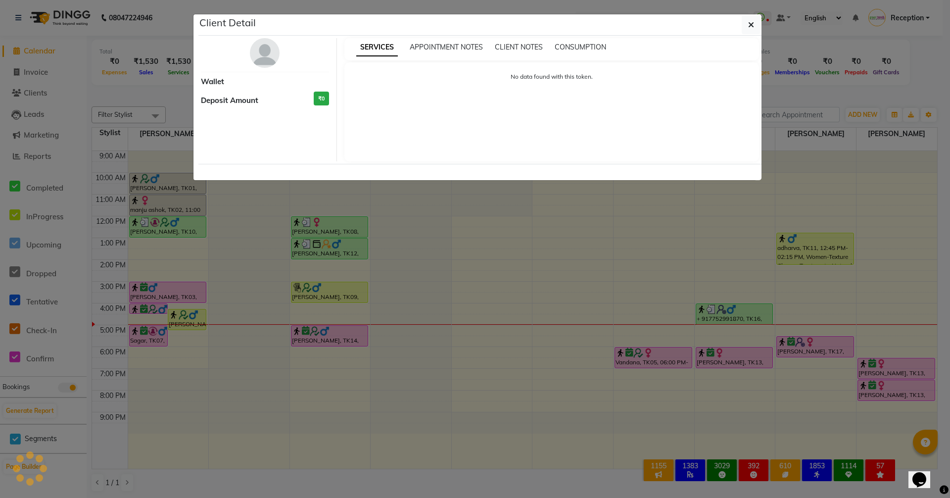
select select "3"
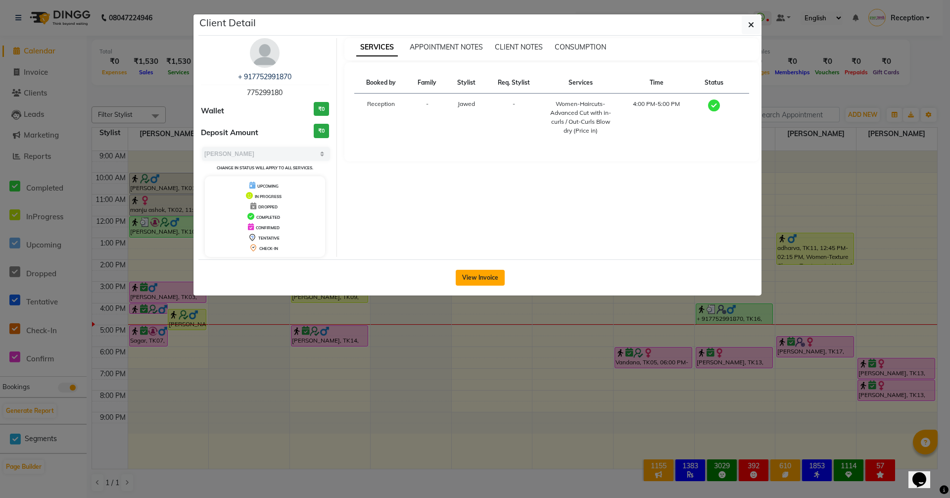
click at [485, 273] on button "View Invoice" at bounding box center [480, 278] width 49 height 16
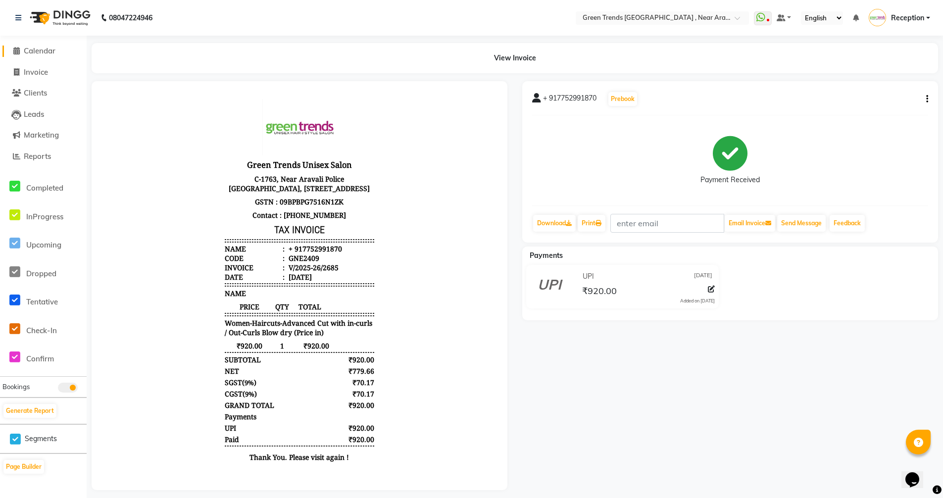
click at [51, 52] on span "Calendar" at bounding box center [40, 50] width 32 height 9
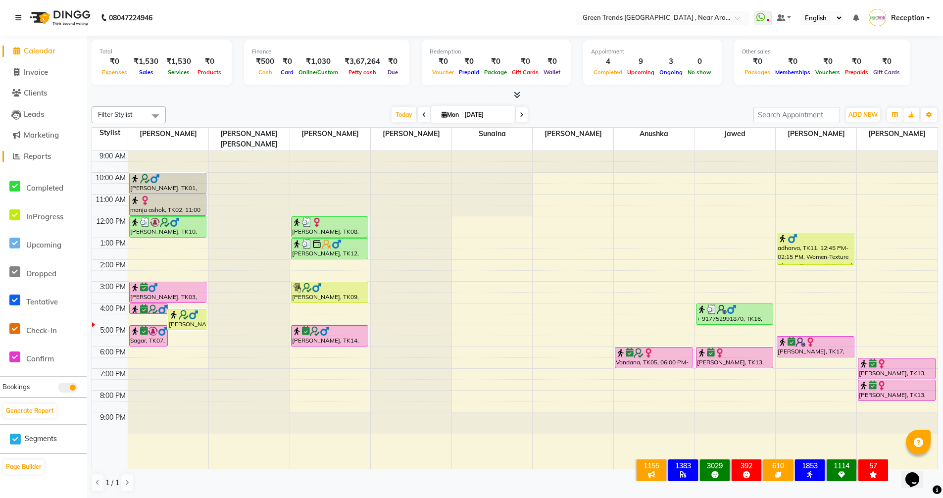
click at [37, 156] on span "Reports" at bounding box center [37, 155] width 27 height 9
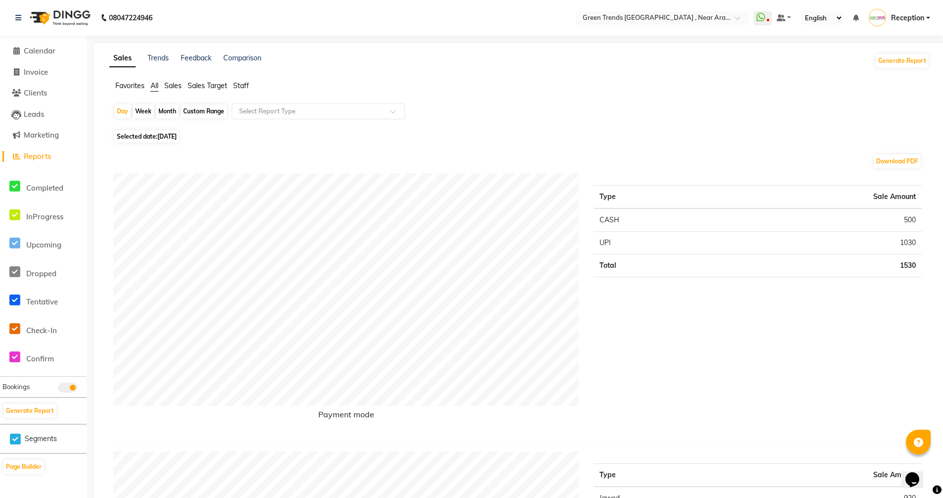
click at [218, 85] on span "Sales Target" at bounding box center [208, 85] width 40 height 9
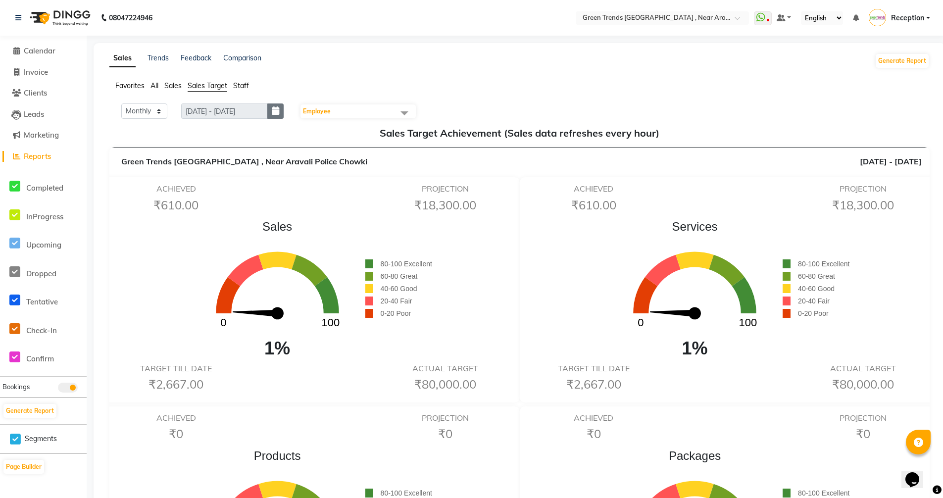
click at [279, 111] on icon "button" at bounding box center [275, 111] width 7 height 0
select select "9"
select select "2025"
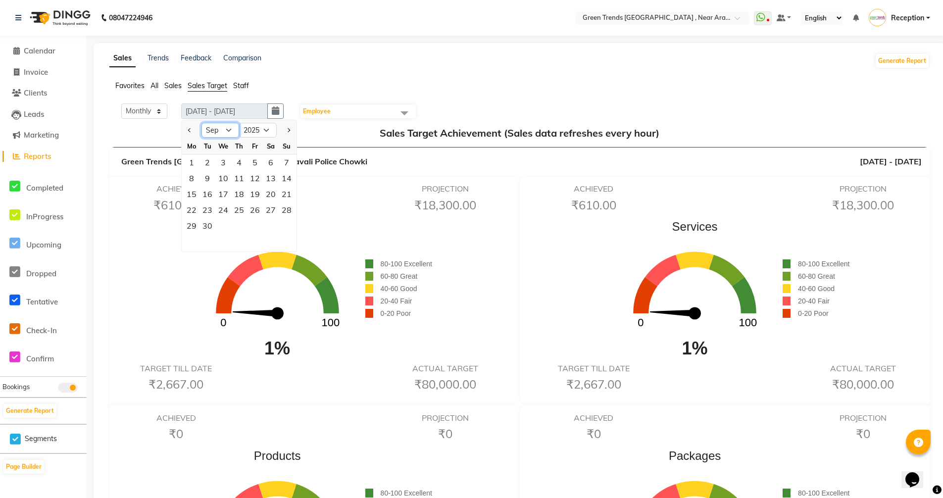
click at [226, 130] on select "Jan Feb Mar Apr May Jun [DATE] Aug Sep Oct Nov Dec" at bounding box center [220, 130] width 38 height 15
select select "8"
click at [202, 123] on select "Jan Feb Mar Apr May Jun [DATE] Aug Sep Oct Nov Dec" at bounding box center [220, 130] width 38 height 15
click at [285, 225] on div "31" at bounding box center [287, 226] width 16 height 16
type input "[DATE] - [DATE]"
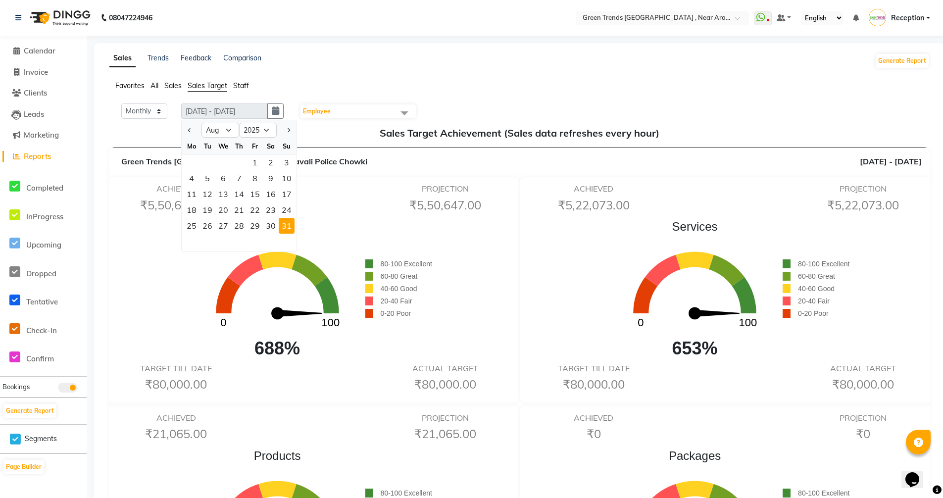
click at [408, 114] on span at bounding box center [404, 112] width 20 height 19
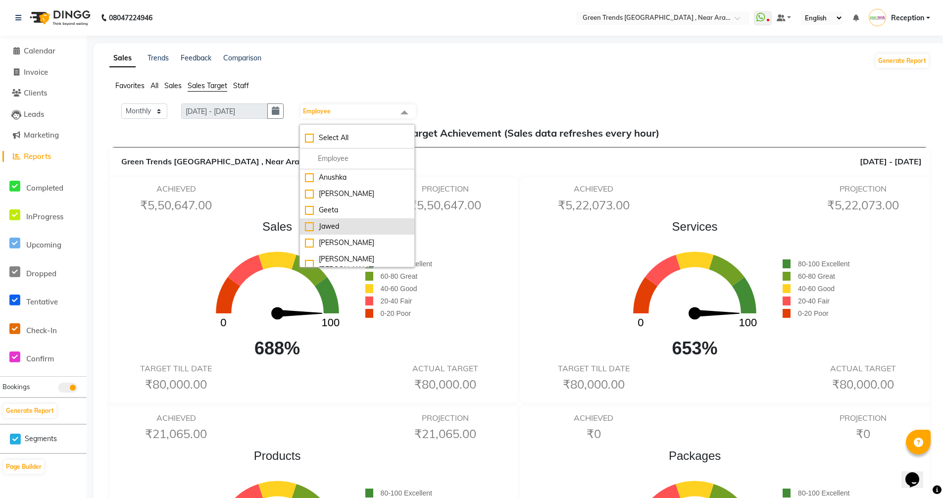
click at [311, 228] on div "Jawed" at bounding box center [357, 226] width 104 height 10
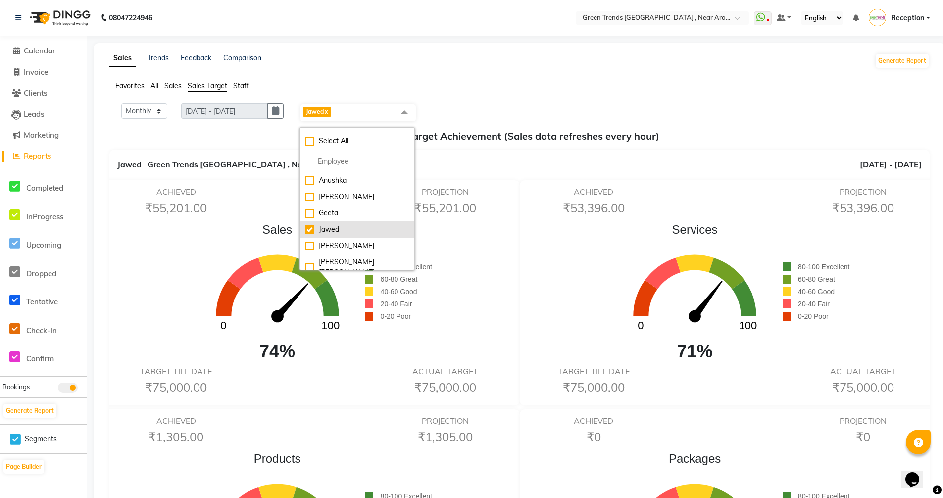
click at [313, 226] on div "Jawed" at bounding box center [357, 229] width 104 height 10
checkbox input "false"
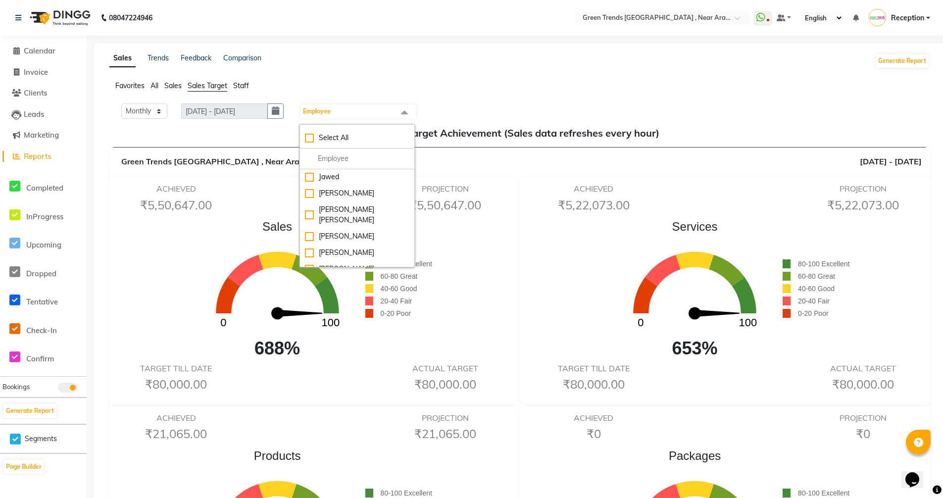
scroll to position [99, 0]
click at [313, 247] on div "[PERSON_NAME]" at bounding box center [357, 252] width 104 height 10
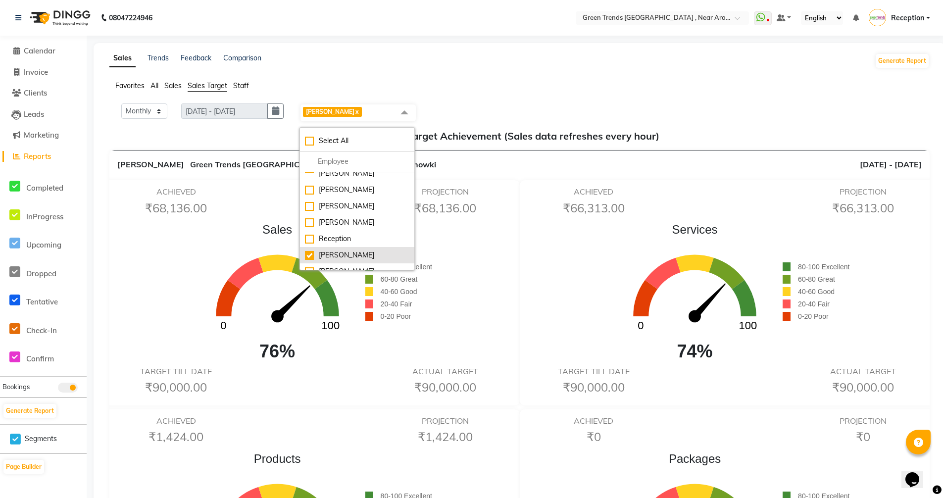
click at [316, 250] on div "[PERSON_NAME]" at bounding box center [357, 255] width 104 height 10
checkbox input "false"
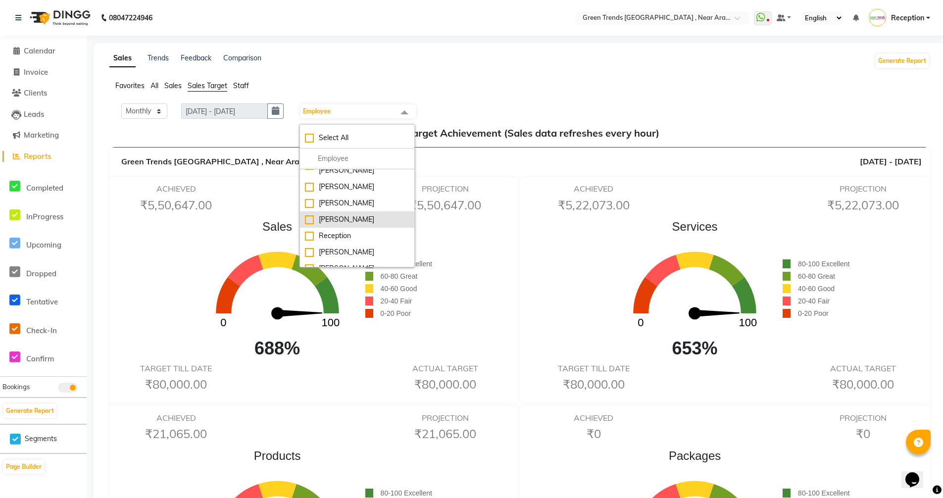
click at [313, 214] on div "[PERSON_NAME]" at bounding box center [357, 219] width 104 height 10
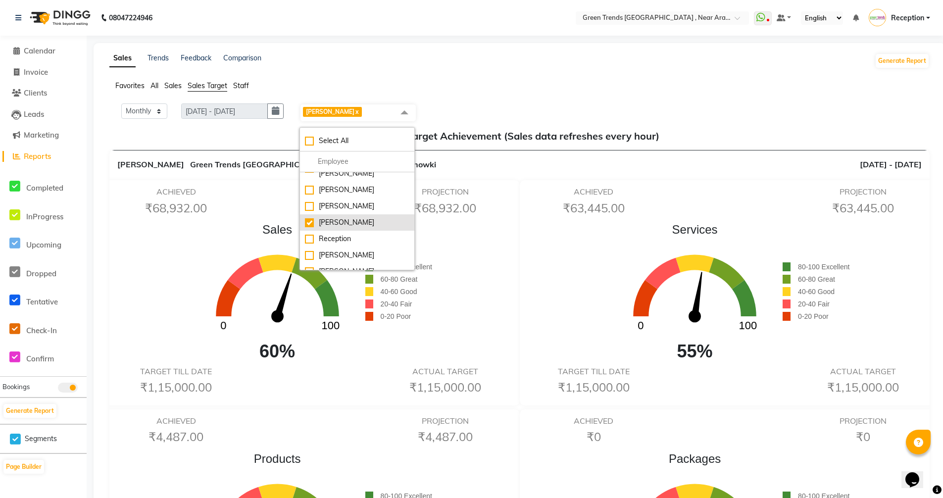
click at [315, 217] on div "[PERSON_NAME]" at bounding box center [357, 222] width 104 height 10
checkbox input "false"
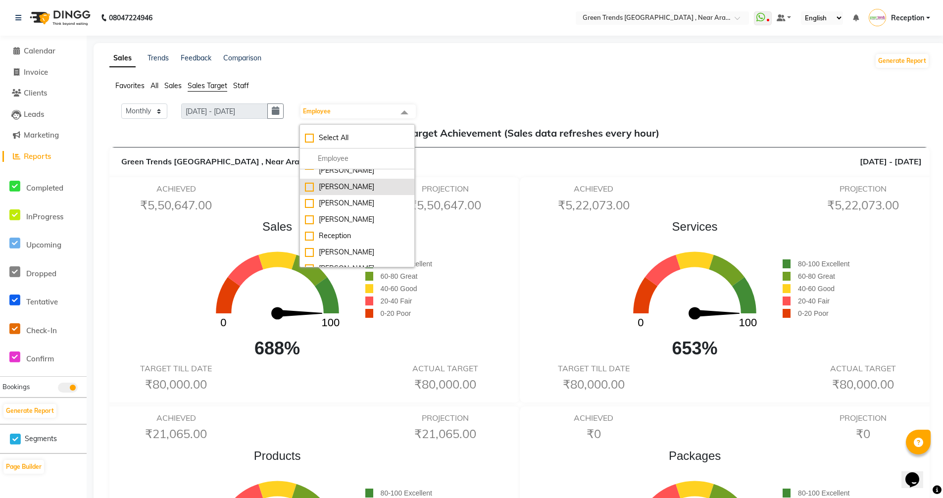
click at [310, 182] on div "[PERSON_NAME]" at bounding box center [357, 187] width 104 height 10
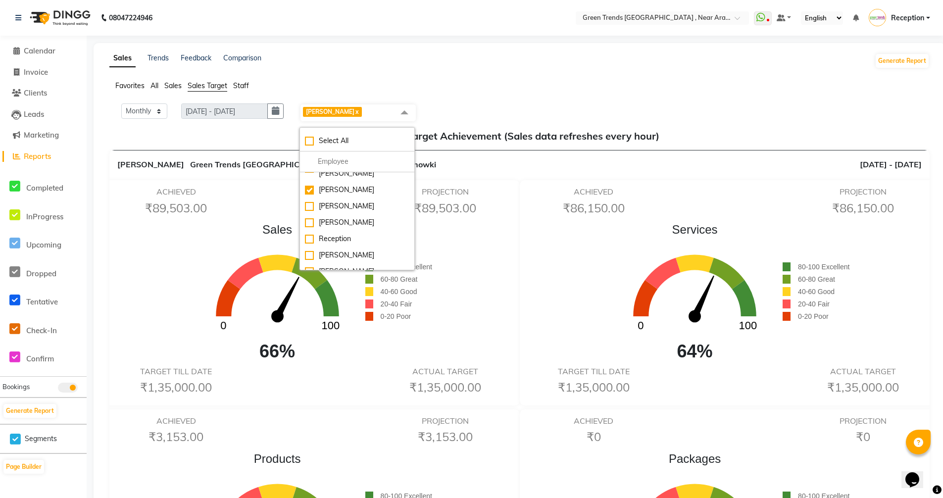
drag, startPoint x: 835, startPoint y: 386, endPoint x: 528, endPoint y: 368, distance: 307.8
click at [652, 385] on div "TARGET TILL DATE ₹1,35,000.00 ACTUAL TARGET ₹1,35,000.00" at bounding box center [728, 383] width 404 height 32
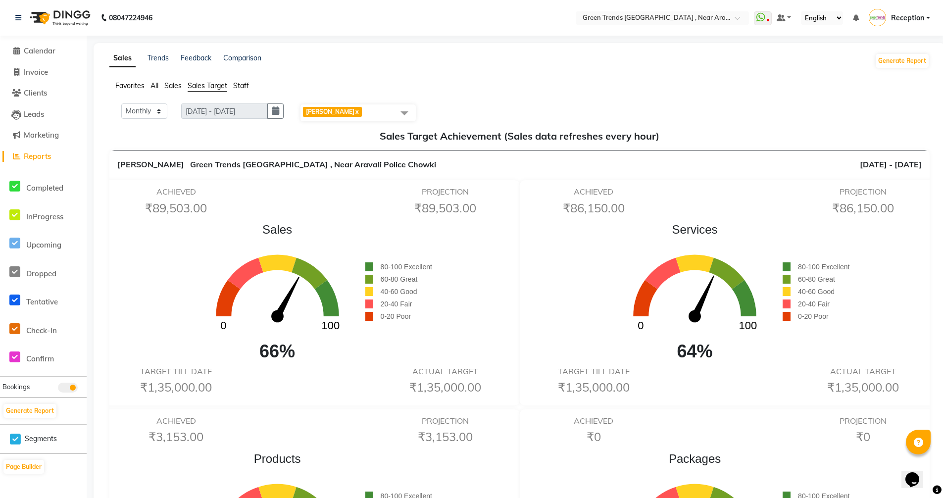
click at [406, 111] on span at bounding box center [404, 112] width 20 height 19
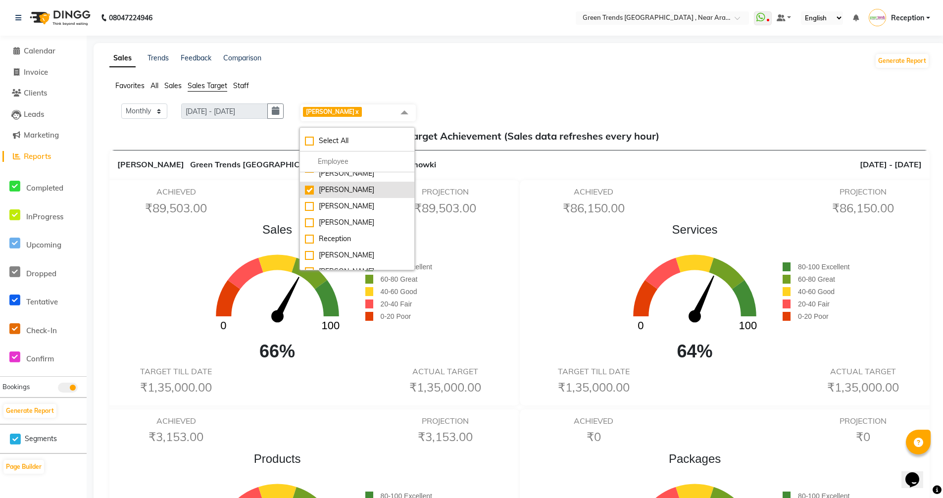
click at [316, 185] on div "[PERSON_NAME]" at bounding box center [357, 190] width 104 height 10
checkbox input "false"
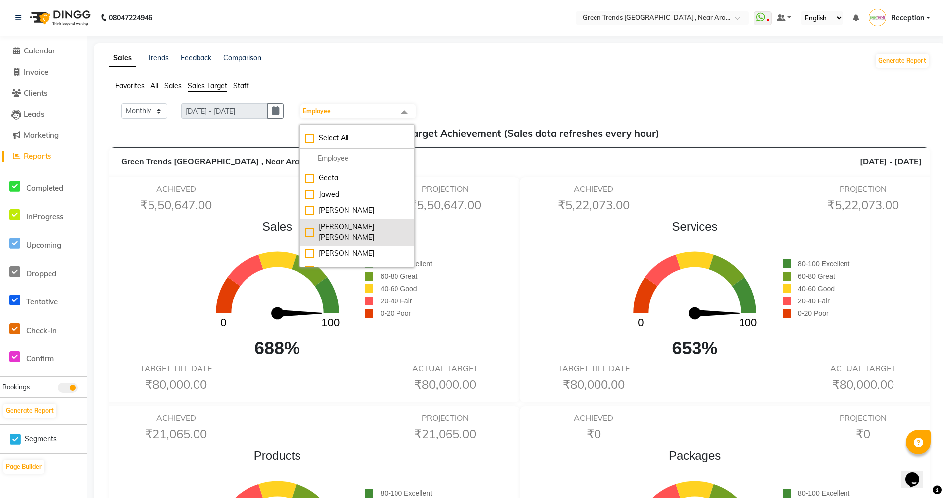
scroll to position [82, 0]
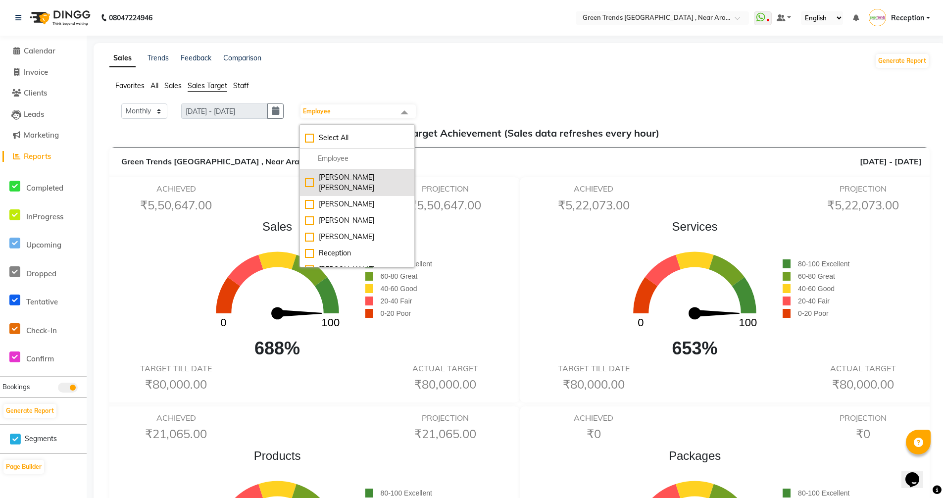
click at [314, 178] on div "[PERSON_NAME] [PERSON_NAME]" at bounding box center [357, 182] width 104 height 21
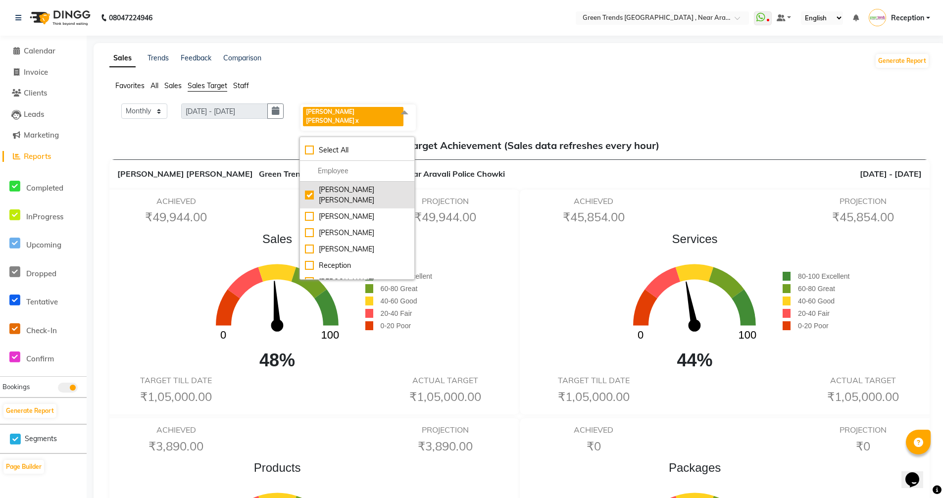
click at [314, 185] on div "[PERSON_NAME] [PERSON_NAME]" at bounding box center [357, 195] width 104 height 21
checkbox input "false"
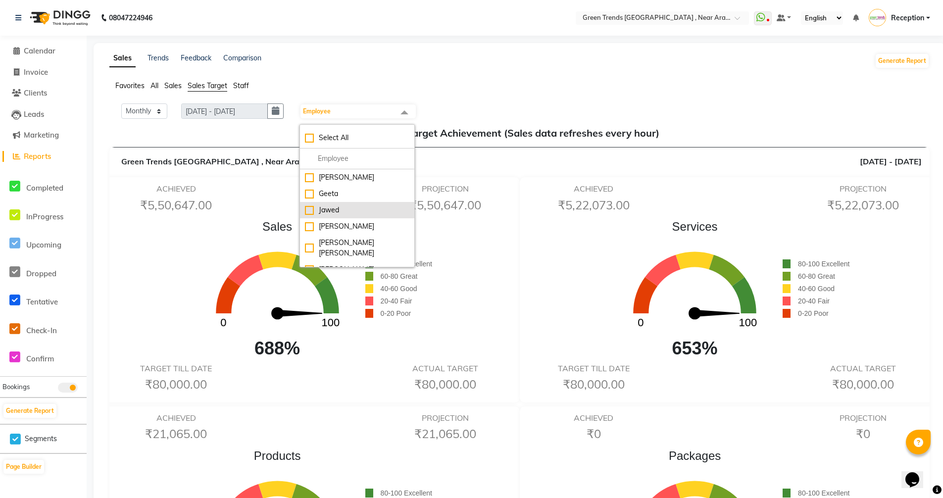
scroll to position [0, 0]
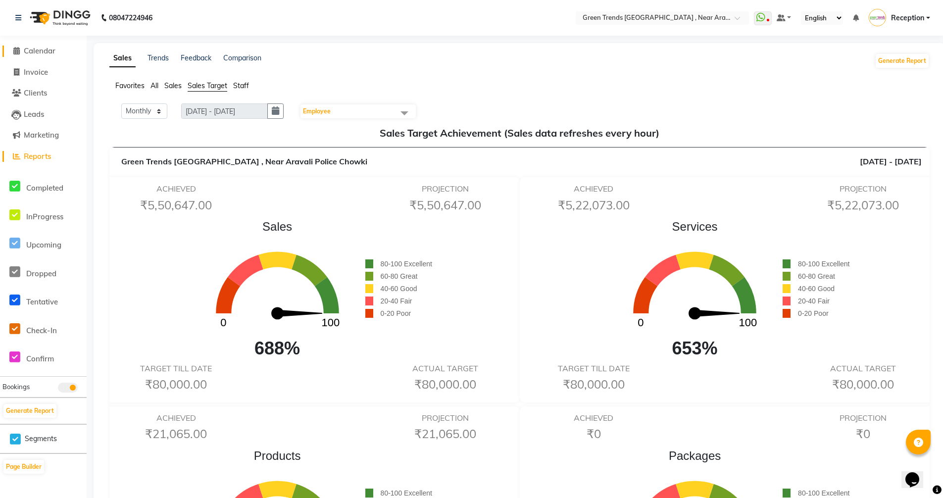
click at [40, 51] on span "Calendar" at bounding box center [40, 50] width 32 height 9
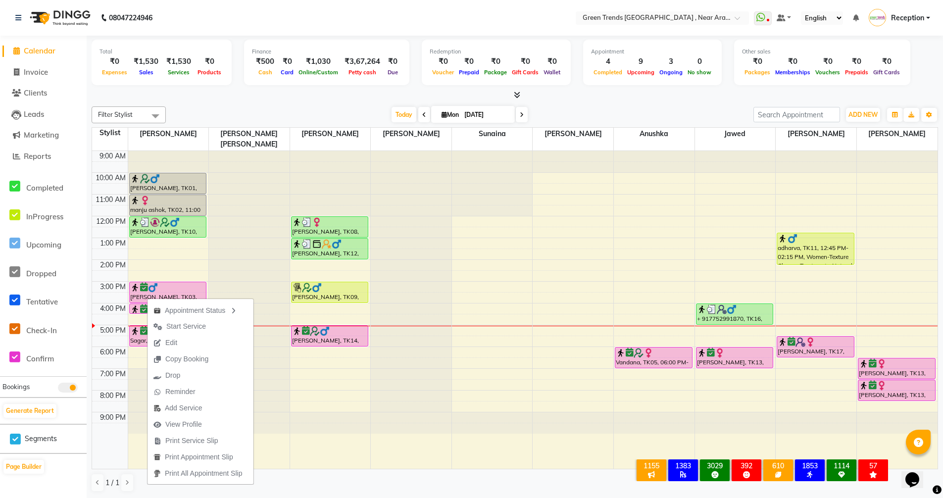
click at [47, 478] on li "Page Builder" at bounding box center [43, 466] width 87 height 26
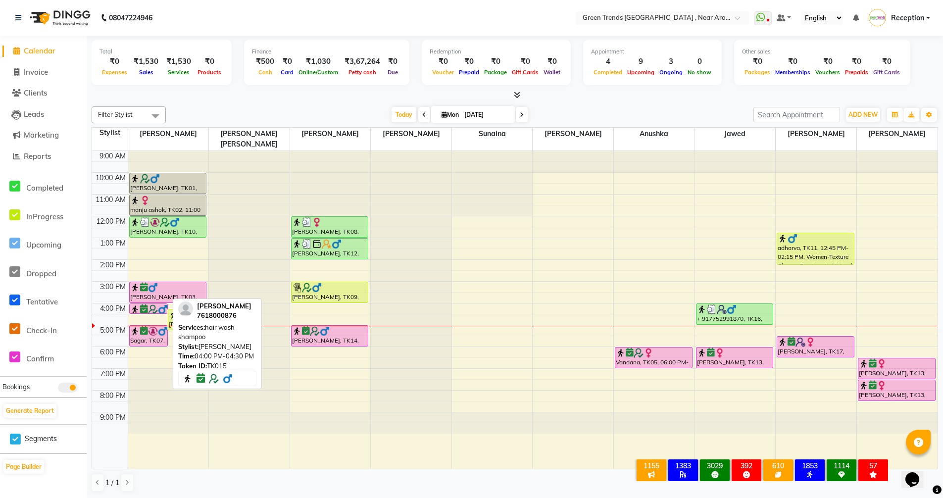
click at [158, 304] on img at bounding box center [163, 309] width 10 height 10
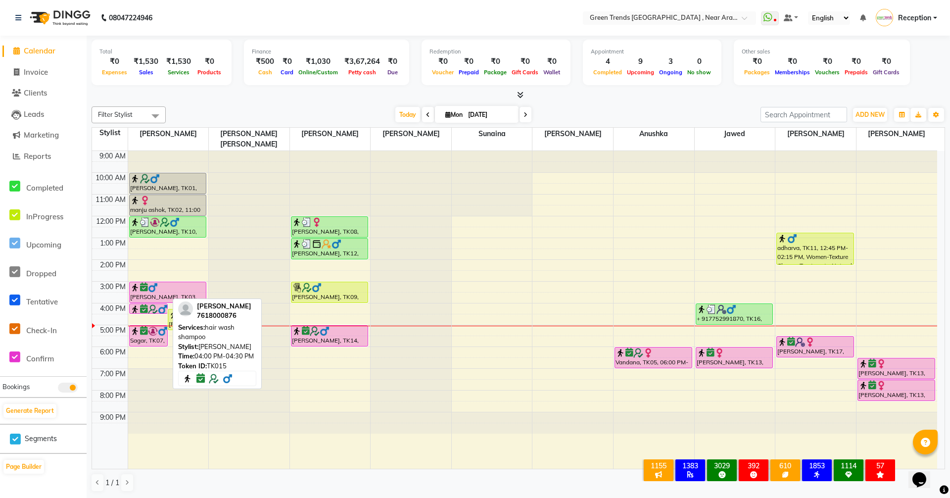
select select "6"
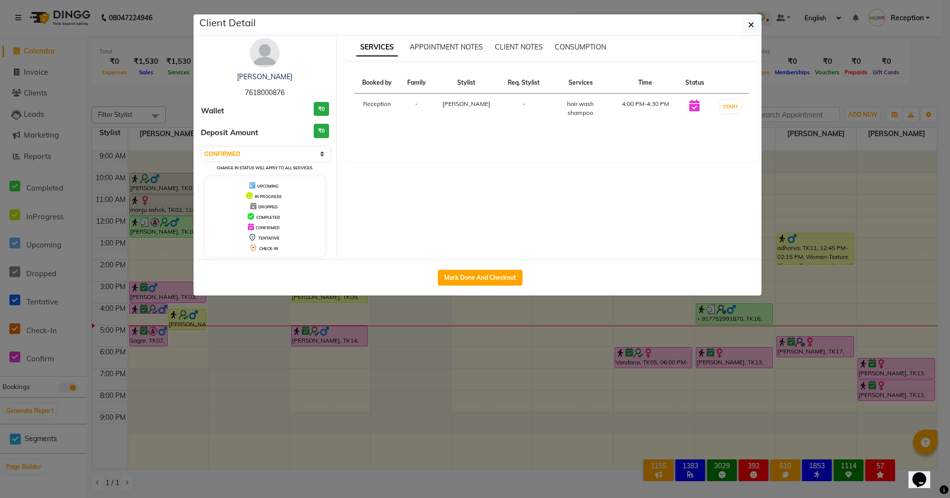
click at [35, 481] on ngb-modal-window "Client Detail Vikartan Singh 7618000876 Wallet ₹0 Deposit Amount ₹0 Select IN S…" at bounding box center [475, 249] width 950 height 498
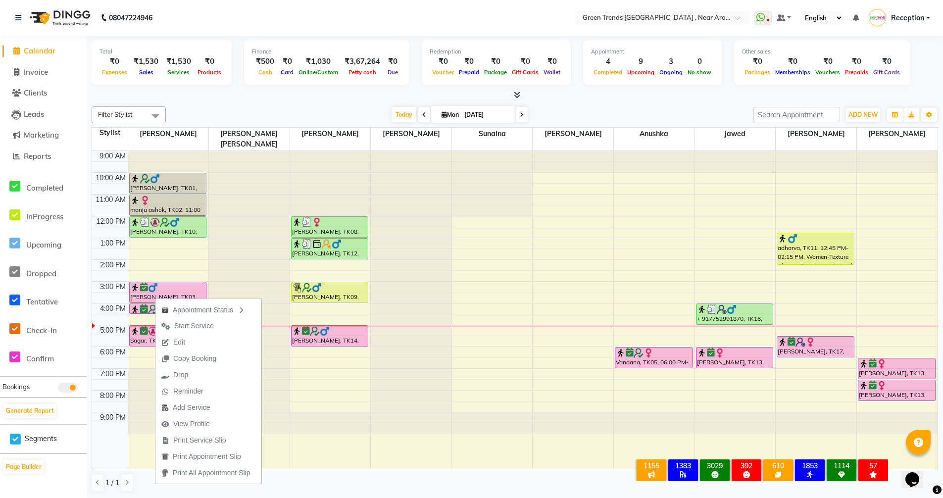
click at [49, 480] on div "Calendar Invoice Clients Leads Marketing Reports Completed InProgress Upcoming …" at bounding box center [67, 255] width 134 height 455
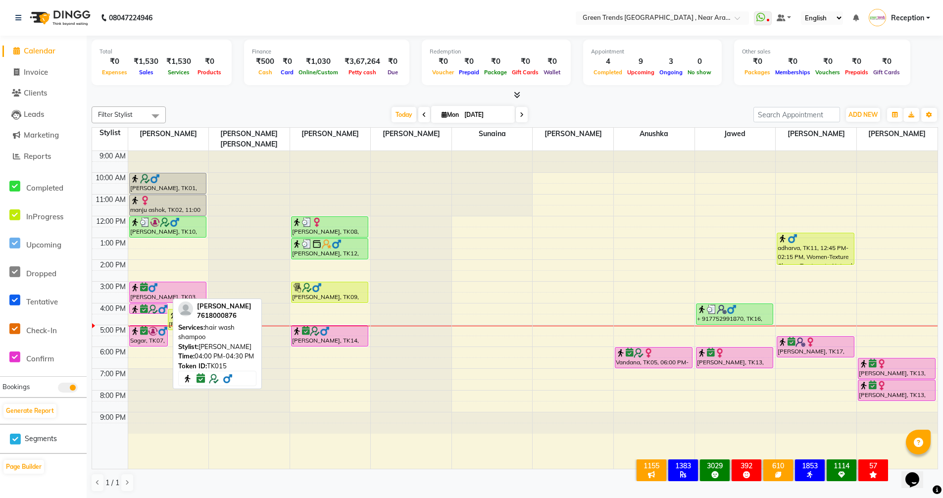
click at [152, 304] on img at bounding box center [153, 309] width 10 height 10
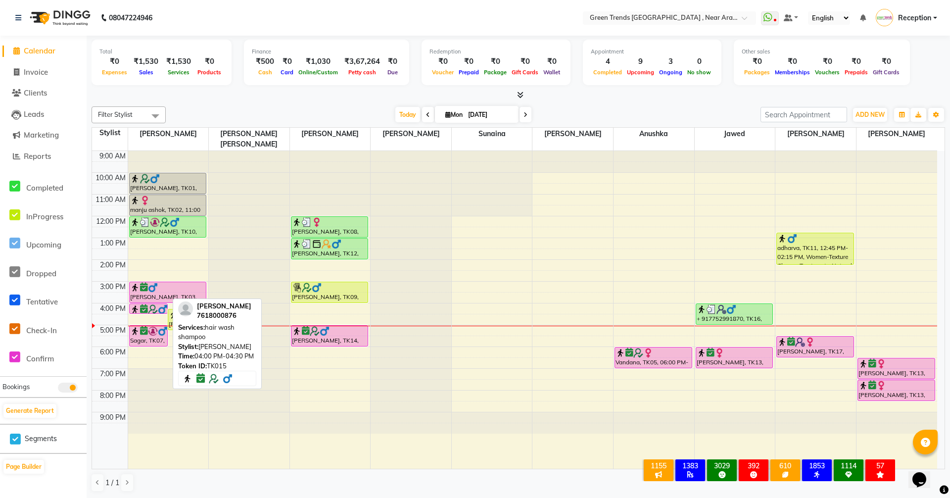
select select "6"
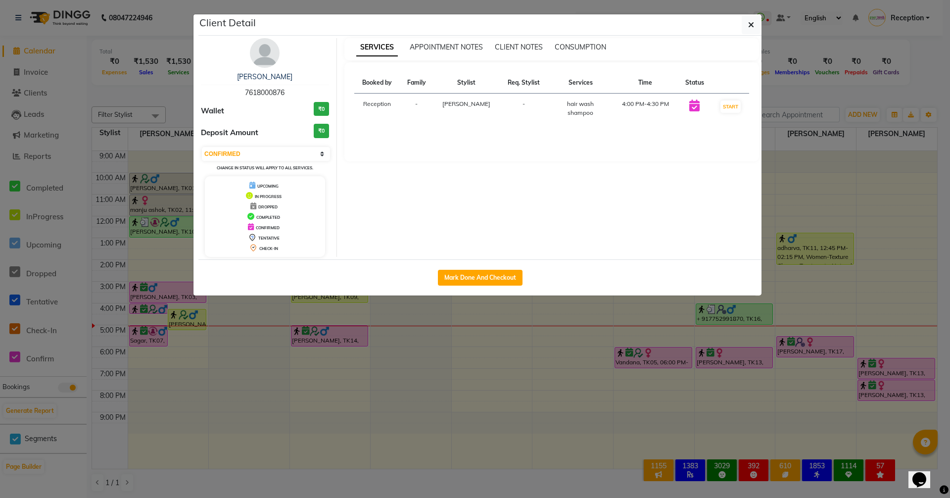
click at [60, 476] on ngb-modal-window "Client Detail Vikartan Singh 7618000876 Wallet ₹0 Deposit Amount ₹0 Select IN S…" at bounding box center [475, 249] width 950 height 498
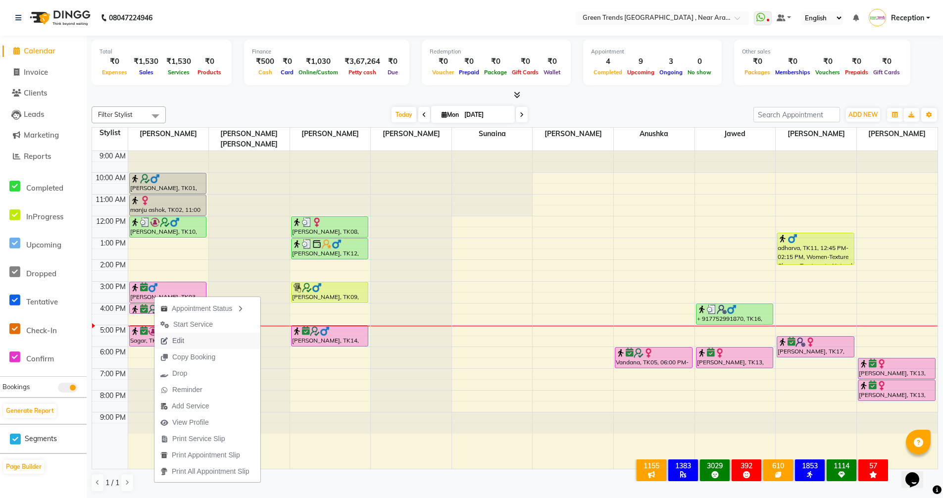
click at [183, 339] on span "Edit" at bounding box center [178, 340] width 12 height 10
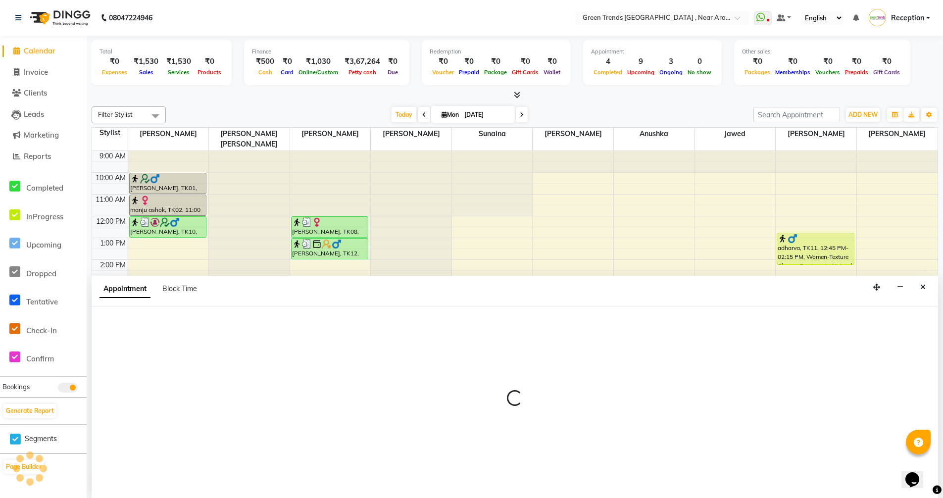
scroll to position [0, 0]
select select "tentative"
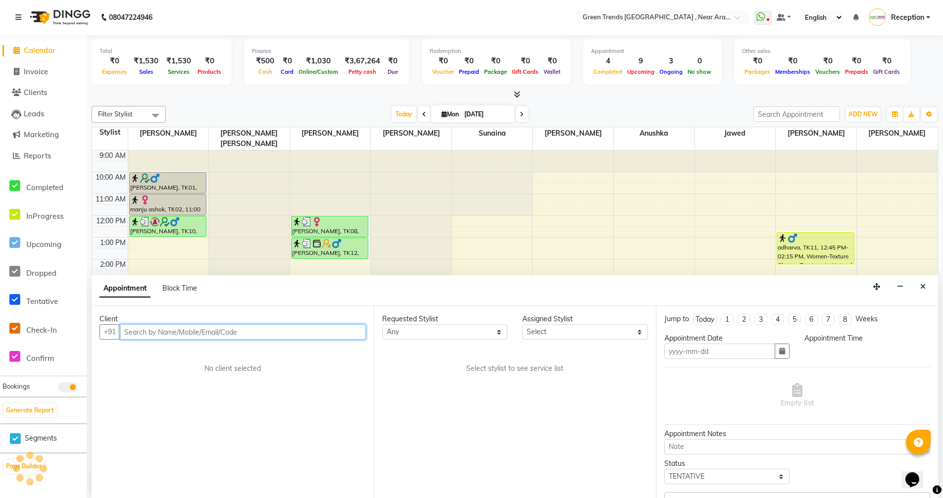
type input "[DATE]"
select select "confirm booking"
select select "960"
select select "57687"
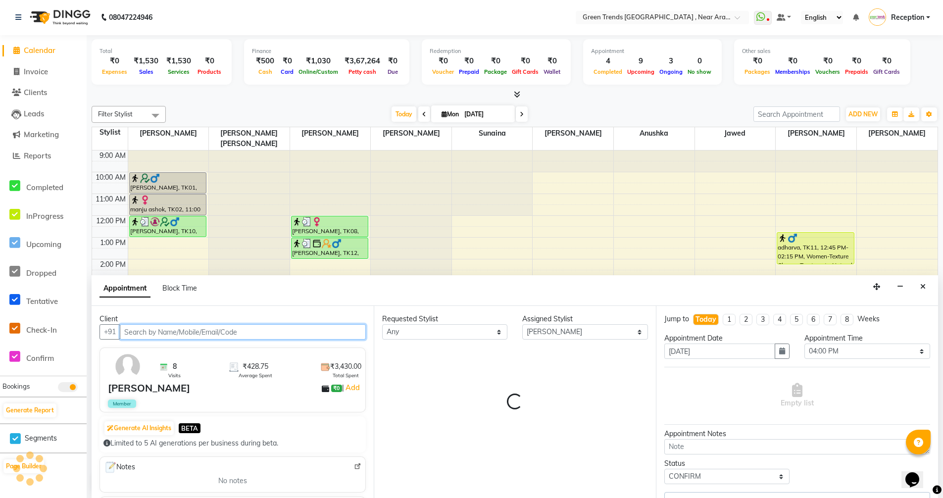
select select "3509"
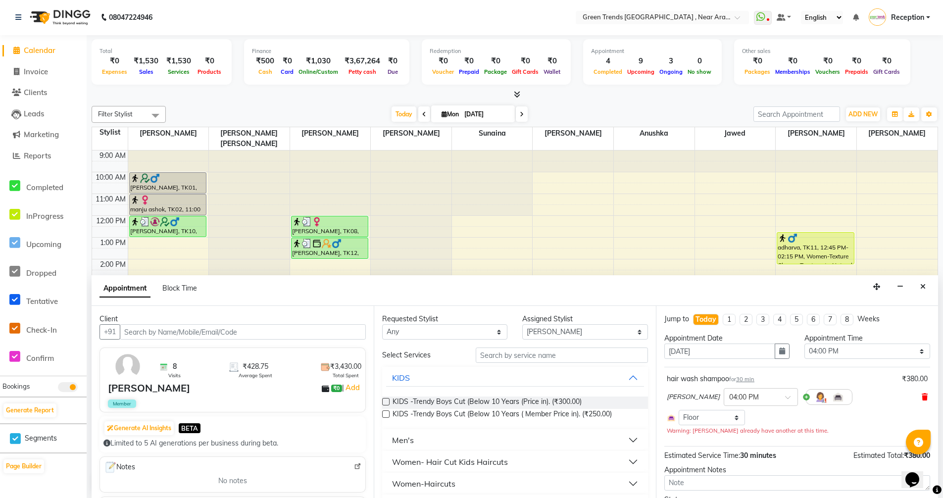
click at [921, 395] on icon at bounding box center [924, 396] width 6 height 7
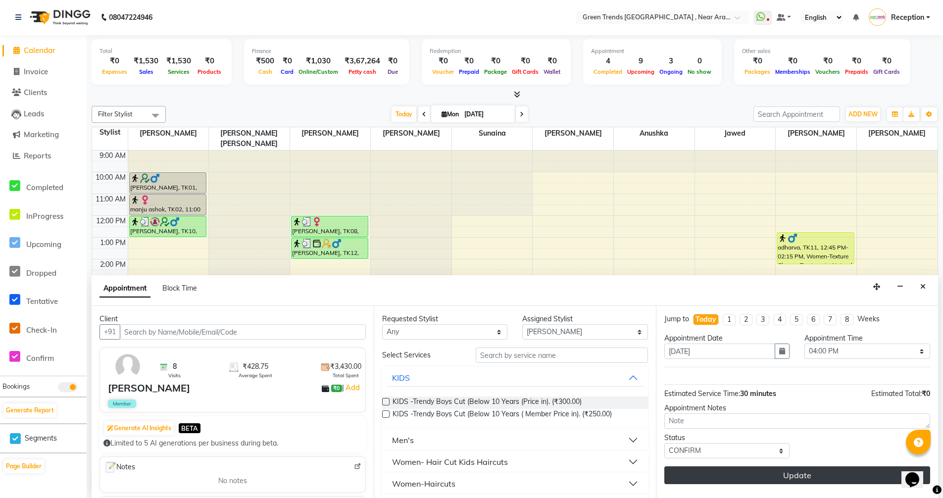
click at [810, 475] on button "Update" at bounding box center [797, 475] width 266 height 18
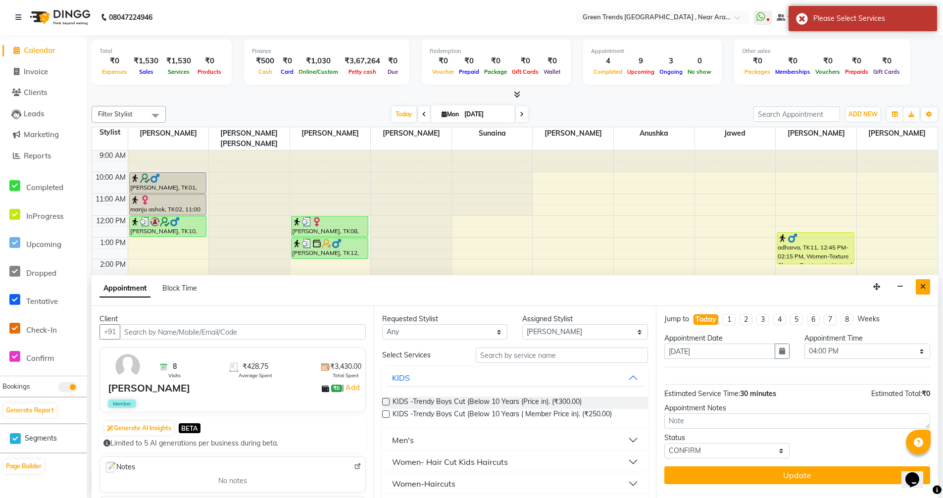
click at [924, 286] on icon "Close" at bounding box center [922, 286] width 5 height 7
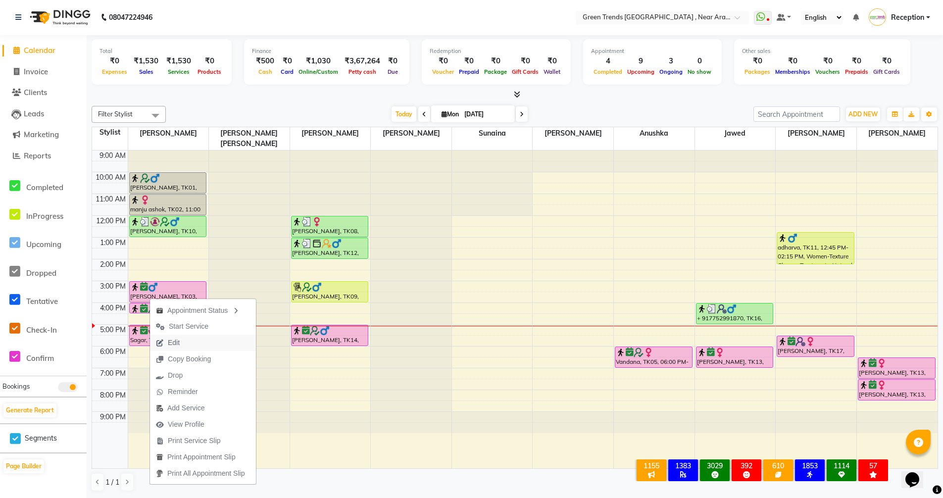
click at [183, 336] on span "Edit" at bounding box center [168, 342] width 36 height 16
select select "tentative"
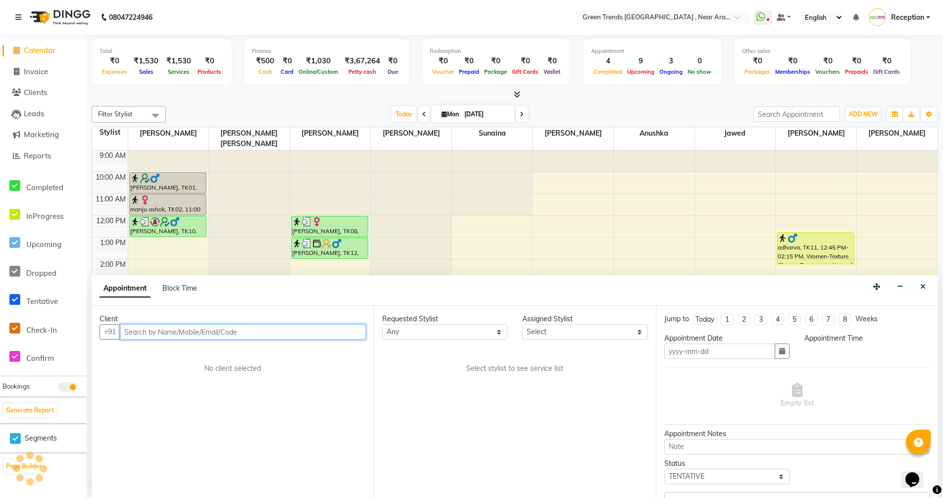
type input "[DATE]"
select select "confirm booking"
select select "960"
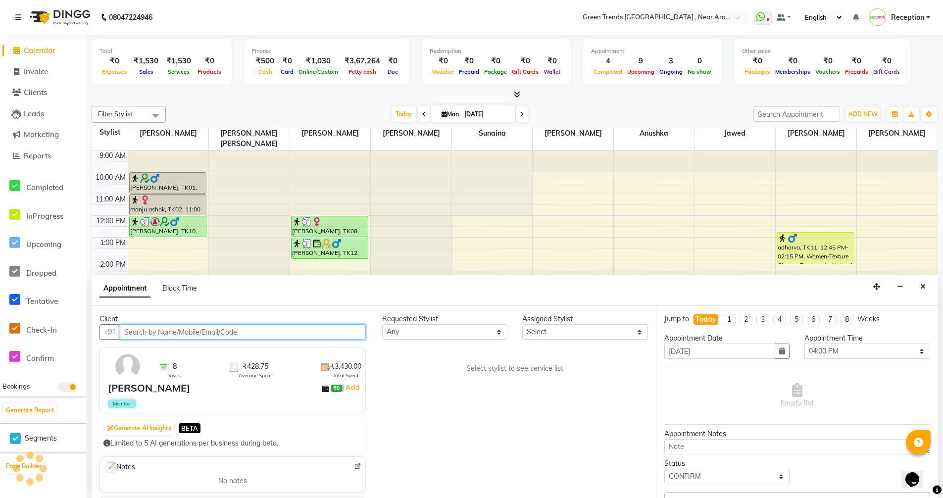
select select "57687"
select select "3509"
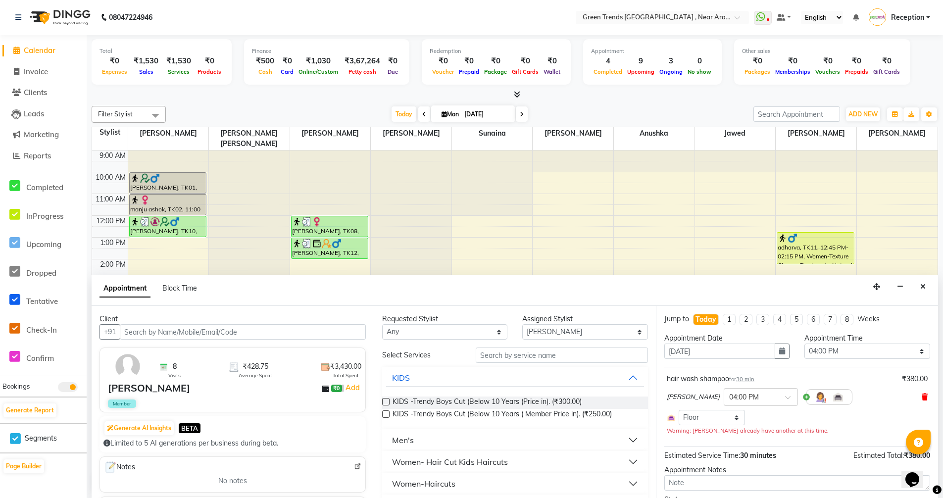
click at [921, 397] on icon at bounding box center [924, 396] width 6 height 7
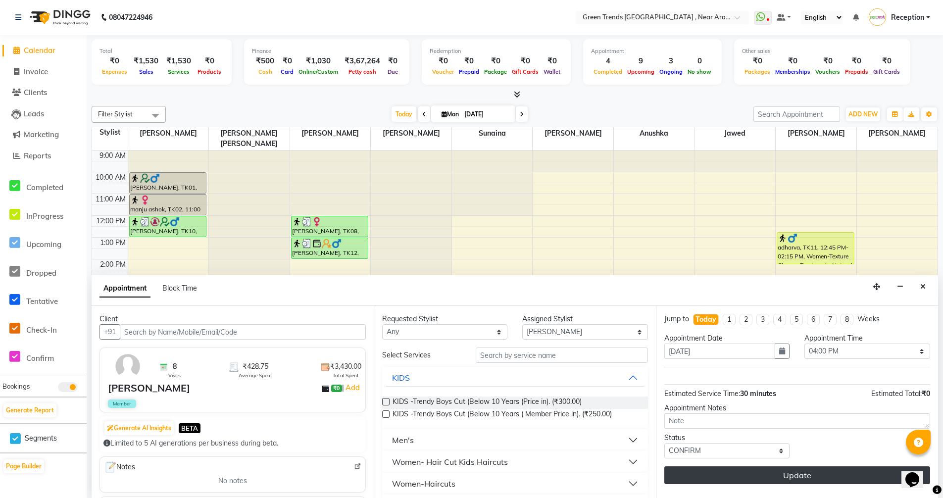
click at [806, 476] on button "Update" at bounding box center [797, 475] width 266 height 18
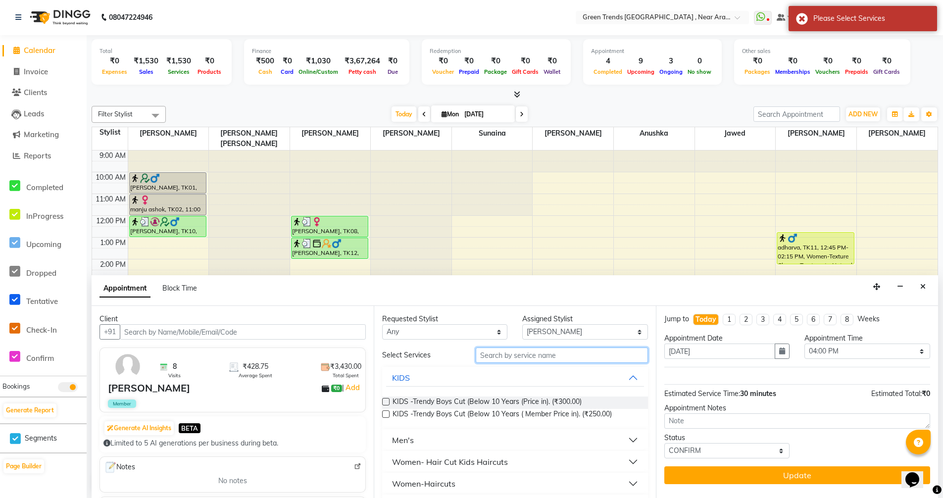
click at [549, 358] on input "text" at bounding box center [561, 354] width 172 height 15
click at [924, 283] on icon "Close" at bounding box center [922, 286] width 5 height 7
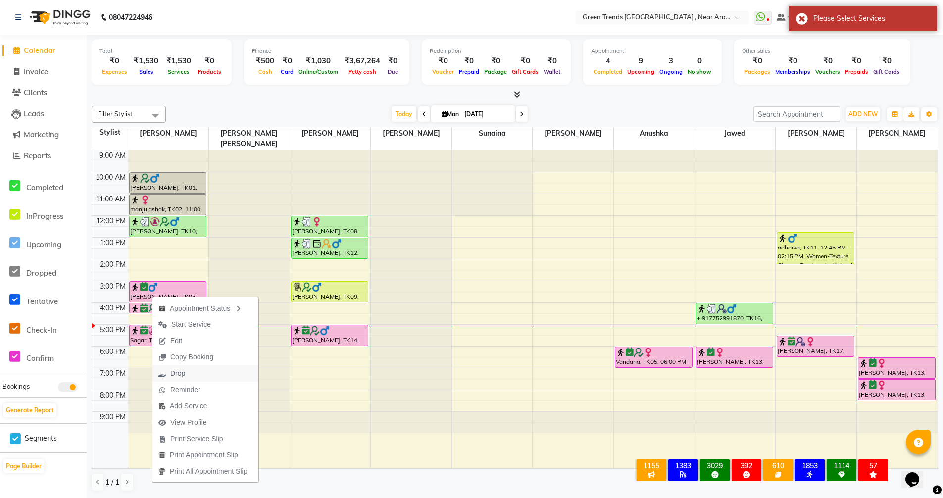
click at [185, 374] on span "Drop" at bounding box center [177, 373] width 15 height 10
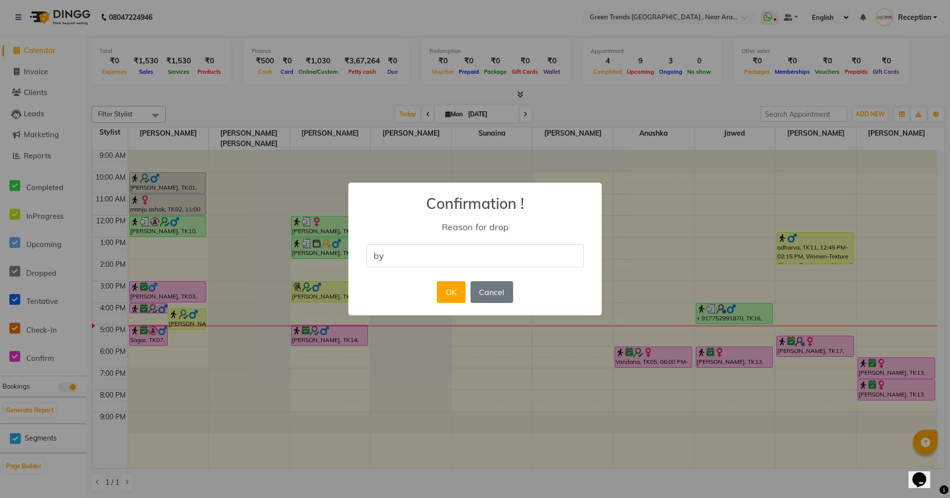
type input "b"
type input "not confirm"
click at [455, 296] on button "OK" at bounding box center [451, 292] width 28 height 22
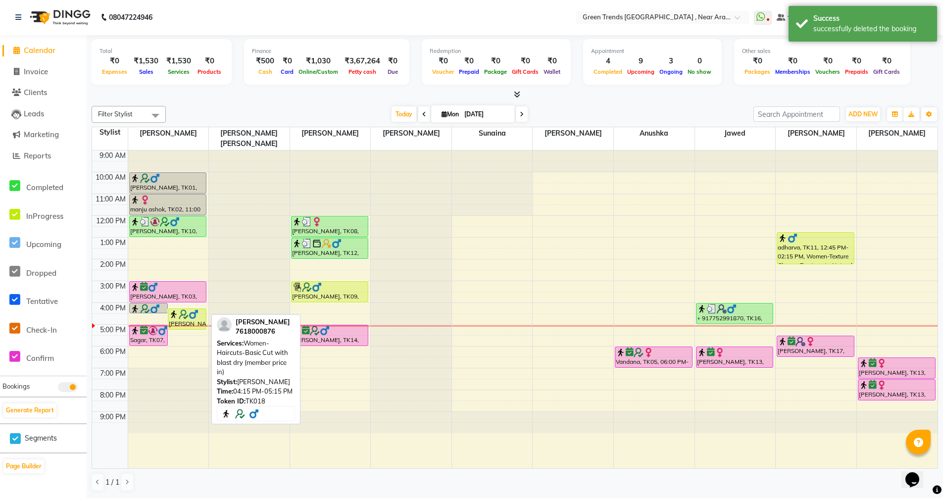
click at [196, 309] on img at bounding box center [194, 314] width 10 height 10
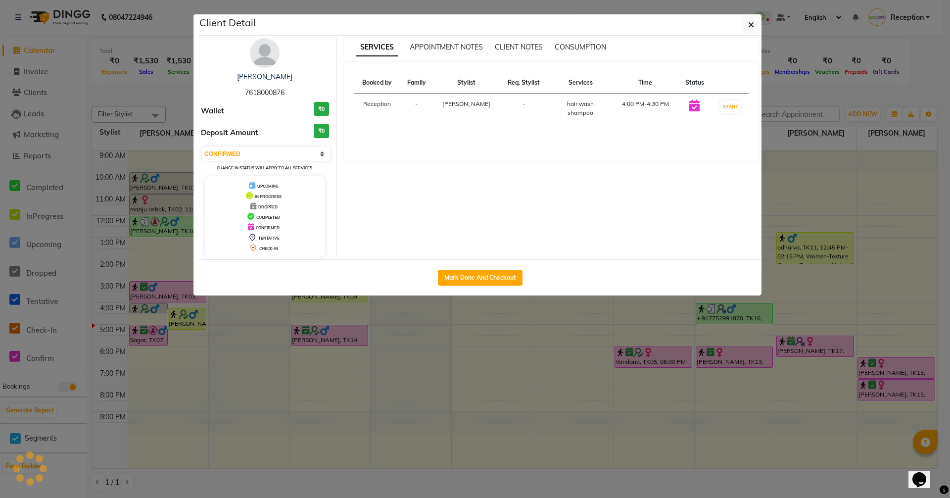
select select "1"
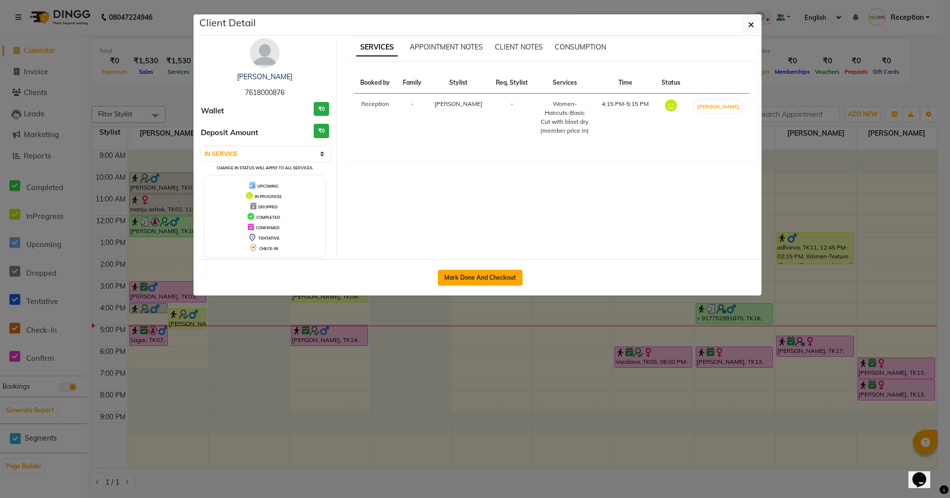
click at [479, 278] on button "Mark Done And Checkout" at bounding box center [480, 278] width 85 height 16
select select "7005"
select select "service"
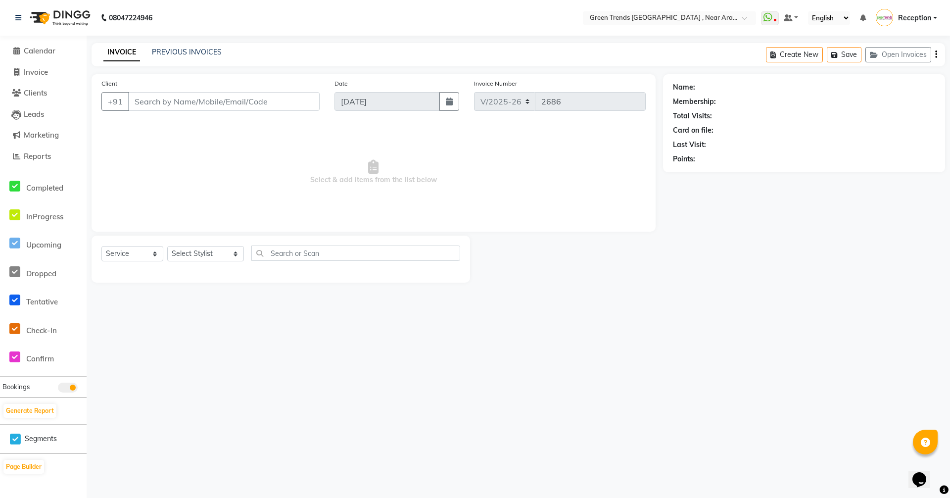
type input "7618000876"
select select "57687"
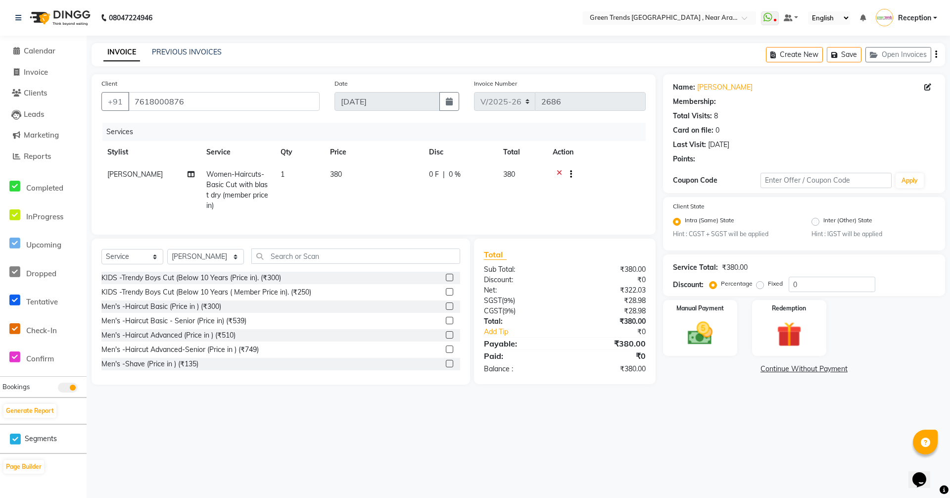
select select "1: Object"
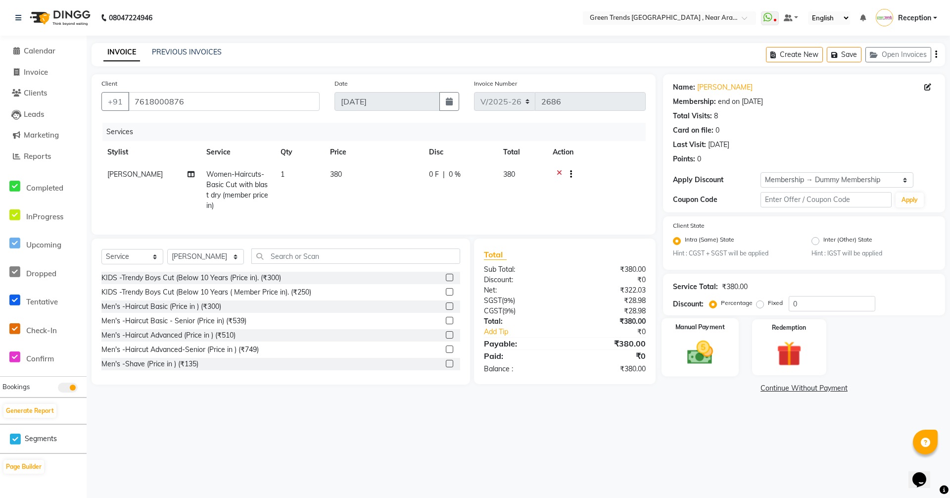
click at [692, 356] on img at bounding box center [700, 353] width 43 height 30
click at [778, 387] on span "CASH" at bounding box center [770, 388] width 21 height 11
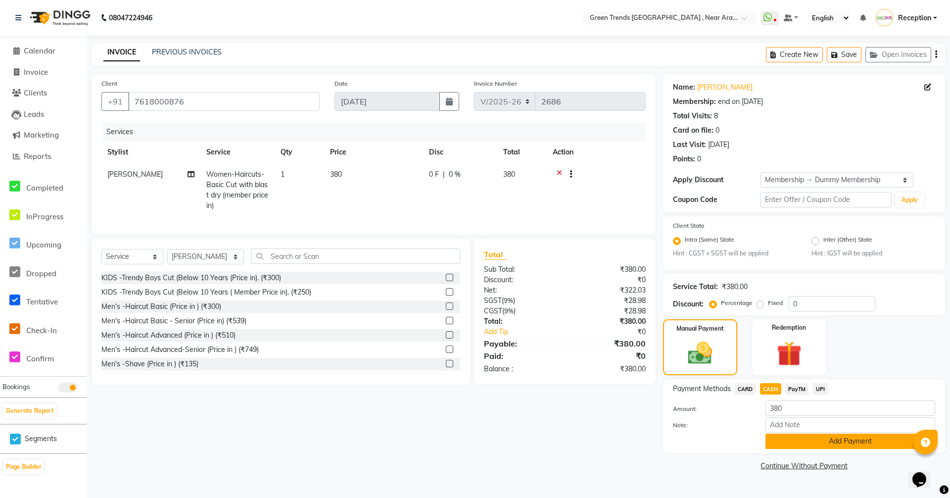
click at [852, 440] on button "Add Payment" at bounding box center [850, 440] width 170 height 15
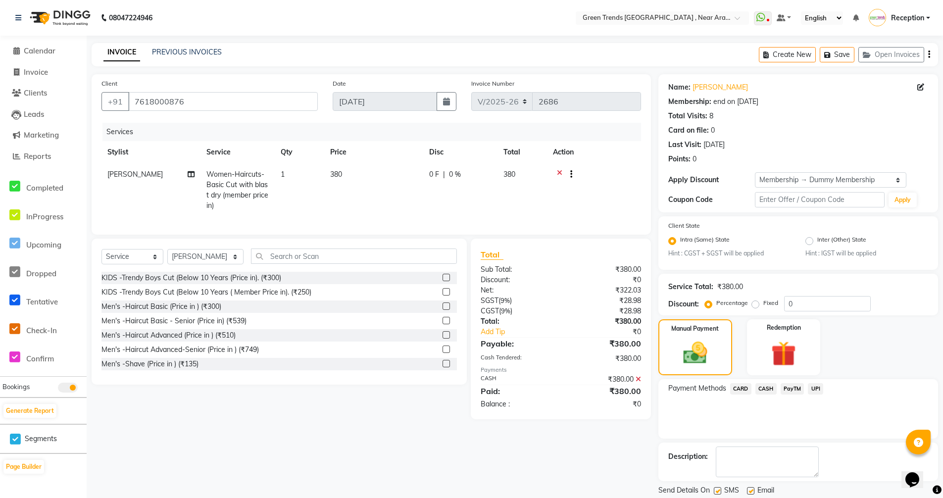
scroll to position [32, 0]
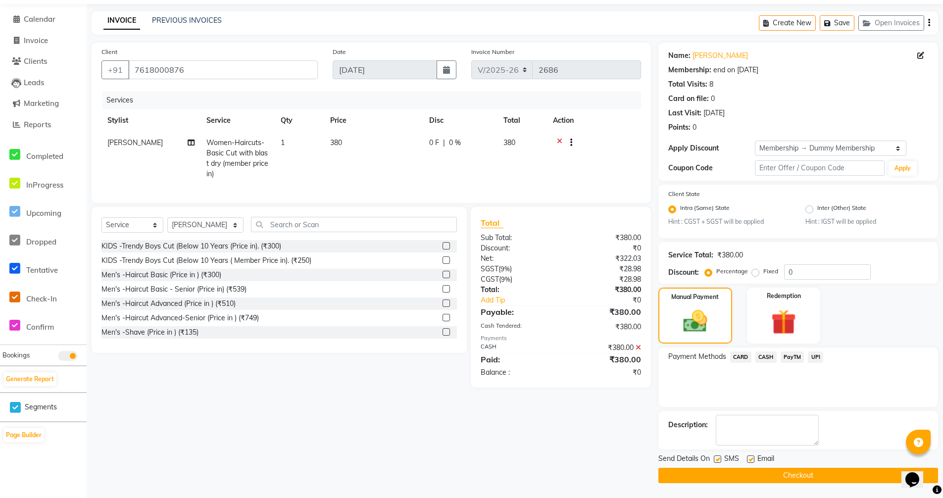
click at [809, 476] on button "Checkout" at bounding box center [798, 475] width 280 height 15
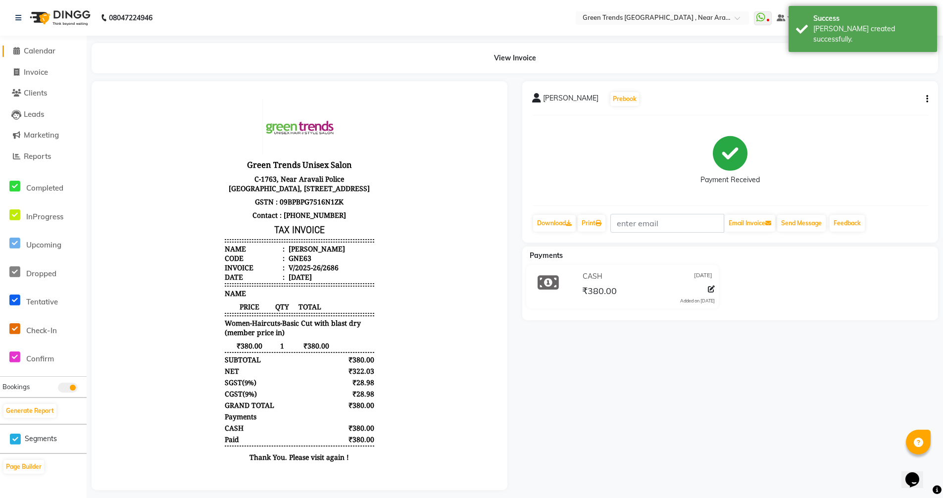
click at [38, 49] on span "Calendar" at bounding box center [40, 50] width 32 height 9
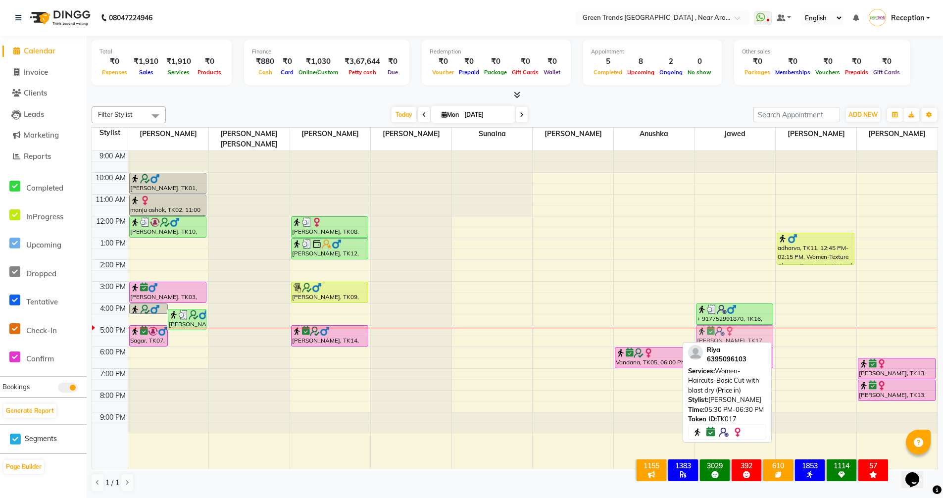
drag, startPoint x: 806, startPoint y: 341, endPoint x: 746, endPoint y: 335, distance: 61.1
click at [746, 335] on tr "Vikartan Singh, TK15, 04:00 PM-04:30 PM, hair wash shampoo Vikartan Singh, TK18…" at bounding box center [514, 310] width 845 height 318
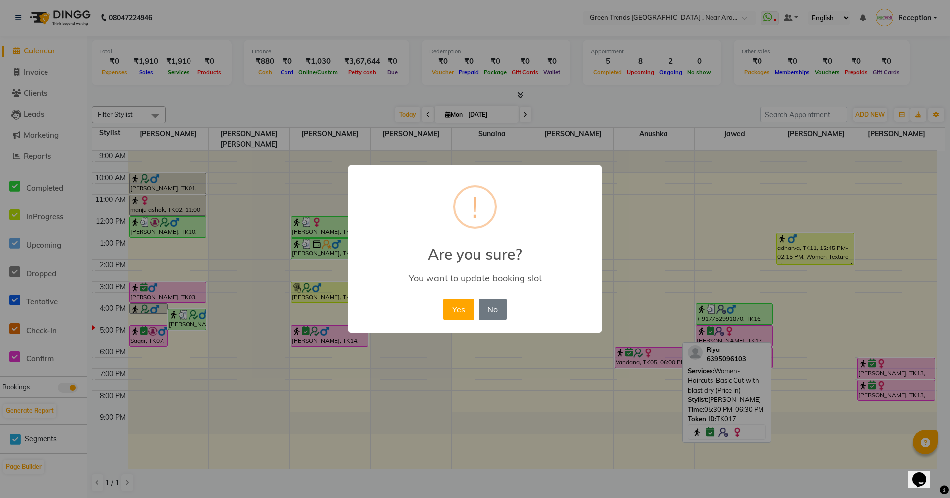
click at [468, 315] on button "Yes" at bounding box center [458, 309] width 30 height 22
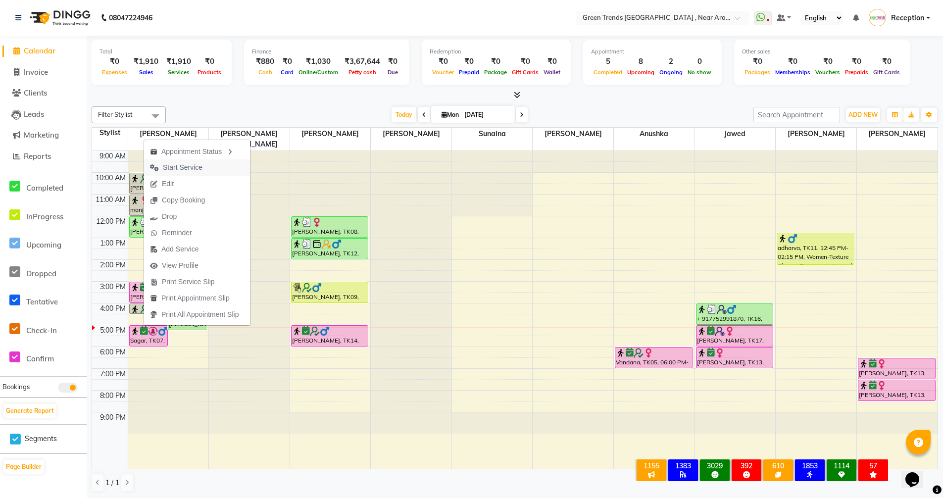
click at [179, 167] on span "Start Service" at bounding box center [183, 167] width 40 height 10
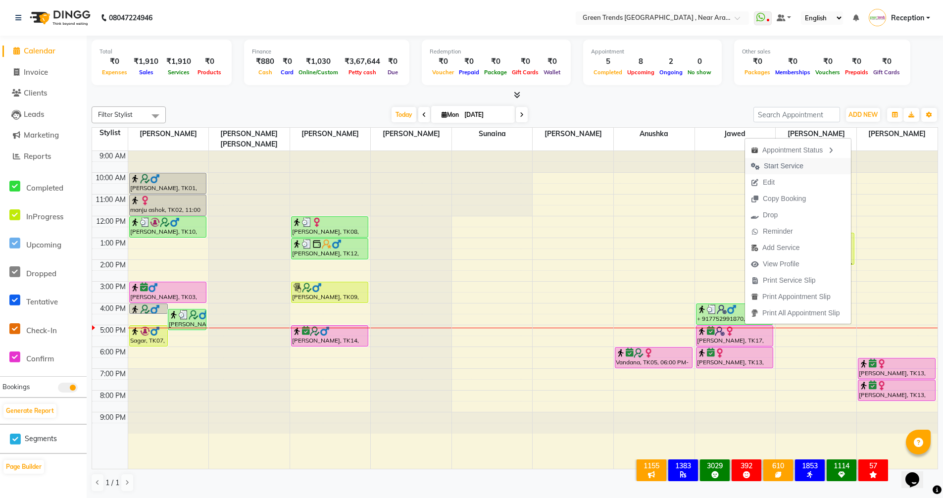
click at [787, 163] on span "Start Service" at bounding box center [783, 166] width 40 height 10
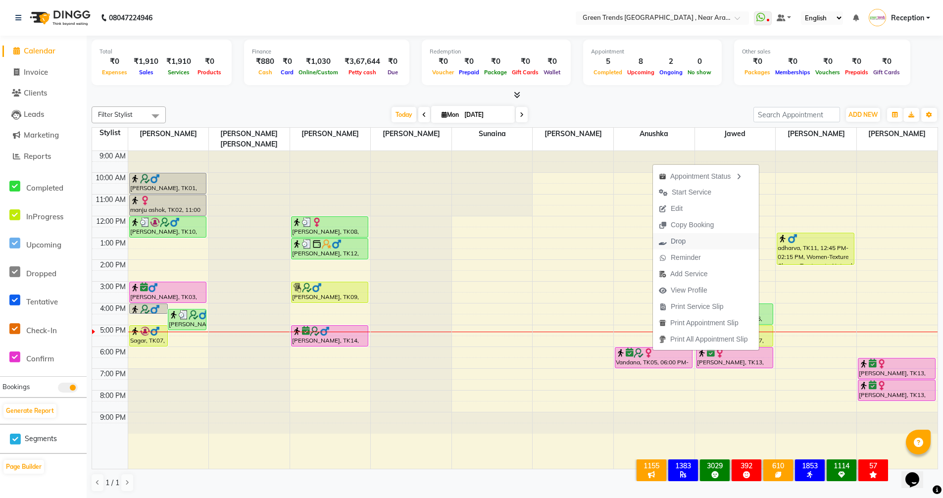
click at [678, 243] on span "Drop" at bounding box center [677, 241] width 15 height 10
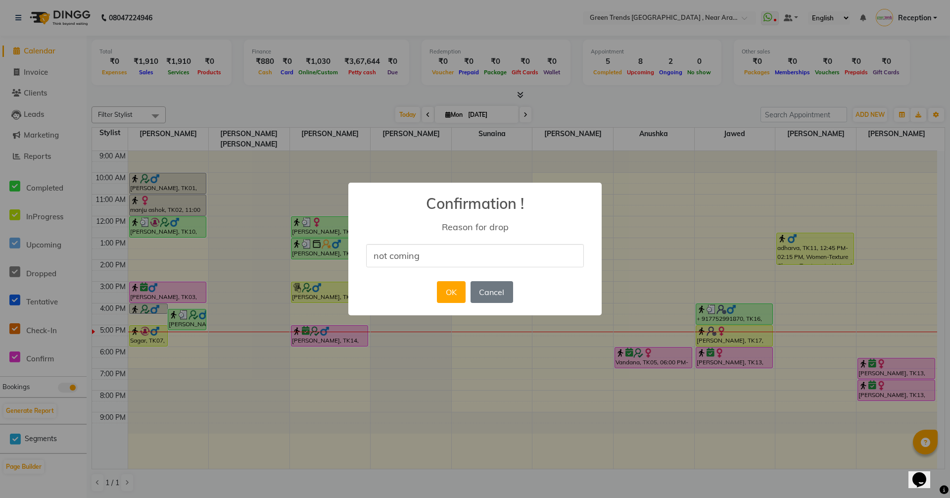
type input "not coming"
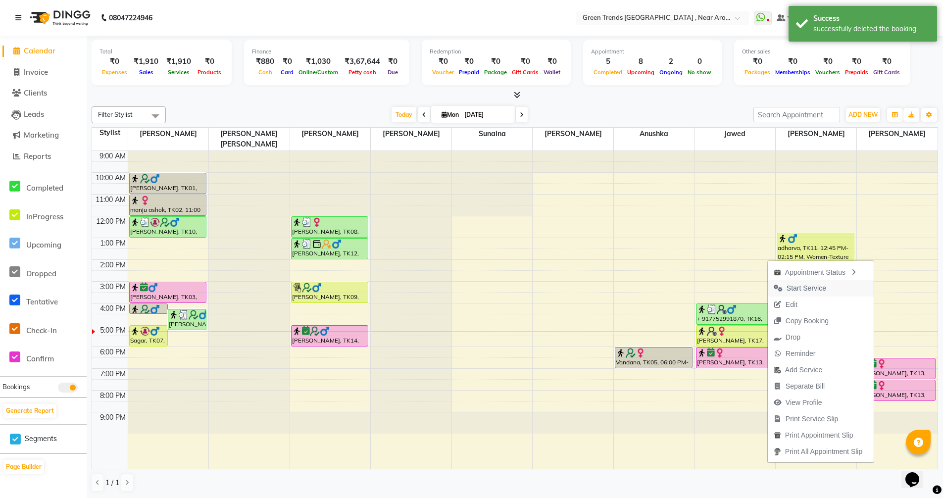
click at [804, 290] on span "Start Service" at bounding box center [806, 288] width 40 height 10
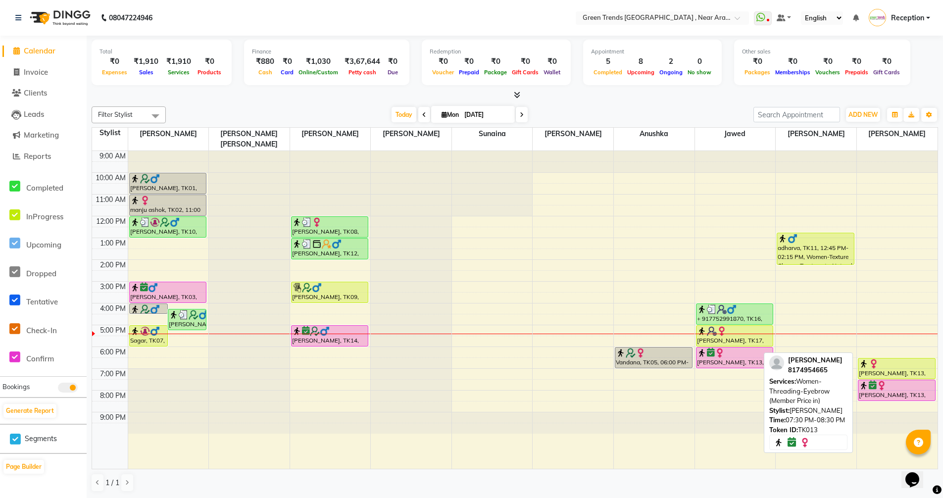
click at [892, 380] on div at bounding box center [896, 385] width 76 height 10
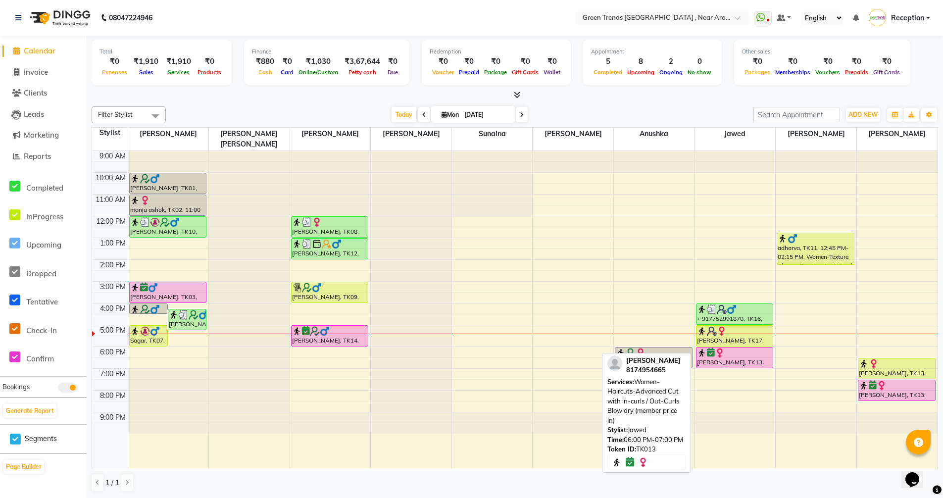
click at [732, 349] on div "[PERSON_NAME], TK13, 06:00 PM-07:00 PM, Women-Haircuts-Advanced Cut with in-cur…" at bounding box center [734, 357] width 77 height 20
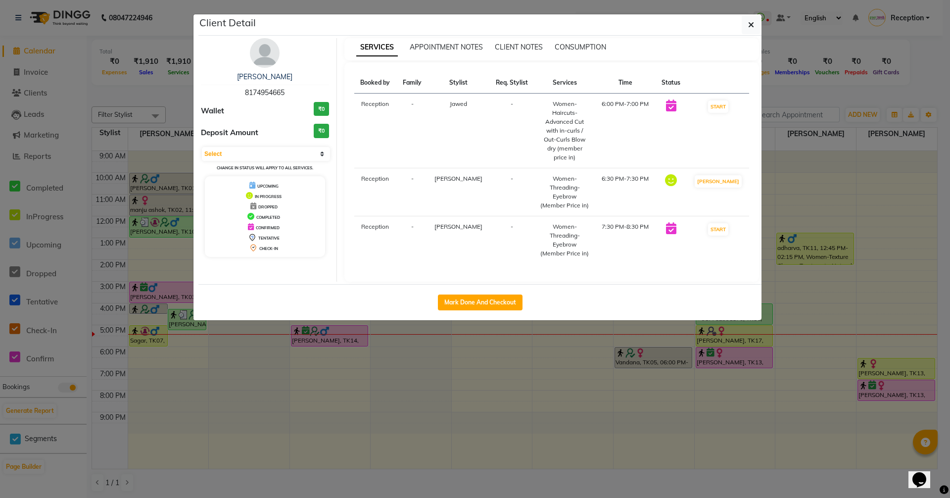
click at [256, 53] on img at bounding box center [265, 53] width 30 height 30
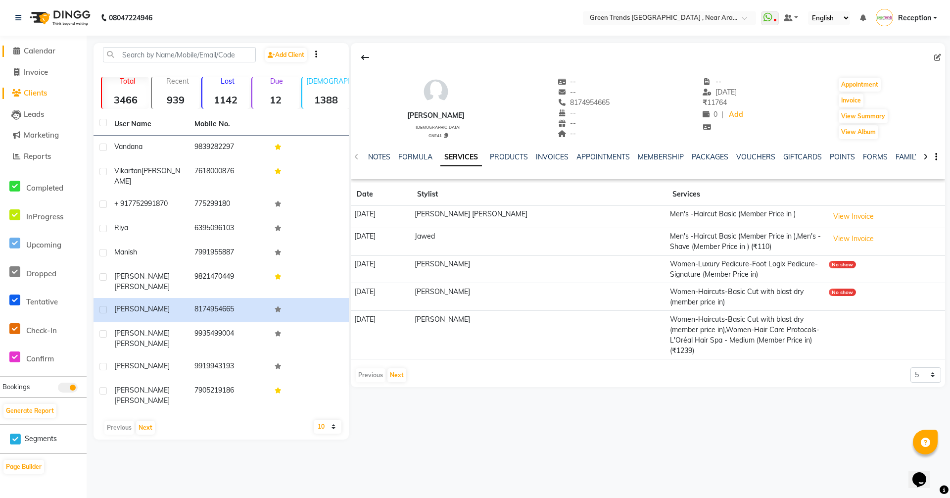
click at [48, 47] on span "Calendar" at bounding box center [40, 50] width 32 height 9
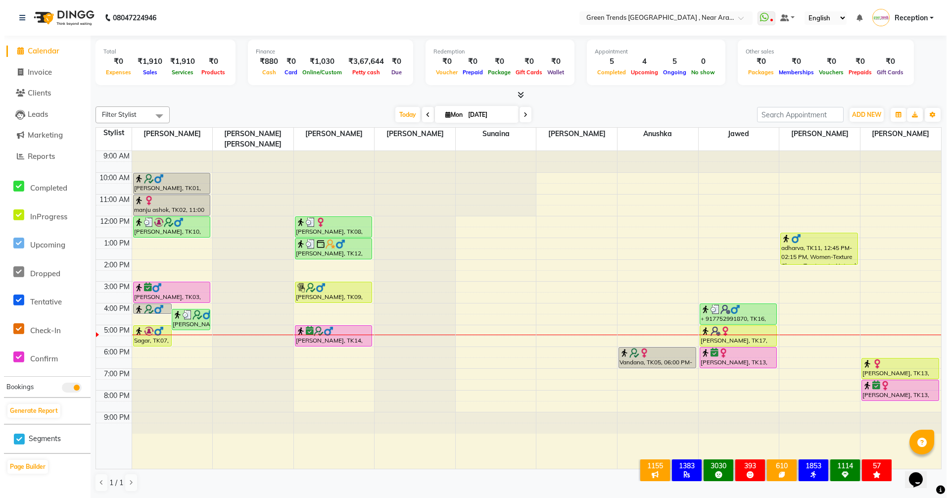
scroll to position [0, 0]
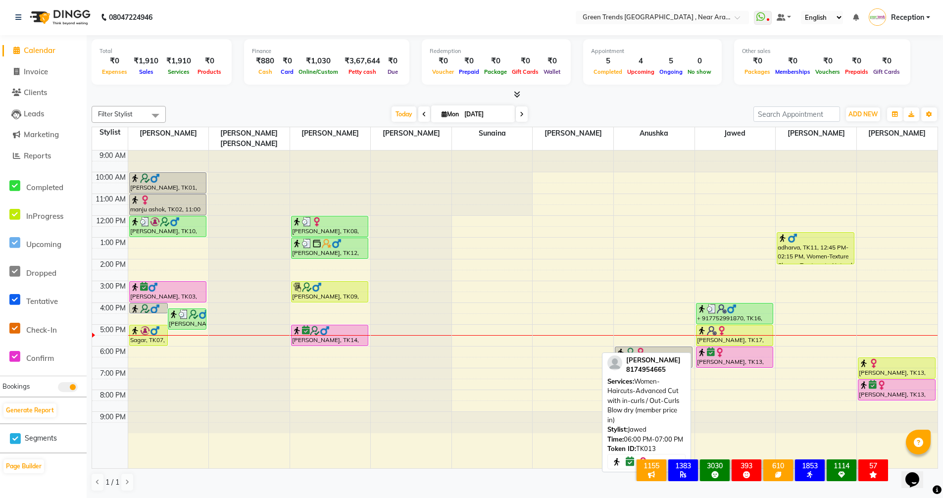
click at [742, 350] on div "[PERSON_NAME], TK13, 06:00 PM-07:00 PM, Women-Haircuts-Advanced Cut with in-cur…" at bounding box center [734, 357] width 77 height 20
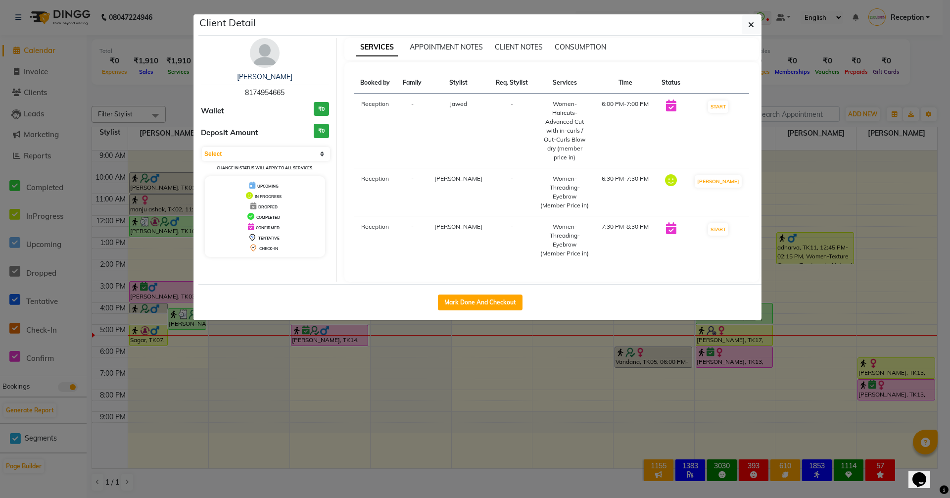
click at [265, 54] on img at bounding box center [265, 53] width 30 height 30
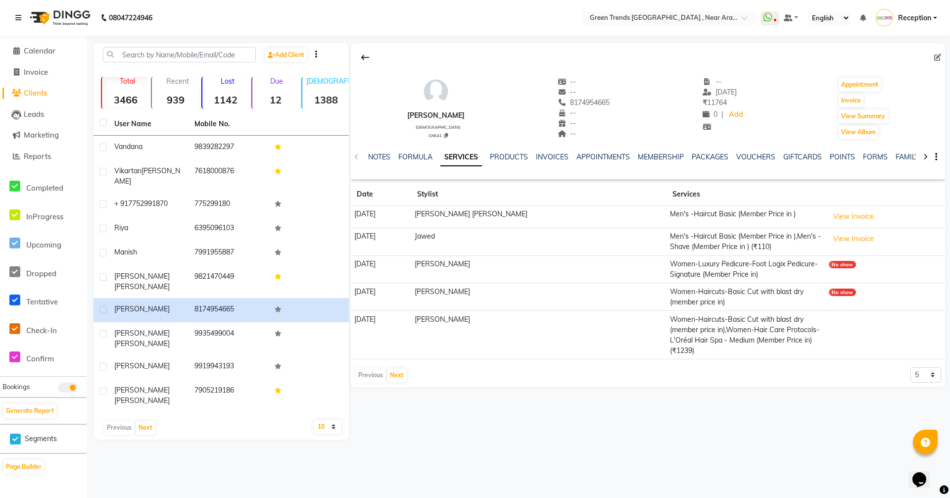
click at [666, 292] on td "Women-Haircuts-Basic Cut with blast dry (member price in)" at bounding box center [745, 297] width 159 height 28
click at [496, 293] on td "[PERSON_NAME]" at bounding box center [538, 297] width 255 height 28
click at [522, 395] on div "Kirti female GNE41 -- -- 8174954665 -- -- -- -- 25-08-2025 ₹ 11764 0 | Add Appo…" at bounding box center [647, 241] width 596 height 396
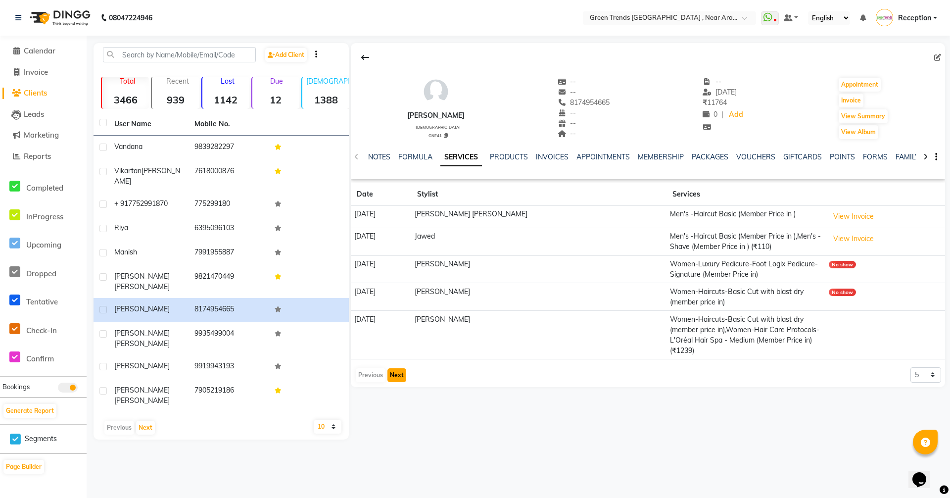
click at [400, 368] on button "Next" at bounding box center [396, 375] width 19 height 14
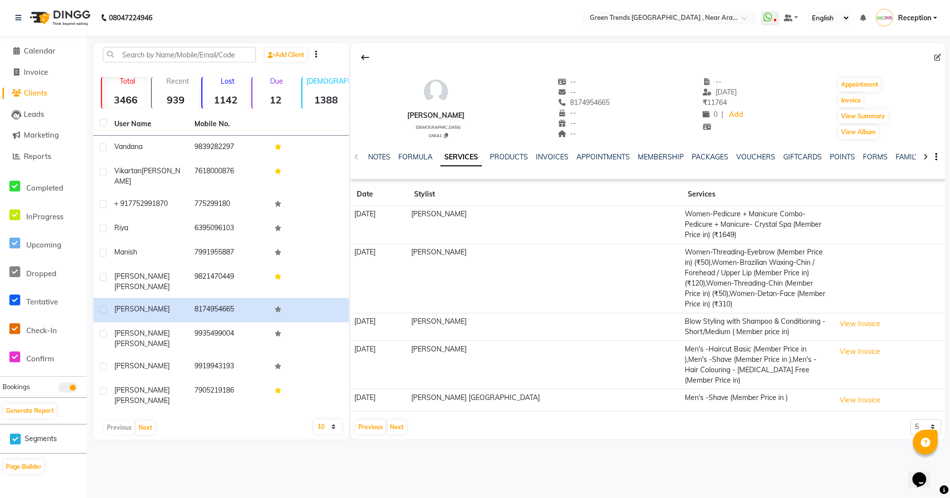
click at [664, 161] on div "MEMBERSHIP" at bounding box center [661, 157] width 46 height 10
click at [708, 162] on div "PACKAGES" at bounding box center [710, 157] width 37 height 10
click at [57, 48] on link "Calendar" at bounding box center [43, 51] width 82 height 11
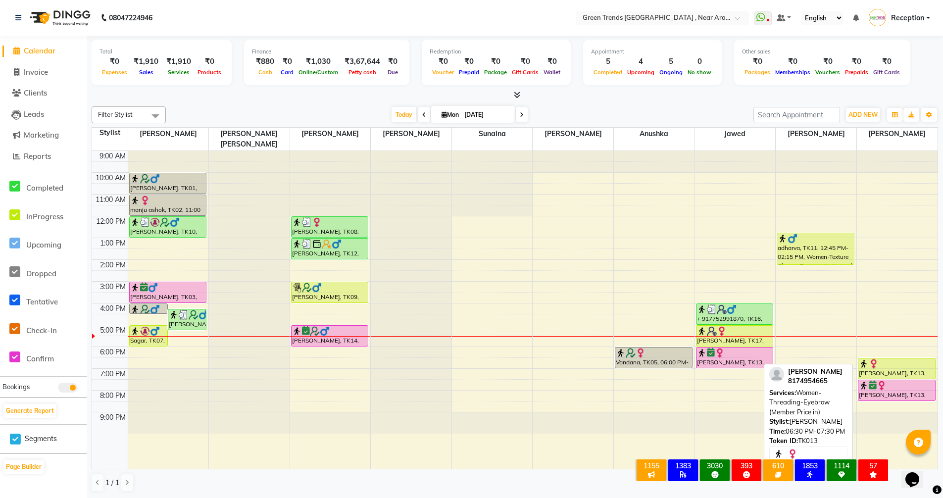
click at [895, 359] on div at bounding box center [896, 364] width 76 height 10
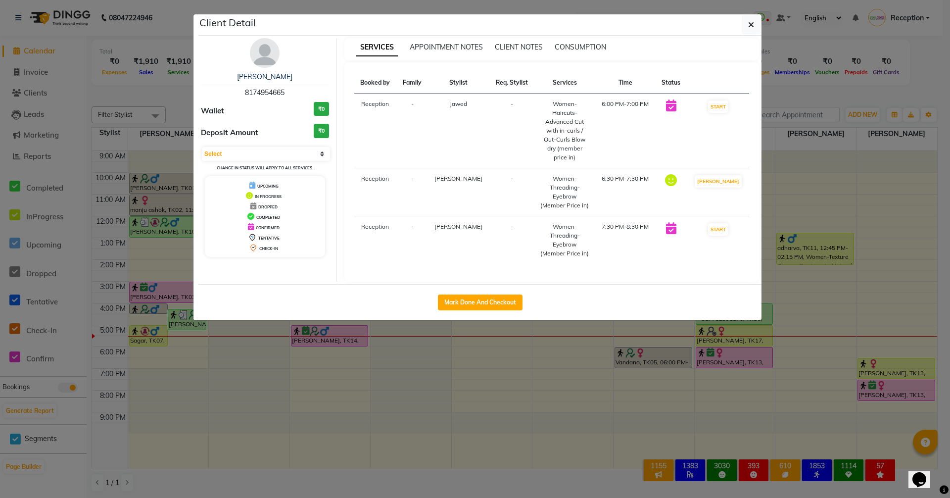
click at [582, 284] on div "Mark Done And Checkout" at bounding box center [479, 302] width 563 height 36
click at [718, 2] on ngb-modal-window "Client Detail Kirti 8174954665 Wallet ₹0 Deposit Amount ₹0 Select IN SERVICE CO…" at bounding box center [475, 249] width 950 height 498
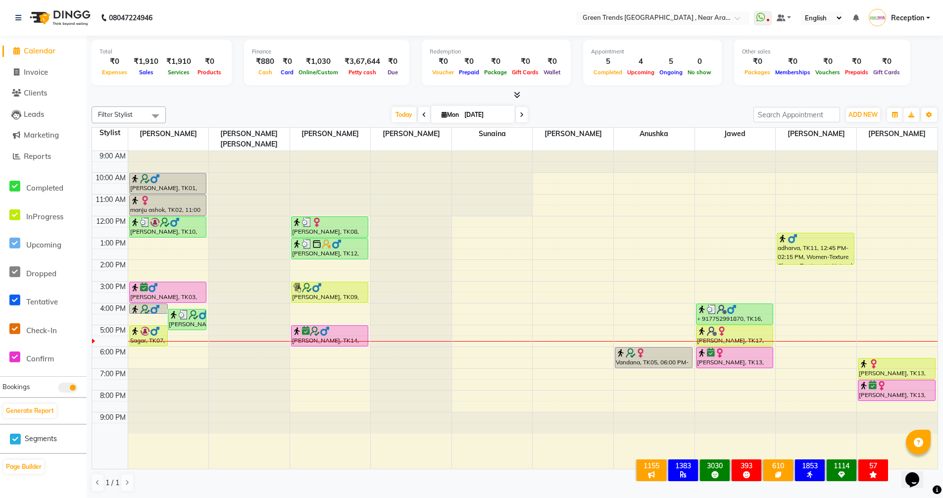
drag, startPoint x: 444, startPoint y: 486, endPoint x: 560, endPoint y: 95, distance: 407.8
click at [560, 95] on div at bounding box center [515, 95] width 846 height 10
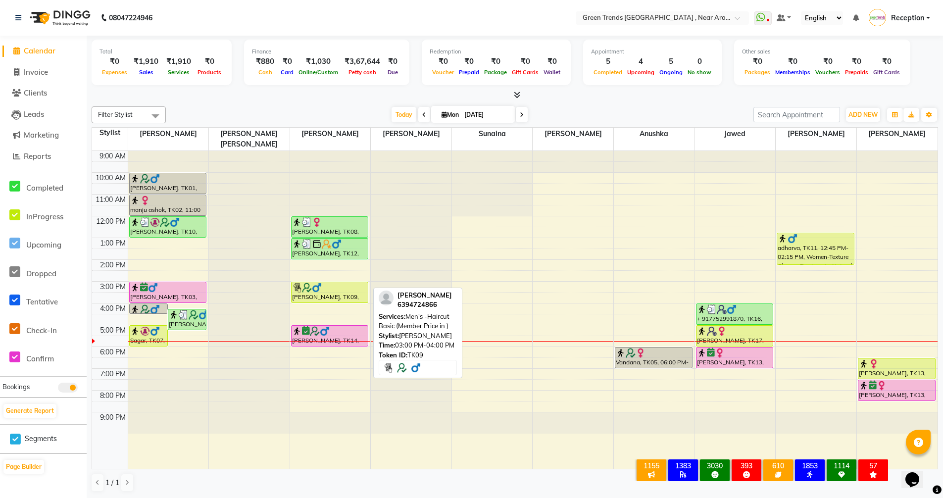
click at [327, 285] on div "[PERSON_NAME], TK09, 03:00 PM-04:00 PM, Men's -Haircut Basic (Member Price in )" at bounding box center [329, 292] width 77 height 20
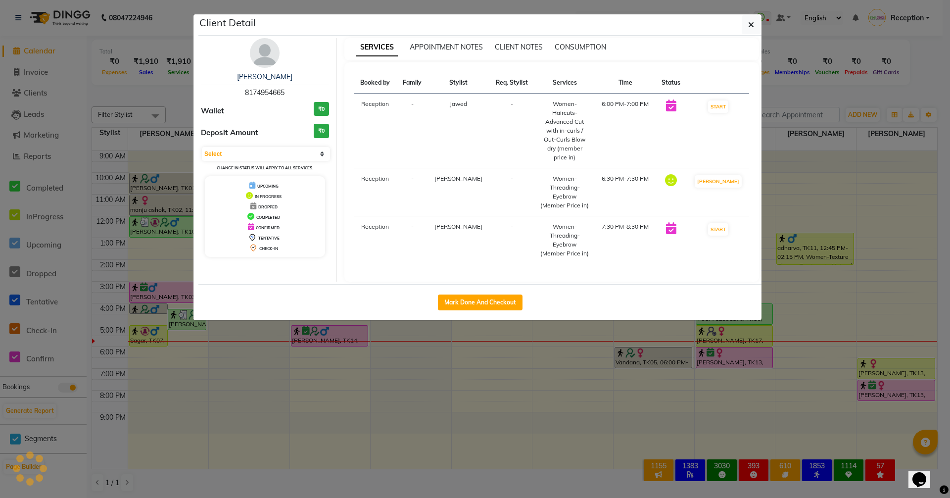
select select "1"
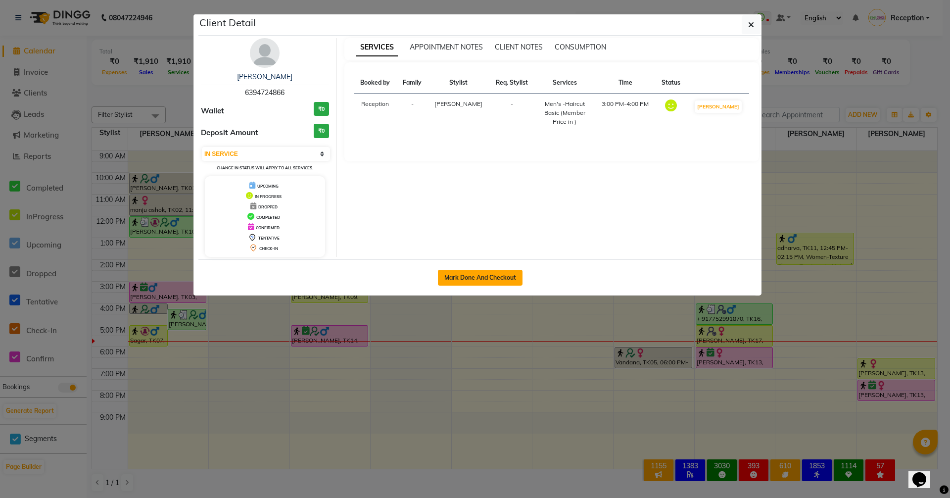
click at [475, 277] on button "Mark Done And Checkout" at bounding box center [480, 278] width 85 height 16
select select "service"
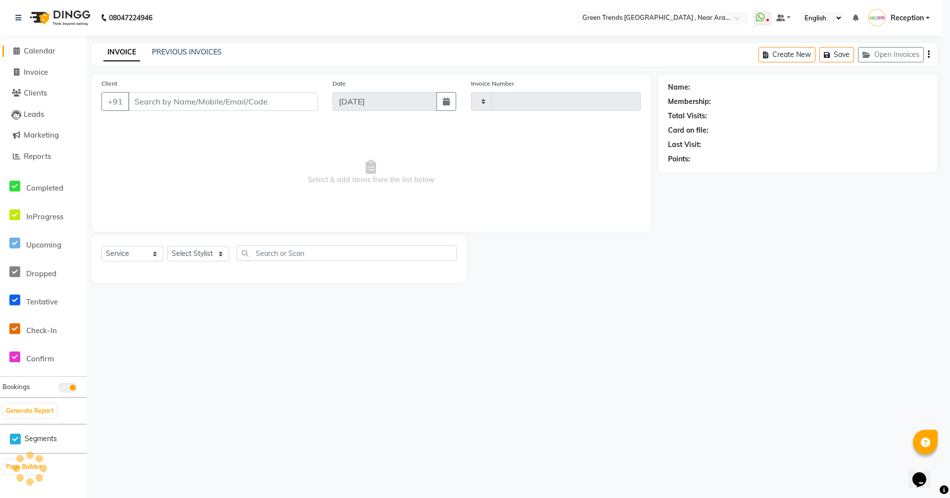
type input "2687"
select select "7005"
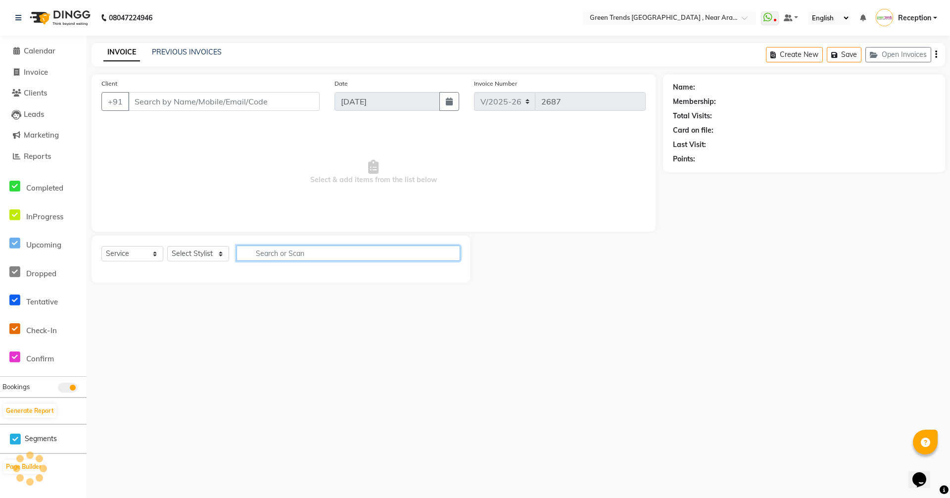
click at [377, 255] on input "text" at bounding box center [348, 252] width 224 height 15
type input "250"
type input "6394724866"
select select "57699"
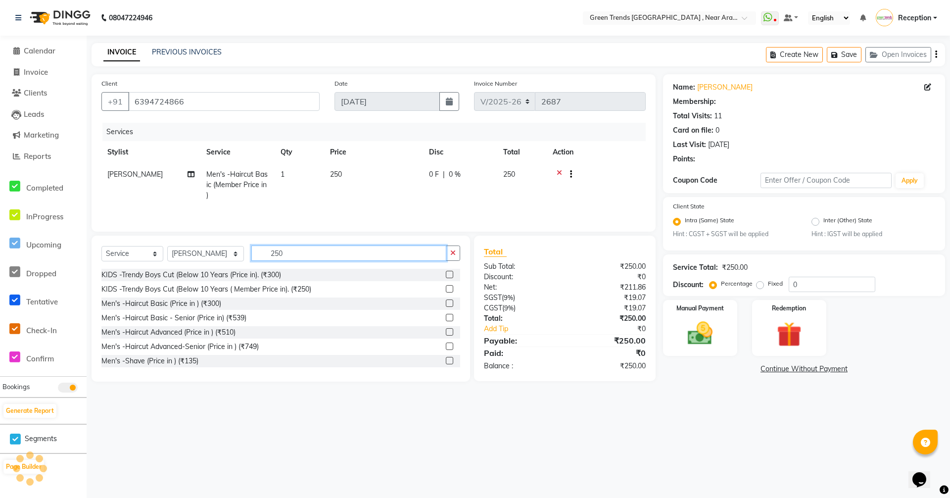
radio input "false"
radio input "true"
select select "1: Object"
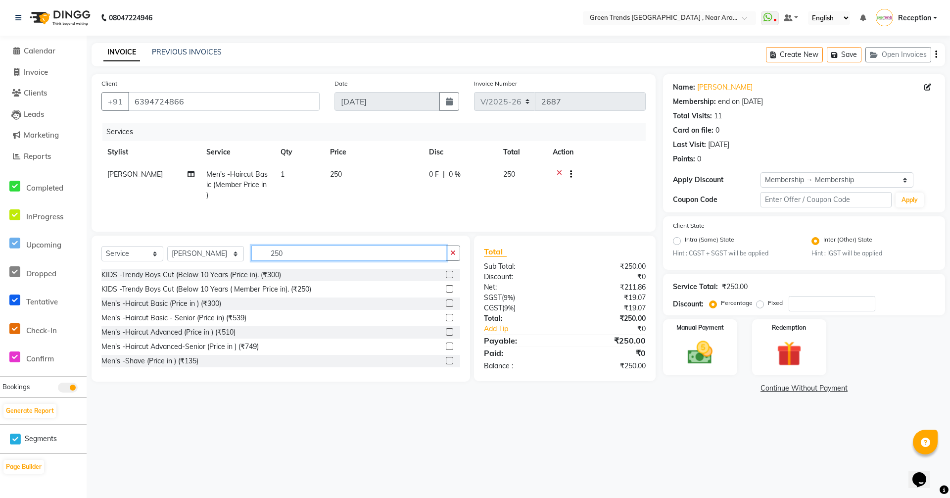
type input "250"
click at [318, 284] on div "KIDS -Trendy Boys Cut (Below 10 Years ( Member Price in). (₹250)" at bounding box center [280, 289] width 359 height 12
click at [446, 287] on label at bounding box center [449, 288] width 7 height 7
click at [446, 287] on input "checkbox" at bounding box center [449, 289] width 6 height 6
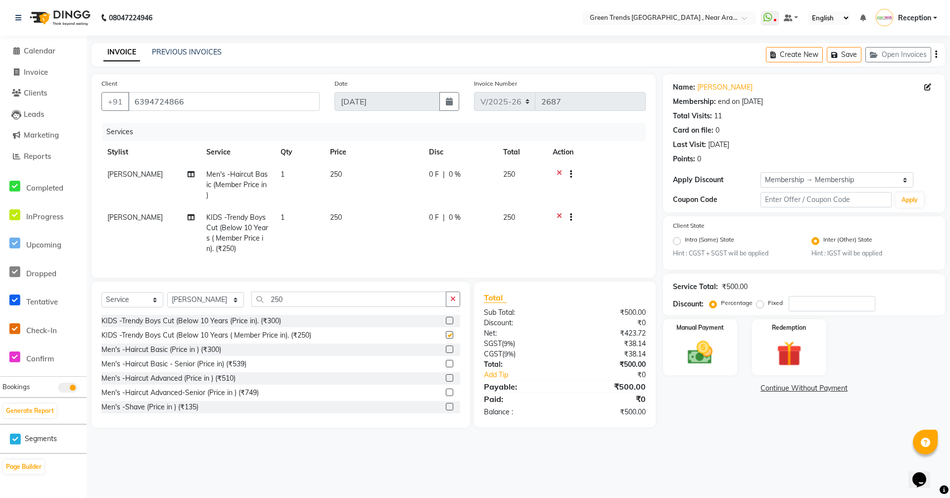
checkbox input "false"
click at [293, 305] on input "250" at bounding box center [348, 298] width 195 height 15
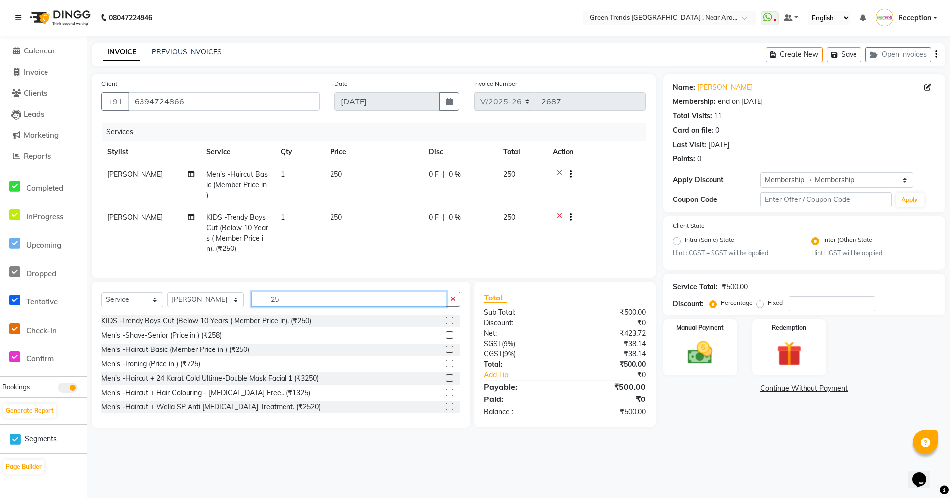
type input "2"
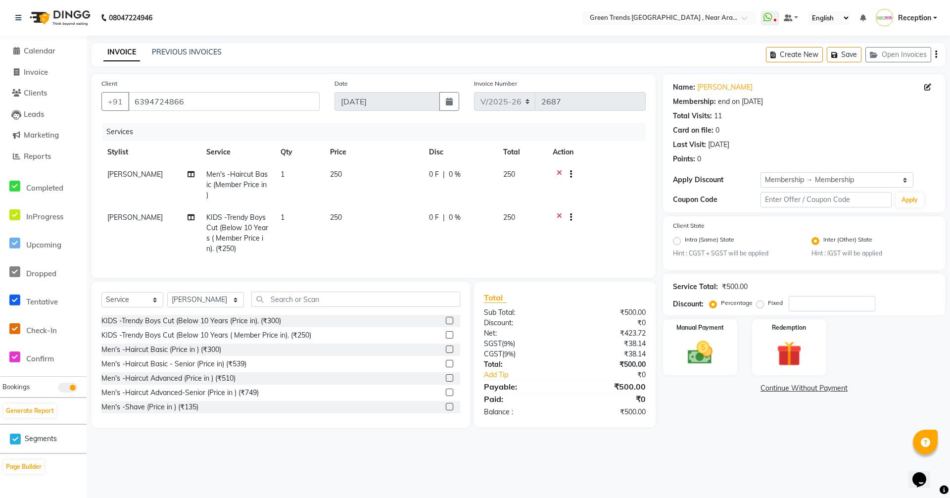
click at [556, 216] on div at bounding box center [596, 218] width 87 height 12
click at [303, 303] on input "text" at bounding box center [355, 298] width 209 height 15
click at [327, 305] on input "text" at bounding box center [355, 298] width 209 height 15
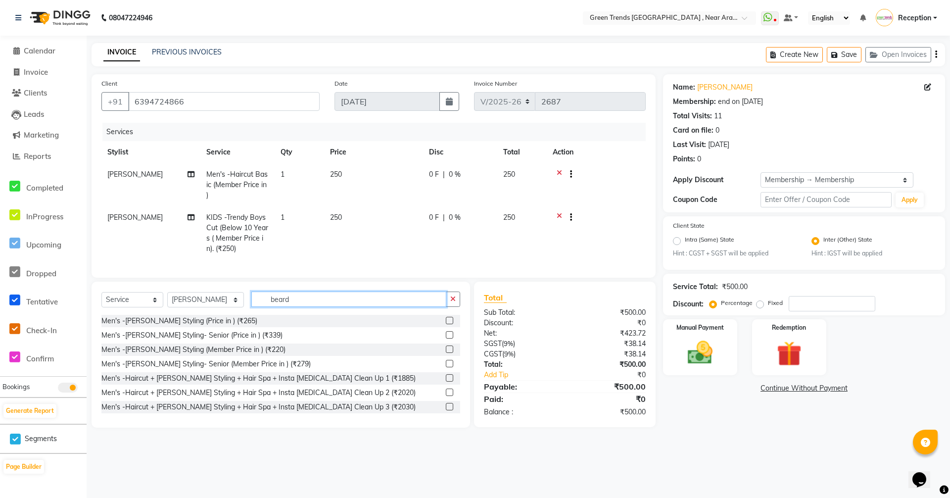
click at [408, 307] on input "beard" at bounding box center [348, 298] width 195 height 15
type input "b"
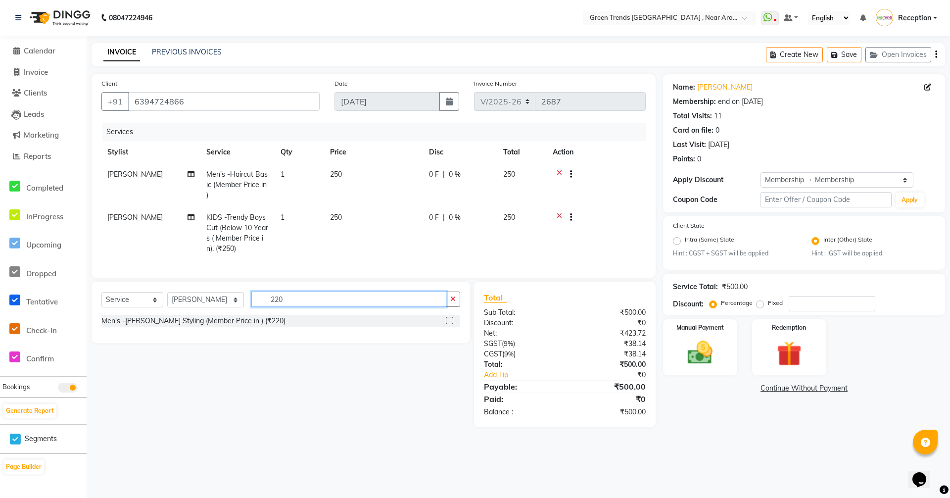
type input "220"
click at [453, 327] on div at bounding box center [453, 321] width 14 height 12
click at [447, 324] on label at bounding box center [449, 320] width 7 height 7
click at [447, 324] on input "checkbox" at bounding box center [449, 321] width 6 height 6
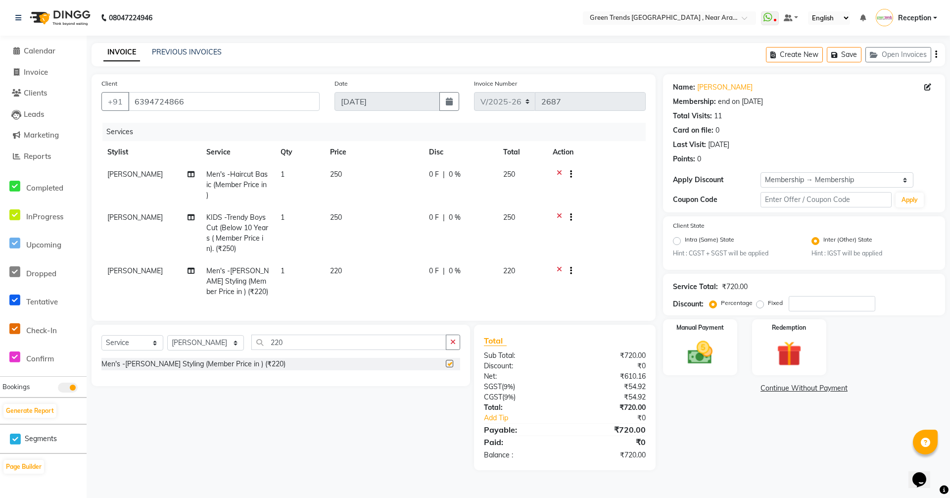
checkbox input "false"
click at [382, 350] on input "220" at bounding box center [348, 341] width 195 height 15
type input "2"
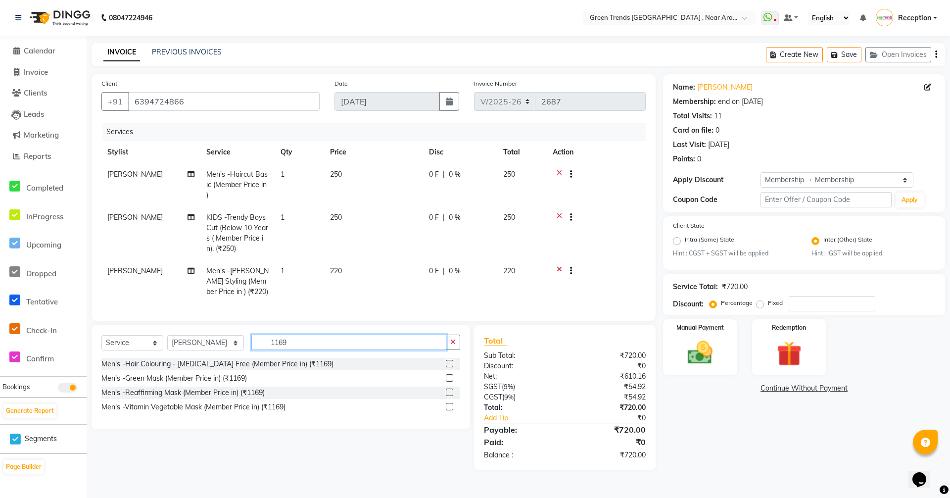
type input "1169"
click at [449, 367] on label at bounding box center [449, 363] width 7 height 7
click at [449, 367] on input "checkbox" at bounding box center [449, 364] width 6 height 6
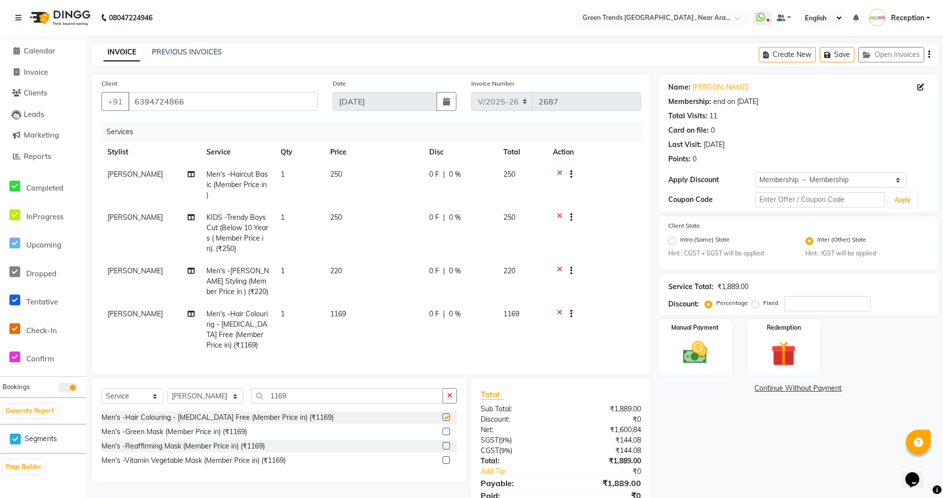
checkbox input "false"
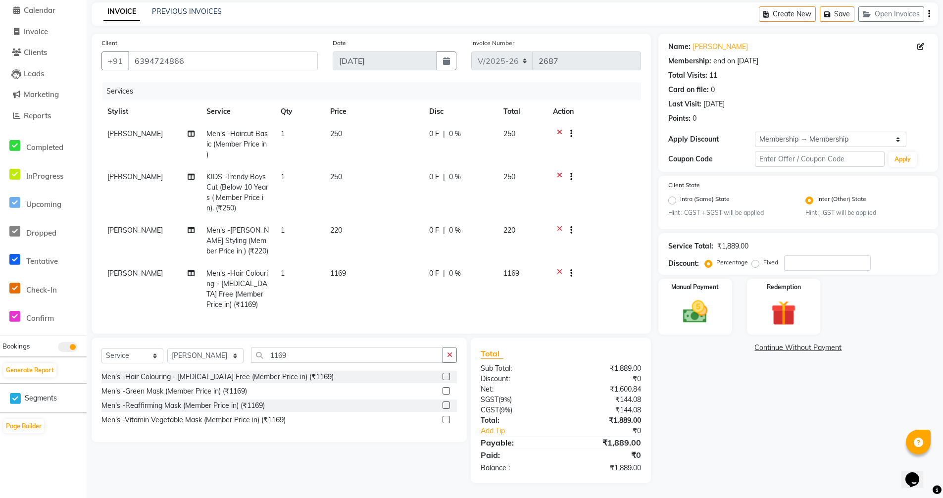
click at [560, 172] on icon at bounding box center [559, 178] width 5 height 12
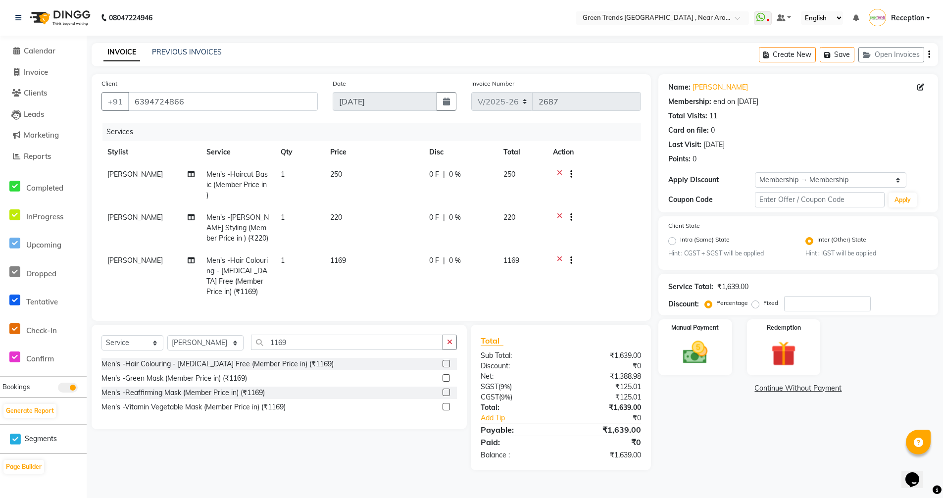
scroll to position [0, 0]
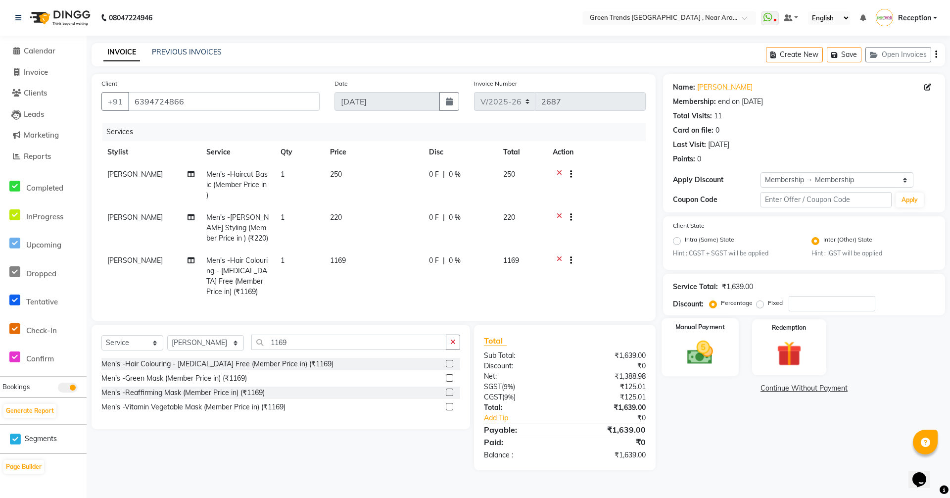
click at [686, 353] on img at bounding box center [700, 353] width 43 height 30
click at [822, 390] on span "UPI" at bounding box center [819, 388] width 15 height 11
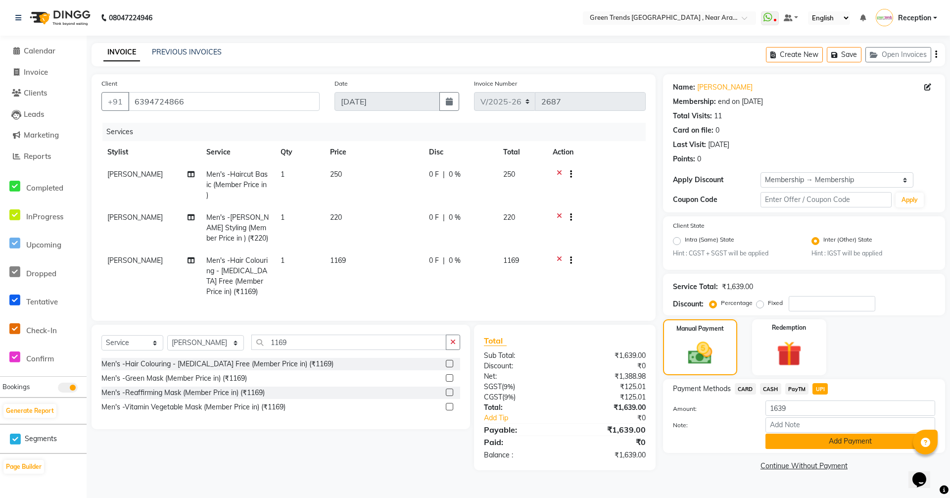
click at [854, 444] on button "Add Payment" at bounding box center [850, 440] width 170 height 15
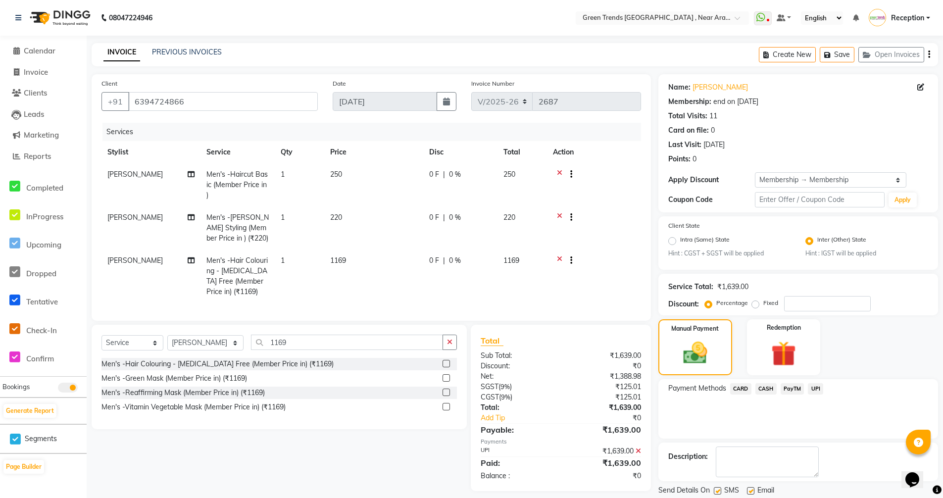
scroll to position [32, 0]
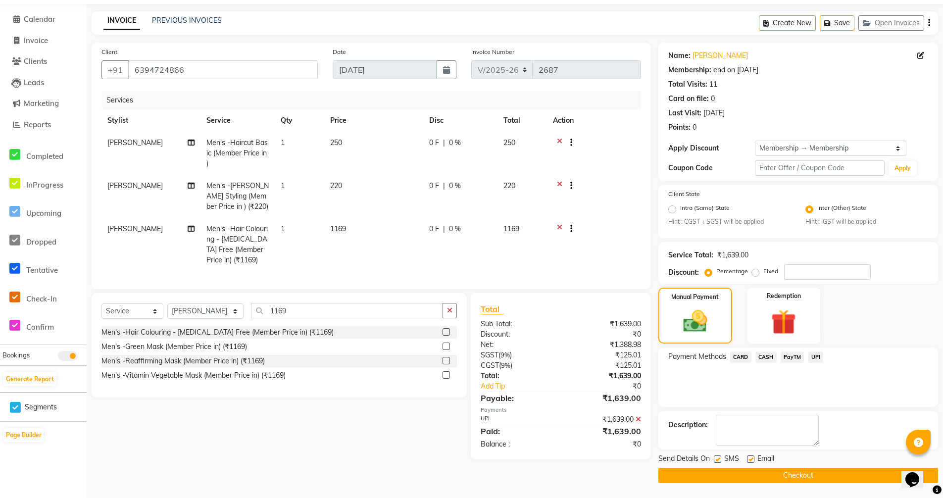
click at [798, 478] on button "Checkout" at bounding box center [798, 475] width 280 height 15
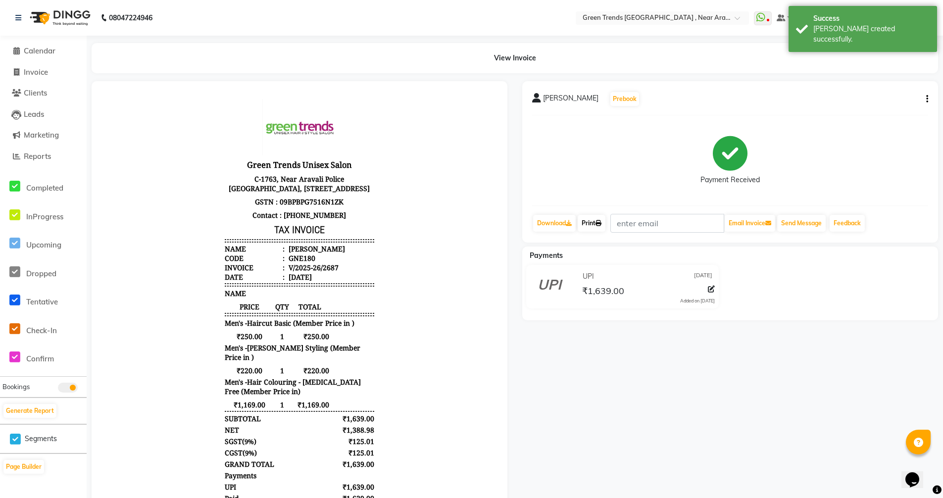
click at [595, 223] on link "Print" at bounding box center [591, 223] width 28 height 17
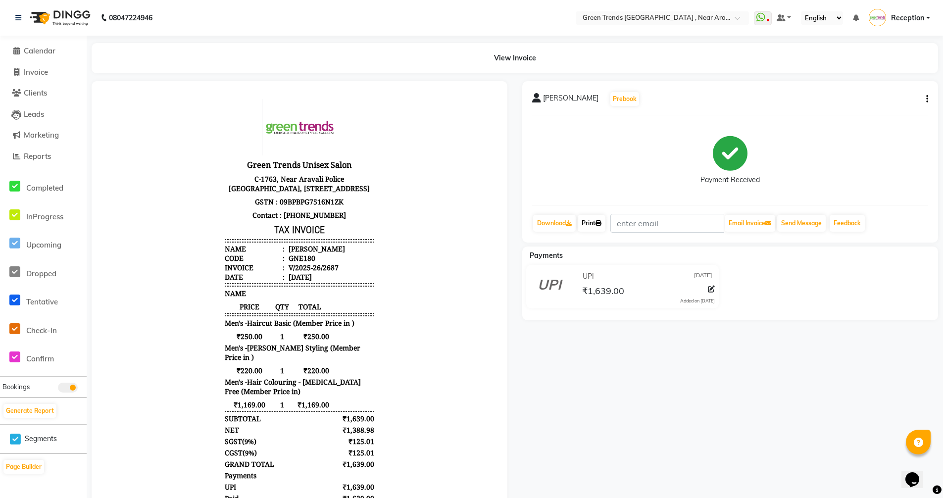
select select "service"
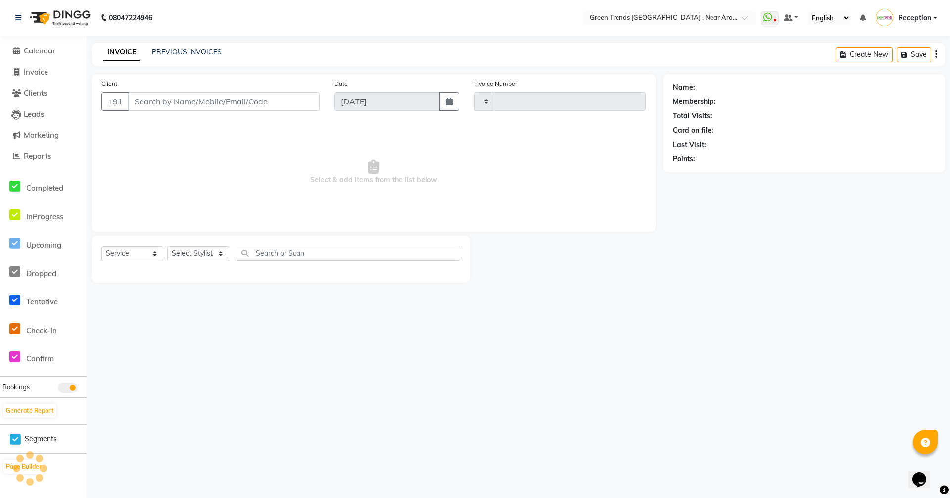
type input "2688"
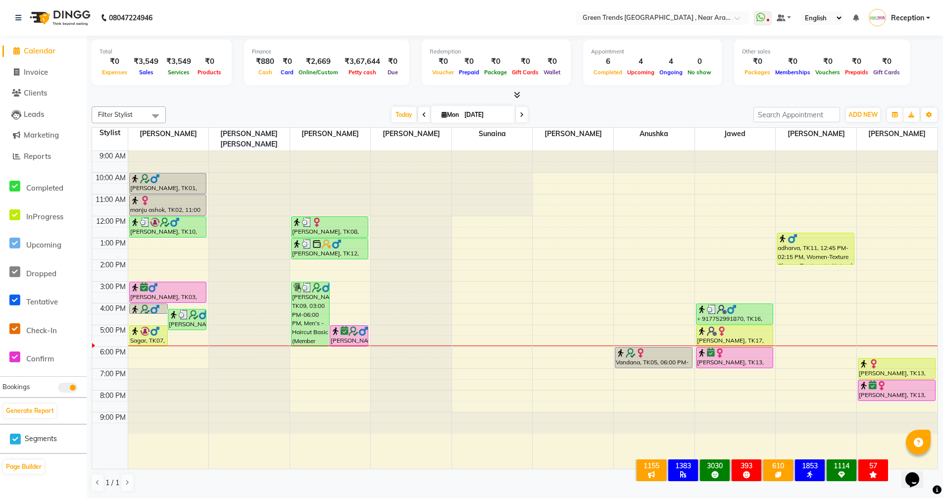
click at [324, 343] on div "9:00 AM 10:00 AM 11:00 AM 12:00 PM 1:00 PM 2:00 PM 3:00 PM 4:00 PM 5:00 PM 6:00…" at bounding box center [514, 310] width 845 height 318
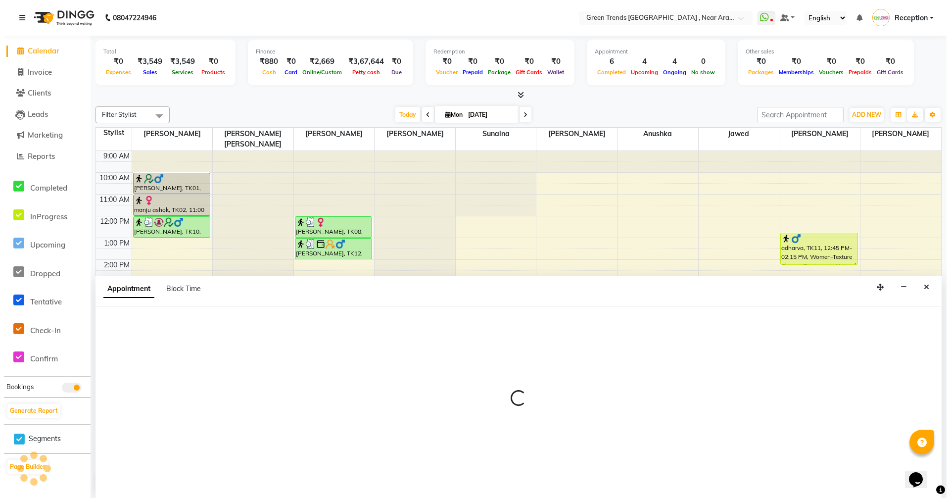
scroll to position [0, 0]
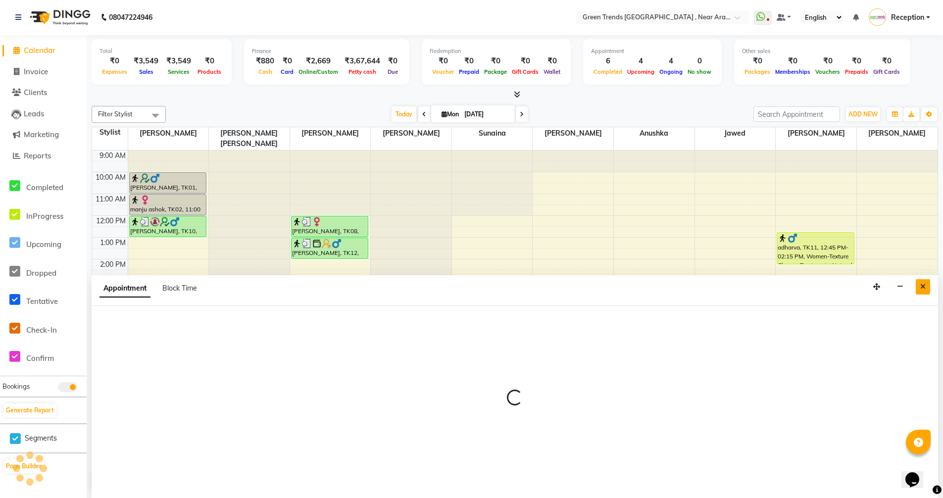
select select "57699"
select select "1080"
select select "tentative"
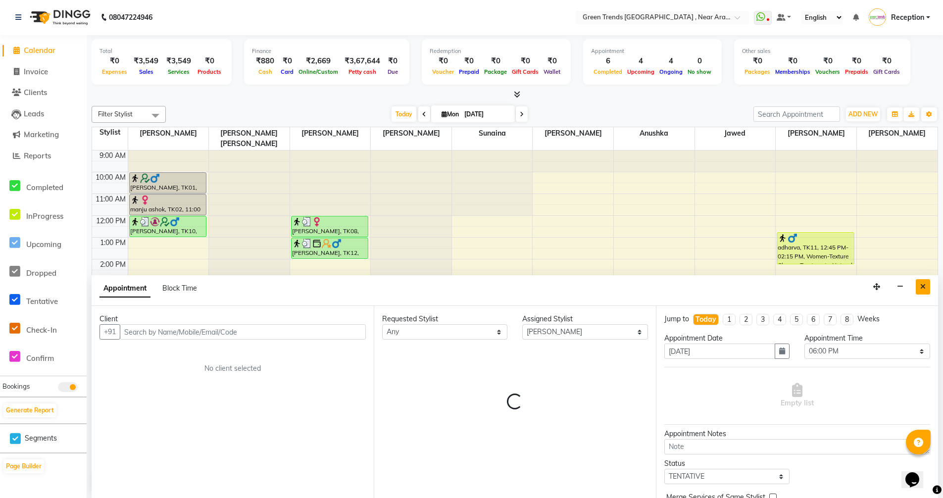
click at [919, 284] on button "Close" at bounding box center [922, 286] width 14 height 15
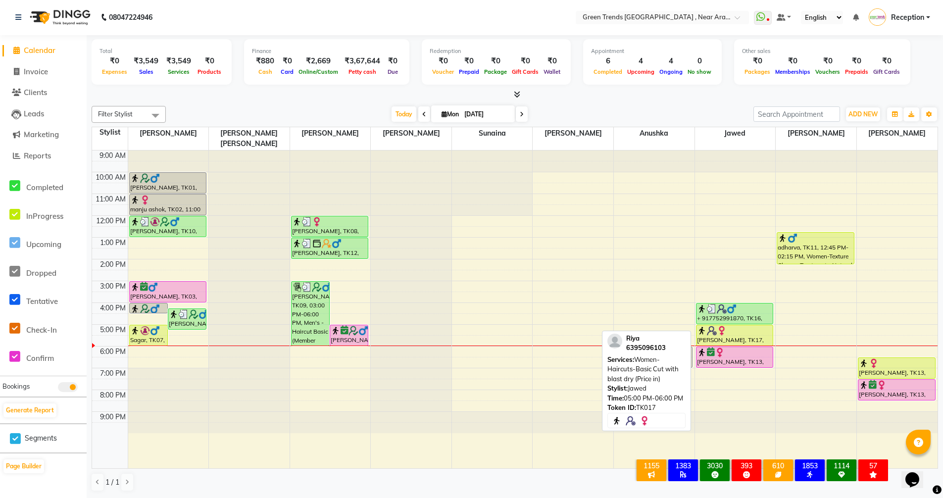
click at [729, 326] on div at bounding box center [735, 331] width 76 height 10
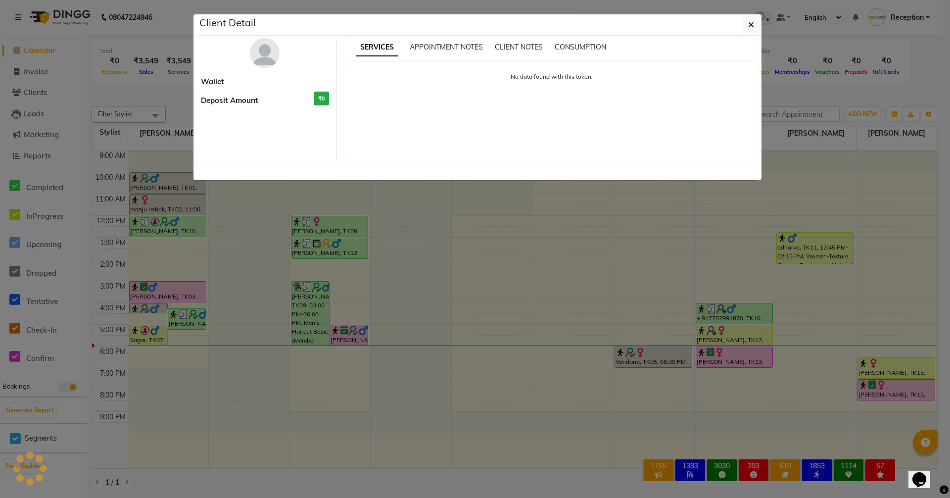
select select "1"
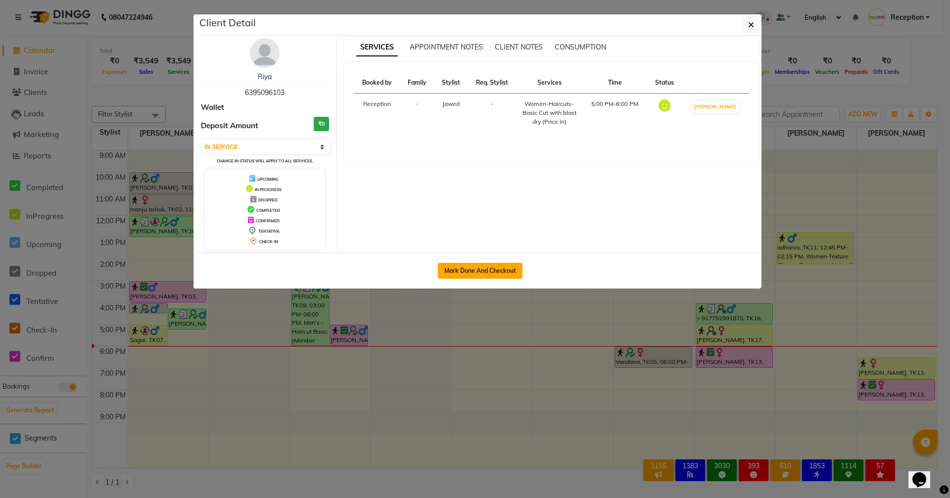
click at [480, 270] on button "Mark Done And Checkout" at bounding box center [480, 271] width 85 height 16
select select "service"
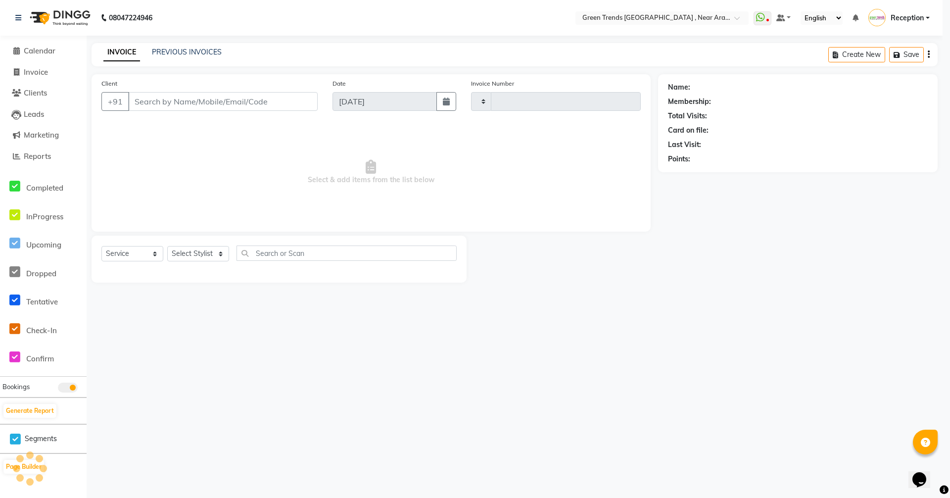
type input "2688"
select select "7005"
type input "6395096103"
select select "82690"
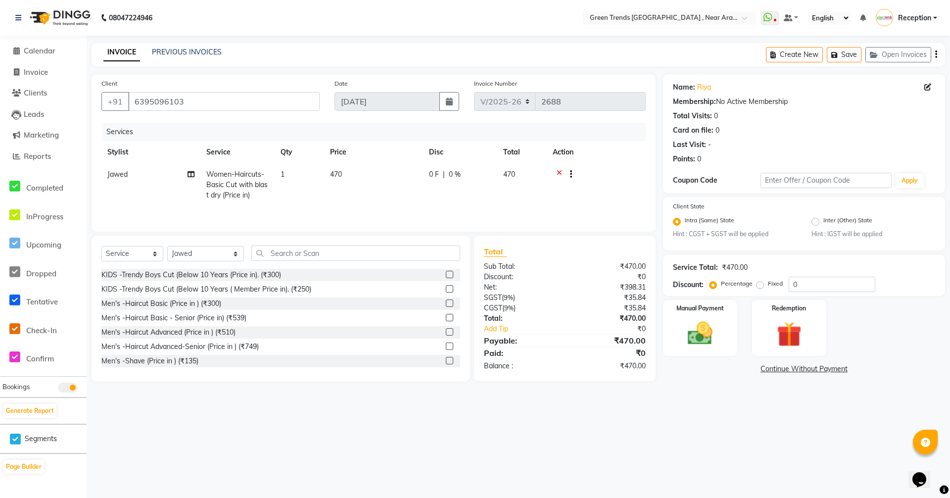
click at [563, 173] on div at bounding box center [567, 175] width 10 height 12
click at [558, 173] on icon at bounding box center [559, 175] width 5 height 12
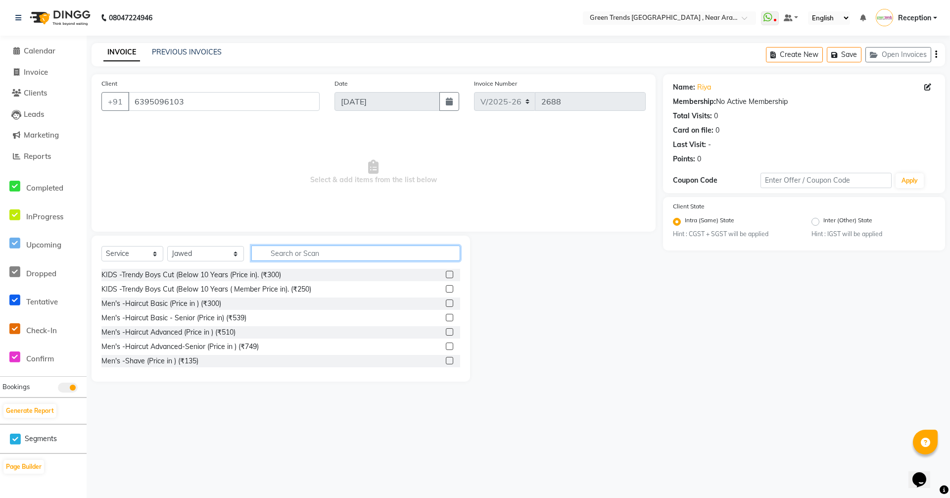
click at [293, 253] on input "text" at bounding box center [355, 252] width 209 height 15
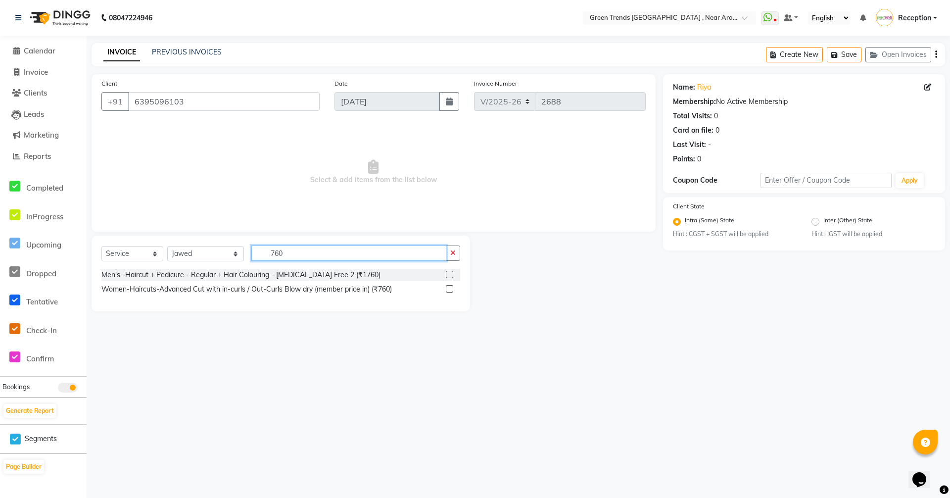
type input "760"
click at [448, 288] on label at bounding box center [449, 288] width 7 height 7
click at [448, 288] on input "checkbox" at bounding box center [449, 289] width 6 height 6
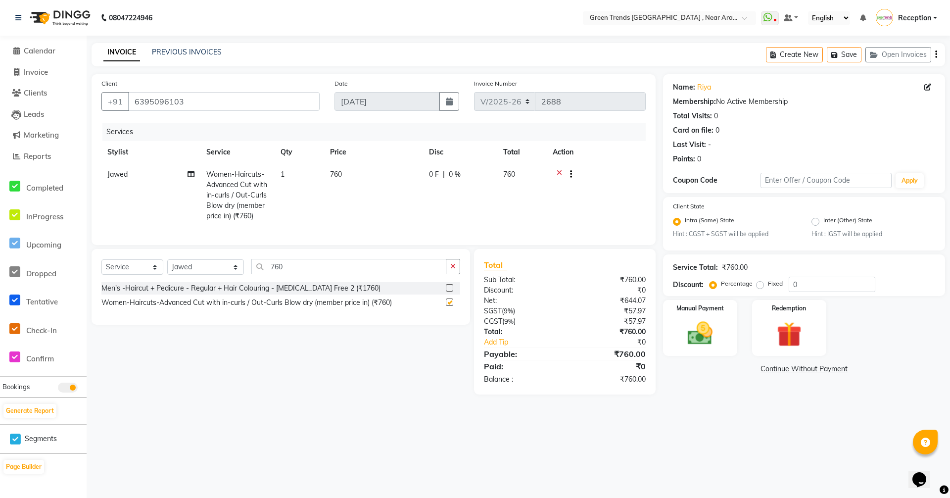
checkbox input "false"
click at [701, 337] on img at bounding box center [700, 334] width 43 height 30
click at [820, 370] on span "UPI" at bounding box center [819, 369] width 15 height 11
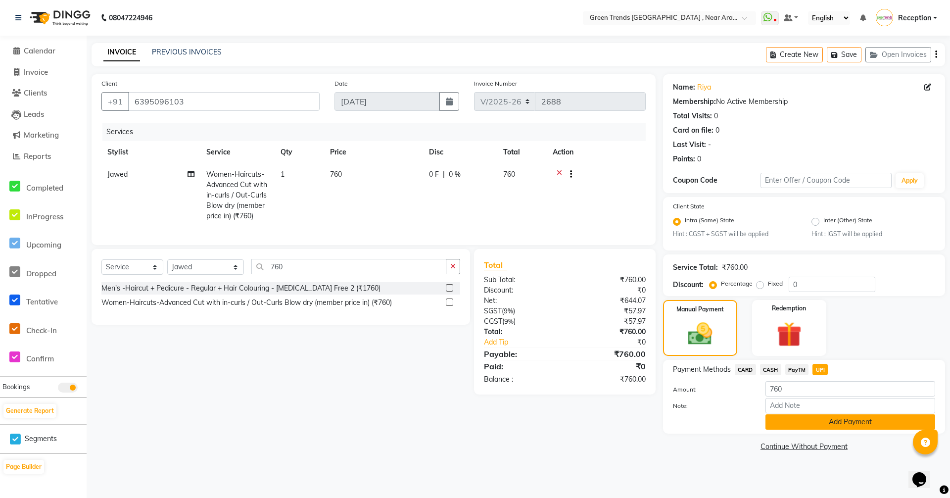
click at [850, 425] on button "Add Payment" at bounding box center [850, 421] width 170 height 15
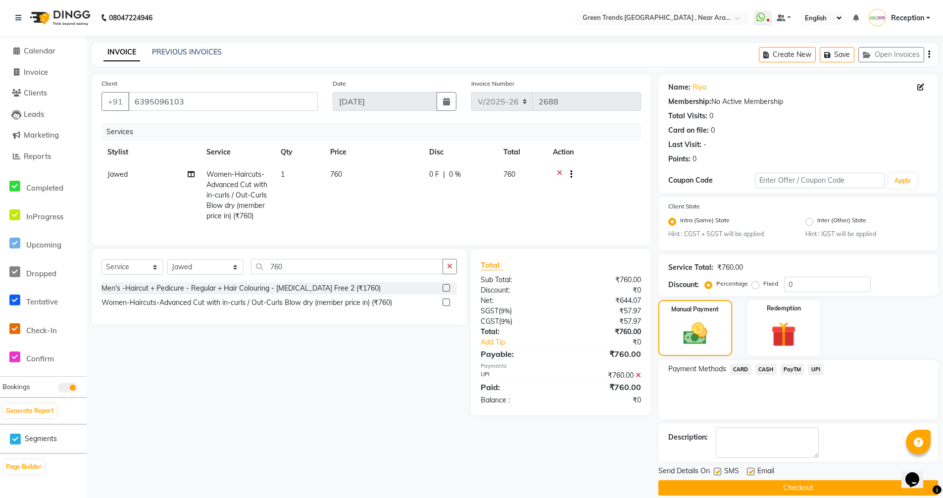
scroll to position [12, 0]
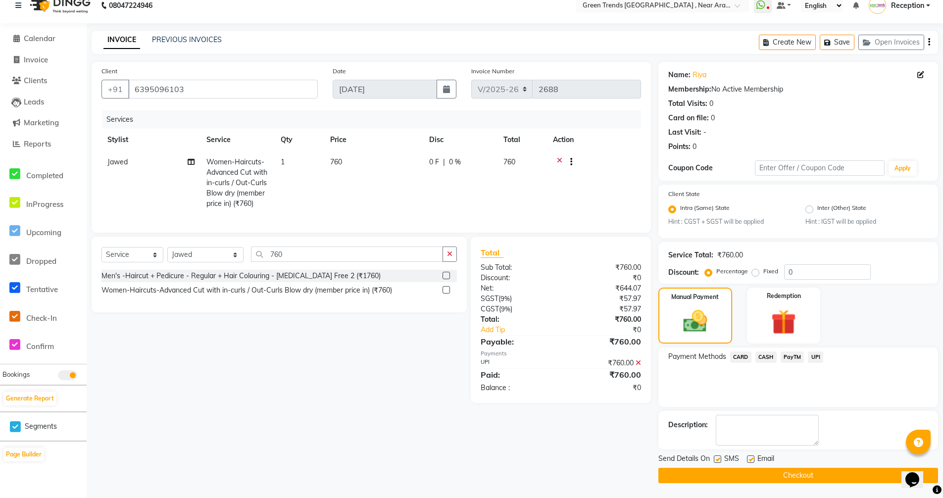
click at [800, 473] on button "Checkout" at bounding box center [798, 475] width 280 height 15
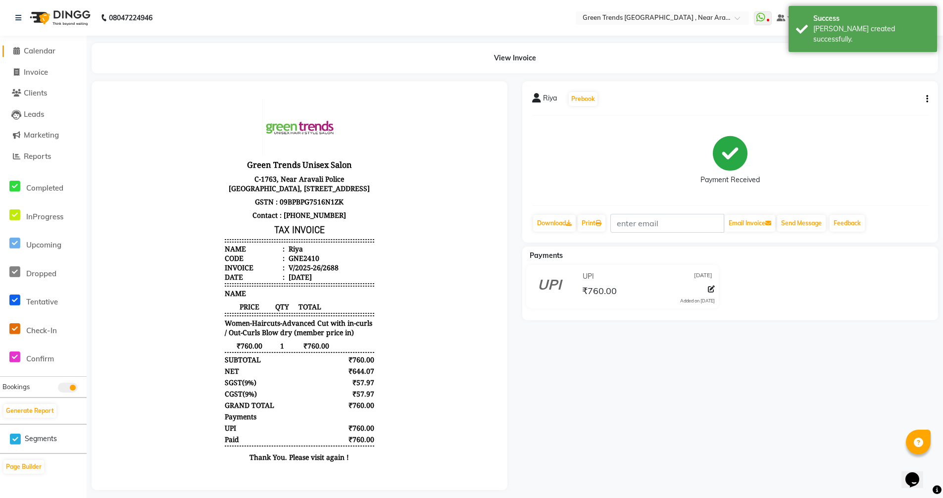
click at [45, 52] on span "Calendar" at bounding box center [40, 50] width 32 height 9
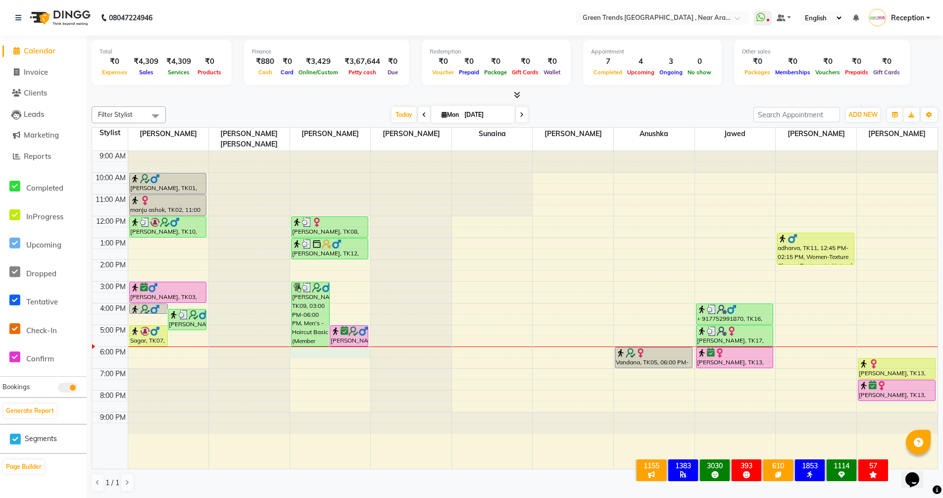
click at [301, 340] on div "9:00 AM 10:00 AM 11:00 AM 12:00 PM 1:00 PM 2:00 PM 3:00 PM 4:00 PM 5:00 PM 6:00…" at bounding box center [514, 310] width 845 height 318
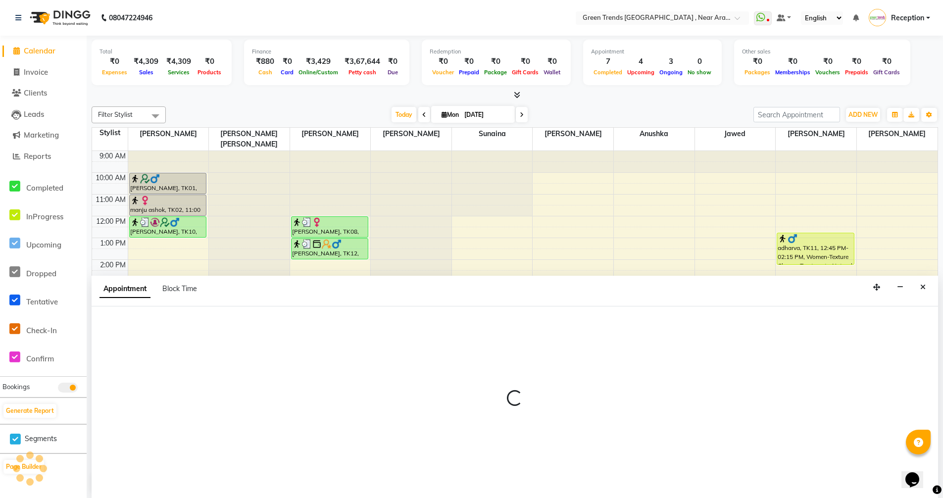
scroll to position [0, 0]
select select "57699"
select select "1080"
select select "tentative"
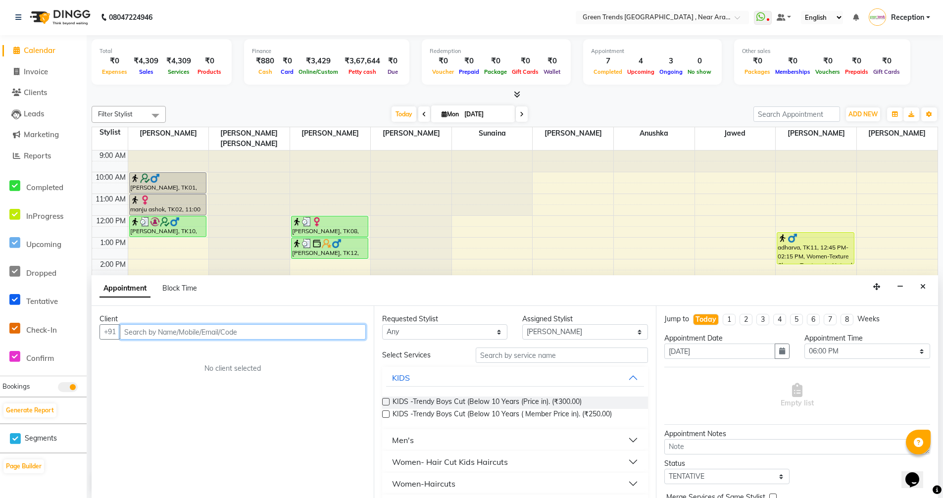
click at [243, 334] on input "text" at bounding box center [243, 331] width 246 height 15
click at [205, 335] on input "text" at bounding box center [243, 331] width 246 height 15
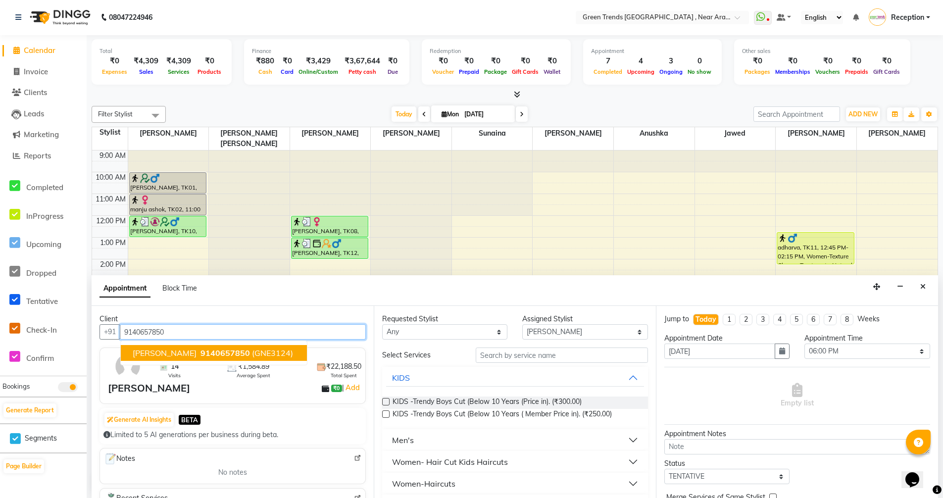
click at [196, 349] on span "APOORV SRIVASTAVA" at bounding box center [165, 353] width 64 height 10
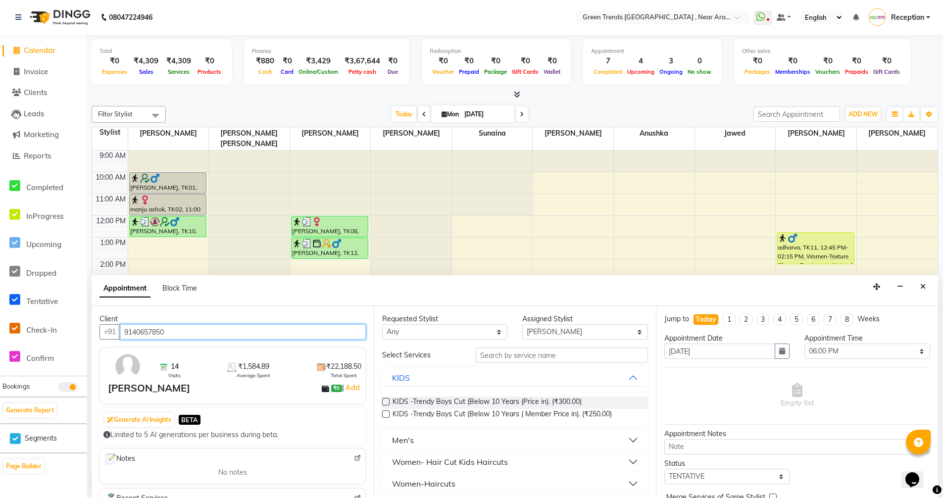
type input "9140657850"
click at [126, 368] on img at bounding box center [127, 366] width 29 height 29
click at [131, 361] on img at bounding box center [127, 366] width 29 height 29
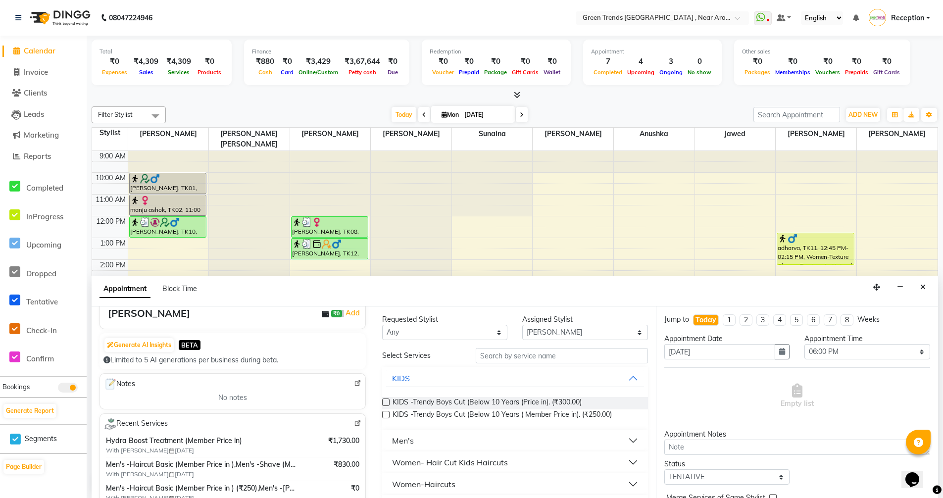
scroll to position [0, 0]
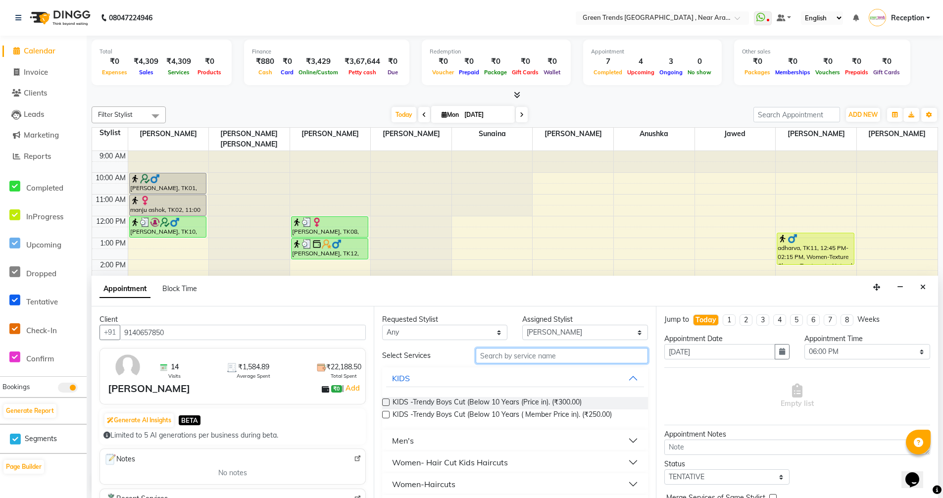
click at [553, 356] on input "text" at bounding box center [561, 355] width 172 height 15
click at [601, 362] on input "260" at bounding box center [561, 355] width 172 height 15
type input "250"
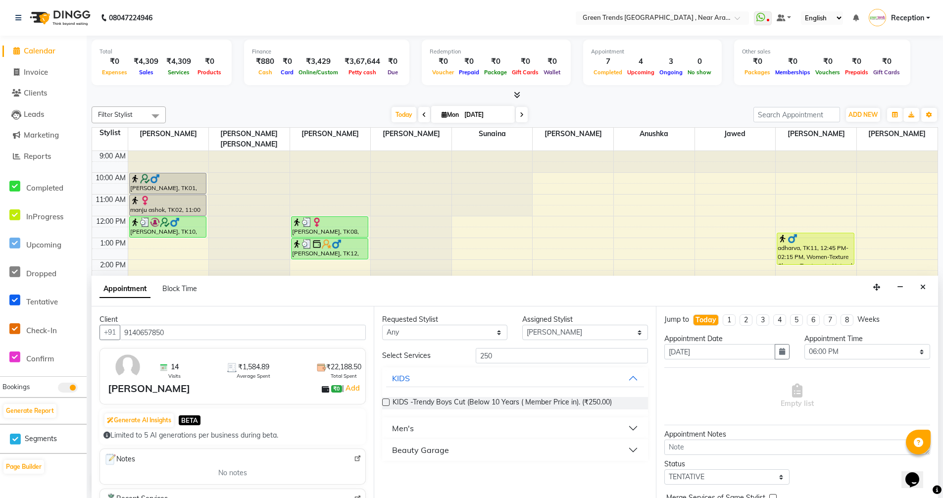
click at [495, 431] on button "Men's" at bounding box center [515, 428] width 258 height 18
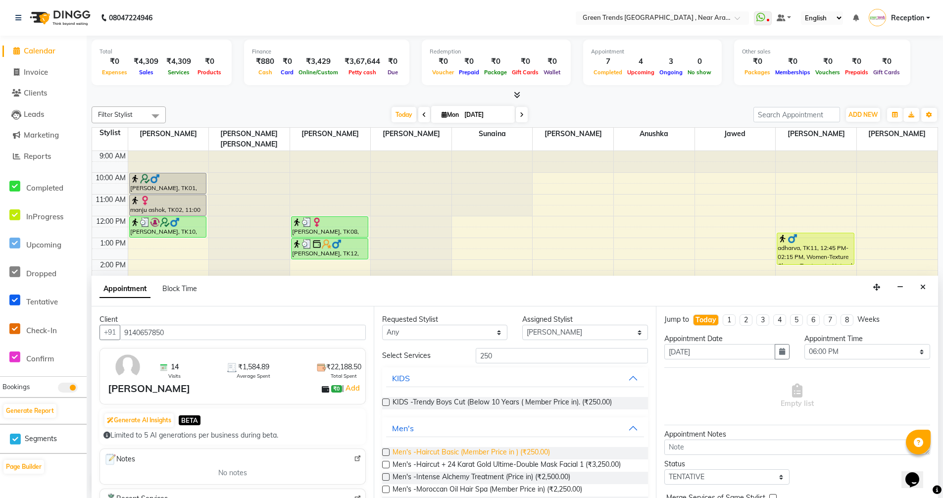
click at [524, 453] on span "Men's -Haircut Basic (Member Price in ) (₹250.00)" at bounding box center [470, 453] width 157 height 12
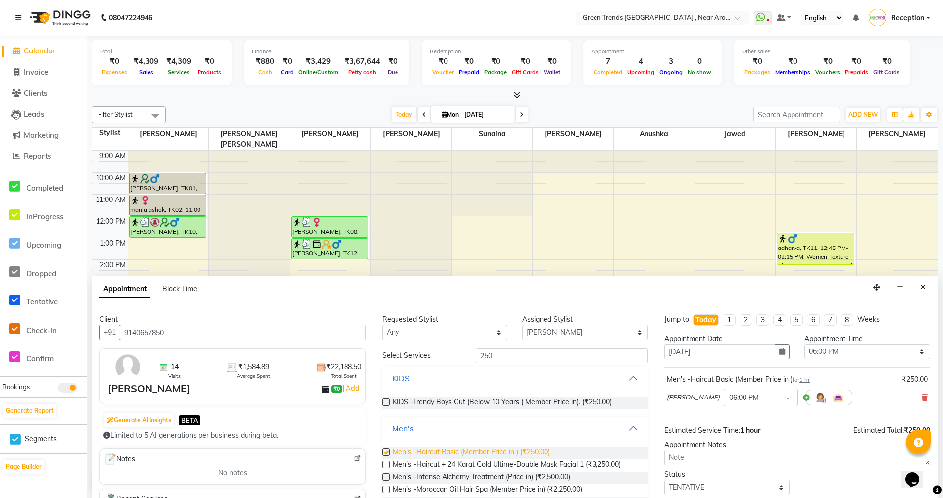
checkbox input "false"
click at [785, 397] on span at bounding box center [791, 400] width 12 height 10
click at [724, 474] on div "06:30 PM" at bounding box center [760, 476] width 73 height 18
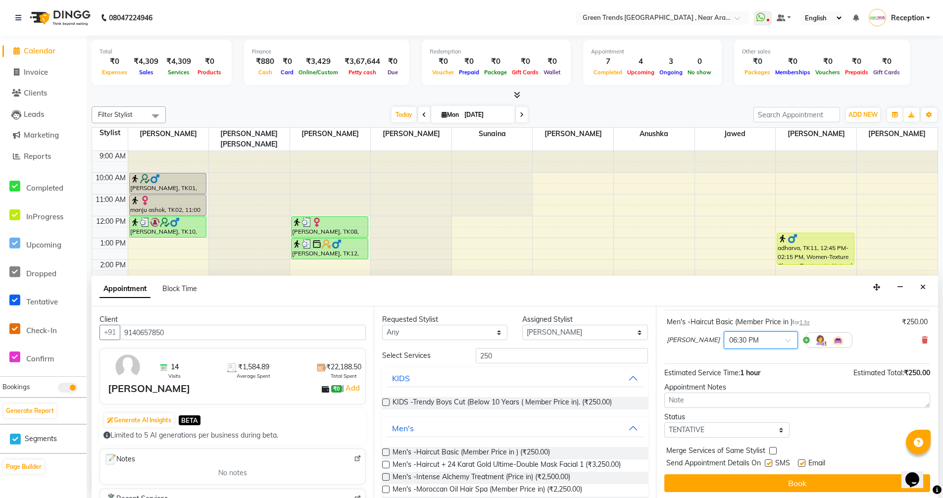
scroll to position [59, 0]
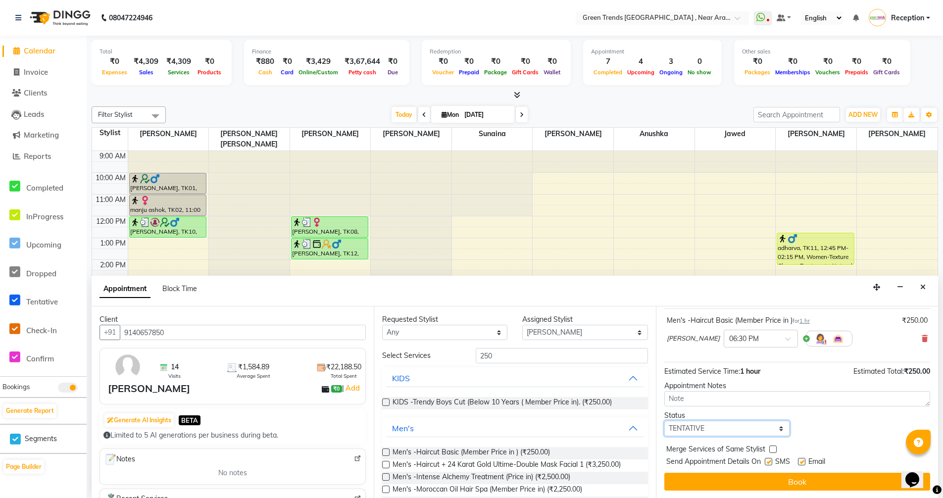
click at [777, 429] on select "Select TENTATIVE CONFIRM CHECK-IN UPCOMING" at bounding box center [726, 428] width 125 height 15
select select "confirm booking"
click at [664, 421] on select "Select TENTATIVE CONFIRM CHECK-IN UPCOMING" at bounding box center [726, 428] width 125 height 15
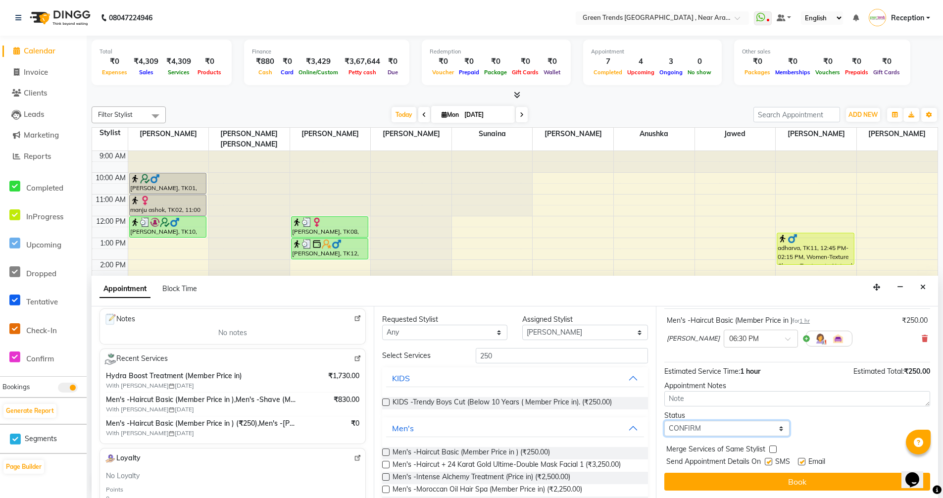
scroll to position [148, 0]
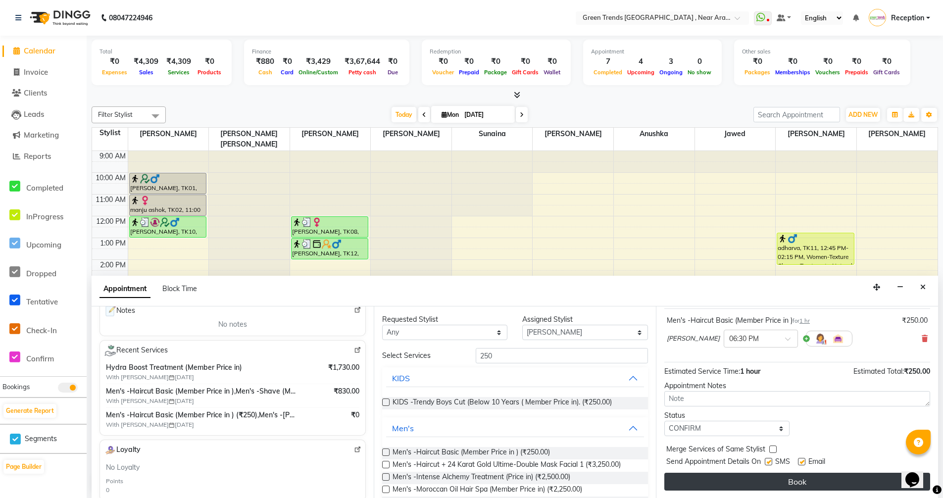
click at [794, 485] on button "Book" at bounding box center [797, 482] width 266 height 18
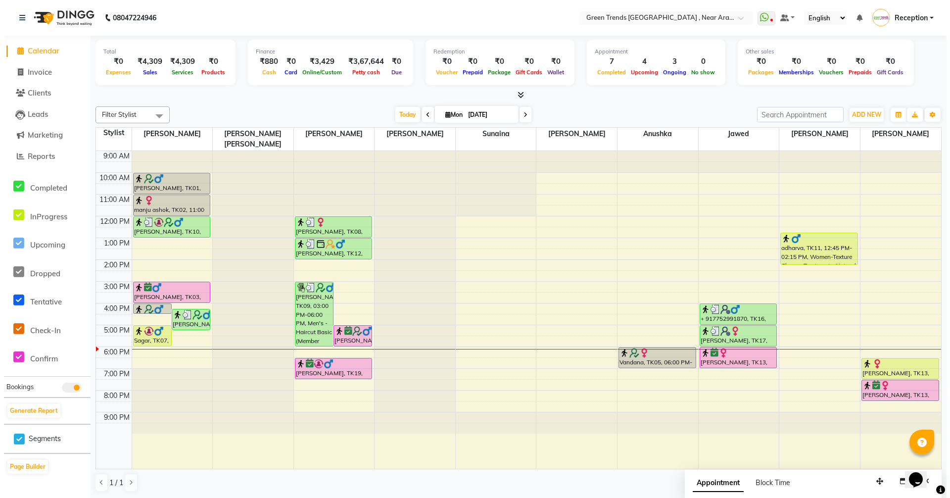
scroll to position [0, 0]
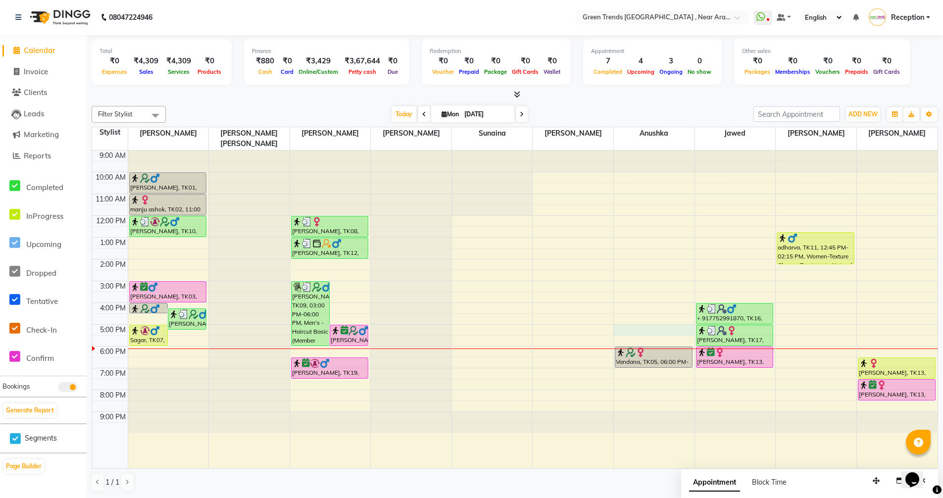
click at [630, 320] on div "9:00 AM 10:00 AM 11:00 AM 12:00 PM 1:00 PM 2:00 PM 3:00 PM 4:00 PM 5:00 PM 6:00…" at bounding box center [514, 309] width 845 height 318
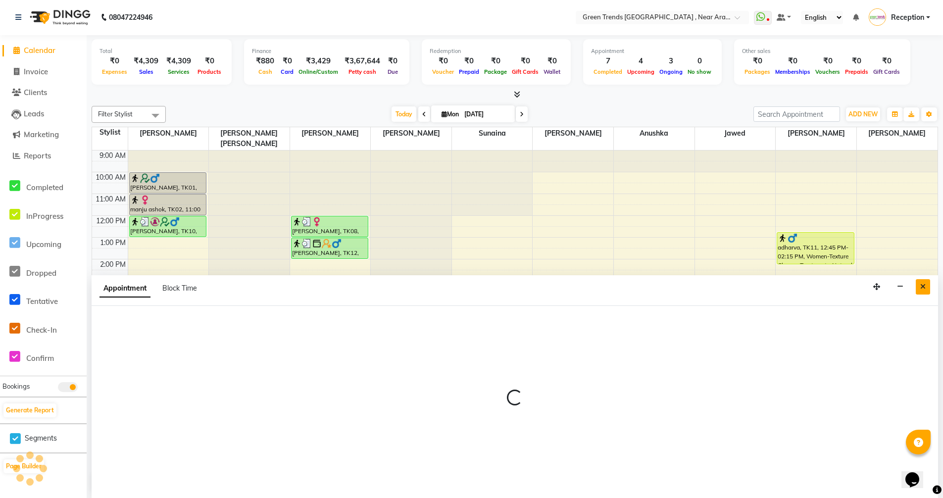
select select "88960"
select select "1020"
select select "tentative"
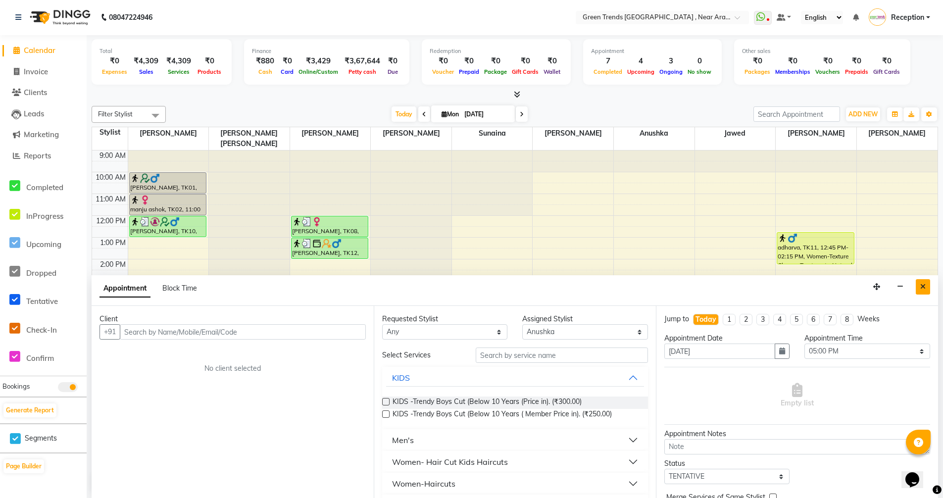
click at [919, 285] on button "Close" at bounding box center [922, 286] width 14 height 15
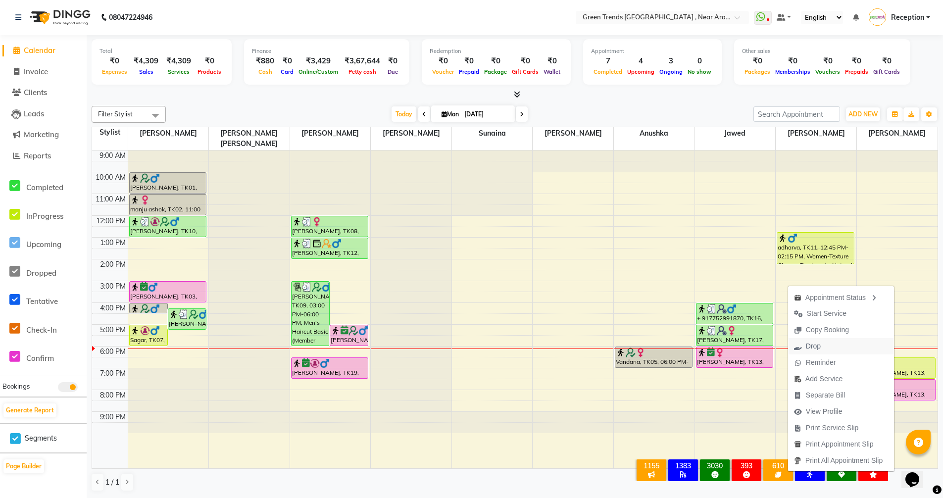
click at [806, 348] on span "Drop" at bounding box center [812, 346] width 15 height 10
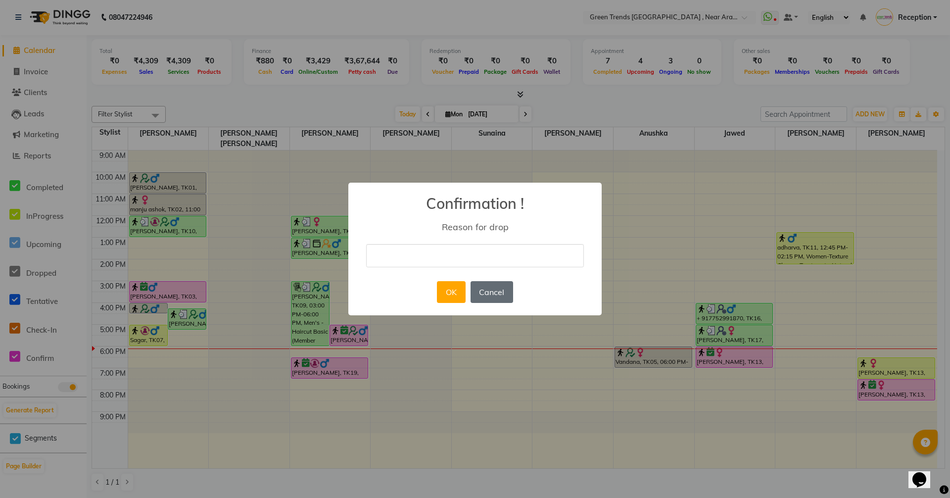
click at [497, 291] on button "Cancel" at bounding box center [492, 292] width 43 height 22
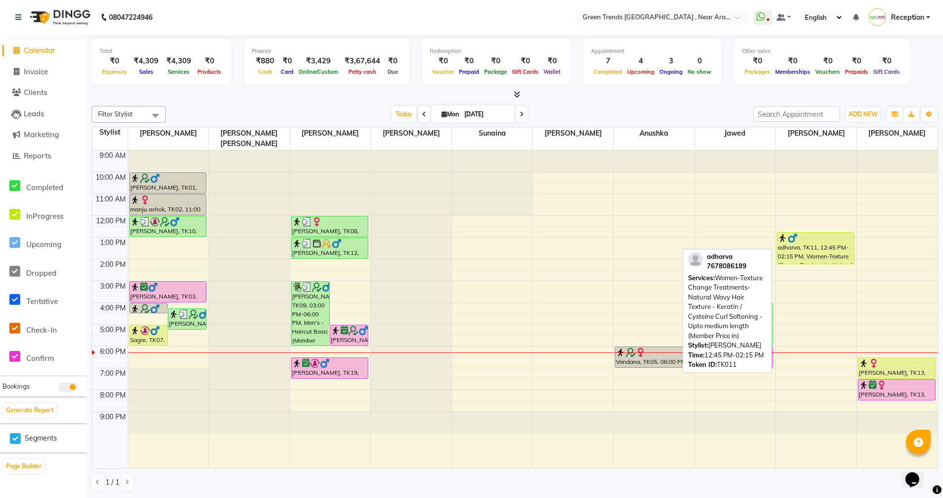
click at [809, 243] on div "adharva, TK11, 12:45 PM-02:15 PM, Women-Texture Change Treatments-Natural Wavy …" at bounding box center [815, 248] width 77 height 31
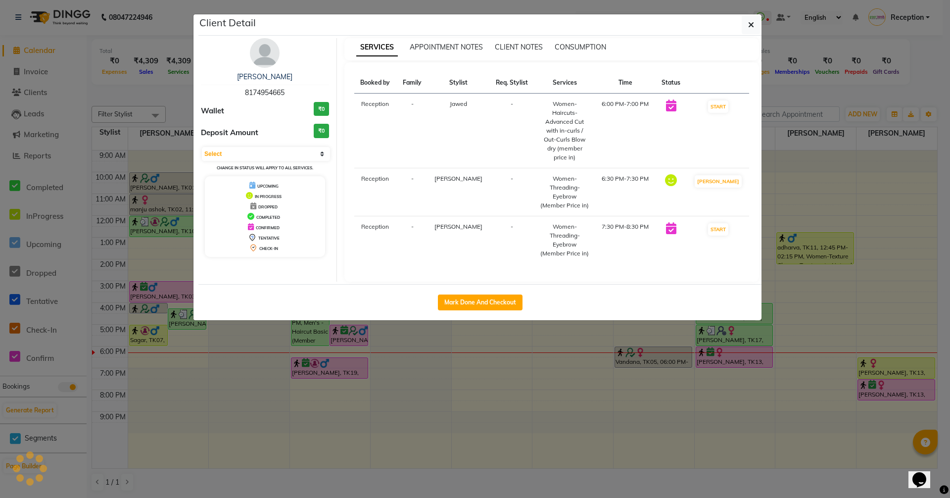
select select "1"
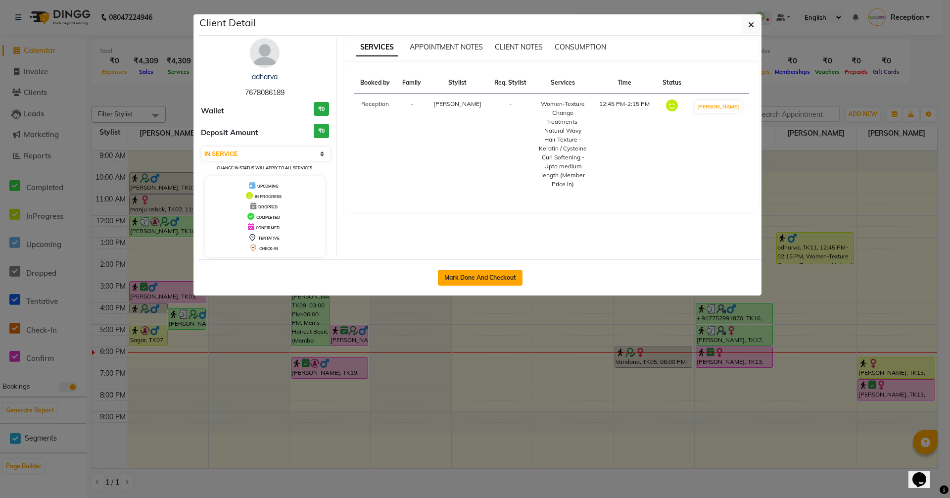
click at [482, 278] on button "Mark Done And Checkout" at bounding box center [480, 278] width 85 height 16
select select "service"
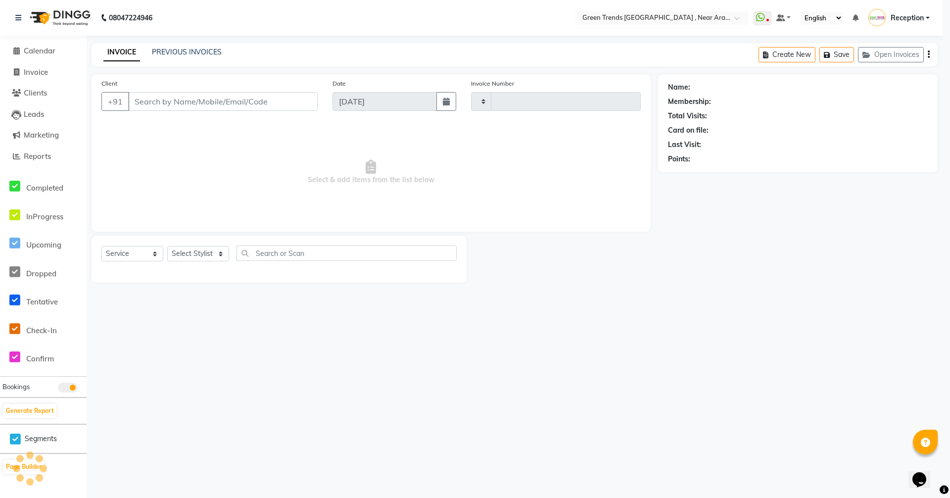
type input "2689"
select select "7005"
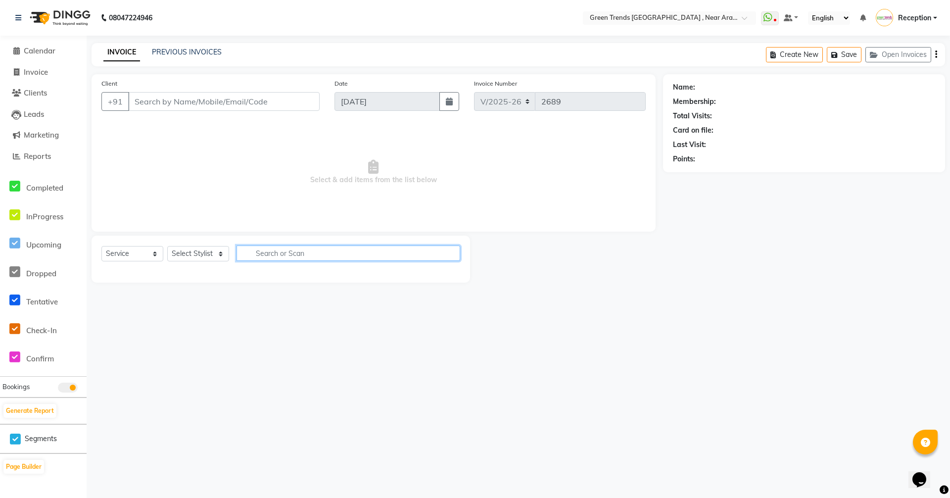
click at [349, 250] on div "Client +91 Date 01-09-2025 Invoice Number V/2025 V/2025-26 2689 Select & add it…" at bounding box center [373, 178] width 579 height 208
type input "7678086189"
select select "88790"
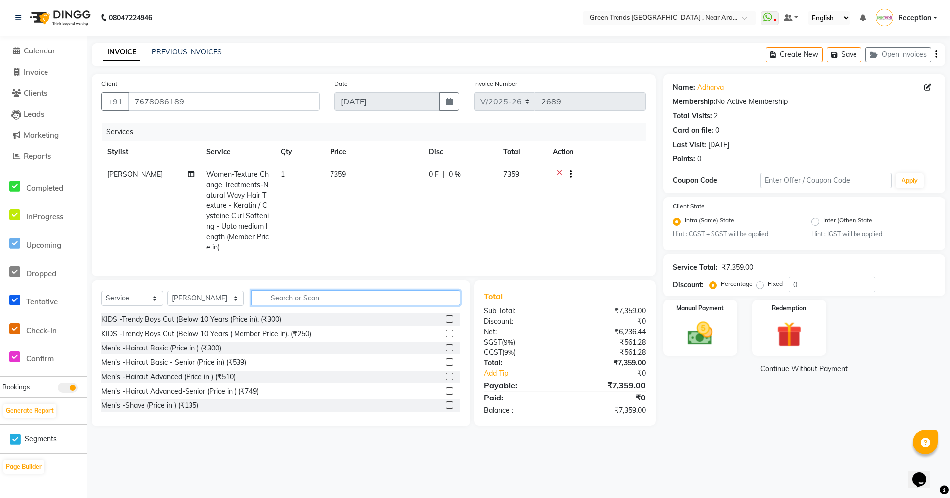
click at [288, 305] on input "text" at bounding box center [355, 297] width 209 height 15
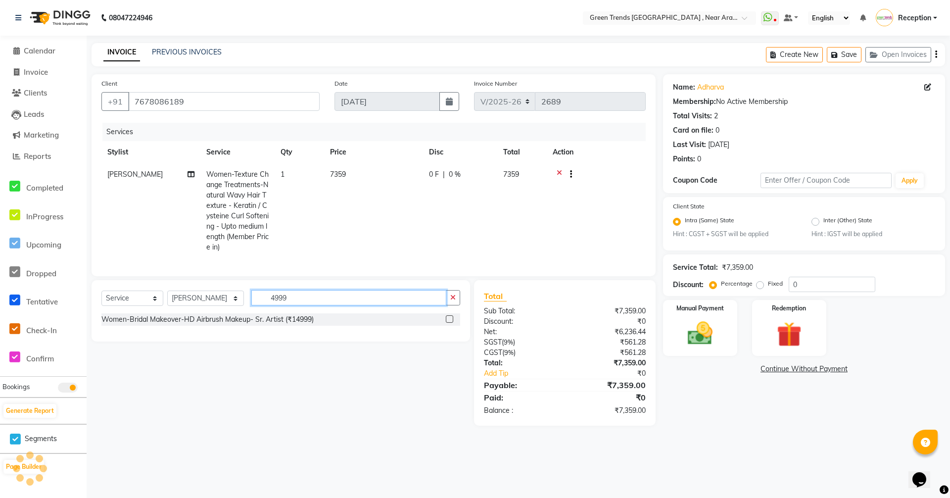
click at [318, 301] on input "4999" at bounding box center [348, 297] width 195 height 15
click at [322, 303] on input "4999" at bounding box center [348, 297] width 195 height 15
click at [285, 305] on input "4999" at bounding box center [348, 297] width 195 height 15
type input "4"
click at [310, 305] on input "cistene" at bounding box center [348, 297] width 195 height 15
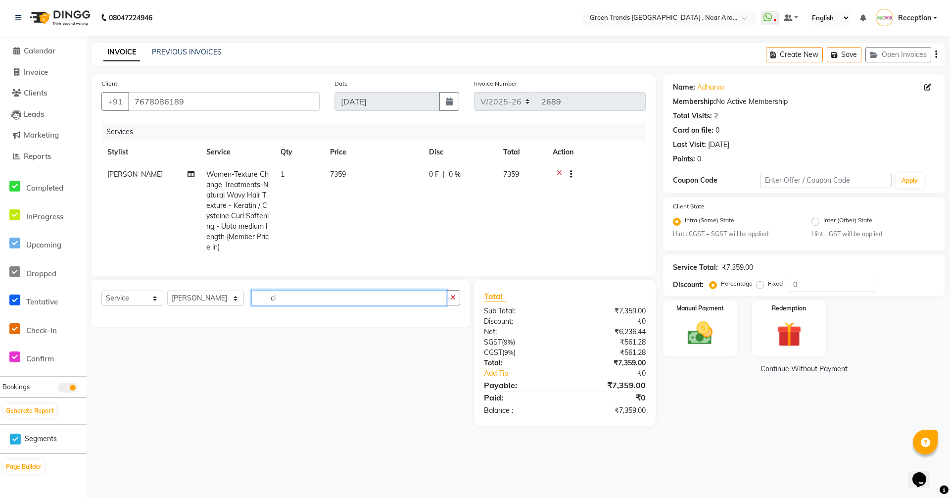
type input "c"
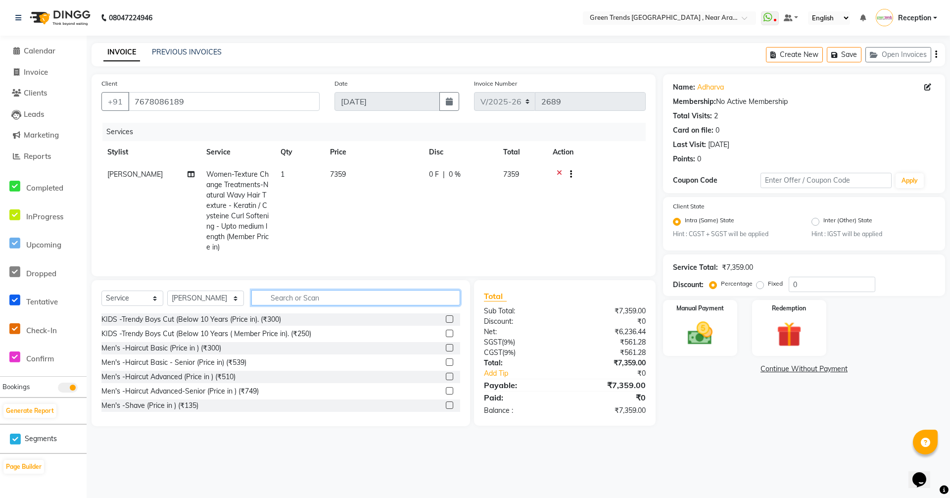
click at [346, 301] on input "text" at bounding box center [355, 297] width 209 height 15
click at [350, 313] on div "Select Service Product Membership Package Voucher Prepaid Gift Card Select Styl…" at bounding box center [280, 301] width 359 height 23
click at [326, 305] on input "text" at bounding box center [355, 297] width 209 height 15
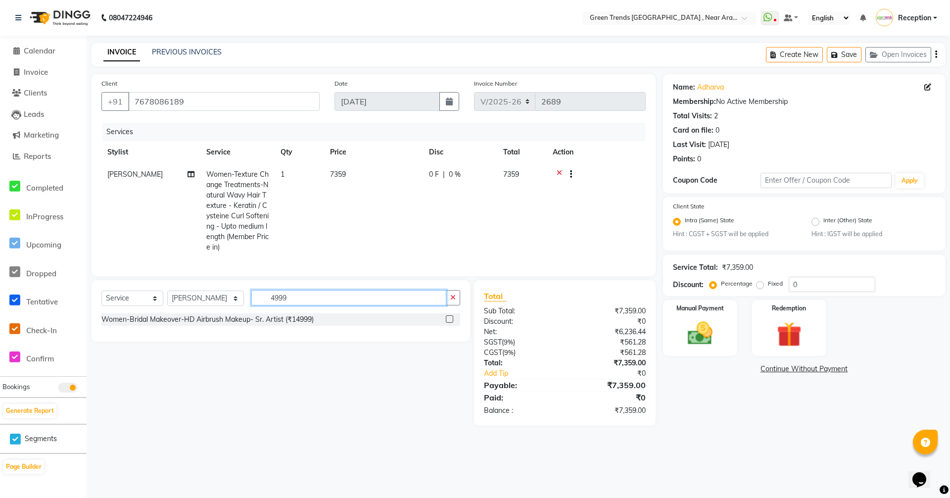
type input "4999"
click at [768, 286] on label "Fixed" at bounding box center [775, 283] width 15 height 9
click at [758, 286] on input "Fixed" at bounding box center [761, 283] width 7 height 7
radio input "true"
click at [803, 286] on input "0" at bounding box center [832, 284] width 87 height 15
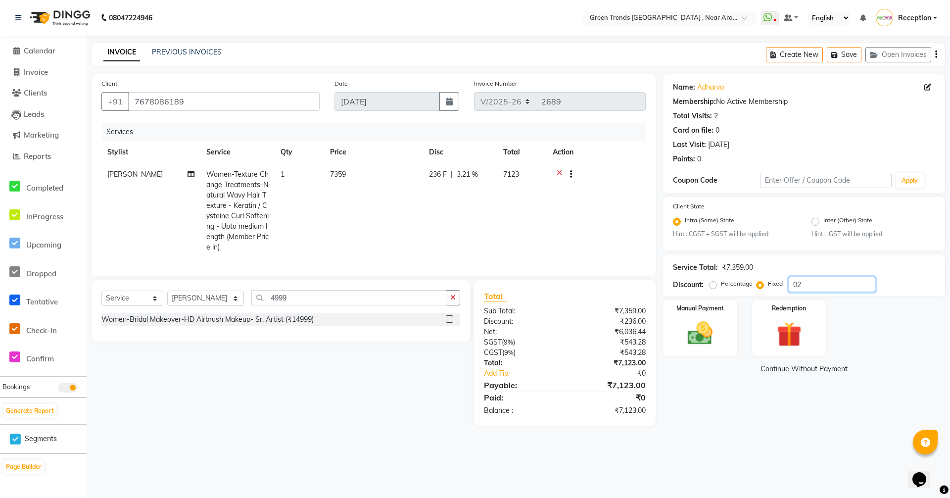
type input "0"
type input "236"
click at [768, 286] on label "Fixed" at bounding box center [775, 283] width 15 height 9
click at [763, 286] on input "Fixed" at bounding box center [761, 283] width 7 height 7
click at [708, 335] on img at bounding box center [700, 334] width 43 height 30
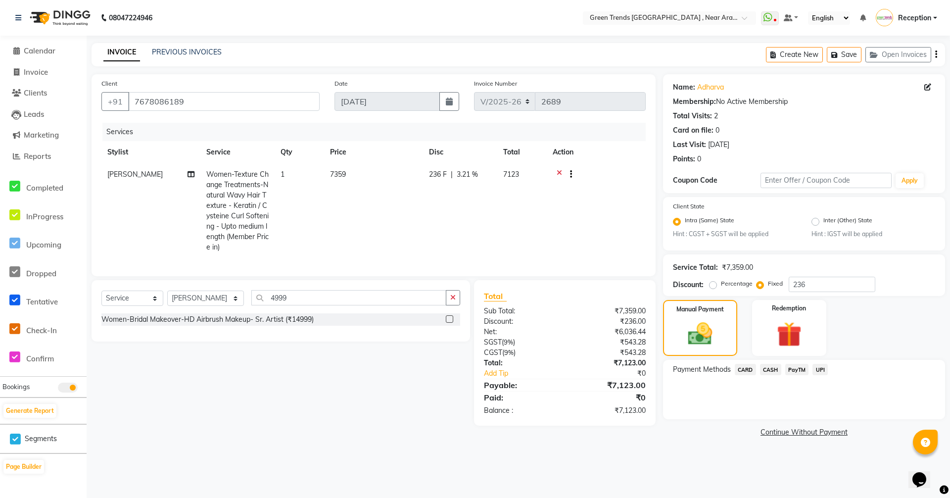
click at [698, 442] on main "INVOICE PREVIOUS INVOICES Create New Save Open Invoices Client +91 7678086189 D…" at bounding box center [518, 248] width 863 height 411
click at [39, 54] on span "Calendar" at bounding box center [40, 50] width 32 height 9
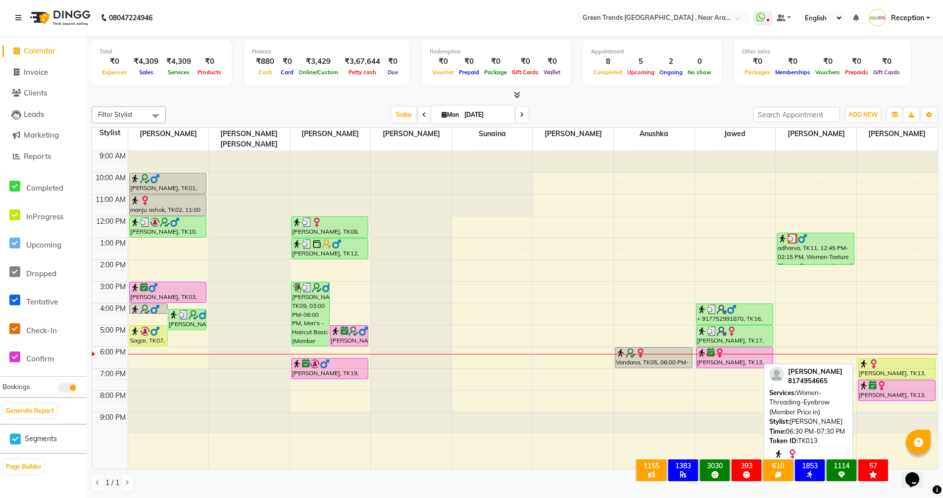
click at [884, 364] on div "[PERSON_NAME], TK13, 06:30 PM-07:30 PM, Women-Threading-Eyebrow (Member Price i…" at bounding box center [896, 368] width 77 height 20
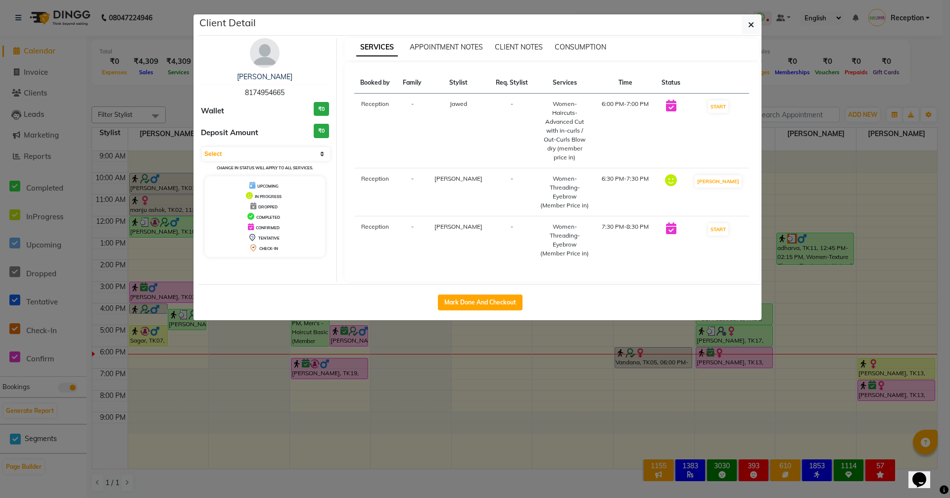
click at [473, 285] on div "Mark Done And Checkout" at bounding box center [479, 302] width 563 height 36
click at [473, 294] on button "Mark Done And Checkout" at bounding box center [480, 302] width 85 height 16
select select "7005"
select select "service"
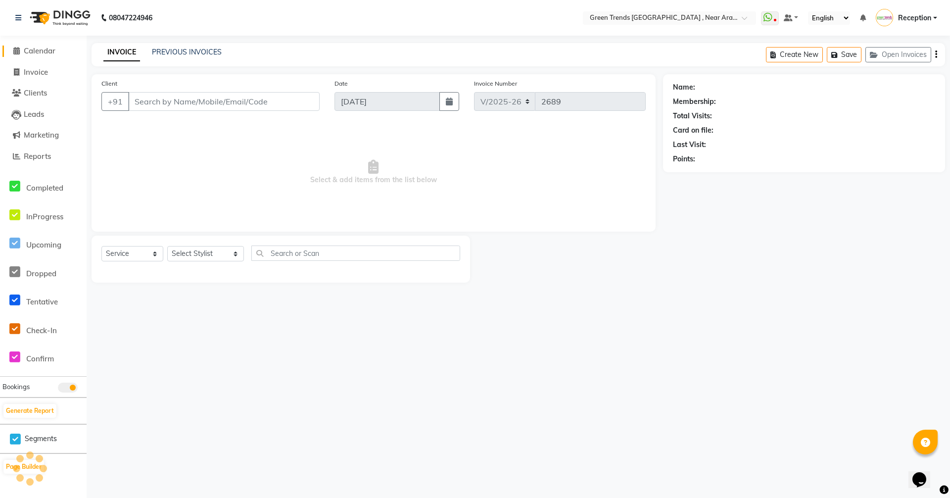
type input "8174954665"
select select "89092"
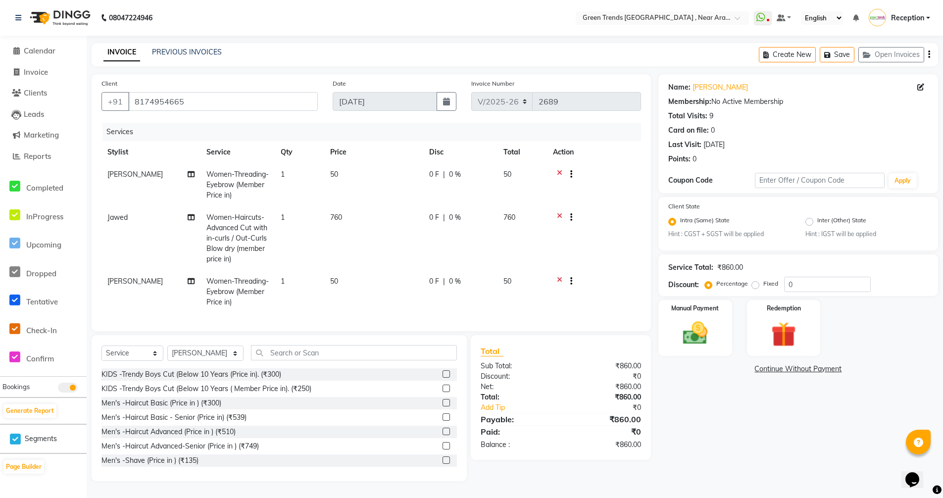
click at [559, 279] on icon at bounding box center [559, 282] width 5 height 12
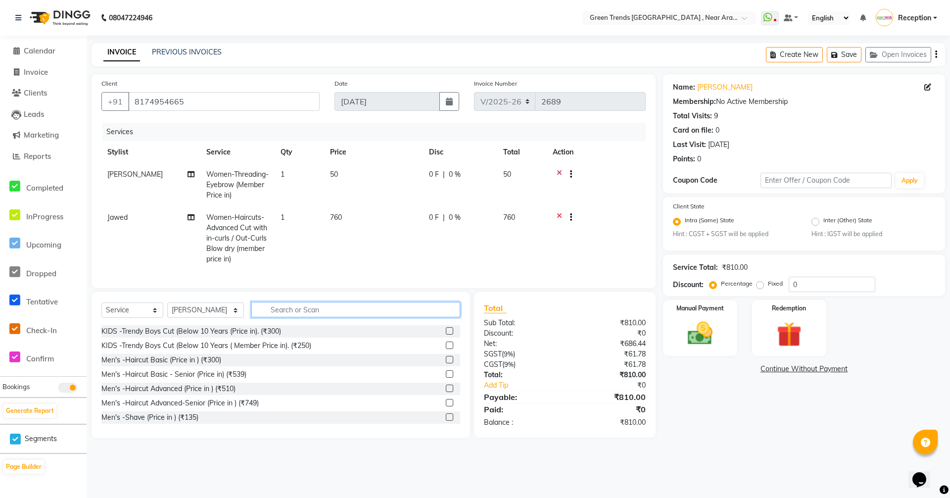
click at [335, 317] on input "text" at bounding box center [355, 309] width 209 height 15
click at [296, 317] on input "50" at bounding box center [348, 309] width 195 height 15
type input "5"
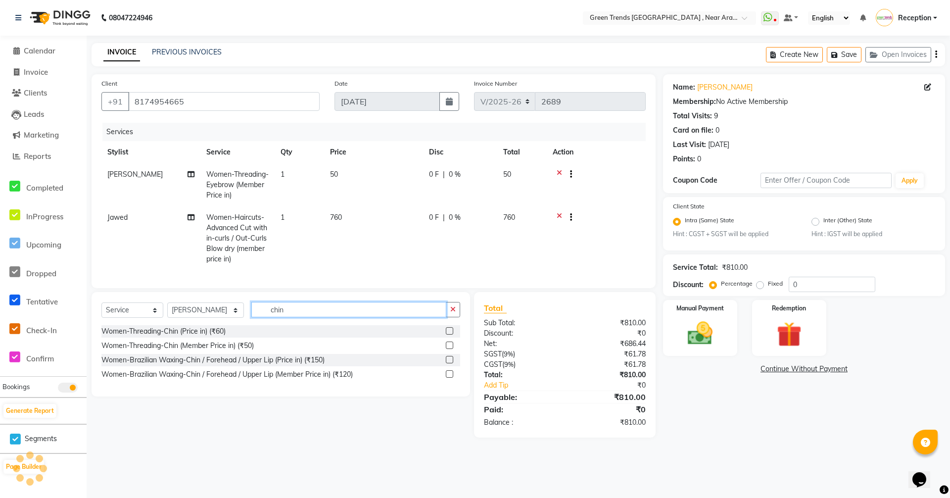
type input "chin"
click at [447, 349] on label at bounding box center [449, 344] width 7 height 7
click at [447, 349] on input "checkbox" at bounding box center [449, 345] width 6 height 6
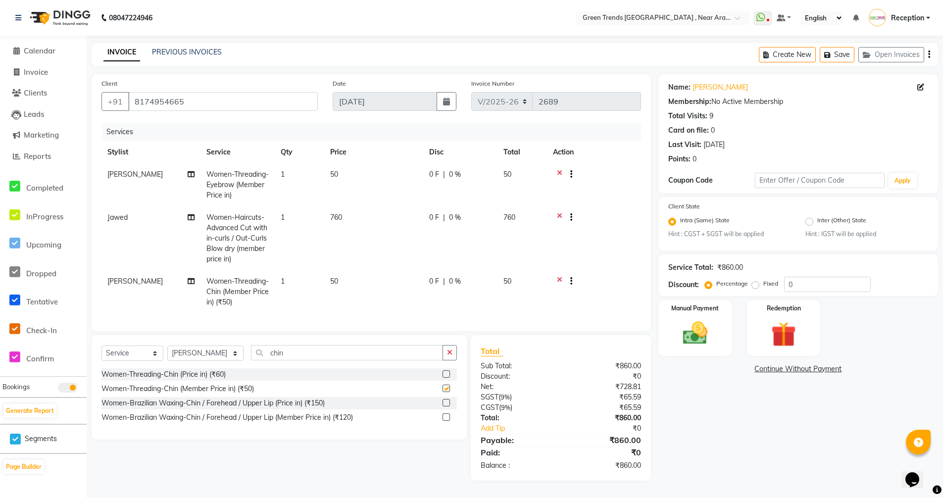
checkbox input "false"
click at [294, 359] on input "chin" at bounding box center [347, 352] width 192 height 15
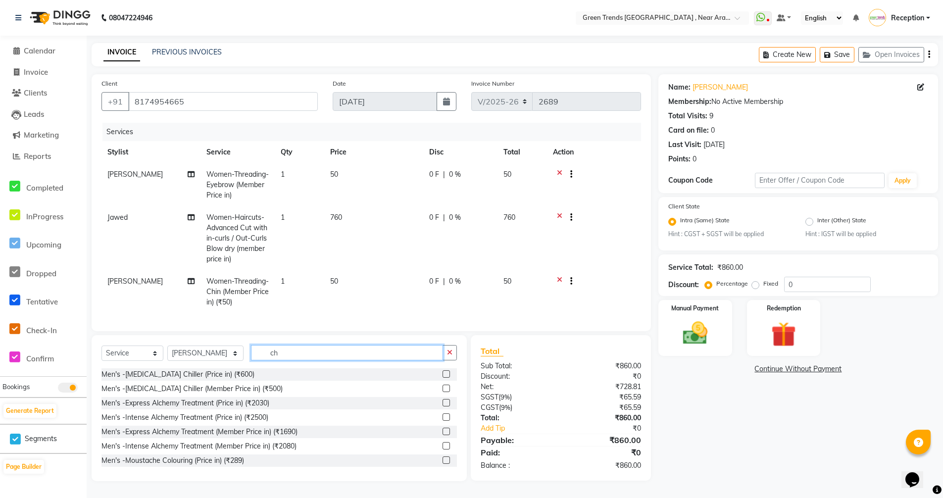
type input "c"
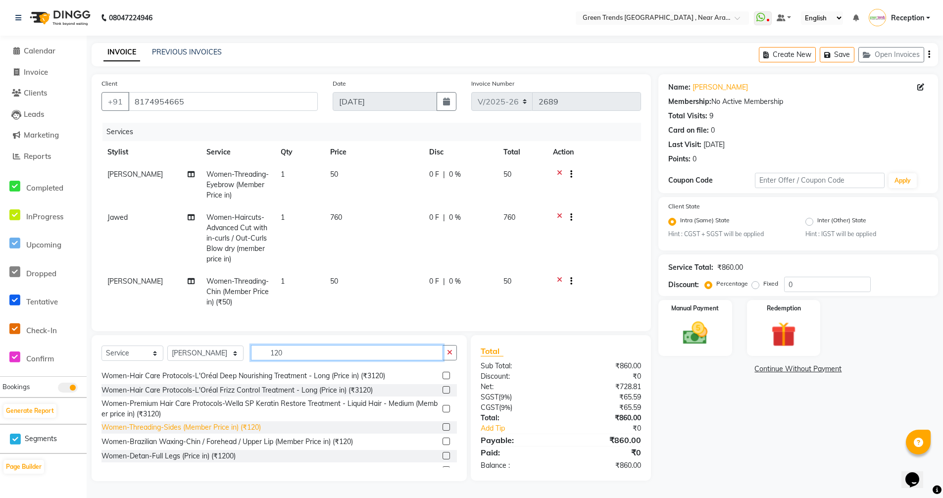
scroll to position [24, 0]
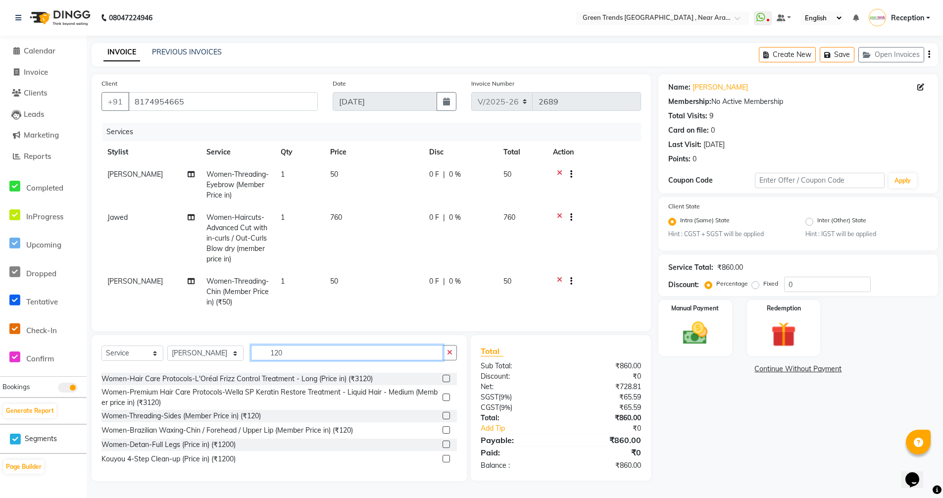
click at [304, 360] on input "120" at bounding box center [347, 352] width 192 height 15
click at [296, 358] on input "120" at bounding box center [347, 352] width 192 height 15
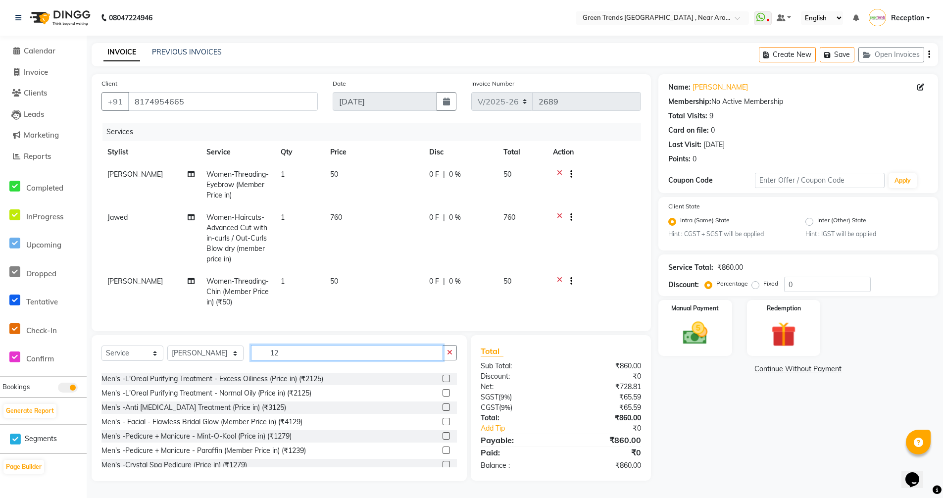
type input "1"
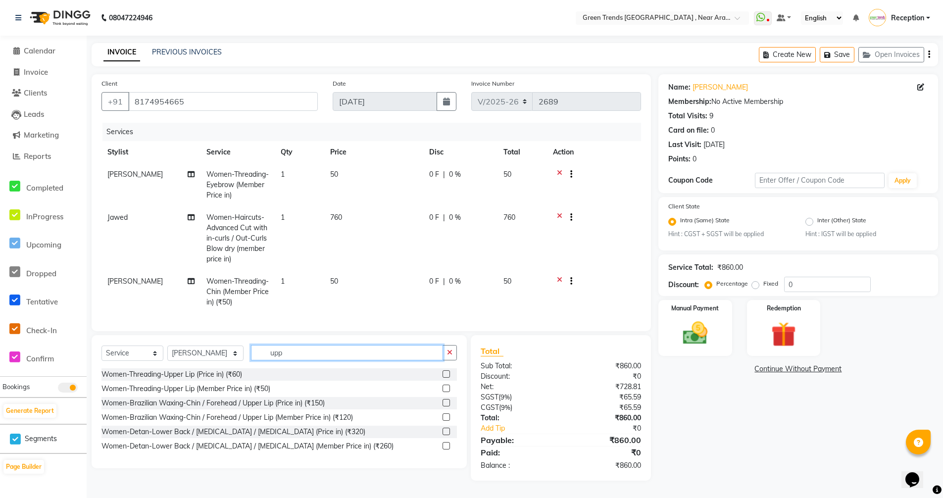
scroll to position [0, 0]
type input "upper"
click at [447, 417] on label at bounding box center [445, 416] width 7 height 7
click at [447, 417] on input "checkbox" at bounding box center [445, 417] width 6 height 6
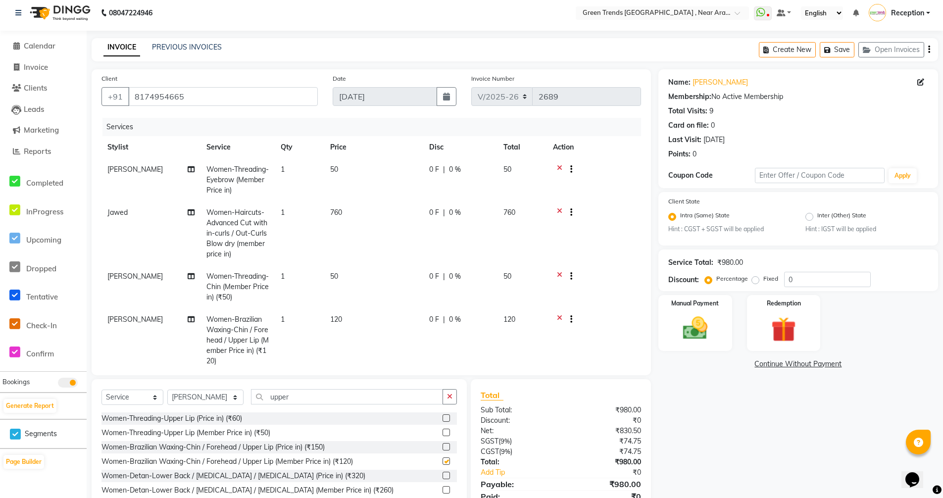
checkbox input "false"
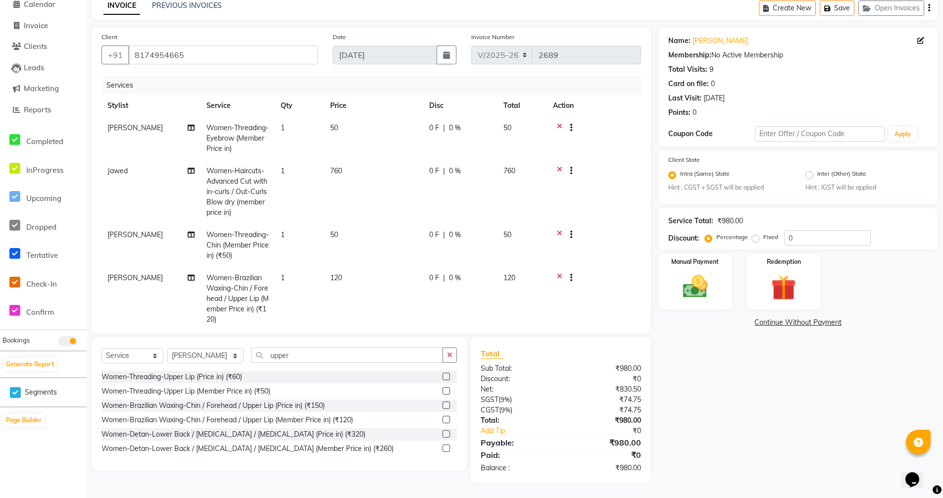
click at [560, 168] on icon at bounding box center [559, 172] width 5 height 12
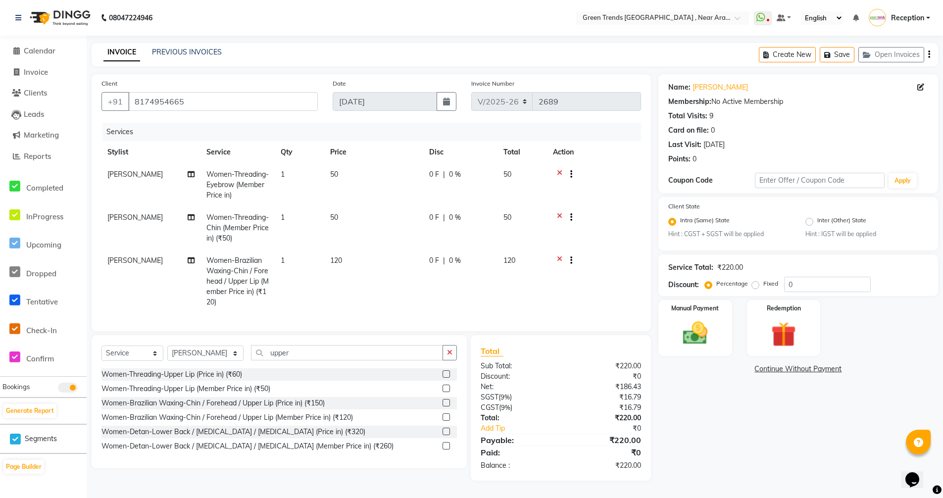
scroll to position [0, 0]
click at [348, 358] on input "upper" at bounding box center [347, 352] width 192 height 15
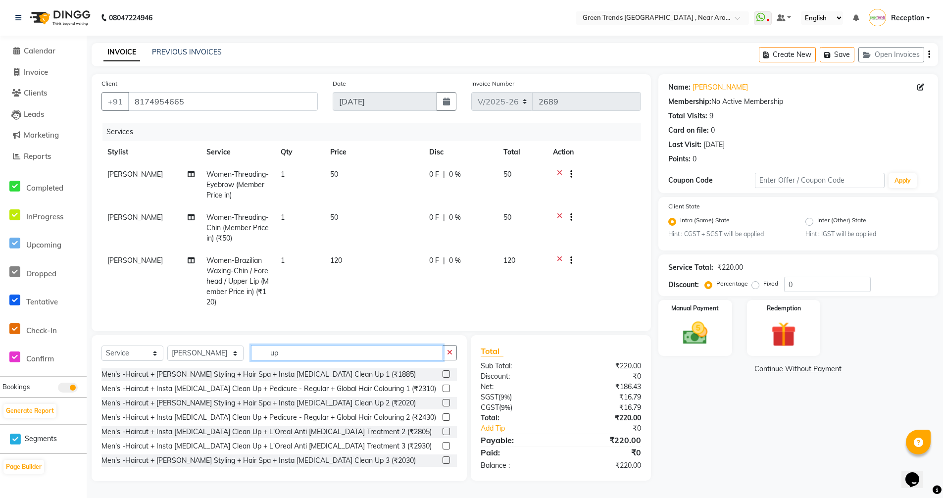
type input "u"
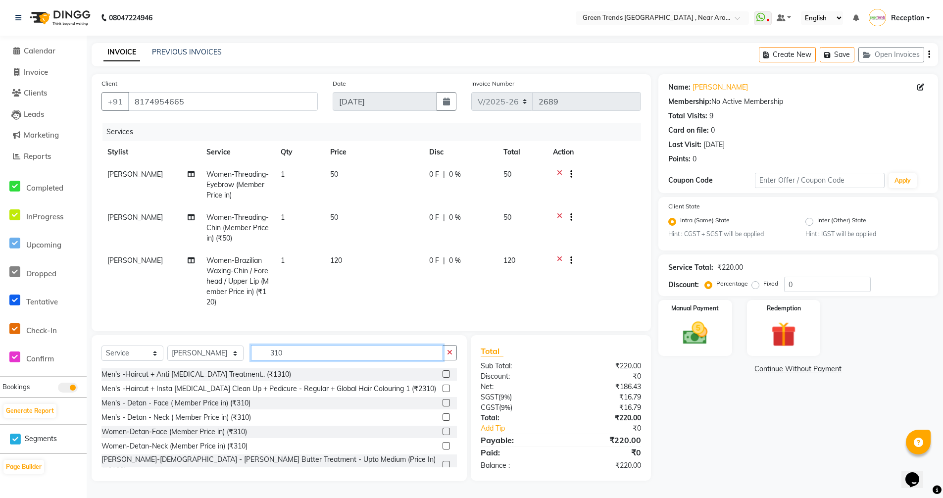
type input "310"
click at [442, 435] on label at bounding box center [445, 430] width 7 height 7
click at [442, 435] on input "checkbox" at bounding box center [445, 431] width 6 height 6
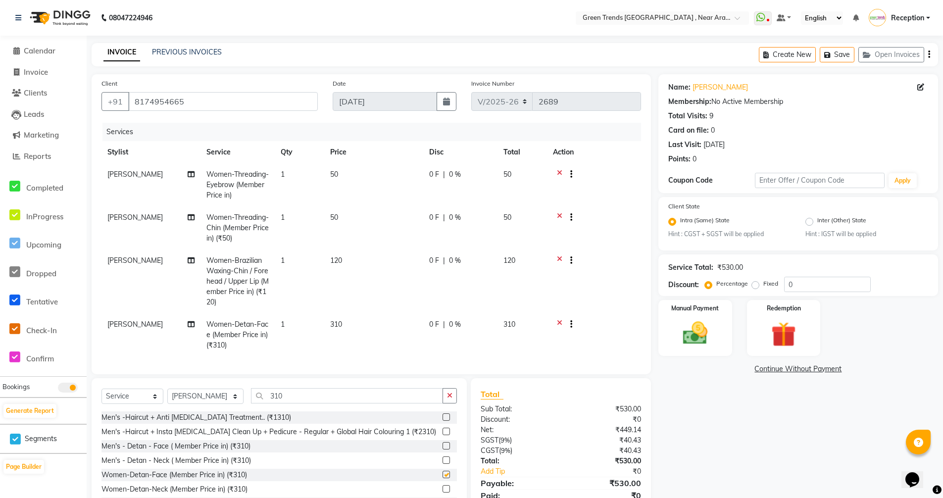
checkbox input "false"
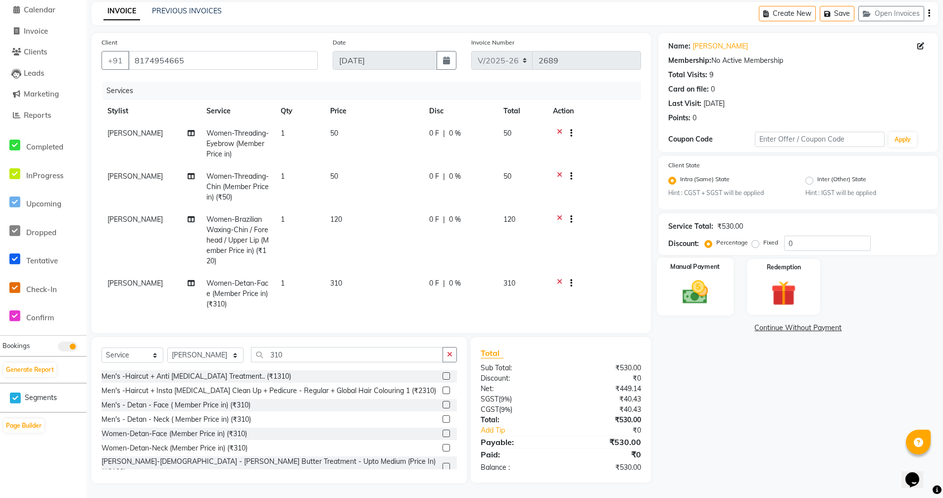
click at [699, 290] on img at bounding box center [695, 293] width 42 height 30
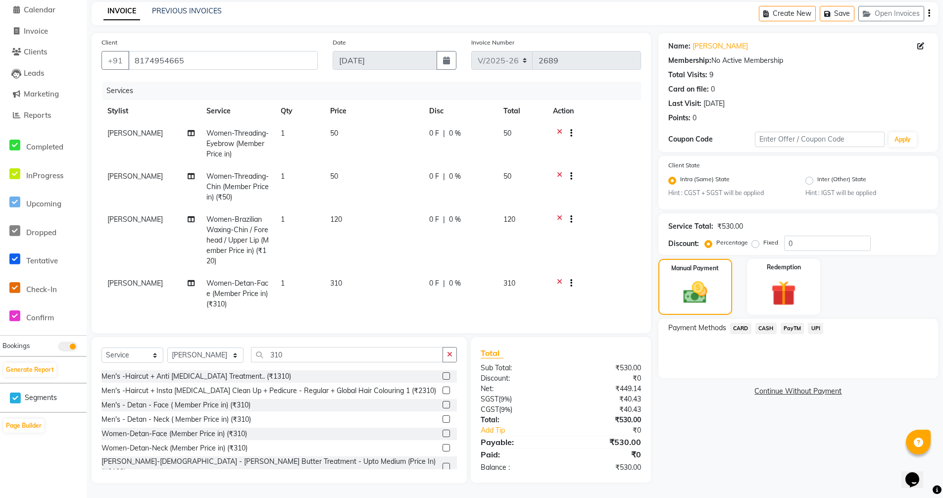
click at [811, 323] on span "UPI" at bounding box center [814, 328] width 15 height 11
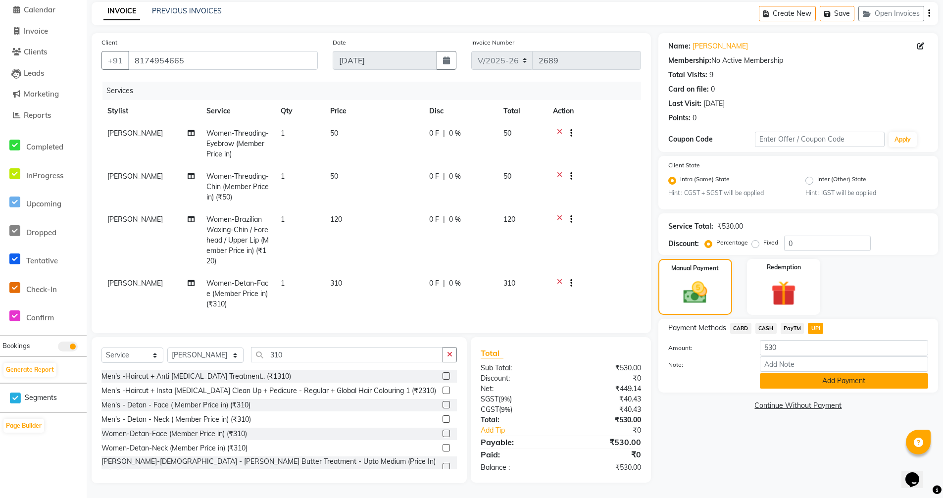
click at [862, 379] on button "Add Payment" at bounding box center [843, 380] width 168 height 15
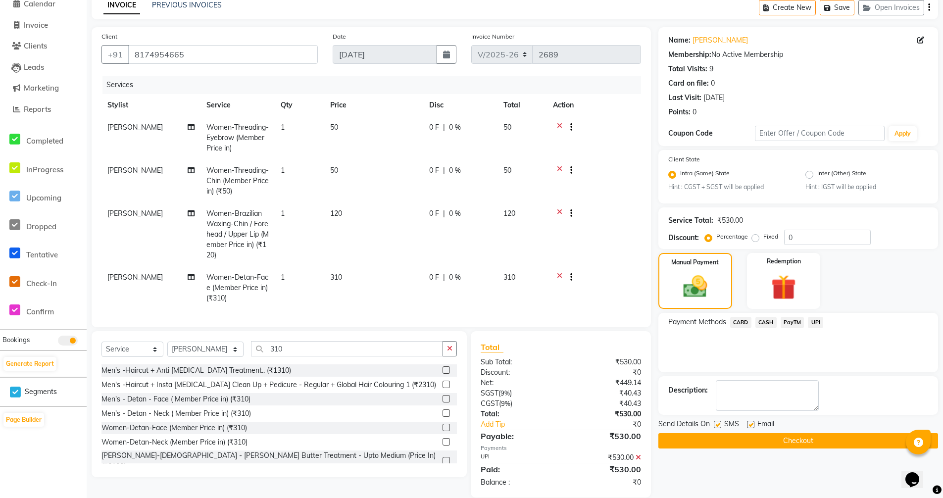
scroll to position [67, 0]
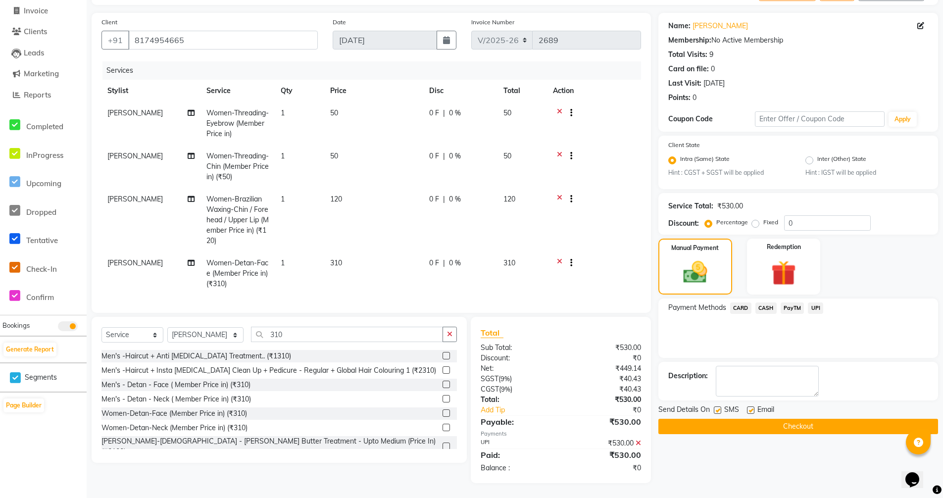
click at [796, 423] on button "Checkout" at bounding box center [798, 426] width 280 height 15
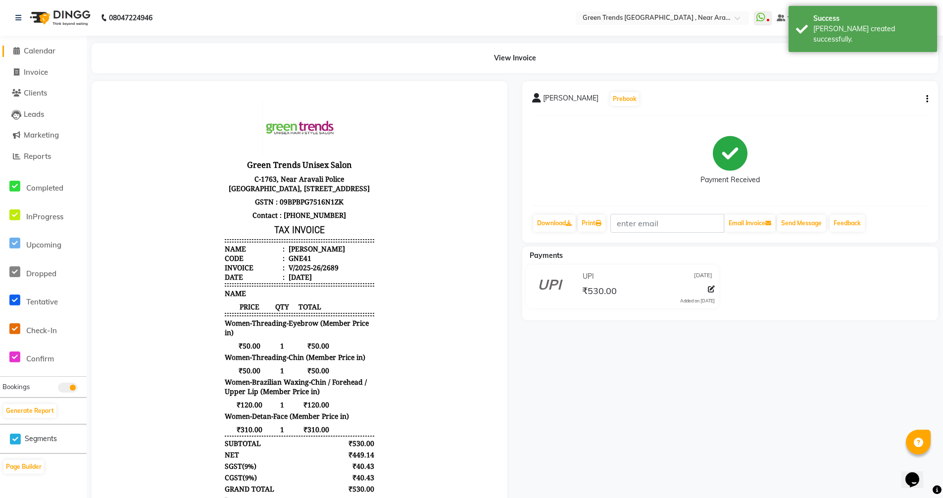
click at [52, 54] on span "Calendar" at bounding box center [40, 50] width 32 height 9
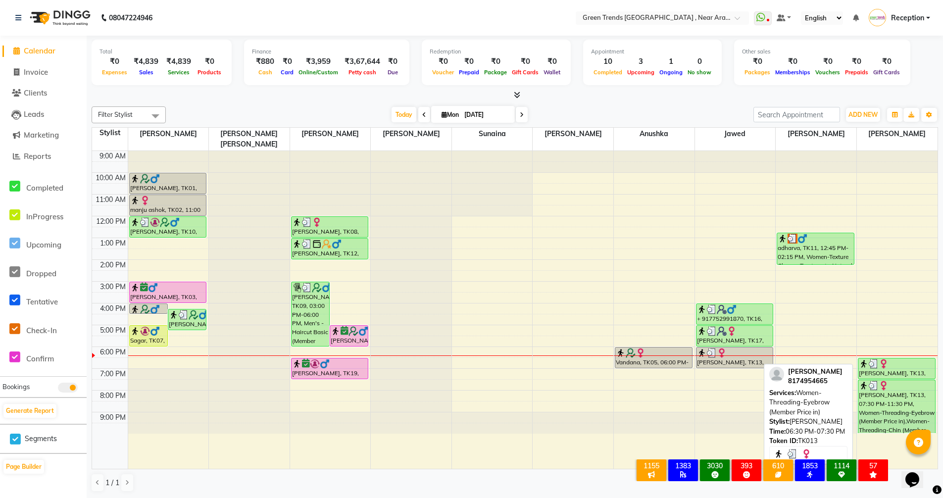
click at [890, 359] on div at bounding box center [896, 364] width 76 height 10
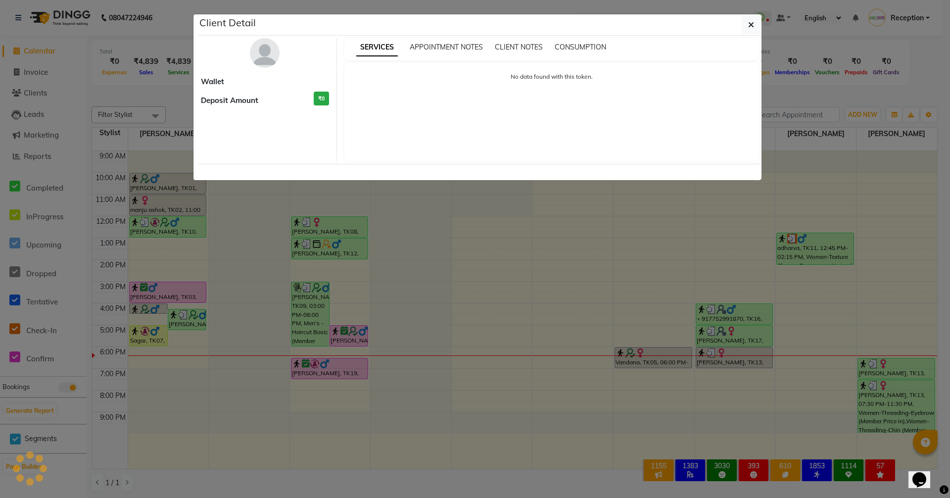
select select "3"
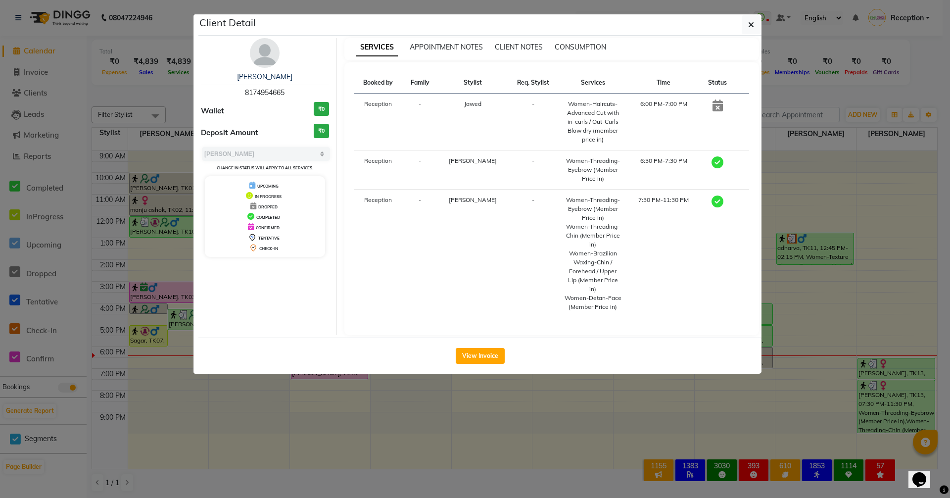
click at [572, 481] on ngb-modal-window "Client Detail Kirti 8174954665 Wallet ₹0 Deposit Amount ₹0 Select MARK DONE UPC…" at bounding box center [475, 249] width 950 height 498
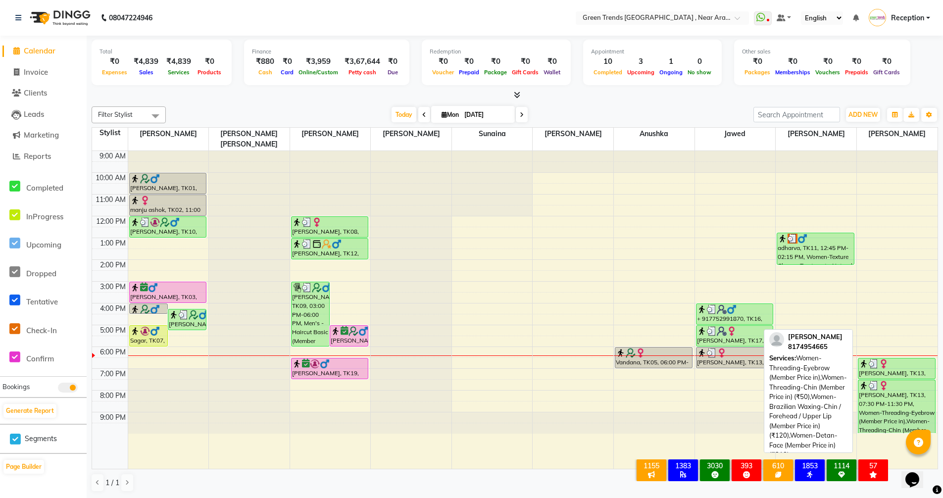
click at [876, 409] on div "Kirti, TK13, 07:30 PM-11:30 PM, Women-Threading-Eyebrow (Member Price in),Women…" at bounding box center [896, 406] width 77 height 53
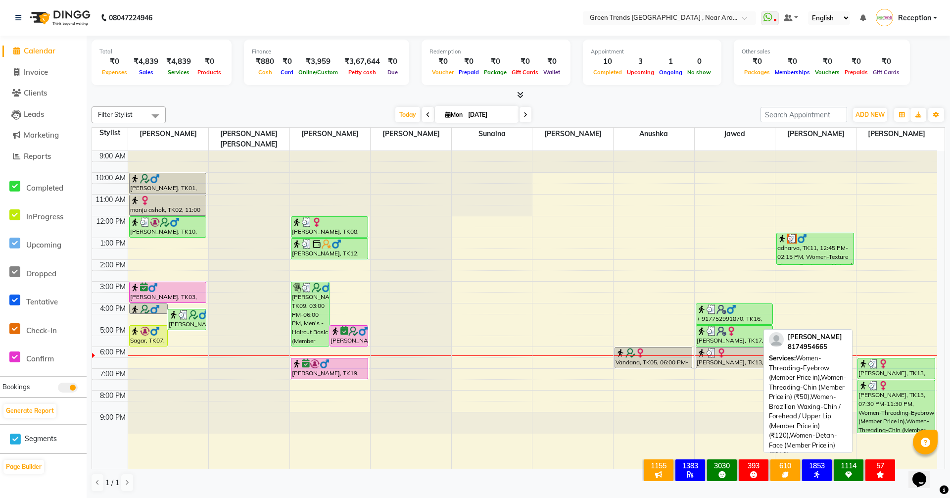
select select "3"
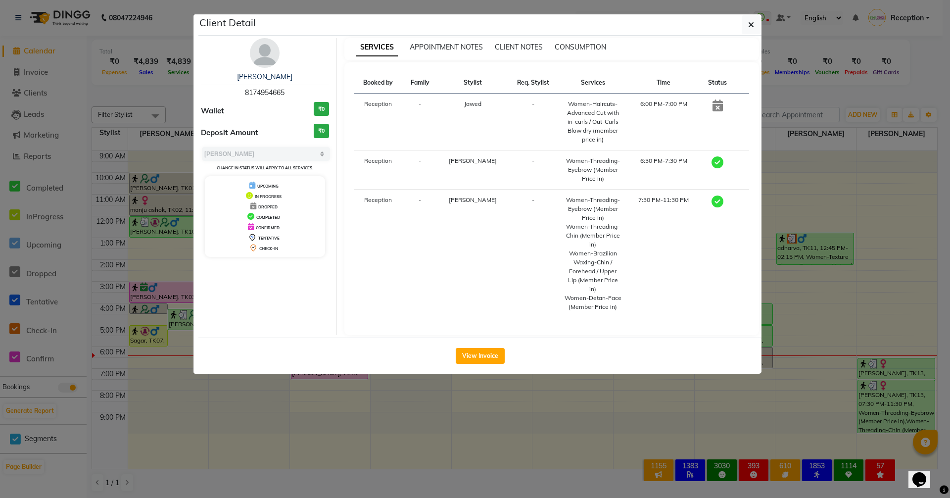
click at [582, 482] on ngb-modal-window "Client Detail Kirti 8174954665 Wallet ₹0 Deposit Amount ₹0 Select MARK DONE UPC…" at bounding box center [475, 249] width 950 height 498
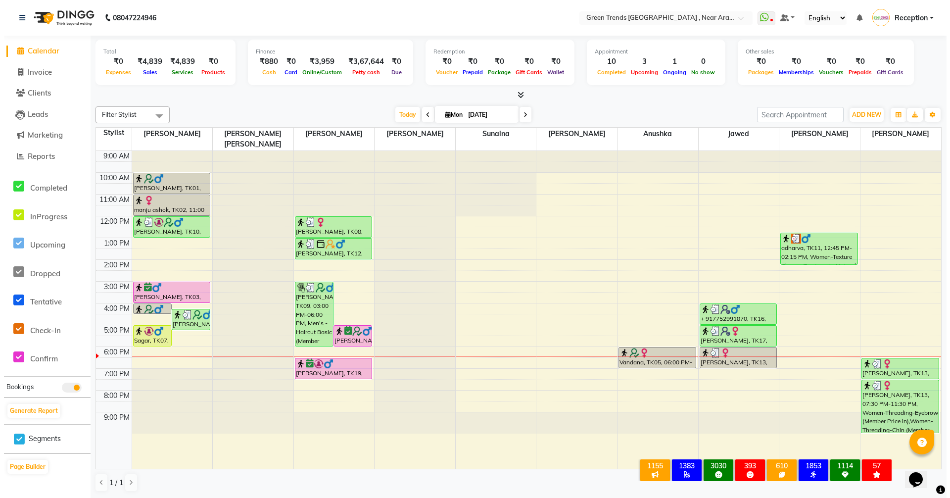
scroll to position [0, 0]
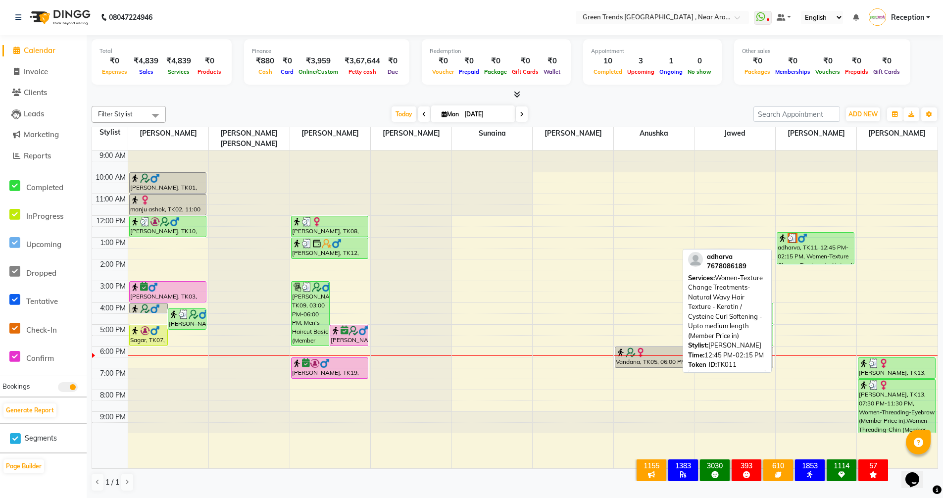
click at [788, 246] on div "adharva, TK11, 12:45 PM-02:15 PM, Women-Texture Change Treatments-Natural Wavy …" at bounding box center [815, 248] width 77 height 31
select select "3"
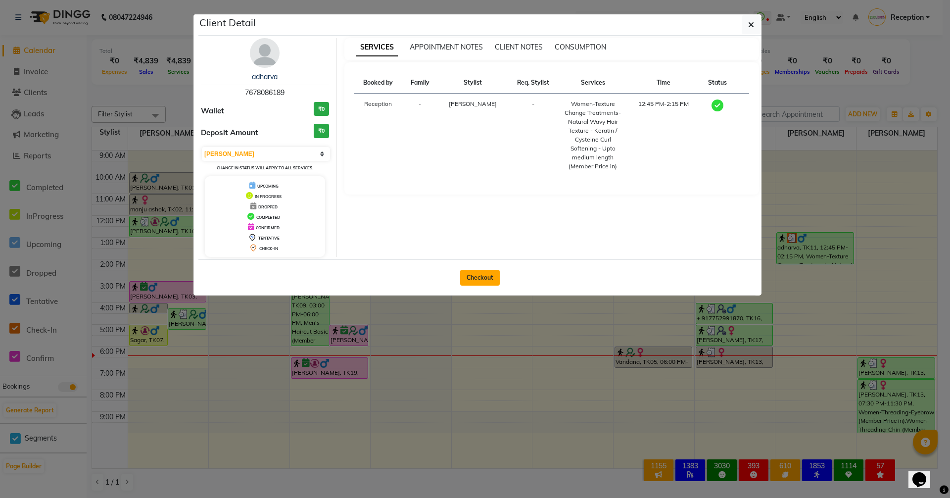
click at [486, 278] on button "Checkout" at bounding box center [480, 278] width 40 height 16
select select "service"
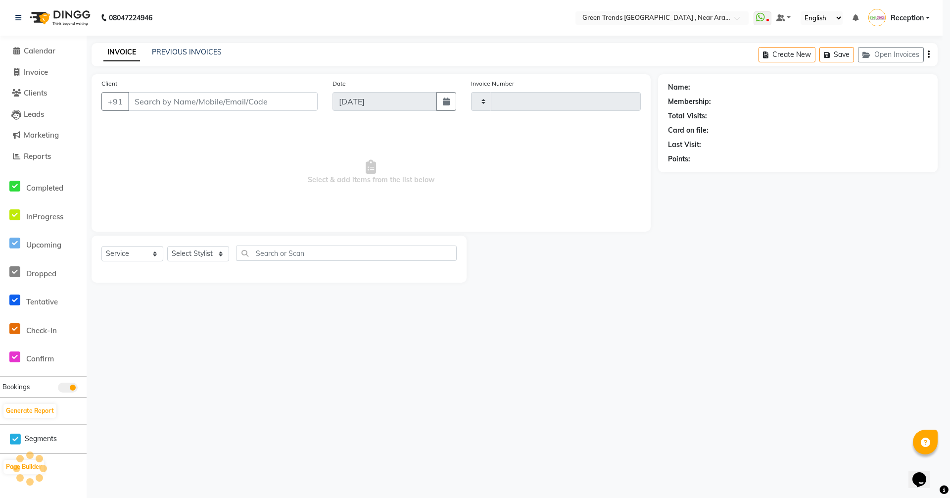
type input "2690"
select select "7005"
type input "7678086189"
select select "88790"
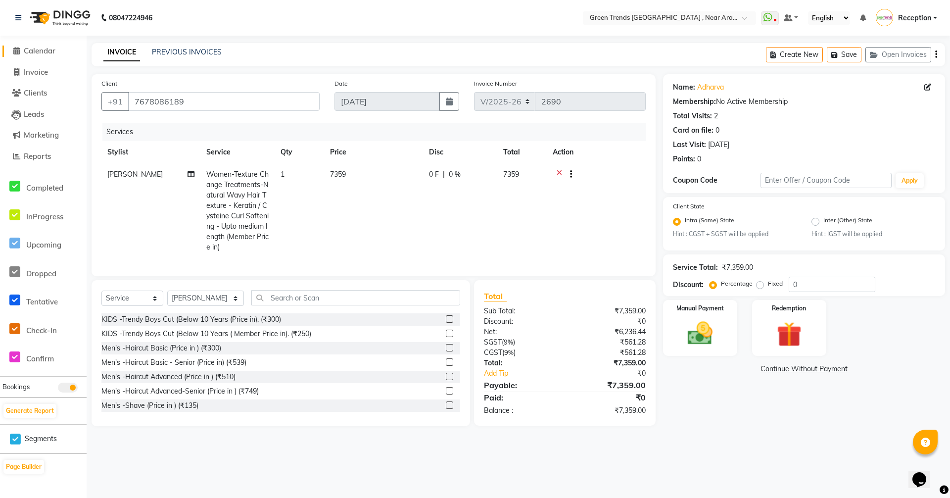
click at [36, 54] on span "Calendar" at bounding box center [40, 50] width 32 height 9
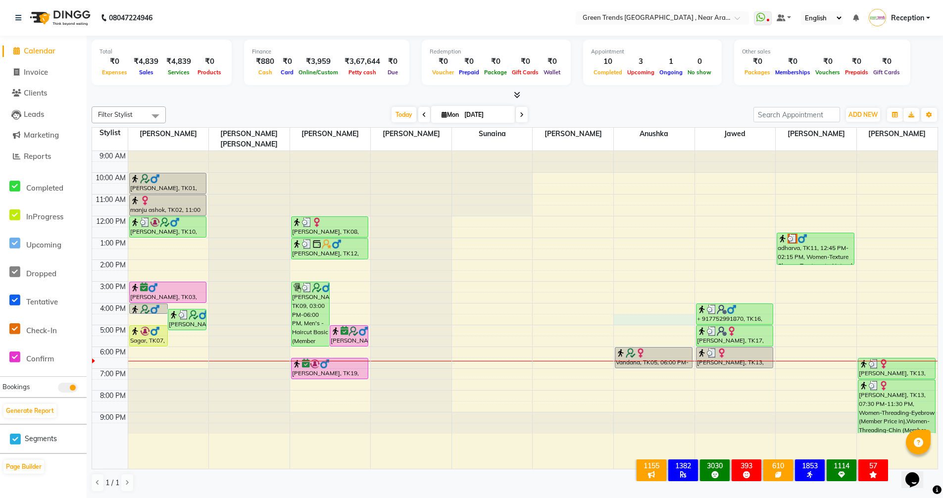
click at [648, 309] on div "9:00 AM 10:00 AM 11:00 AM 12:00 PM 1:00 PM 2:00 PM 3:00 PM 4:00 PM 5:00 PM 6:00…" at bounding box center [514, 310] width 845 height 318
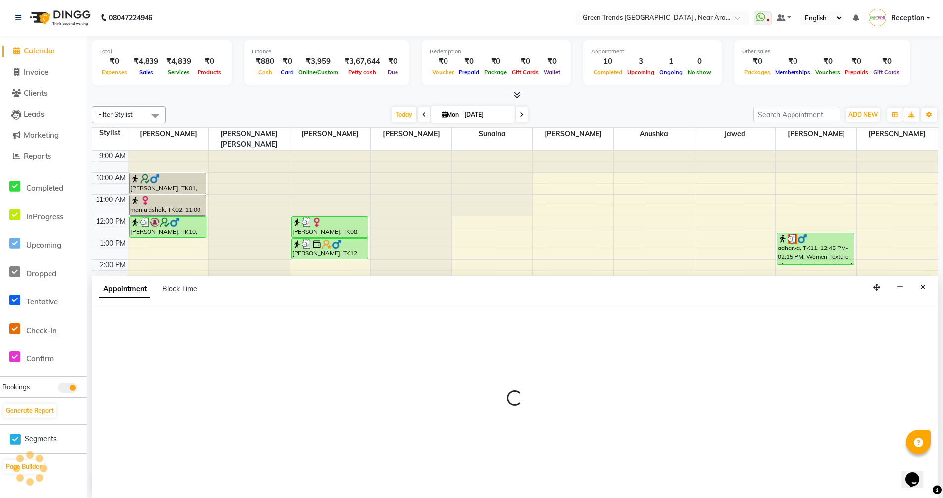
scroll to position [0, 0]
select select "88960"
select select "990"
select select "tentative"
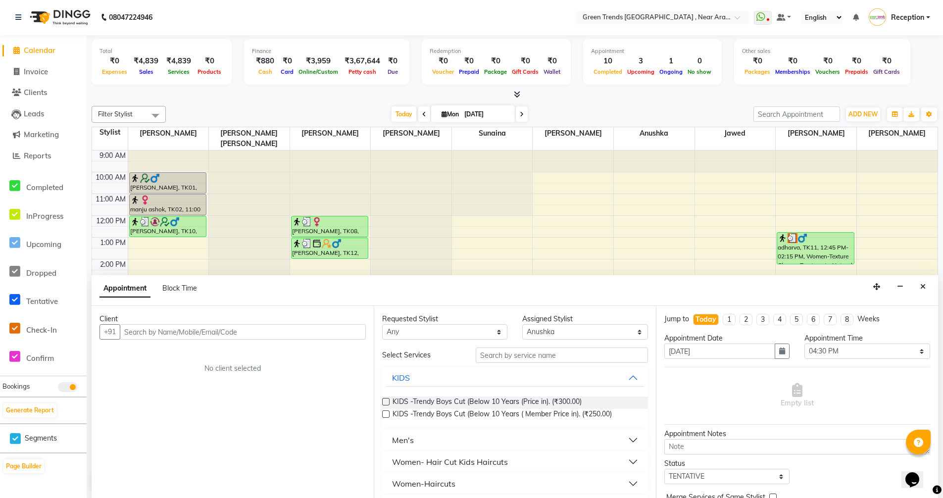
click at [261, 331] on input "text" at bounding box center [243, 331] width 246 height 15
click at [201, 334] on input "text" at bounding box center [243, 331] width 246 height 15
type input "6393377845"
click at [348, 329] on span "Add Client" at bounding box center [345, 331] width 33 height 9
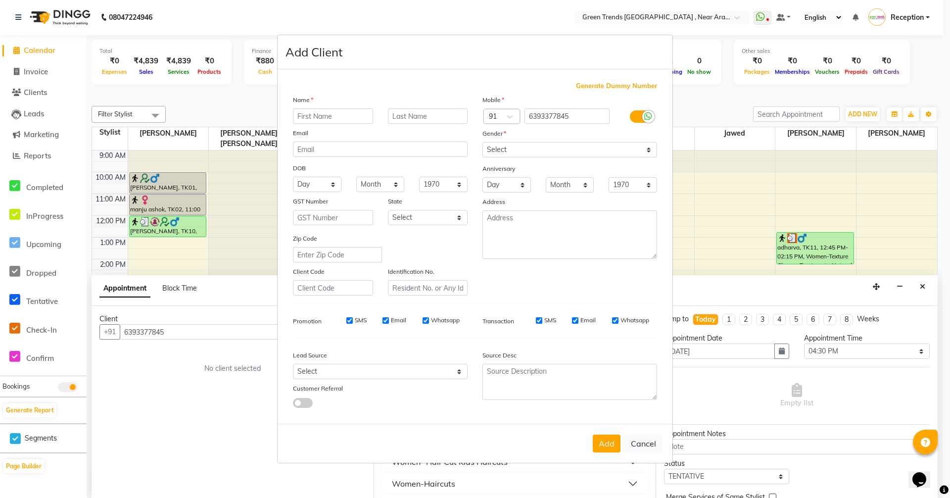
click at [313, 109] on input "text" at bounding box center [333, 115] width 80 height 15
type input "Asha kumari"
click at [647, 151] on select "Select [DEMOGRAPHIC_DATA] [DEMOGRAPHIC_DATA] Other Prefer Not To Say" at bounding box center [569, 149] width 175 height 15
select select "[DEMOGRAPHIC_DATA]"
click at [482, 142] on select "Select [DEMOGRAPHIC_DATA] [DEMOGRAPHIC_DATA] Other Prefer Not To Say" at bounding box center [569, 149] width 175 height 15
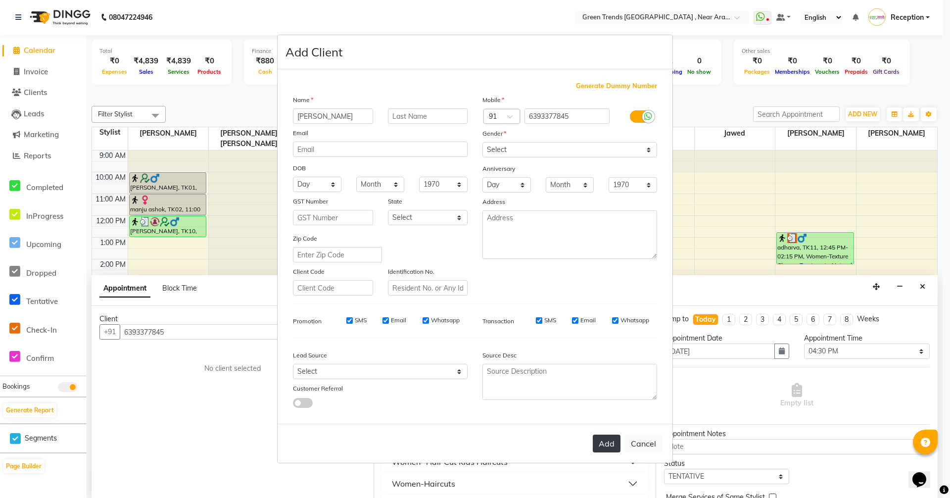
click at [608, 449] on button "Add" at bounding box center [607, 443] width 28 height 18
select select
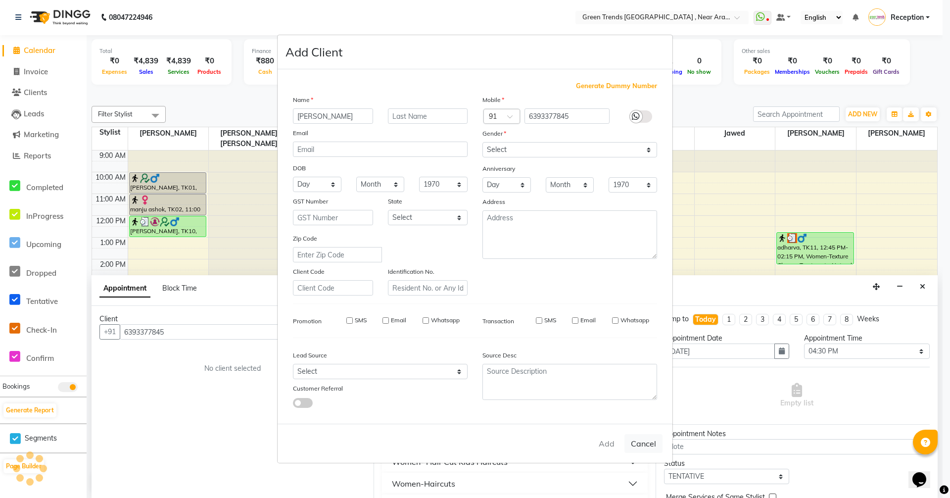
select select
checkbox input "false"
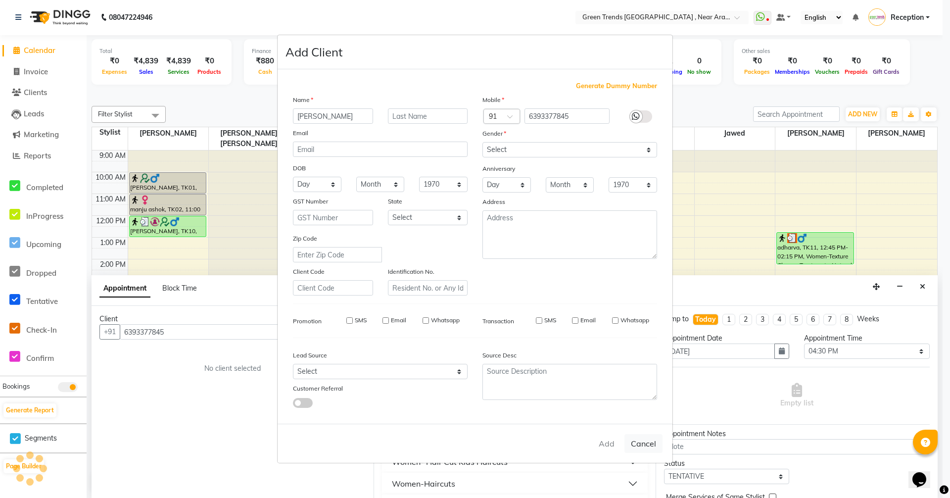
checkbox input "false"
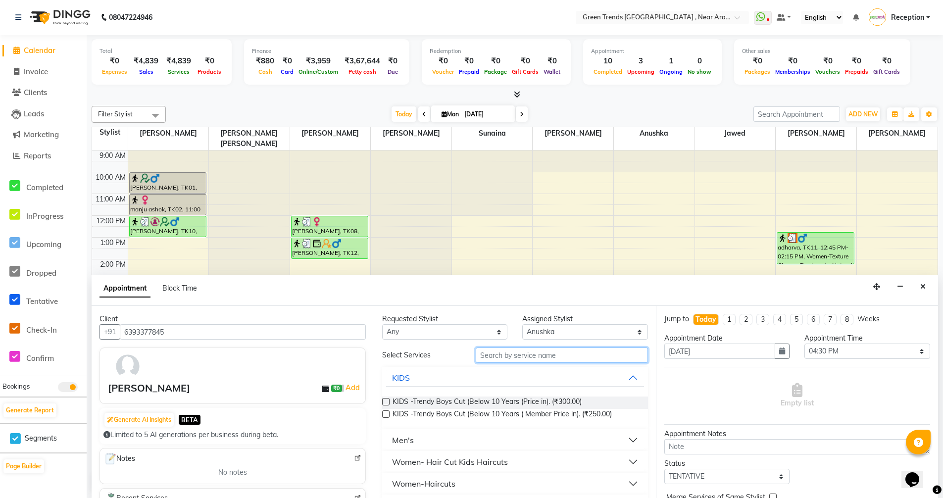
click at [557, 358] on input "text" at bounding box center [561, 354] width 172 height 15
type input "760"
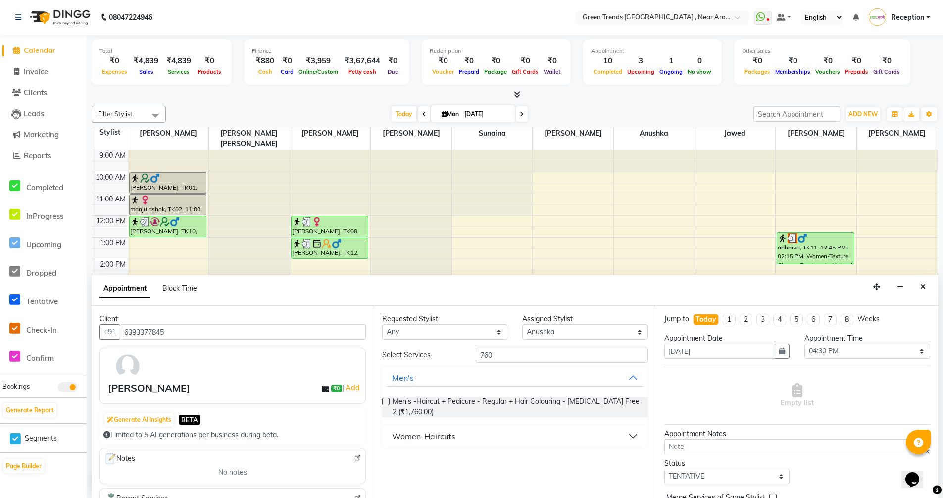
click at [489, 444] on button "Women-Haircuts" at bounding box center [515, 436] width 258 height 18
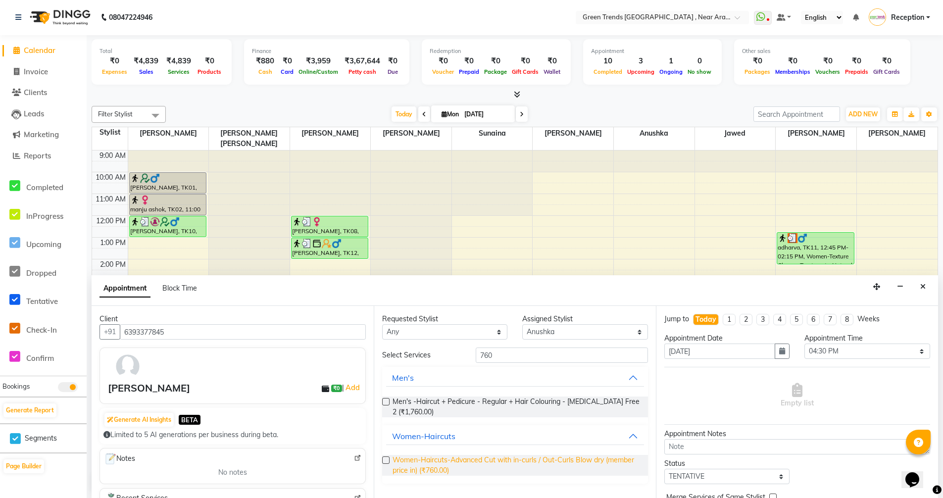
click at [473, 461] on span "Women-Haircuts-Advanced Cut with in-curls / Out-Curls Blow dry (member price in…" at bounding box center [515, 465] width 247 height 21
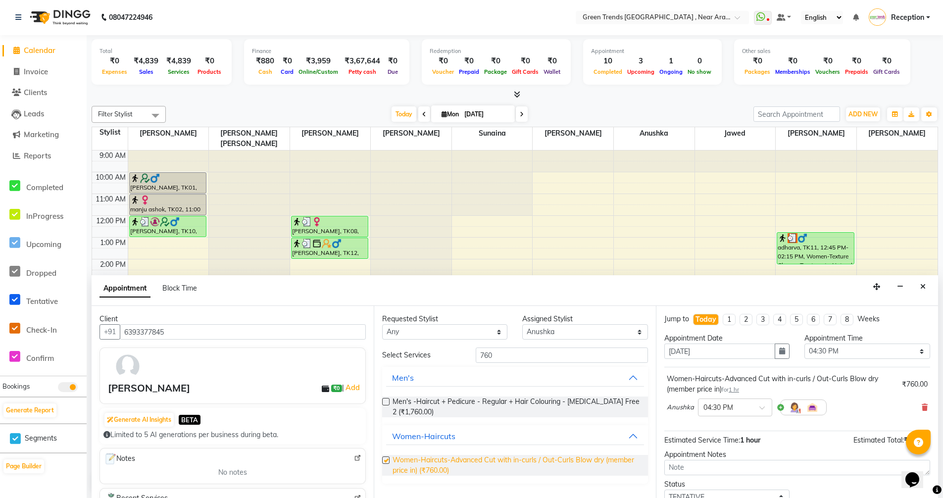
checkbox input "false"
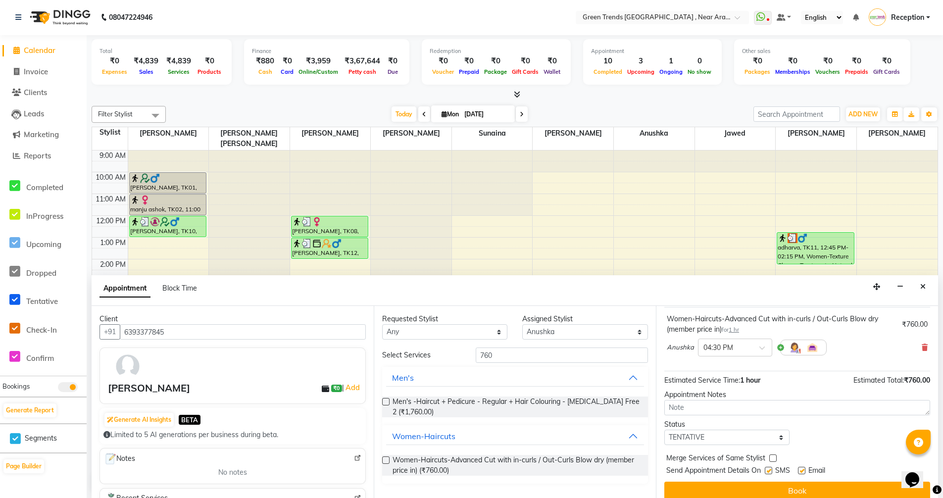
scroll to position [69, 0]
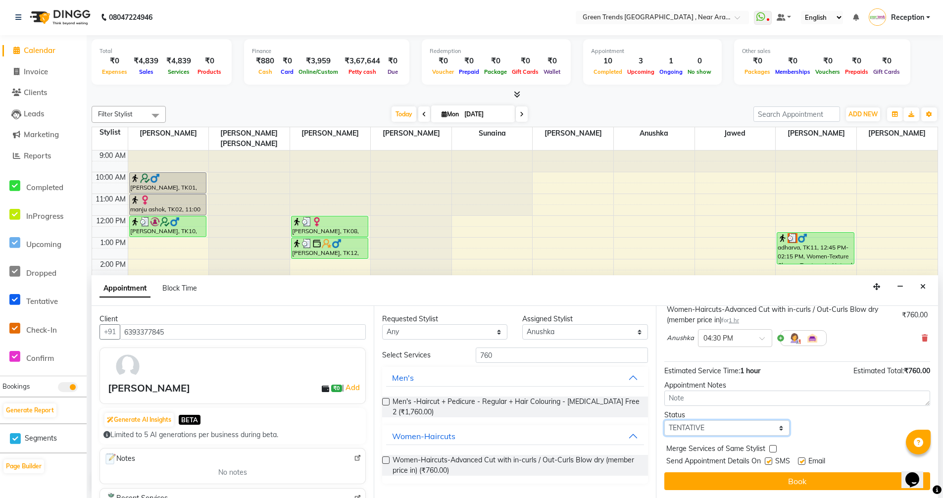
click at [779, 429] on select "Select TENTATIVE CONFIRM CHECK-IN UPCOMING" at bounding box center [726, 427] width 125 height 15
select select "confirm booking"
click at [664, 420] on select "Select TENTATIVE CONFIRM CHECK-IN UPCOMING" at bounding box center [726, 427] width 125 height 15
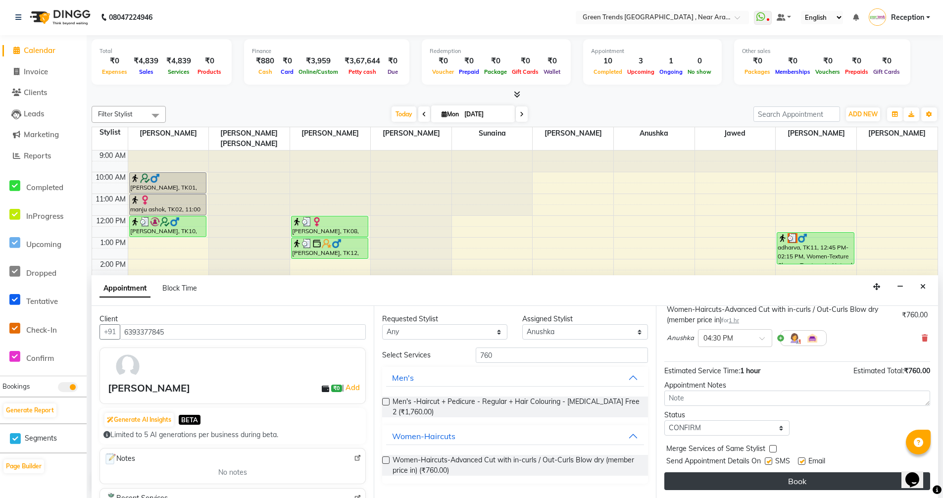
click at [758, 480] on button "Book" at bounding box center [797, 481] width 266 height 18
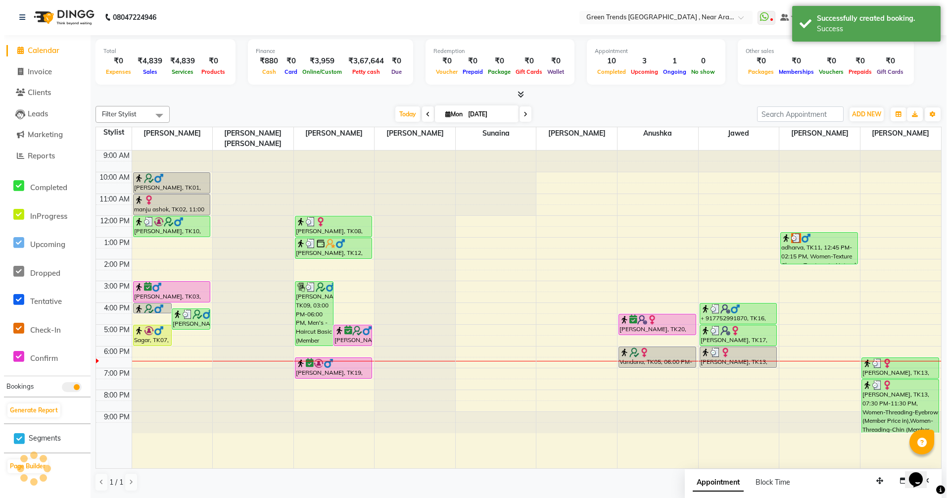
scroll to position [0, 0]
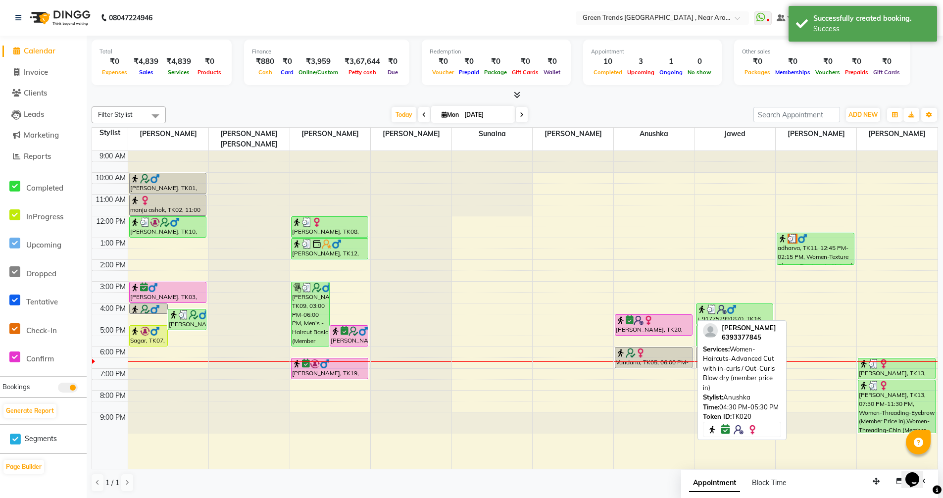
click at [643, 315] on img at bounding box center [648, 320] width 10 height 10
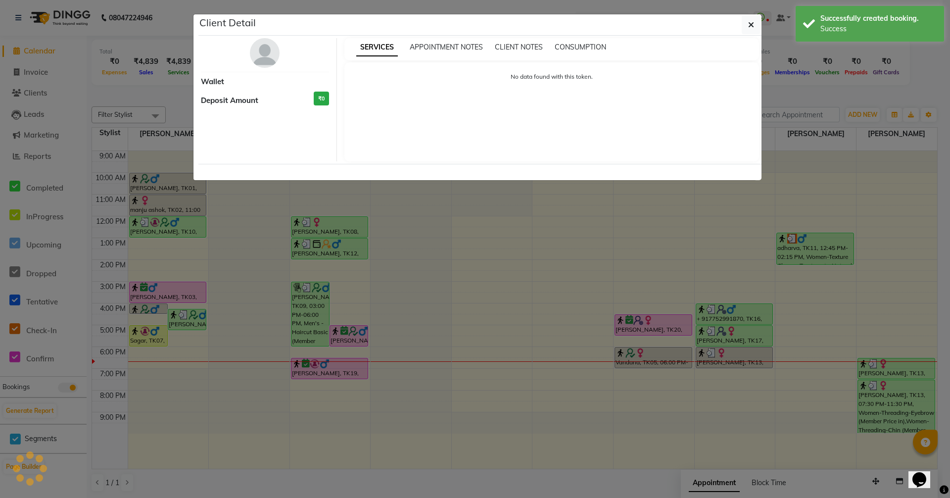
select select "6"
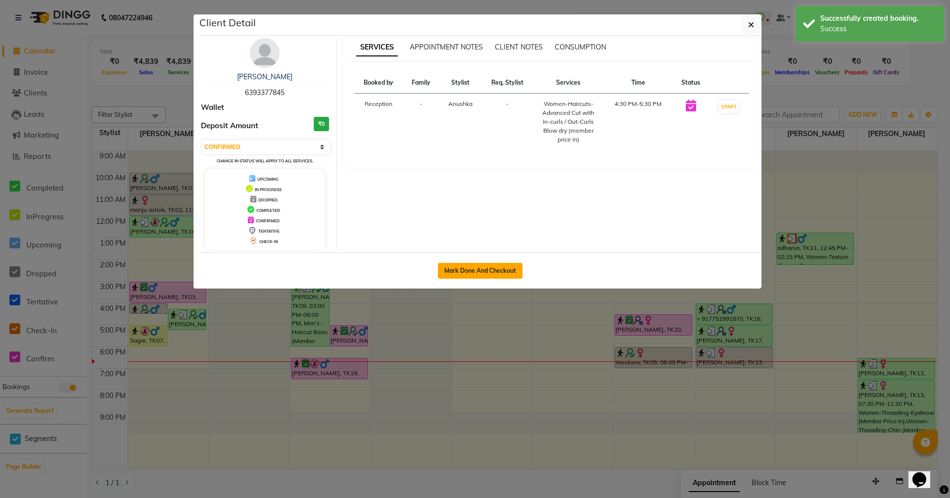
click at [495, 272] on button "Mark Done And Checkout" at bounding box center [480, 271] width 85 height 16
select select "service"
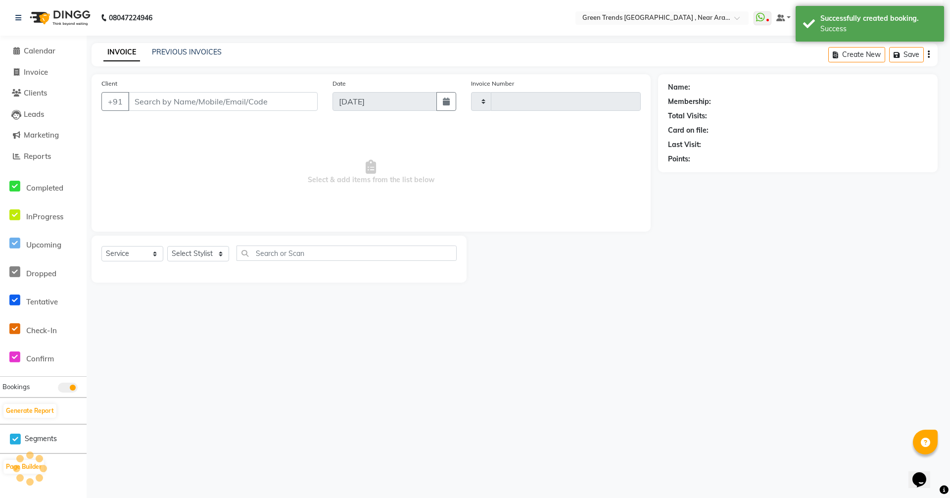
type input "2690"
select select "7005"
type input "6393377845"
select select "88960"
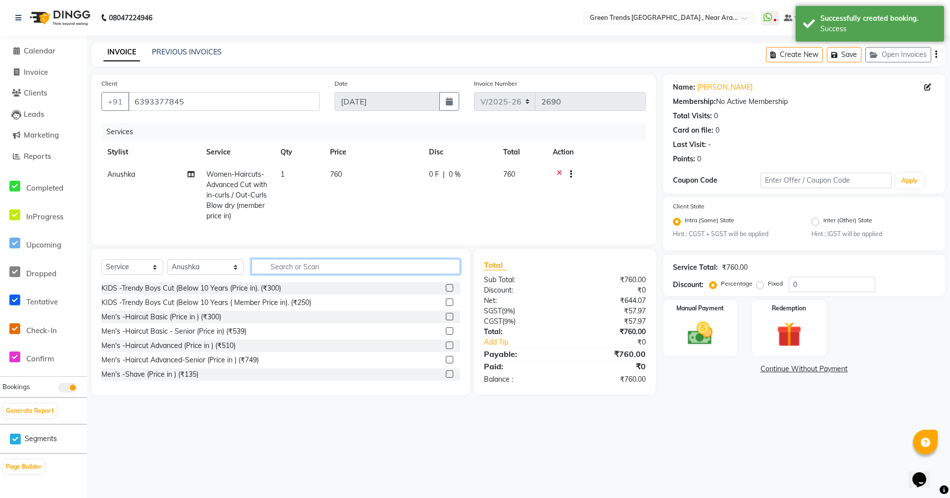
click at [347, 272] on input "text" at bounding box center [355, 266] width 209 height 15
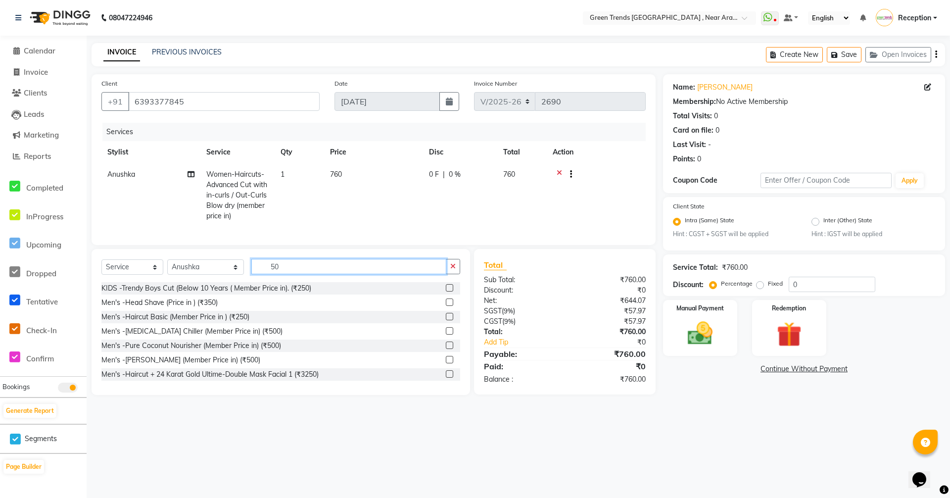
click at [281, 274] on input "50" at bounding box center [348, 266] width 195 height 15
type input "5"
click at [305, 269] on input "threading" at bounding box center [348, 266] width 195 height 15
type input "t"
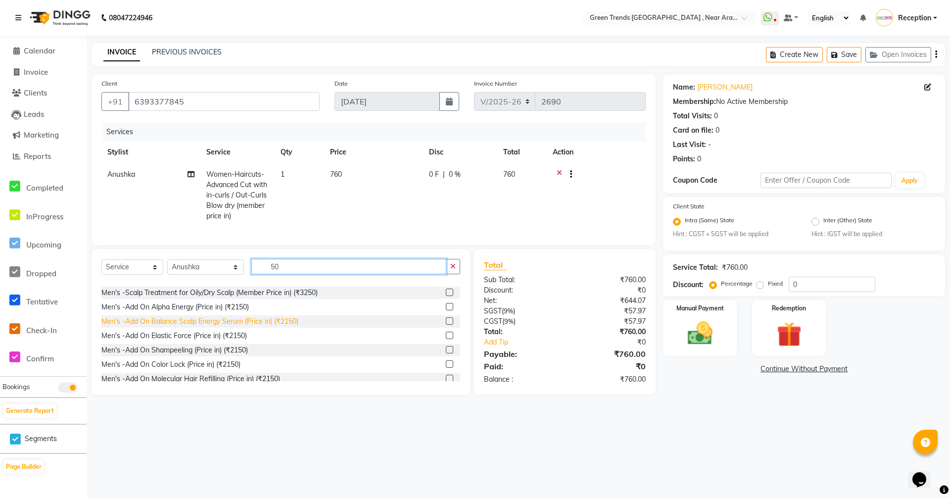
scroll to position [148, 0]
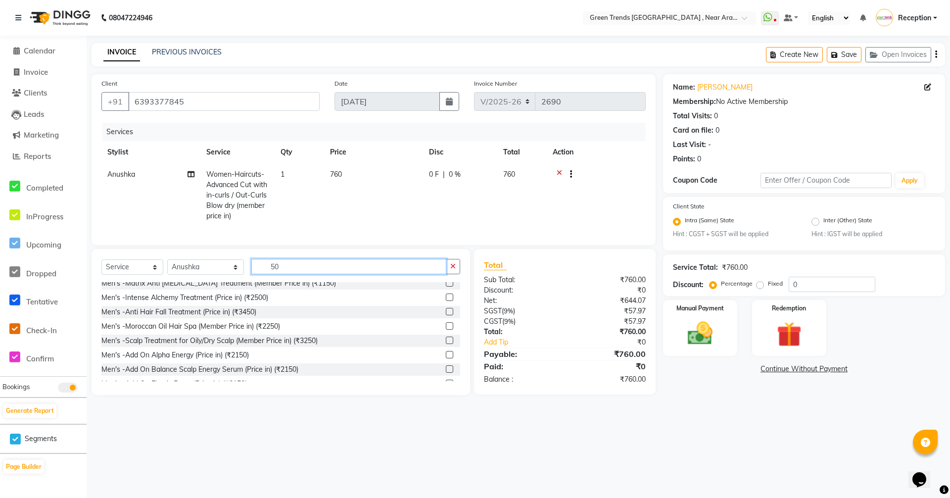
click at [297, 274] on input "50" at bounding box center [348, 266] width 195 height 15
type input "5"
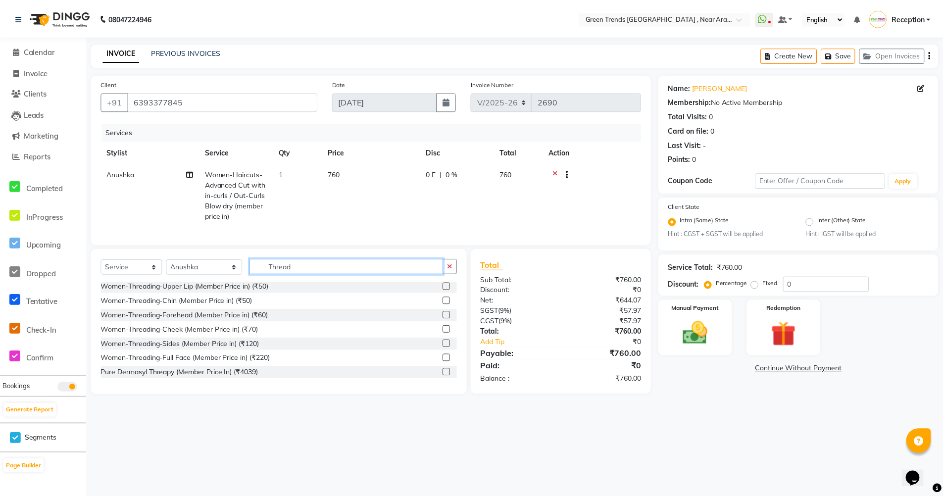
scroll to position [102, 0]
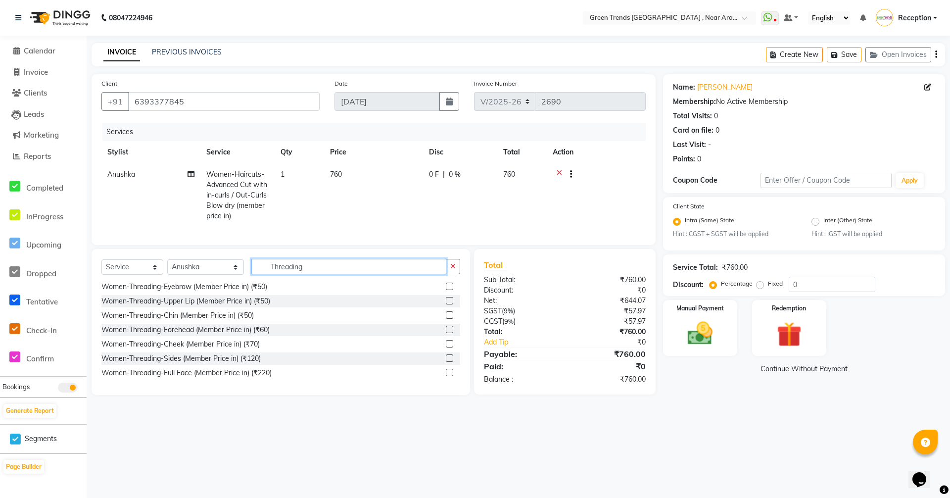
type input "Threading"
click at [446, 290] on label at bounding box center [449, 286] width 7 height 7
click at [446, 290] on input "checkbox" at bounding box center [449, 287] width 6 height 6
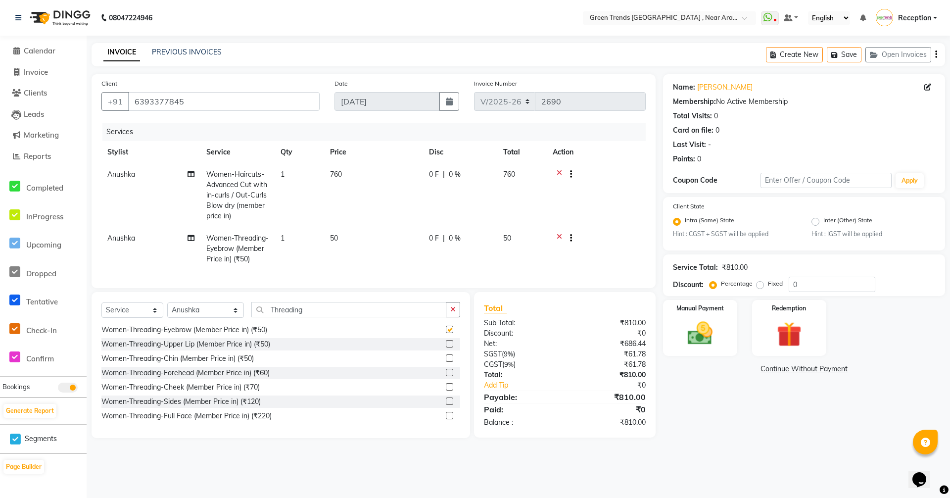
checkbox input "false"
click at [699, 341] on img at bounding box center [700, 334] width 43 height 30
click at [770, 370] on span "CASH" at bounding box center [770, 369] width 21 height 11
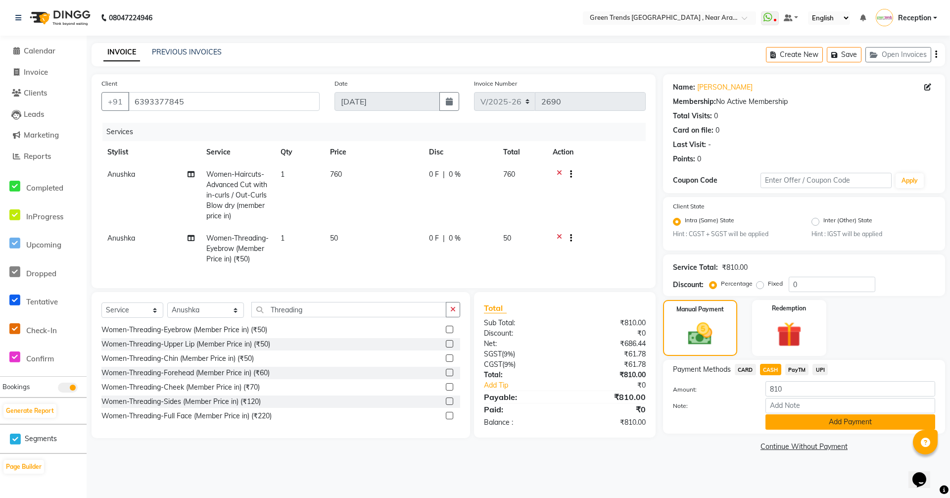
click at [845, 421] on button "Add Payment" at bounding box center [850, 421] width 170 height 15
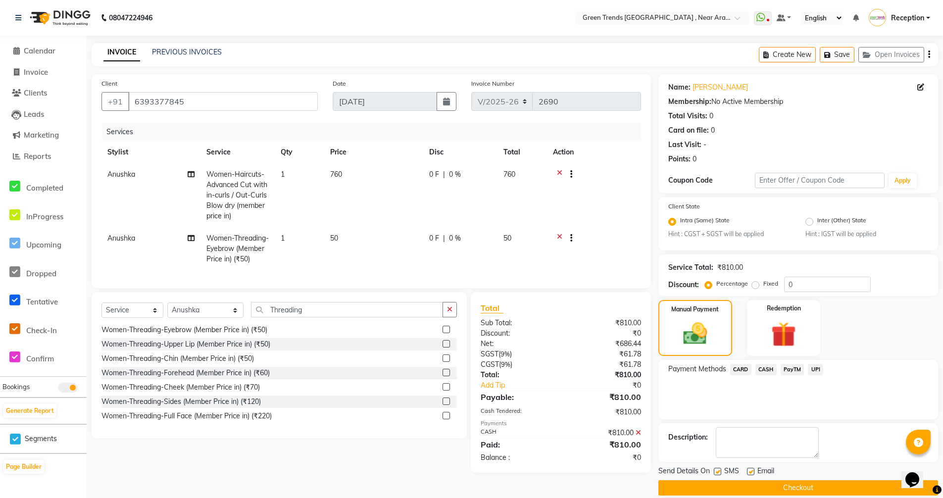
scroll to position [12, 0]
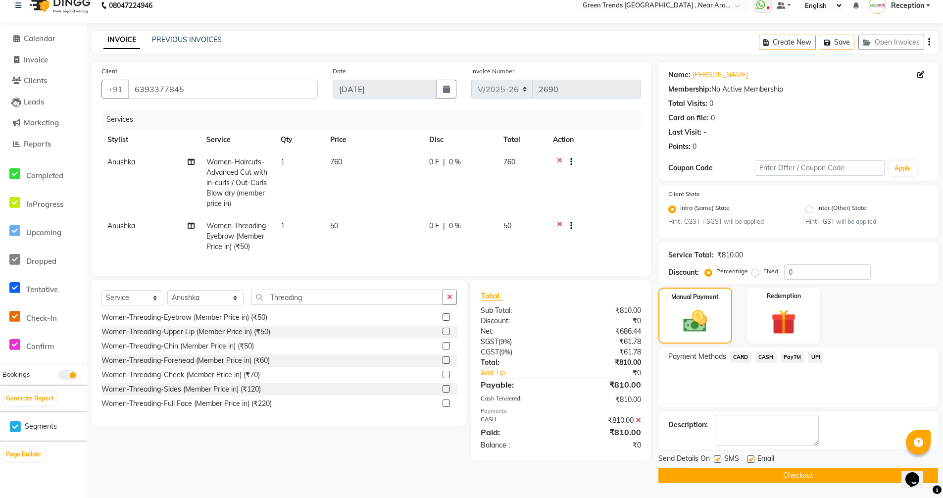
click at [790, 473] on button "Checkout" at bounding box center [798, 475] width 280 height 15
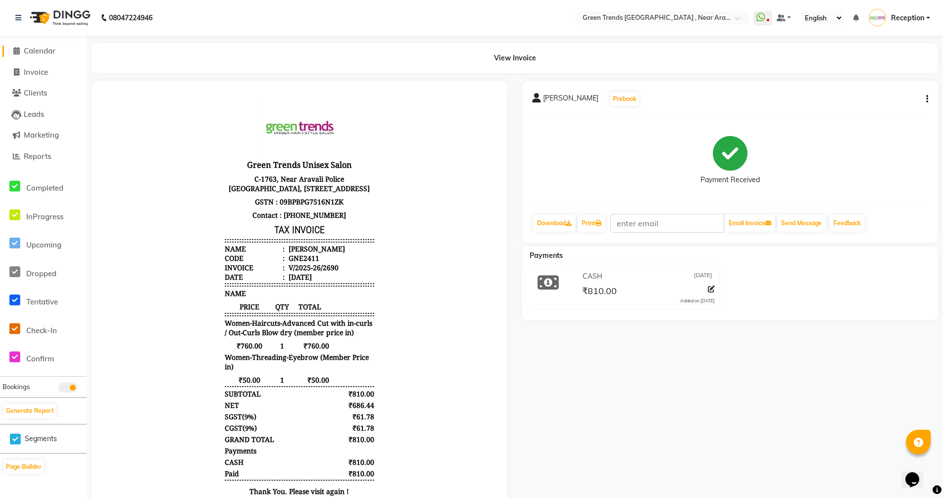
click at [41, 53] on span "Calendar" at bounding box center [40, 50] width 32 height 9
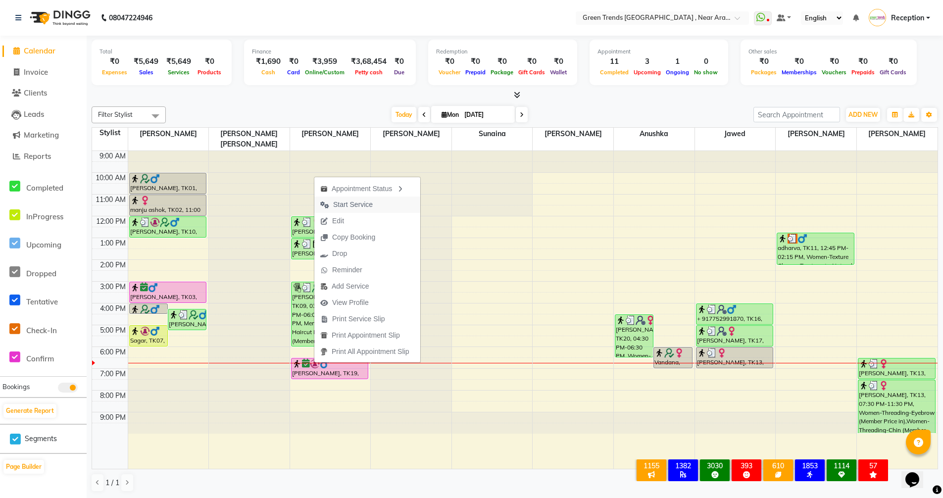
click at [354, 205] on span "Start Service" at bounding box center [353, 204] width 40 height 10
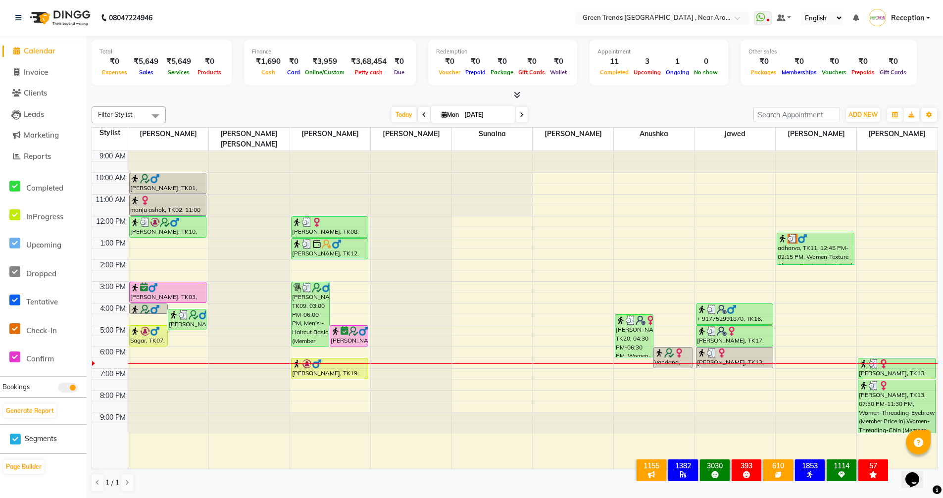
scroll to position [0, 0]
click at [717, 362] on div "9:00 AM 10:00 AM 11:00 AM 12:00 PM 1:00 PM 2:00 PM 3:00 PM 4:00 PM 5:00 PM 6:00…" at bounding box center [514, 309] width 845 height 318
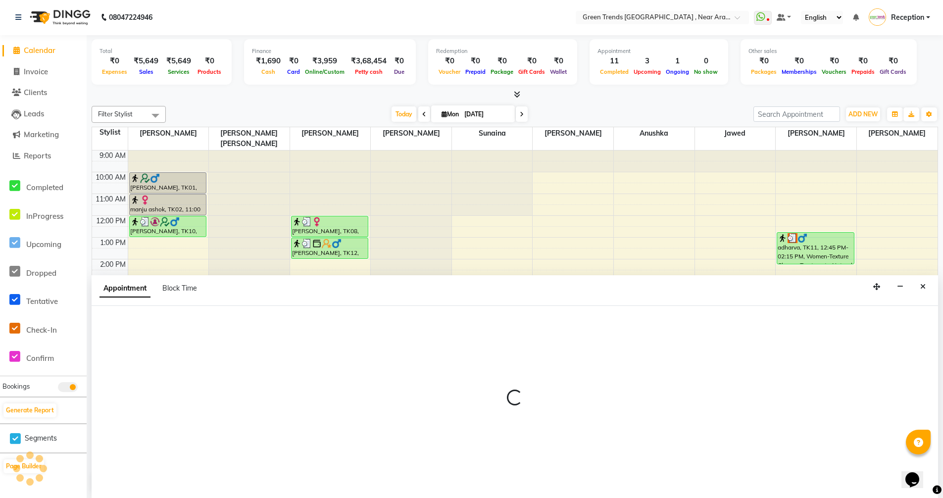
select select "82690"
select select "tentative"
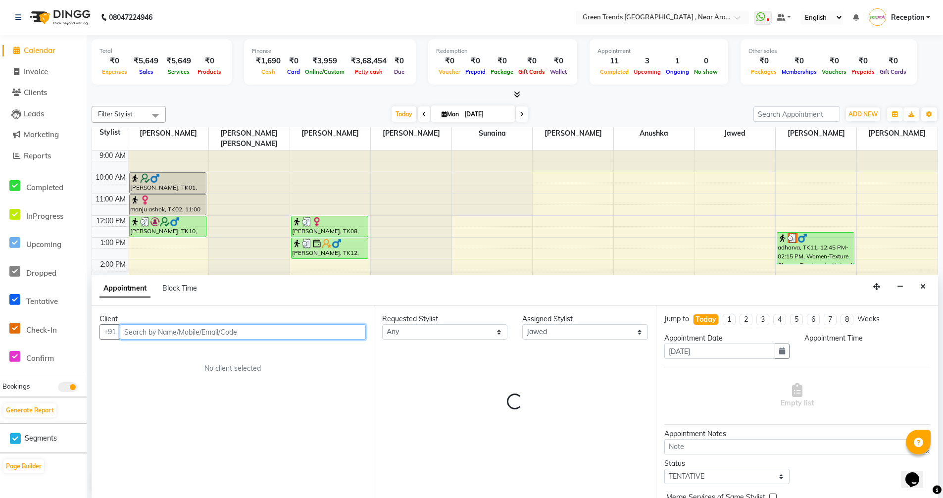
select select "1140"
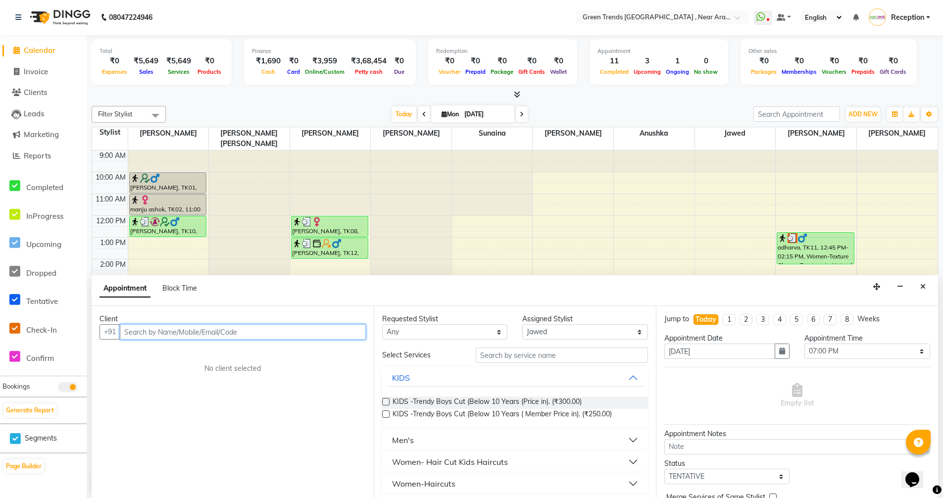
click at [232, 328] on input "text" at bounding box center [243, 331] width 246 height 15
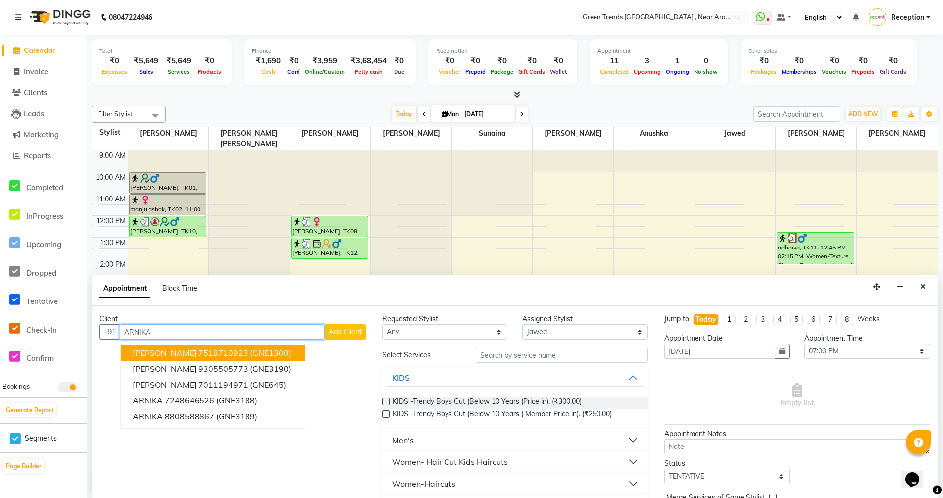
click at [276, 331] on input "ARNIKA" at bounding box center [222, 331] width 205 height 15
type input "A"
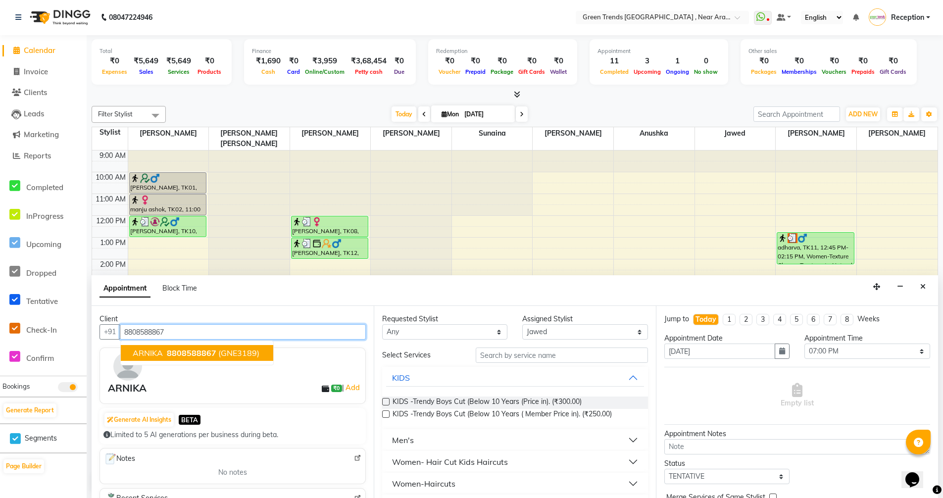
click at [256, 351] on span "(GNE3189)" at bounding box center [238, 353] width 41 height 10
type input "8808588867"
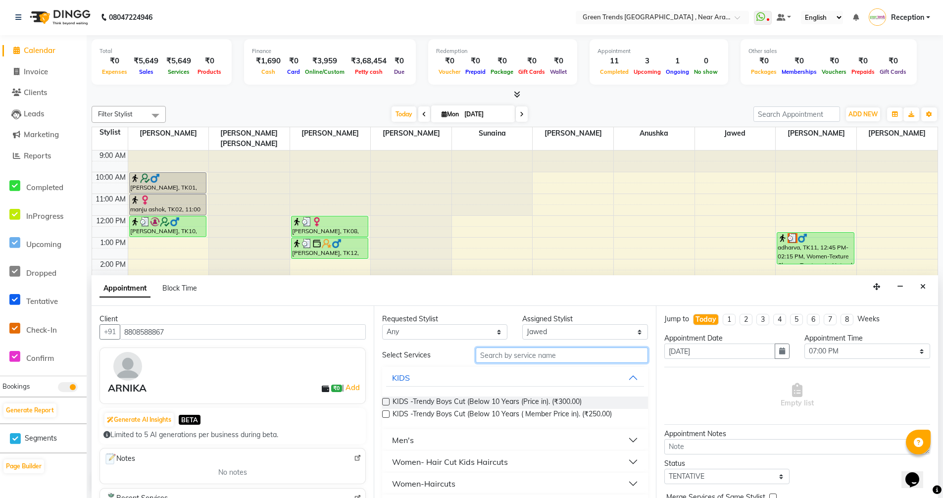
click at [532, 355] on input "text" at bounding box center [561, 354] width 172 height 15
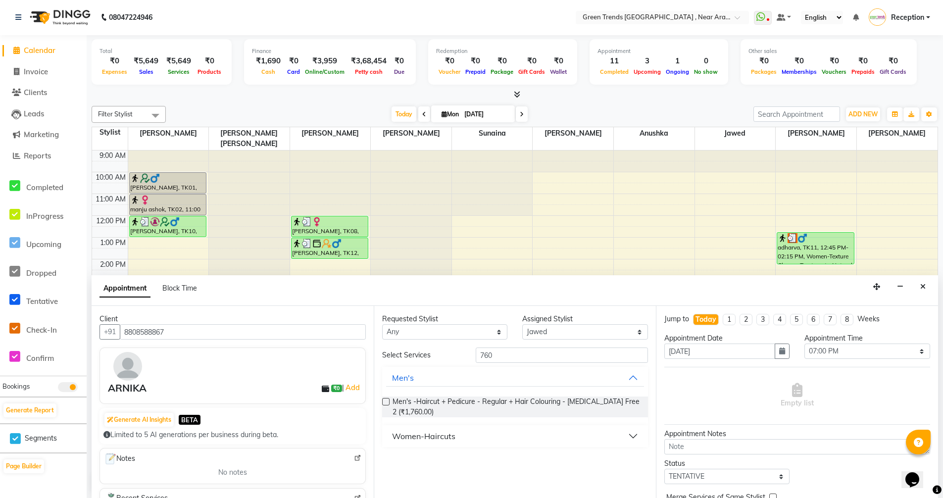
click at [473, 435] on button "Women-Haircuts" at bounding box center [515, 436] width 258 height 18
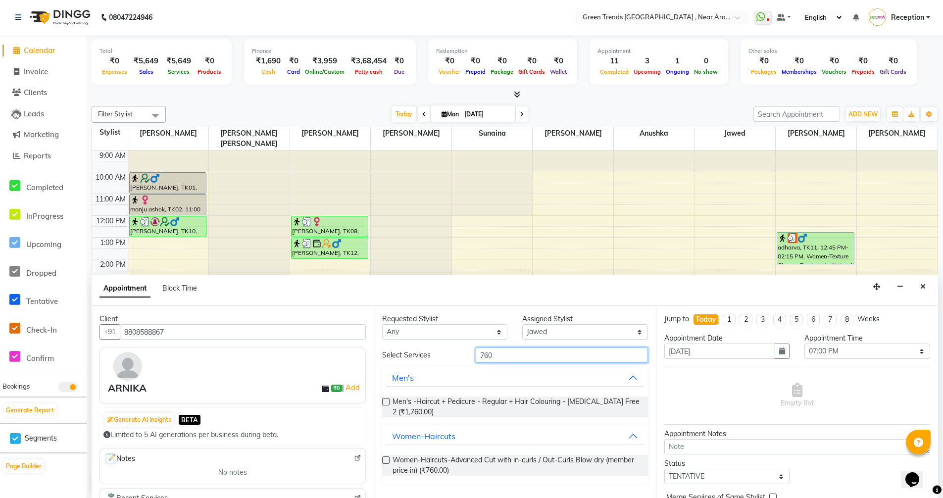
click at [513, 351] on input "760" at bounding box center [561, 354] width 172 height 15
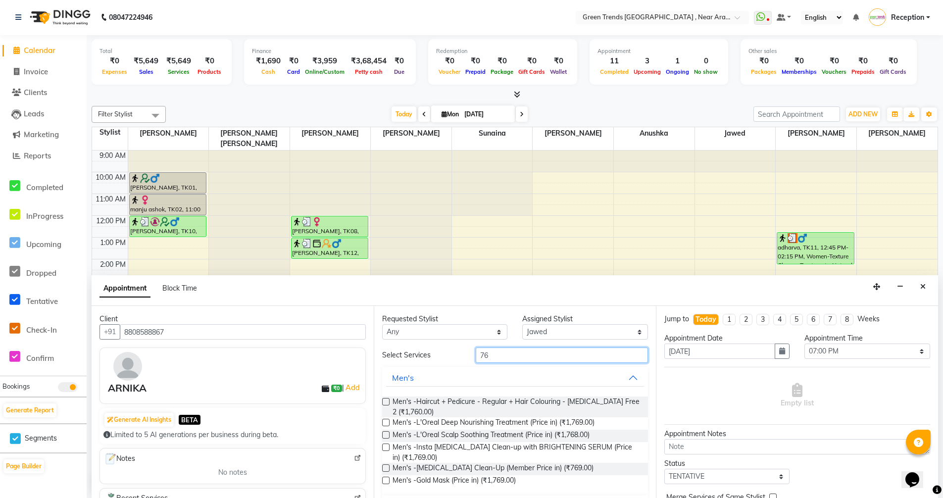
type input "7"
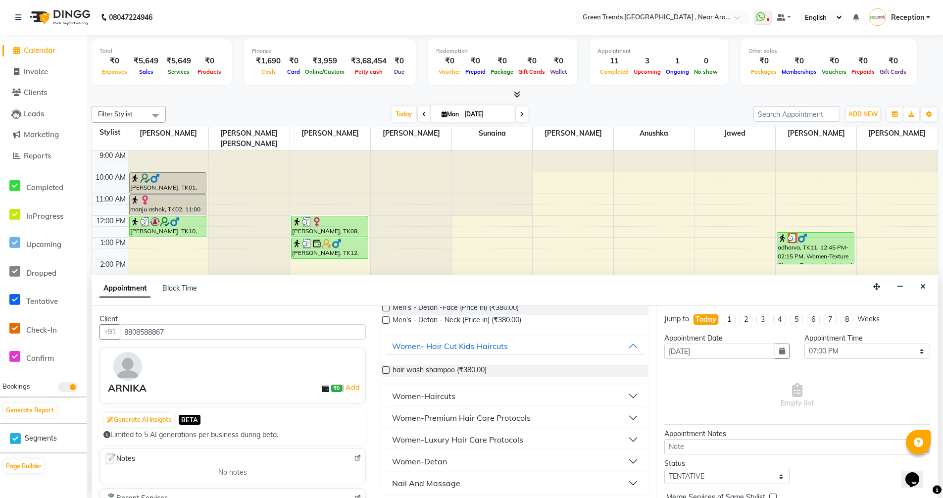
scroll to position [98, 0]
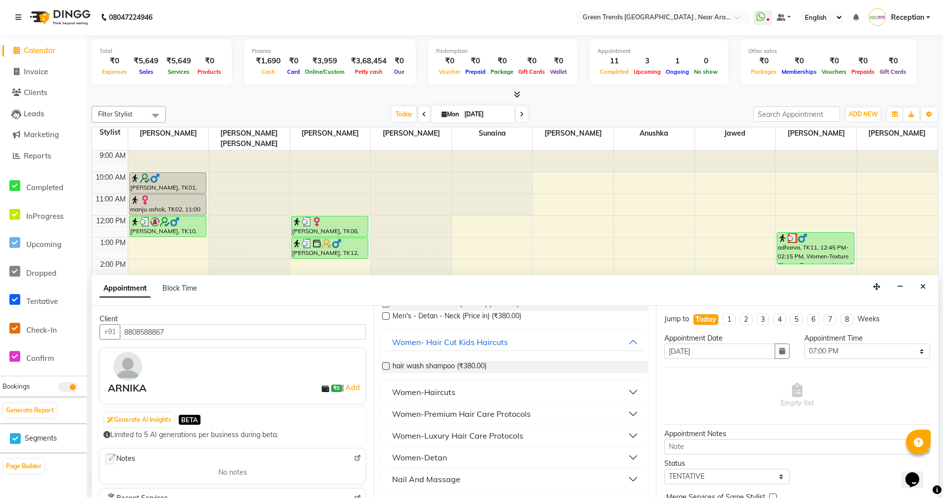
type input "380"
click at [500, 389] on button "Women-Haircuts" at bounding box center [515, 392] width 258 height 18
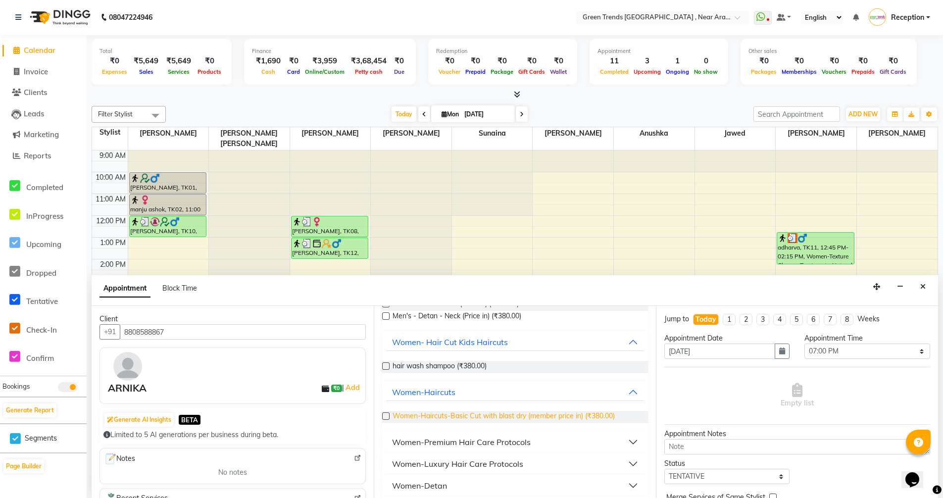
click at [577, 415] on span "Women-Haircuts-Basic Cut with blast dry (member price in) (₹380.00)" at bounding box center [503, 417] width 222 height 12
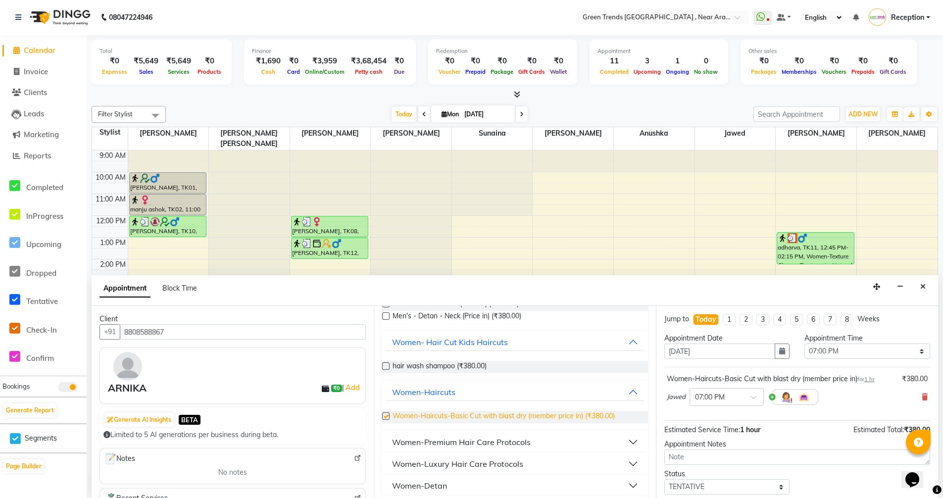
checkbox input "false"
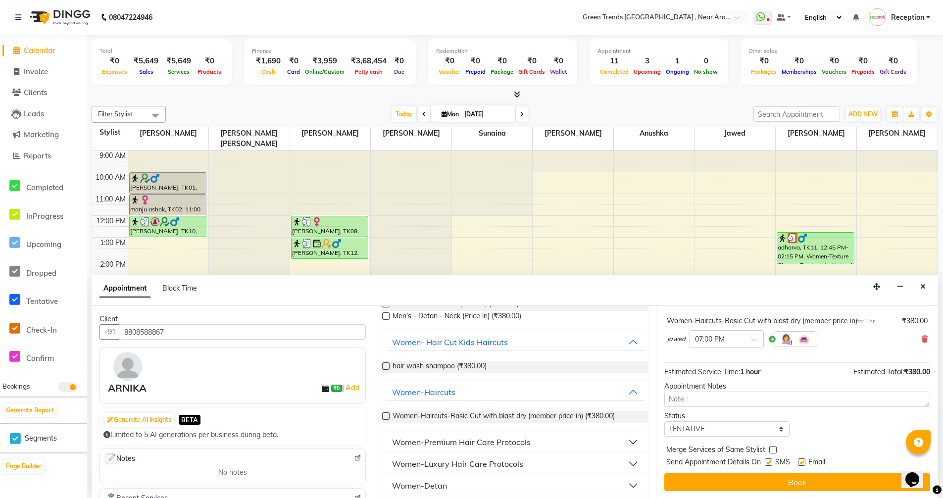
scroll to position [59, 0]
click at [776, 430] on select "Select TENTATIVE CONFIRM CHECK-IN UPCOMING" at bounding box center [726, 427] width 125 height 15
select select "confirm booking"
click at [664, 420] on select "Select TENTATIVE CONFIRM CHECK-IN UPCOMING" at bounding box center [726, 427] width 125 height 15
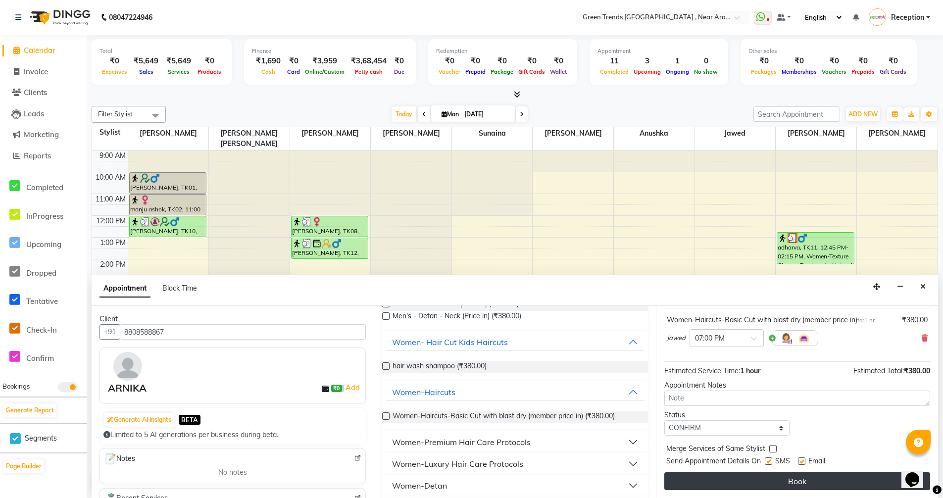
click at [803, 485] on button "Book" at bounding box center [797, 481] width 266 height 18
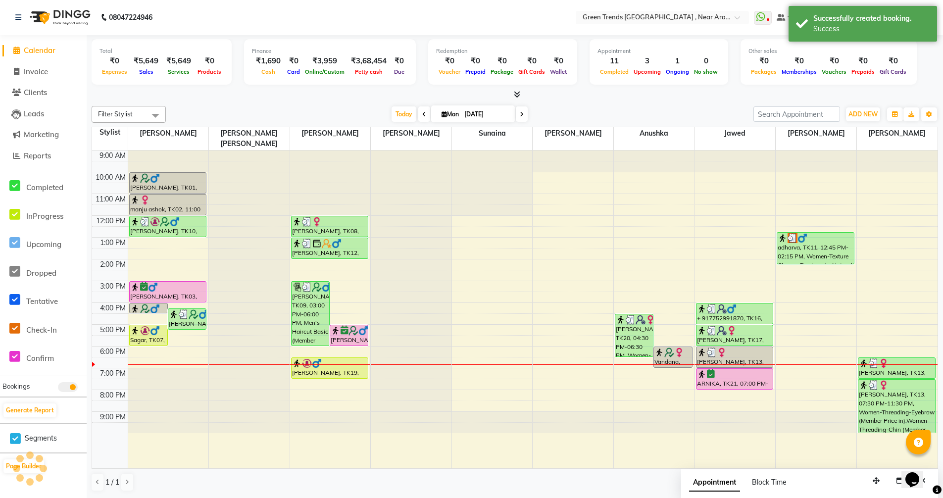
scroll to position [0, 0]
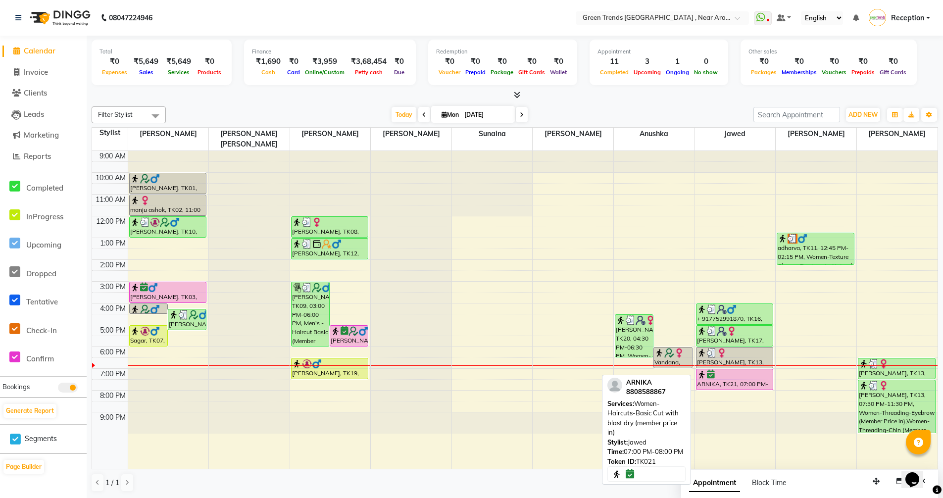
click at [735, 370] on div "ARNIKA, TK21, 07:00 PM-08:00 PM, Women-Haircuts-Basic Cut with blast dry (membe…" at bounding box center [734, 379] width 77 height 20
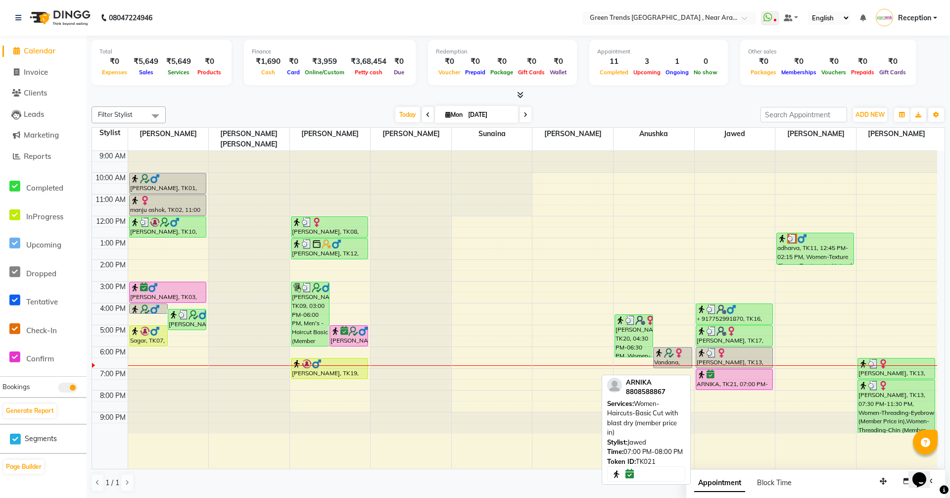
select select "6"
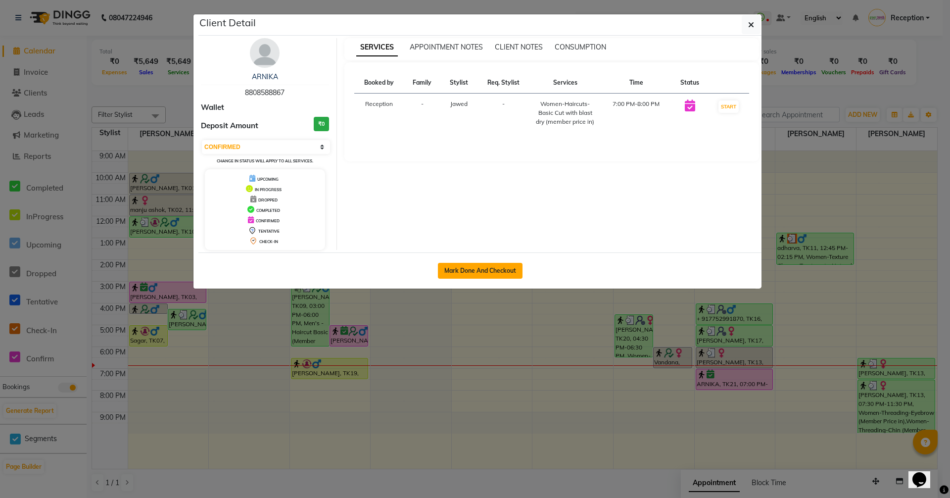
click at [475, 272] on button "Mark Done And Checkout" at bounding box center [480, 271] width 85 height 16
select select "service"
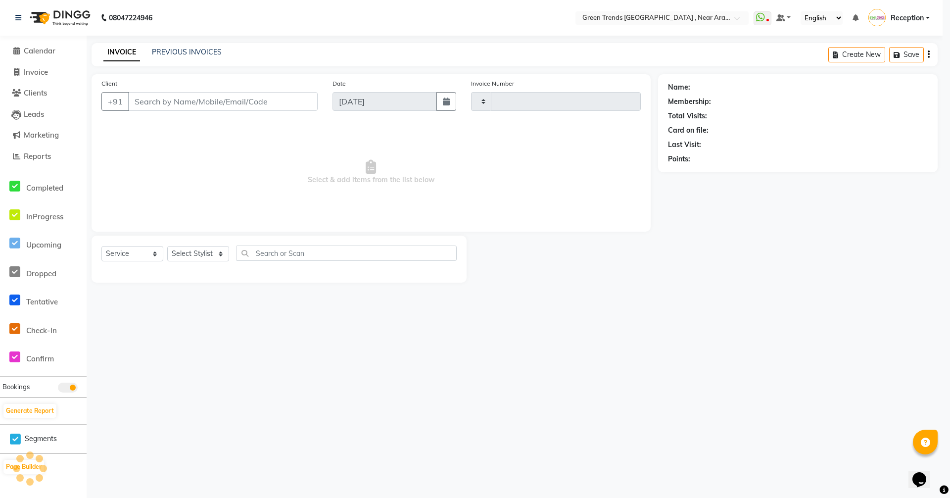
type input "2691"
select select "7005"
select select "3"
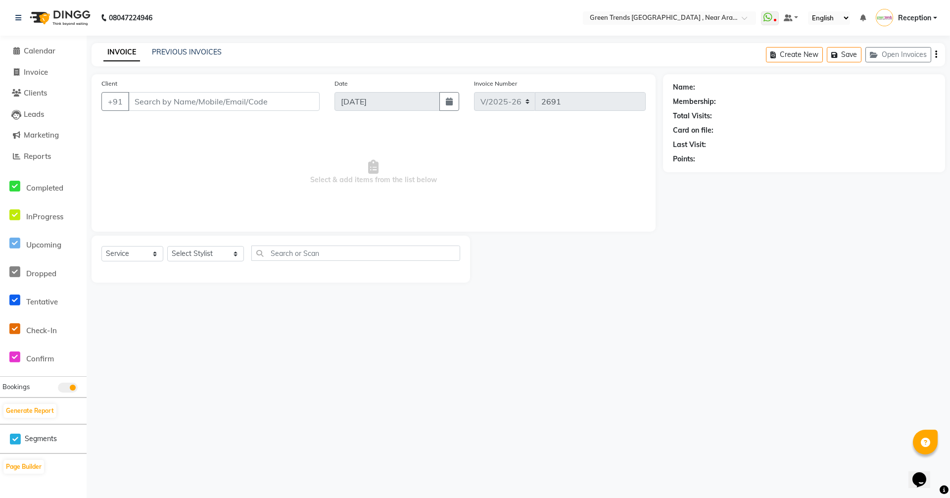
click at [411, 251] on div "Select Service Product Membership Package Voucher Prepaid Gift Card Select Styl…" at bounding box center [281, 259] width 378 height 47
type input "8808588867"
select select "82690"
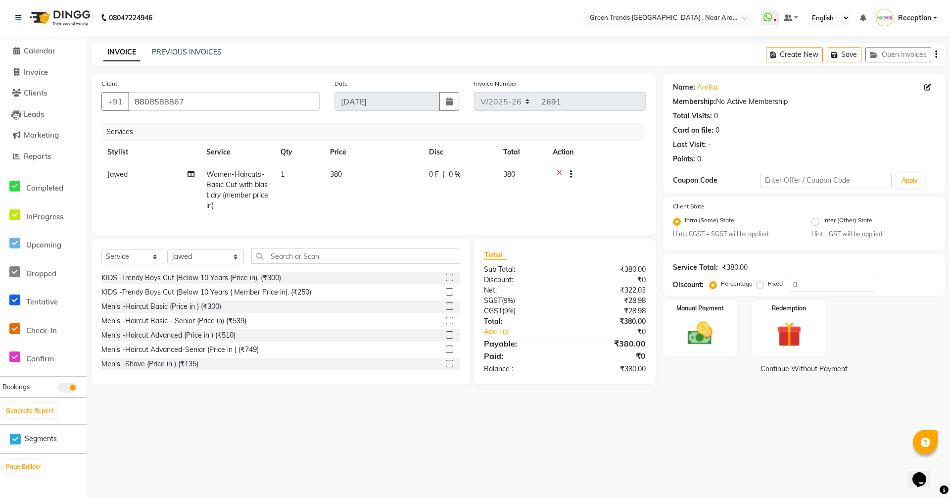
click at [574, 177] on div at bounding box center [596, 175] width 87 height 12
click at [823, 280] on input "0" at bounding box center [832, 284] width 87 height 15
type input "1"
click at [434, 177] on span "0 F" at bounding box center [434, 174] width 10 height 10
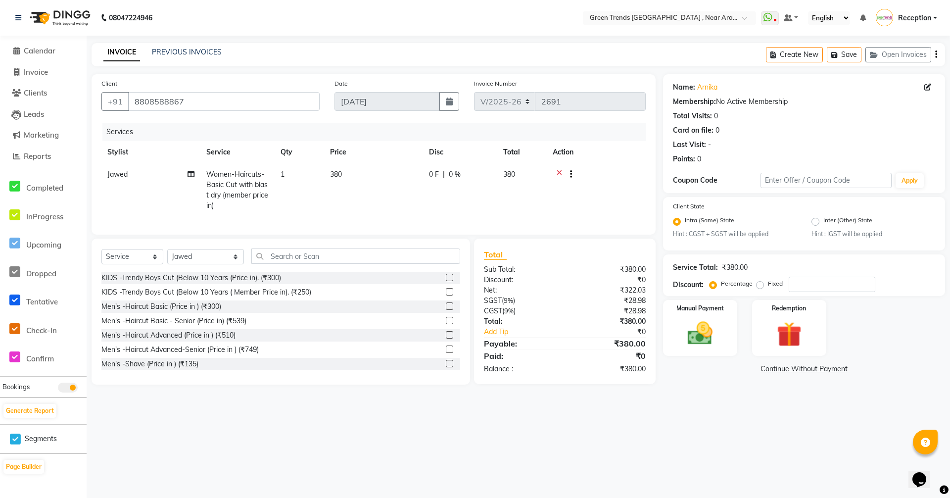
select select "82690"
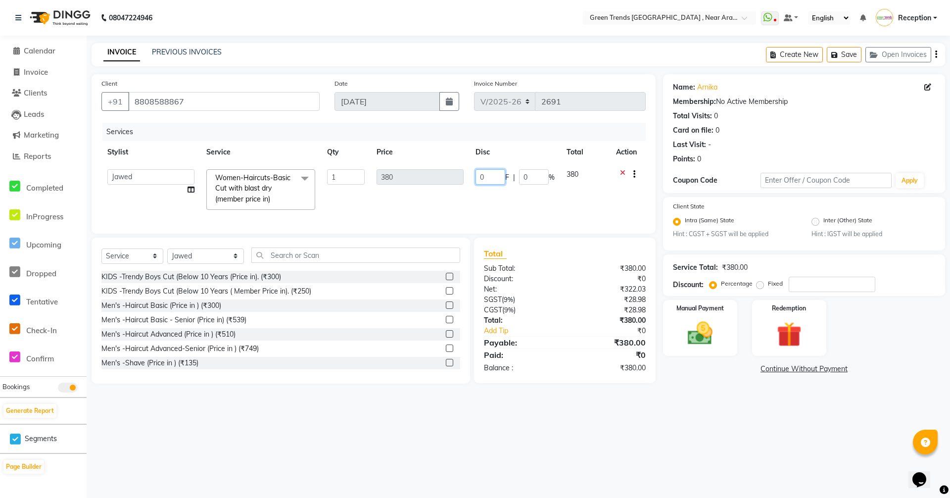
click at [491, 179] on input "0" at bounding box center [490, 176] width 30 height 15
click at [501, 176] on input "080" at bounding box center [490, 176] width 30 height 15
type input "0"
type input "8"
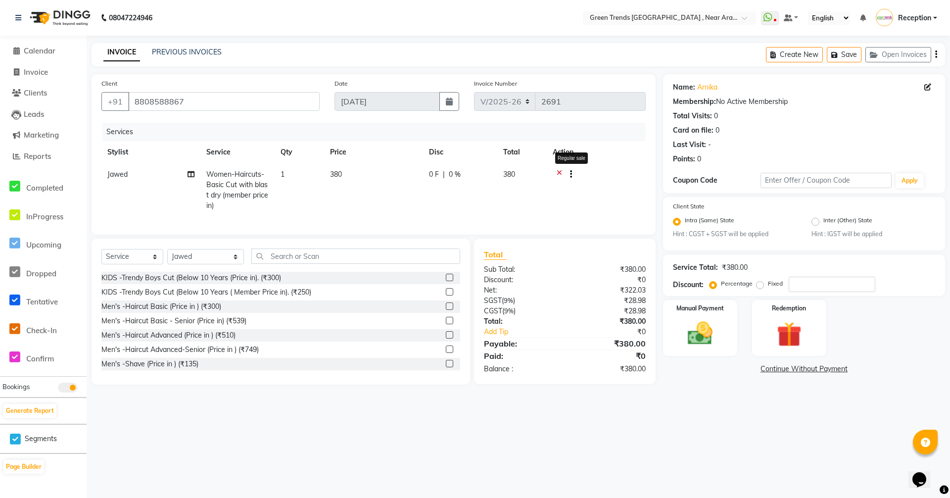
click at [570, 175] on icon "button" at bounding box center [571, 174] width 2 height 0
click at [569, 256] on div "Total" at bounding box center [565, 254] width 162 height 12
click at [583, 201] on td at bounding box center [596, 189] width 99 height 53
click at [768, 286] on label "Fixed" at bounding box center [775, 283] width 15 height 9
click at [760, 286] on input "Fixed" at bounding box center [761, 283] width 7 height 7
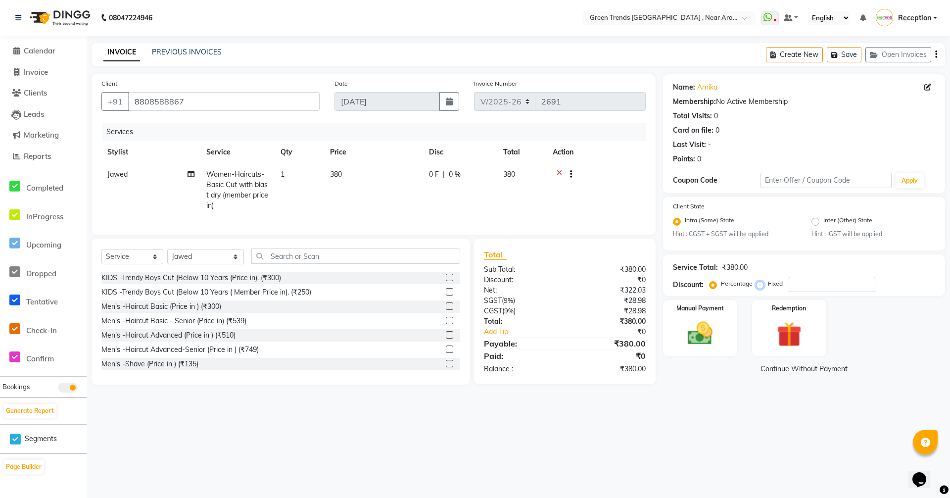
radio input "true"
click at [804, 286] on input "number" at bounding box center [832, 284] width 87 height 15
type input "8"
click at [437, 175] on span "0 F" at bounding box center [434, 174] width 10 height 10
select select "82690"
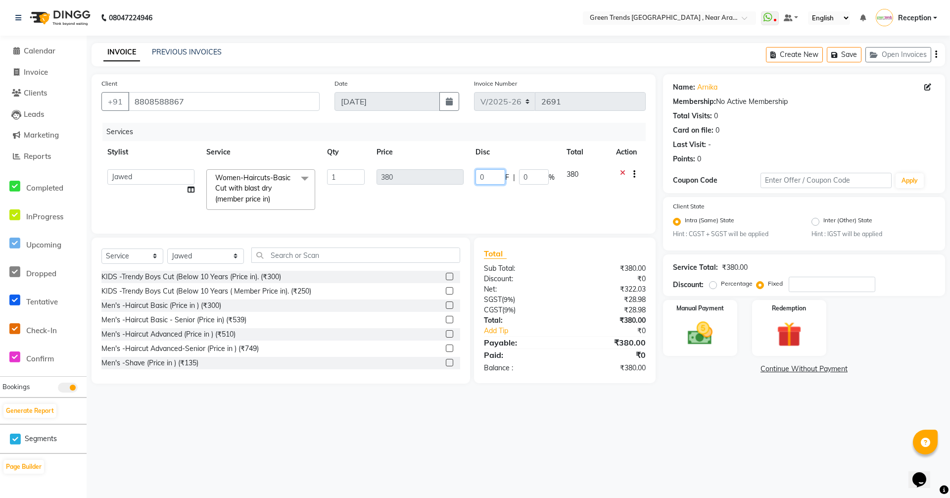
click at [501, 176] on input "0" at bounding box center [490, 176] width 30 height 15
type input "0"
type input "80"
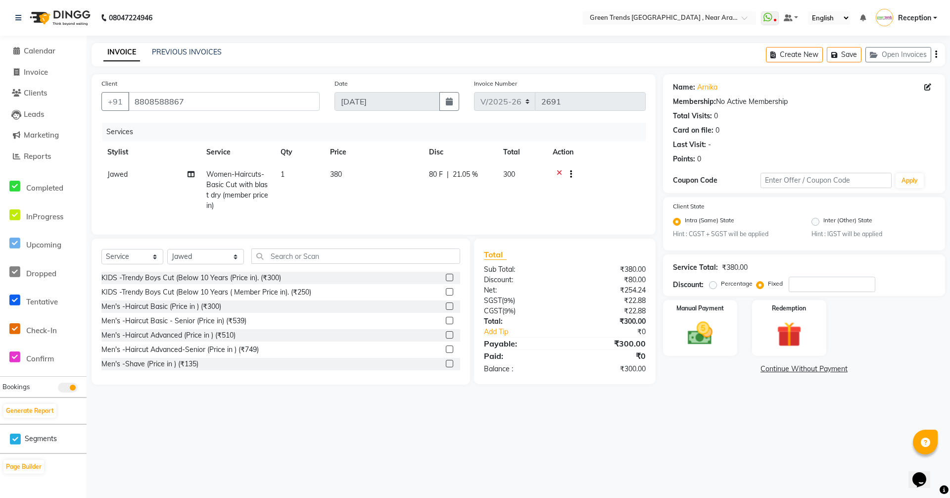
click at [493, 192] on td "80 F | 21.05 %" at bounding box center [460, 189] width 74 height 53
select select "82690"
click at [701, 336] on img at bounding box center [700, 334] width 43 height 30
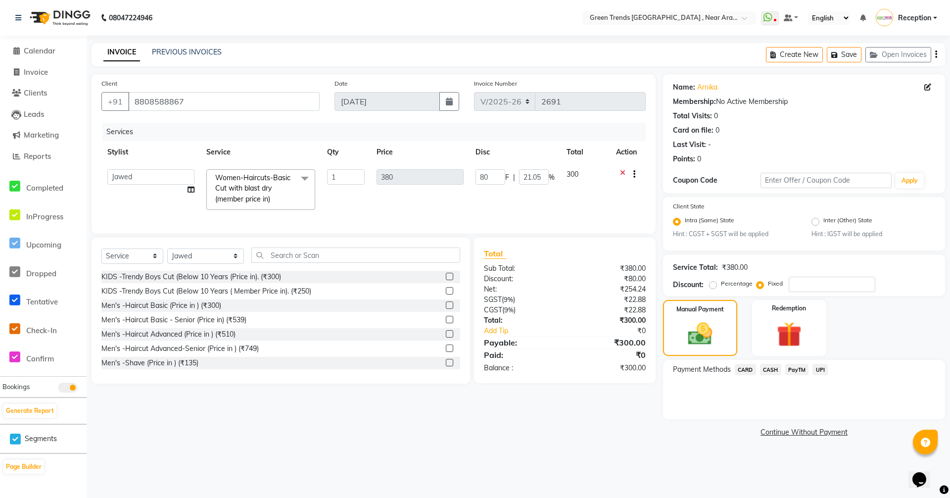
click at [768, 368] on span "CASH" at bounding box center [770, 369] width 21 height 11
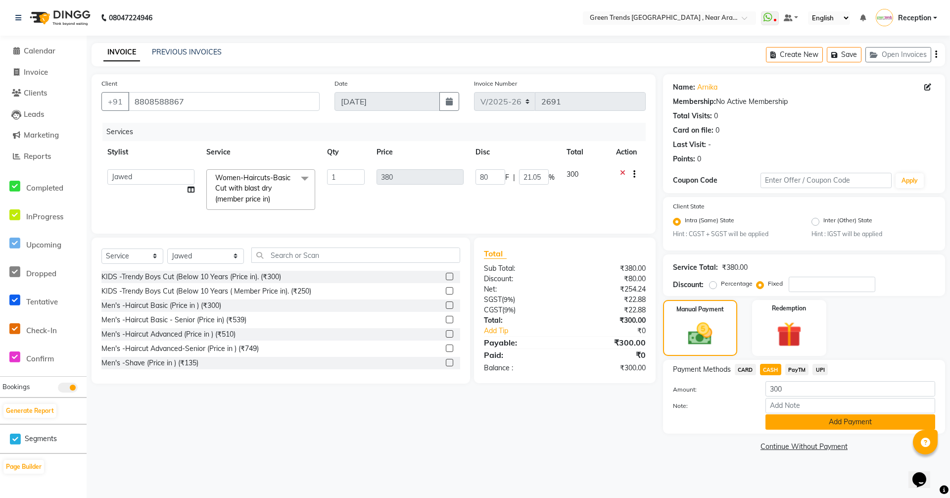
click at [847, 423] on button "Add Payment" at bounding box center [850, 421] width 170 height 15
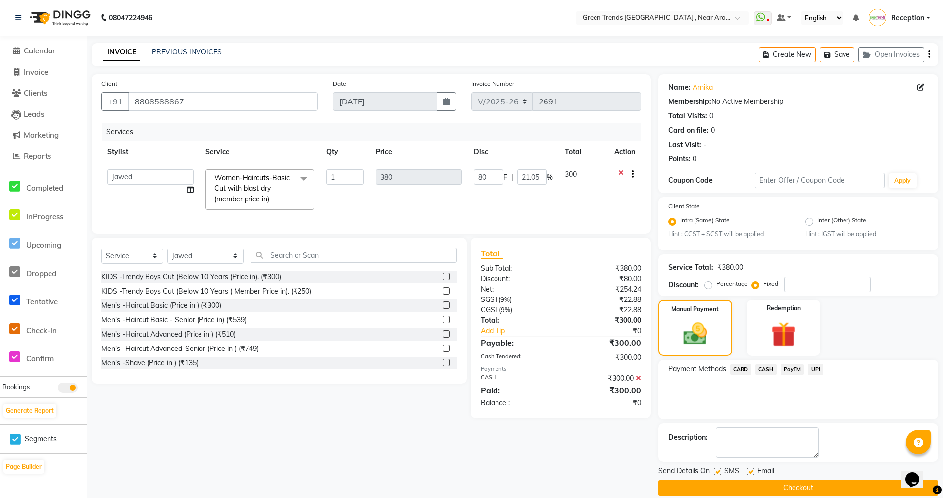
click at [798, 487] on button "Checkout" at bounding box center [798, 487] width 280 height 15
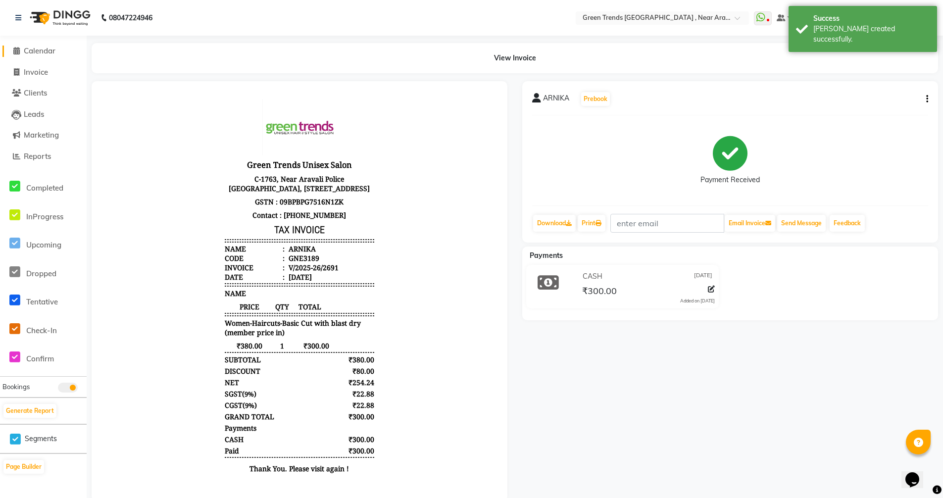
click at [41, 52] on span "Calendar" at bounding box center [40, 50] width 32 height 9
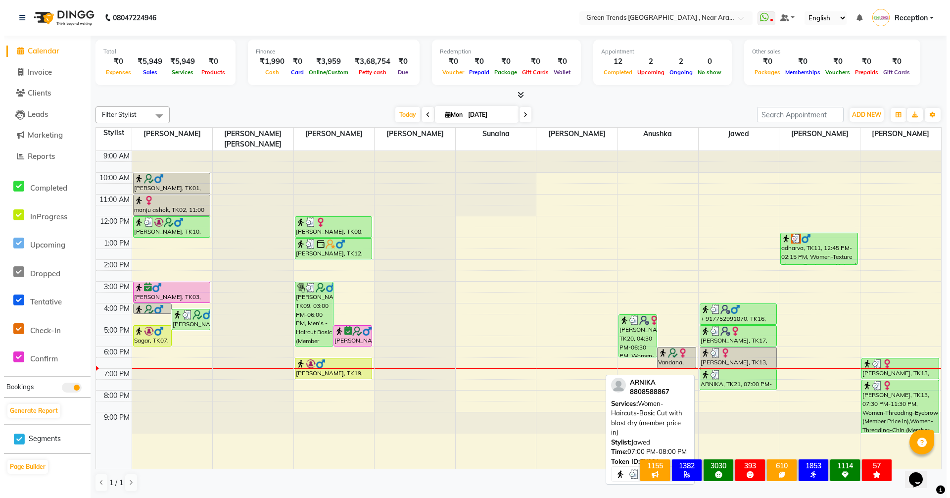
scroll to position [0, 0]
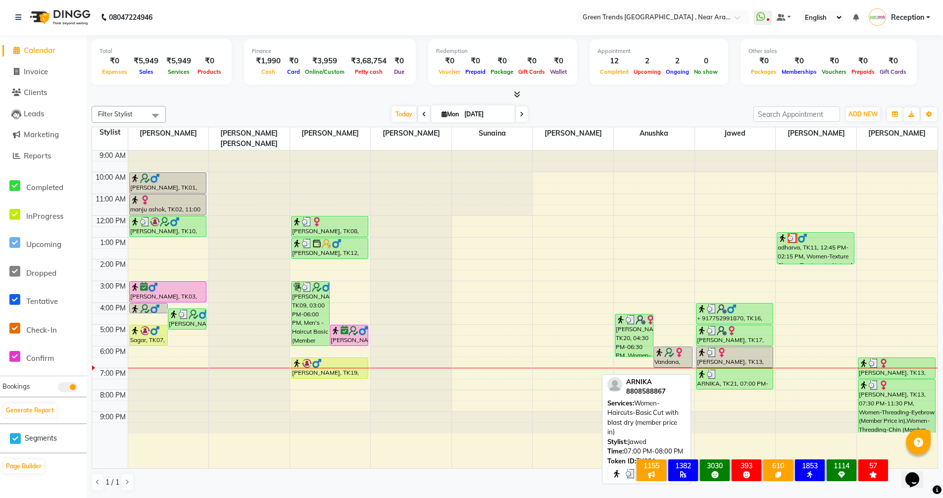
click at [726, 371] on div "ARNIKA, TK21, 07:00 PM-08:00 PM, Women-Haircuts-Basic Cut with blast dry (membe…" at bounding box center [734, 379] width 77 height 20
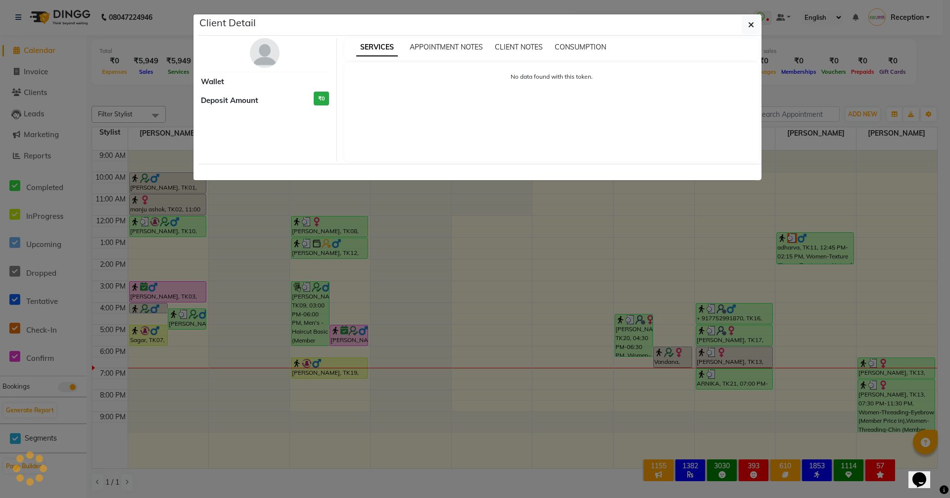
select select "3"
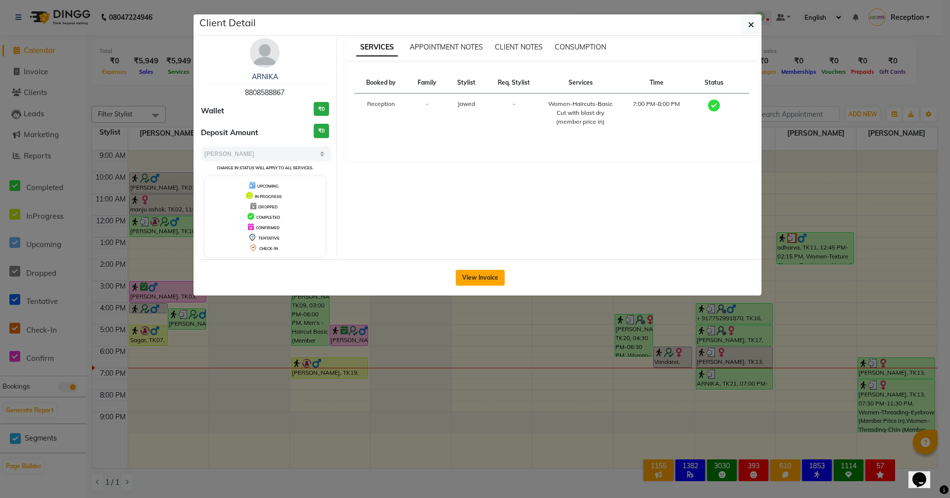
click at [479, 276] on button "View Invoice" at bounding box center [480, 278] width 49 height 16
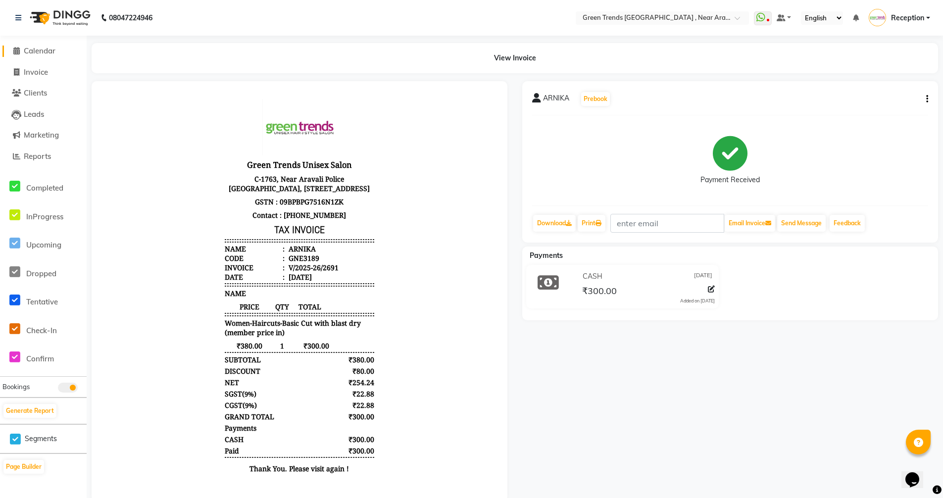
click at [42, 51] on span "Calendar" at bounding box center [40, 50] width 32 height 9
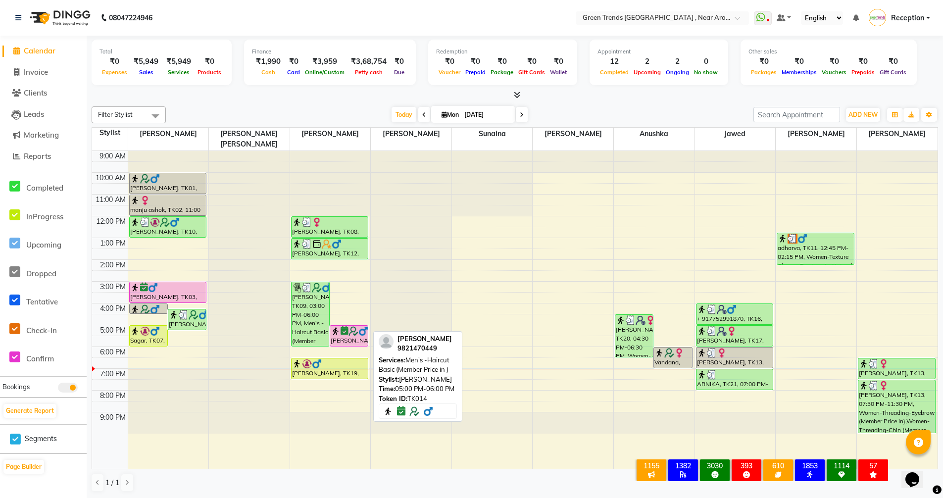
click at [348, 326] on div "[PERSON_NAME], TK14, 05:00 PM-06:00 PM, Men's -Haircut Basic (Member Price in )" at bounding box center [349, 336] width 38 height 20
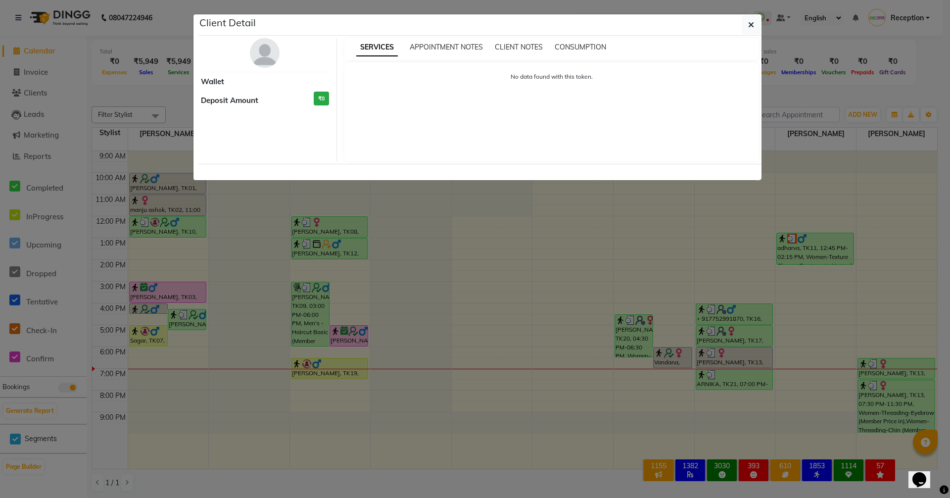
select select "6"
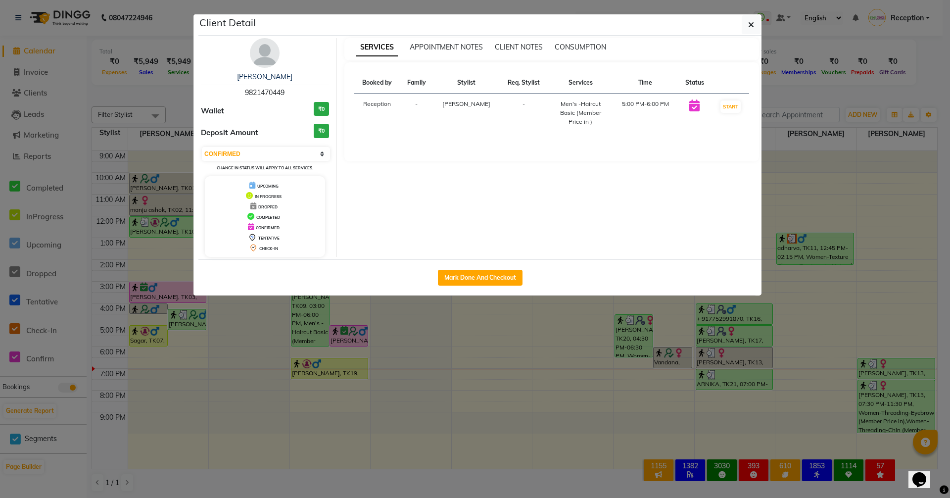
click at [702, 5] on ngb-modal-window "Client Detail Pushpendra Singh 9821470449 Wallet ₹0 Deposit Amount ₹0 Select IN…" at bounding box center [475, 249] width 950 height 498
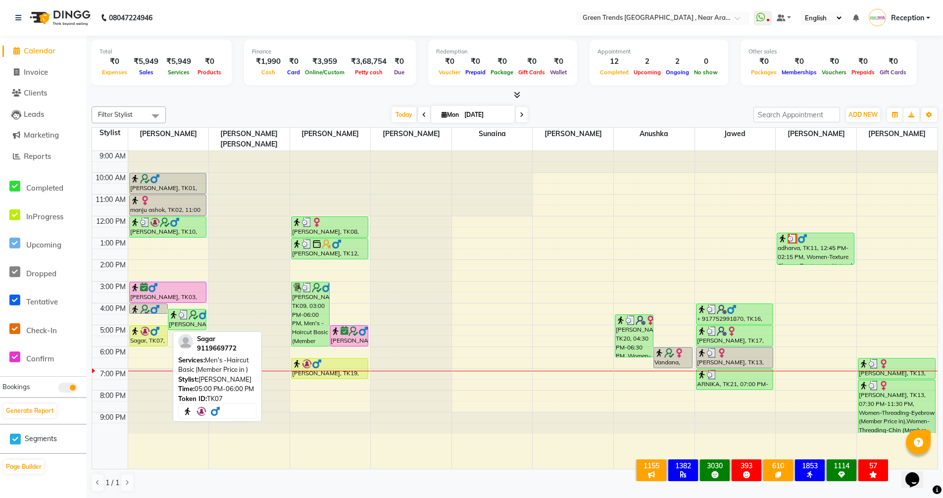
click at [151, 329] on div "Sagar, TK07, 05:00 PM-06:00 PM, Men's -Haircut Basic (Member Price in )" at bounding box center [149, 336] width 38 height 20
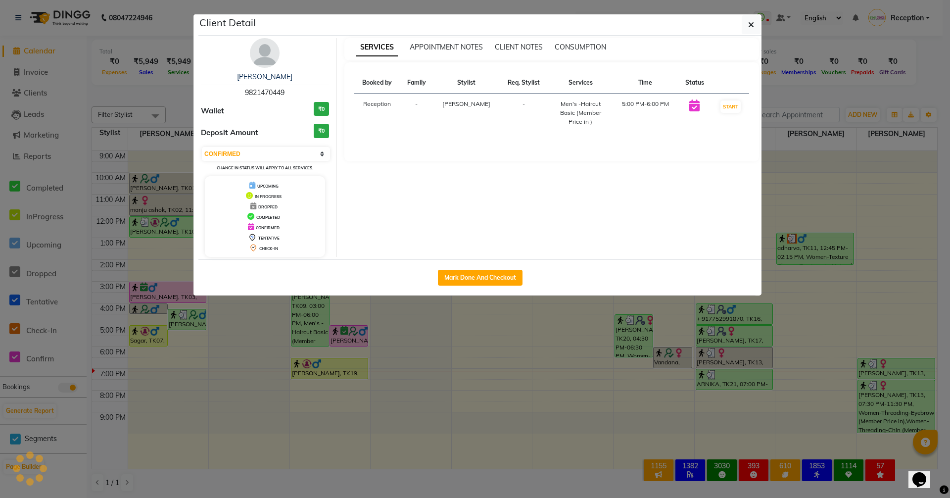
select select "1"
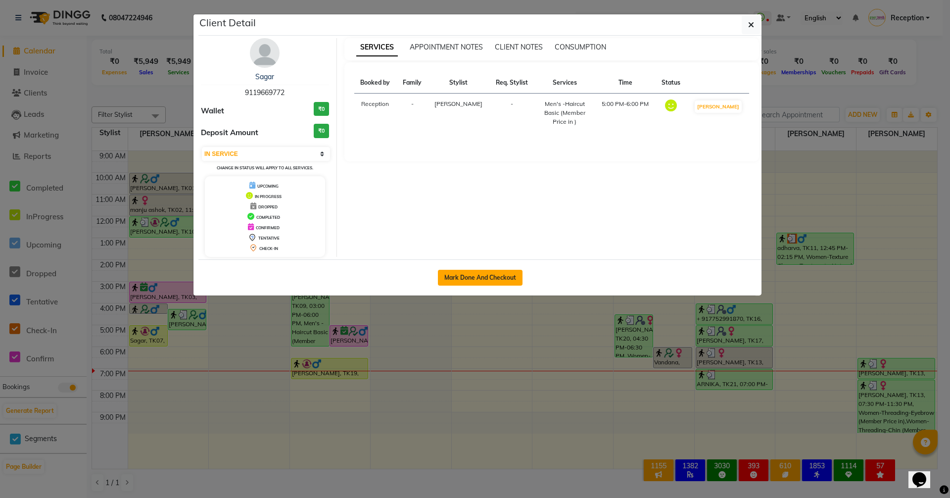
click at [479, 280] on button "Mark Done And Checkout" at bounding box center [480, 278] width 85 height 16
select select "service"
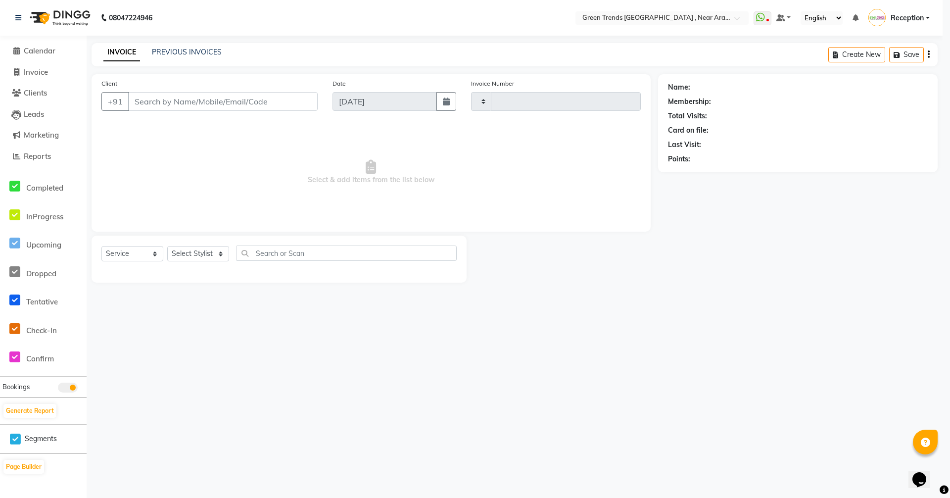
type input "2692"
select select "7005"
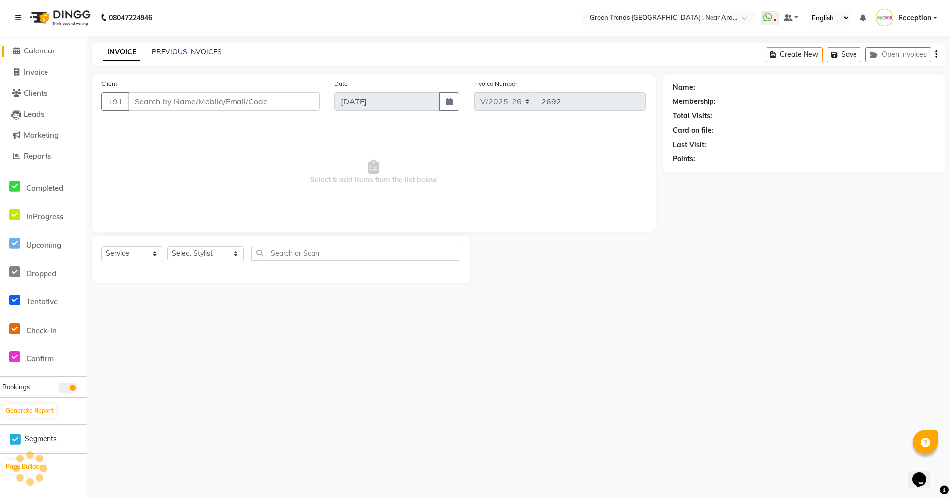
type input "9119669772"
select select "57687"
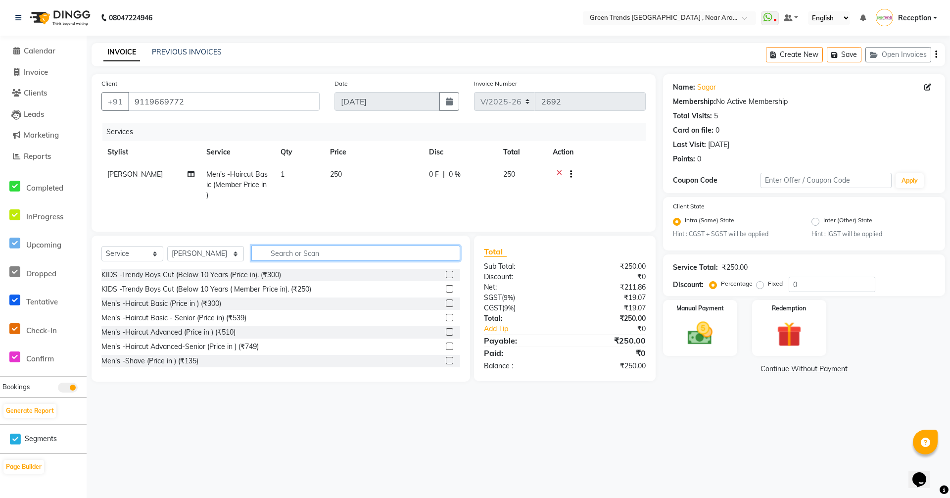
click at [352, 258] on input "text" at bounding box center [355, 252] width 209 height 15
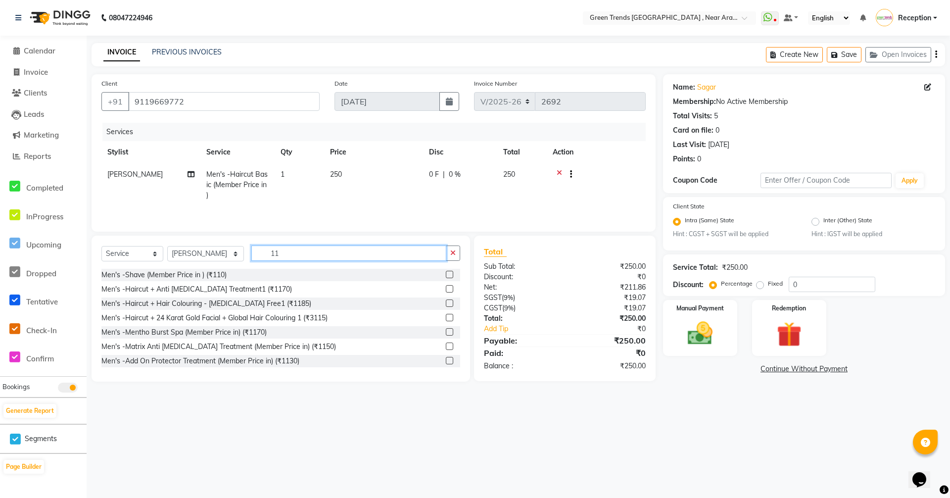
type input "1"
click at [291, 254] on input "ANTI" at bounding box center [348, 252] width 195 height 15
type input "A"
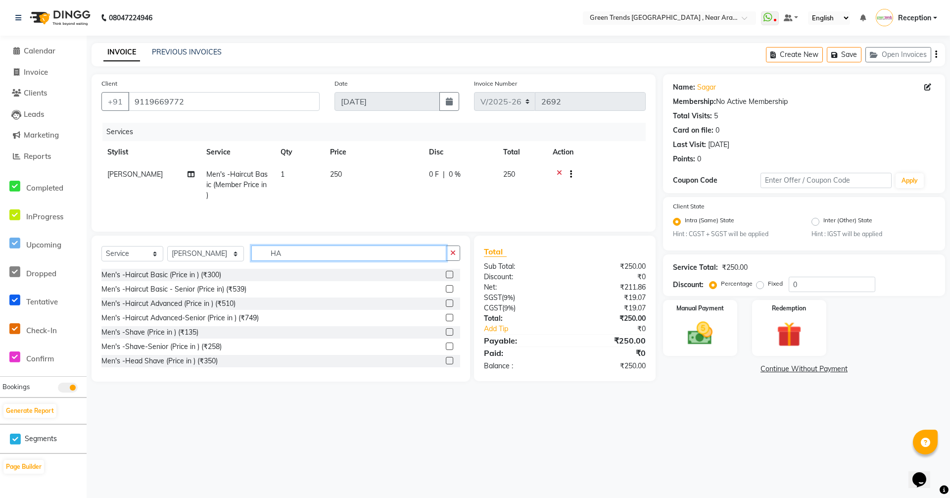
type input "H"
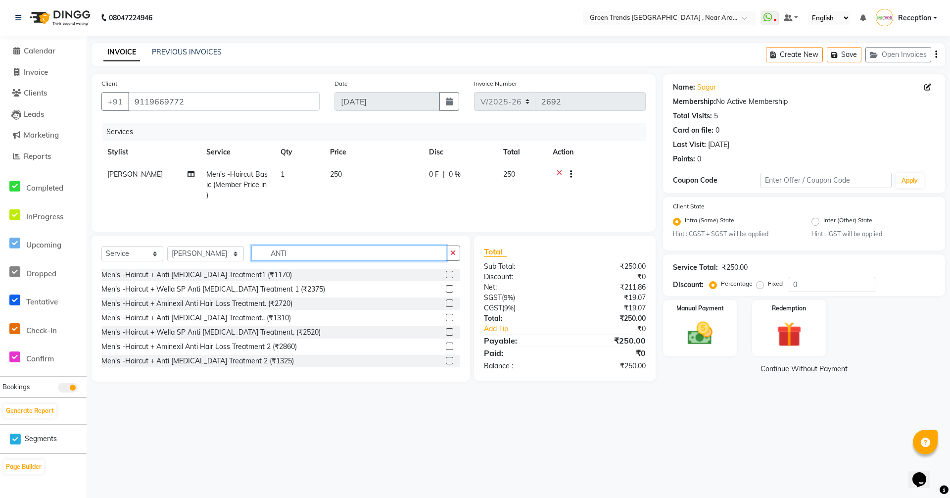
click at [322, 252] on input "ANTI" at bounding box center [348, 252] width 195 height 15
type input "A"
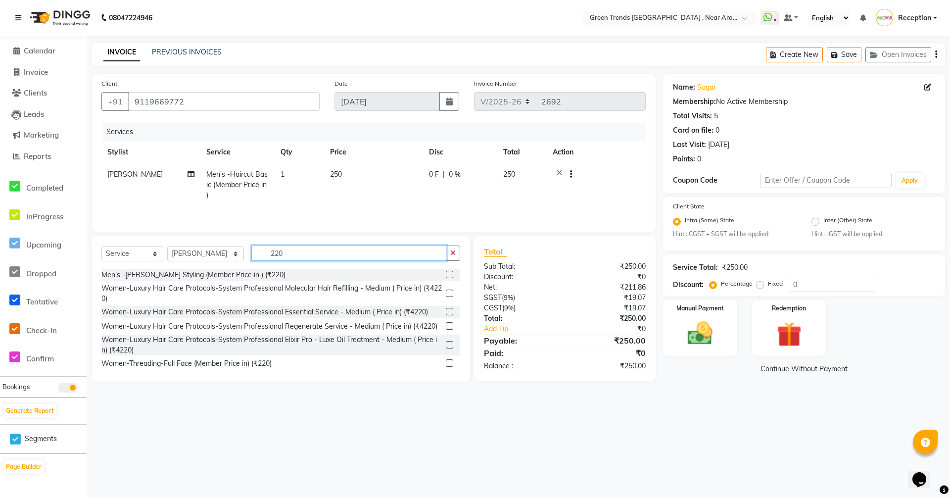
type input "220"
click at [446, 272] on label at bounding box center [449, 274] width 7 height 7
click at [446, 272] on input "checkbox" at bounding box center [449, 275] width 6 height 6
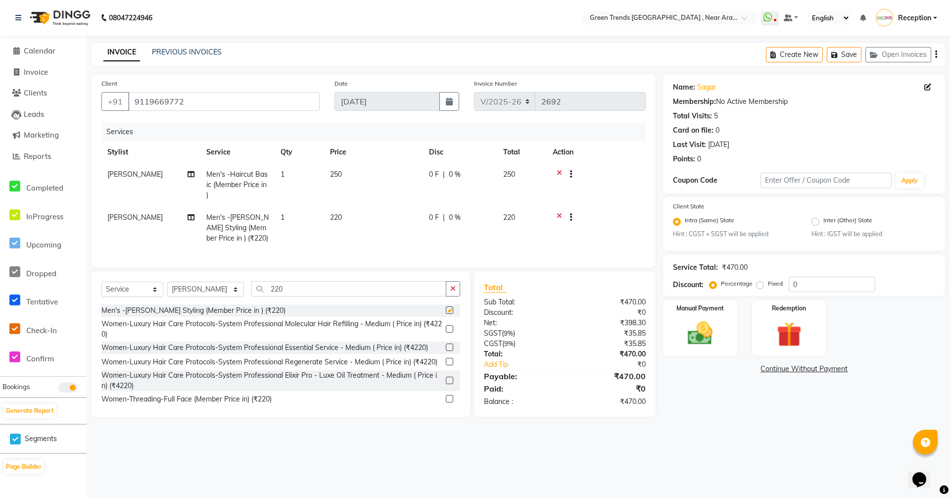
checkbox input "false"
click at [304, 296] on input "220" at bounding box center [348, 288] width 195 height 15
type input "2"
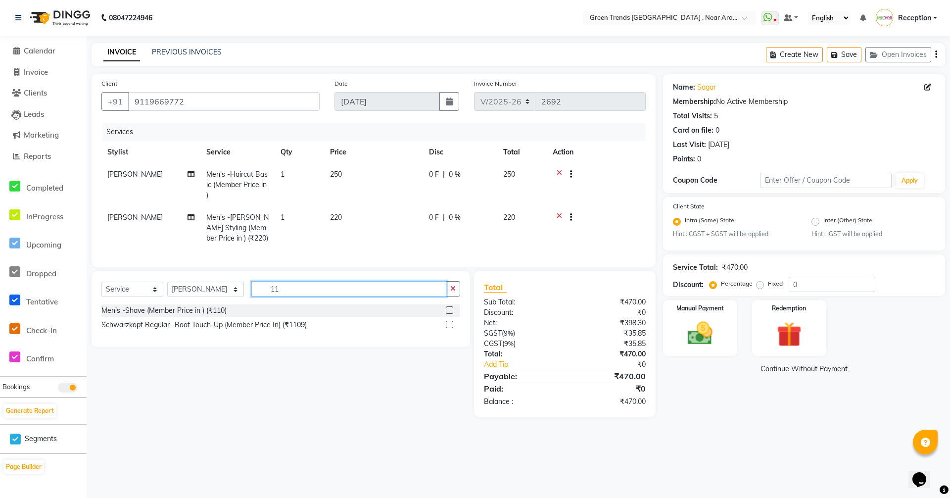
type input "1"
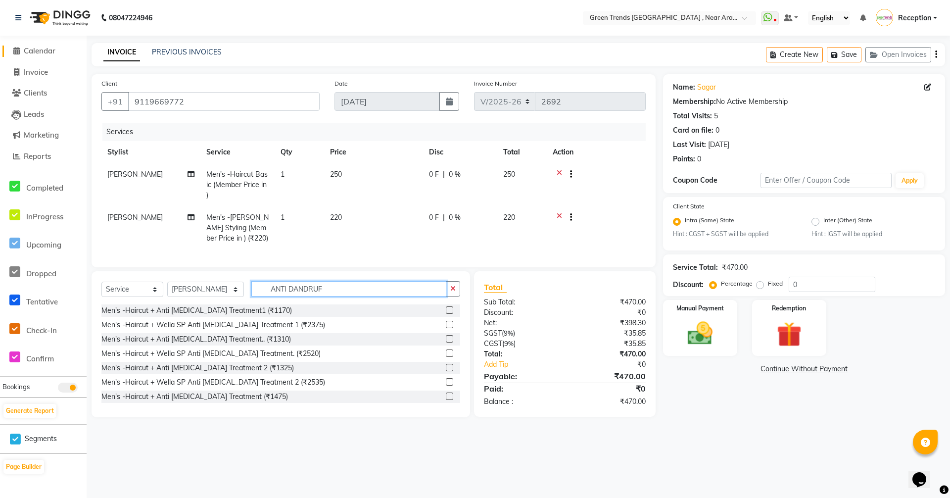
type input "ANTI DANDRUF"
drag, startPoint x: 49, startPoint y: 53, endPoint x: 556, endPoint y: 71, distance: 506.9
click at [49, 53] on span "Calendar" at bounding box center [40, 50] width 32 height 9
click at [851, 52] on button "Save" at bounding box center [844, 54] width 35 height 15
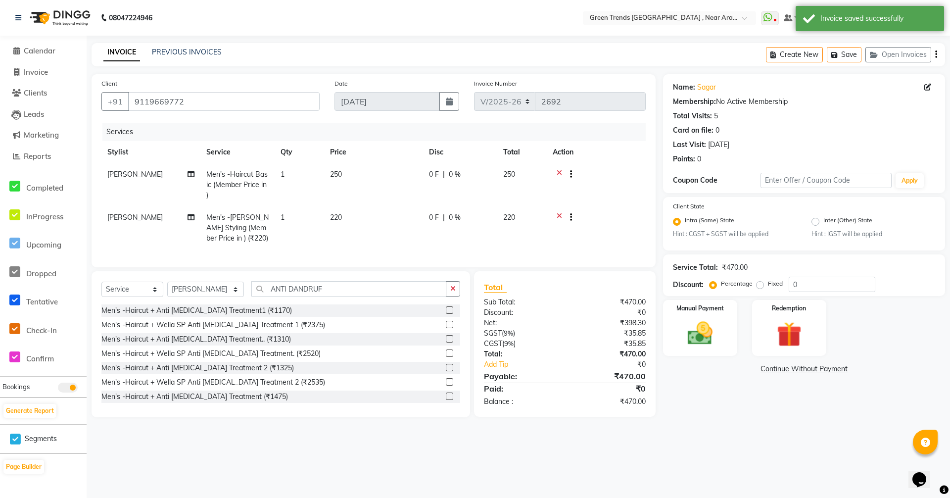
click at [46, 42] on li "Calendar" at bounding box center [43, 51] width 87 height 21
click at [50, 51] on span "Calendar" at bounding box center [40, 50] width 32 height 9
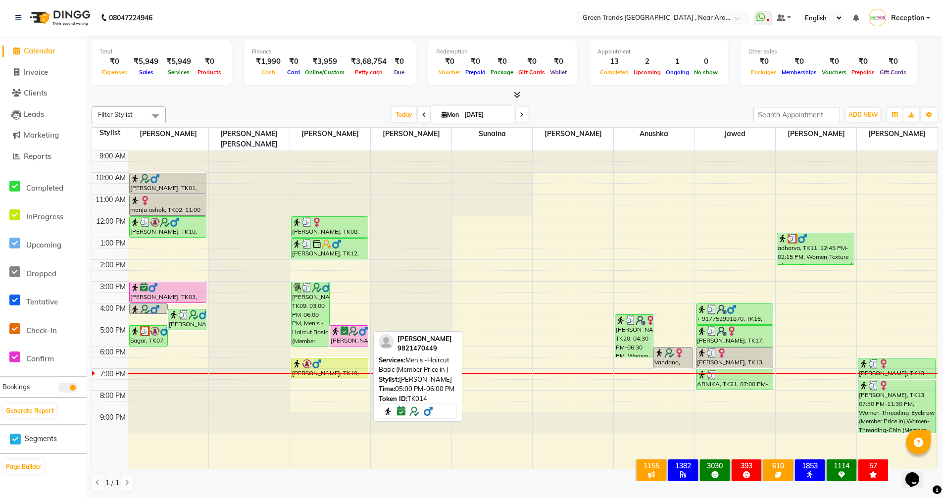
click at [346, 330] on div "[PERSON_NAME], TK14, 05:00 PM-06:00 PM, Men's -Haircut Basic (Member Price in )" at bounding box center [349, 336] width 38 height 20
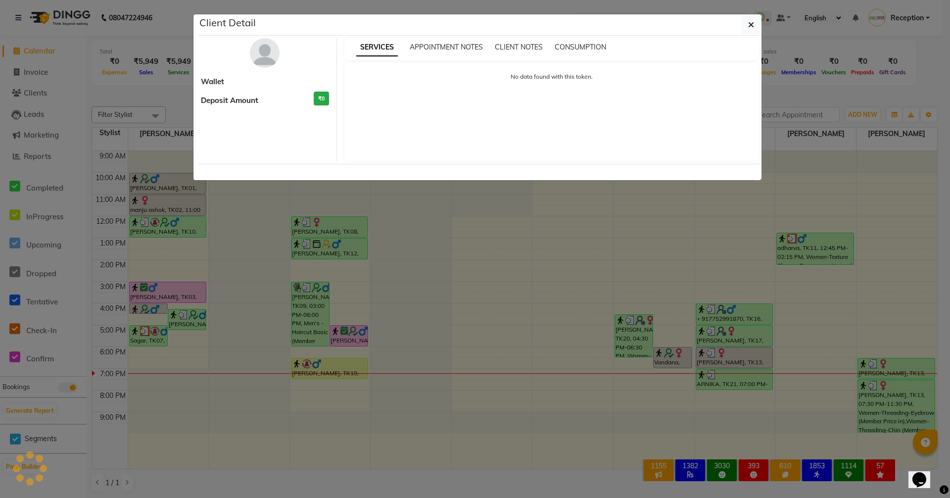
select select "6"
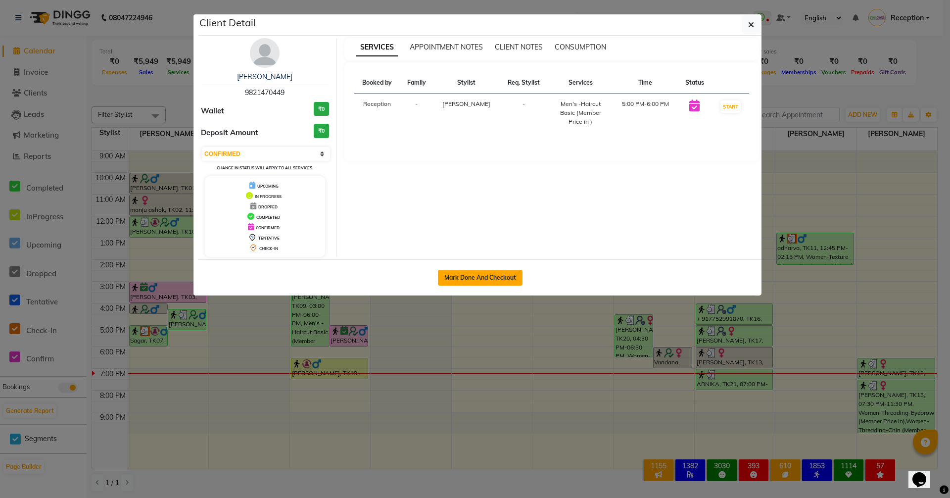
click at [479, 279] on button "Mark Done And Checkout" at bounding box center [480, 278] width 85 height 16
select select "7005"
select select "service"
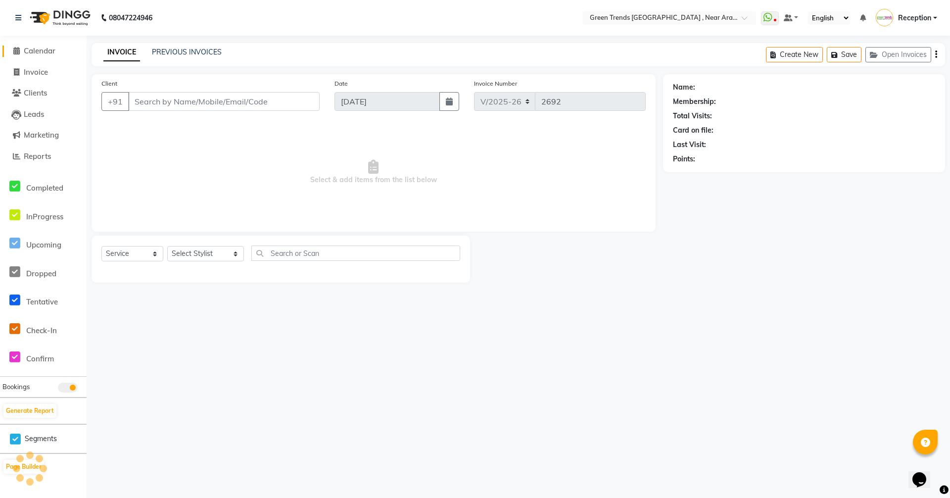
type input "9821470449"
select select "57699"
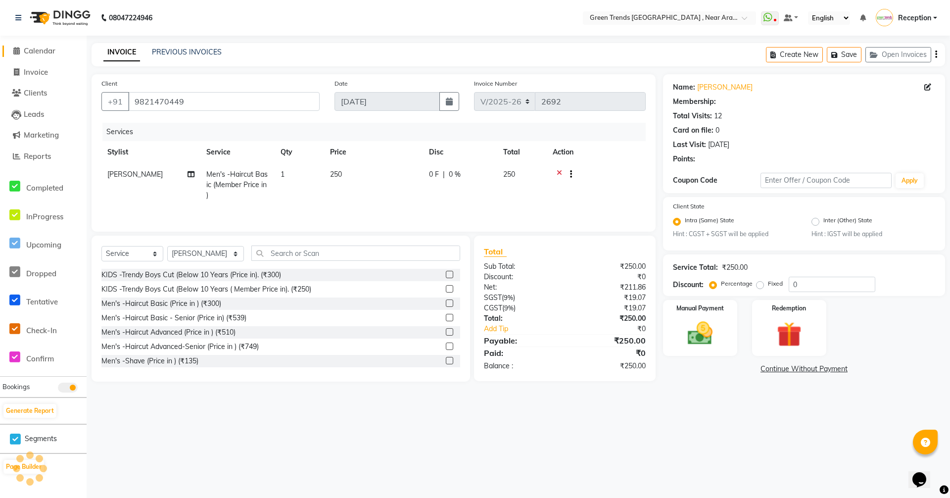
select select "1: Object"
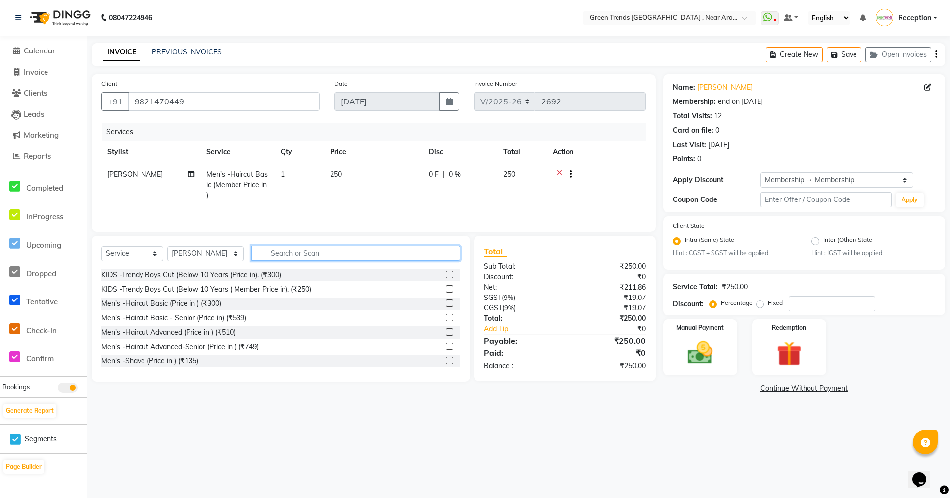
click at [336, 254] on input "text" at bounding box center [355, 252] width 209 height 15
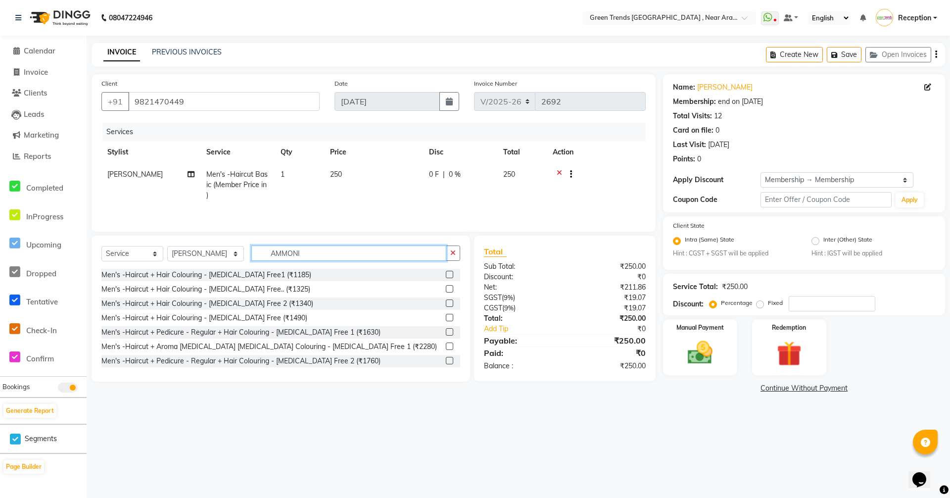
type input "AMMONI"
click at [446, 273] on label at bounding box center [449, 274] width 7 height 7
click at [446, 273] on input "checkbox" at bounding box center [449, 275] width 6 height 6
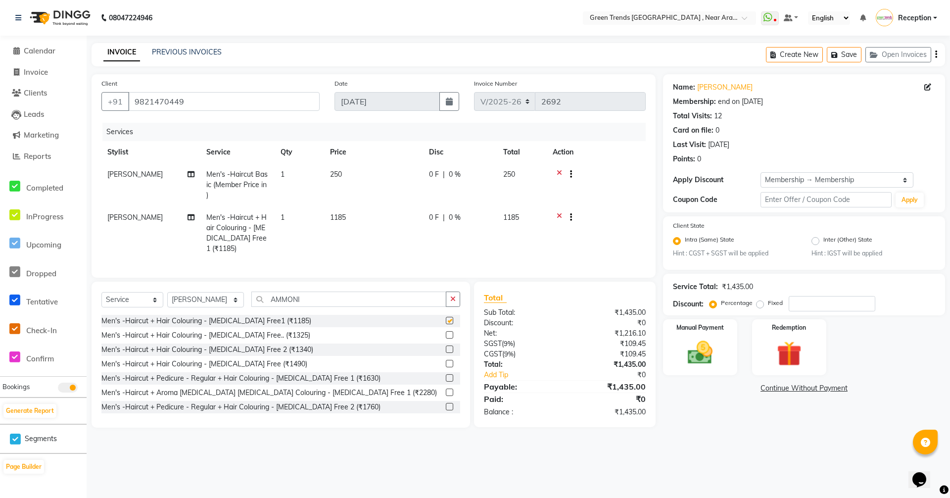
checkbox input "false"
click at [296, 306] on input "AMMONI" at bounding box center [348, 298] width 195 height 15
type input "A"
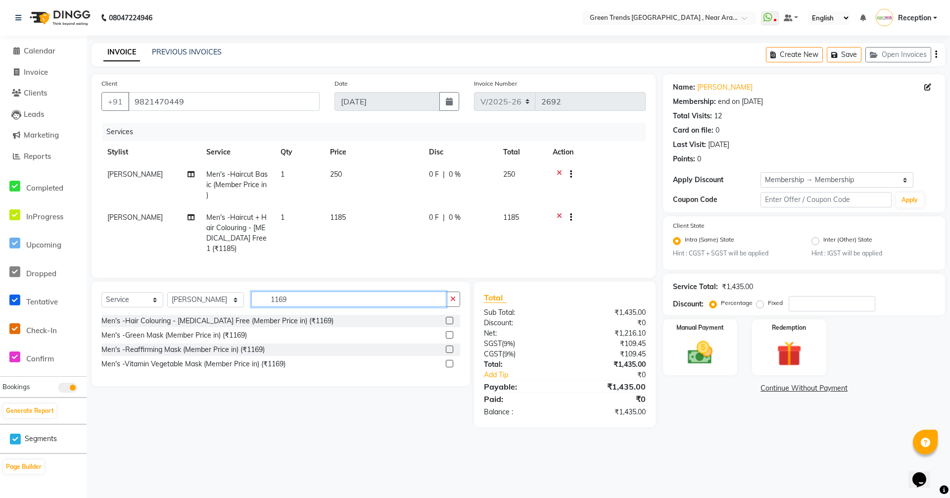
type input "1169"
click at [452, 324] on label at bounding box center [449, 320] width 7 height 7
click at [452, 324] on input "checkbox" at bounding box center [449, 321] width 6 height 6
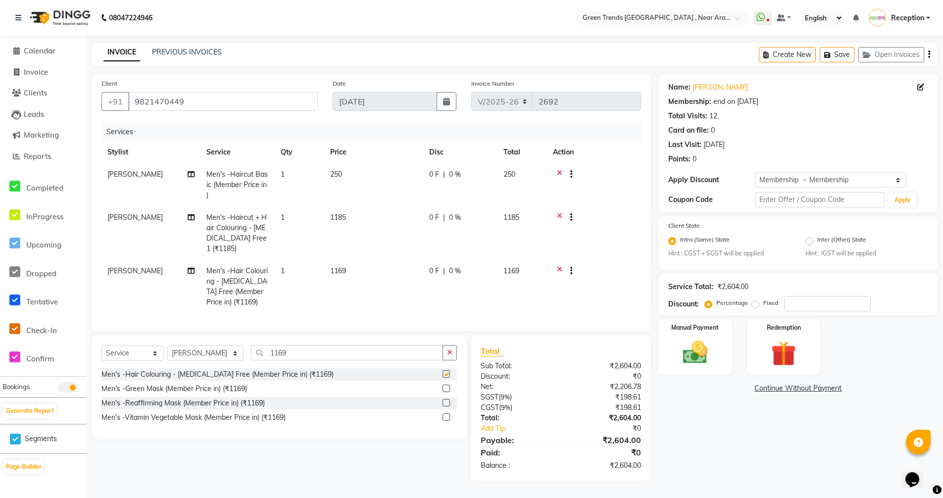
checkbox input "false"
click at [559, 214] on icon at bounding box center [559, 218] width 5 height 12
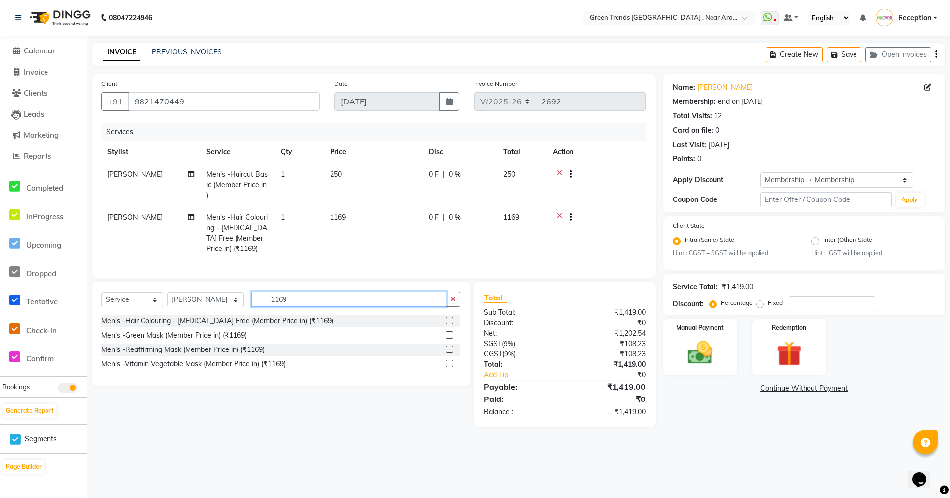
click at [329, 305] on input "1169" at bounding box center [348, 298] width 195 height 15
type input "1"
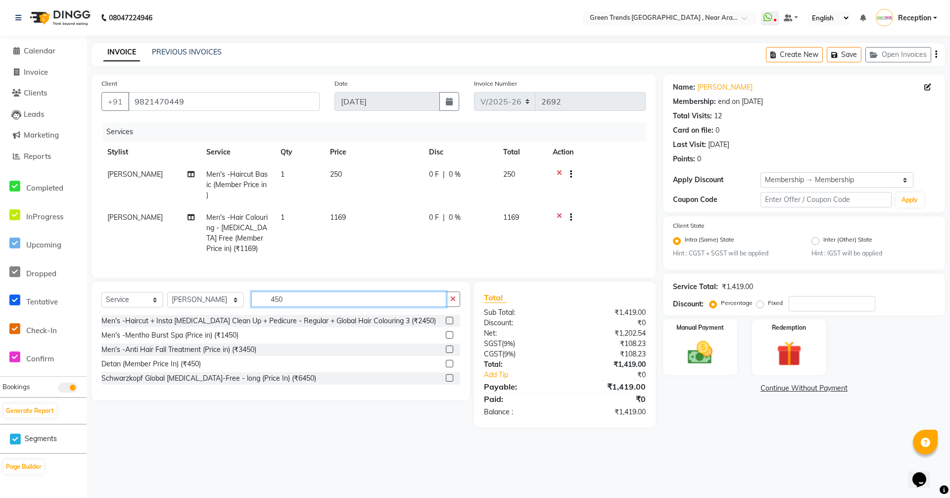
type input "450"
click at [449, 367] on label at bounding box center [449, 363] width 7 height 7
click at [449, 367] on input "checkbox" at bounding box center [449, 364] width 6 height 6
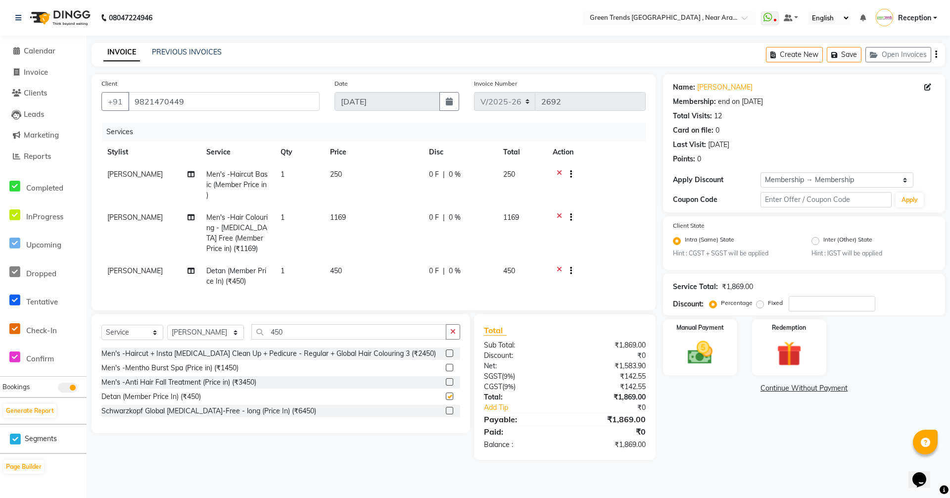
checkbox input "false"
click at [697, 360] on img at bounding box center [700, 353] width 43 height 30
click at [773, 390] on span "CASH" at bounding box center [770, 388] width 21 height 11
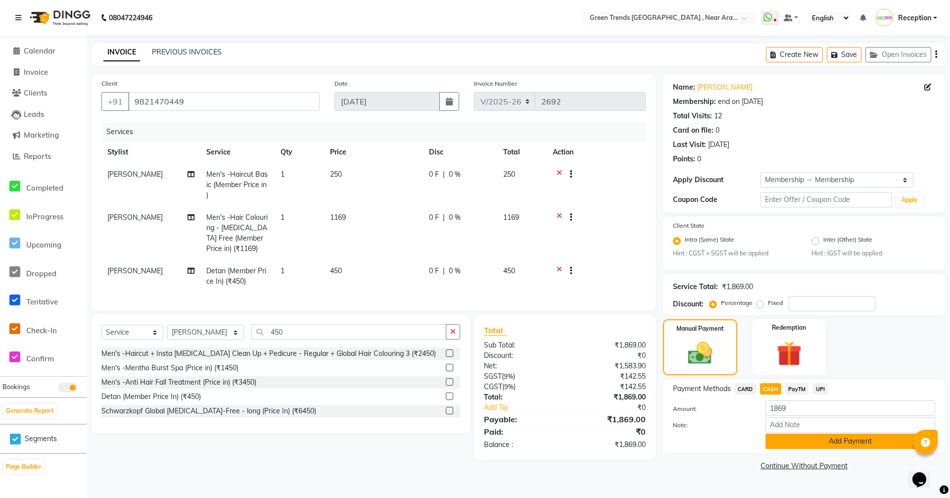
click at [850, 439] on button "Add Payment" at bounding box center [850, 440] width 170 height 15
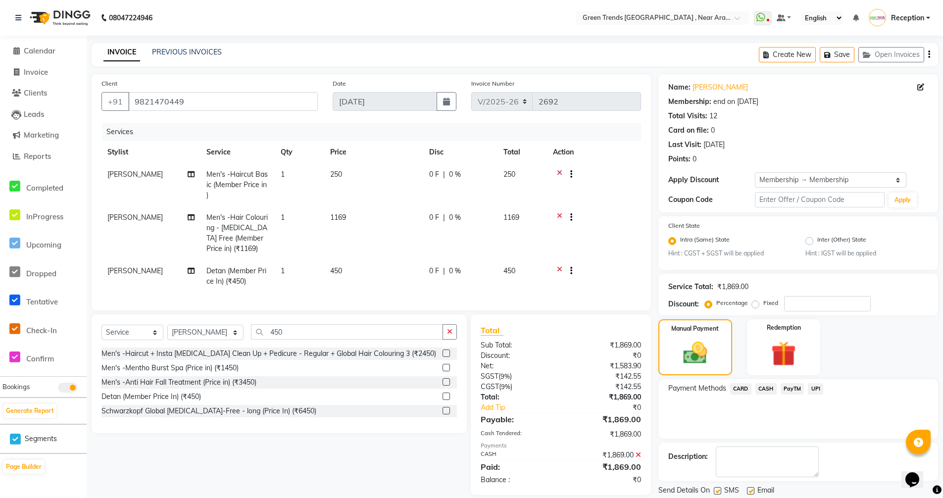
scroll to position [32, 0]
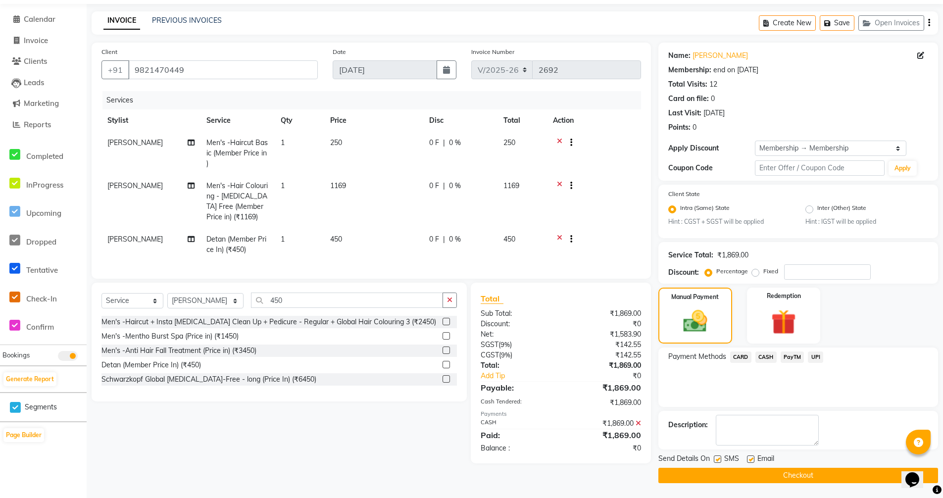
click at [798, 477] on button "Checkout" at bounding box center [798, 475] width 280 height 15
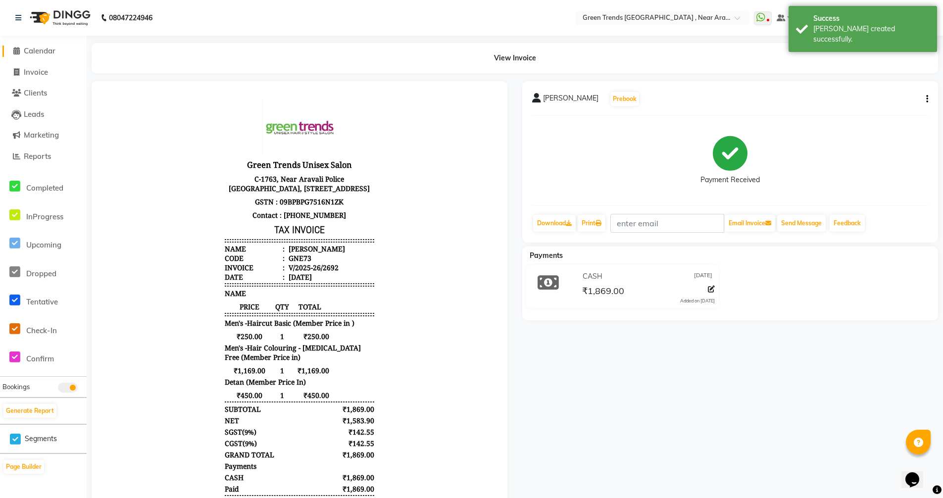
click at [38, 51] on span "Calendar" at bounding box center [40, 50] width 32 height 9
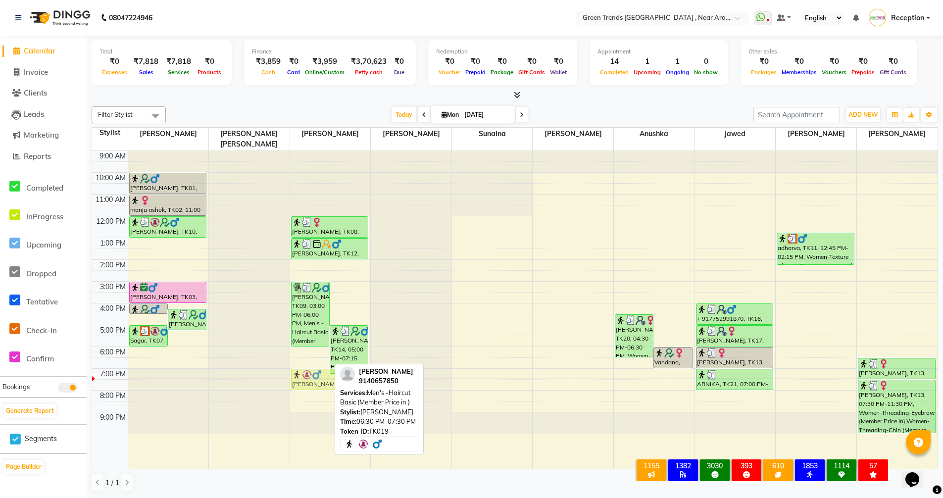
drag, startPoint x: 300, startPoint y: 348, endPoint x: 299, endPoint y: 355, distance: 7.1
click at [299, 355] on div "9:00 AM 10:00 AM 11:00 AM 12:00 PM 1:00 PM 2:00 PM 3:00 PM 4:00 PM 5:00 PM 6:00…" at bounding box center [514, 310] width 845 height 318
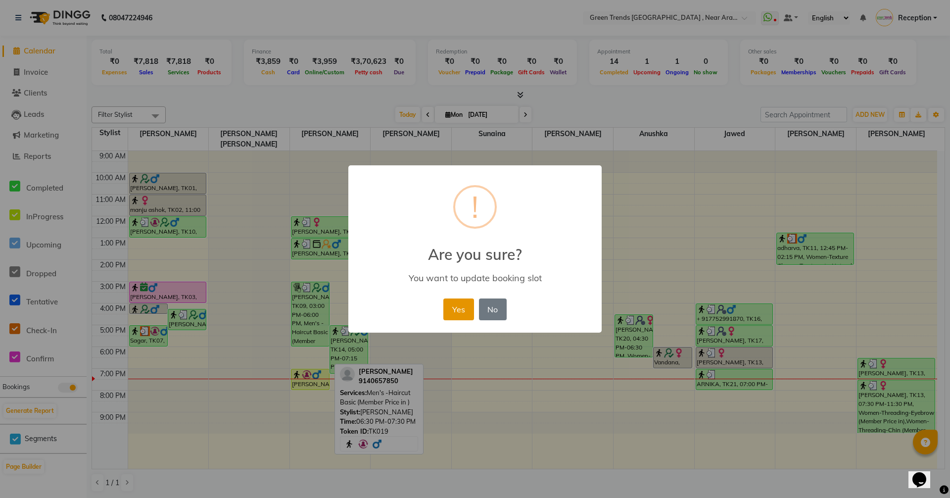
click at [454, 307] on button "Yes" at bounding box center [458, 309] width 30 height 22
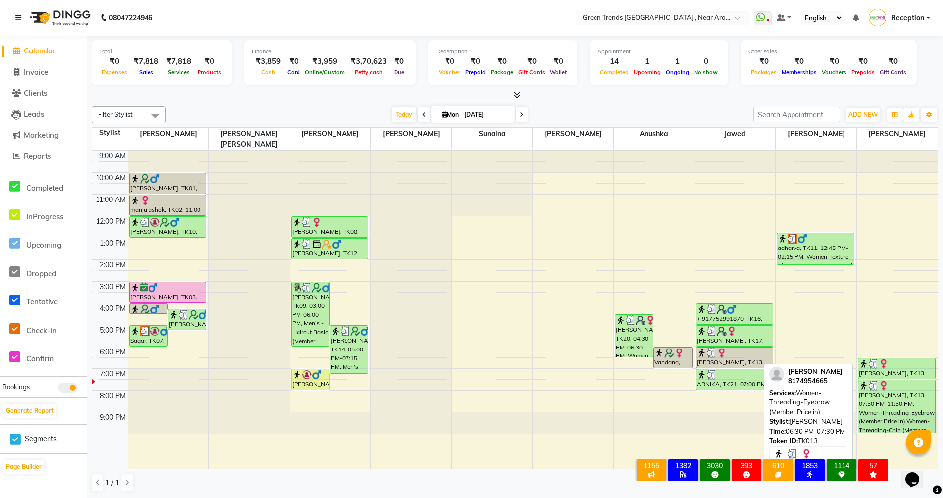
click at [870, 358] on div "[PERSON_NAME], TK13, 06:30 PM-07:30 PM, Women-Threading-Eyebrow (Member Price i…" at bounding box center [896, 368] width 77 height 20
click at [889, 402] on div "Kirti, TK13, 07:30 PM-11:30 PM, Women-Threading-Eyebrow (Member Price in),Women…" at bounding box center [896, 406] width 77 height 53
select select "3"
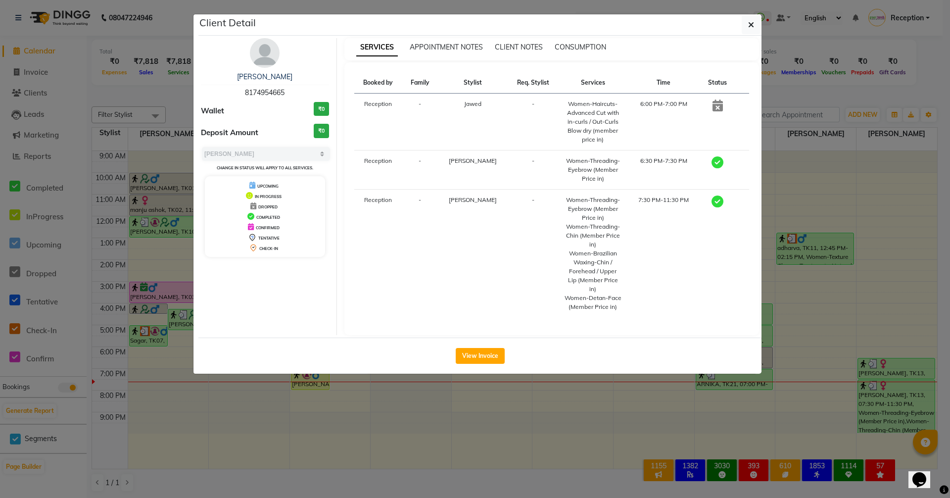
drag, startPoint x: 233, startPoint y: 86, endPoint x: 292, endPoint y: 89, distance: 59.4
click at [292, 89] on div "Kirti 8174954665" at bounding box center [265, 85] width 128 height 26
click at [541, 476] on ngb-modal-window "Client Detail Kirti 8174954665 Wallet ₹0 Deposit Amount ₹0 Select MARK DONE UPC…" at bounding box center [475, 249] width 950 height 498
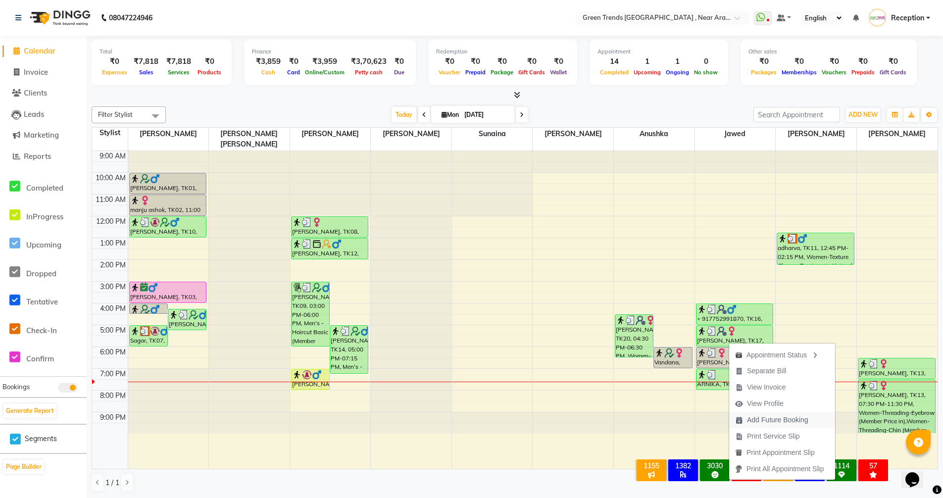
click at [769, 421] on span "Add Future Booking" at bounding box center [777, 420] width 61 height 10
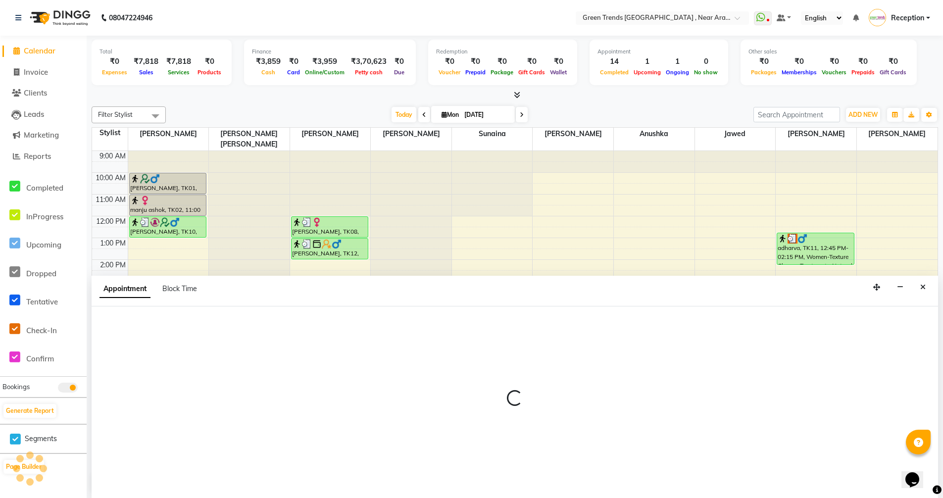
scroll to position [0, 0]
select select "tentative"
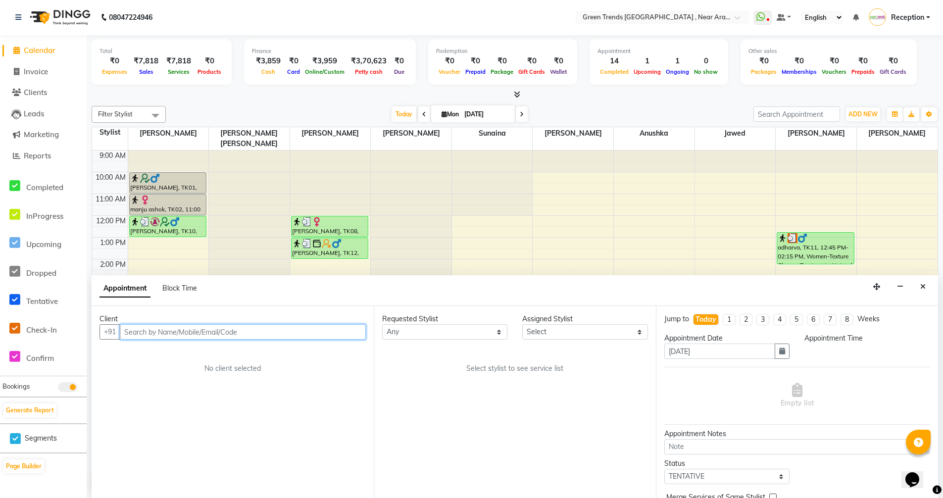
select select "600"
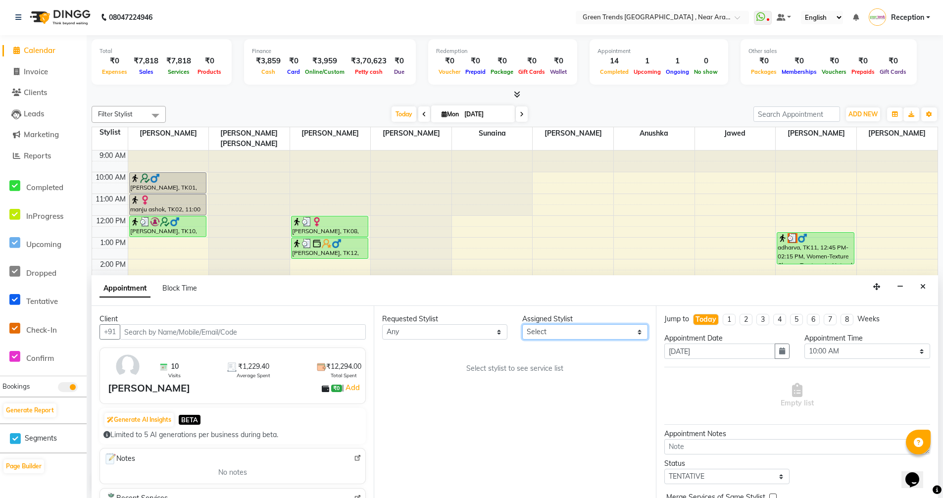
click at [607, 334] on select "Select [PERSON_NAME] [PERSON_NAME] [PERSON_NAME]. [PERSON_NAME] [PERSON_NAME] S…" at bounding box center [584, 331] width 125 height 15
click at [522, 324] on select "Select [PERSON_NAME] [PERSON_NAME] [PERSON_NAME]. [PERSON_NAME] [PERSON_NAME] S…" at bounding box center [584, 331] width 125 height 15
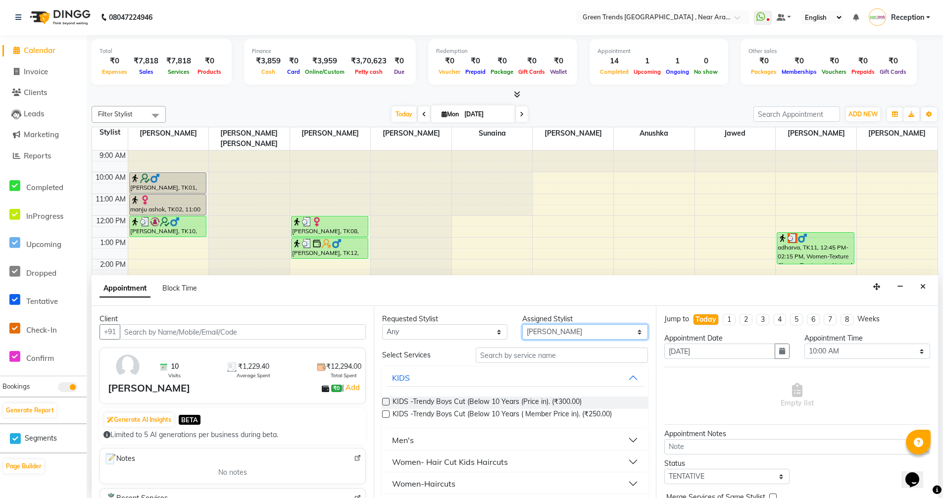
click at [630, 334] on select "Select [PERSON_NAME] [PERSON_NAME] [PERSON_NAME]. [PERSON_NAME] [PERSON_NAME] S…" at bounding box center [584, 331] width 125 height 15
select select "82690"
click at [522, 324] on select "Select [PERSON_NAME] [PERSON_NAME] [PERSON_NAME]. [PERSON_NAME] [PERSON_NAME] S…" at bounding box center [584, 331] width 125 height 15
click at [526, 481] on button "Women-Haircuts" at bounding box center [515, 483] width 258 height 18
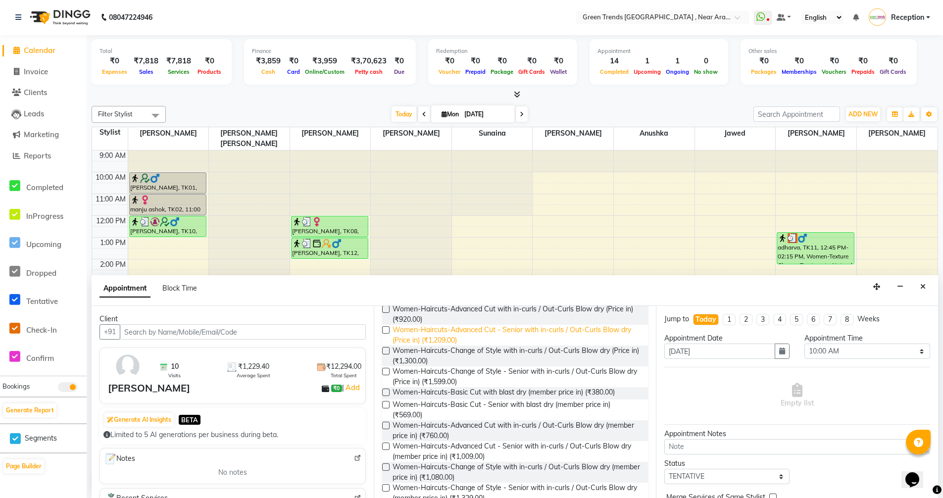
scroll to position [247, 0]
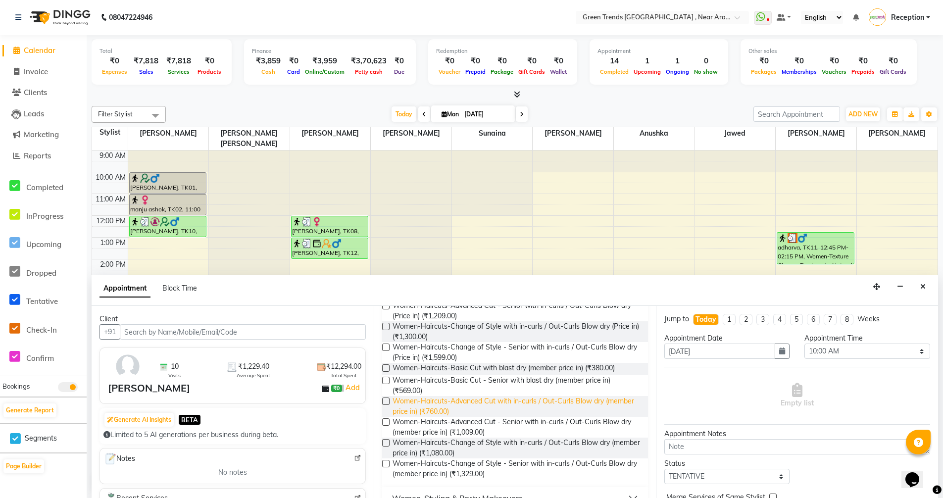
click at [481, 403] on span "Women-Haircuts-Advanced Cut with in-curls / Out-Curls Blow dry (member price in…" at bounding box center [515, 406] width 247 height 21
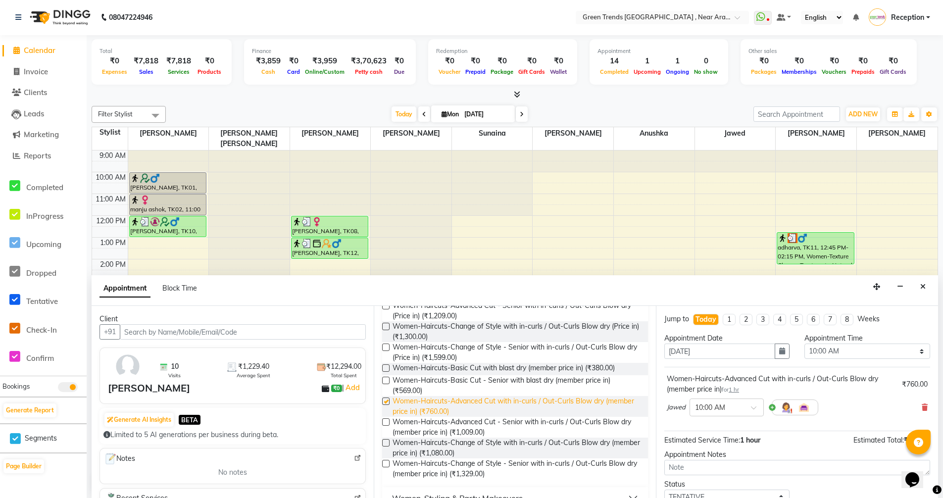
checkbox input "false"
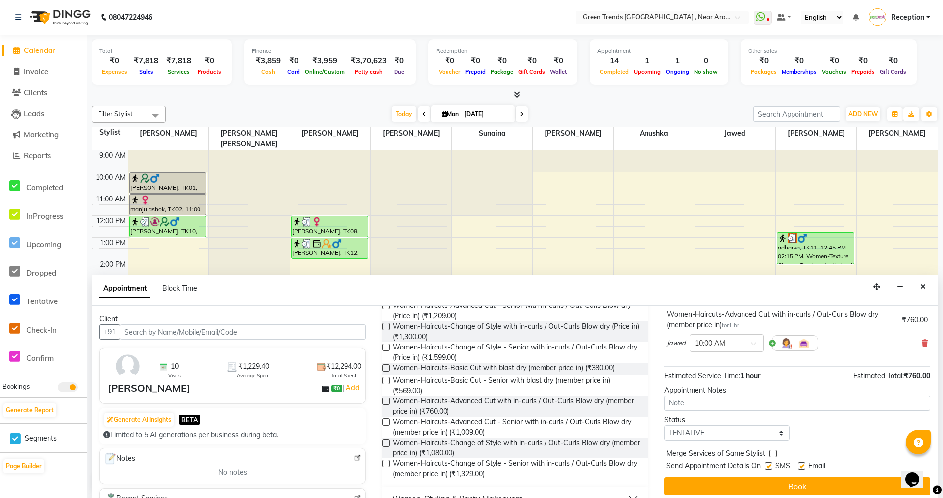
scroll to position [69, 0]
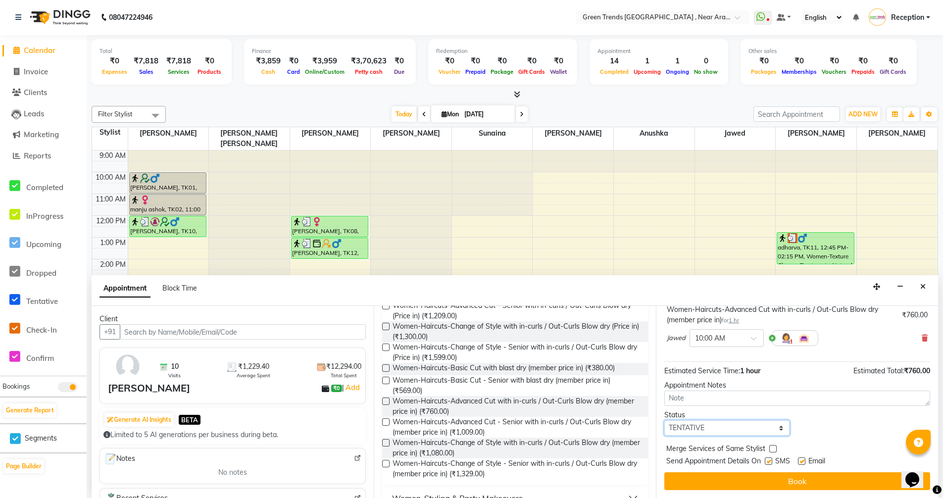
click at [774, 429] on select "Select TENTATIVE CONFIRM CHECK-IN UPCOMING" at bounding box center [726, 427] width 125 height 15
select select "confirm booking"
click at [664, 420] on select "Select TENTATIVE CONFIRM CHECK-IN UPCOMING" at bounding box center [726, 427] width 125 height 15
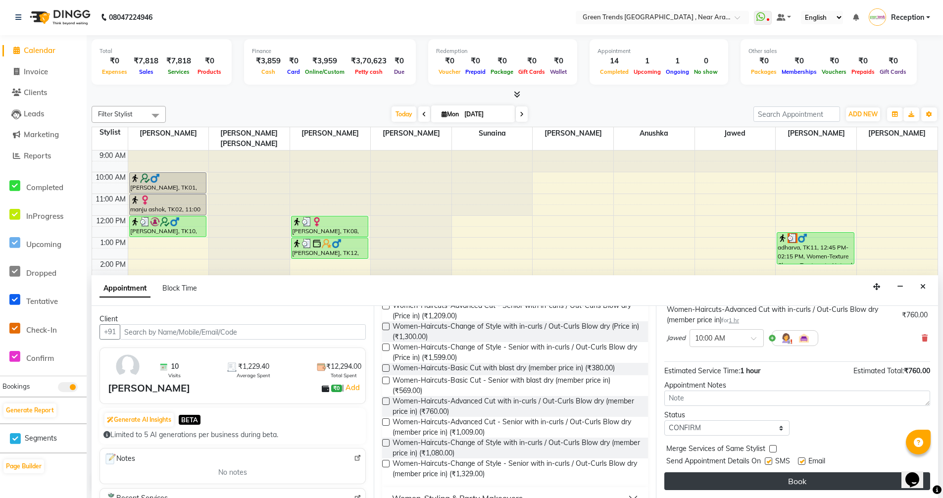
click at [800, 479] on button "Book" at bounding box center [797, 481] width 266 height 18
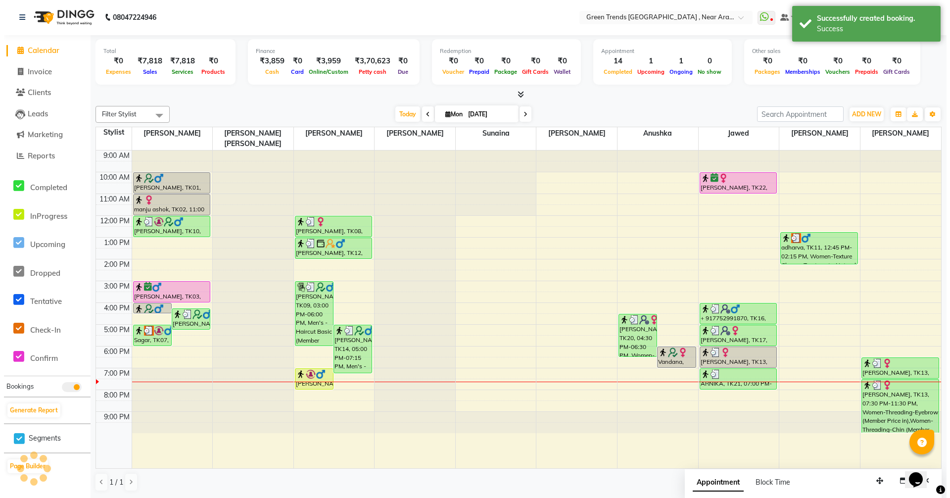
scroll to position [0, 0]
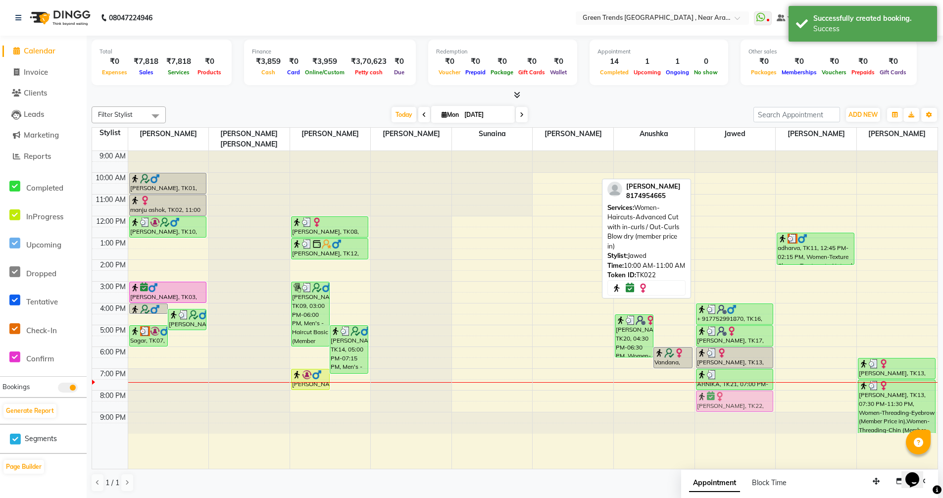
drag, startPoint x: 726, startPoint y: 169, endPoint x: 719, endPoint y: 383, distance: 213.9
click at [719, 383] on div "Kirti, TK22, 10:00 AM-11:00 AM, Women-Haircuts-Advanced Cut with in-curls / Out…" at bounding box center [735, 310] width 81 height 318
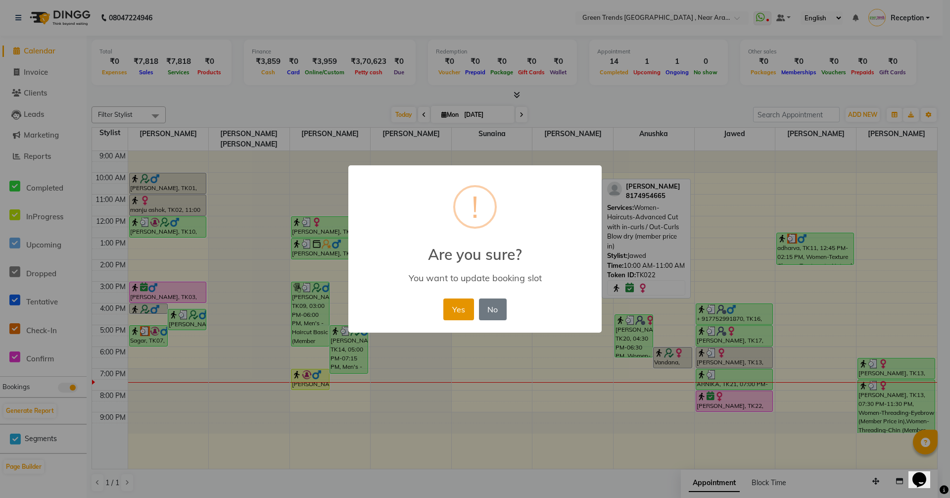
click at [456, 306] on button "Yes" at bounding box center [458, 309] width 30 height 22
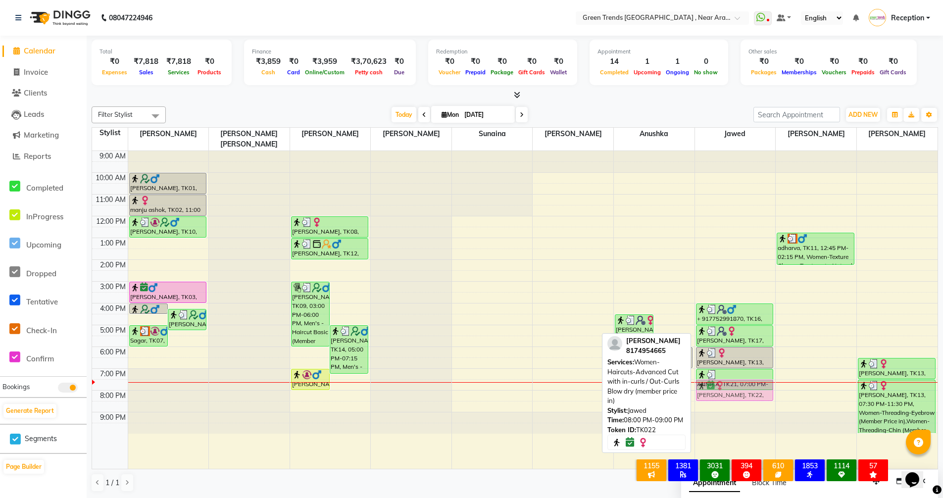
drag, startPoint x: 729, startPoint y: 389, endPoint x: 725, endPoint y: 381, distance: 9.3
click at [725, 381] on div "+ 917752991870, TK16, 04:00 PM-05:00 PM, Women-Haircuts-Advanced Cut with in-cu…" at bounding box center [735, 310] width 81 height 318
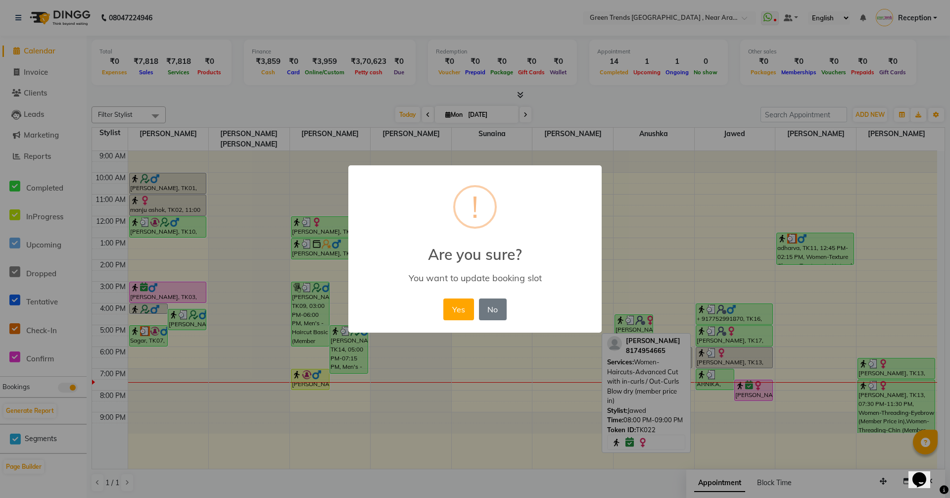
click at [455, 307] on button "Yes" at bounding box center [458, 309] width 30 height 22
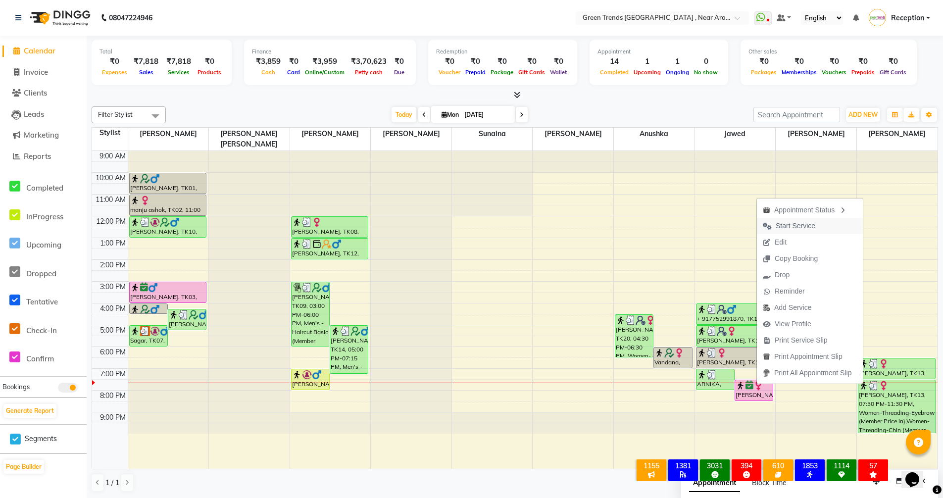
click at [803, 227] on span "Start Service" at bounding box center [795, 226] width 40 height 10
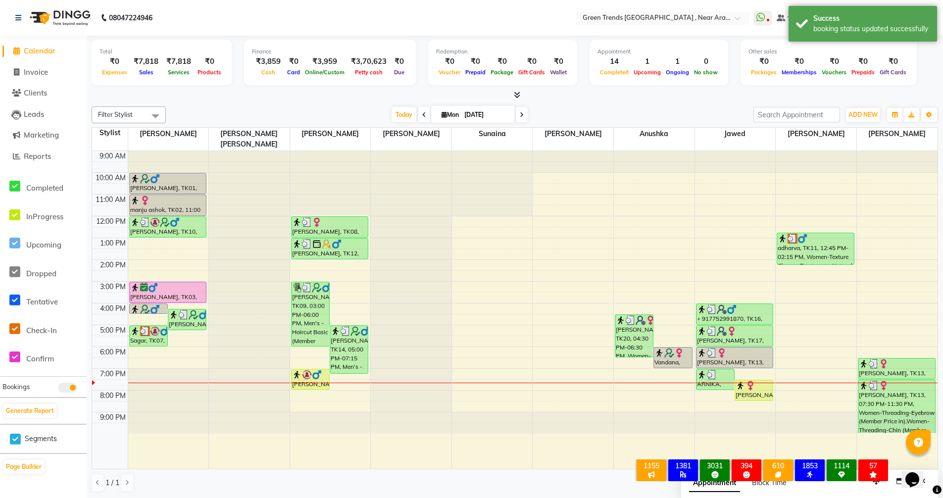
click at [580, 441] on div at bounding box center [572, 310] width 81 height 318
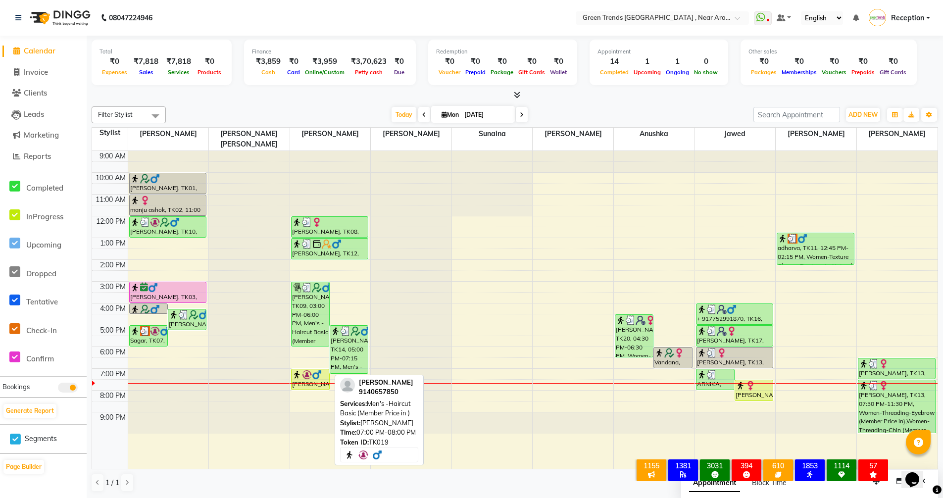
click at [305, 372] on div "APOORV SRIVASTAVA, TK19, 07:00 PM-08:00 PM, Men's -Haircut Basic (Member Price …" at bounding box center [310, 379] width 38 height 20
click at [304, 370] on img at bounding box center [307, 375] width 10 height 10
select select "1"
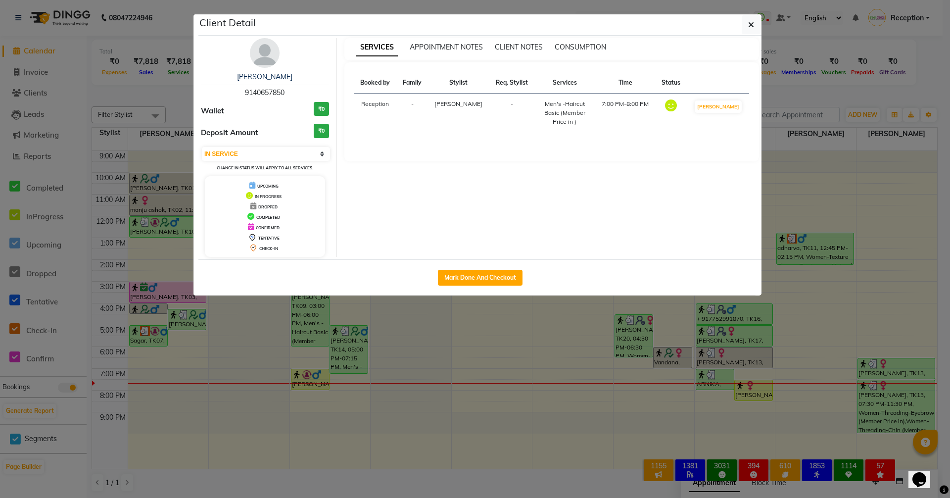
click at [263, 54] on img at bounding box center [265, 53] width 30 height 30
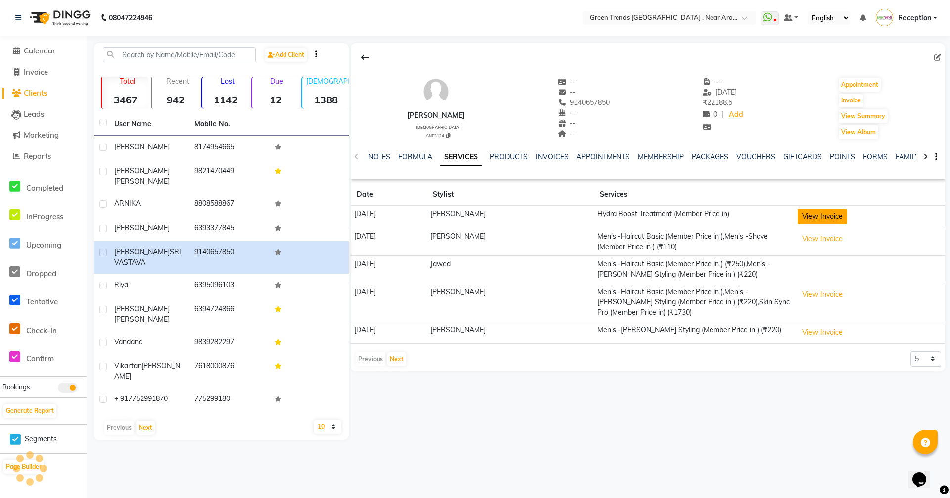
click at [812, 219] on button "View Invoice" at bounding box center [822, 216] width 49 height 15
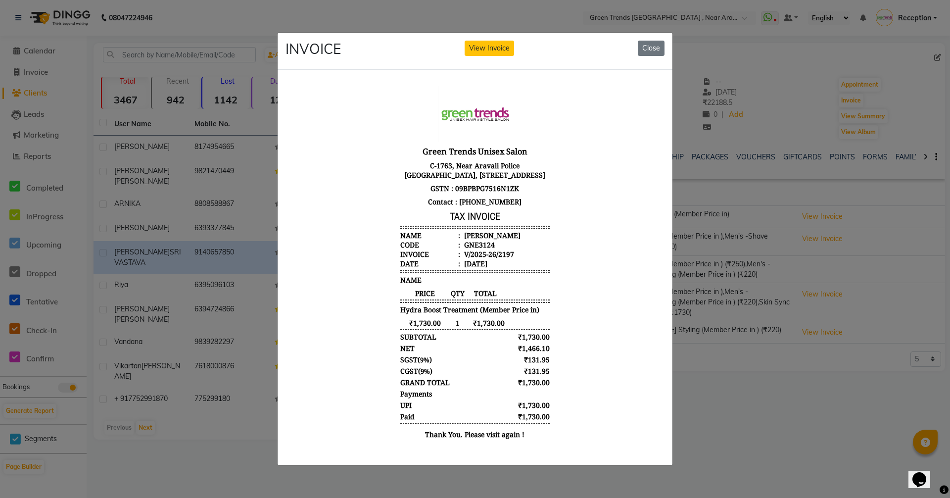
click at [778, 455] on ngb-modal-window "INVOICE View Invoice Close" at bounding box center [475, 249] width 950 height 498
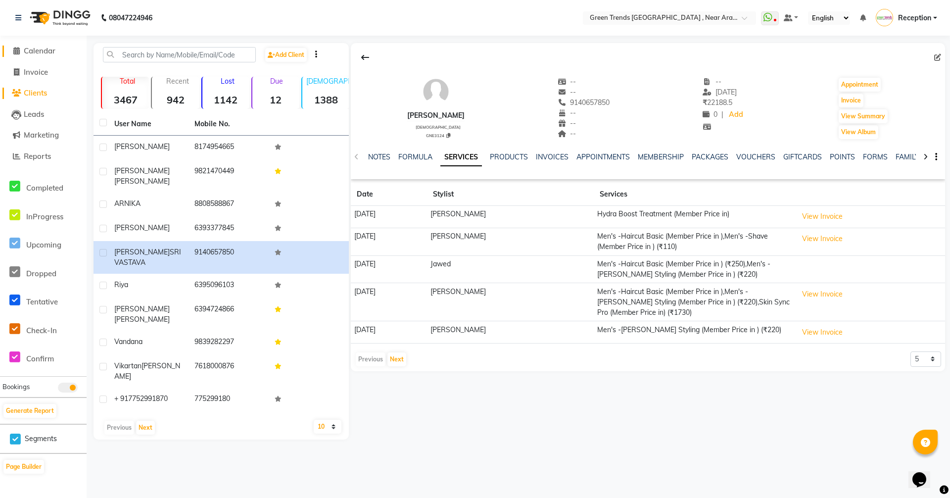
click at [37, 50] on span "Calendar" at bounding box center [40, 50] width 32 height 9
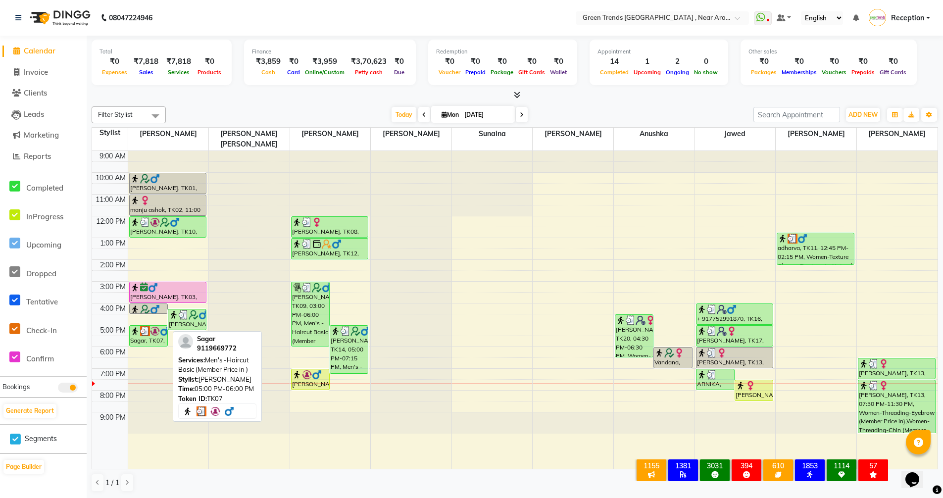
click at [139, 330] on div "Sagar, TK07, 05:00 PM-06:00 PM, Men's -Haircut Basic (Member Price in )" at bounding box center [149, 336] width 38 height 20
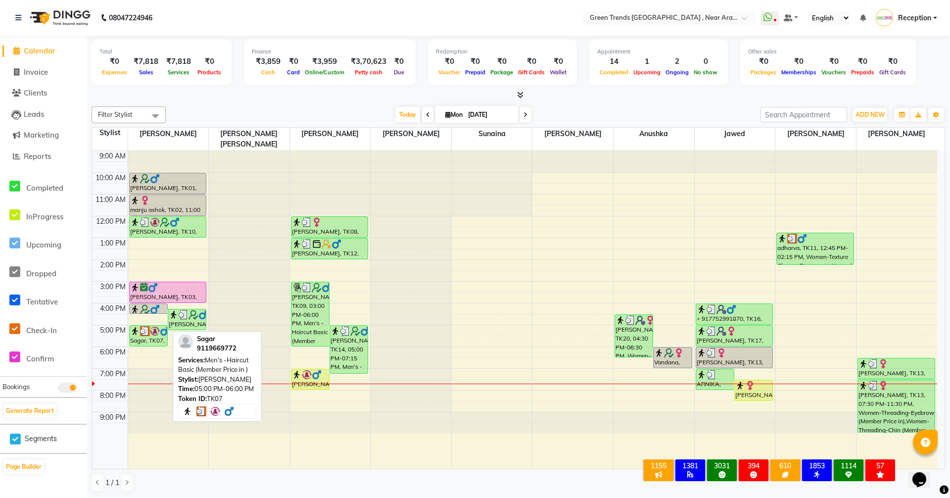
select select "3"
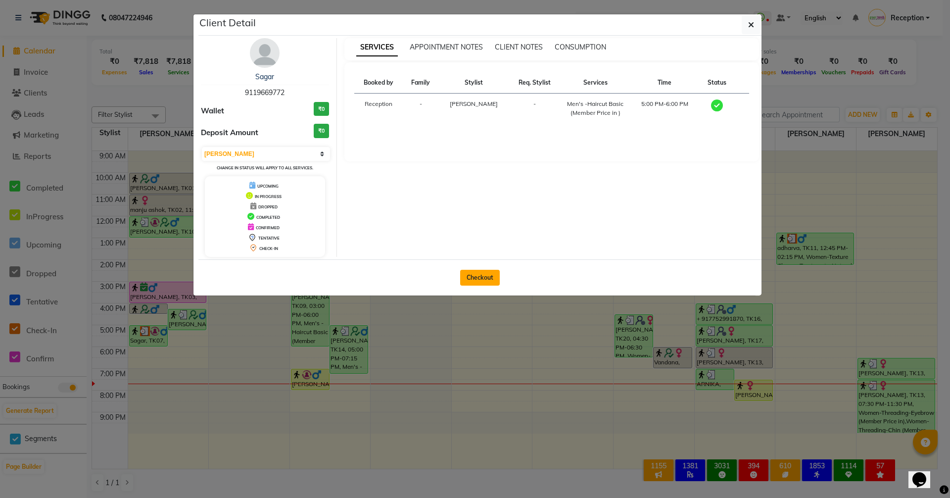
click at [477, 280] on button "Checkout" at bounding box center [480, 278] width 40 height 16
select select "service"
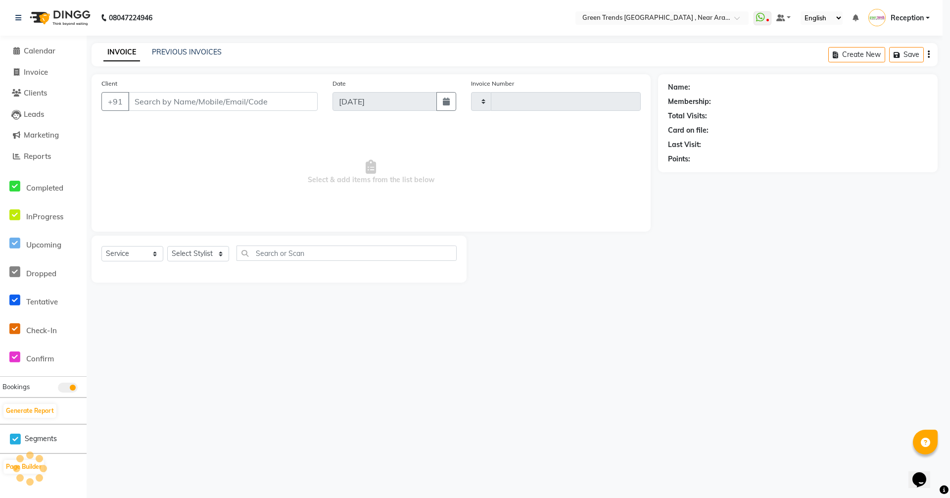
type input "2693"
select select "7005"
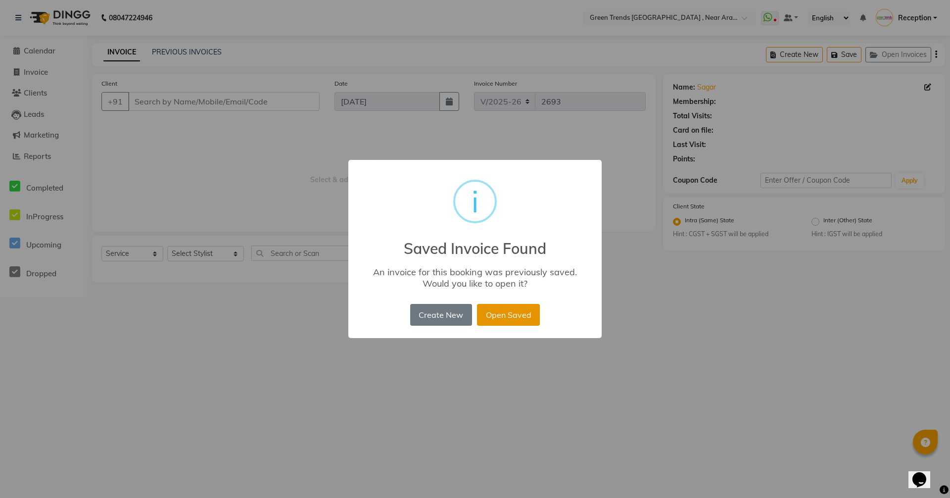
click at [498, 313] on button "Open Saved" at bounding box center [508, 315] width 63 height 22
type input "9119669772"
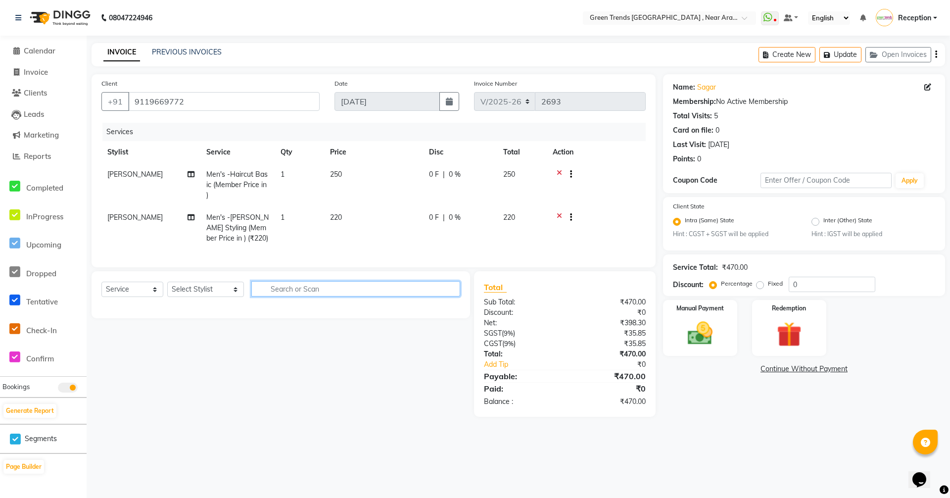
click at [324, 294] on input "text" at bounding box center [355, 288] width 209 height 15
type input "1"
type input "A"
type input "1120"
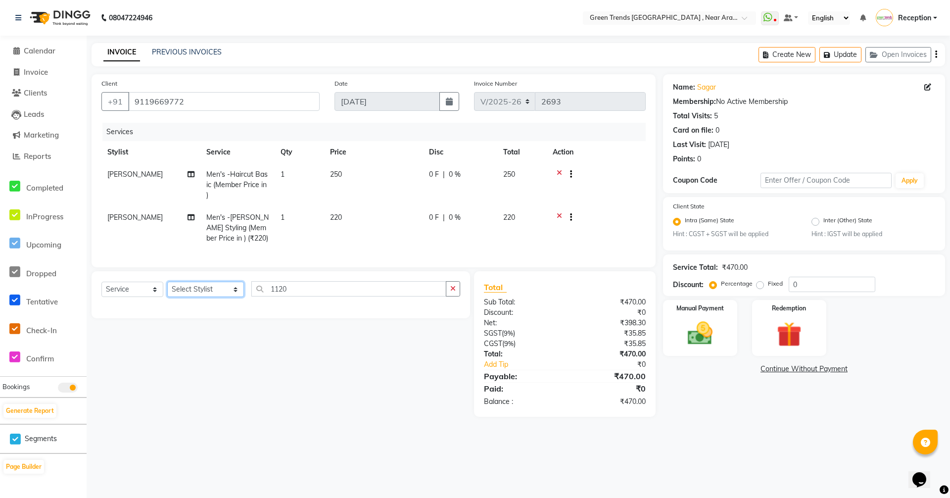
click at [221, 295] on select "Select Stylist Anushka Arvind Geeta Jawed Mandavi Singh Mohd. Fuzail Mohd Shuai…" at bounding box center [205, 289] width 77 height 15
select select "57687"
click at [167, 289] on select "Select Stylist Anushka Arvind Geeta Jawed Mandavi Singh Mohd. Fuzail Mohd Shuai…" at bounding box center [205, 289] width 77 height 15
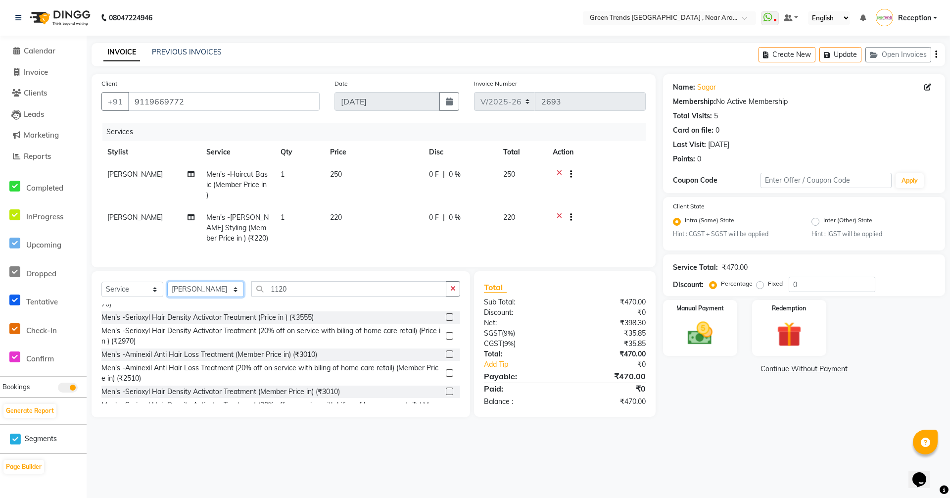
scroll to position [1286, 0]
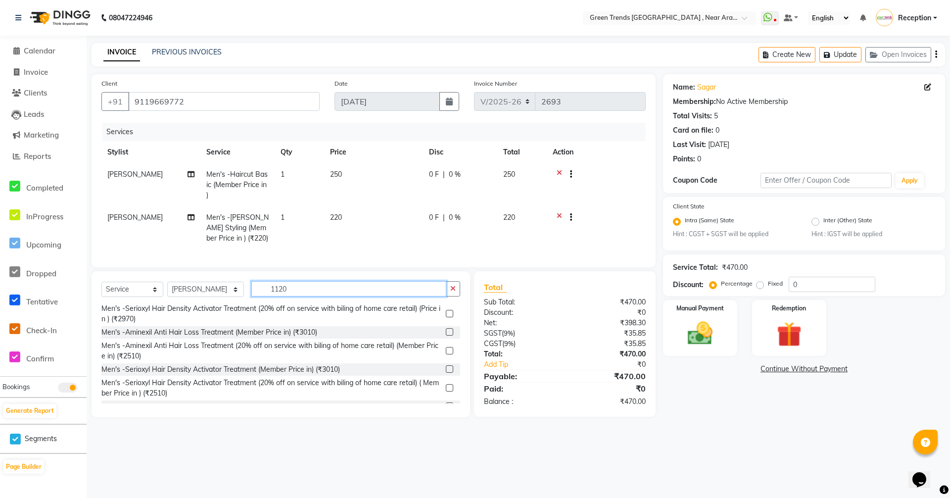
click at [286, 295] on input "1120" at bounding box center [348, 288] width 195 height 15
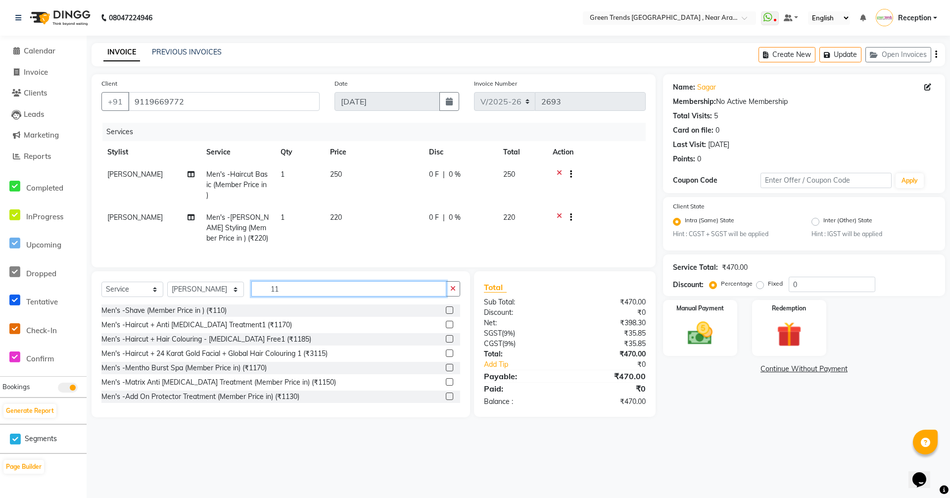
type input "1"
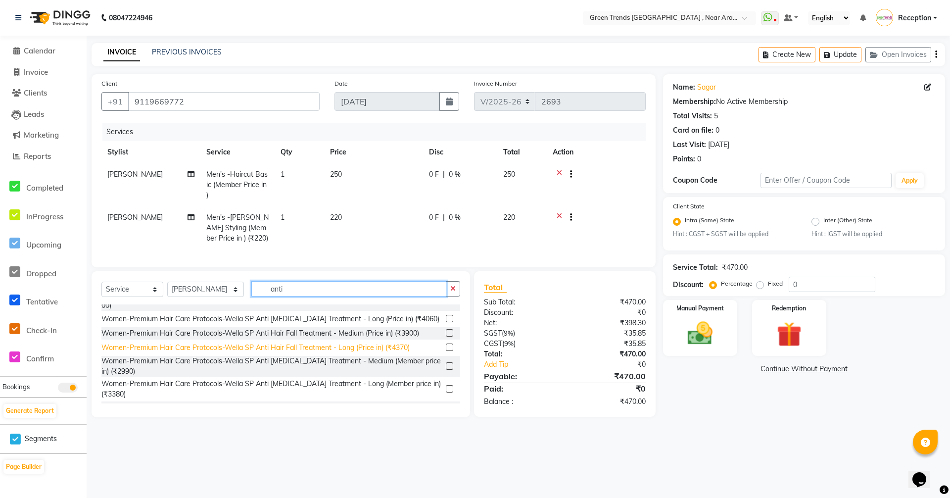
scroll to position [489, 0]
click at [291, 296] on input "anti" at bounding box center [348, 288] width 195 height 15
type input "a"
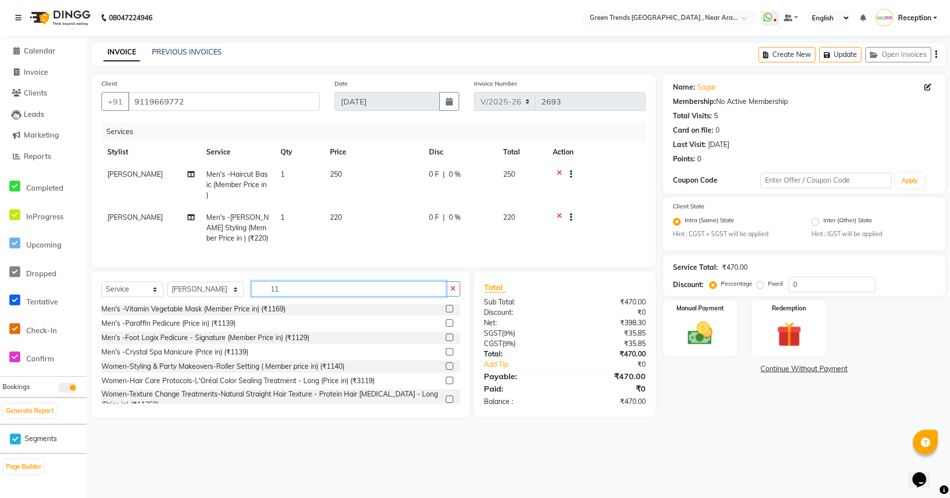
scroll to position [198, 0]
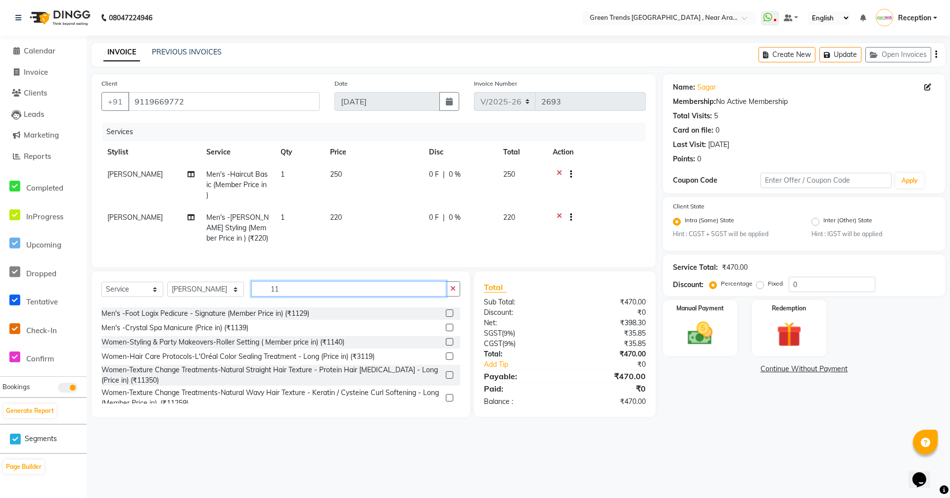
type input "1"
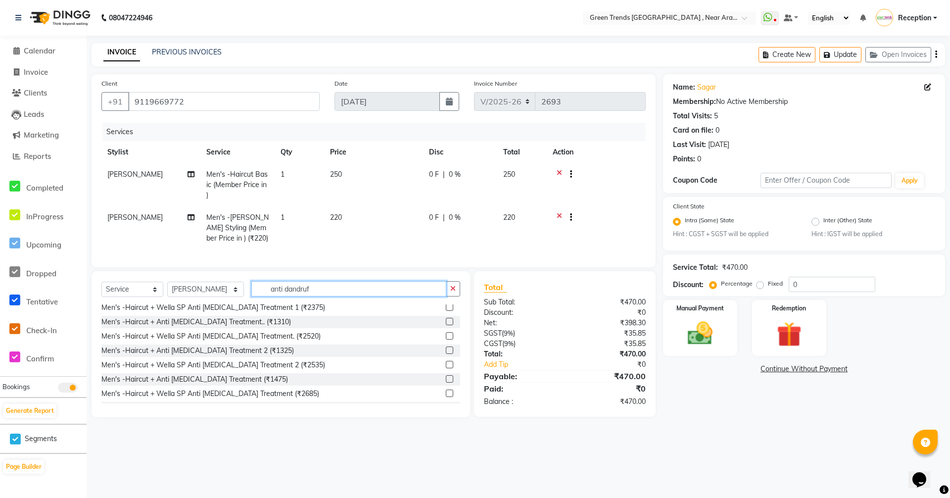
scroll to position [0, 0]
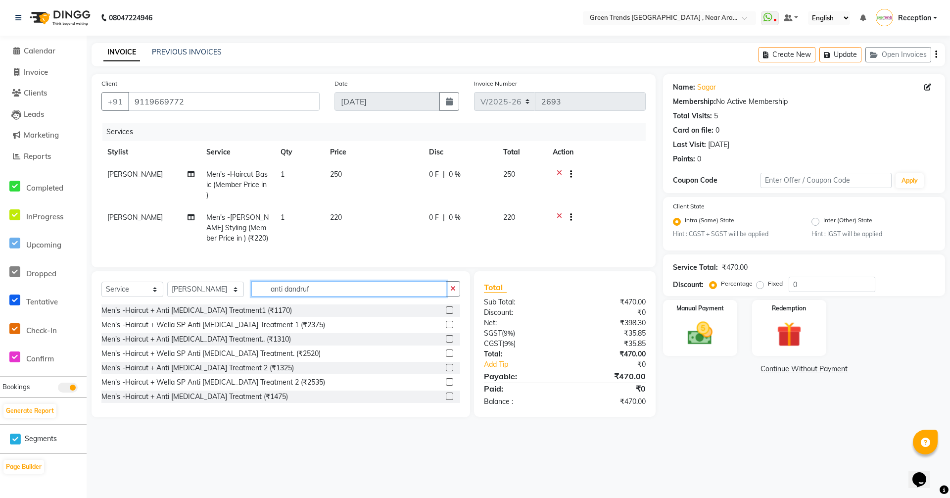
click at [320, 296] on input "anti dandruf" at bounding box center [348, 288] width 195 height 15
type input "a"
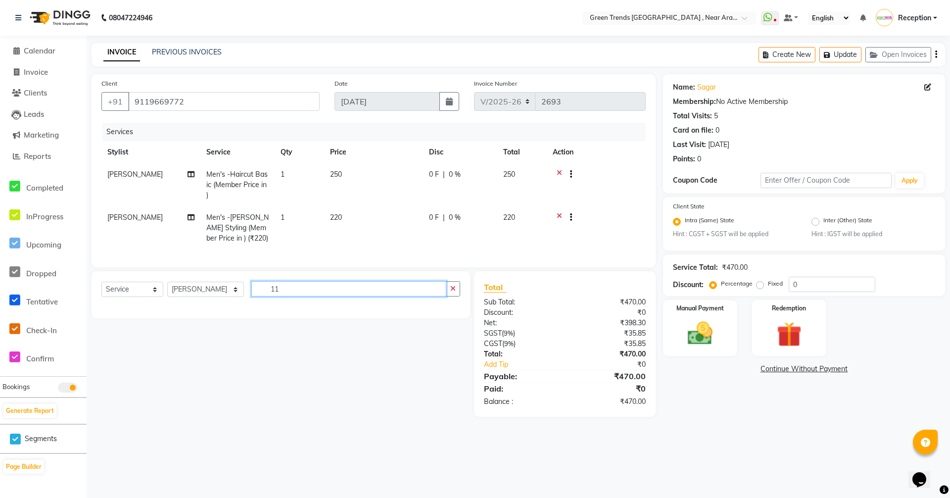
type input "1"
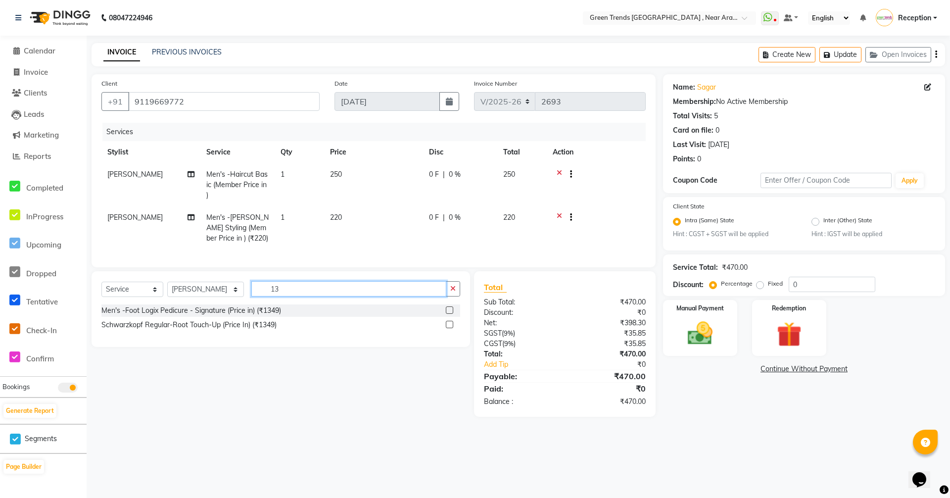
type input "1"
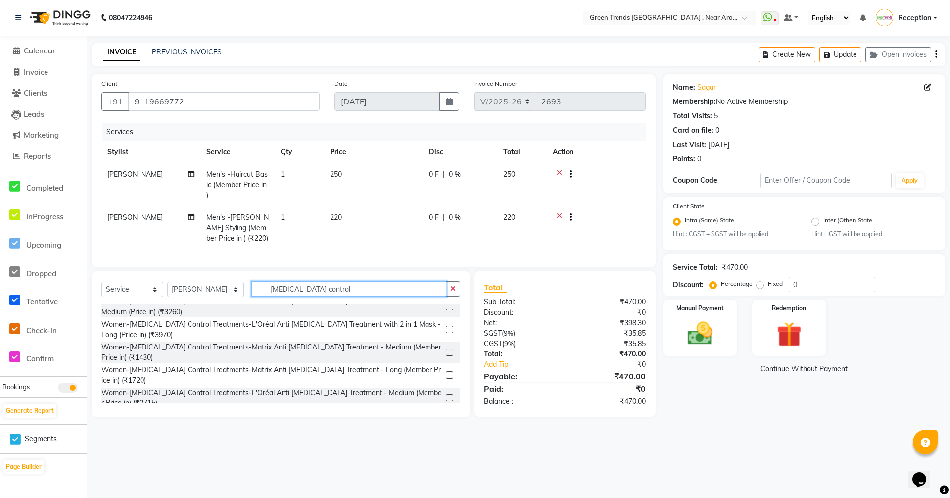
scroll to position [124, 0]
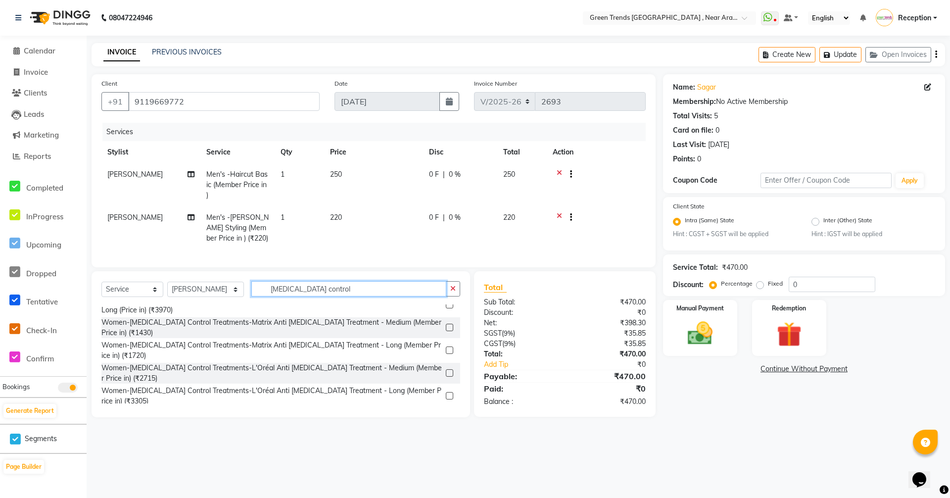
click at [251, 291] on input "dandruff control" at bounding box center [348, 288] width 195 height 15
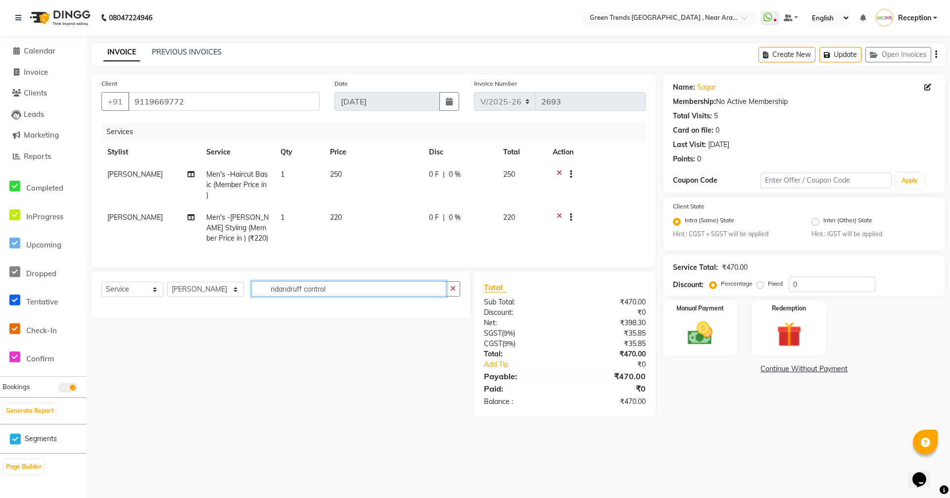
scroll to position [0, 0]
click at [251, 296] on input "anti dandruff control" at bounding box center [348, 288] width 195 height 15
click at [351, 292] on input "men anti dandruff control" at bounding box center [348, 288] width 195 height 15
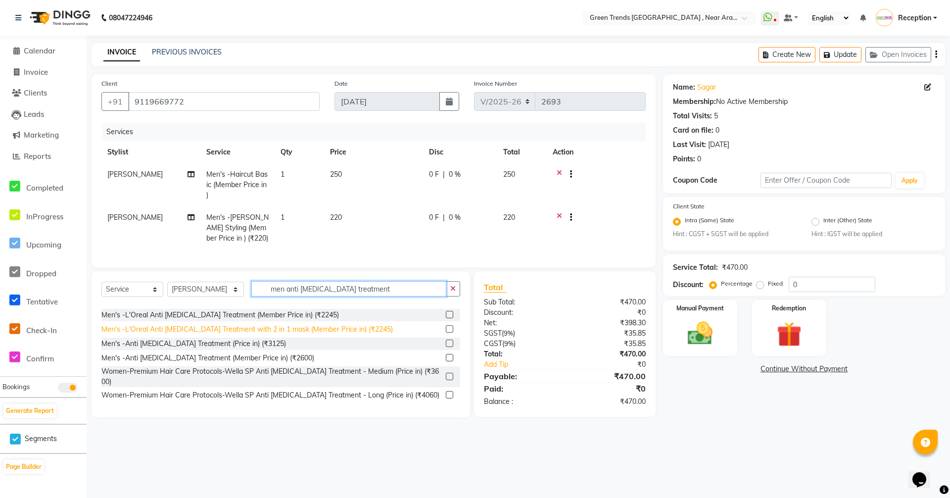
scroll to position [247, 0]
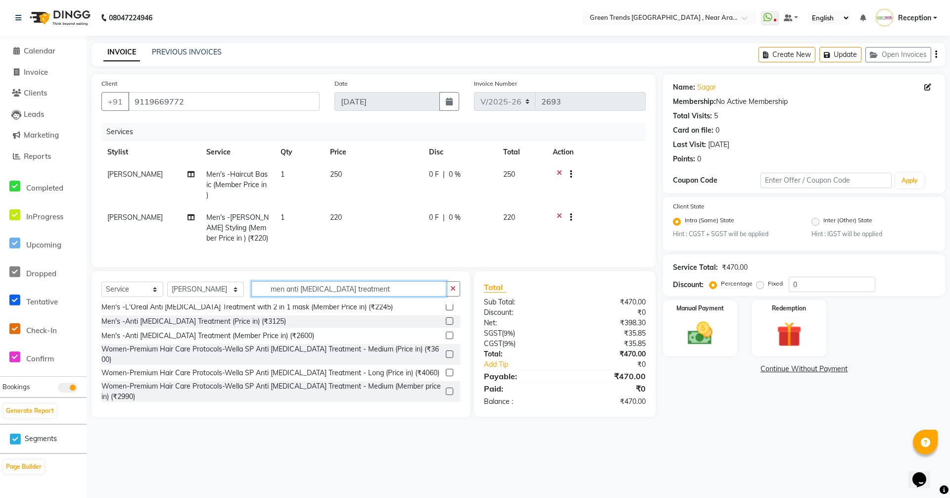
click at [356, 295] on input "men anti dandruff treatment" at bounding box center [348, 288] width 195 height 15
type input "m"
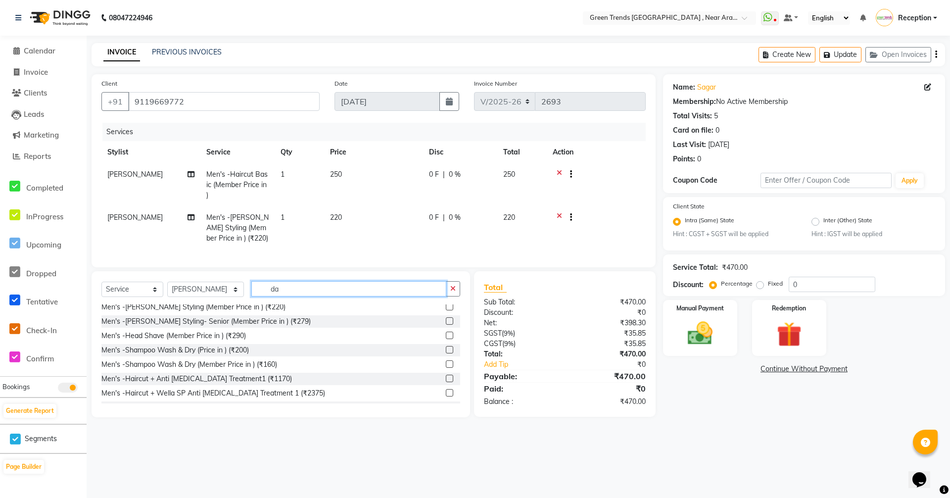
scroll to position [0, 0]
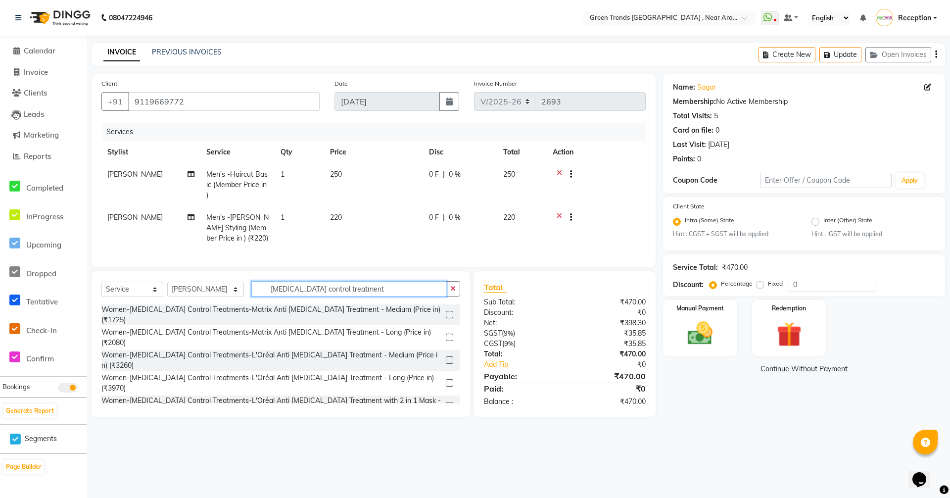
click at [251, 295] on input "dandruff control treatment" at bounding box center [348, 288] width 195 height 15
click at [350, 296] on input "dandruff control treatment" at bounding box center [348, 288] width 195 height 15
type input "d"
click at [268, 295] on input "men dandruff control treatment" at bounding box center [348, 288] width 195 height 15
click at [372, 296] on input "men dandruff control treatment" at bounding box center [348, 288] width 195 height 15
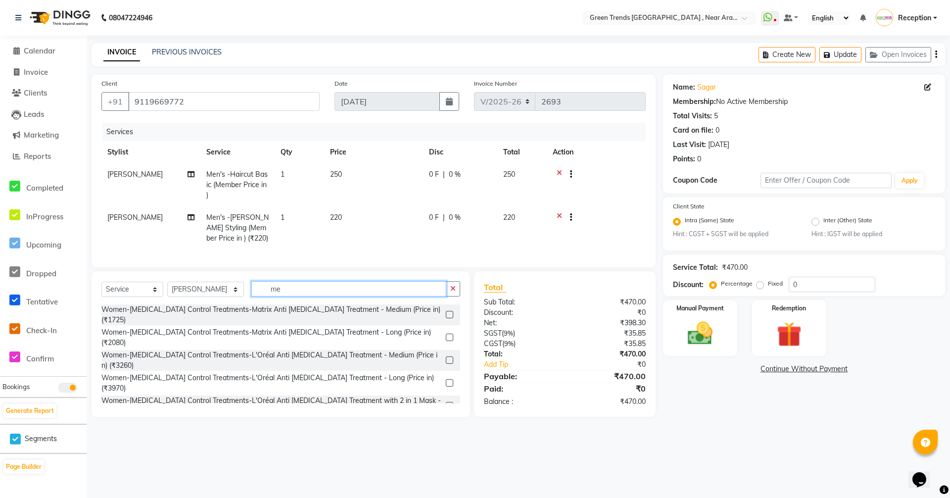
type input "m"
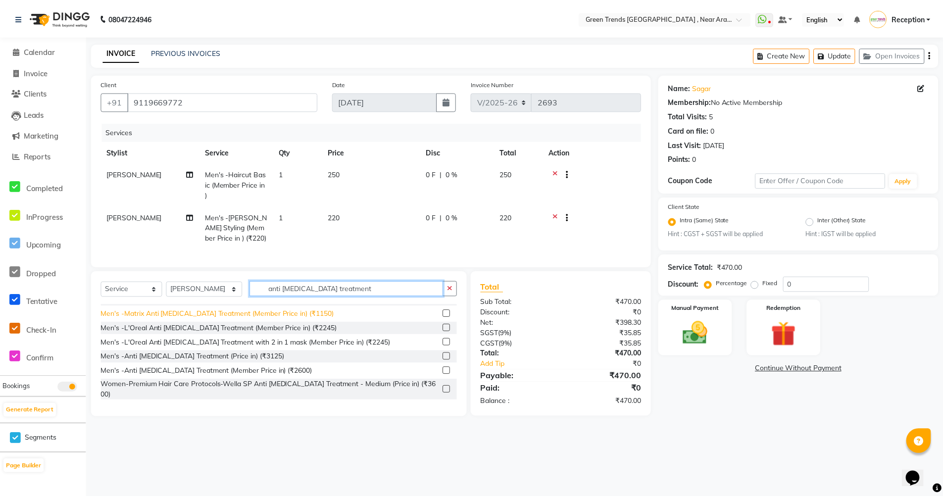
scroll to position [188, 0]
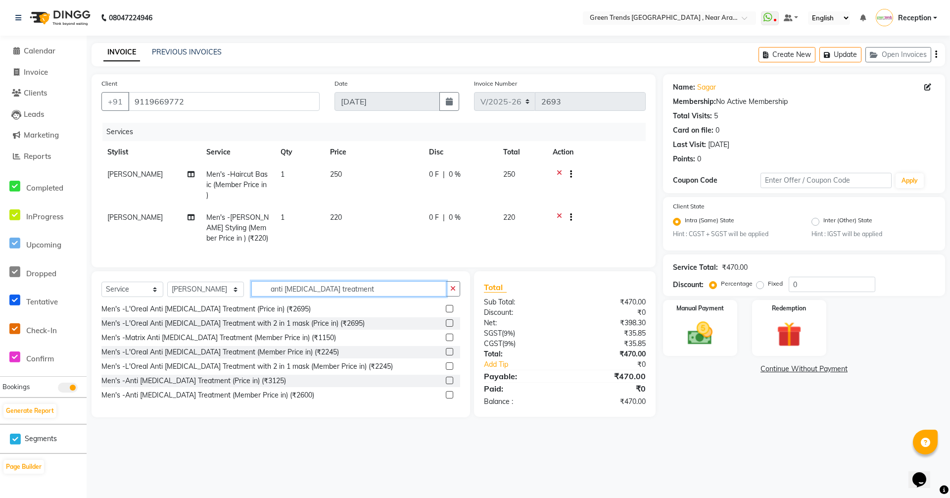
type input "anti dandruff treatment"
click at [446, 341] on label at bounding box center [449, 336] width 7 height 7
click at [446, 341] on input "checkbox" at bounding box center [449, 337] width 6 height 6
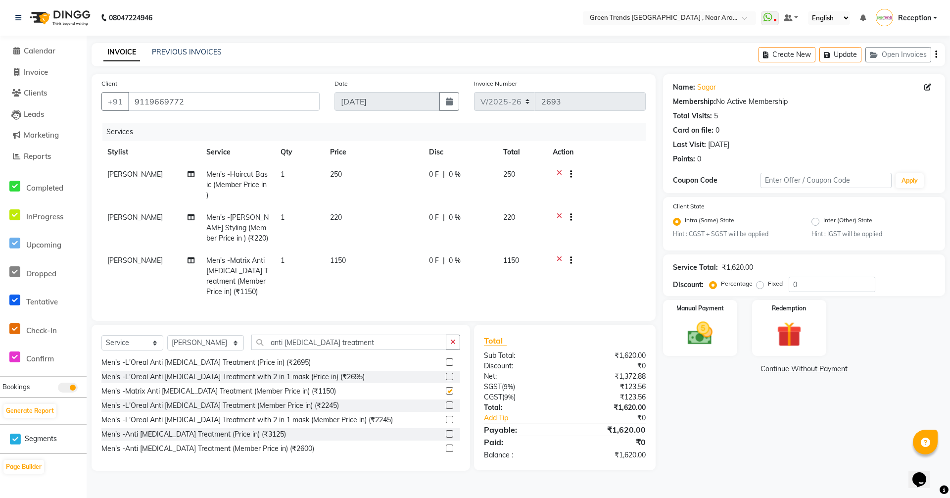
checkbox input "false"
click at [435, 260] on span "0 F" at bounding box center [434, 260] width 10 height 10
select select "57687"
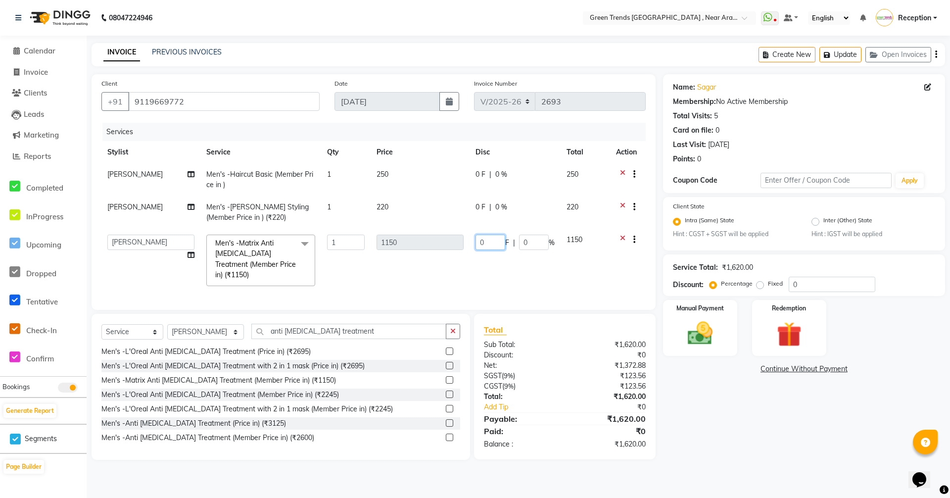
click at [485, 240] on input "0" at bounding box center [490, 242] width 30 height 15
type input "0"
type input "3"
type input "50"
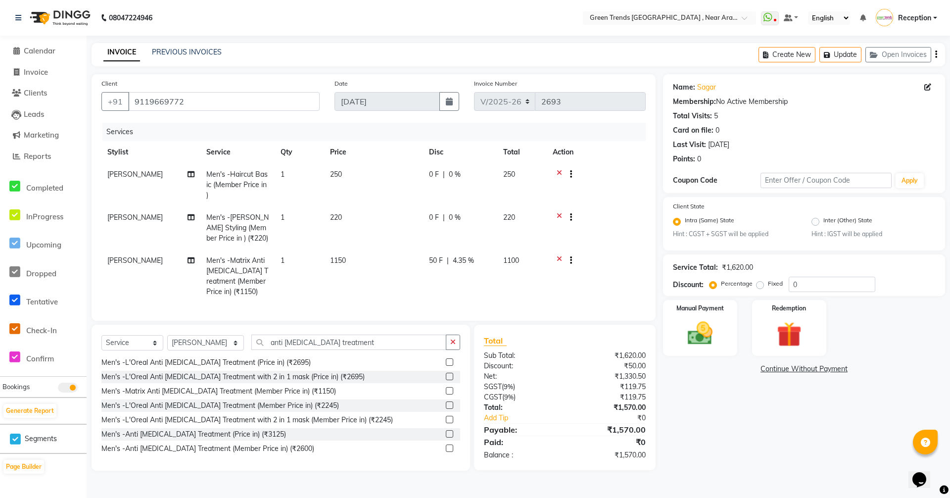
click at [618, 270] on td at bounding box center [596, 275] width 99 height 53
click at [508, 423] on link "Add Tip" at bounding box center [527, 418] width 103 height 10
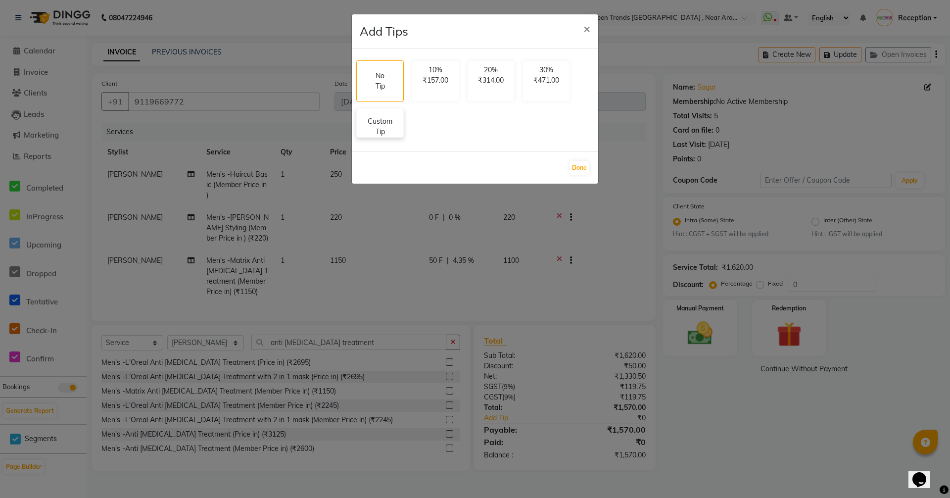
click at [390, 125] on p "Custom Tip" at bounding box center [380, 126] width 35 height 21
select select "57687"
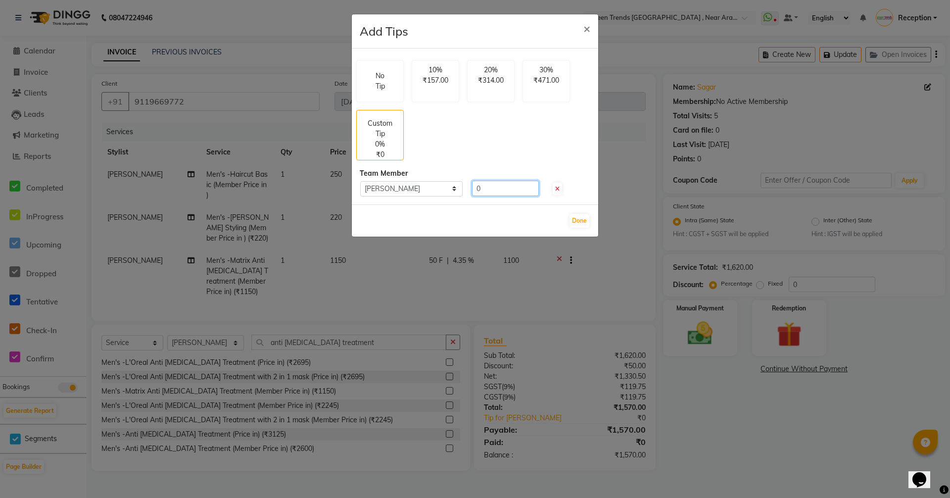
click at [492, 190] on input "0" at bounding box center [505, 188] width 67 height 15
type input "0"
type input "100"
click at [578, 221] on button "Done" at bounding box center [579, 221] width 20 height 14
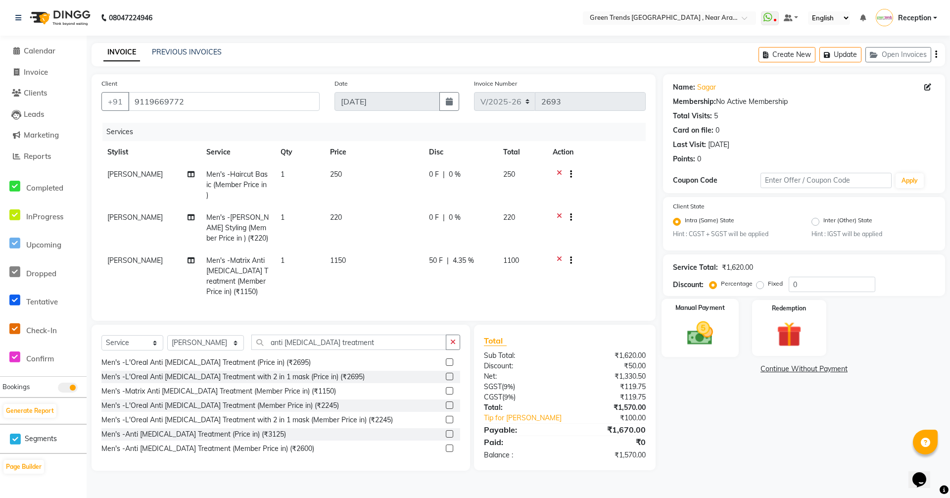
click at [699, 338] on img at bounding box center [700, 334] width 43 height 30
click at [820, 370] on span "UPI" at bounding box center [819, 369] width 15 height 11
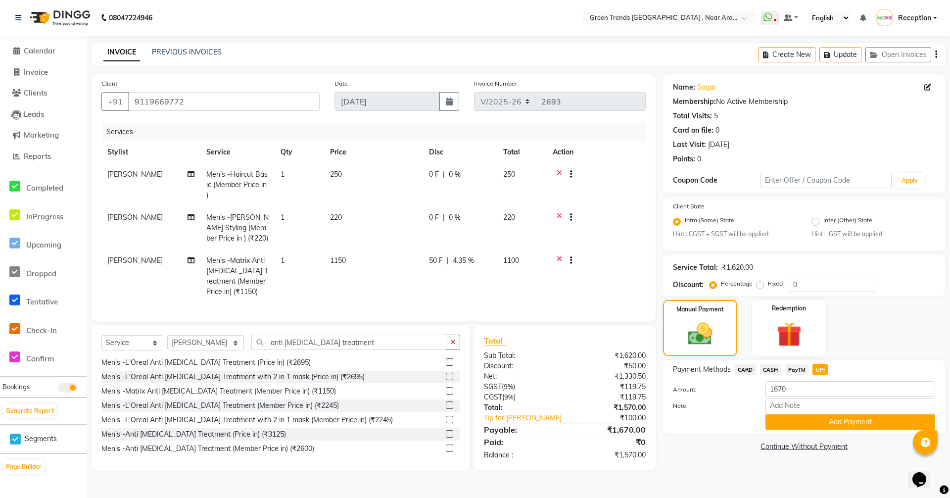
drag, startPoint x: 661, startPoint y: 439, endPoint x: 711, endPoint y: 492, distance: 73.1
click at [711, 485] on main "INVOICE PREVIOUS INVOICES Create New Update Open Invoices Client +91 9119669772…" at bounding box center [518, 264] width 863 height 442
click at [849, 419] on button "Add Payment" at bounding box center [850, 421] width 170 height 15
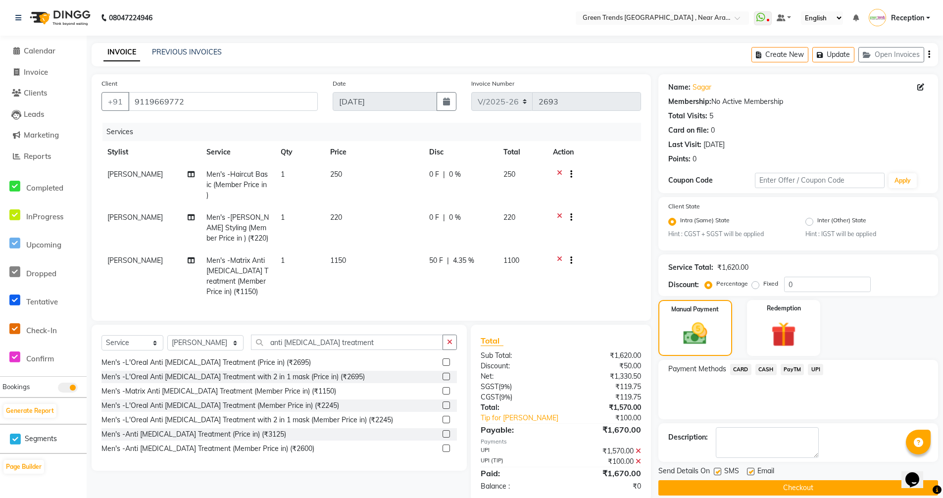
scroll to position [26, 0]
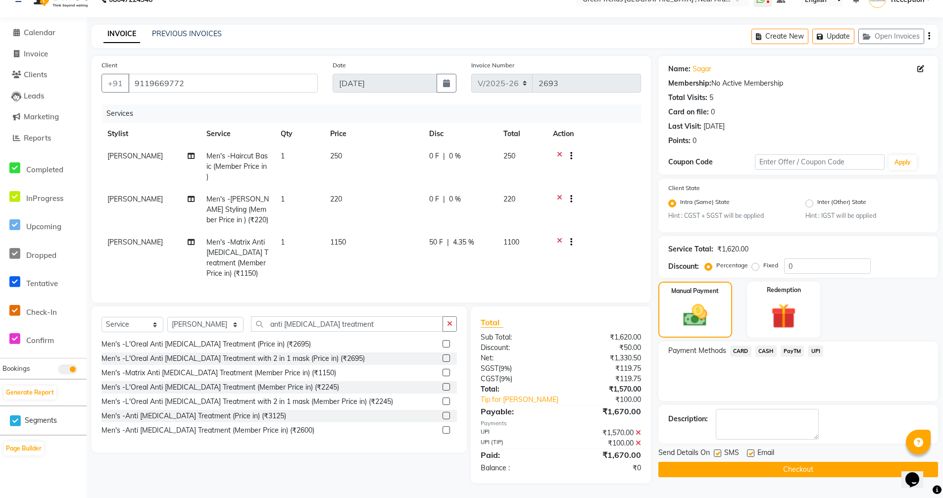
click at [812, 462] on button "Checkout" at bounding box center [798, 469] width 280 height 15
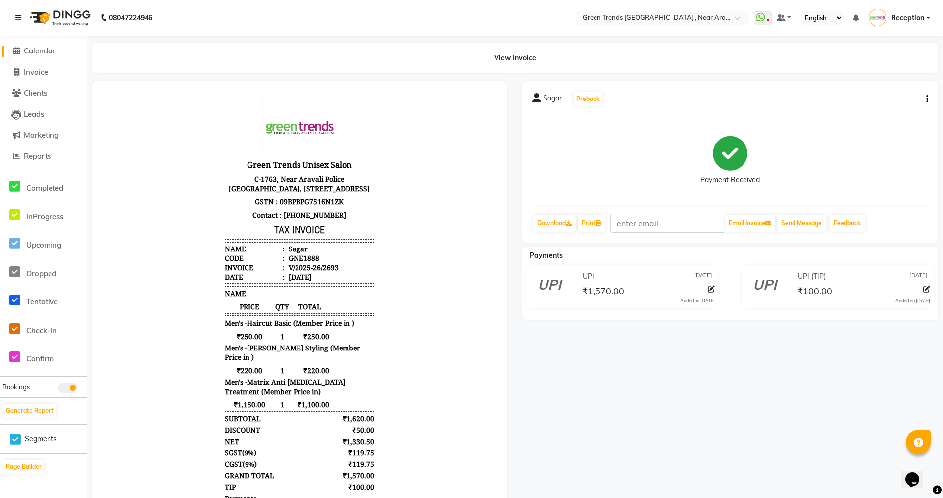
click at [45, 52] on span "Calendar" at bounding box center [40, 50] width 32 height 9
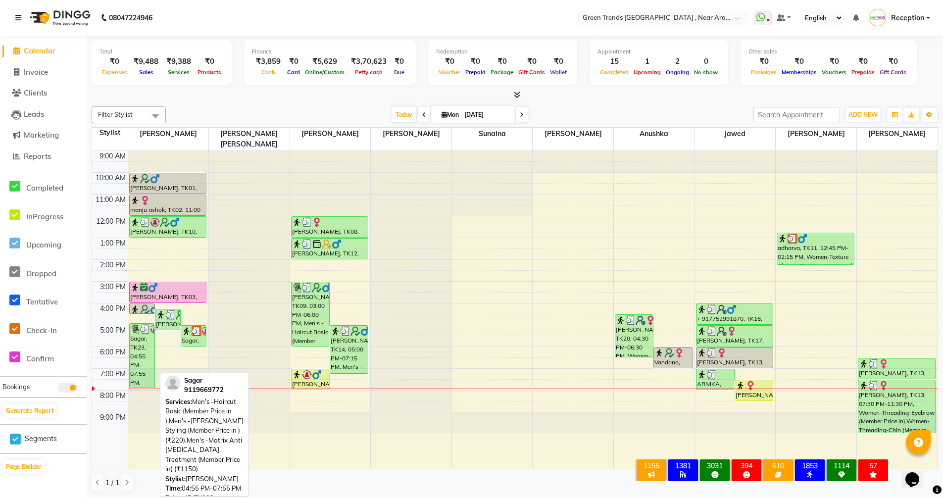
click at [133, 330] on div "Sagar, TK23, 04:55 PM-07:55 PM, Men's -Haircut Basic (Member Price in ),Men's -…" at bounding box center [142, 356] width 25 height 64
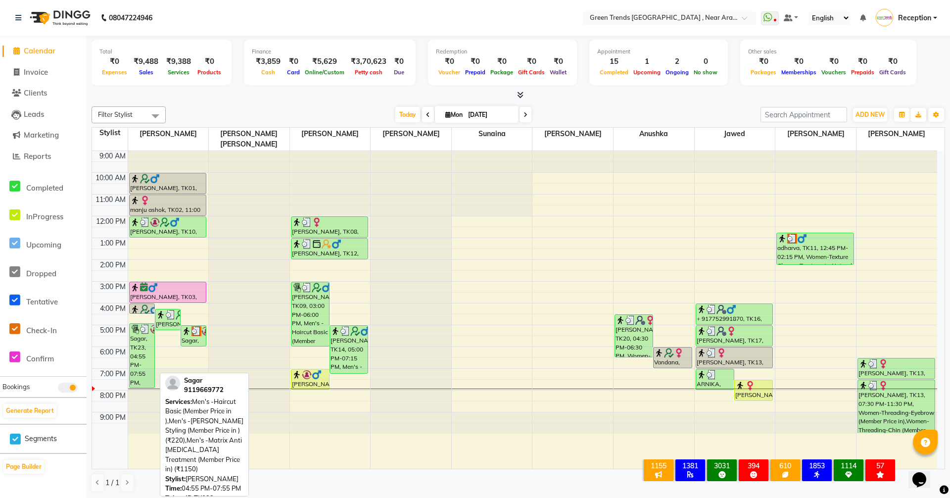
select select "3"
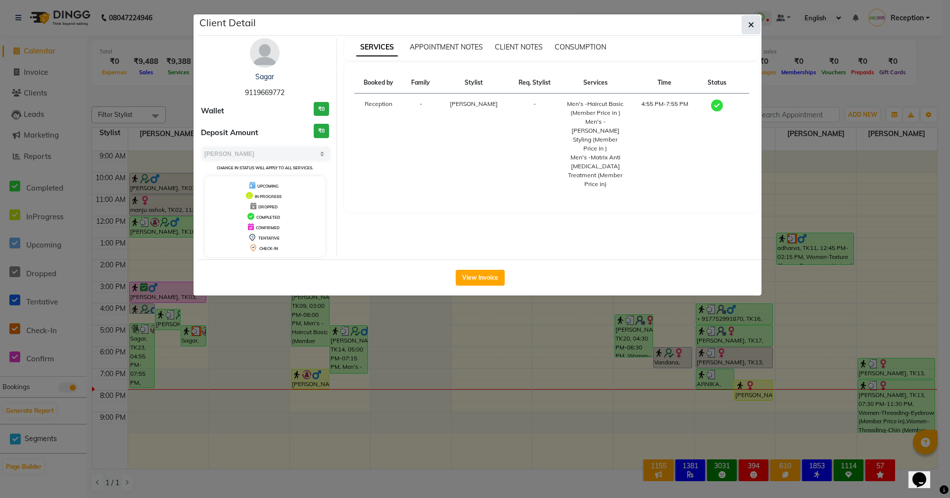
click at [751, 23] on icon "button" at bounding box center [751, 25] width 6 height 8
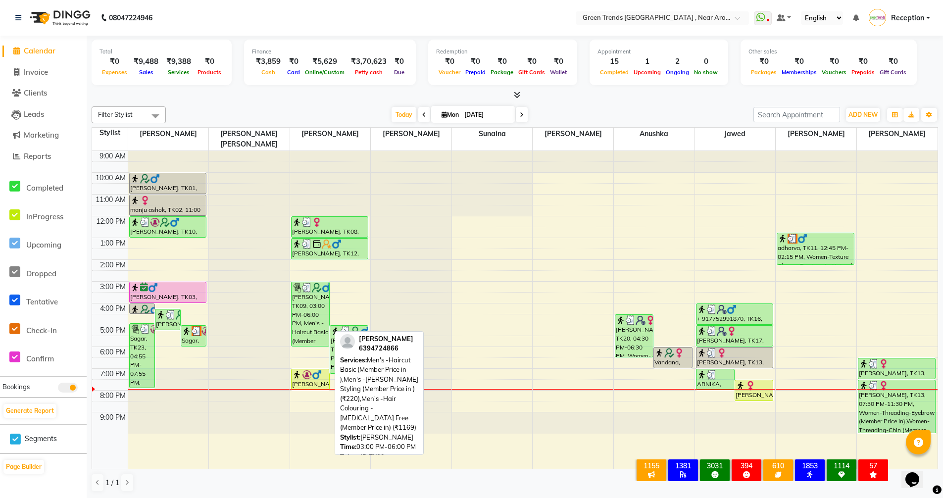
click at [312, 290] on div "Jasveer Singh Rathore, TK09, 03:00 PM-06:00 PM, Men's -Haircut Basic (Member Pr…" at bounding box center [310, 314] width 38 height 64
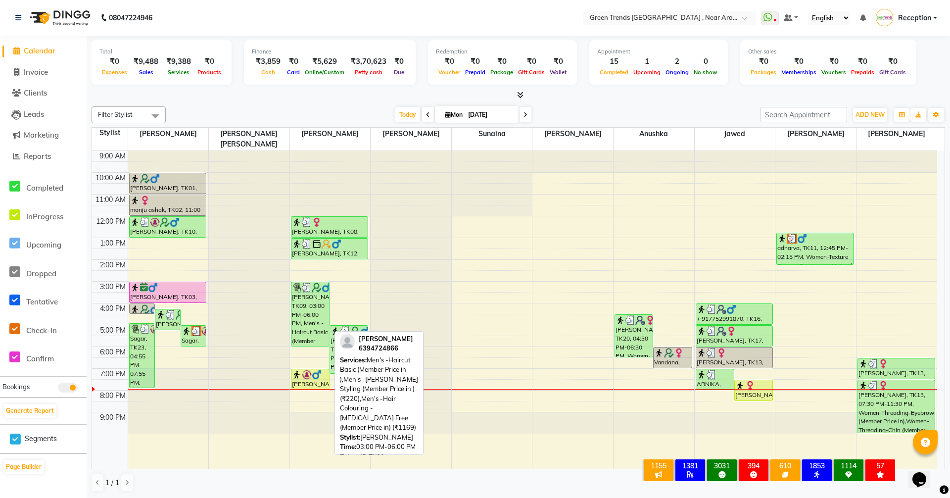
select select "3"
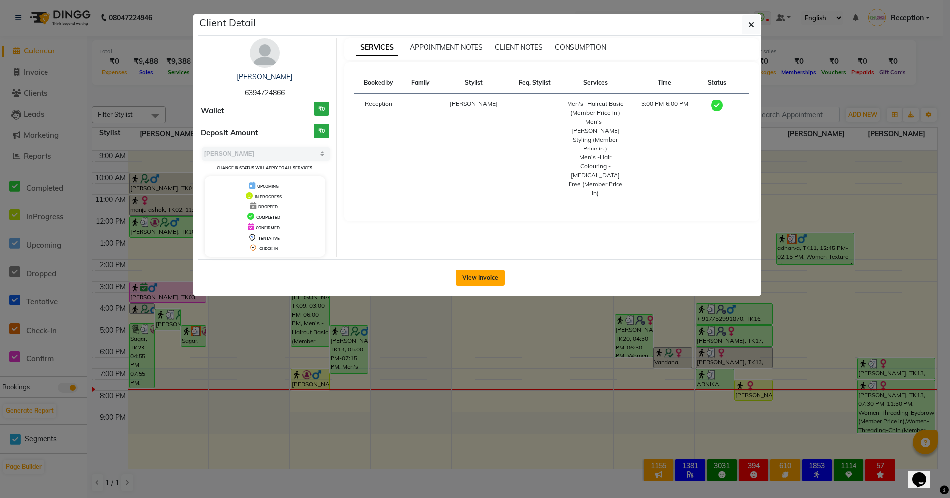
click at [486, 279] on button "View Invoice" at bounding box center [480, 278] width 49 height 16
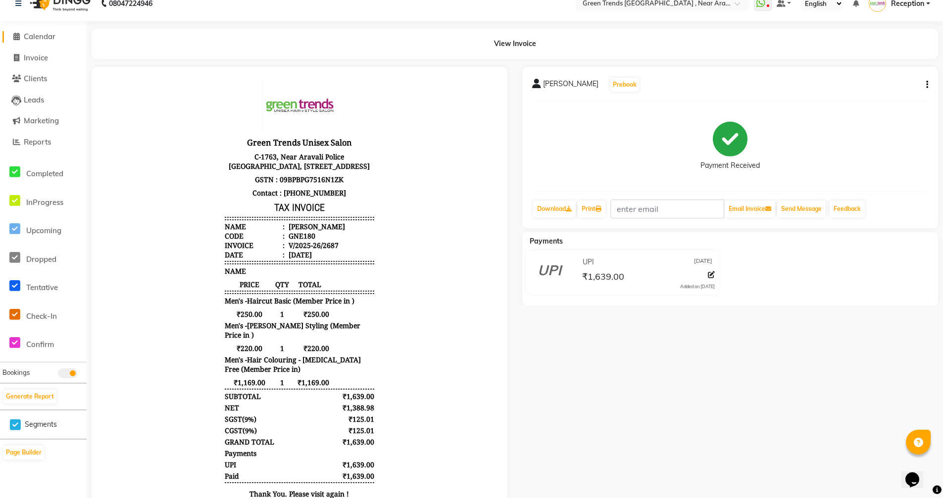
scroll to position [64, 0]
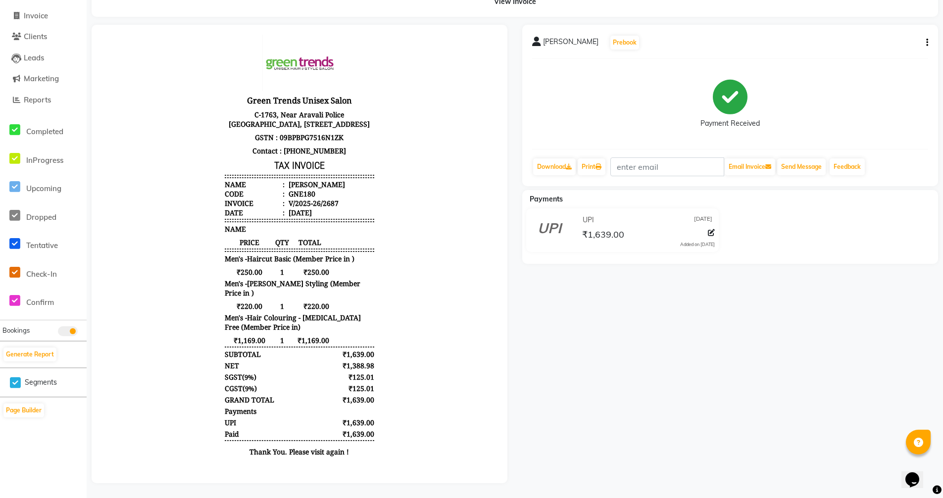
click at [622, 330] on div "Jasveer Singh Rathore Prebook Payment Received Download Print Email Invoice Sen…" at bounding box center [730, 254] width 430 height 458
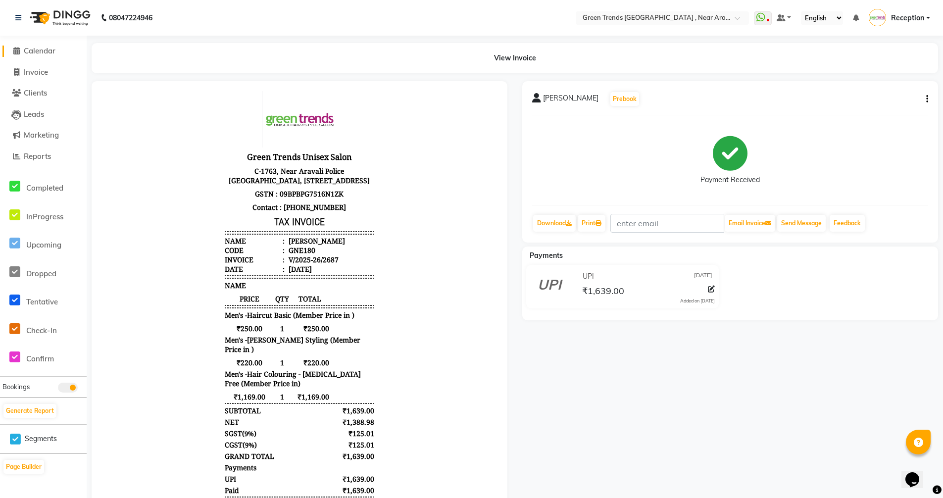
click at [38, 53] on span "Calendar" at bounding box center [40, 50] width 32 height 9
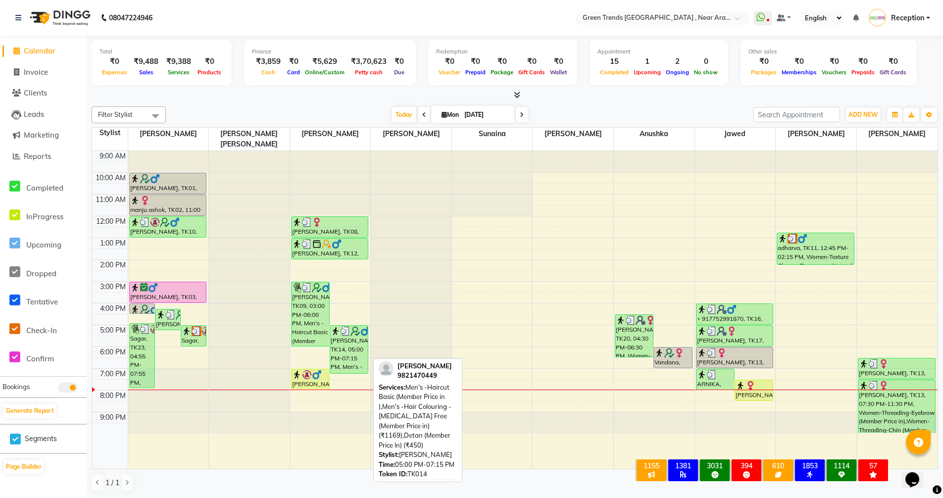
click at [345, 332] on div "Pushpendra Singh, TK14, 05:00 PM-07:15 PM, Men's -Haircut Basic (Member Price i…" at bounding box center [349, 349] width 38 height 47
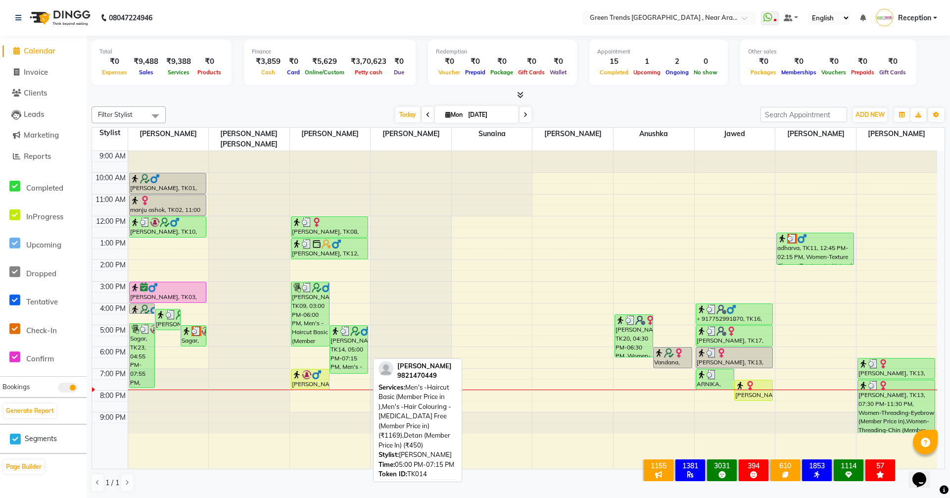
select select "3"
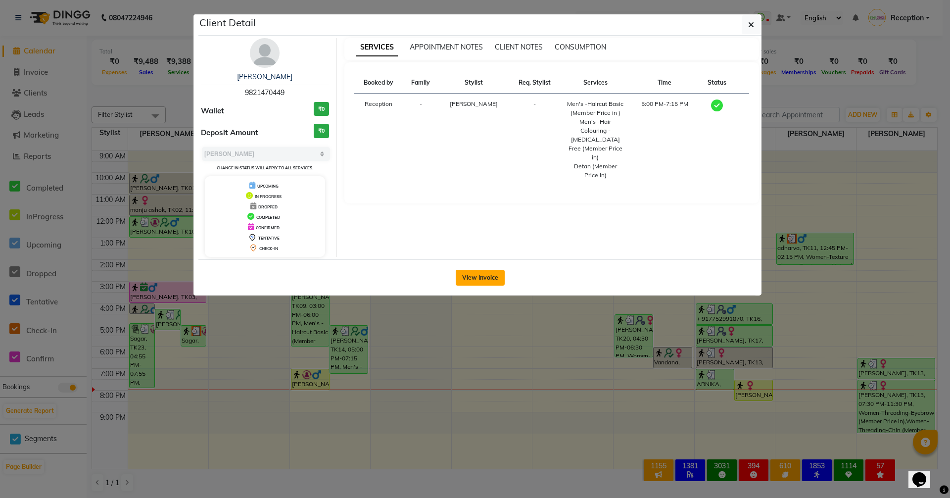
click at [477, 275] on button "View Invoice" at bounding box center [480, 278] width 49 height 16
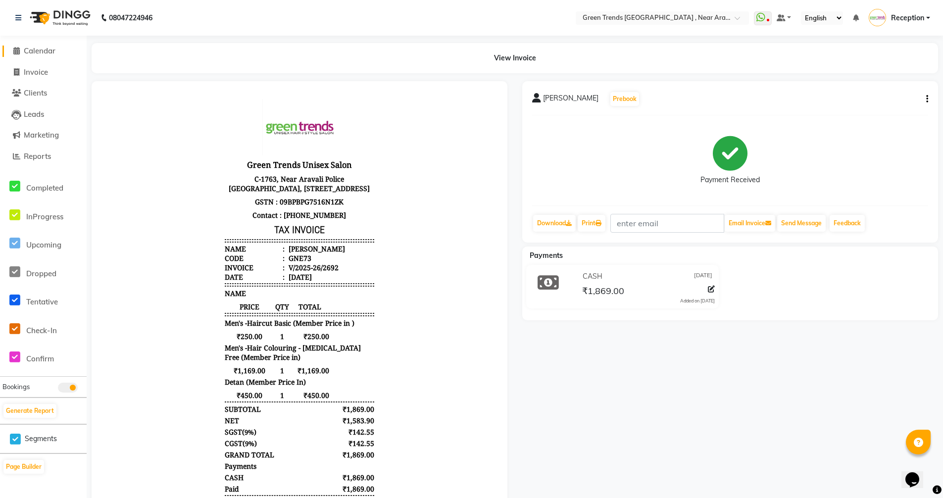
click at [43, 52] on span "Calendar" at bounding box center [40, 50] width 32 height 9
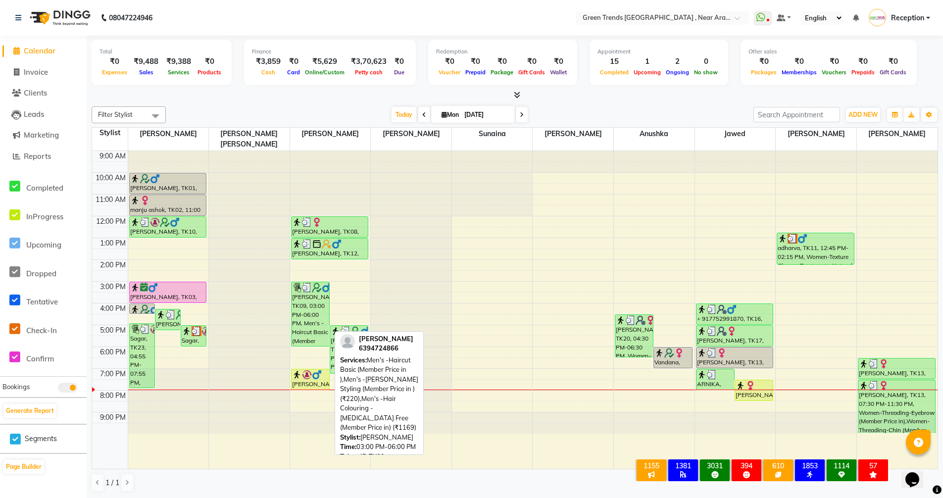
click at [312, 286] on div "Jasveer Singh Rathore, TK09, 03:00 PM-06:00 PM, Men's -Haircut Basic (Member Pr…" at bounding box center [310, 314] width 38 height 64
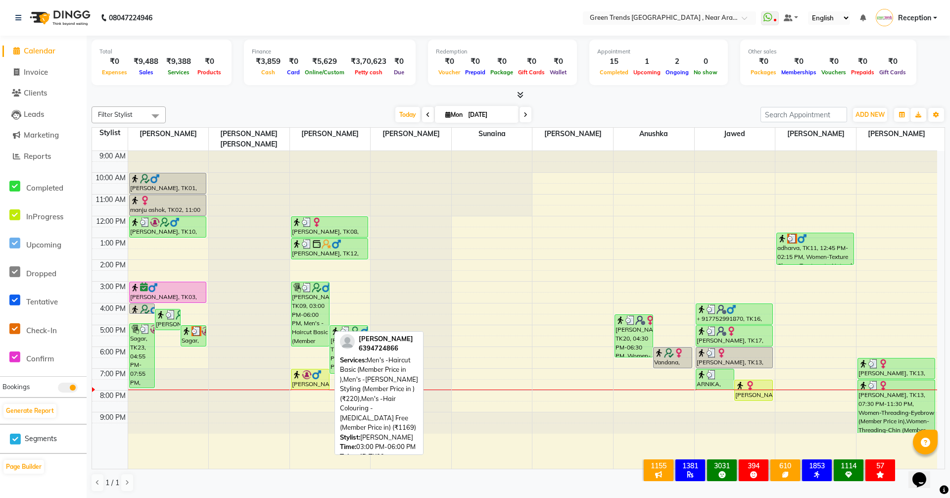
select select "3"
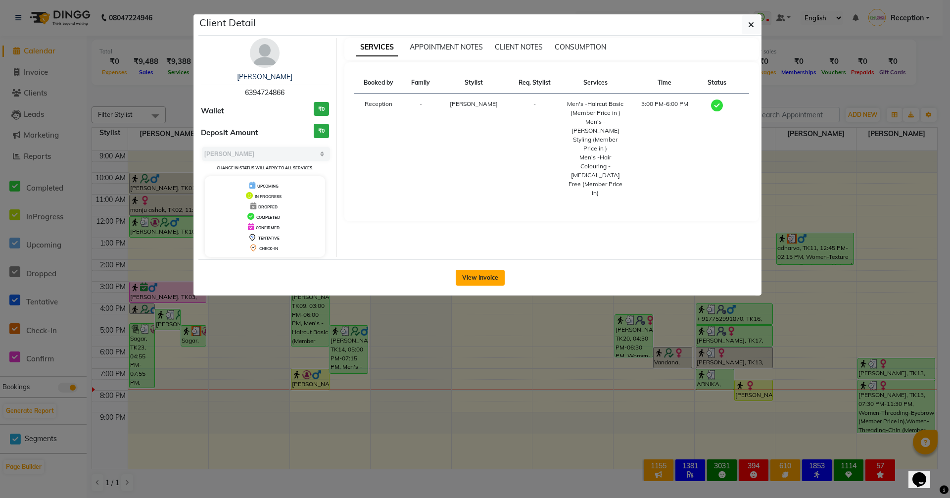
click at [483, 283] on button "View Invoice" at bounding box center [480, 278] width 49 height 16
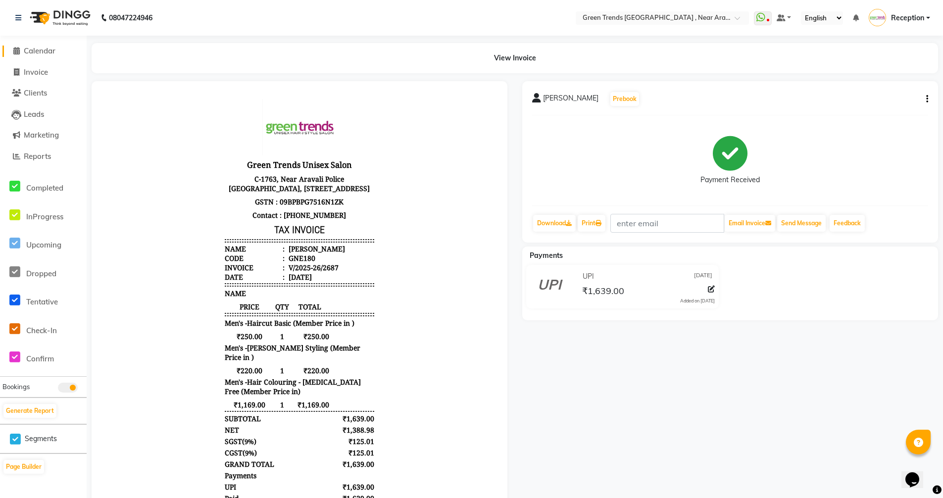
click at [22, 48] on span at bounding box center [16, 51] width 15 height 11
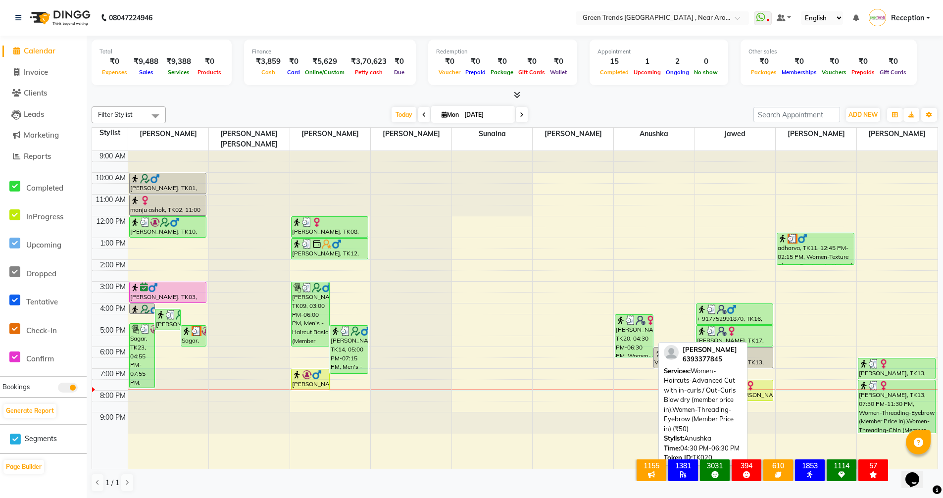
click at [625, 335] on div "Asha kumari, TK20, 04:30 PM-06:30 PM, Women-Haircuts-Advanced Cut with in-curls…" at bounding box center [634, 336] width 38 height 42
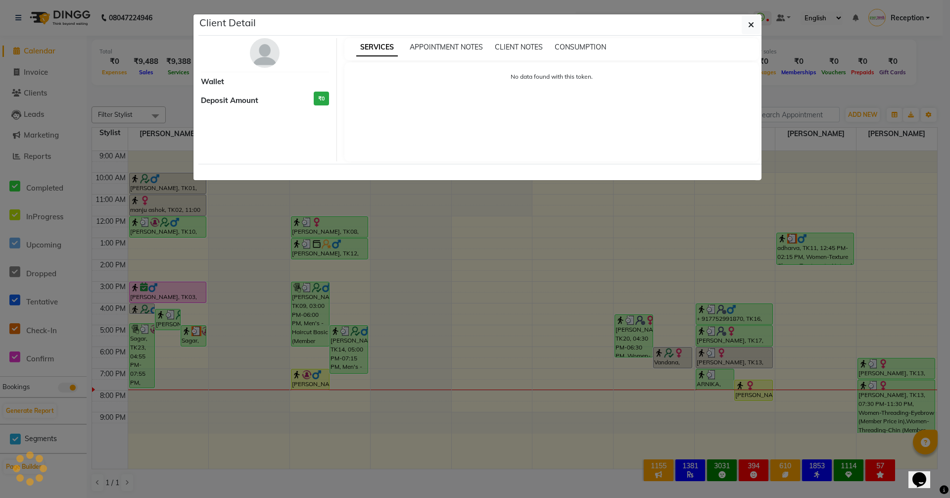
select select "3"
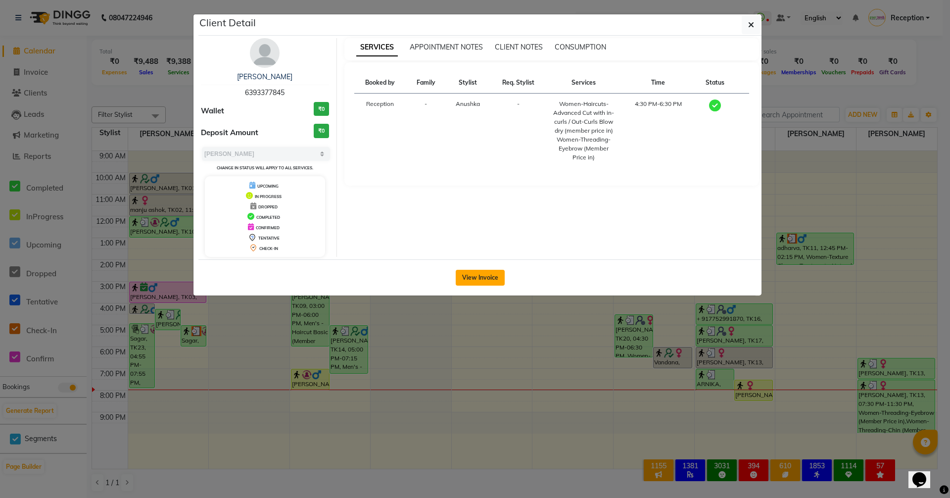
click at [495, 280] on button "View Invoice" at bounding box center [480, 278] width 49 height 16
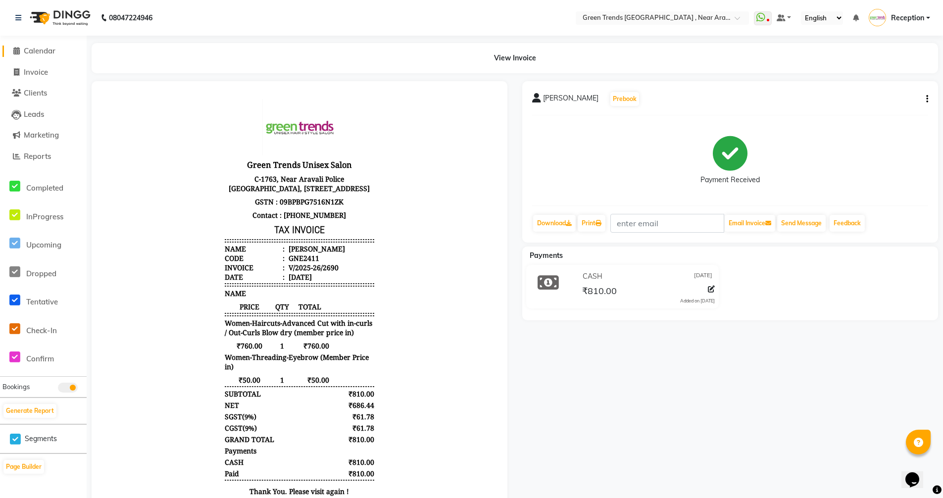
click at [47, 49] on span "Calendar" at bounding box center [40, 50] width 32 height 9
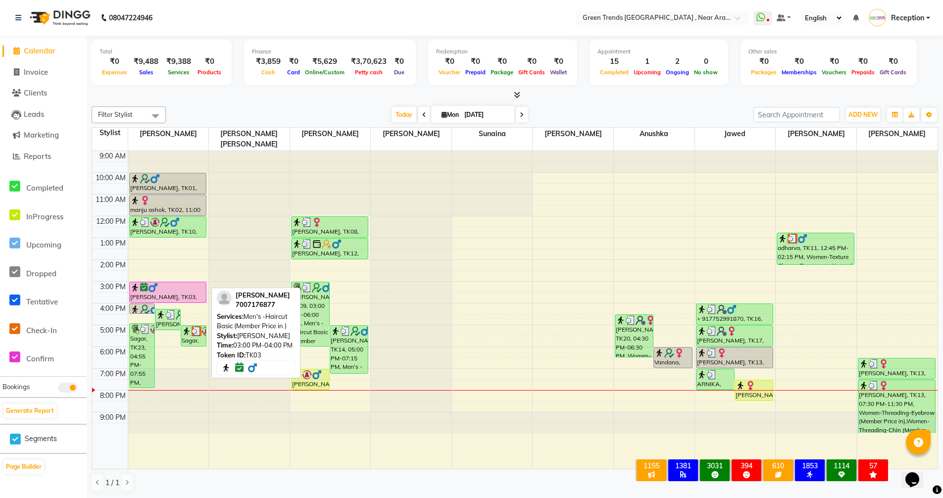
click at [166, 283] on div at bounding box center [168, 288] width 76 height 10
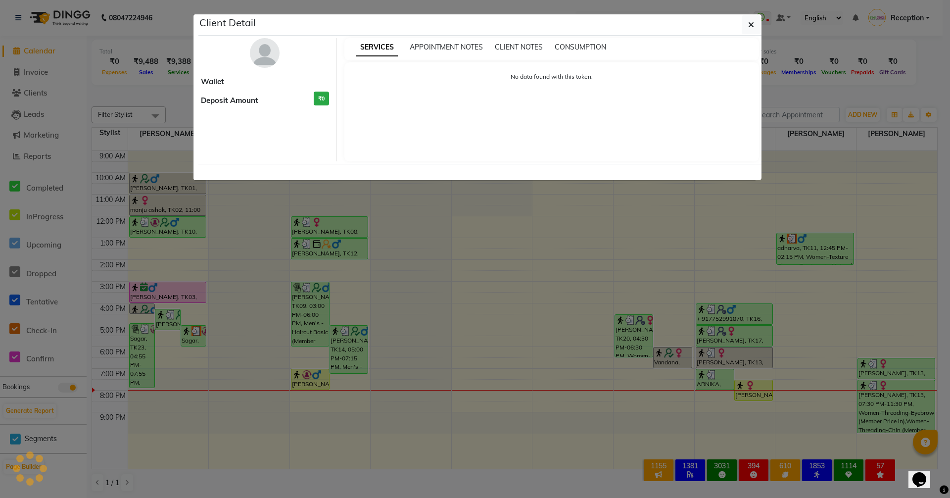
select select "6"
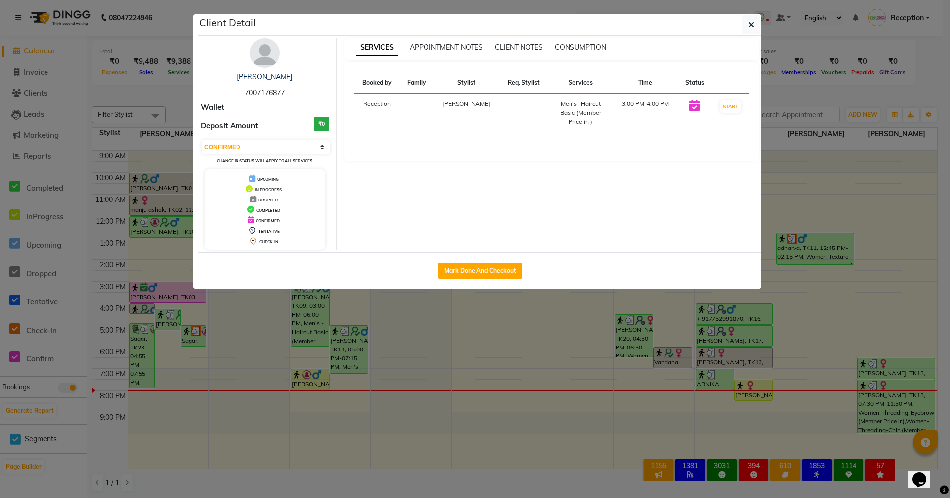
click at [619, 284] on div "Mark Done And Checkout" at bounding box center [479, 270] width 563 height 36
click at [749, 24] on icon "button" at bounding box center [751, 25] width 6 height 8
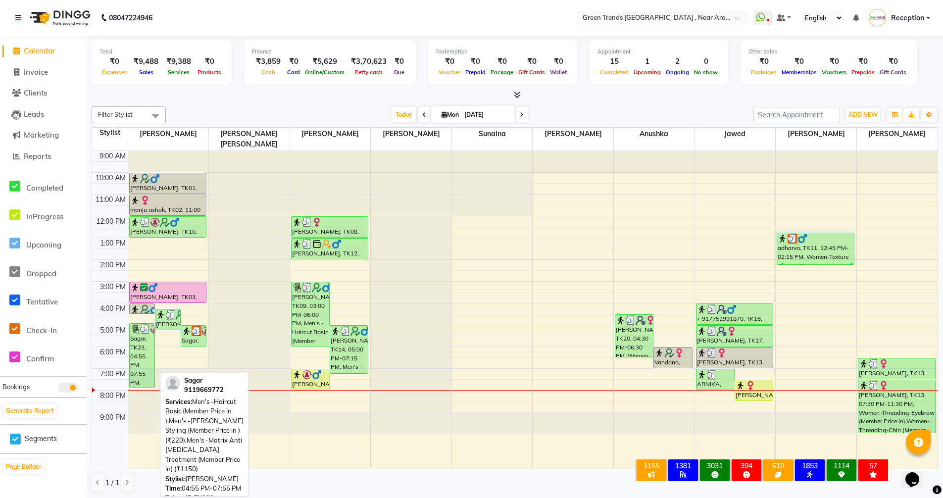
click at [140, 345] on div "Sagar, TK23, 04:55 PM-07:55 PM, Men's -Haircut Basic (Member Price in ),Men's -…" at bounding box center [142, 356] width 25 height 64
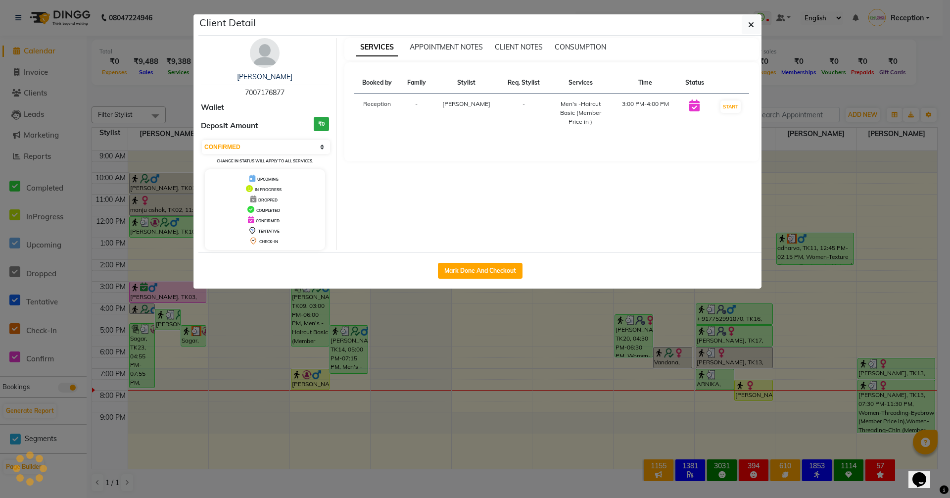
select select "3"
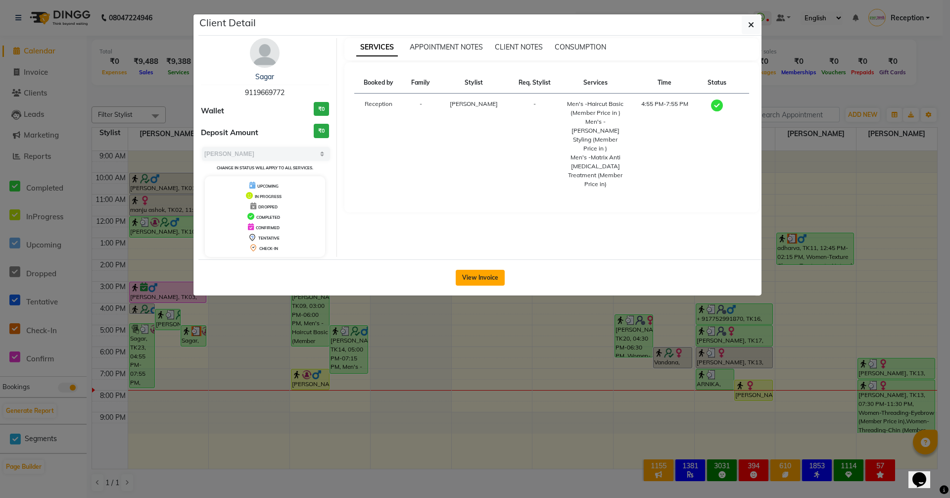
click at [487, 282] on button "View Invoice" at bounding box center [480, 278] width 49 height 16
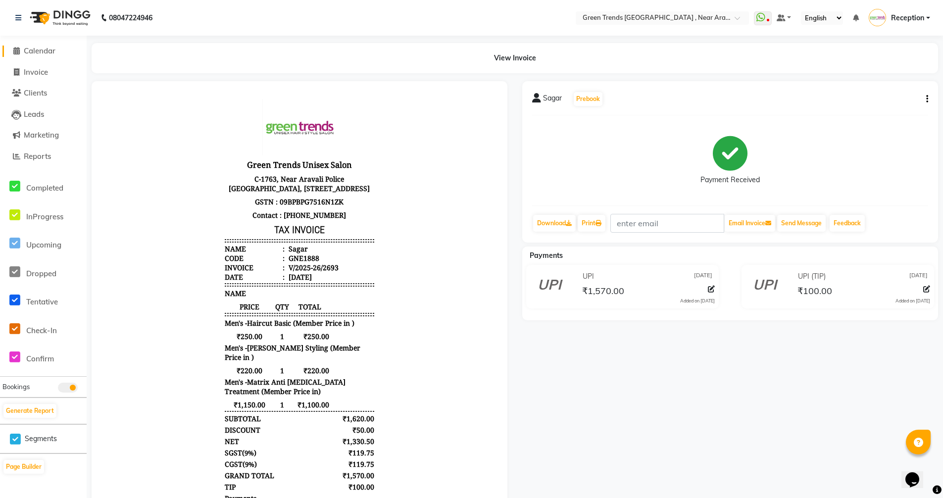
click at [43, 52] on span "Calendar" at bounding box center [40, 50] width 32 height 9
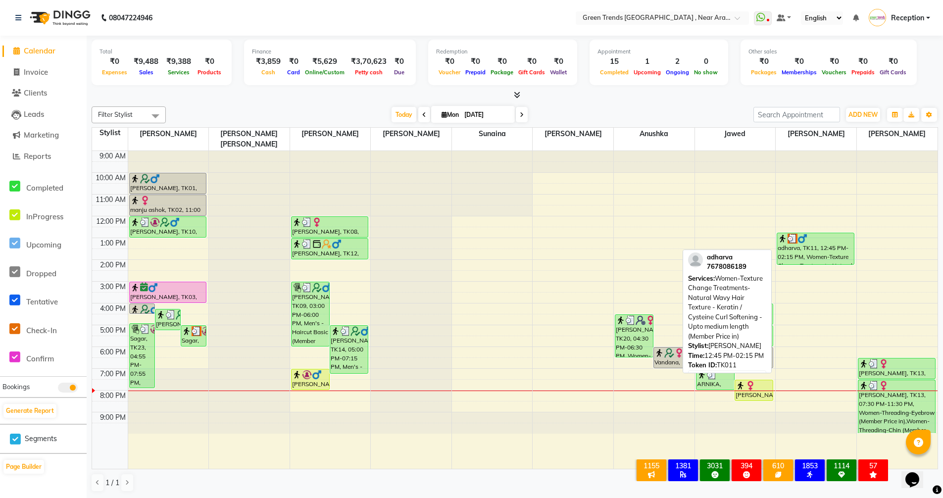
click at [815, 233] on div "adharva, TK11, 12:45 PM-02:15 PM, Women-Texture Change Treatments-Natural Wavy …" at bounding box center [815, 248] width 77 height 31
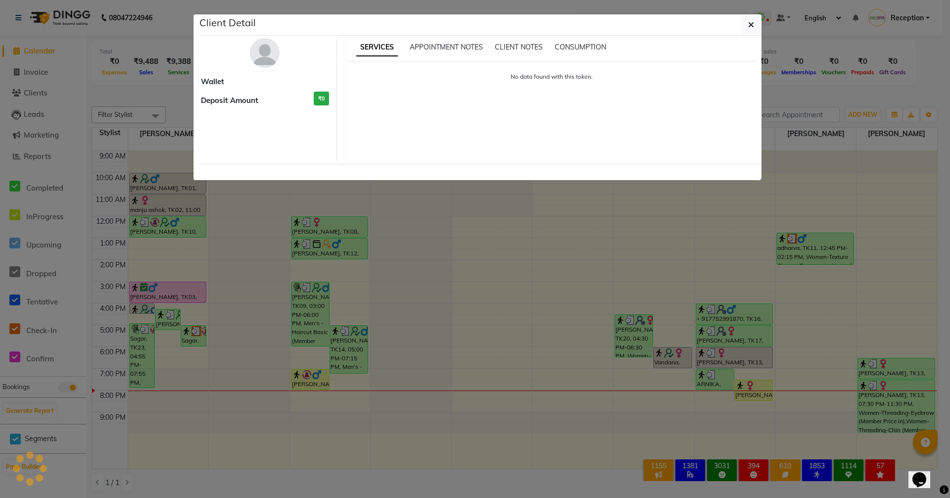
select select "3"
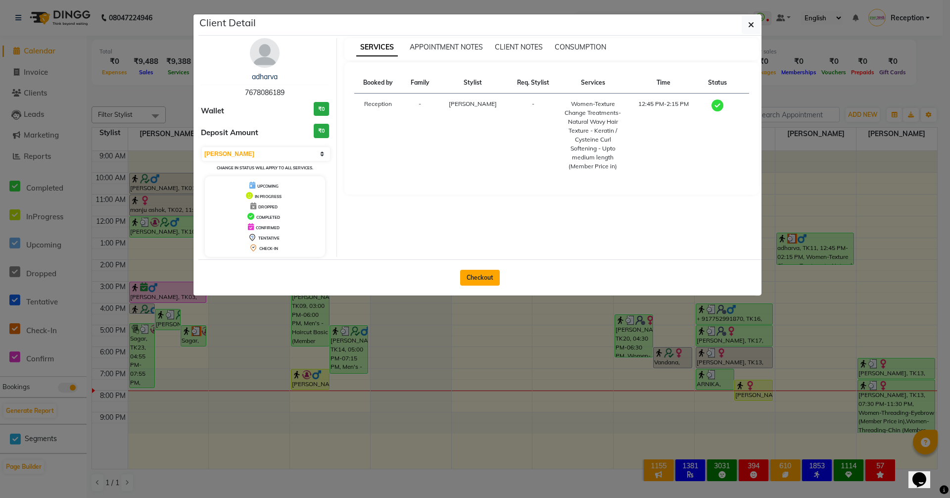
click at [482, 274] on button "Checkout" at bounding box center [480, 278] width 40 height 16
select select "service"
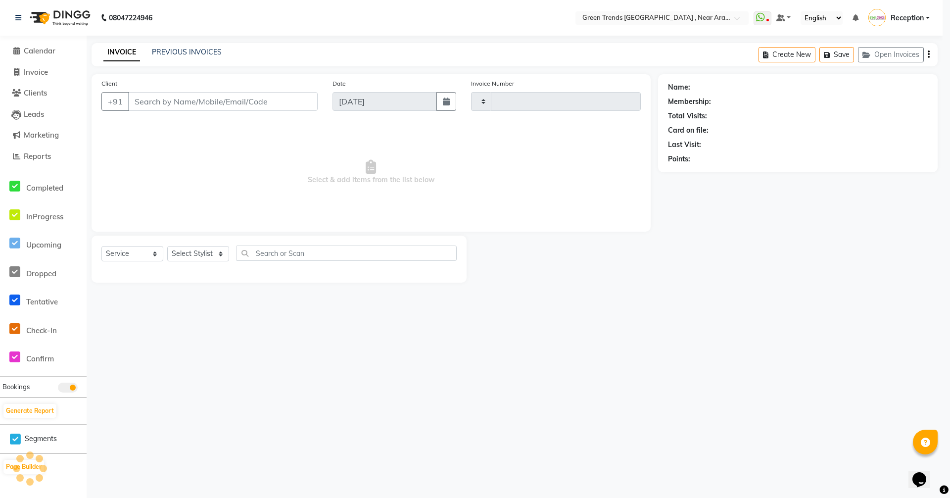
type input "2694"
select select "7005"
type input "7678086189"
select select "88790"
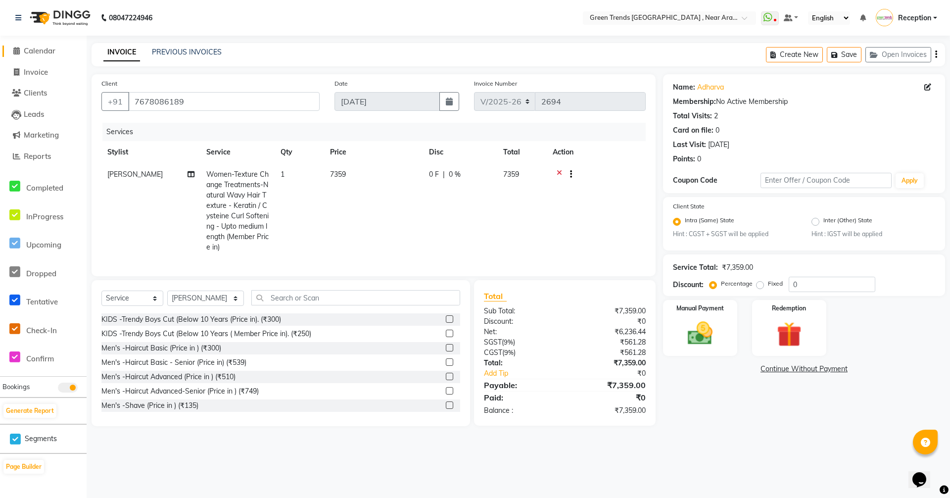
click at [44, 51] on span "Calendar" at bounding box center [40, 50] width 32 height 9
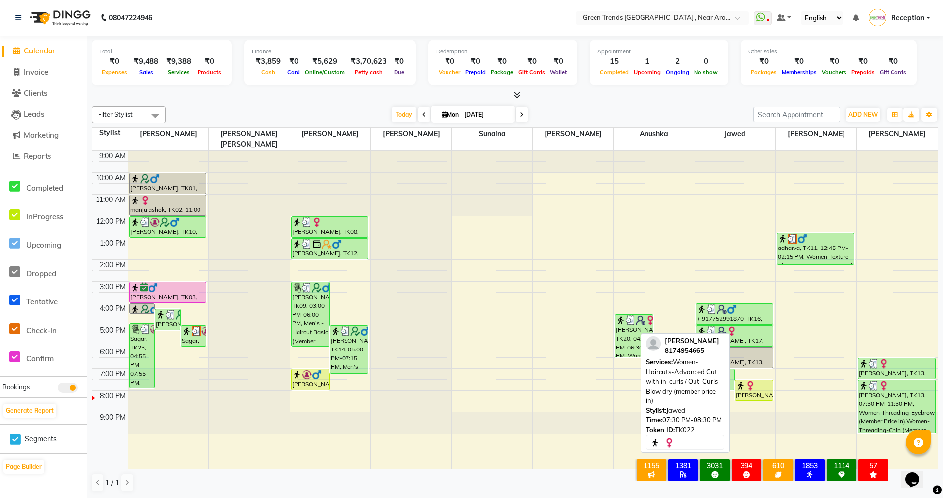
click at [747, 380] on img at bounding box center [750, 385] width 10 height 10
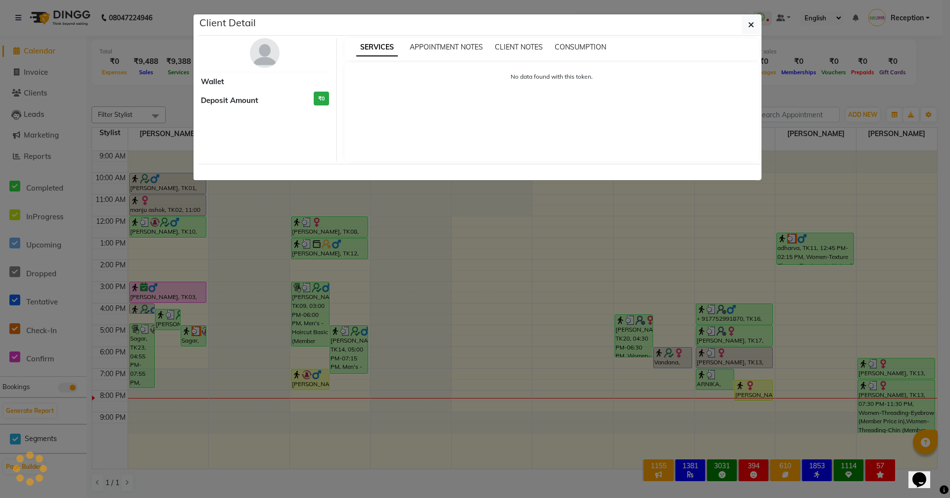
select select "1"
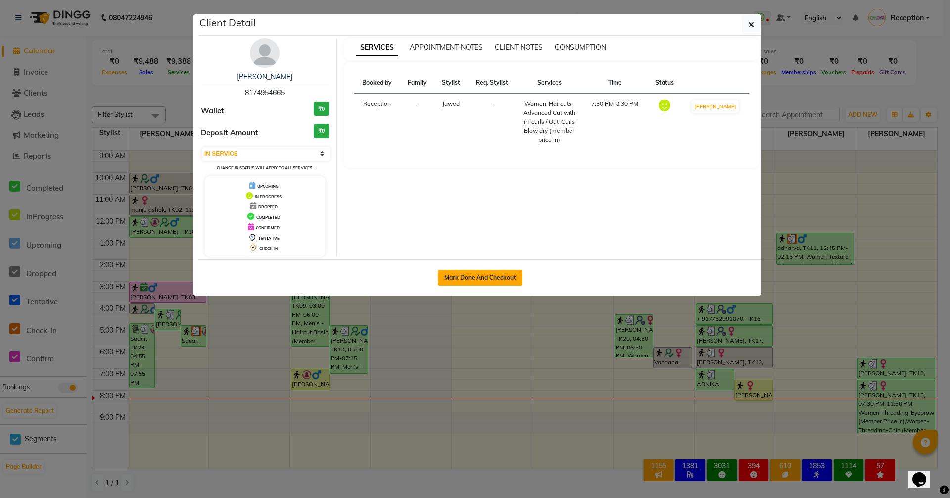
click at [493, 276] on button "Mark Done And Checkout" at bounding box center [480, 278] width 85 height 16
select select "7005"
select select "service"
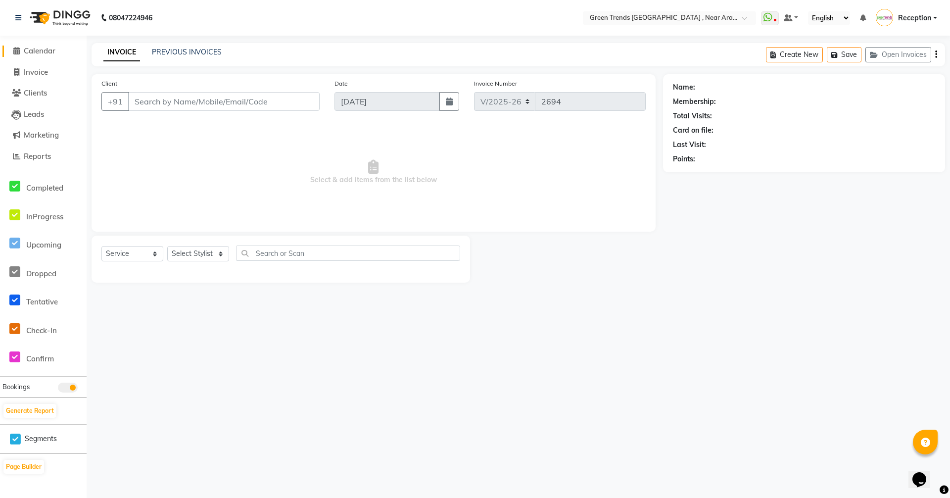
type input "8174954665"
select select "82690"
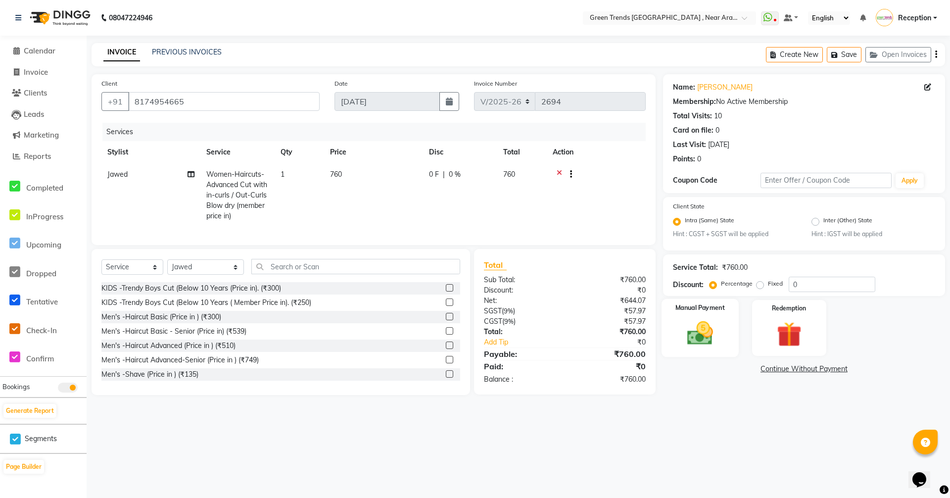
click at [697, 347] on img at bounding box center [700, 334] width 43 height 30
click at [820, 368] on span "UPI" at bounding box center [819, 369] width 15 height 11
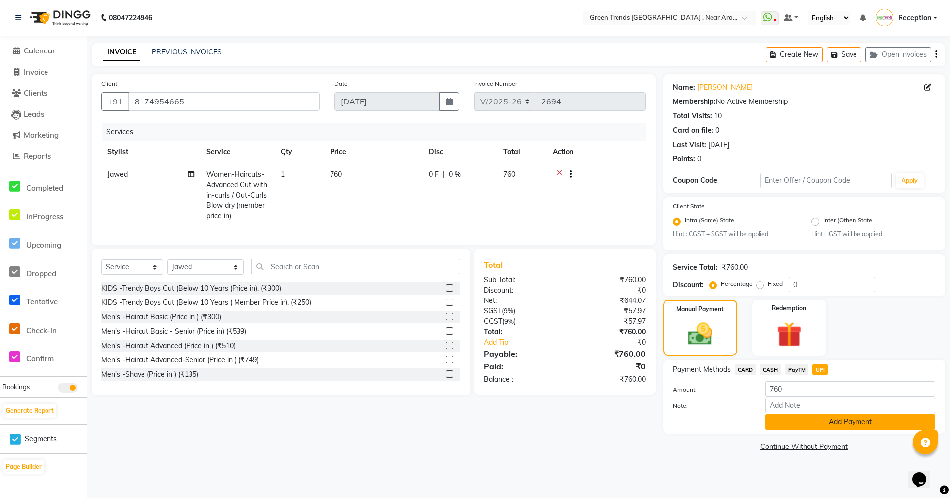
click at [860, 421] on button "Add Payment" at bounding box center [850, 421] width 170 height 15
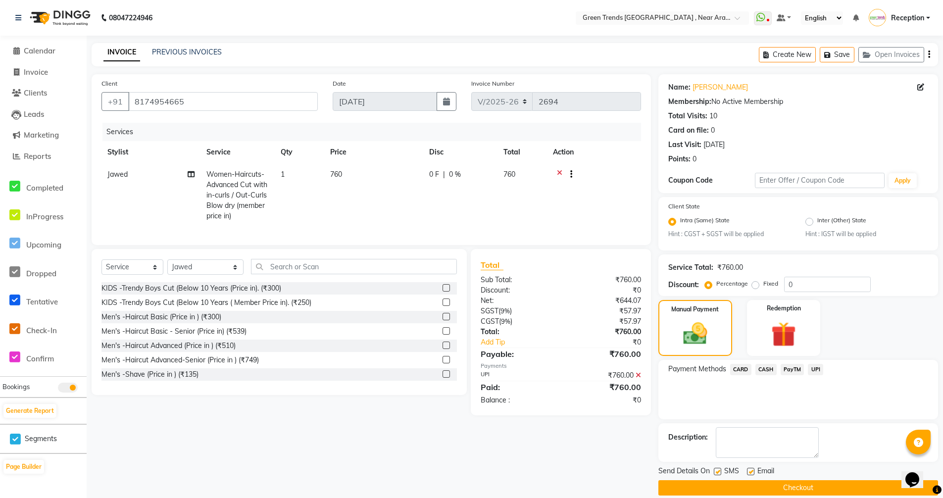
click at [799, 480] on button "Checkout" at bounding box center [798, 487] width 280 height 15
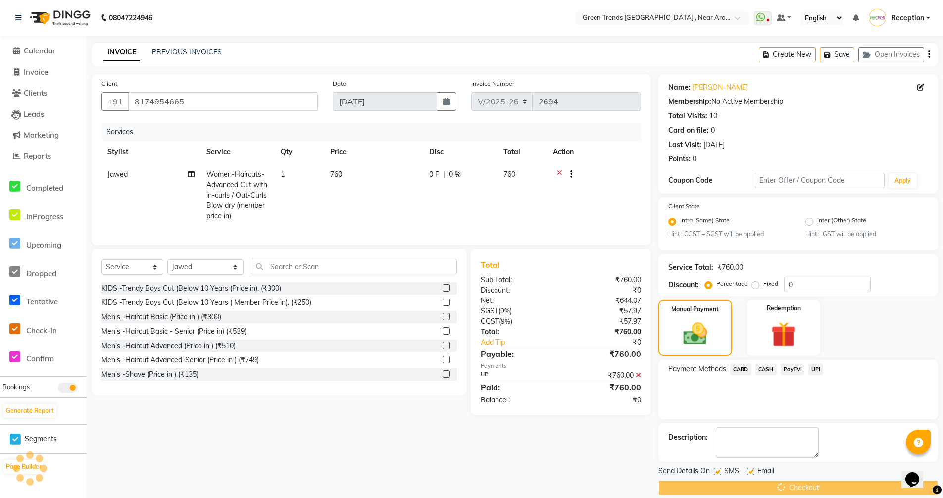
scroll to position [12, 0]
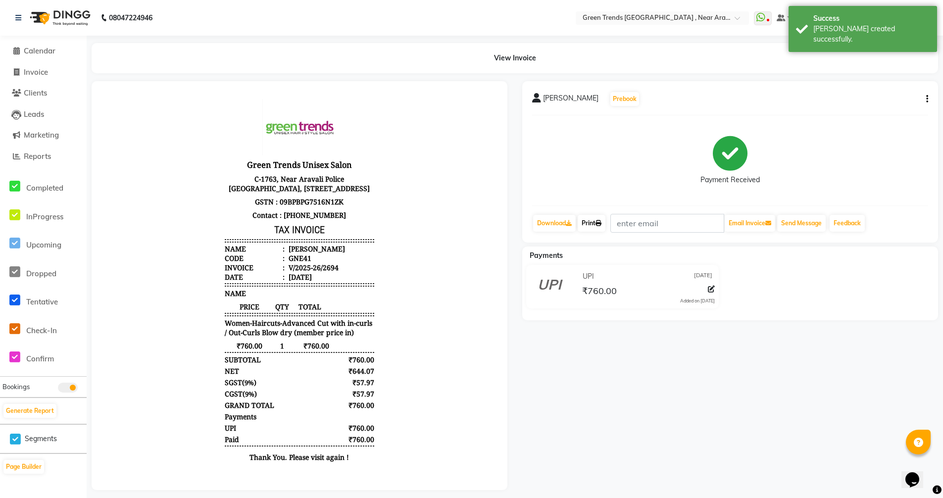
click at [587, 223] on link "Print" at bounding box center [591, 223] width 28 height 17
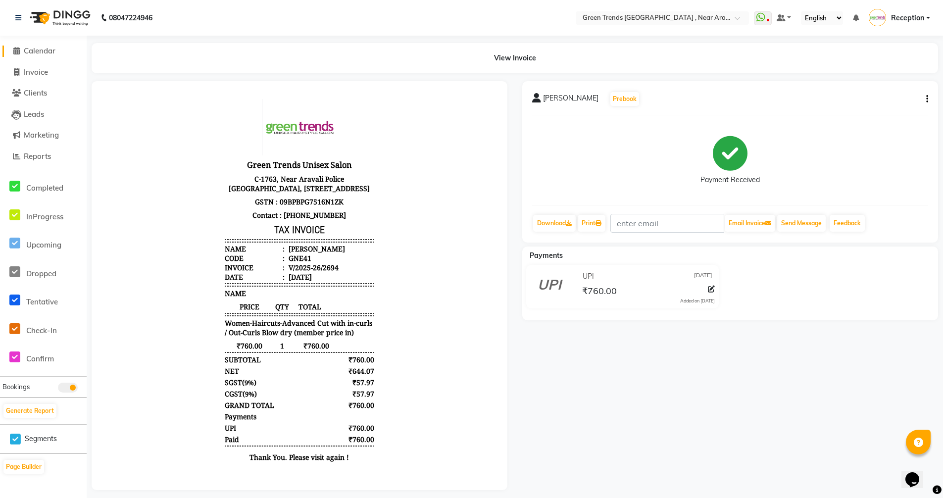
click at [57, 48] on link "Calendar" at bounding box center [43, 51] width 82 height 11
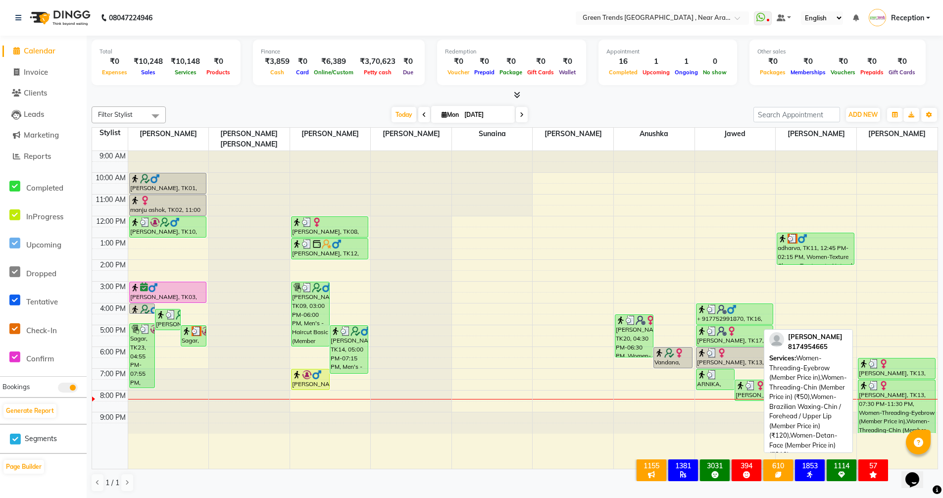
click at [875, 401] on div "Kirti, TK13, 07:30 PM-11:30 PM, Women-Threading-Eyebrow (Member Price in),Women…" at bounding box center [896, 406] width 77 height 53
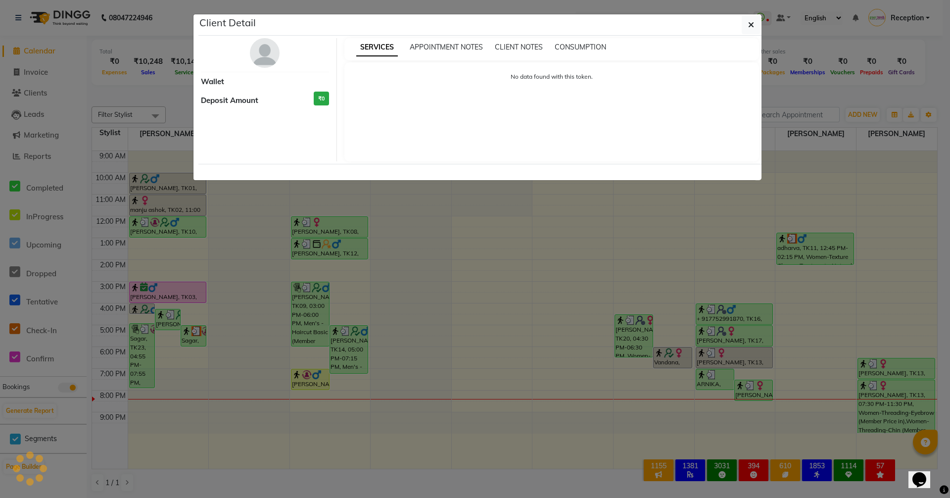
select select "3"
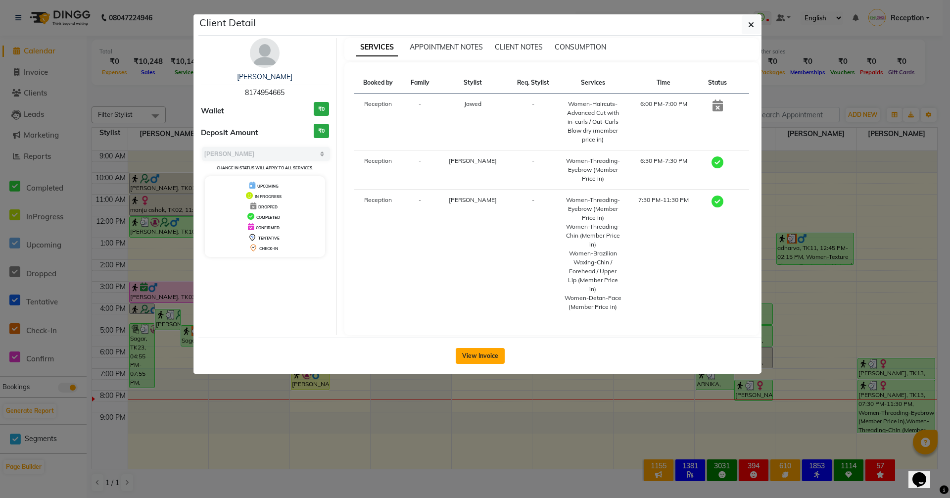
click at [481, 348] on button "View Invoice" at bounding box center [480, 356] width 49 height 16
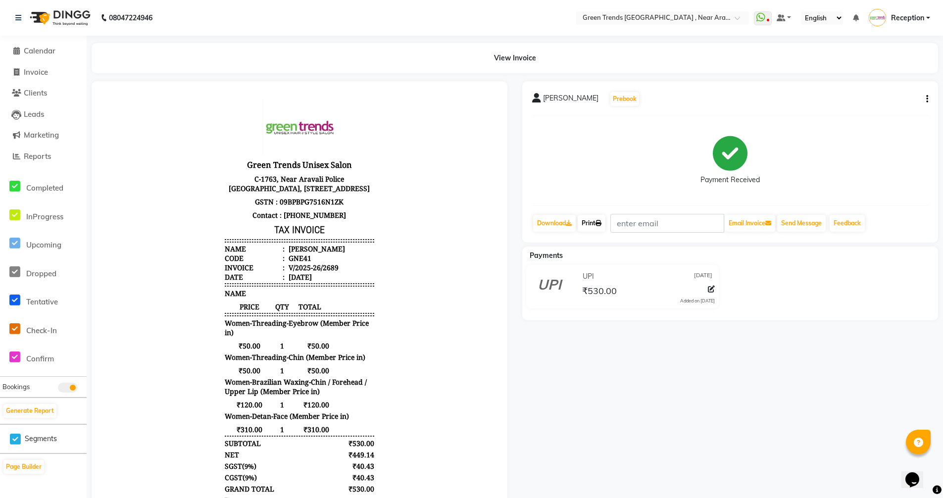
click at [585, 226] on link "Print" at bounding box center [591, 223] width 28 height 17
click at [50, 51] on span "Calendar" at bounding box center [40, 50] width 32 height 9
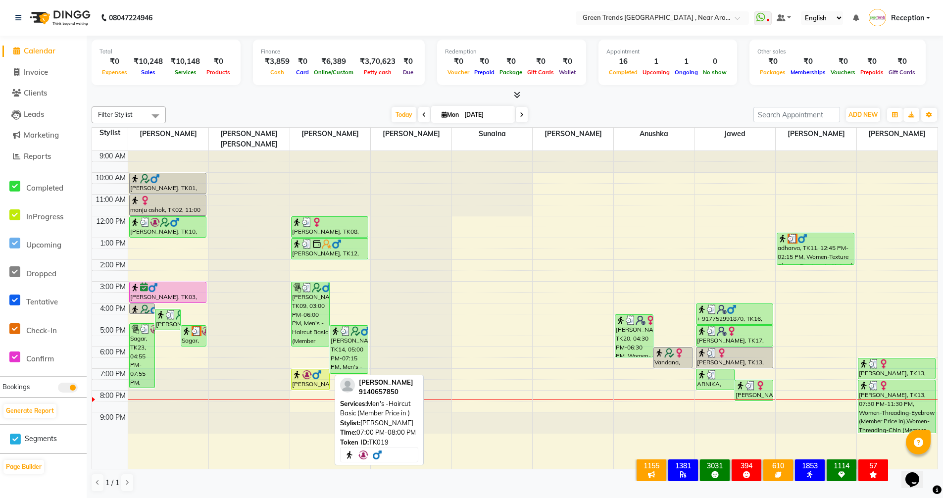
click at [307, 372] on div "APOORV SRIVASTAVA, TK19, 07:00 PM-08:00 PM, Men's -Haircut Basic (Member Price …" at bounding box center [310, 379] width 38 height 20
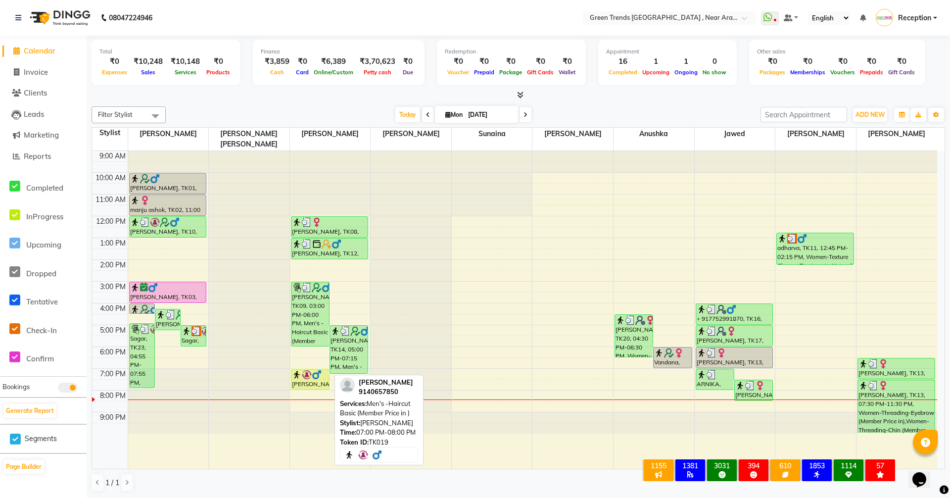
select select "1"
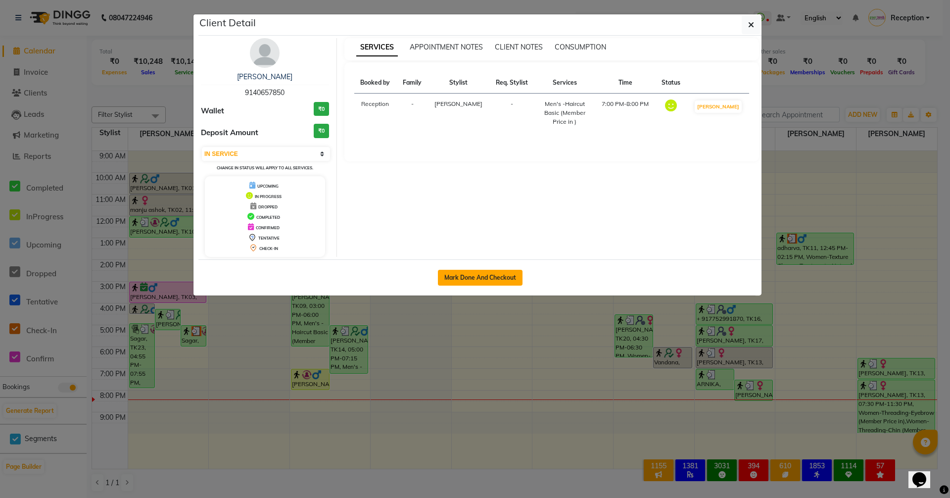
click at [482, 279] on button "Mark Done And Checkout" at bounding box center [480, 278] width 85 height 16
select select "service"
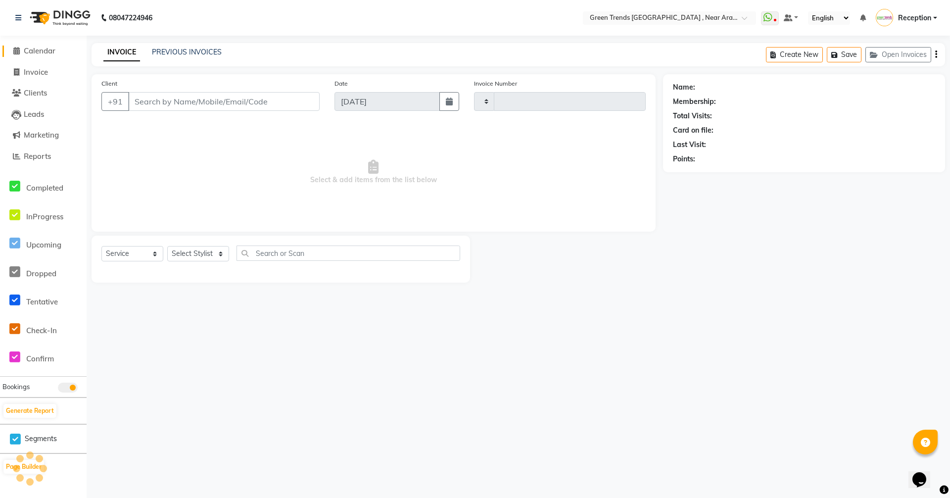
type input "2695"
select select "7005"
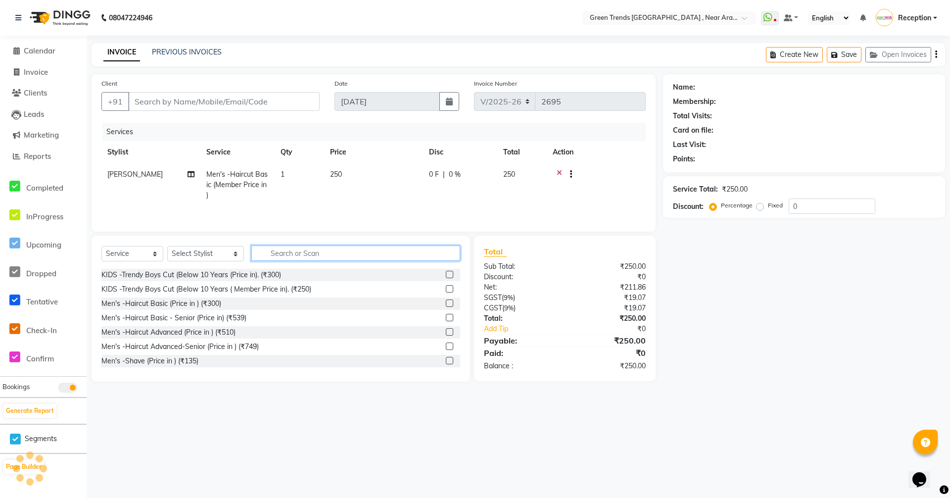
type input "9140657850"
select select "57699"
click at [378, 255] on input "text" at bounding box center [355, 252] width 209 height 15
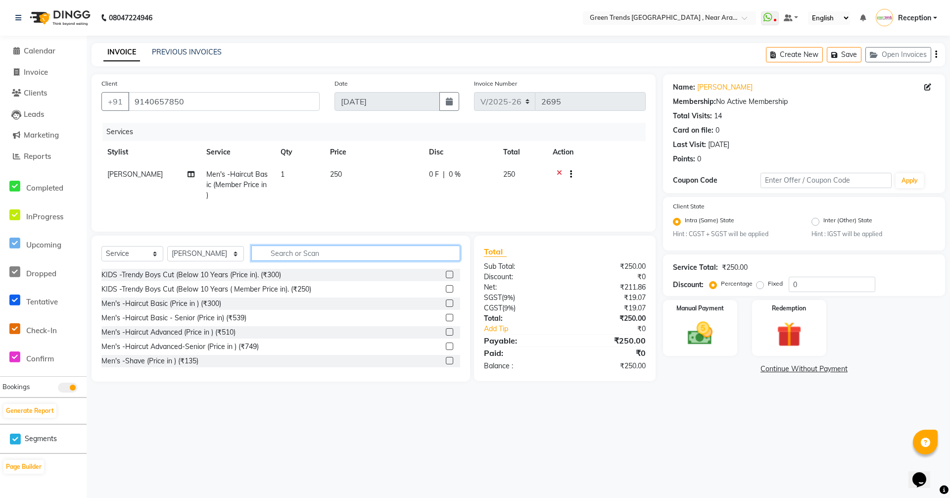
click at [363, 251] on input "text" at bounding box center [355, 252] width 209 height 15
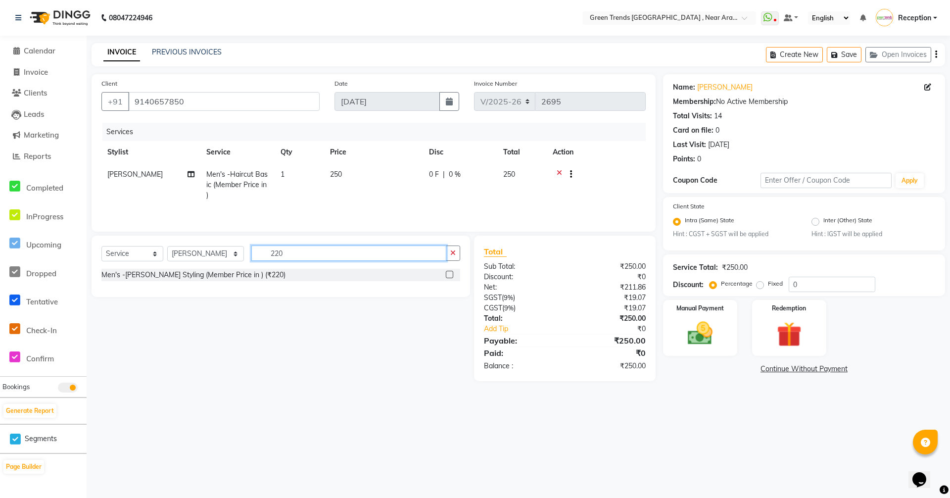
type input "220"
click at [451, 274] on label at bounding box center [449, 274] width 7 height 7
click at [451, 274] on input "checkbox" at bounding box center [449, 275] width 6 height 6
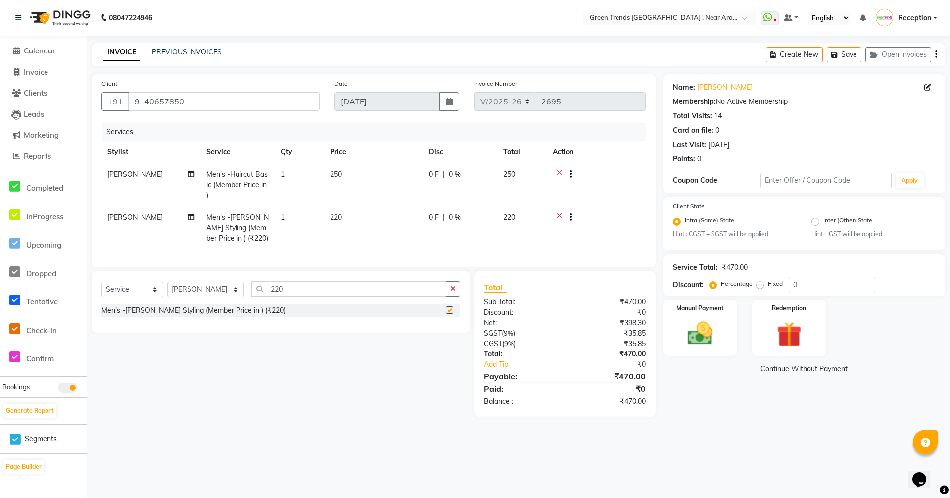
checkbox input "false"
click at [323, 296] on input "220" at bounding box center [348, 288] width 195 height 15
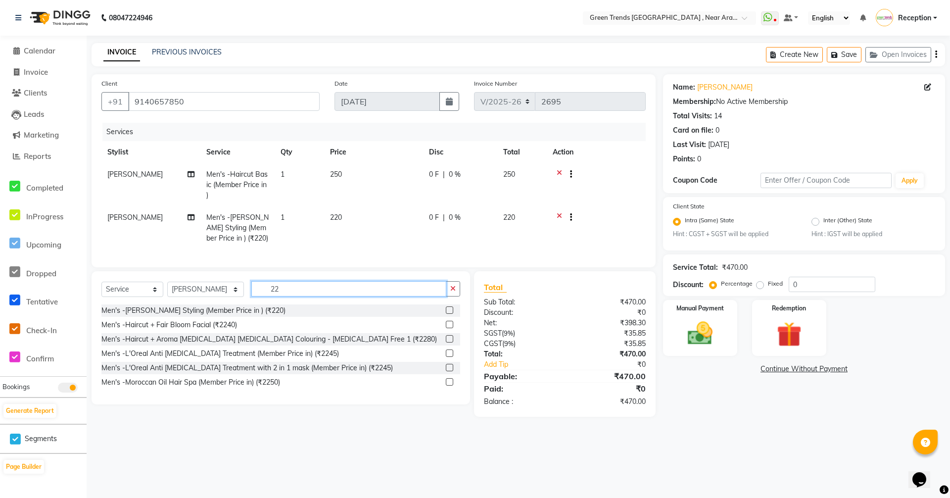
type input "2"
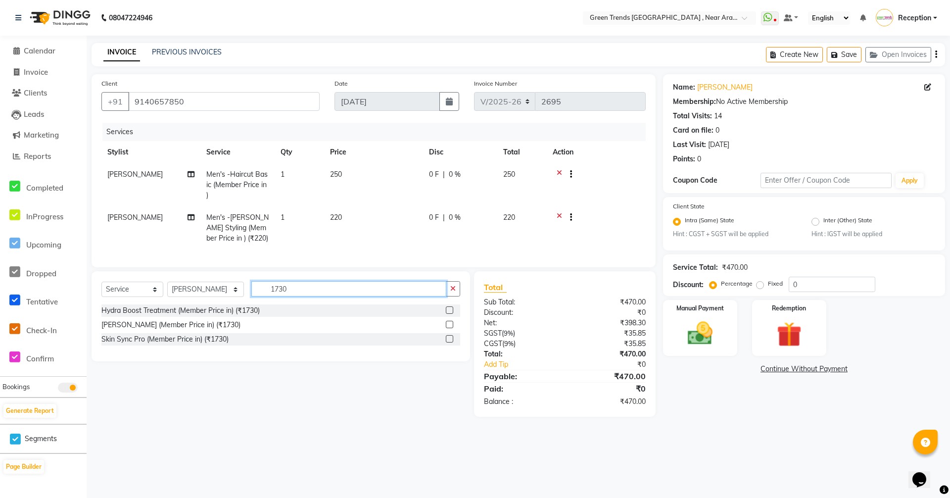
type input "1730"
click at [450, 314] on label at bounding box center [449, 309] width 7 height 7
click at [450, 314] on input "checkbox" at bounding box center [449, 310] width 6 height 6
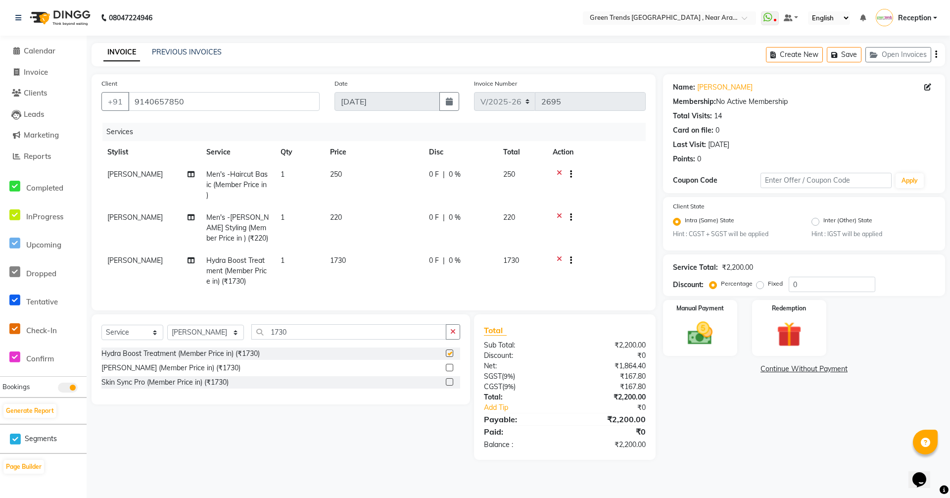
checkbox input "false"
click at [842, 55] on button "Save" at bounding box center [844, 54] width 35 height 15
click at [35, 50] on span "Calendar" at bounding box center [40, 50] width 32 height 9
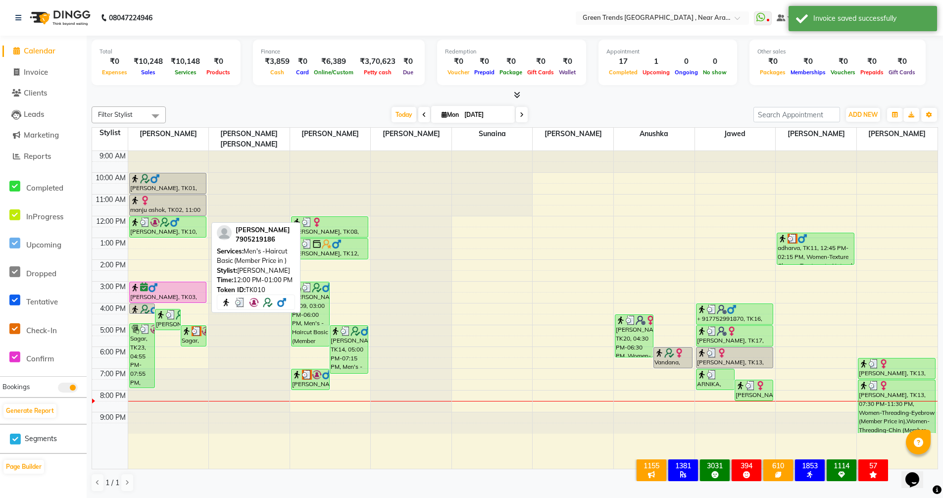
click at [172, 220] on div "[PERSON_NAME], TK10, 12:00 PM-01:00 PM, Men's -Haircut Basic (Member Price in )" at bounding box center [168, 227] width 77 height 20
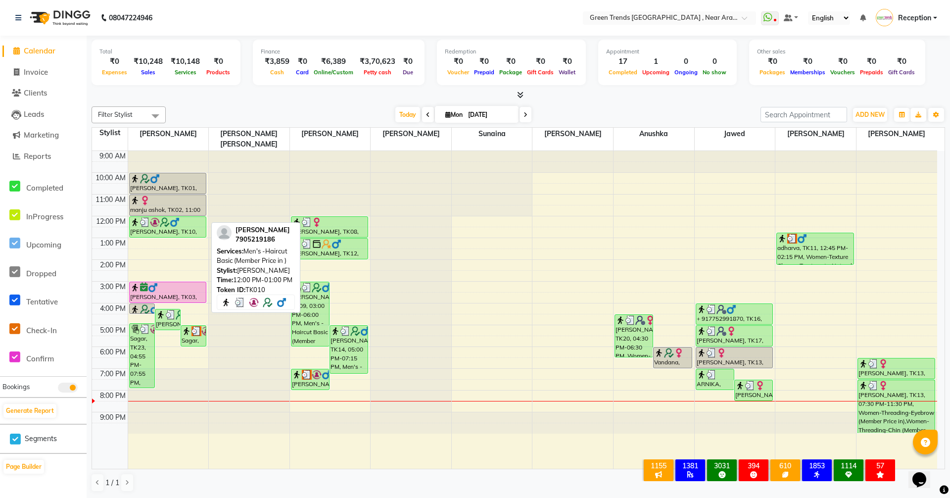
select select "3"
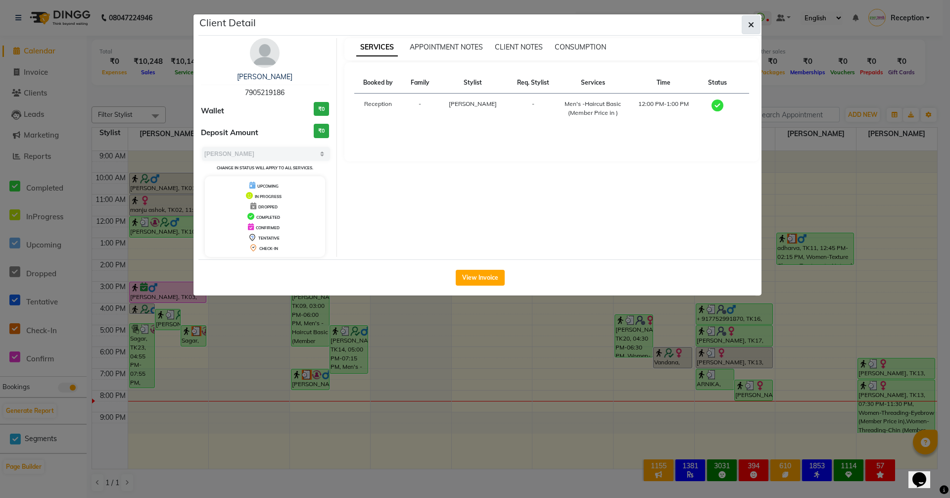
click at [743, 30] on button "button" at bounding box center [751, 24] width 19 height 19
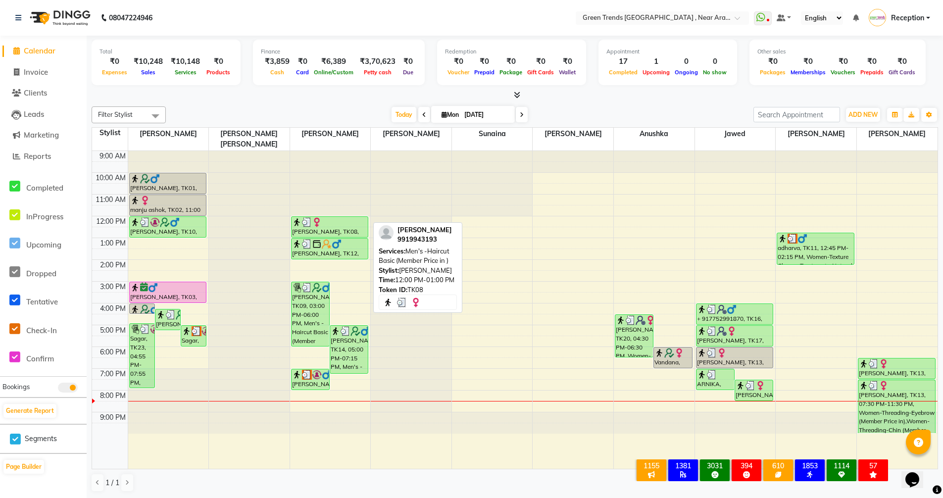
click at [357, 217] on div at bounding box center [330, 222] width 76 height 10
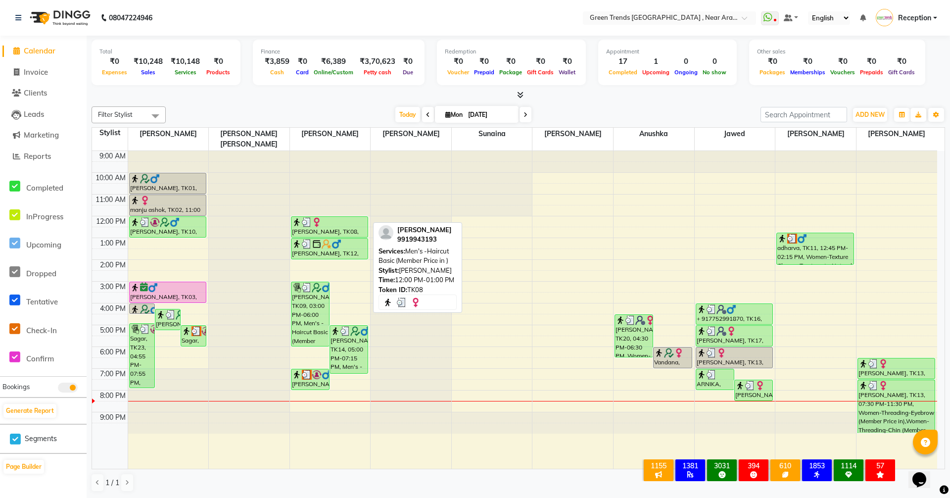
select select "3"
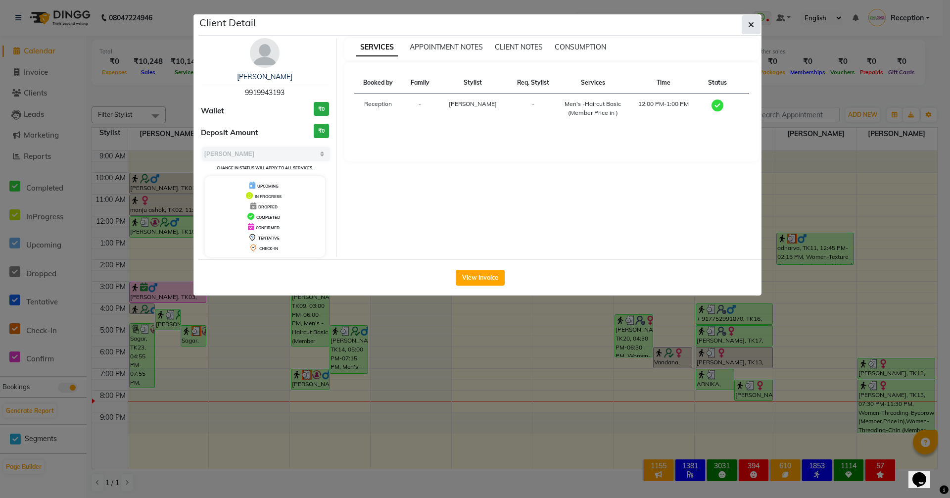
click at [753, 25] on icon "button" at bounding box center [751, 25] width 6 height 8
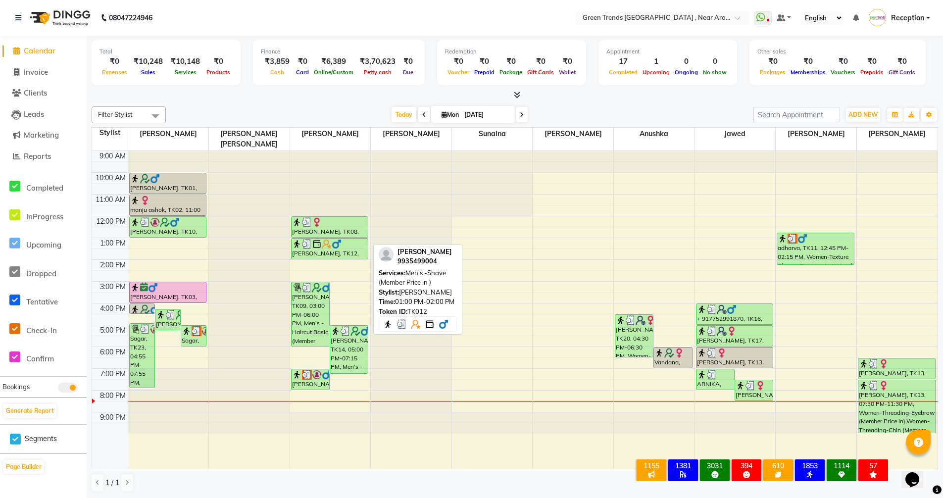
click at [345, 238] on div "[PERSON_NAME], TK12, 01:00 PM-02:00 PM, Men's -Shave (Member Price in )" at bounding box center [329, 248] width 77 height 20
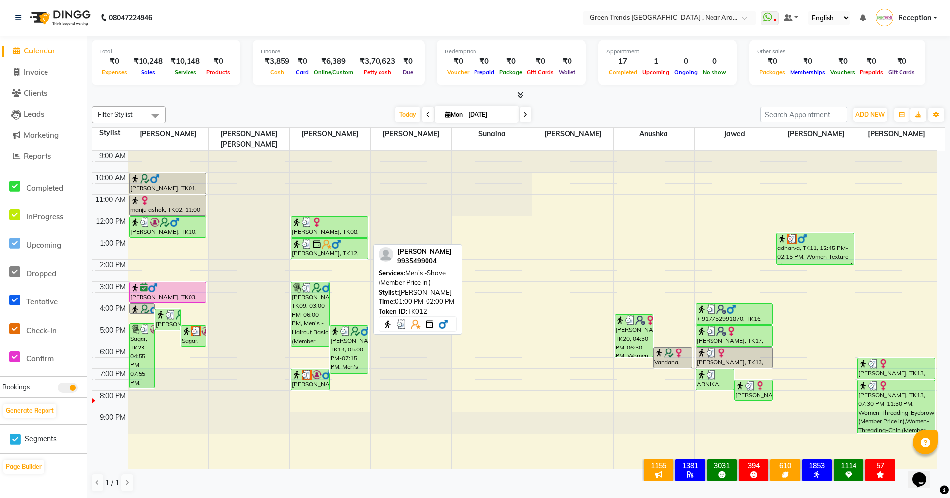
select select "3"
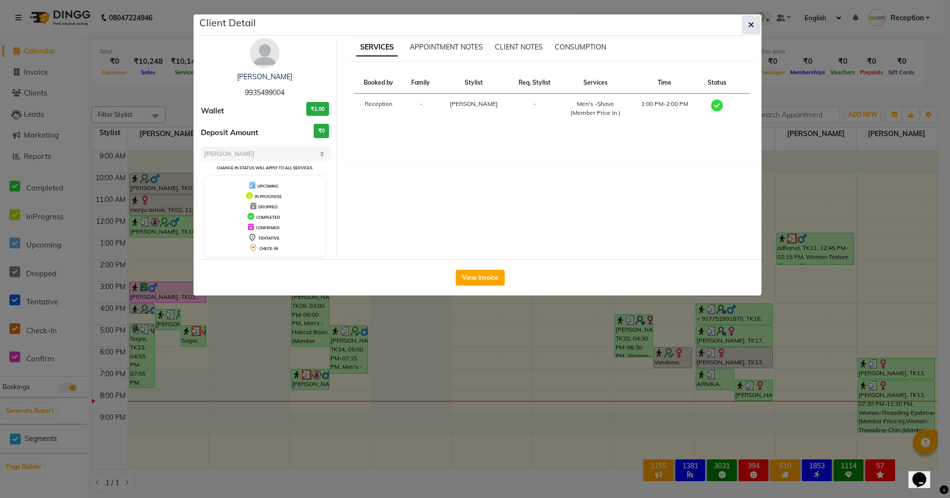
click at [750, 26] on icon "button" at bounding box center [751, 25] width 6 height 8
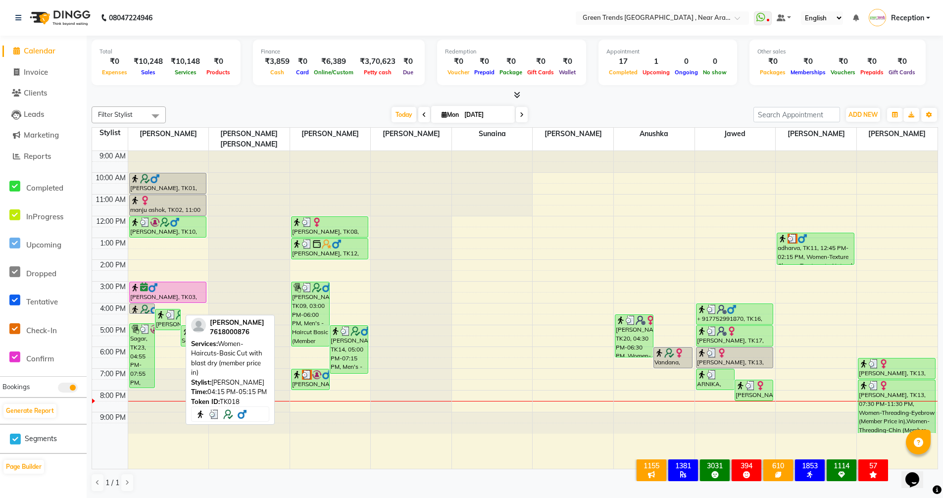
click at [170, 310] on img at bounding box center [171, 315] width 10 height 10
select select "3"
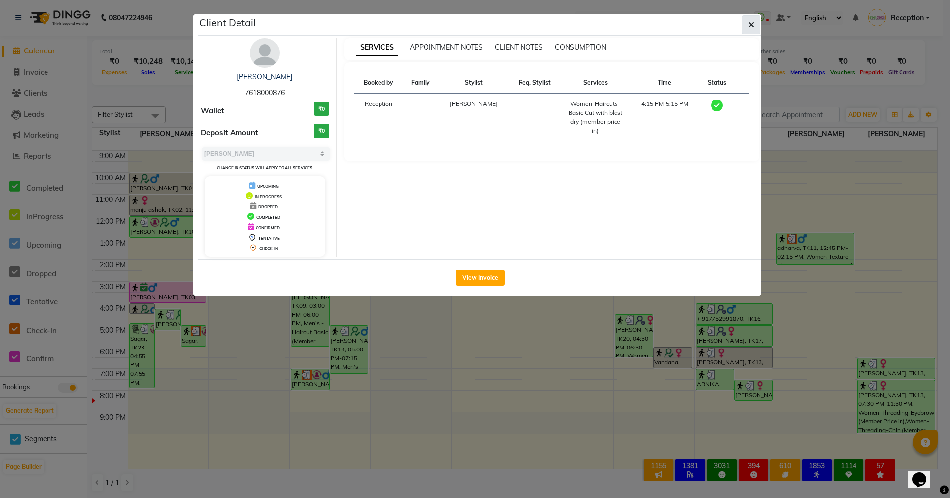
click at [748, 22] on icon "button" at bounding box center [751, 25] width 6 height 8
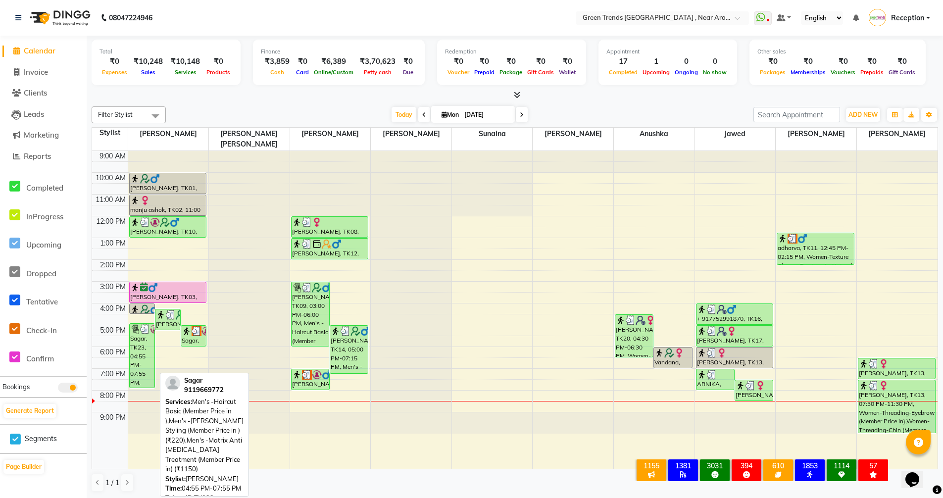
click at [142, 331] on div "Sagar, TK23, 04:55 PM-07:55 PM, Men's -Haircut Basic (Member Price in ),Men's -…" at bounding box center [142, 356] width 25 height 64
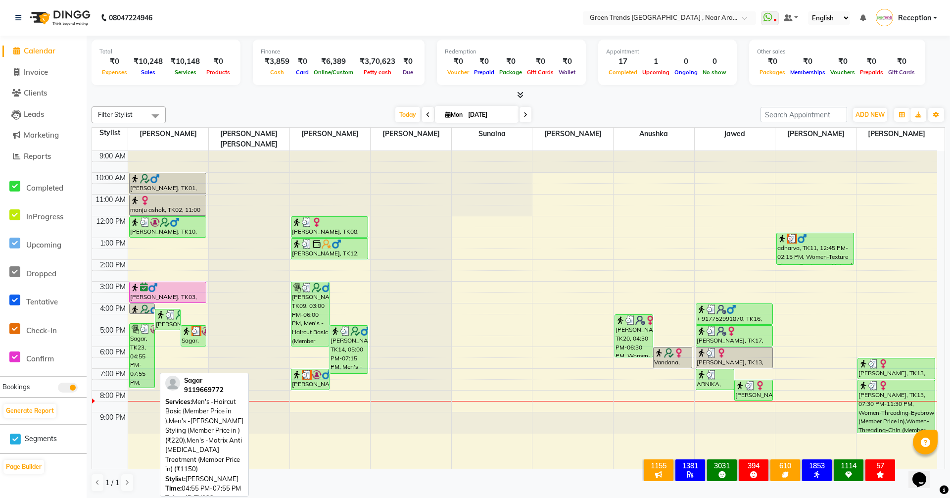
select select "3"
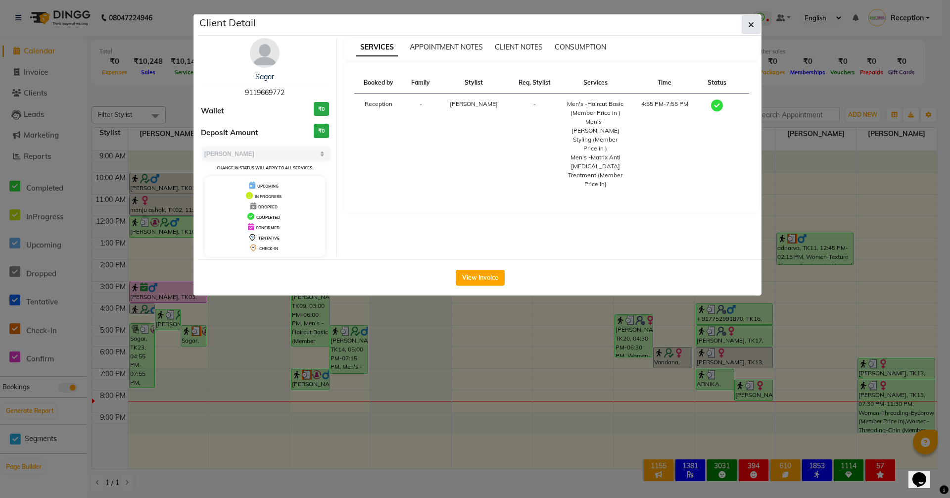
click at [753, 25] on icon "button" at bounding box center [751, 25] width 6 height 8
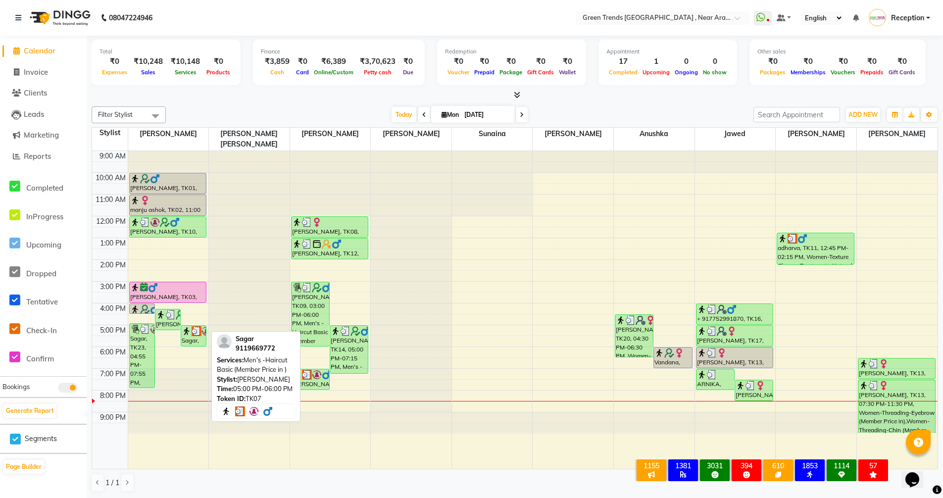
click at [196, 328] on div "Sagar, TK07, 05:00 PM-06:00 PM, Men's -Haircut Basic (Member Price in )" at bounding box center [193, 336] width 25 height 20
select select "3"
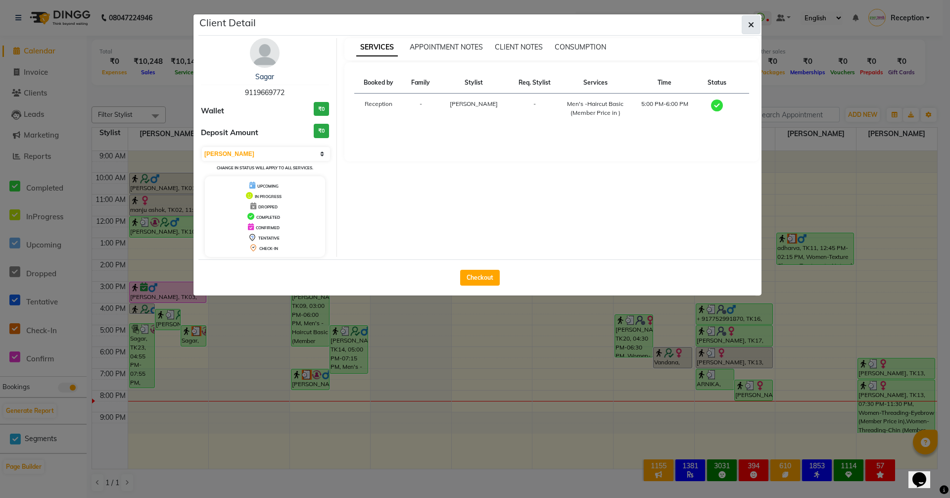
click at [756, 22] on button "button" at bounding box center [751, 24] width 19 height 19
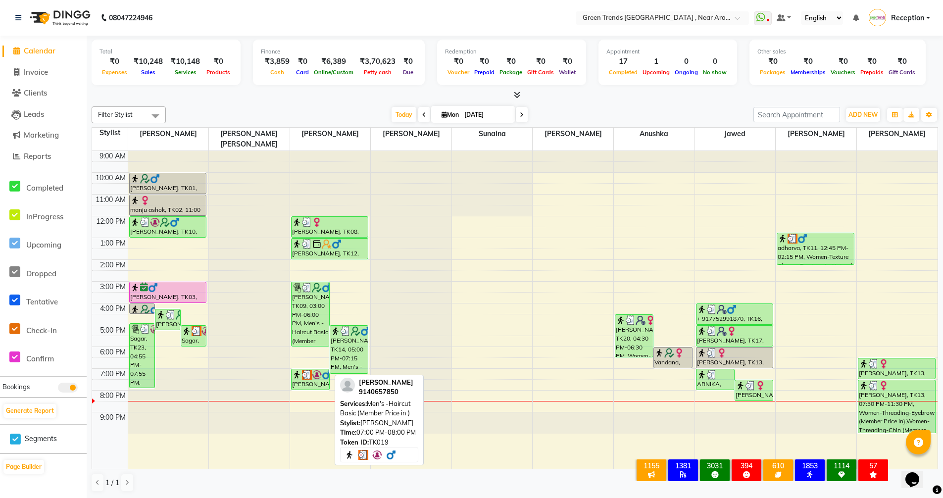
click at [301, 371] on div "APOORV SRIVASTAVA, TK19, 07:00 PM-08:00 PM, Men's -Haircut Basic (Member Price …" at bounding box center [310, 379] width 38 height 20
select select "3"
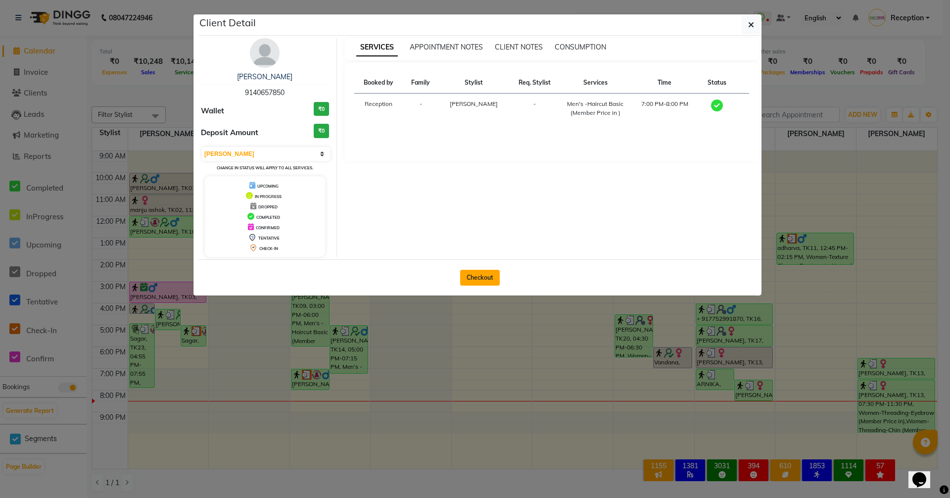
click at [481, 282] on button "Checkout" at bounding box center [480, 278] width 40 height 16
select select "7005"
select select "service"
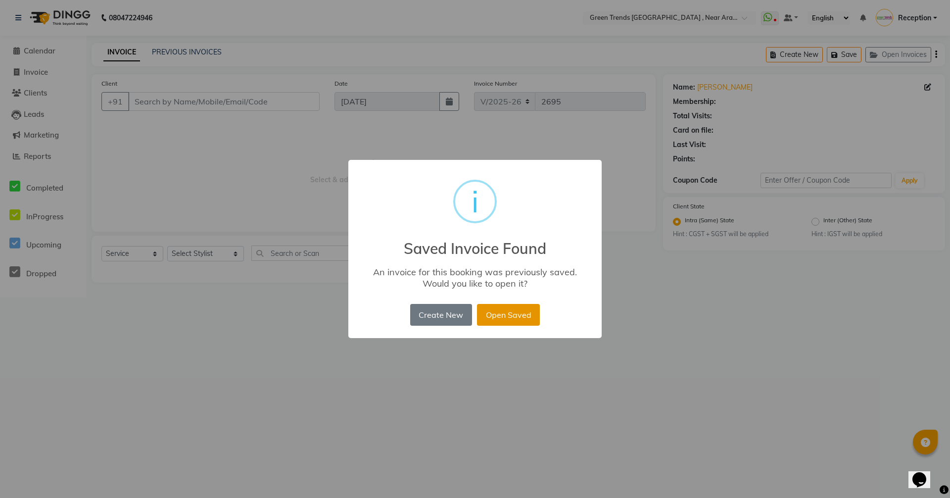
click at [501, 313] on button "Open Saved" at bounding box center [508, 315] width 63 height 22
type input "9140657850"
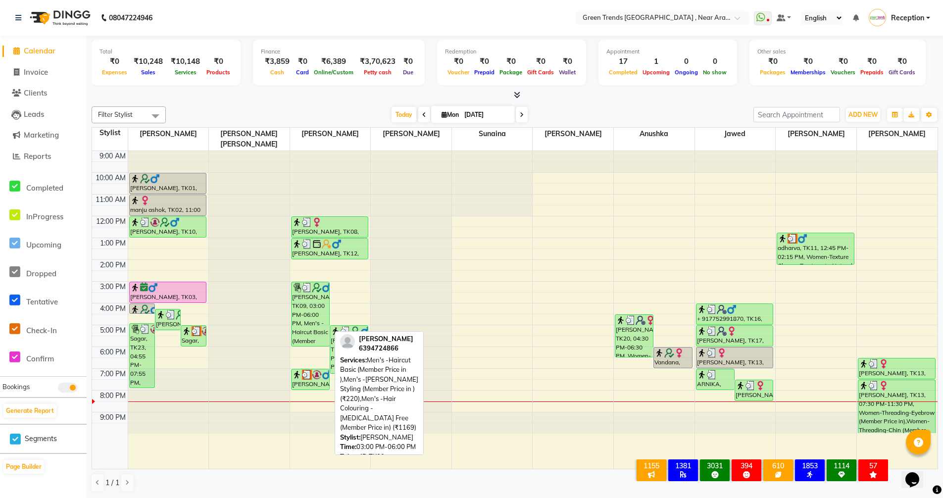
click at [312, 327] on div "Jasveer Singh Rathore, TK09, 03:00 PM-06:00 PM, Men's -Haircut Basic (Member Pr…" at bounding box center [310, 314] width 38 height 64
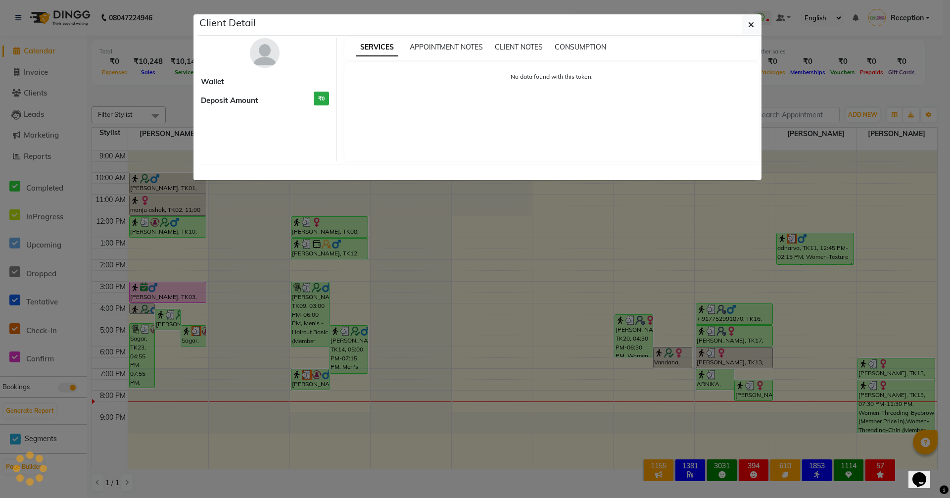
select select "3"
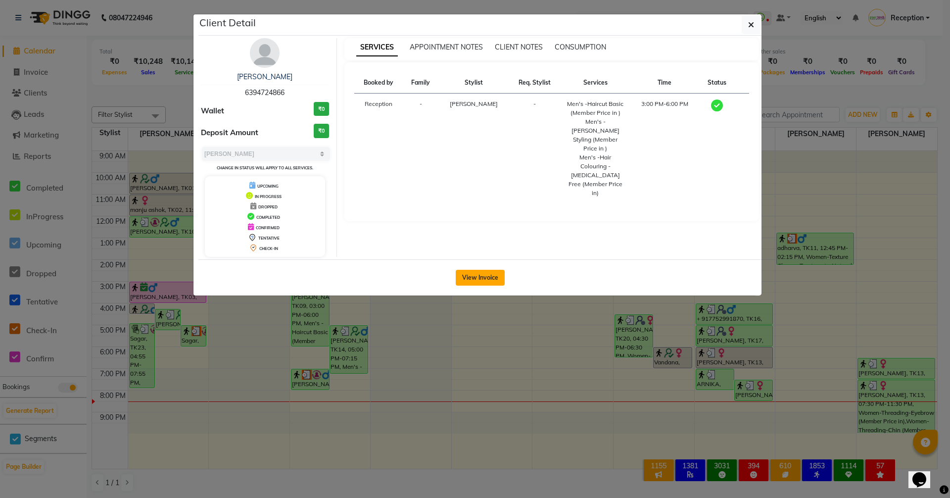
click at [465, 276] on button "View Invoice" at bounding box center [480, 278] width 49 height 16
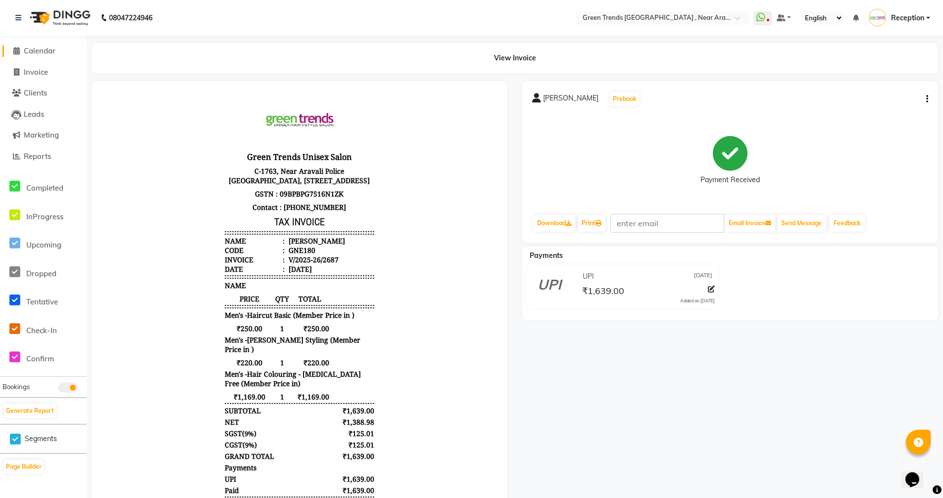
scroll to position [64, 0]
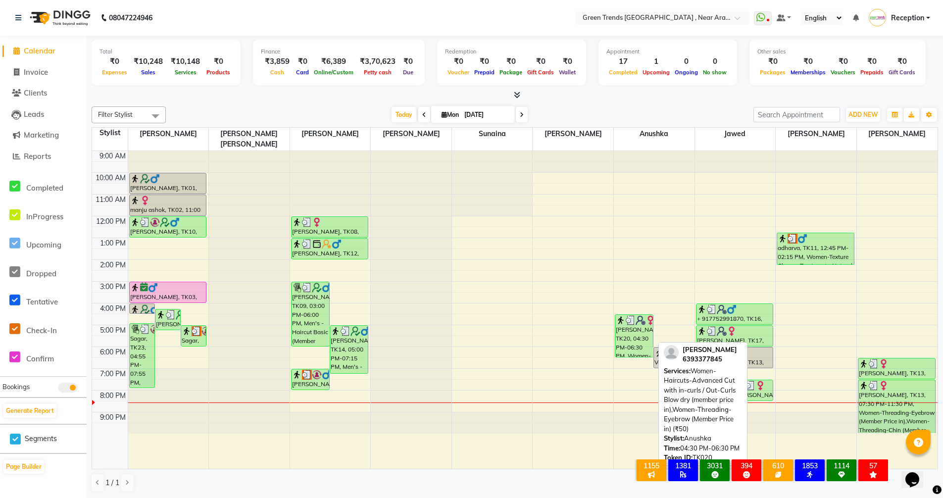
click at [626, 341] on div "Asha kumari, TK20, 04:30 PM-06:30 PM, Women-Haircuts-Advanced Cut with in-curls…" at bounding box center [634, 336] width 38 height 42
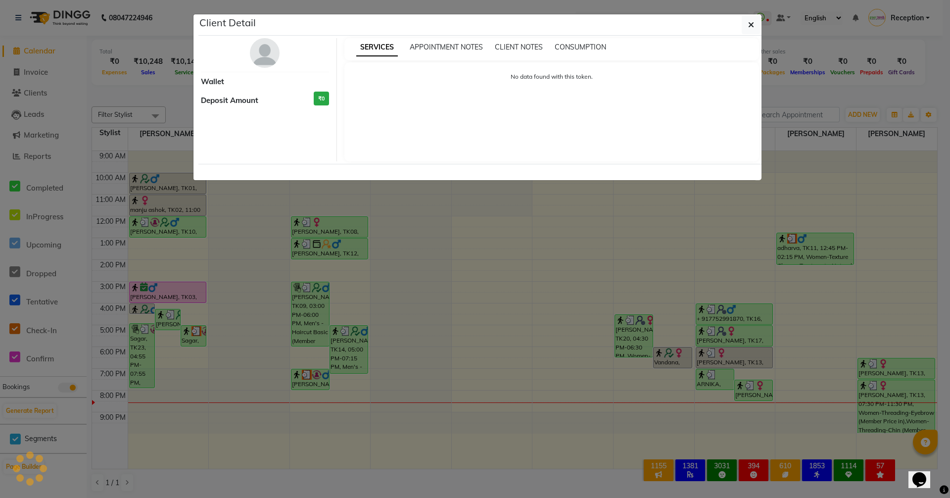
select select "3"
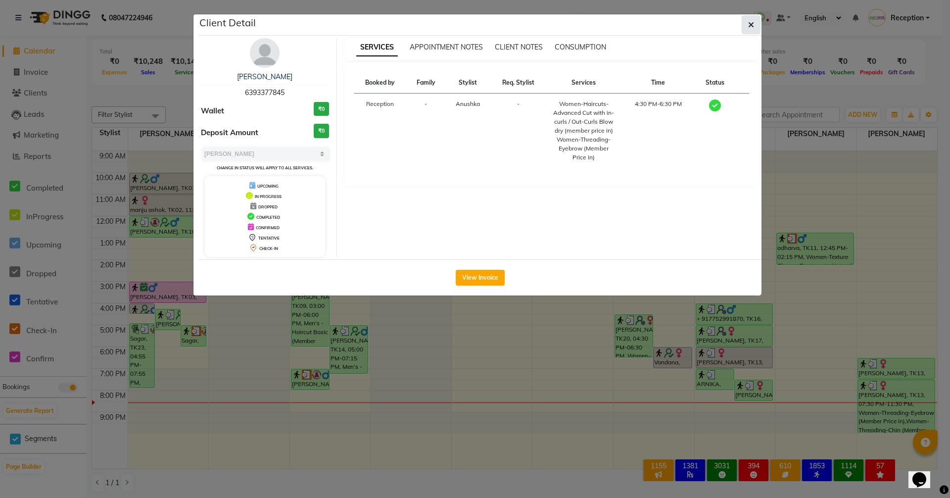
click at [756, 23] on button "button" at bounding box center [751, 24] width 19 height 19
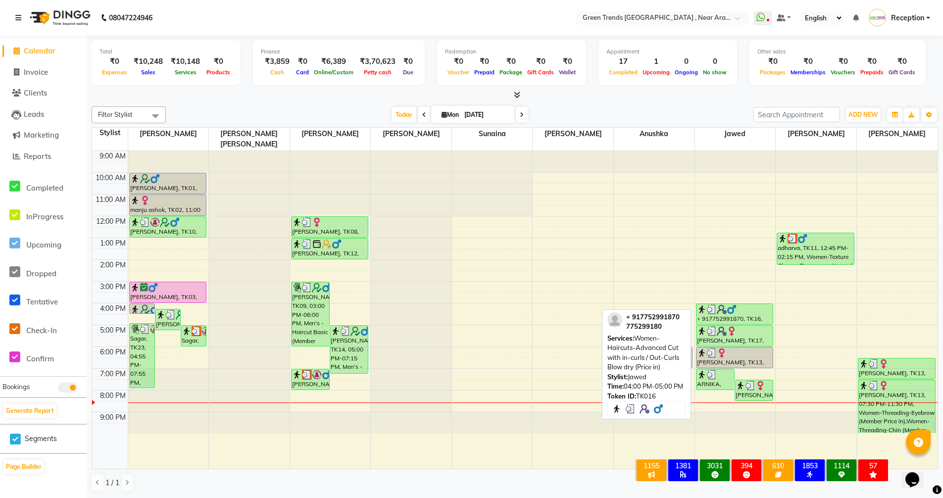
click at [737, 304] on div at bounding box center [735, 309] width 76 height 10
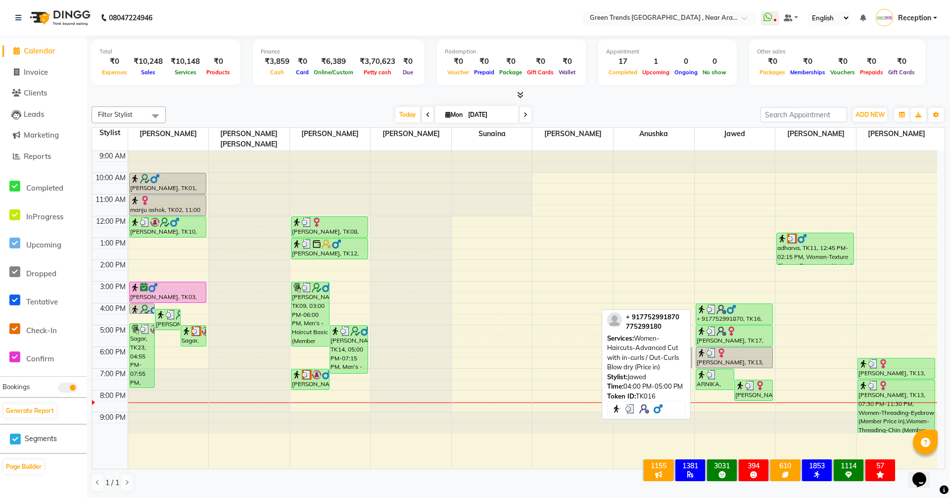
select select "3"
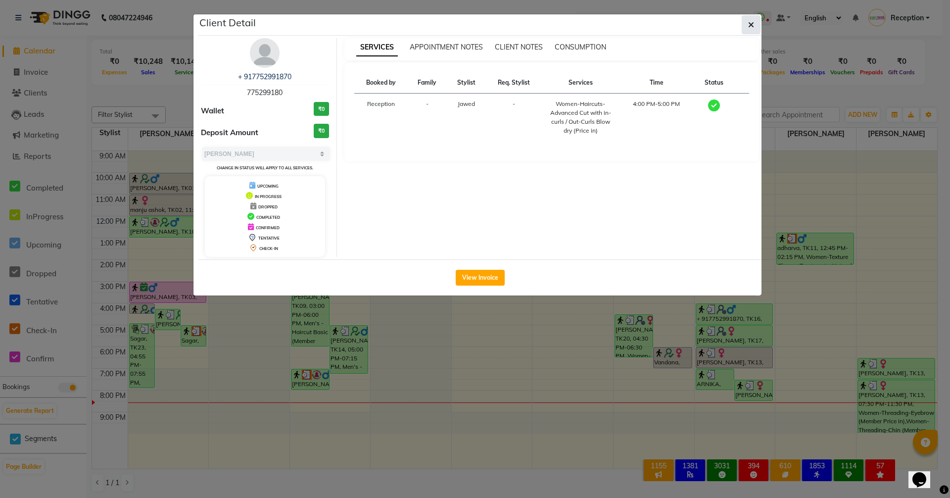
click at [749, 21] on icon "button" at bounding box center [751, 25] width 6 height 8
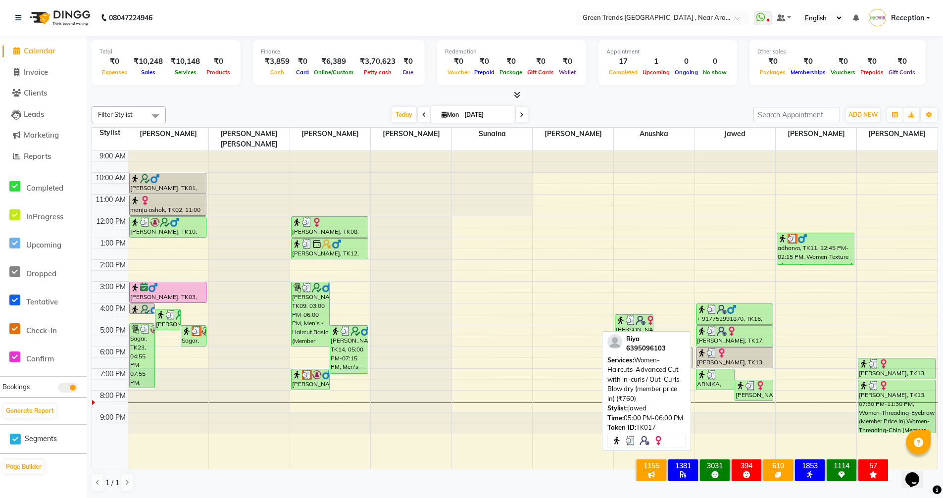
click at [723, 326] on div "Riya, TK17, 05:00 PM-06:00 PM, Women-Haircuts-Advanced Cut with in-curls / Out-…" at bounding box center [734, 336] width 77 height 20
select select "3"
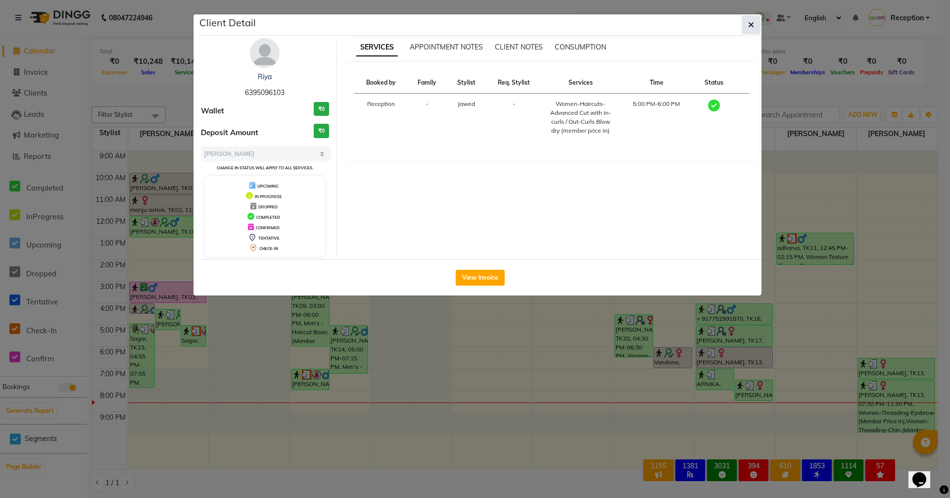
click at [748, 28] on icon "button" at bounding box center [751, 25] width 6 height 8
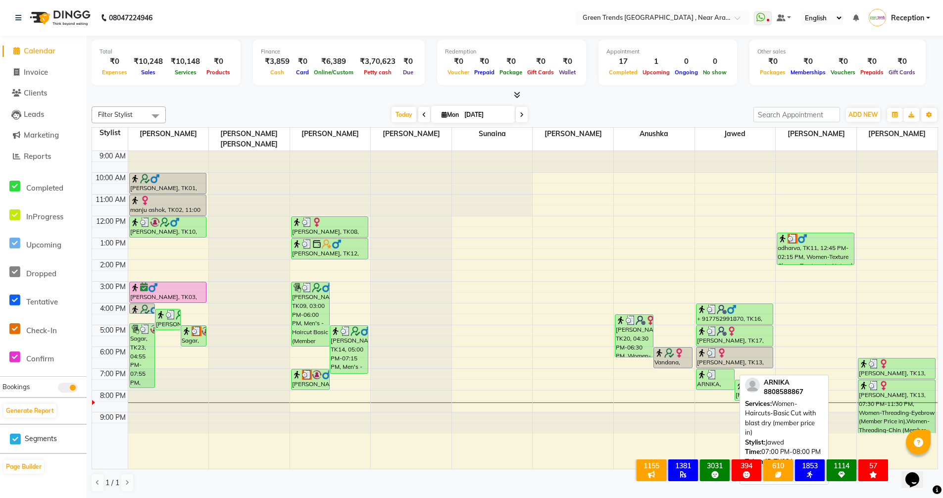
click at [719, 370] on div at bounding box center [715, 375] width 37 height 10
select select "3"
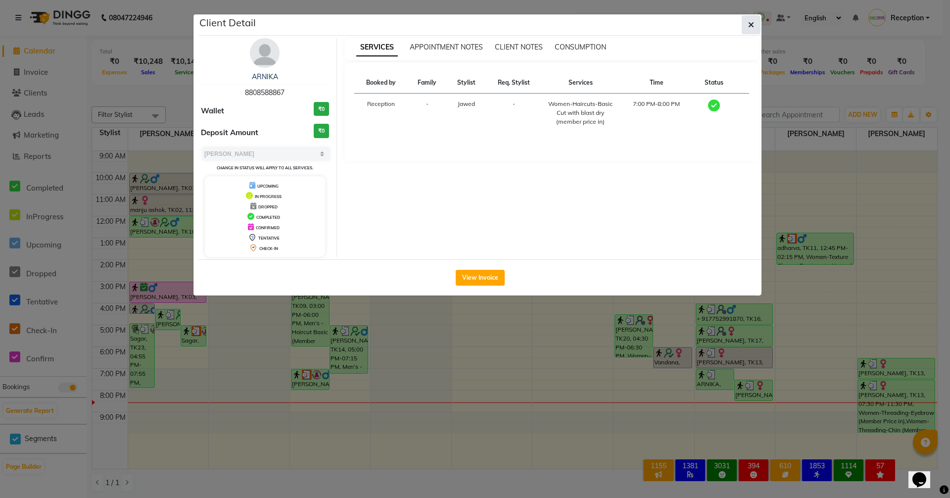
click at [751, 25] on icon "button" at bounding box center [751, 25] width 6 height 8
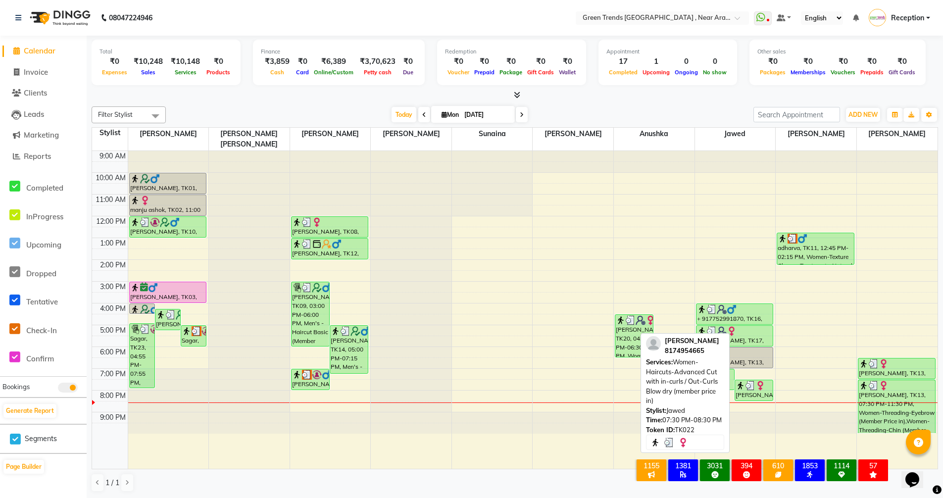
click at [759, 380] on div "Kirti, TK22, 07:30 PM-08:30 PM, Women-Haircuts-Advanced Cut with in-curls / Out…" at bounding box center [754, 390] width 38 height 20
select select "3"
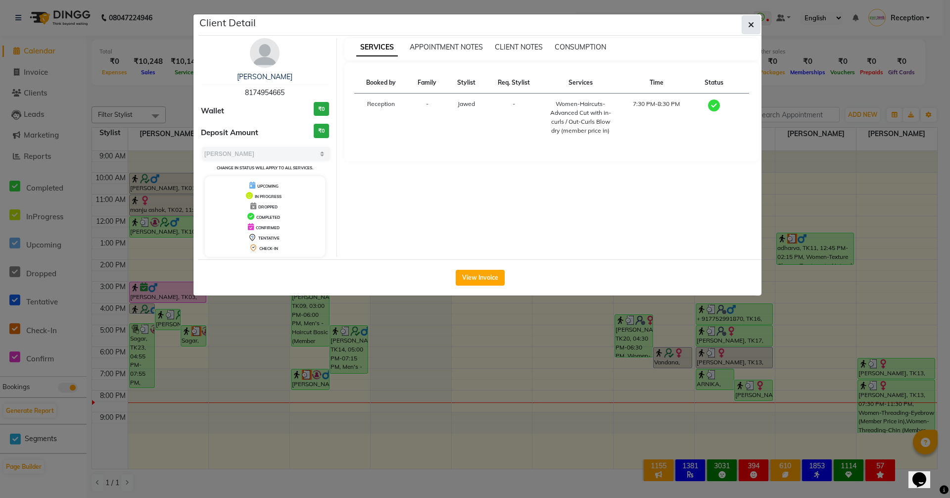
click at [755, 23] on button "button" at bounding box center [751, 24] width 19 height 19
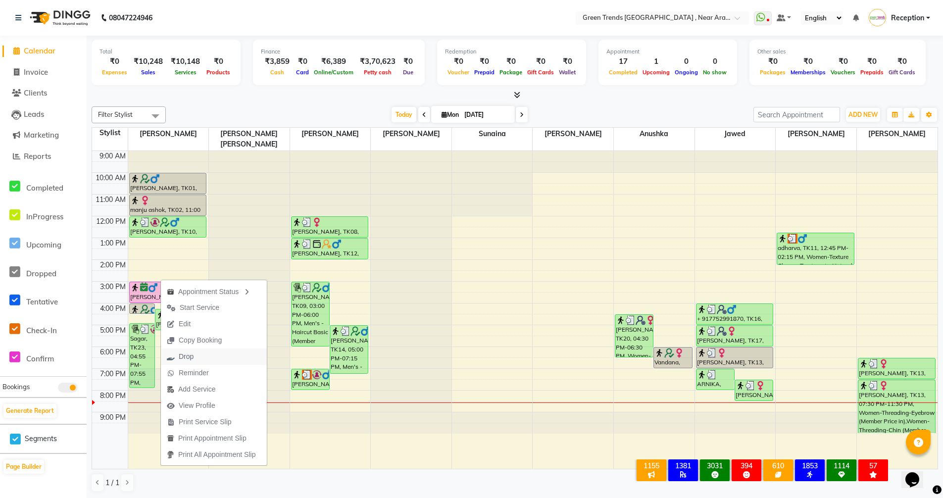
click at [201, 358] on button "Drop" at bounding box center [214, 356] width 106 height 16
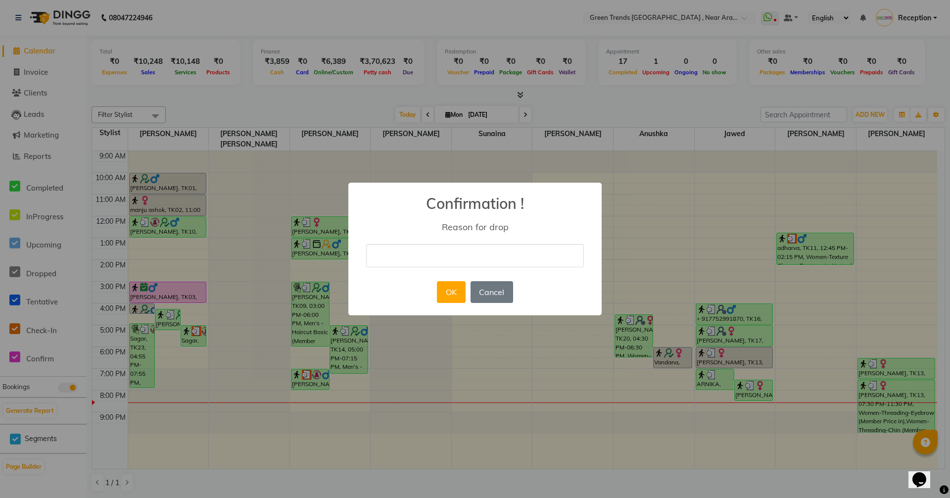
click at [440, 256] on input "text" at bounding box center [475, 255] width 218 height 23
type input "not coming"
click at [451, 292] on button "OK" at bounding box center [451, 292] width 28 height 22
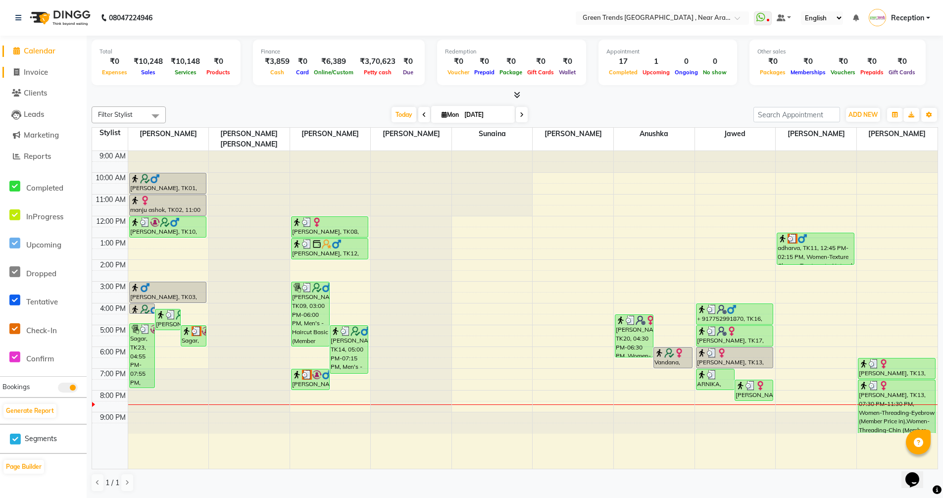
click at [34, 75] on span "Invoice" at bounding box center [36, 71] width 24 height 9
select select "service"
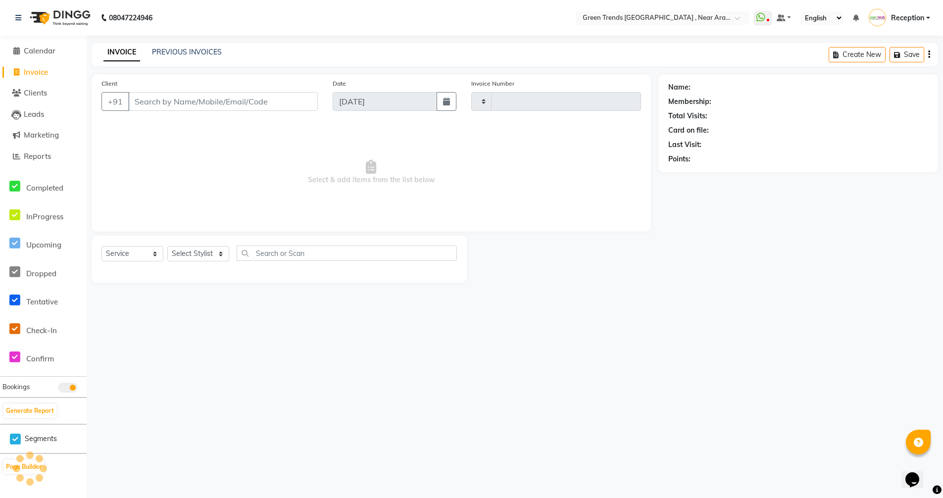
type input "2695"
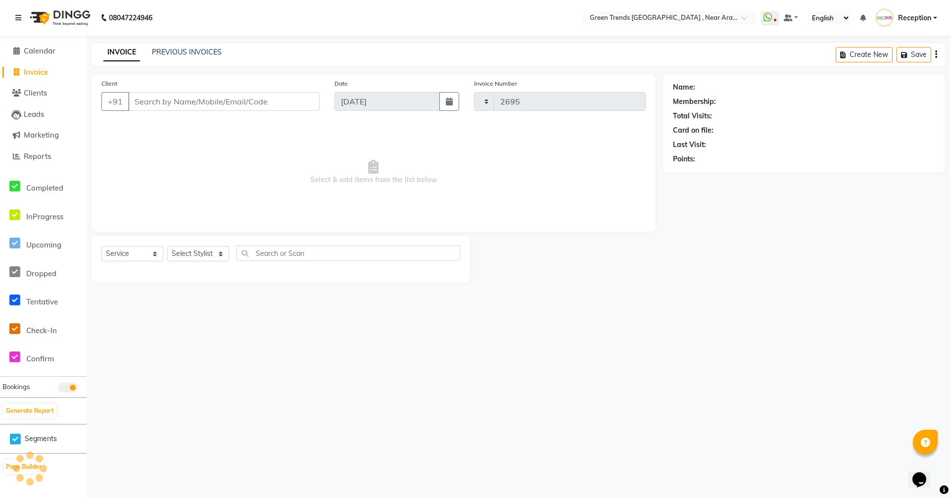
select select "7005"
click at [154, 255] on select "Select Service Product Membership Package Voucher Prepaid Gift Card" at bounding box center [132, 253] width 62 height 15
select select "product"
click at [101, 246] on select "Select Service Product Membership Package Voucher Prepaid Gift Card" at bounding box center [132, 253] width 62 height 15
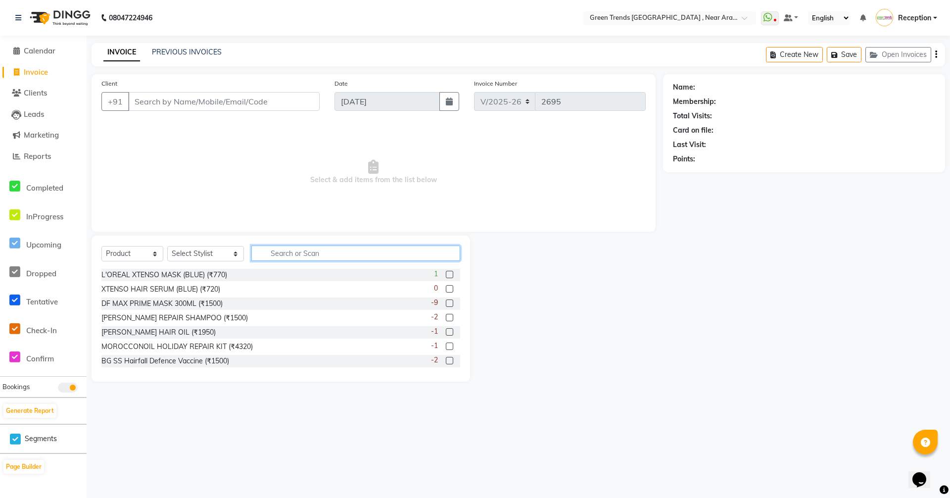
click at [268, 254] on input "text" at bounding box center [355, 252] width 209 height 15
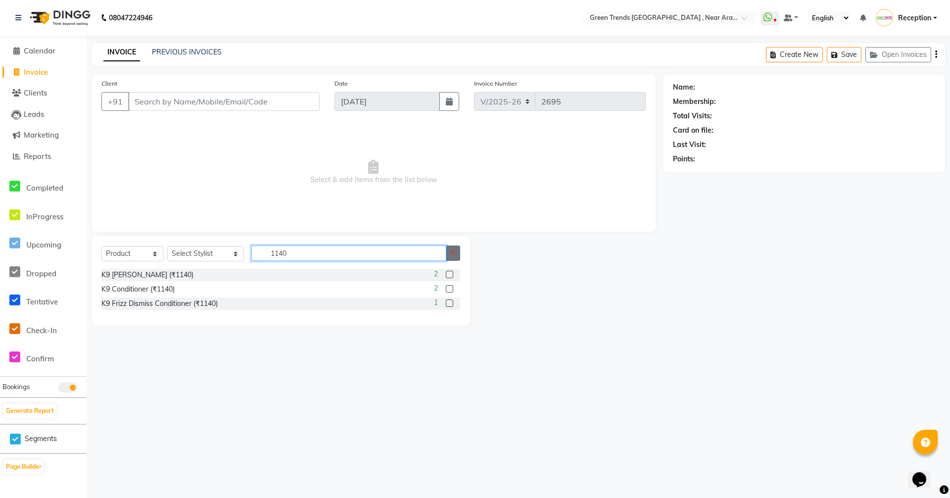
type input "1140"
click at [451, 257] on button "button" at bounding box center [453, 252] width 14 height 15
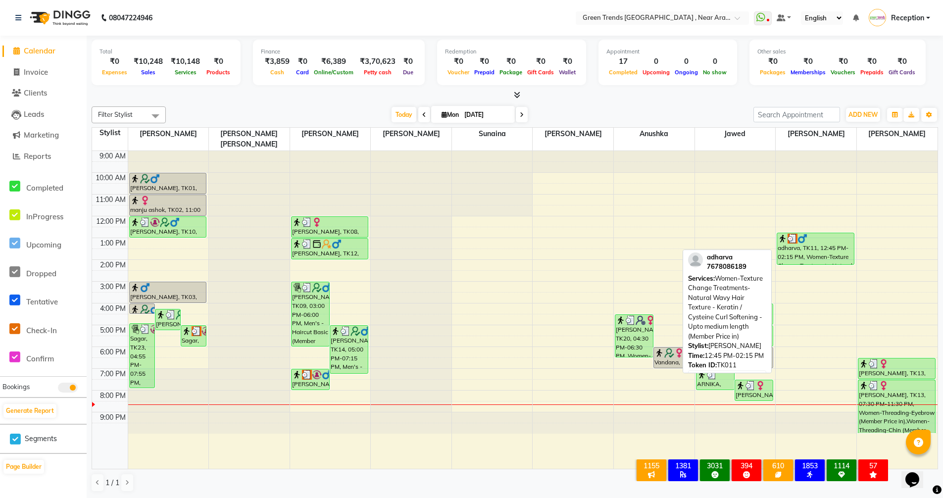
click at [822, 240] on div "adharva, TK11, 12:45 PM-02:15 PM, Women-Texture Change Treatments-Natural Wavy …" at bounding box center [815, 248] width 77 height 31
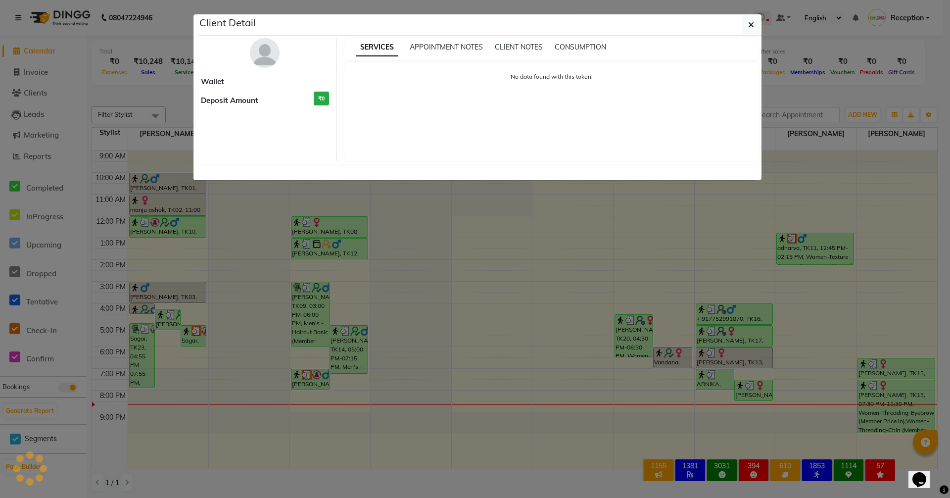
select select "3"
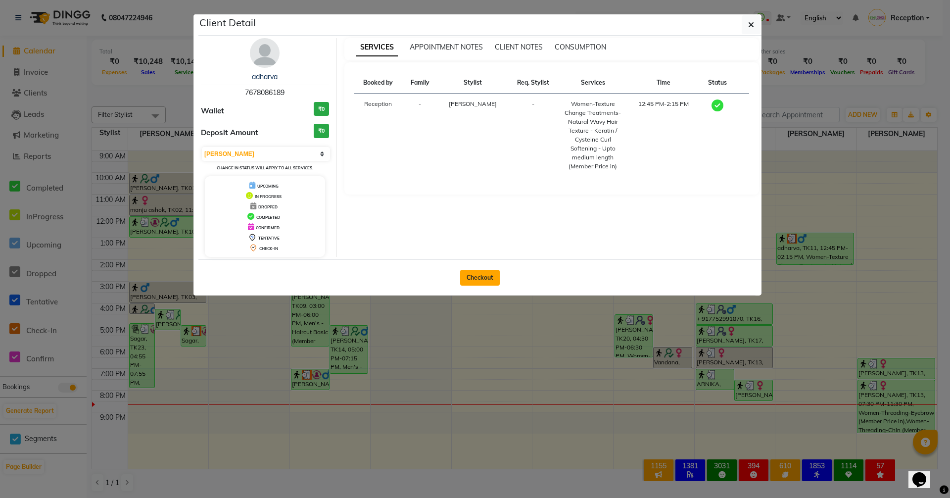
click at [495, 278] on button "Checkout" at bounding box center [480, 278] width 40 height 16
select select "7005"
select select "service"
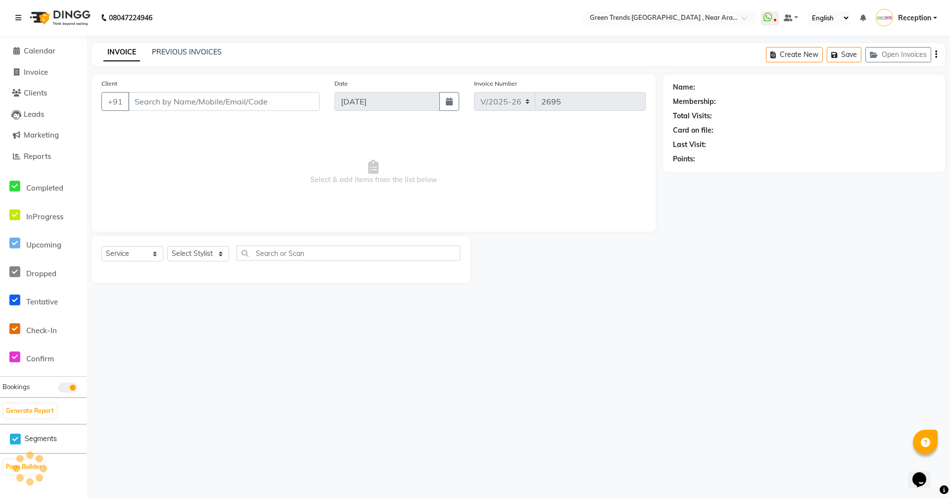
type input "7678086189"
select select "88790"
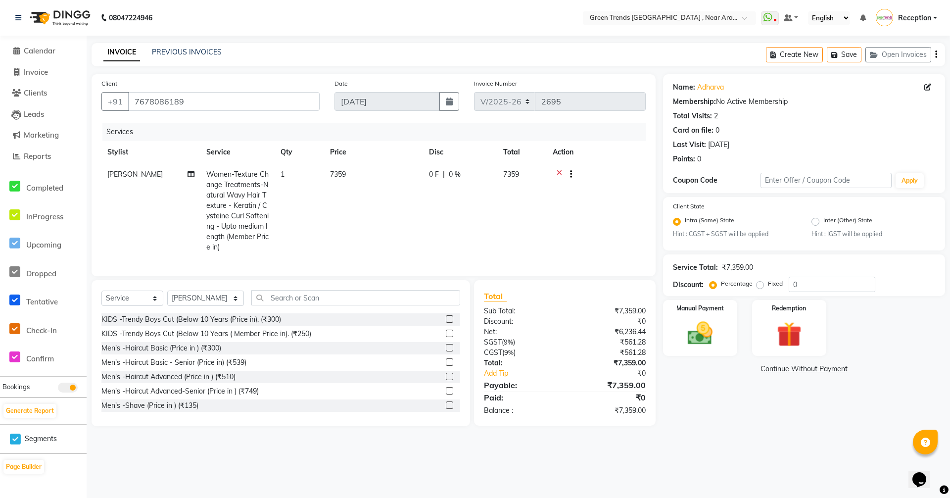
click at [427, 176] on td "0 F | 0 %" at bounding box center [460, 210] width 74 height 95
select select "88790"
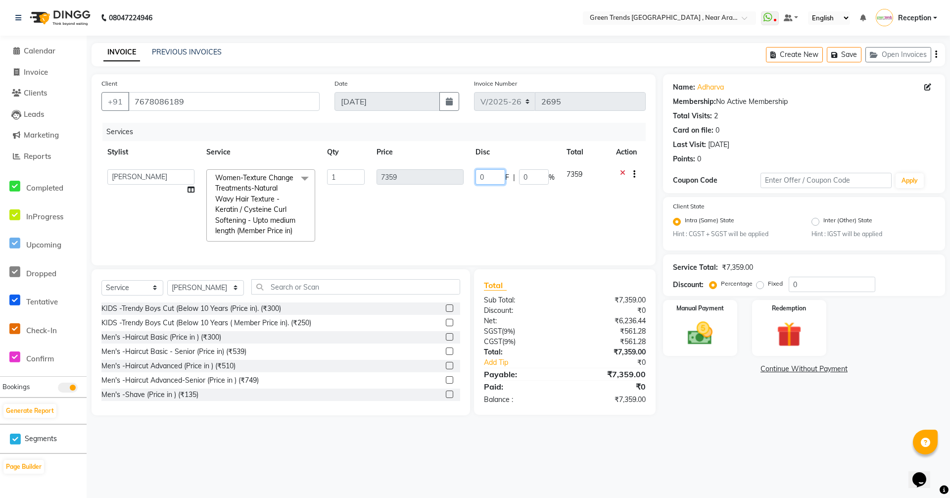
click at [498, 171] on input "0" at bounding box center [490, 176] width 30 height 15
type input "3"
type input "2360"
click at [493, 235] on td "2360 F | 0 %" at bounding box center [515, 205] width 91 height 84
select select "88790"
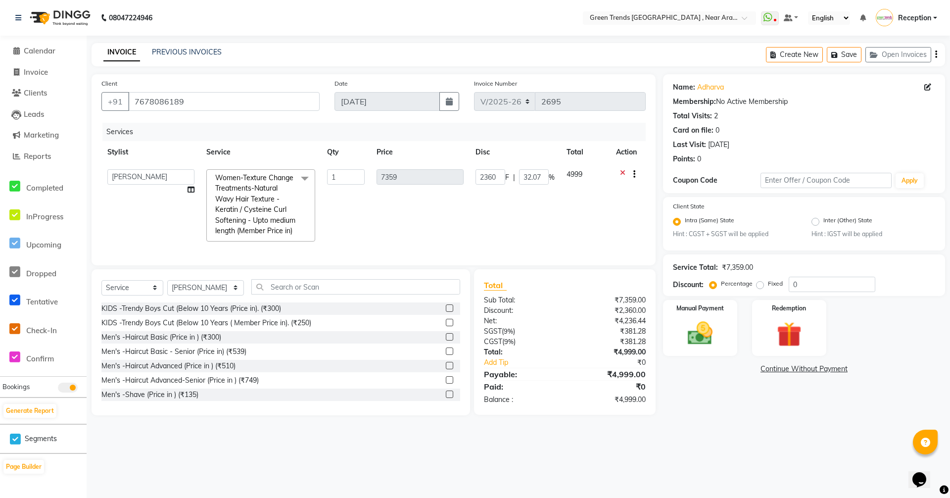
click at [159, 247] on td "Anushka Arvind Geeta Jawed Mandavi Singh Mohd. Fuzail Mohd Shuaib Mudit Nihal R…" at bounding box center [150, 205] width 99 height 84
click at [157, 295] on select "Select Service Product Membership Package Voucher Prepaid Gift Card" at bounding box center [132, 287] width 62 height 15
select select "product"
click at [101, 295] on select "Select Service Product Membership Package Voucher Prepaid Gift Card" at bounding box center [132, 287] width 62 height 15
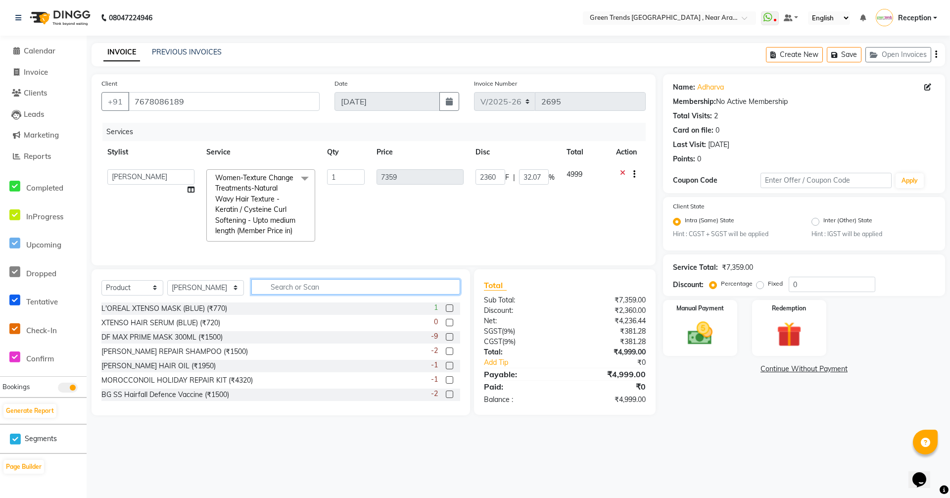
click at [302, 294] on input "text" at bounding box center [355, 286] width 209 height 15
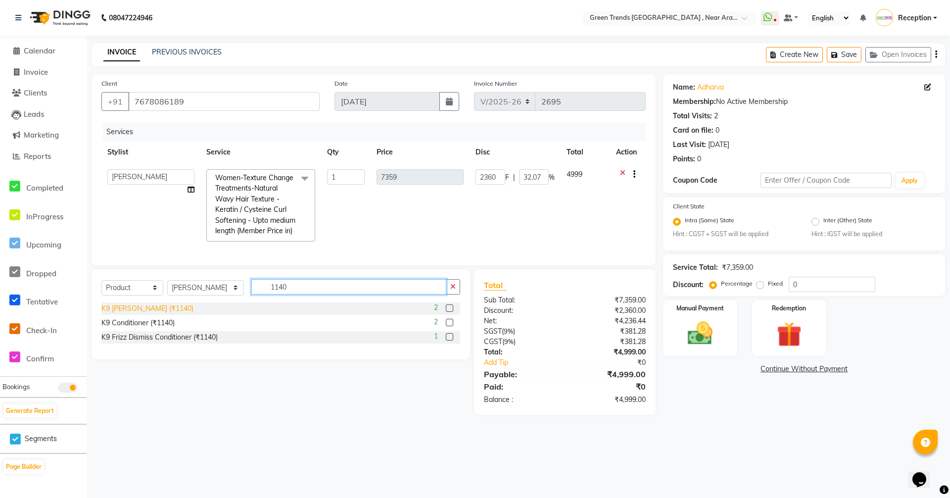
type input "1140"
click at [183, 314] on div "K9 frizz Shampoo (₹1140)" at bounding box center [147, 308] width 92 height 10
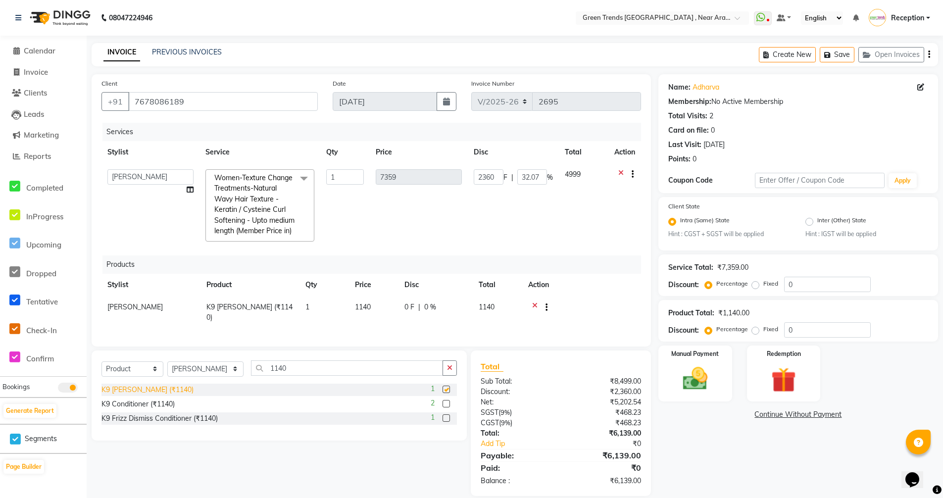
checkbox input "false"
click at [166, 409] on div "K9 Conditioner (₹1140)" at bounding box center [137, 404] width 73 height 10
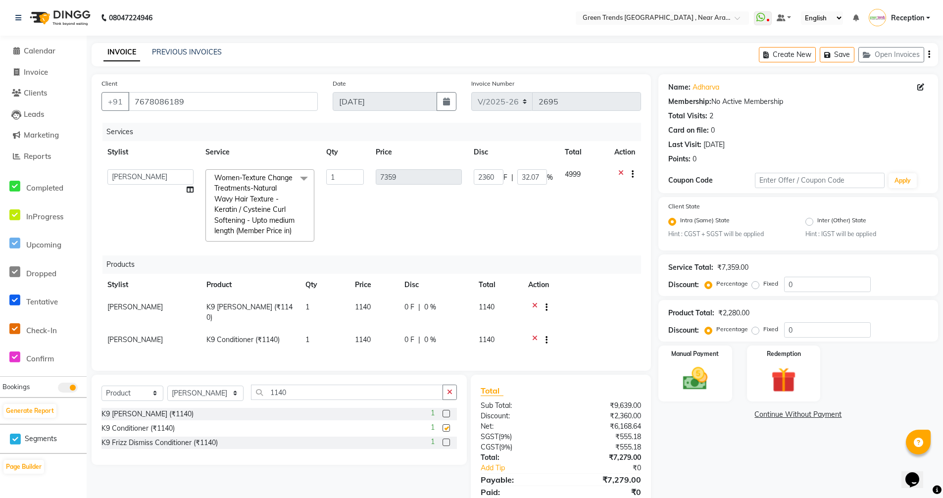
checkbox input "false"
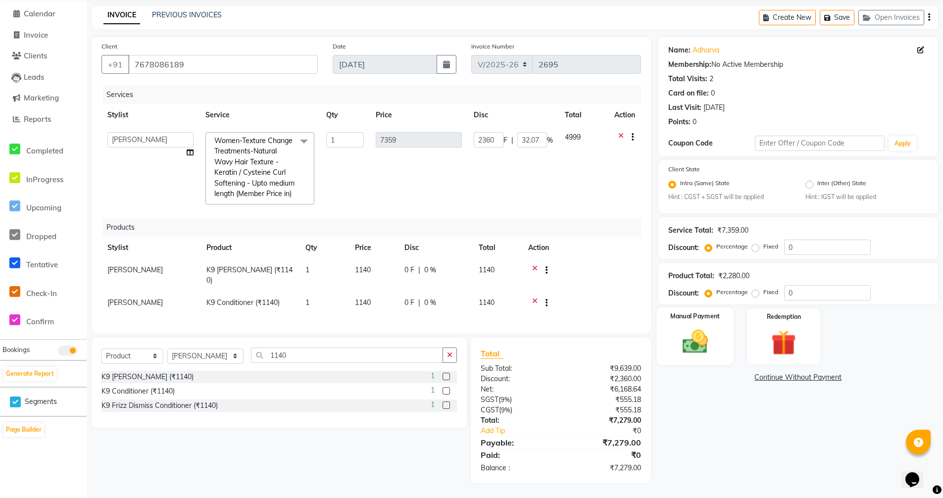
click at [697, 327] on img at bounding box center [695, 342] width 42 height 30
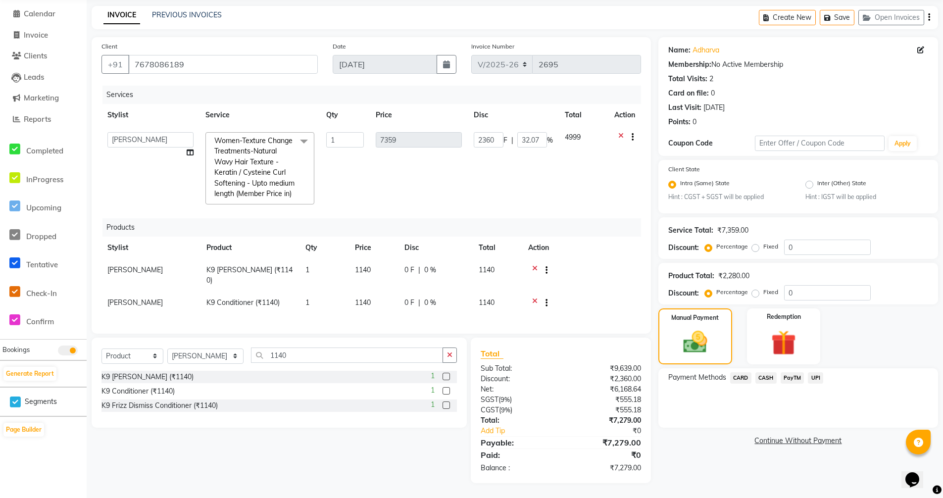
click at [810, 372] on span "UPI" at bounding box center [814, 377] width 15 height 11
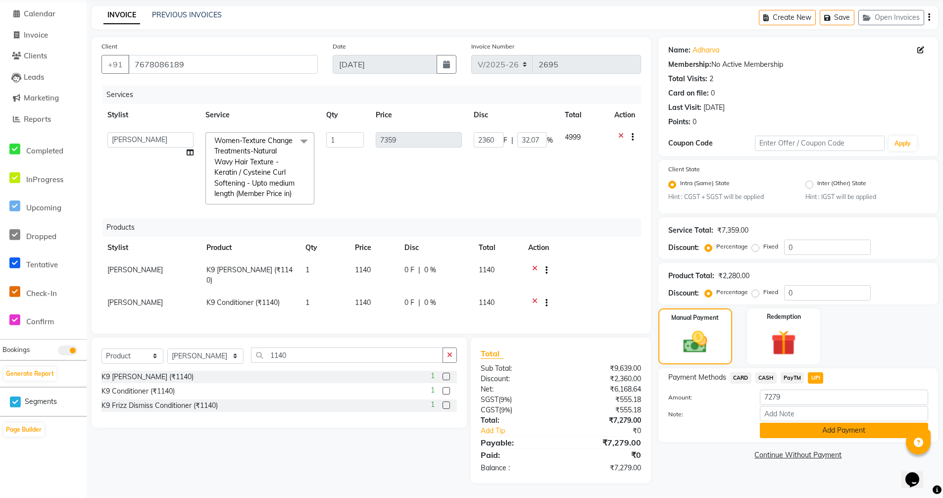
click at [814, 423] on button "Add Payment" at bounding box center [843, 430] width 168 height 15
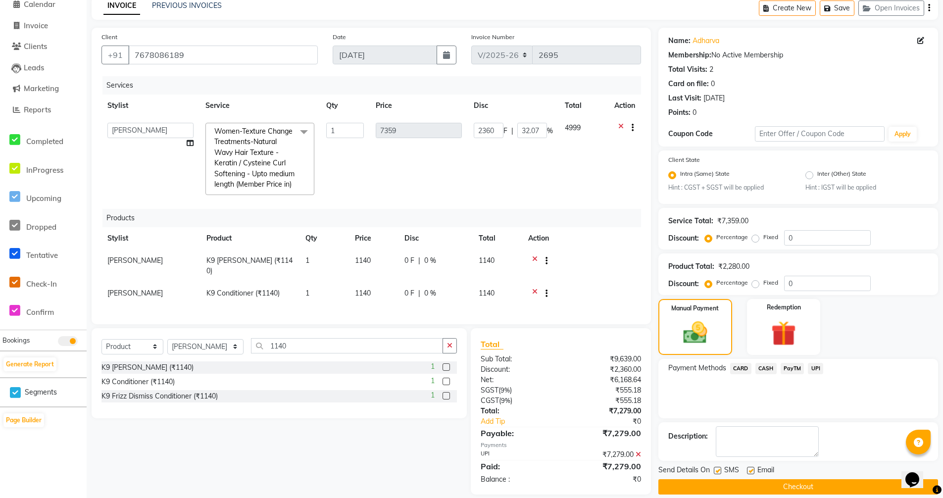
click at [792, 486] on button "Checkout" at bounding box center [798, 486] width 280 height 15
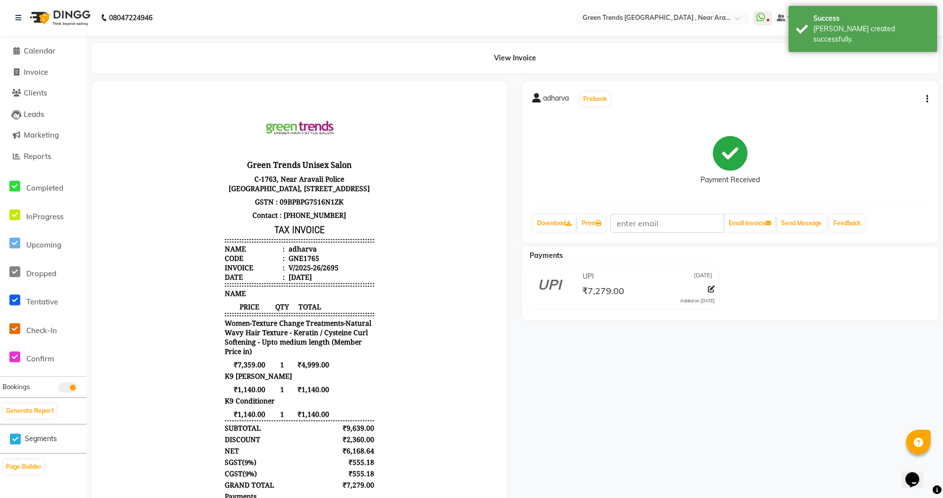
select select "service"
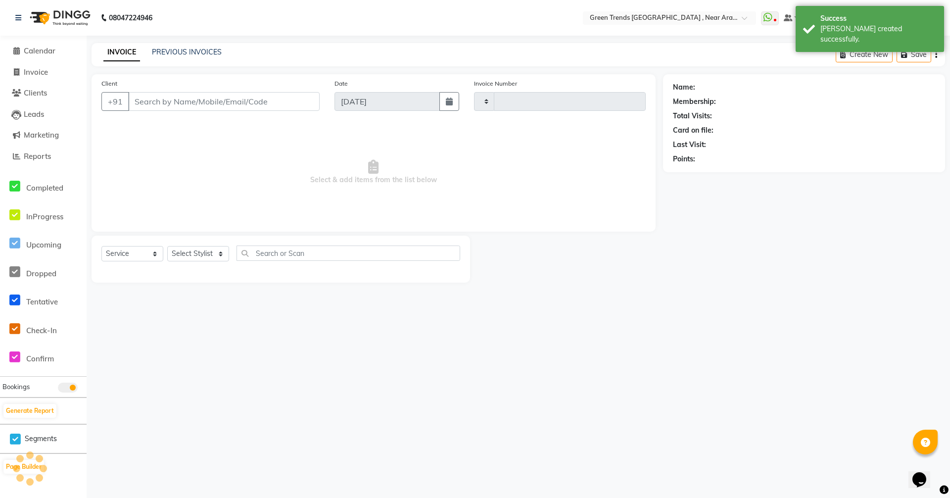
type input "2696"
select select "7005"
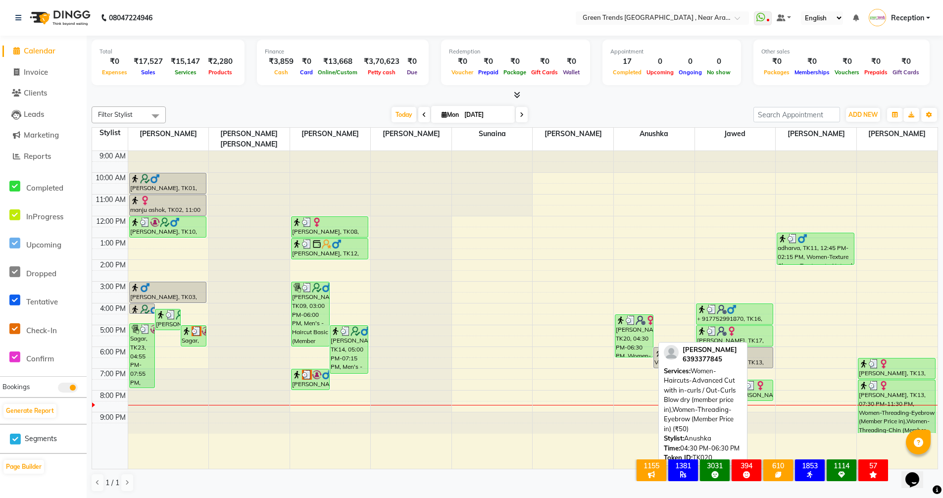
click at [632, 331] on div "Asha kumari, TK20, 04:30 PM-06:30 PM, Women-Haircuts-Advanced Cut with in-curls…" at bounding box center [634, 336] width 38 height 42
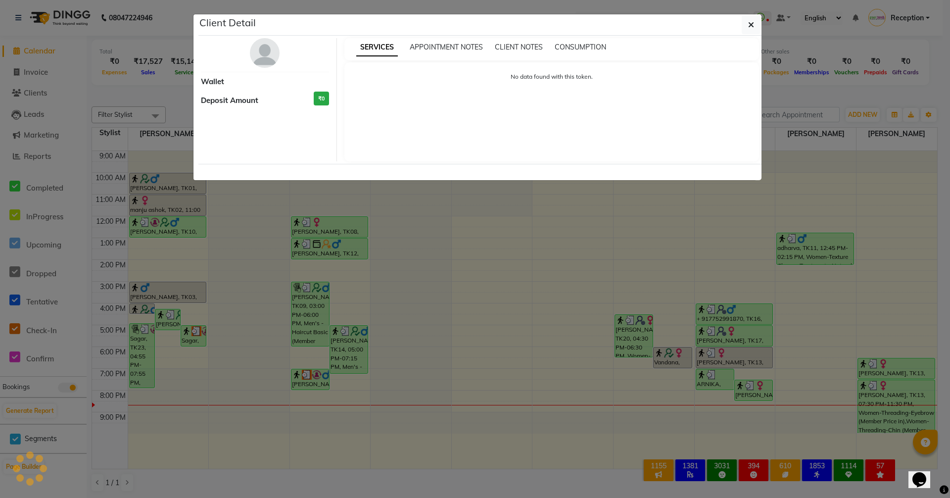
select select "3"
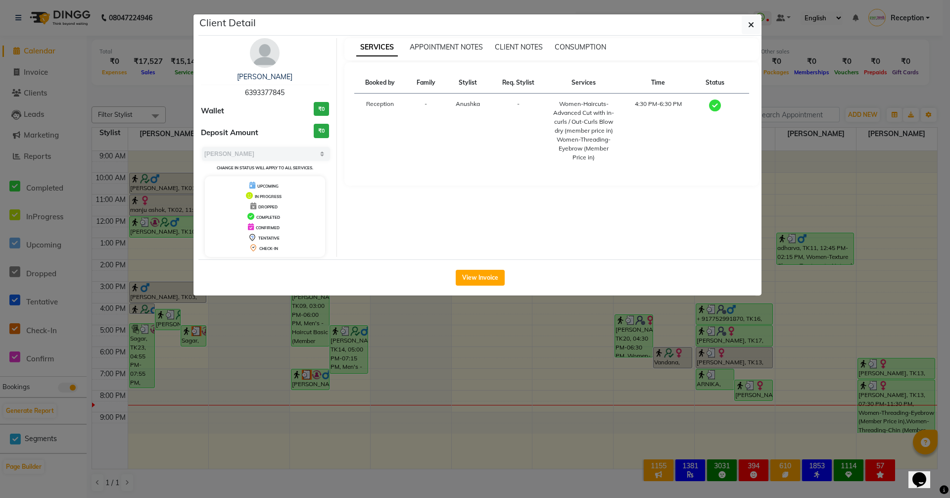
click at [419, 479] on ngb-modal-window "Client Detail Asha kumari 6393377845 Wallet ₹0 Deposit Amount ₹0 Select MARK DO…" at bounding box center [475, 249] width 950 height 498
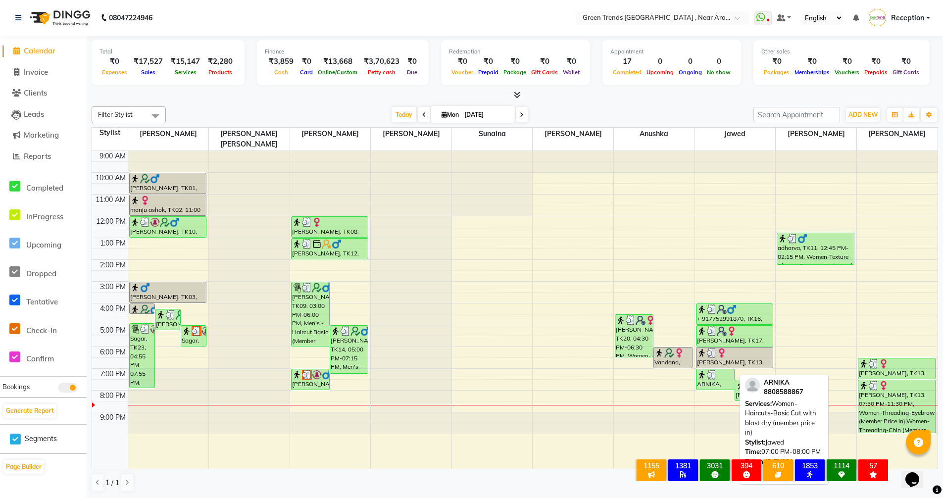
click at [709, 369] on div "ARNIKA, TK21, 07:00 PM-08:00 PM, Women-Haircuts-Basic Cut with blast dry (membe…" at bounding box center [715, 379] width 38 height 20
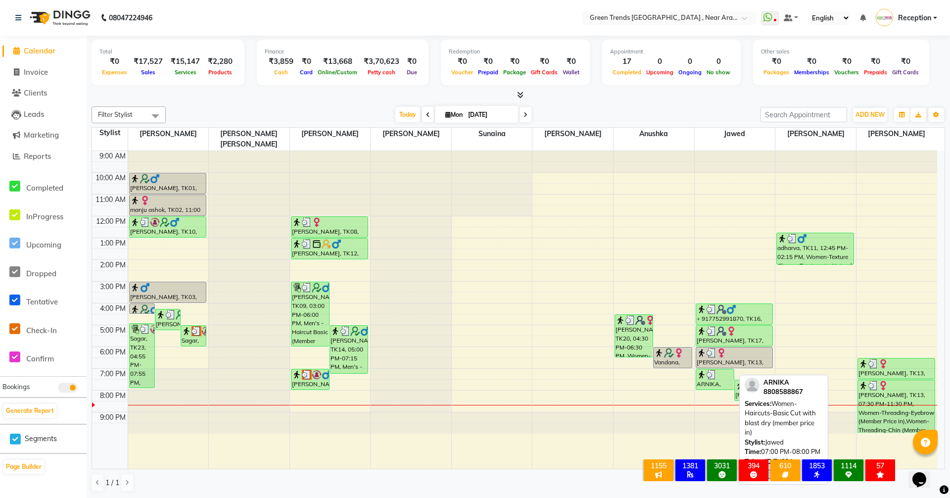
select select "3"
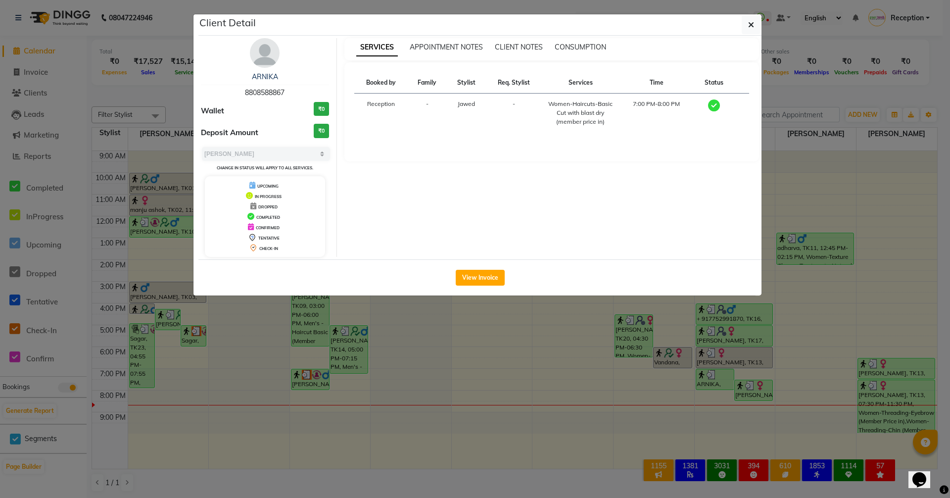
click at [414, 470] on ngb-modal-window "Client Detail ARNIKA 8808588867 Wallet ₹0 Deposit Amount ₹0 Select MARK DONE UP…" at bounding box center [475, 249] width 950 height 498
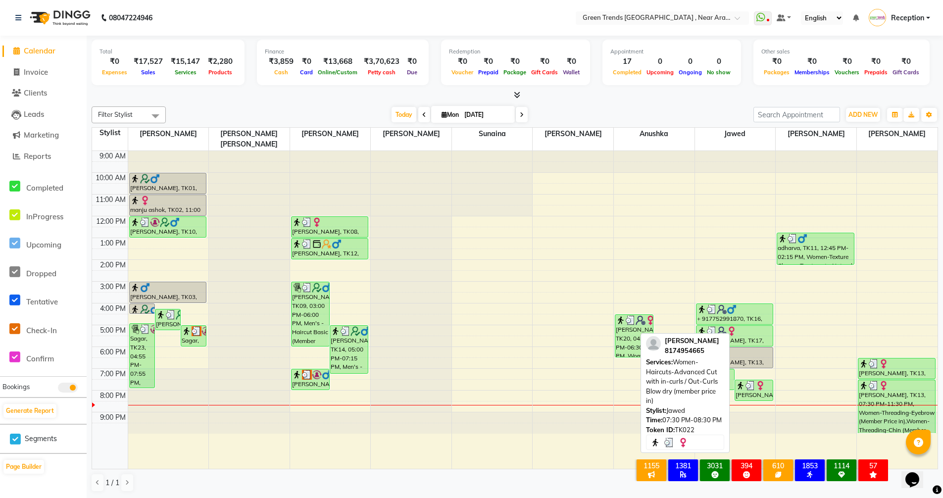
click at [742, 383] on div "Kirti, TK22, 07:30 PM-08:30 PM, Women-Haircuts-Advanced Cut with in-curls / Out…" at bounding box center [754, 390] width 38 height 20
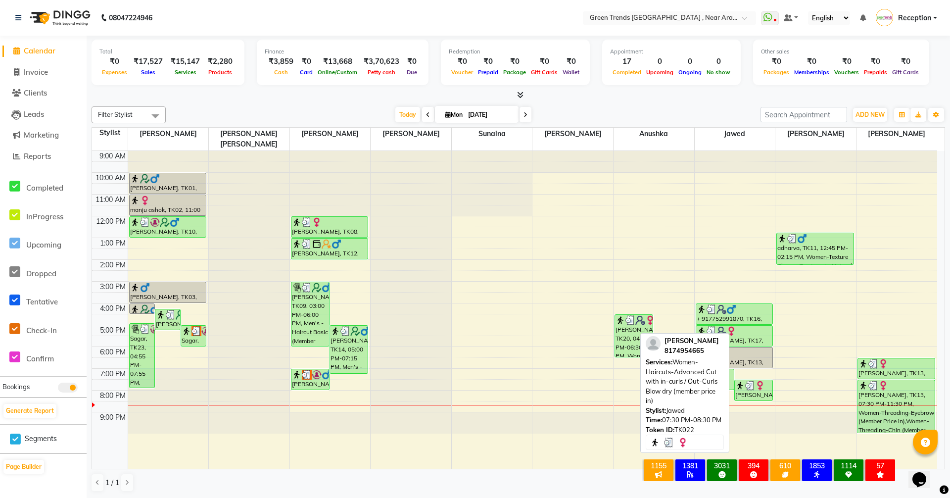
select select "3"
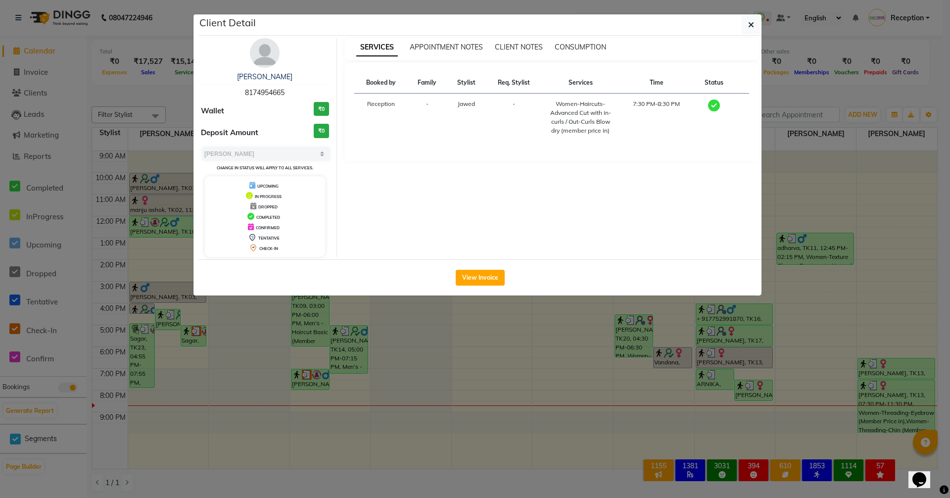
click at [561, 472] on ngb-modal-window "Client Detail Kirti 8174954665 Wallet ₹0 Deposit Amount ₹0 Select MARK DONE UPC…" at bounding box center [475, 249] width 950 height 498
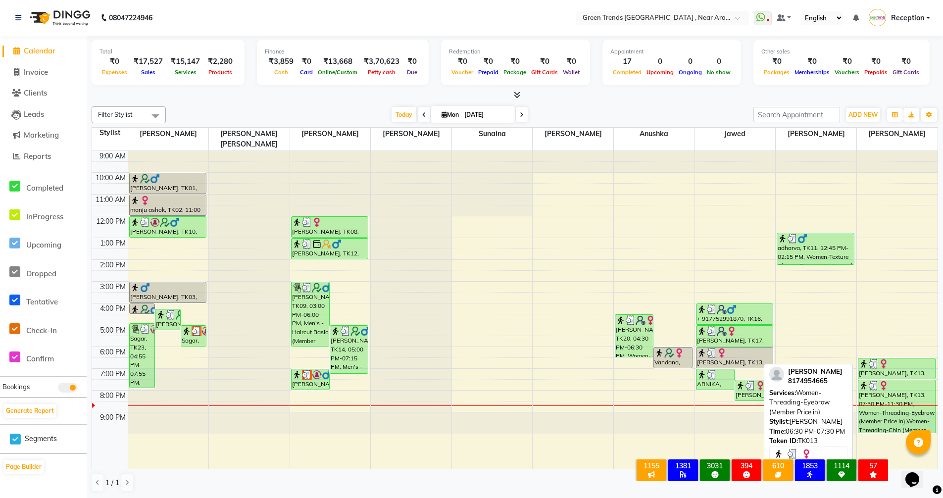
click at [875, 358] on div "[PERSON_NAME], TK13, 06:30 PM-07:30 PM, Women-Threading-Eyebrow (Member Price i…" at bounding box center [896, 368] width 77 height 20
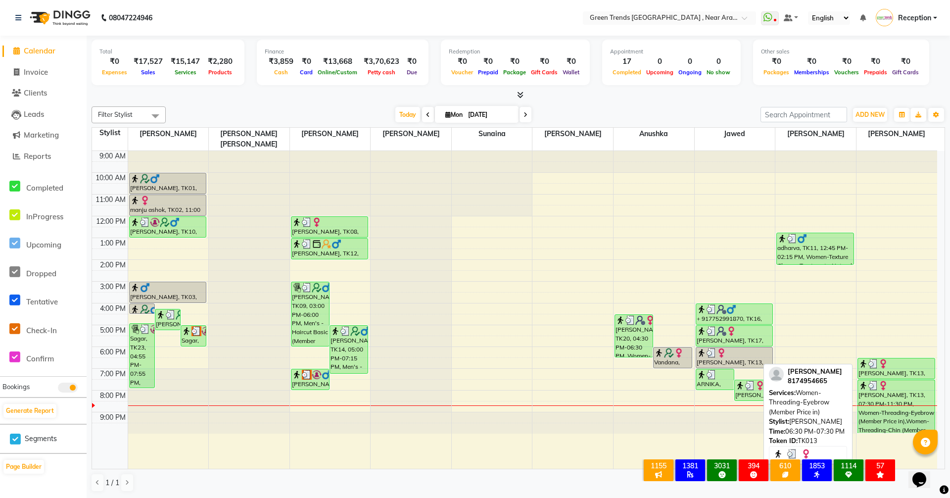
select select "3"
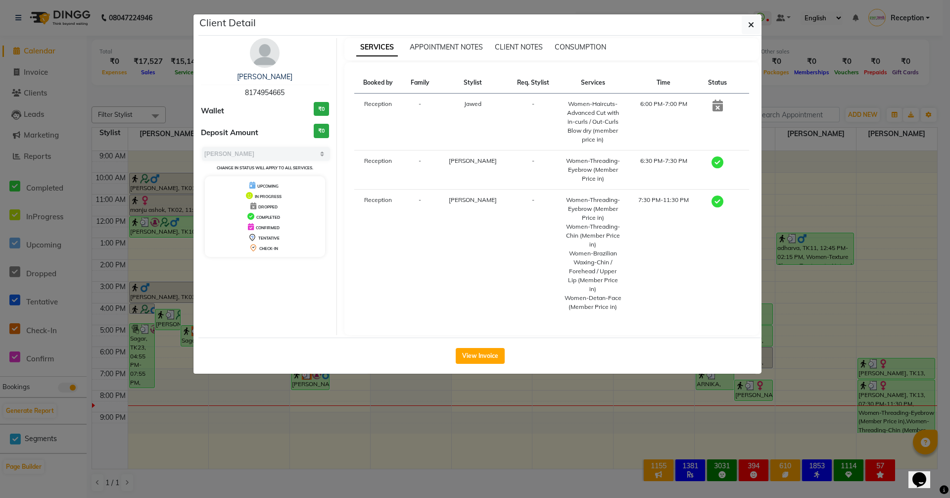
click at [529, 476] on ngb-modal-window "Client Detail Kirti 8174954665 Wallet ₹0 Deposit Amount ₹0 Select MARK DONE UPC…" at bounding box center [475, 249] width 950 height 498
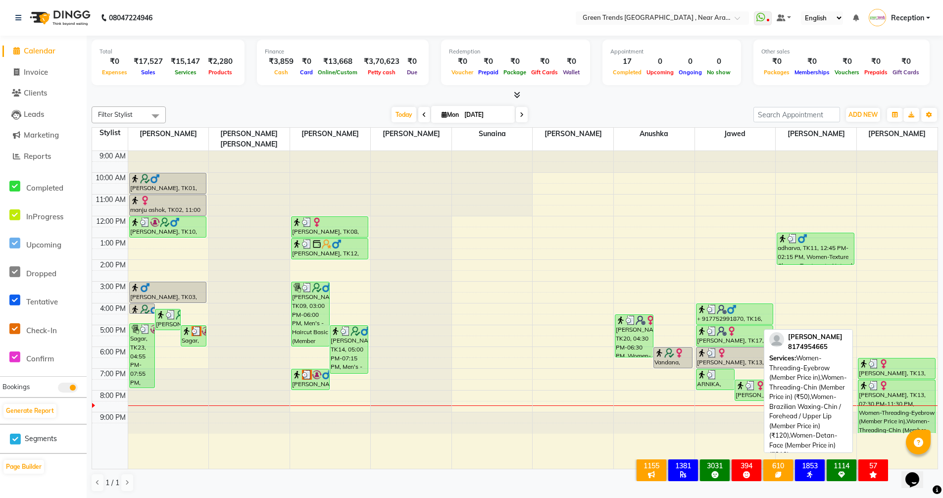
click at [874, 408] on div "Kirti, TK13, 07:30 PM-11:30 PM, Women-Threading-Eyebrow (Member Price in),Women…" at bounding box center [896, 406] width 77 height 53
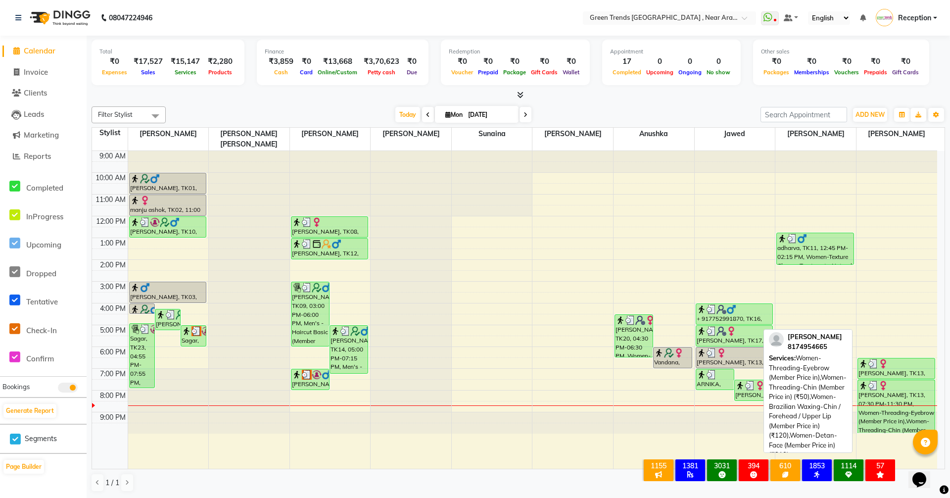
select select "3"
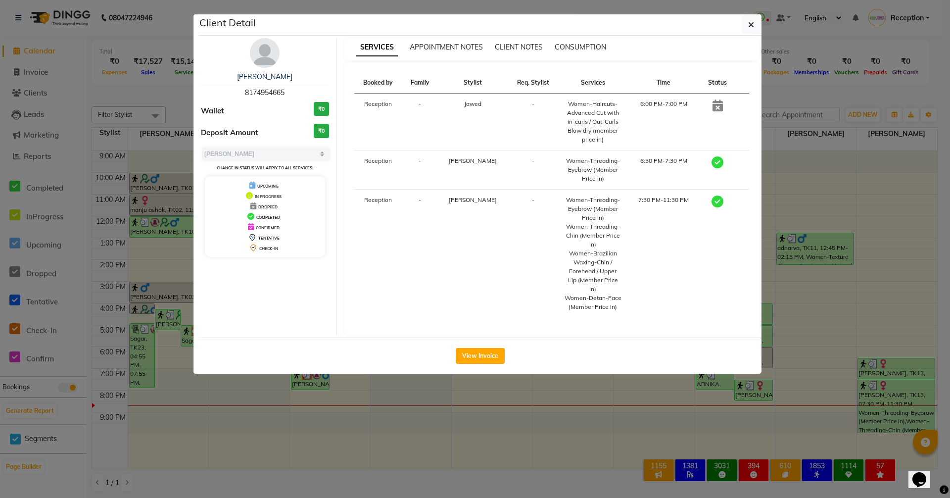
click at [538, 484] on ngb-modal-window "Client Detail Kirti 8174954665 Wallet ₹0 Deposit Amount ₹0 Select MARK DONE UPC…" at bounding box center [475, 249] width 950 height 498
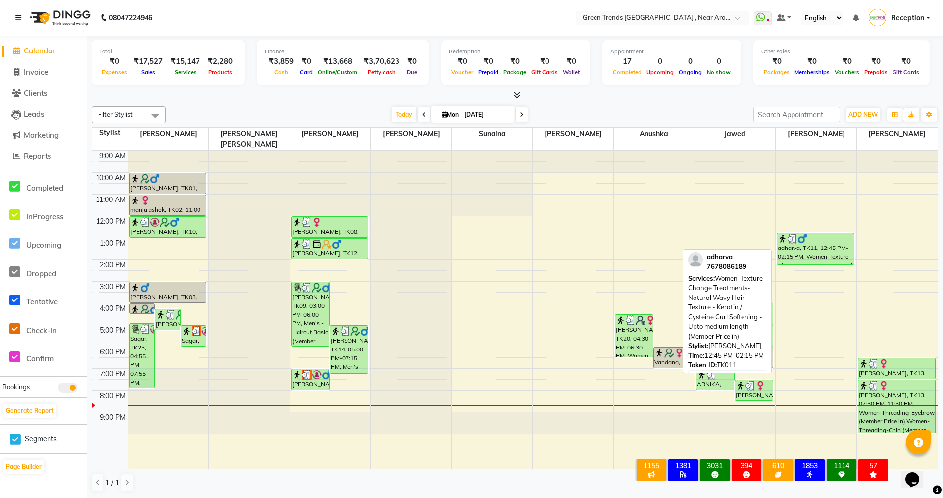
click at [801, 236] on div "adharva, TK11, 12:45 PM-02:15 PM, Women-Texture Change Treatments-Natural Wavy …" at bounding box center [815, 248] width 77 height 31
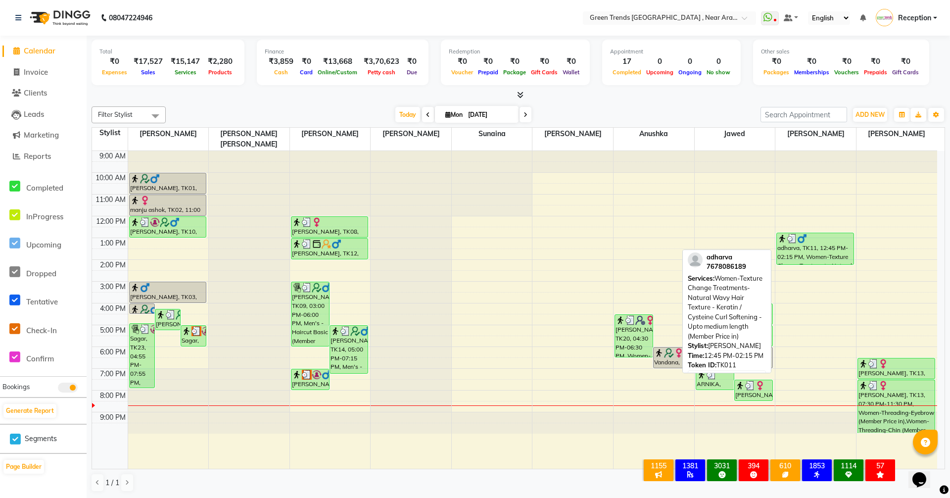
select select "3"
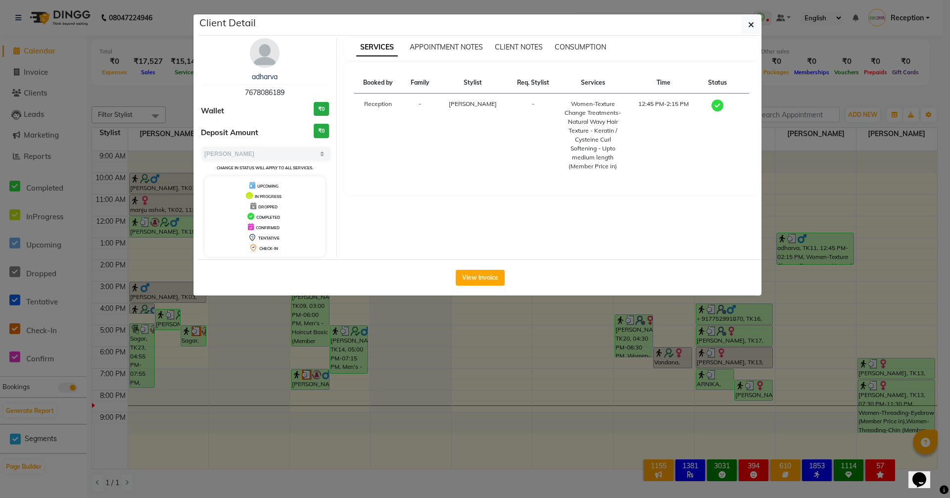
click at [564, 474] on ngb-modal-window "Client Detail adharva 7678086189 Wallet ₹0 Deposit Amount ₹0 Select MARK DONE U…" at bounding box center [475, 249] width 950 height 498
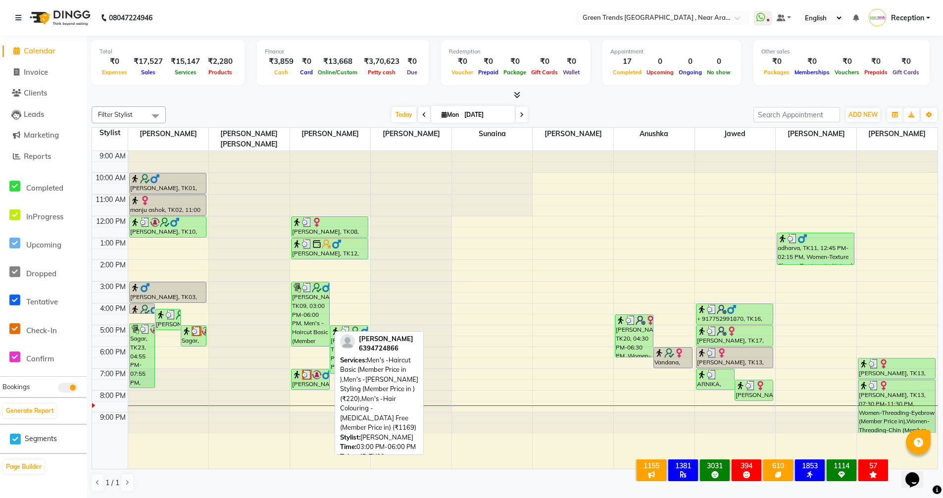
click at [299, 312] on div "Jasveer Singh Rathore, TK09, 03:00 PM-06:00 PM, Men's -Haircut Basic (Member Pr…" at bounding box center [310, 314] width 38 height 64
select select "3"
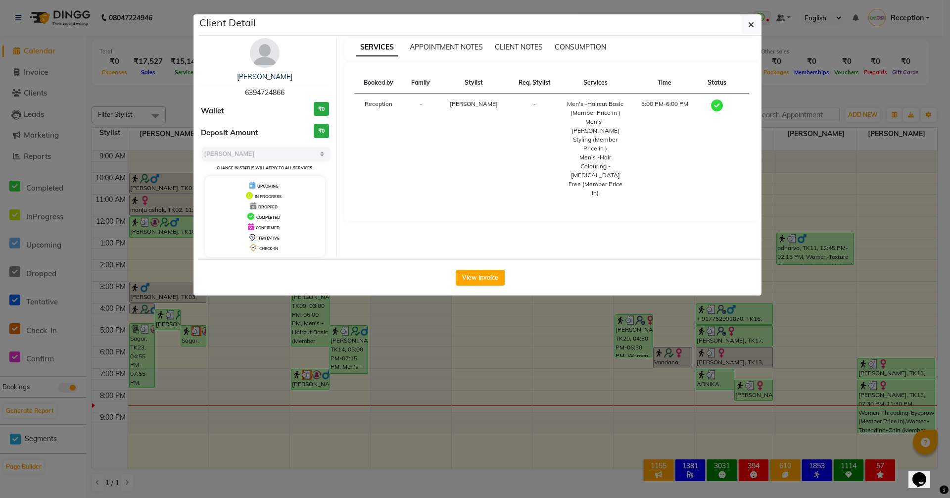
click at [285, 477] on ngb-modal-window "Client Detail Jasveer Singh Rathore 6394724866 Wallet ₹0 Deposit Amount ₹0 Sele…" at bounding box center [475, 249] width 950 height 498
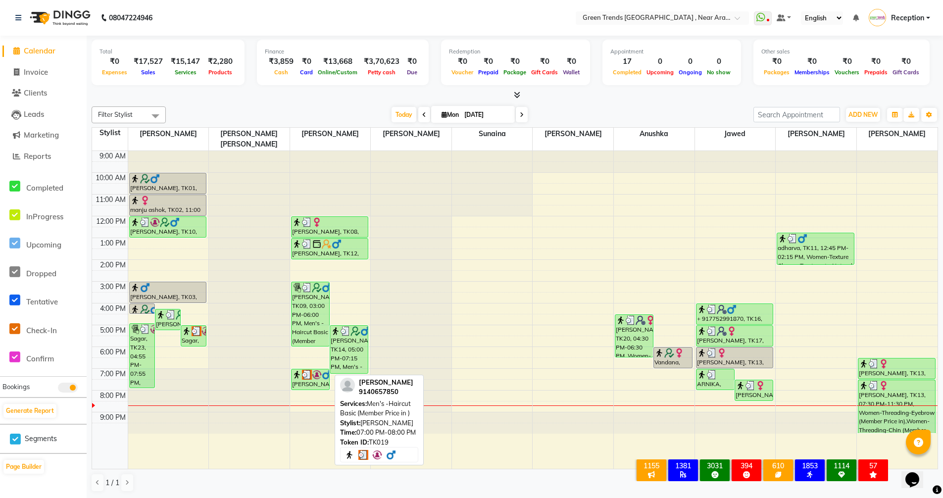
click at [307, 371] on div "APOORV SRIVASTAVA, TK19, 07:00 PM-08:00 PM, Men's -Haircut Basic (Member Price …" at bounding box center [310, 379] width 38 height 20
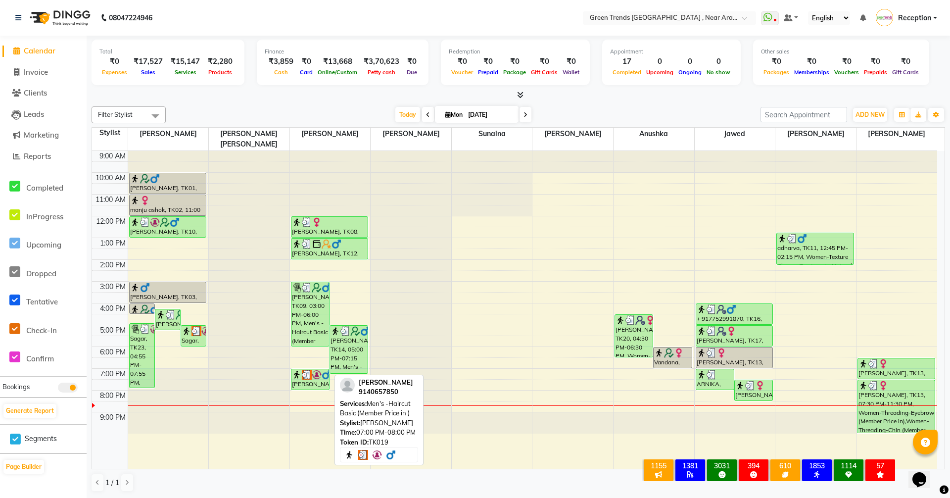
select select "3"
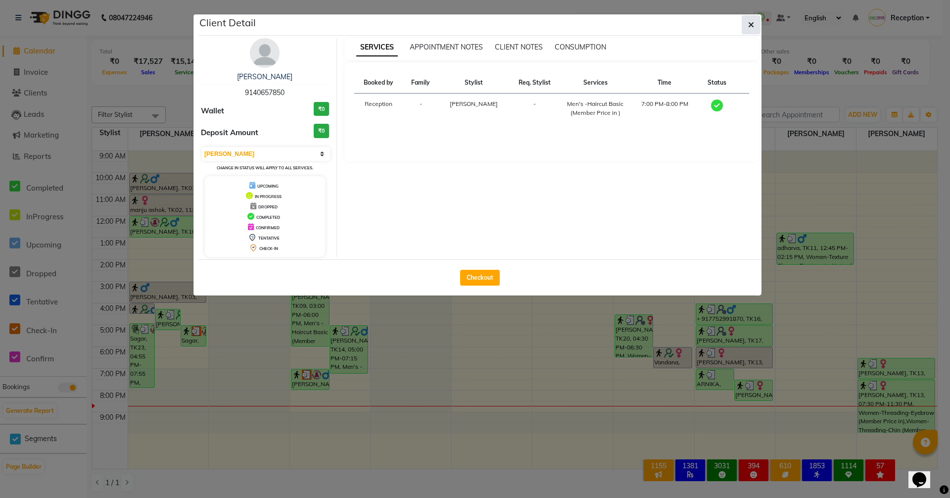
click at [756, 20] on button "button" at bounding box center [751, 24] width 19 height 19
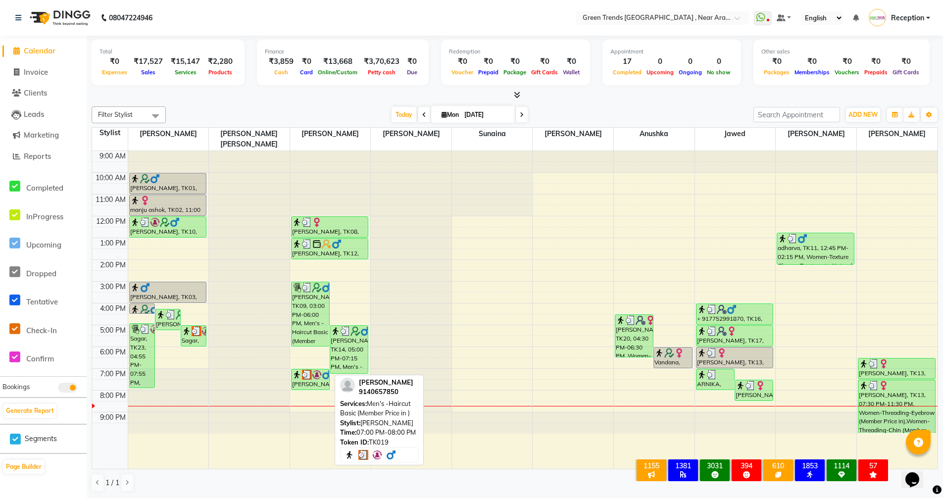
click at [316, 369] on div "APOORV SRIVASTAVA, TK19, 07:00 PM-08:00 PM, Men's -Haircut Basic (Member Price …" at bounding box center [310, 379] width 38 height 20
select select "3"
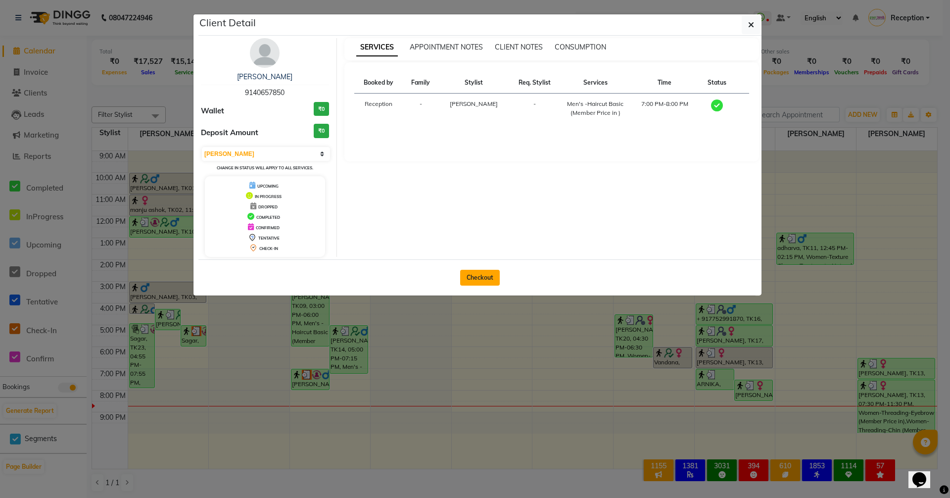
click at [492, 283] on button "Checkout" at bounding box center [480, 278] width 40 height 16
select select "7005"
select select "service"
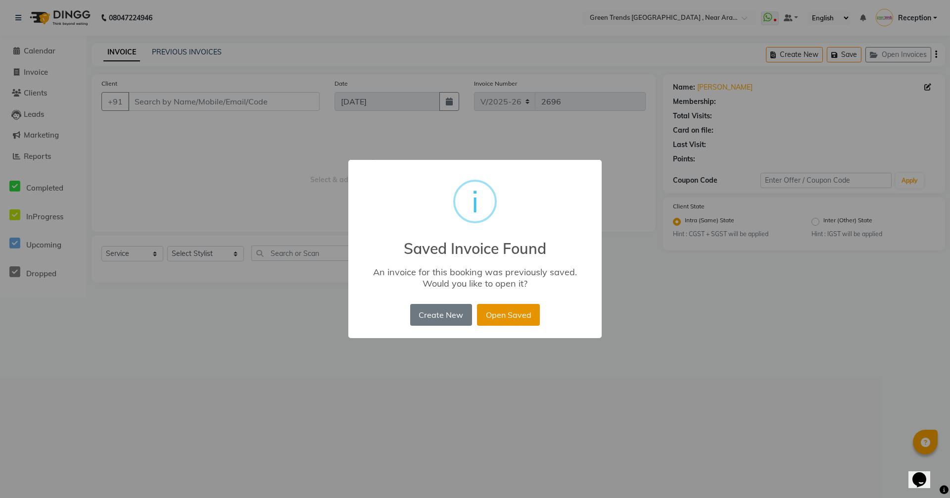
click at [536, 323] on button "Open Saved" at bounding box center [508, 315] width 63 height 22
type input "9140657850"
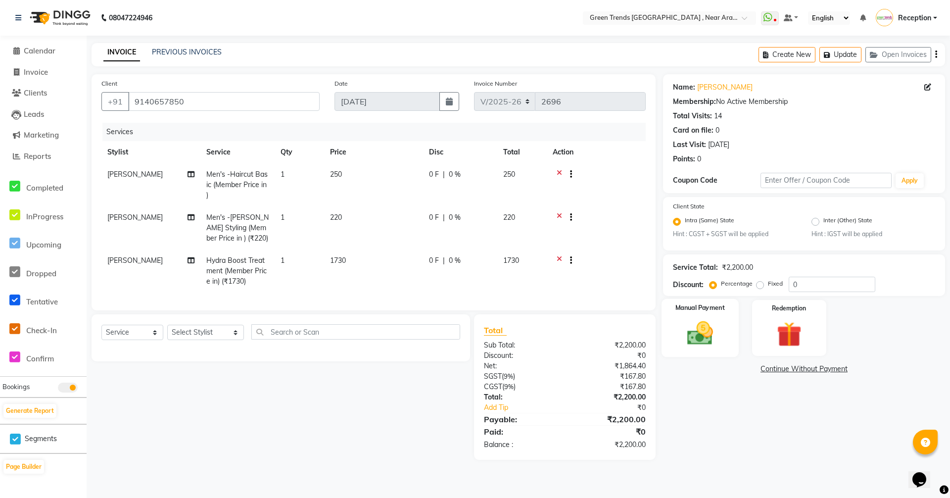
click at [700, 319] on img at bounding box center [700, 334] width 43 height 30
click at [817, 369] on span "UPI" at bounding box center [819, 369] width 15 height 11
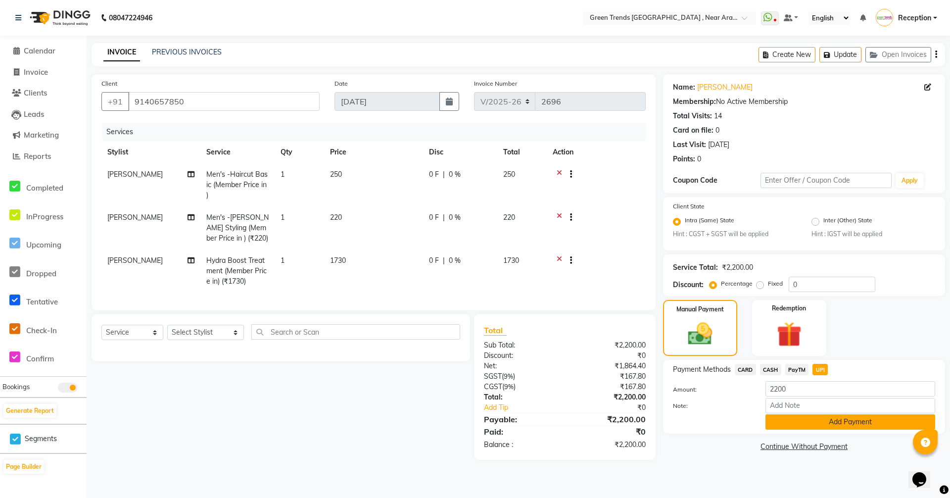
click at [818, 419] on button "Add Payment" at bounding box center [850, 421] width 170 height 15
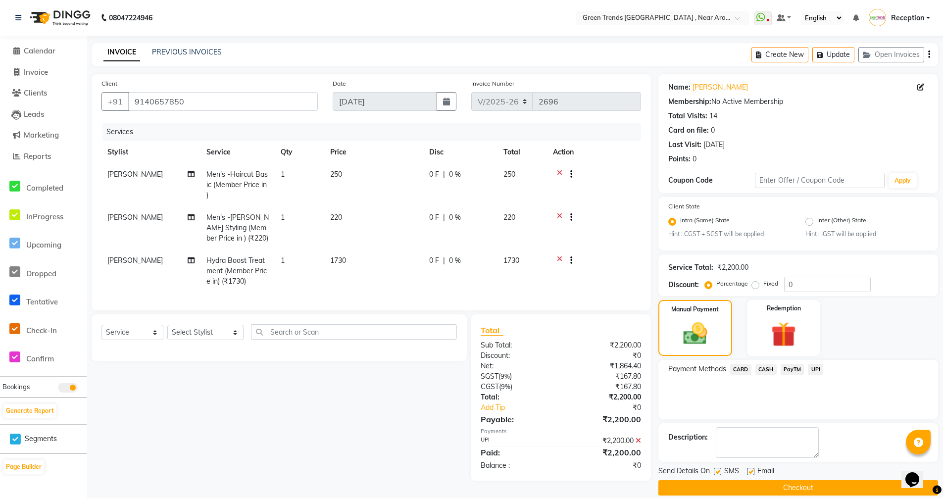
click at [799, 489] on button "Checkout" at bounding box center [798, 487] width 280 height 15
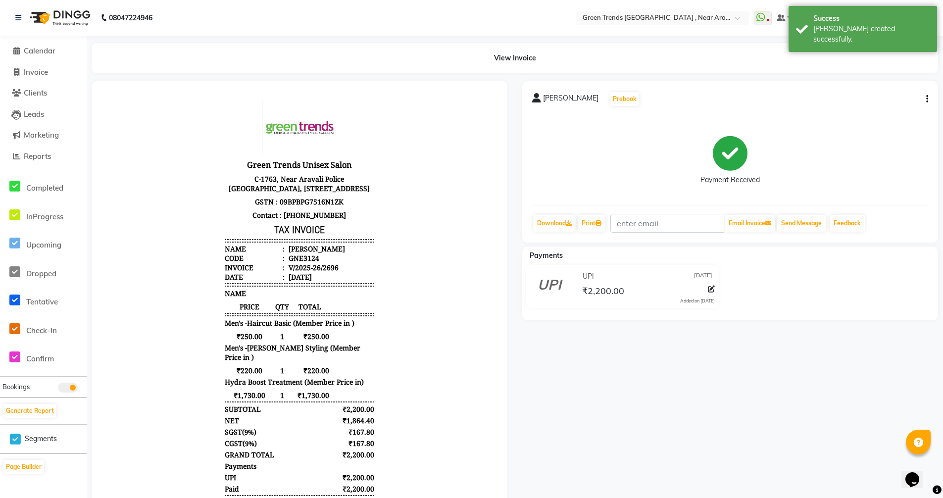
select select "service"
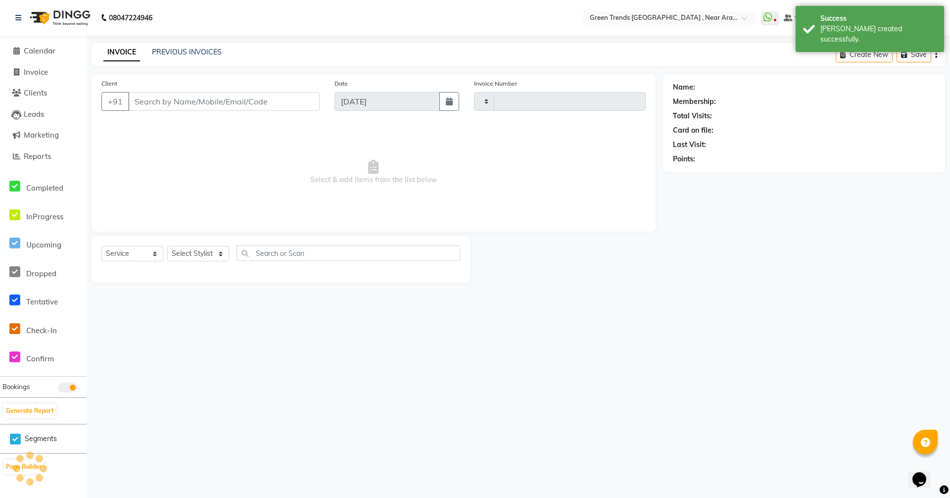
type input "2697"
select select "7005"
type input "9140657850"
select select "57699"
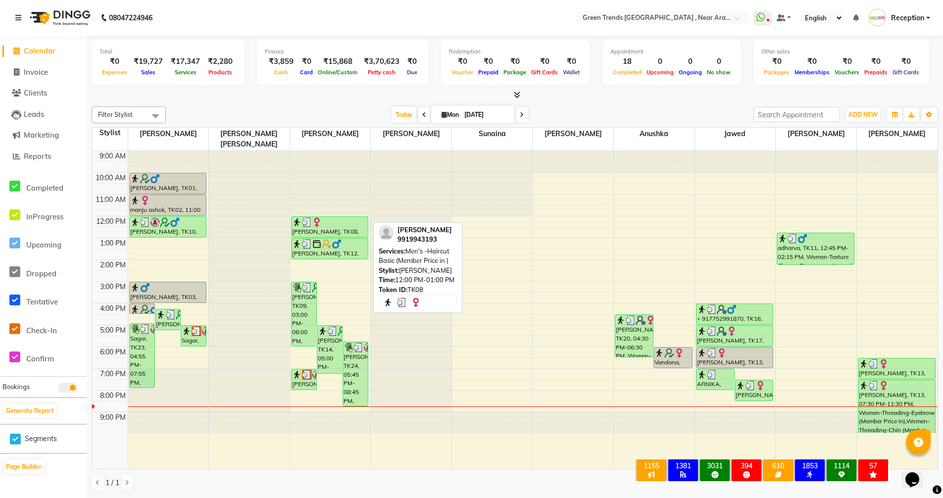
click at [312, 221] on div "[PERSON_NAME], TK08, 12:00 PM-01:00 PM, Men's -Haircut Basic (Member Price in )" at bounding box center [329, 227] width 77 height 20
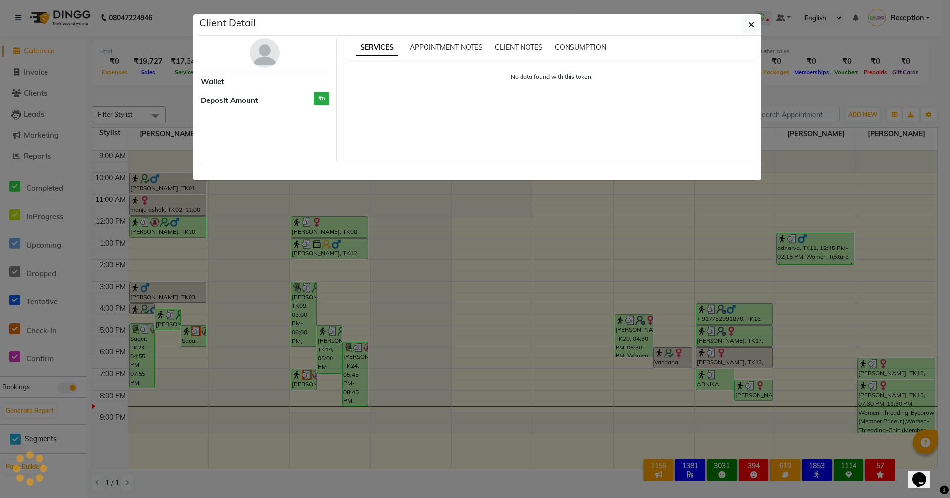
select select "3"
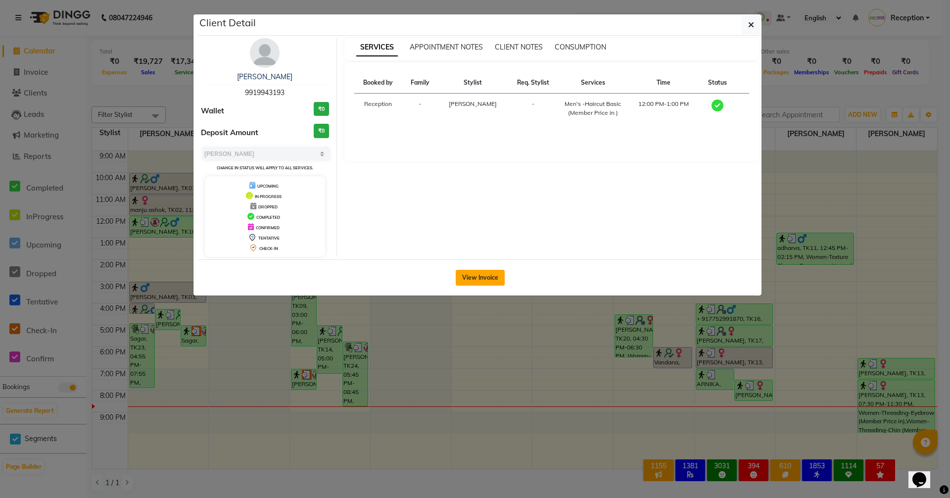
click at [460, 271] on button "View Invoice" at bounding box center [480, 278] width 49 height 16
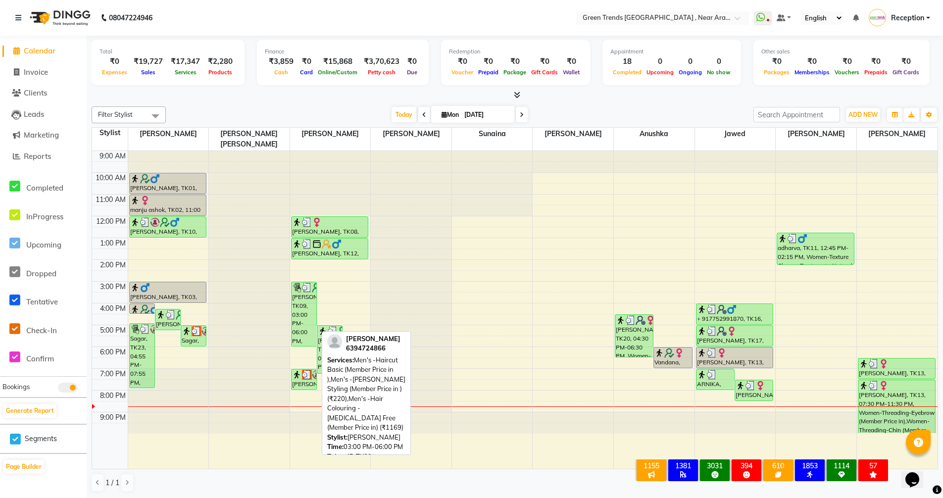
click at [295, 307] on div "Jasveer Singh Rathore, TK09, 03:00 PM-06:00 PM, Men's -Haircut Basic (Member Pr…" at bounding box center [303, 314] width 25 height 64
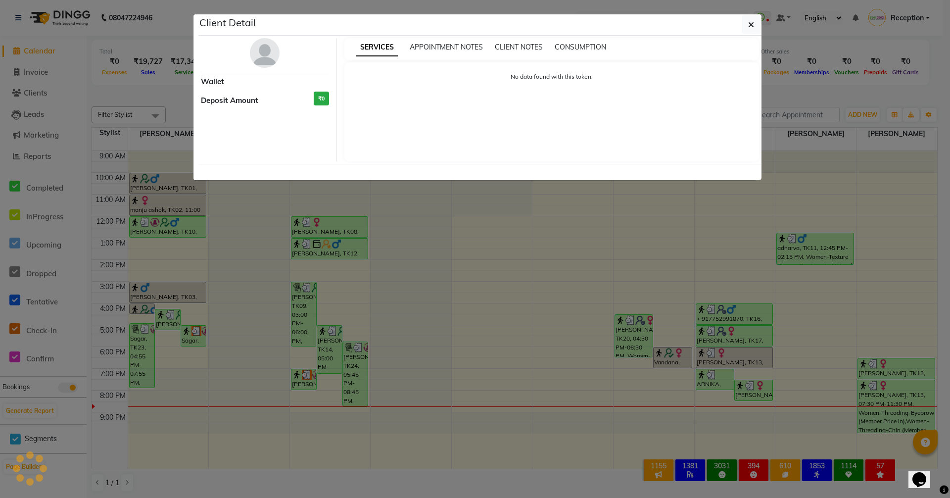
select select "3"
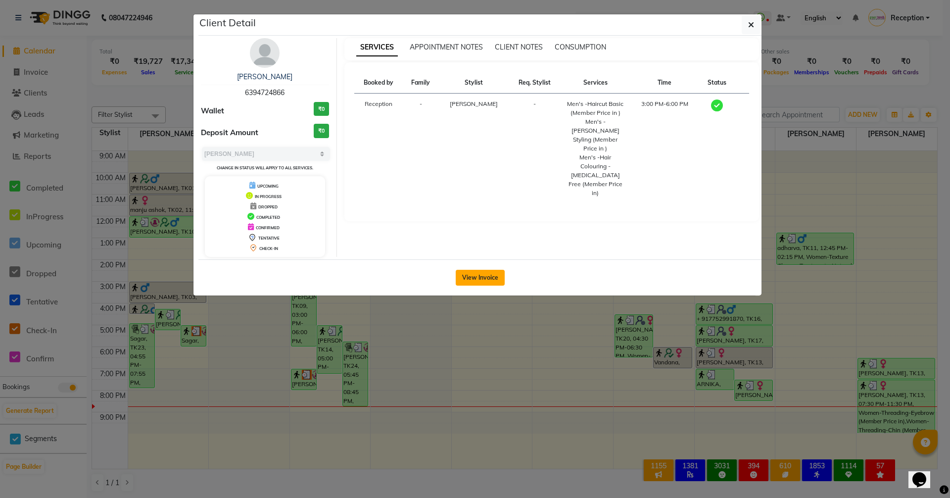
click at [481, 282] on button "View Invoice" at bounding box center [480, 278] width 49 height 16
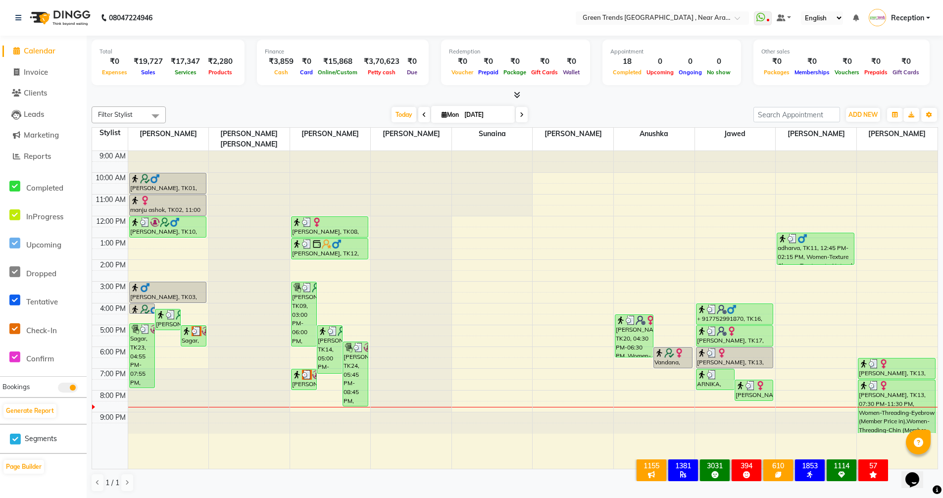
click at [520, 113] on icon at bounding box center [522, 115] width 4 height 6
type input "02-09-2025"
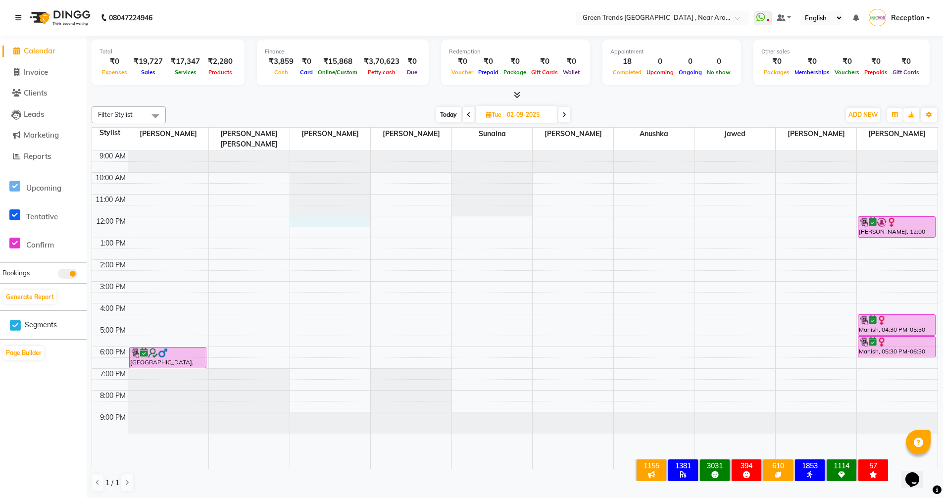
click at [310, 212] on div "9:00 AM 10:00 AM 11:00 AM 12:00 PM 1:00 PM 2:00 PM 3:00 PM 4:00 PM 5:00 PM 6:00…" at bounding box center [514, 310] width 845 height 318
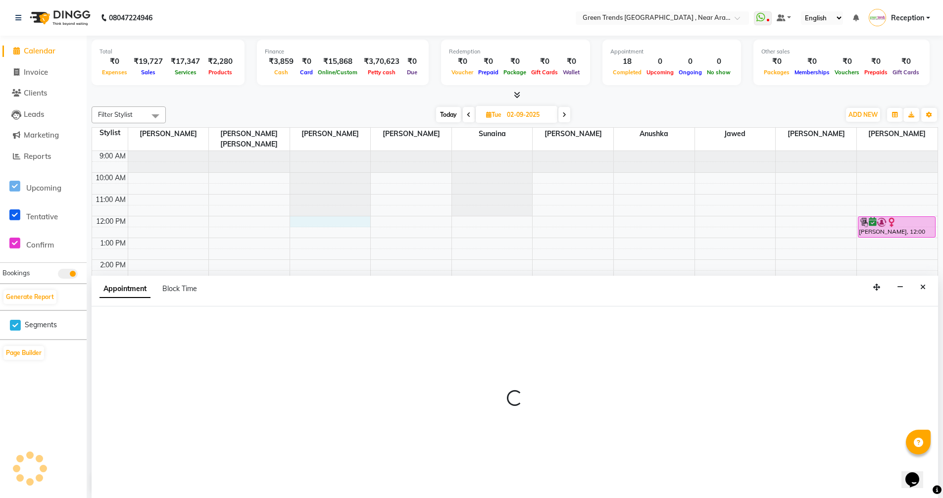
scroll to position [0, 0]
select select "57699"
select select "tentative"
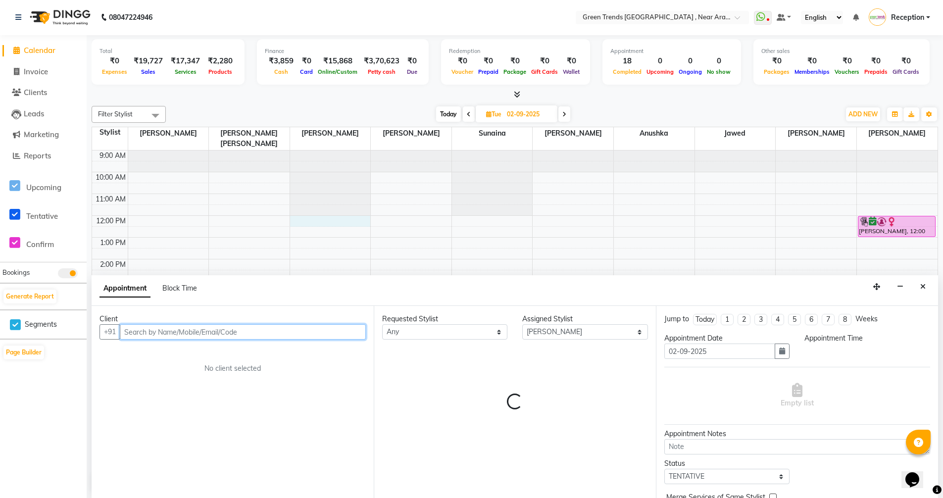
select select "720"
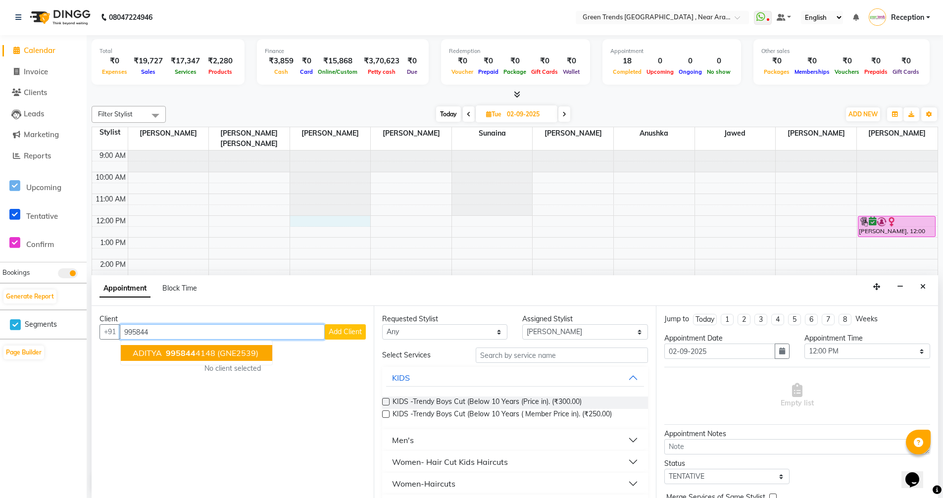
click at [243, 359] on button "ADITYA 995844 4148 (GNE2539)" at bounding box center [196, 353] width 151 height 16
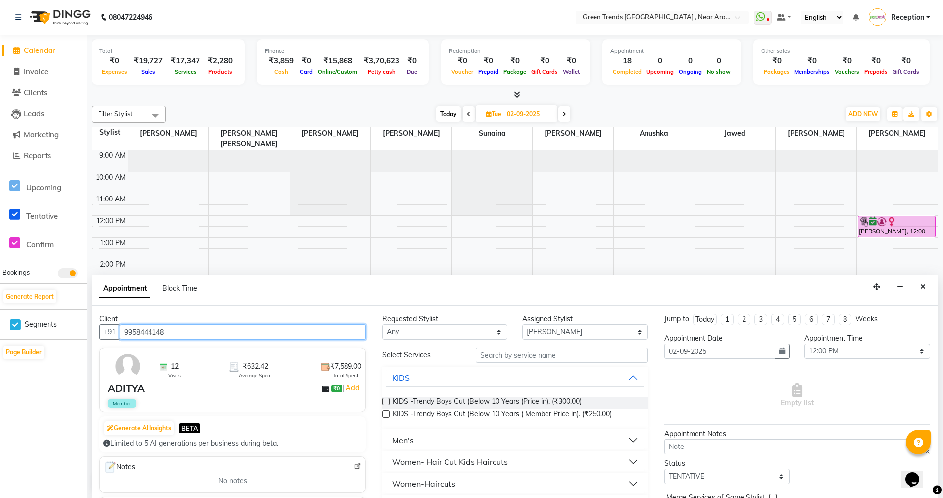
type input "9958444148"
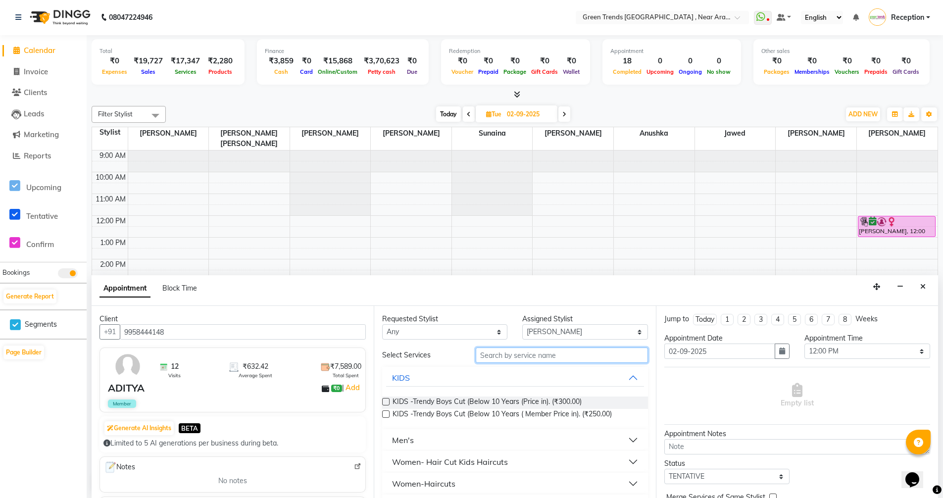
click at [497, 351] on input "text" at bounding box center [561, 354] width 172 height 15
type input "250"
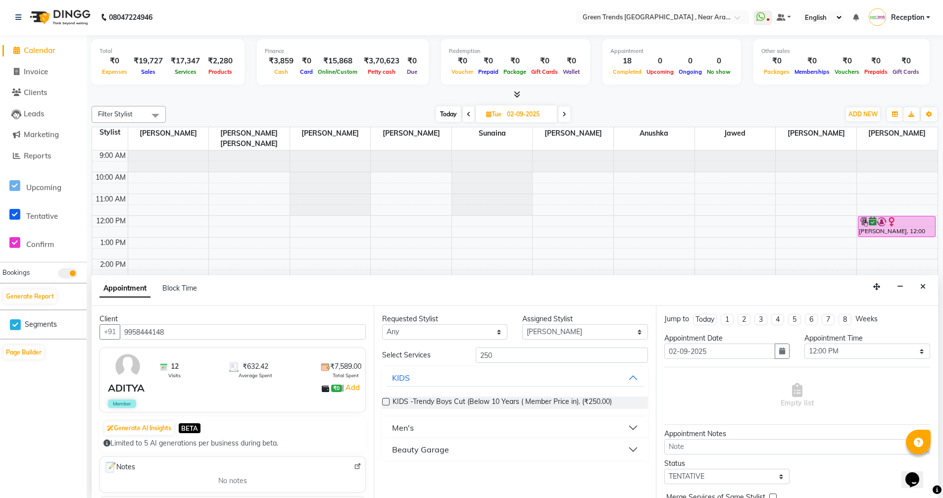
click at [404, 428] on div "Men's" at bounding box center [403, 428] width 22 height 12
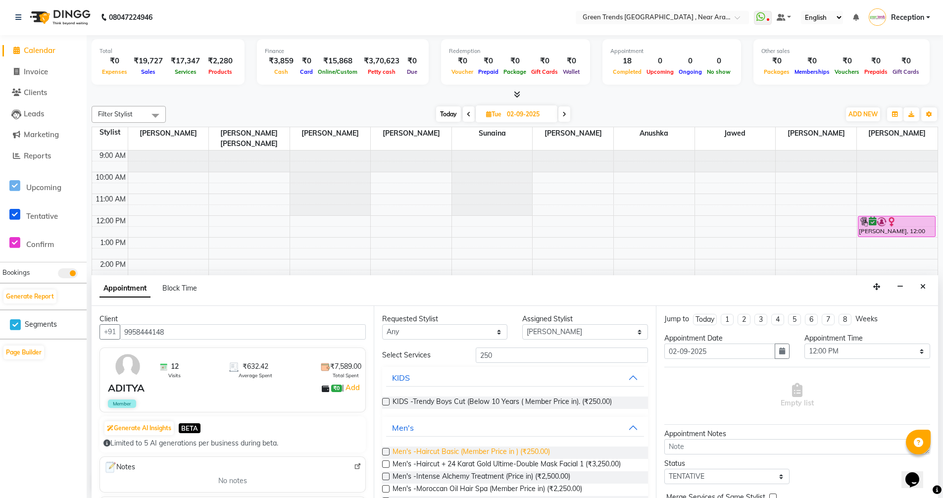
click at [418, 453] on span "Men's -Haircut Basic (Member Price in ) (₹250.00)" at bounding box center [470, 452] width 157 height 12
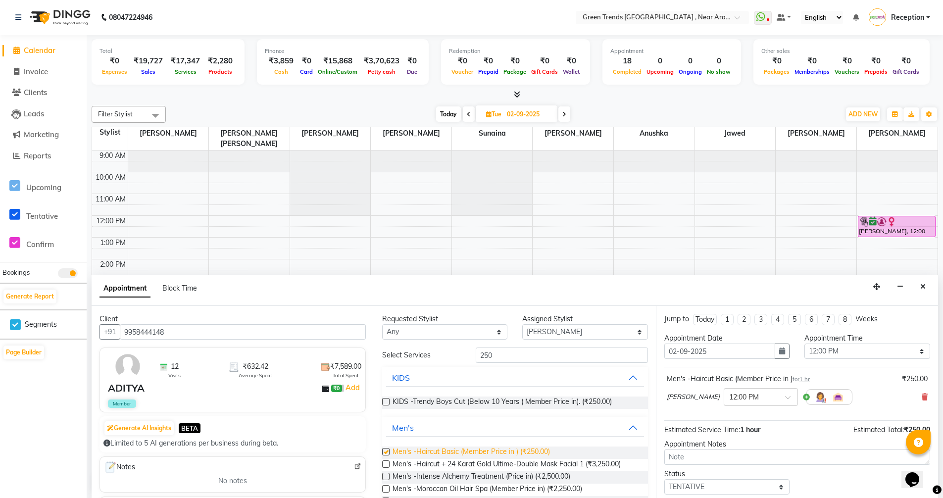
checkbox input "false"
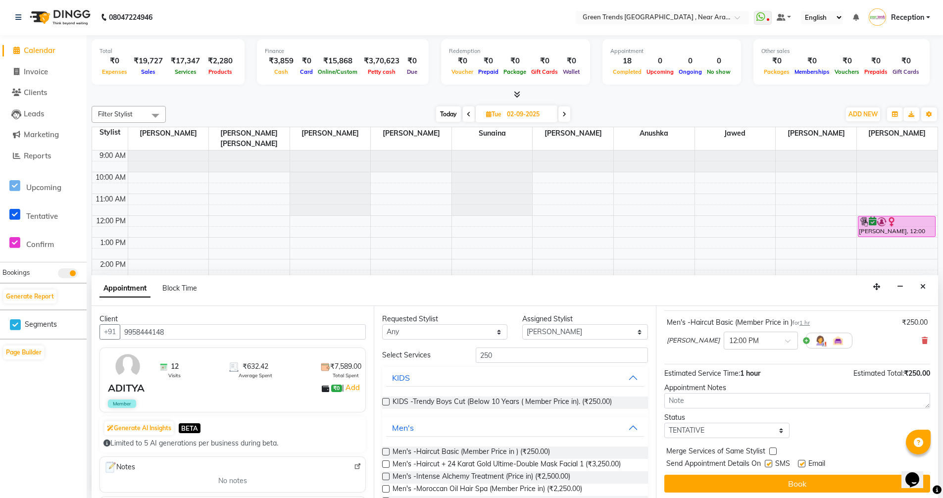
scroll to position [59, 0]
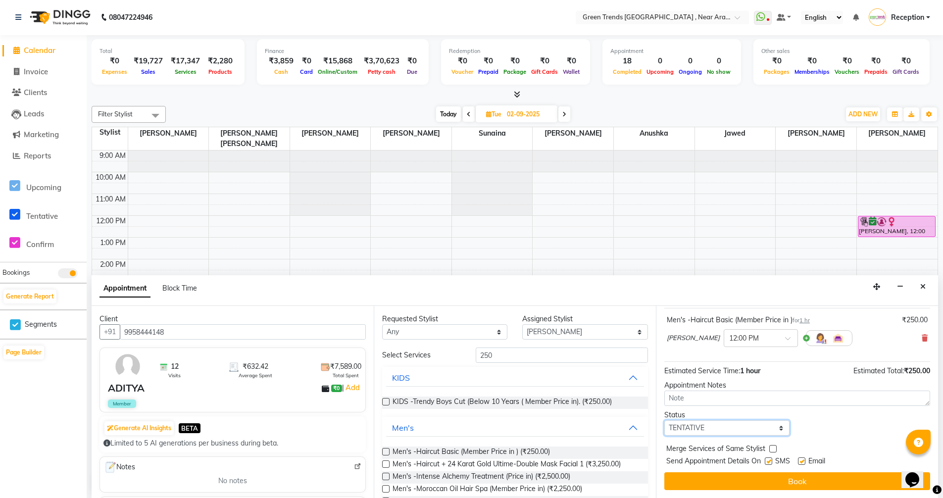
click at [778, 428] on select "Select TENTATIVE CONFIRM UPCOMING" at bounding box center [726, 427] width 125 height 15
select select "confirm booking"
click at [664, 420] on select "Select TENTATIVE CONFIRM UPCOMING" at bounding box center [726, 427] width 125 height 15
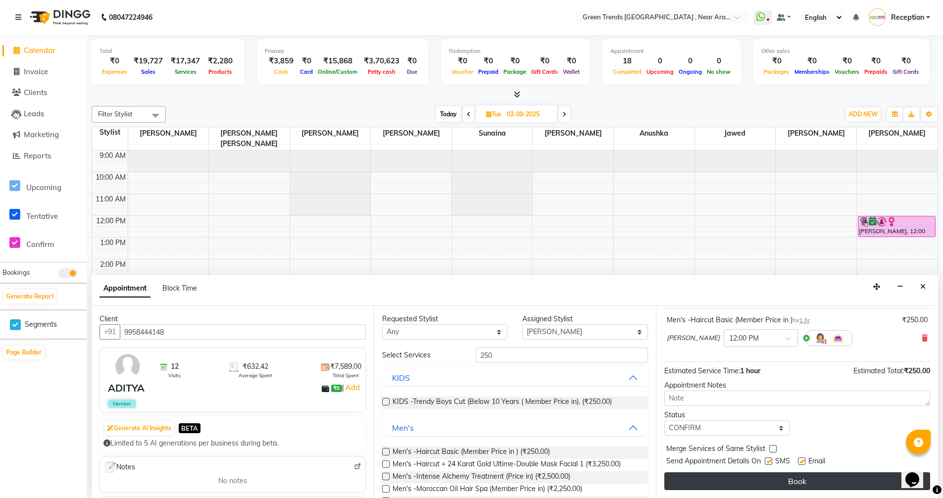
click at [729, 475] on button "Book" at bounding box center [797, 481] width 266 height 18
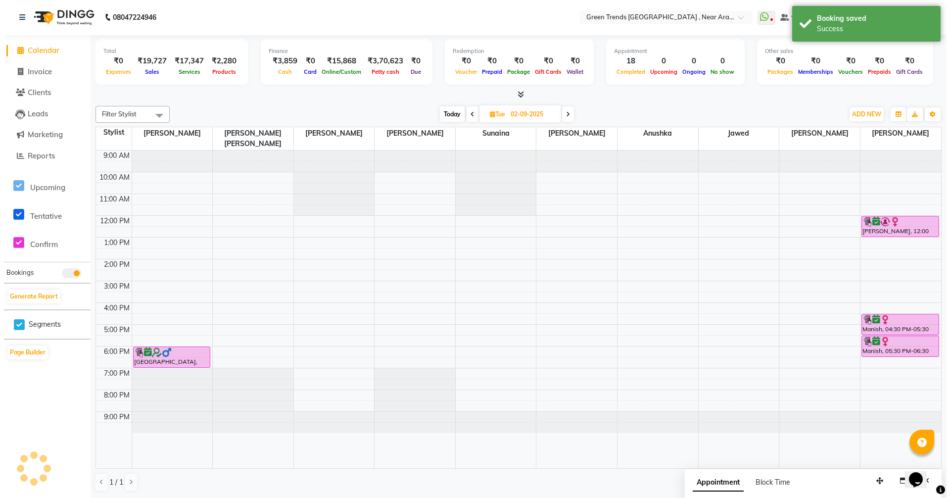
scroll to position [0, 0]
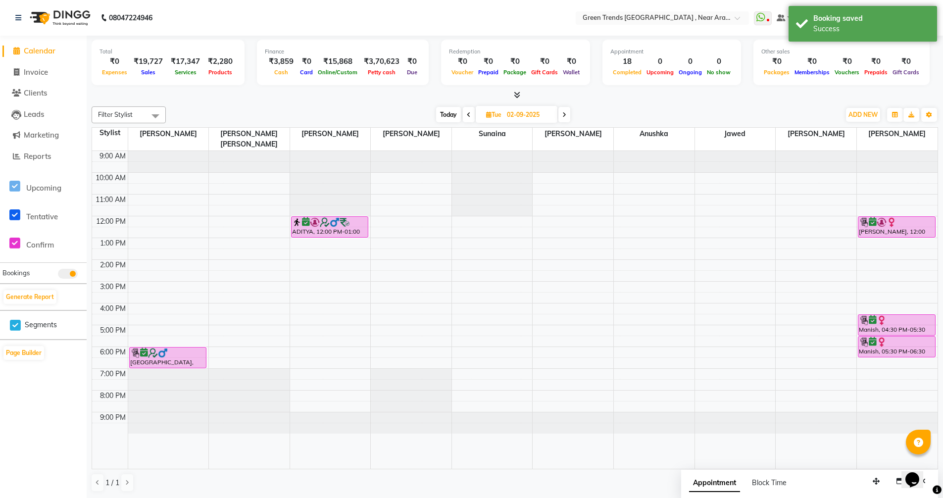
click at [454, 116] on span "Today" at bounding box center [448, 114] width 25 height 15
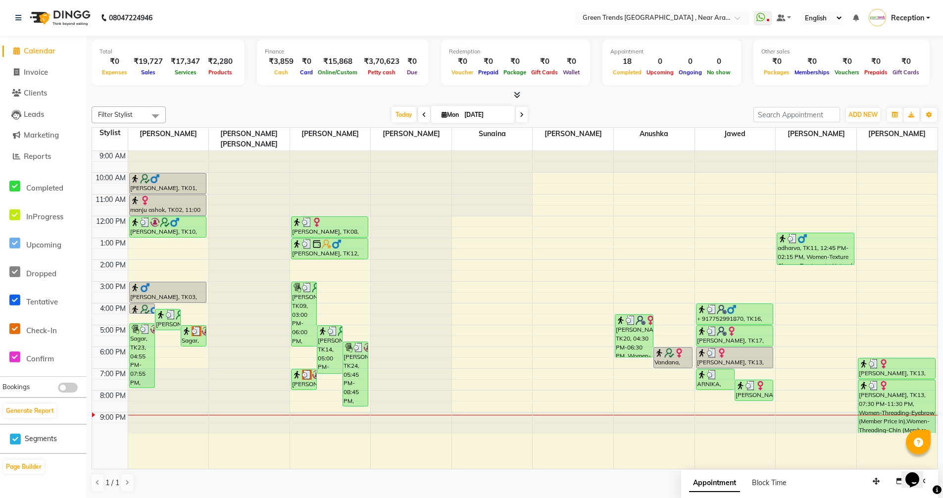
click at [518, 115] on span at bounding box center [522, 114] width 12 height 15
type input "02-09-2025"
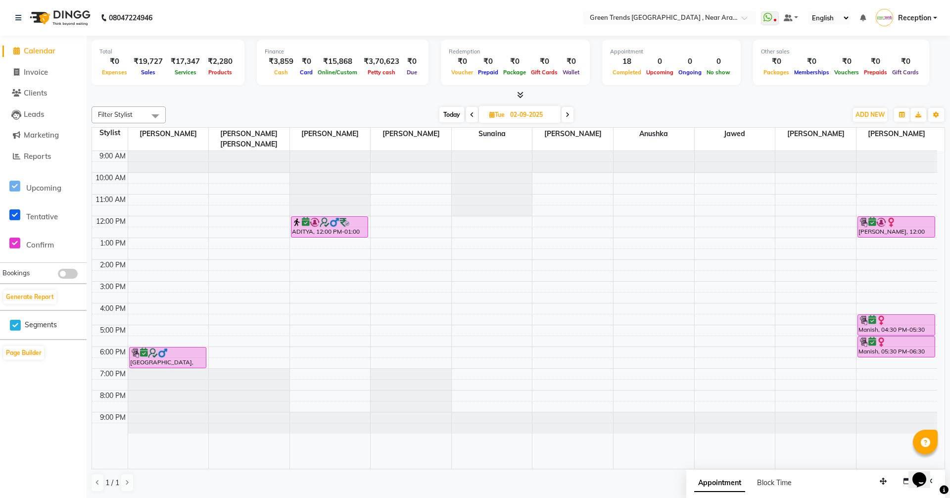
select select "7005"
select select "service"
